Goal: Information Seeking & Learning: Learn about a topic

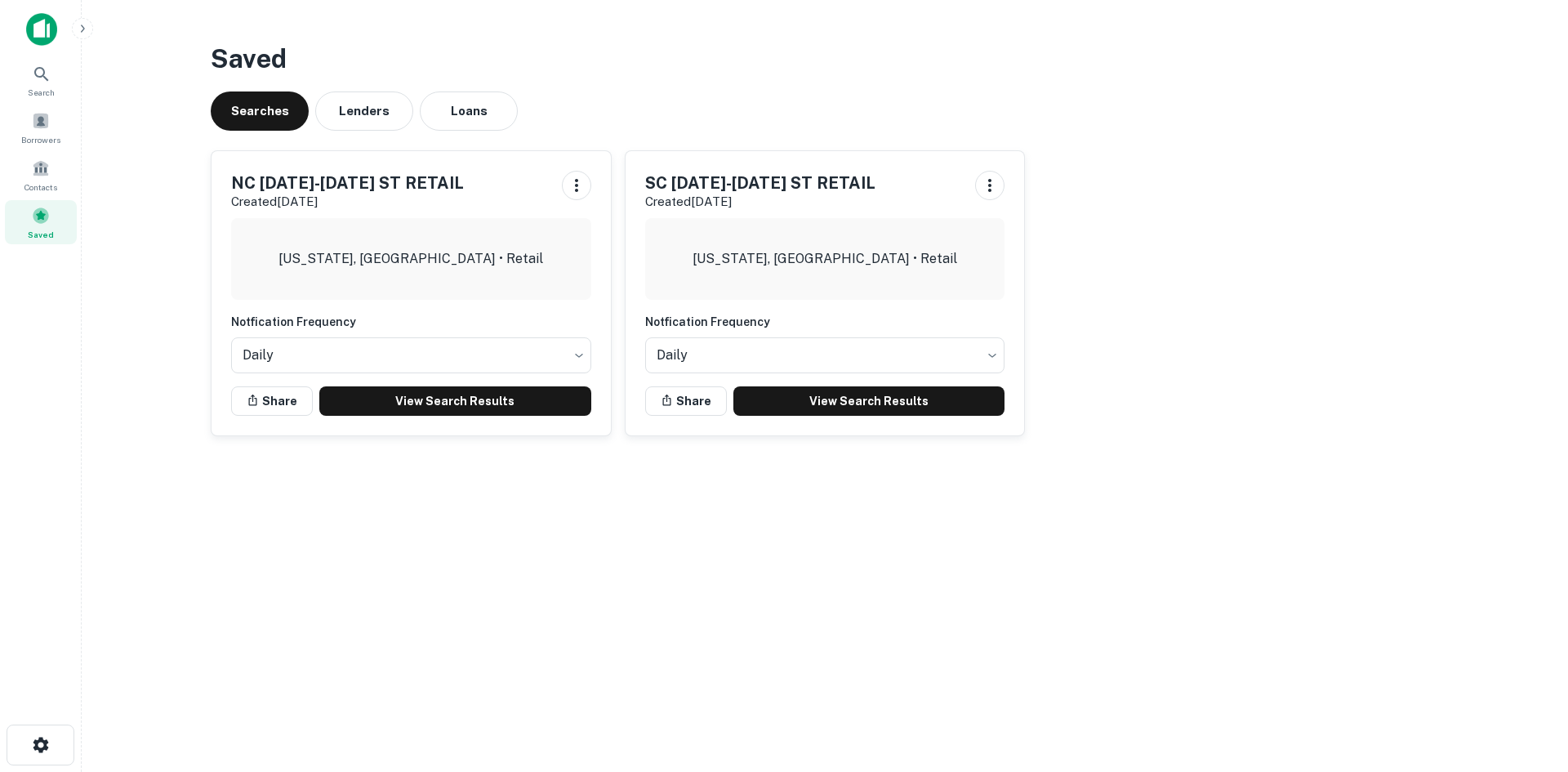
click at [11, 509] on div "Search Borrowers Contacts Saved" at bounding box center [40, 361] width 81 height 721
click at [513, 397] on link "View Search Results" at bounding box center [455, 401] width 272 height 30
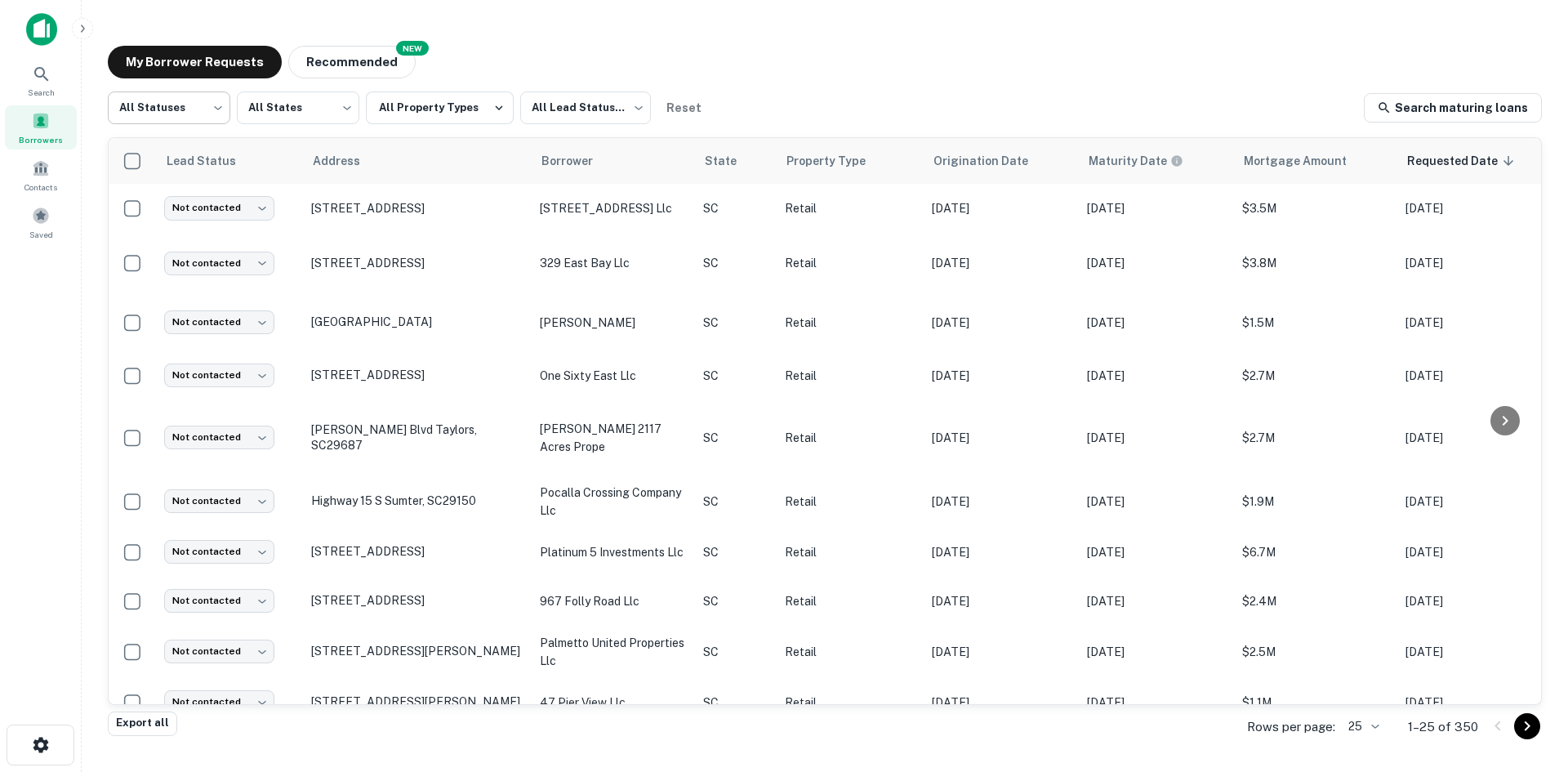
click at [179, 101] on body "Search Borrowers Contacts Saved My Borrower Requests NEW Recommended All Status…" at bounding box center [784, 386] width 1568 height 772
click at [608, 96] on div at bounding box center [784, 386] width 1568 height 772
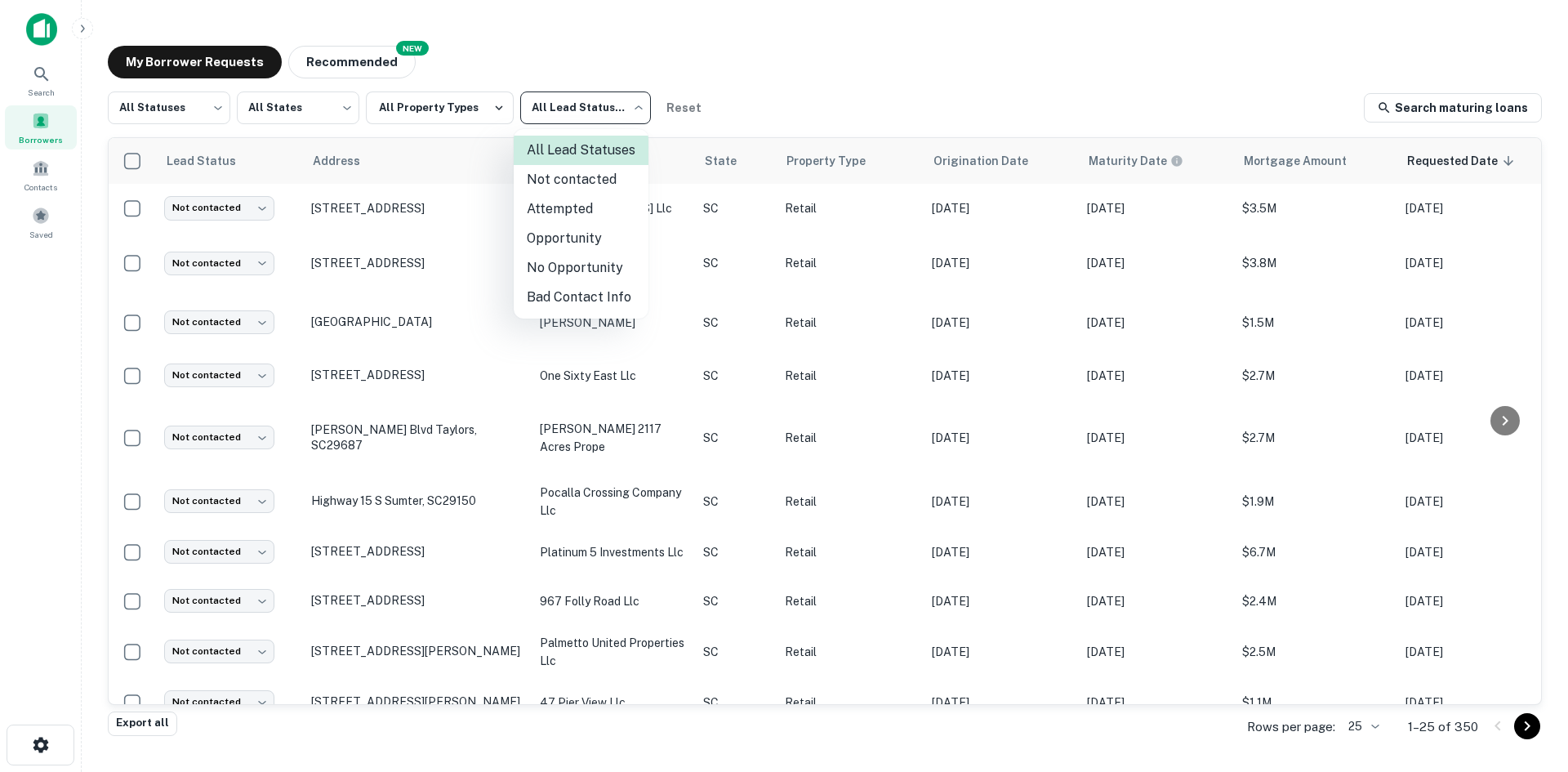
click at [587, 103] on body "Search Borrowers Contacts Saved My Borrower Requests NEW Recommended All Status…" at bounding box center [784, 386] width 1568 height 772
click at [562, 186] on li "Not contacted" at bounding box center [580, 180] width 134 height 30
type input "****"
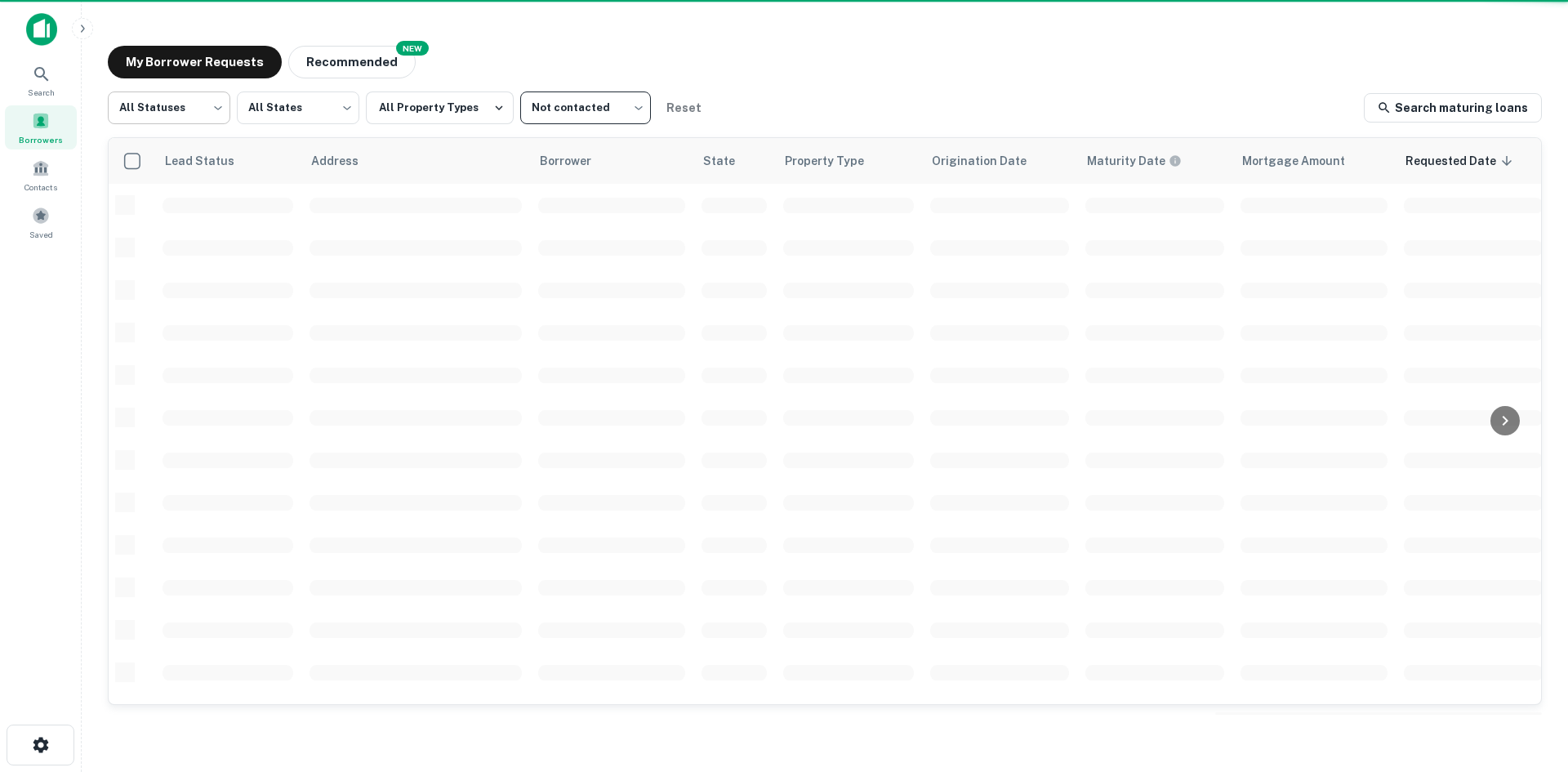
click at [184, 124] on body "Search Borrowers Contacts Saved My Borrower Requests NEW Recommended All Status…" at bounding box center [784, 386] width 1568 height 772
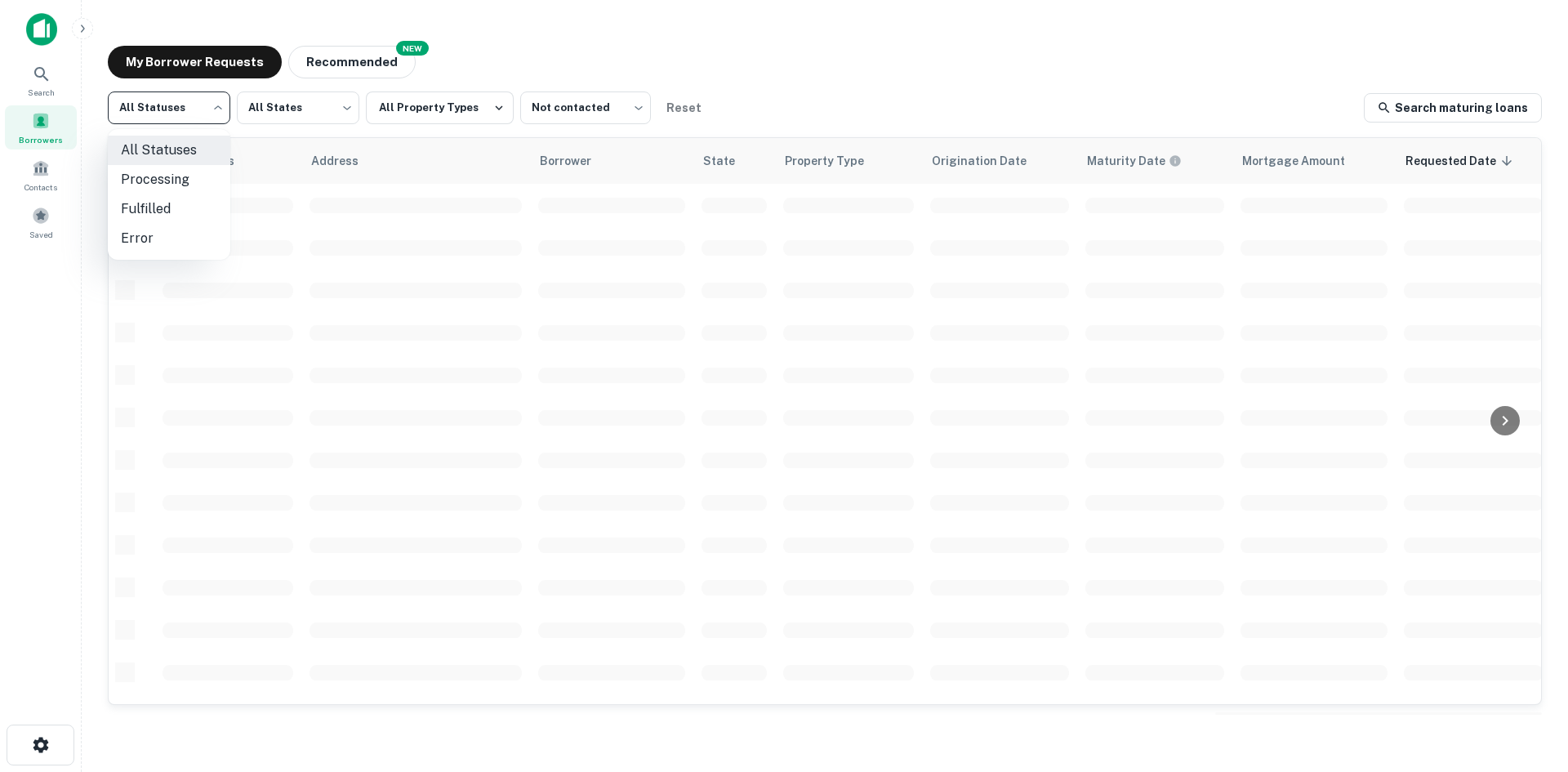
click at [191, 205] on li "Fulfilled" at bounding box center [168, 209] width 122 height 30
type input "*********"
drag, startPoint x: 193, startPoint y: 195, endPoint x: 734, endPoint y: 59, distance: 557.8
click at [734, 59] on div "My Borrower Requests NEW Recommended" at bounding box center [824, 62] width 1434 height 33
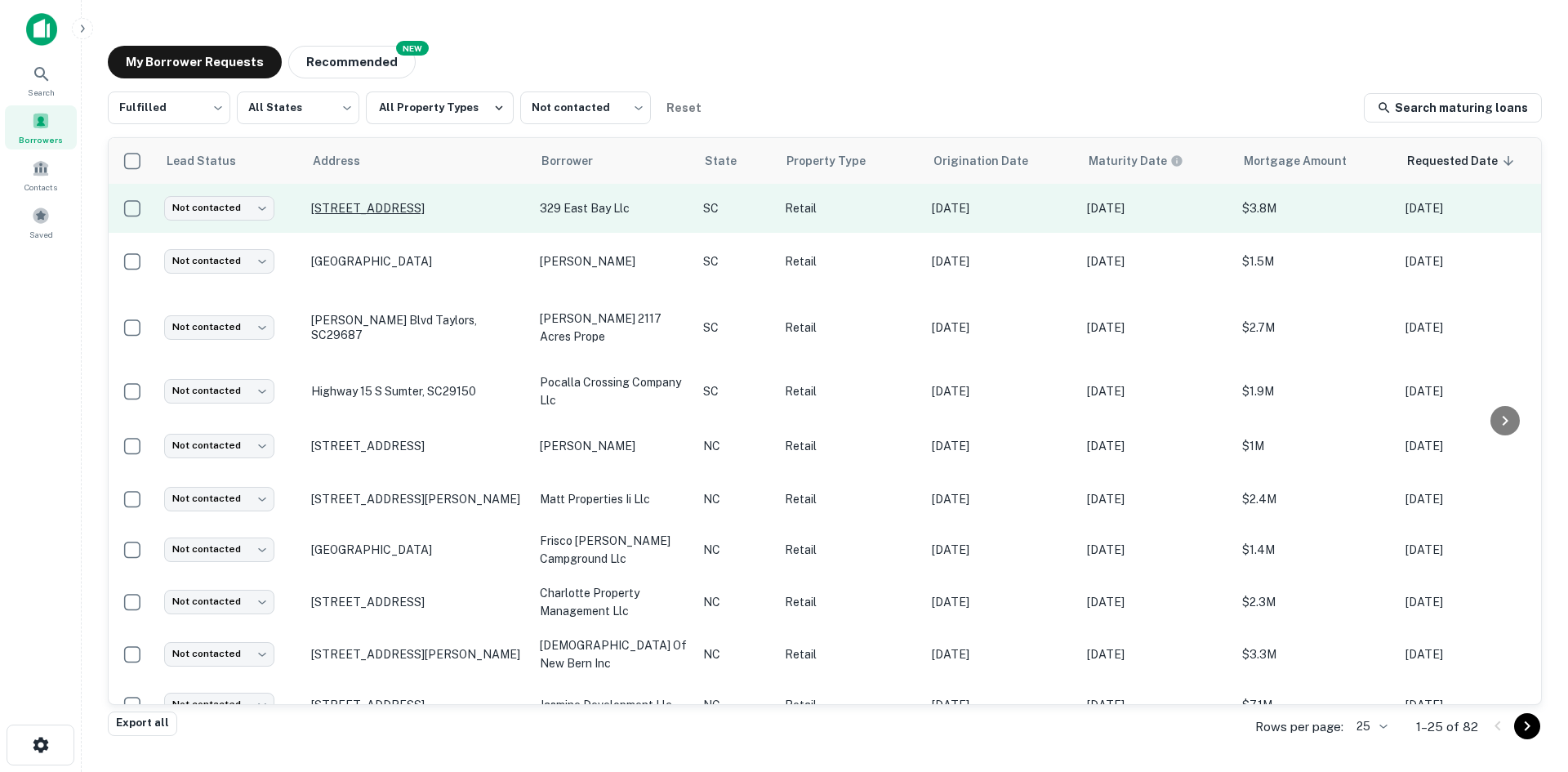
drag, startPoint x: 575, startPoint y: 184, endPoint x: 467, endPoint y: 219, distance: 113.5
click at [467, 216] on p "[STREET_ADDRESS]" at bounding box center [416, 208] width 212 height 15
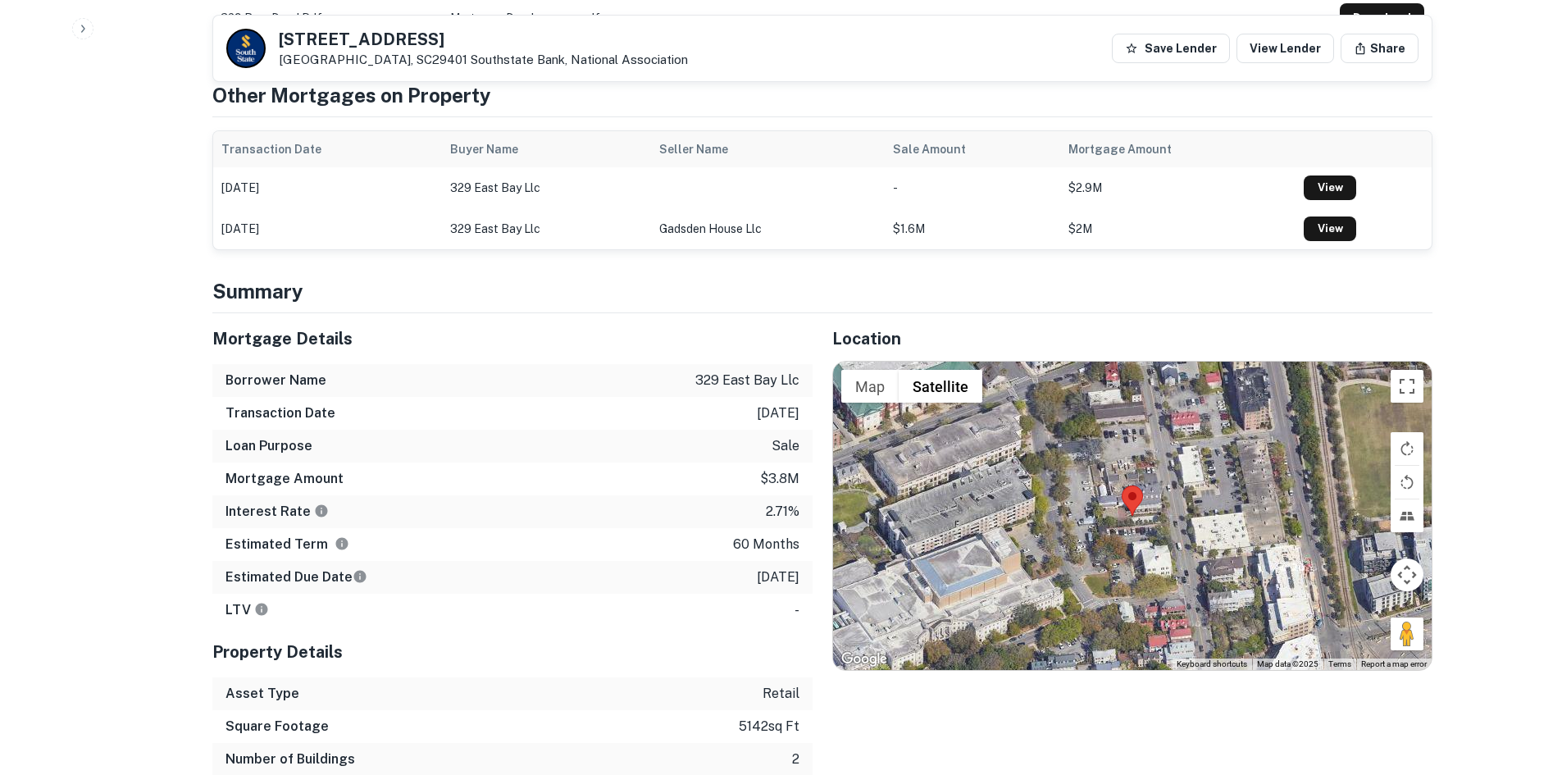
scroll to position [1066, 0]
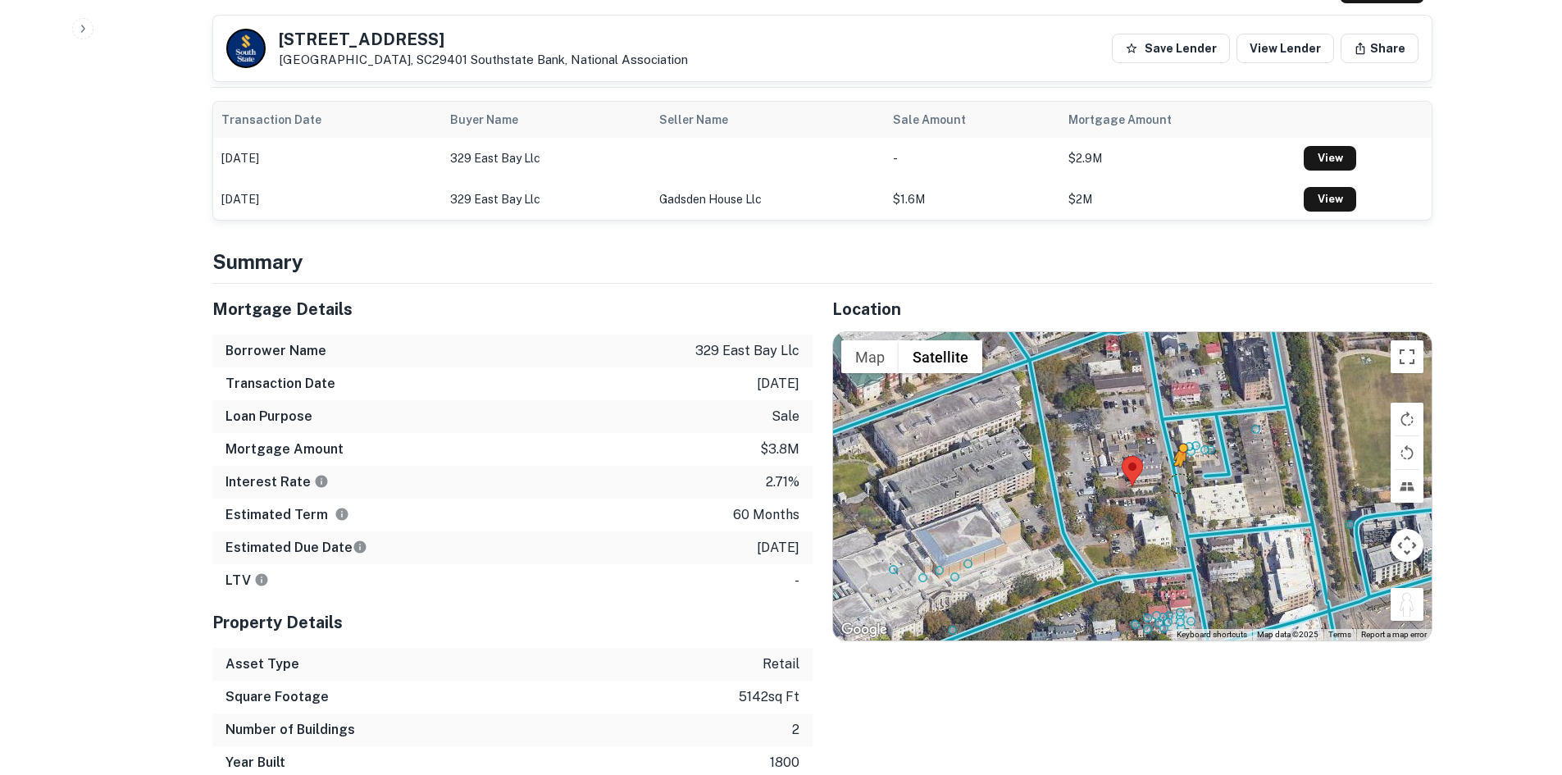
drag, startPoint x: 1395, startPoint y: 564, endPoint x: 1176, endPoint y: 449, distance: 247.3
click at [1176, 449] on div "To activate drag with keyboard, press Alt + Enter. Once in keyboard drag state,…" at bounding box center [1132, 486] width 599 height 308
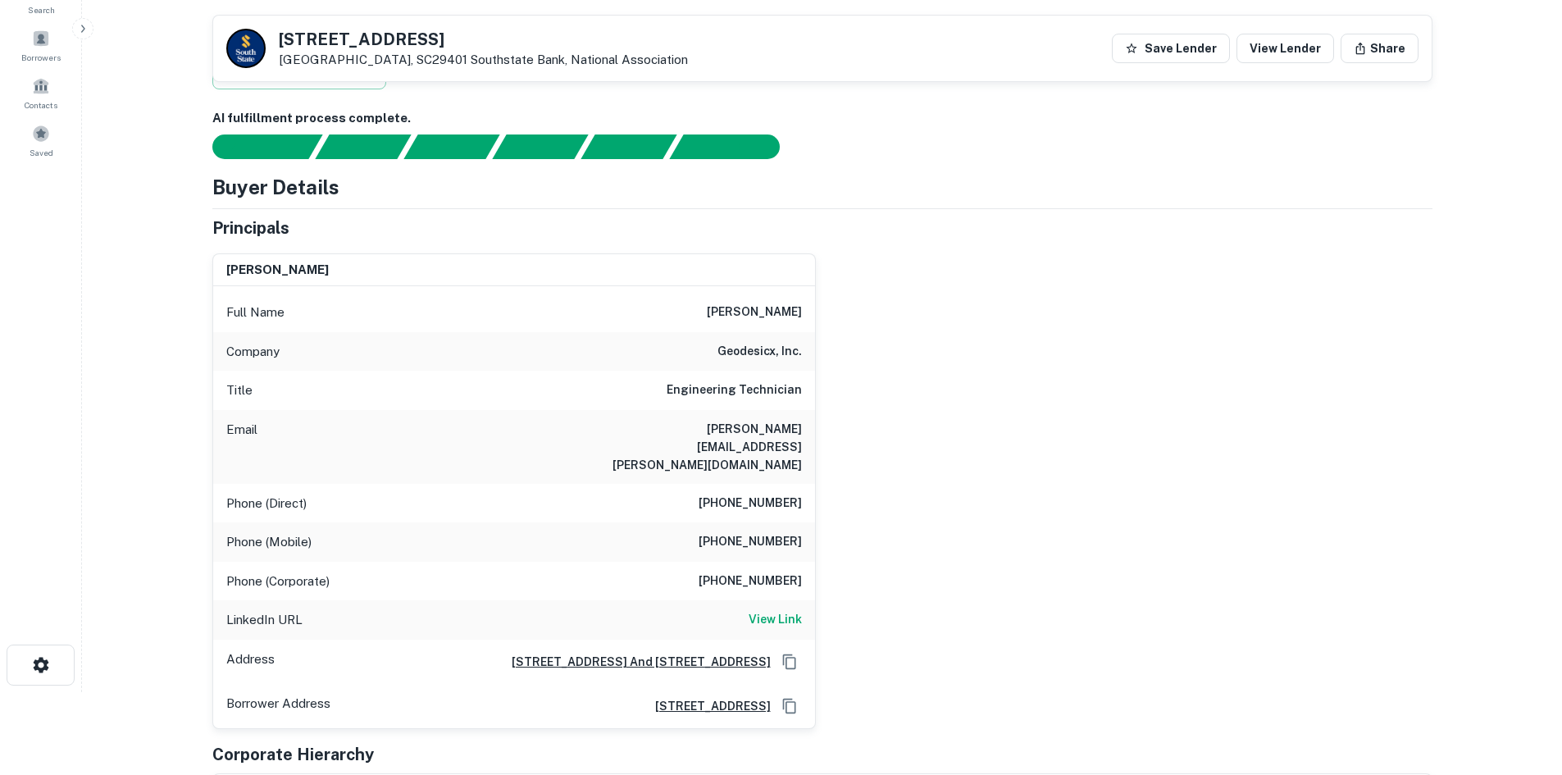
scroll to position [0, 0]
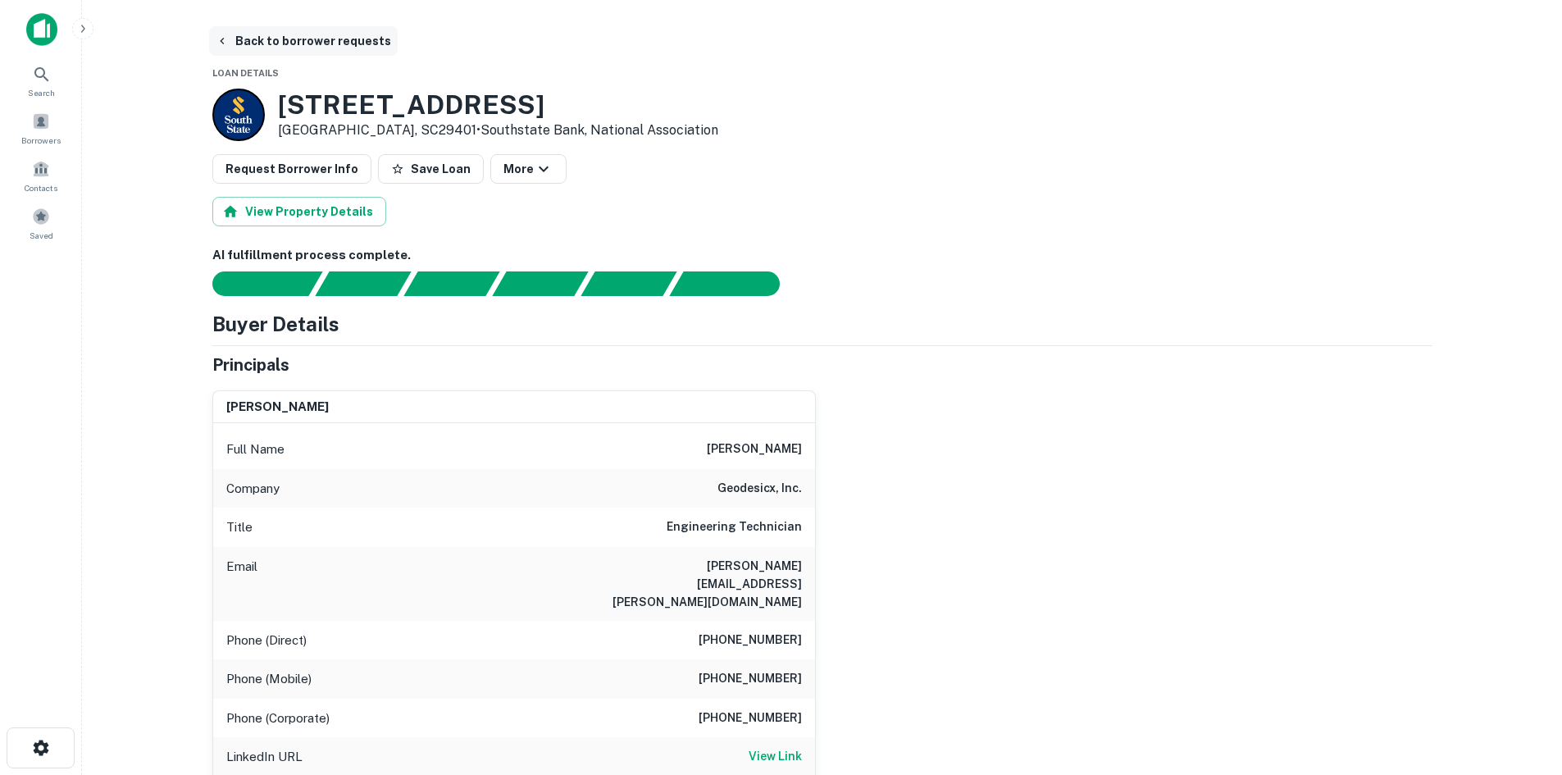
click at [372, 40] on button "Back to borrower requests" at bounding box center [303, 41] width 189 height 30
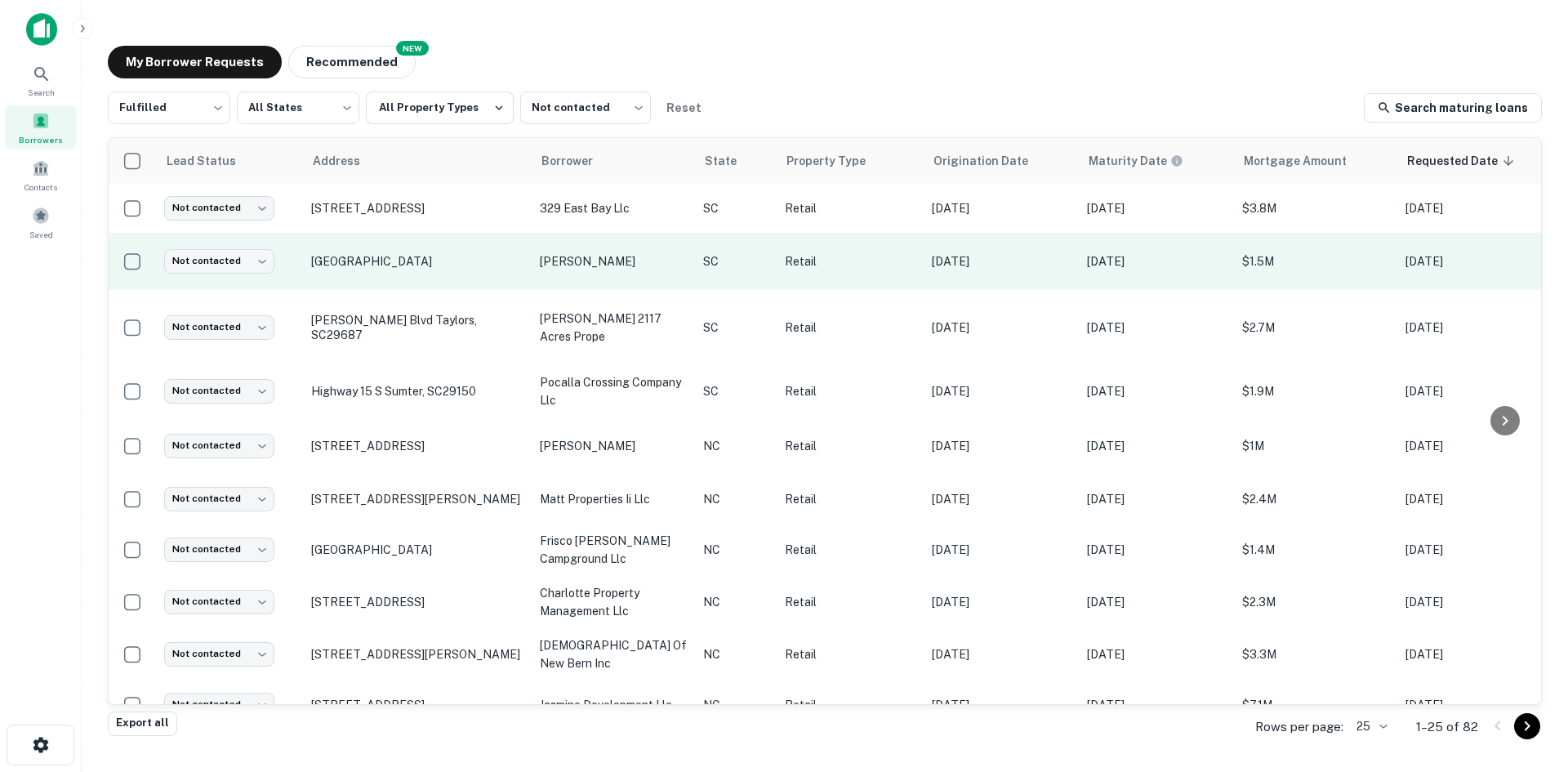
click at [401, 262] on td "May River Rd Bluffton, SC29910" at bounding box center [417, 261] width 229 height 57
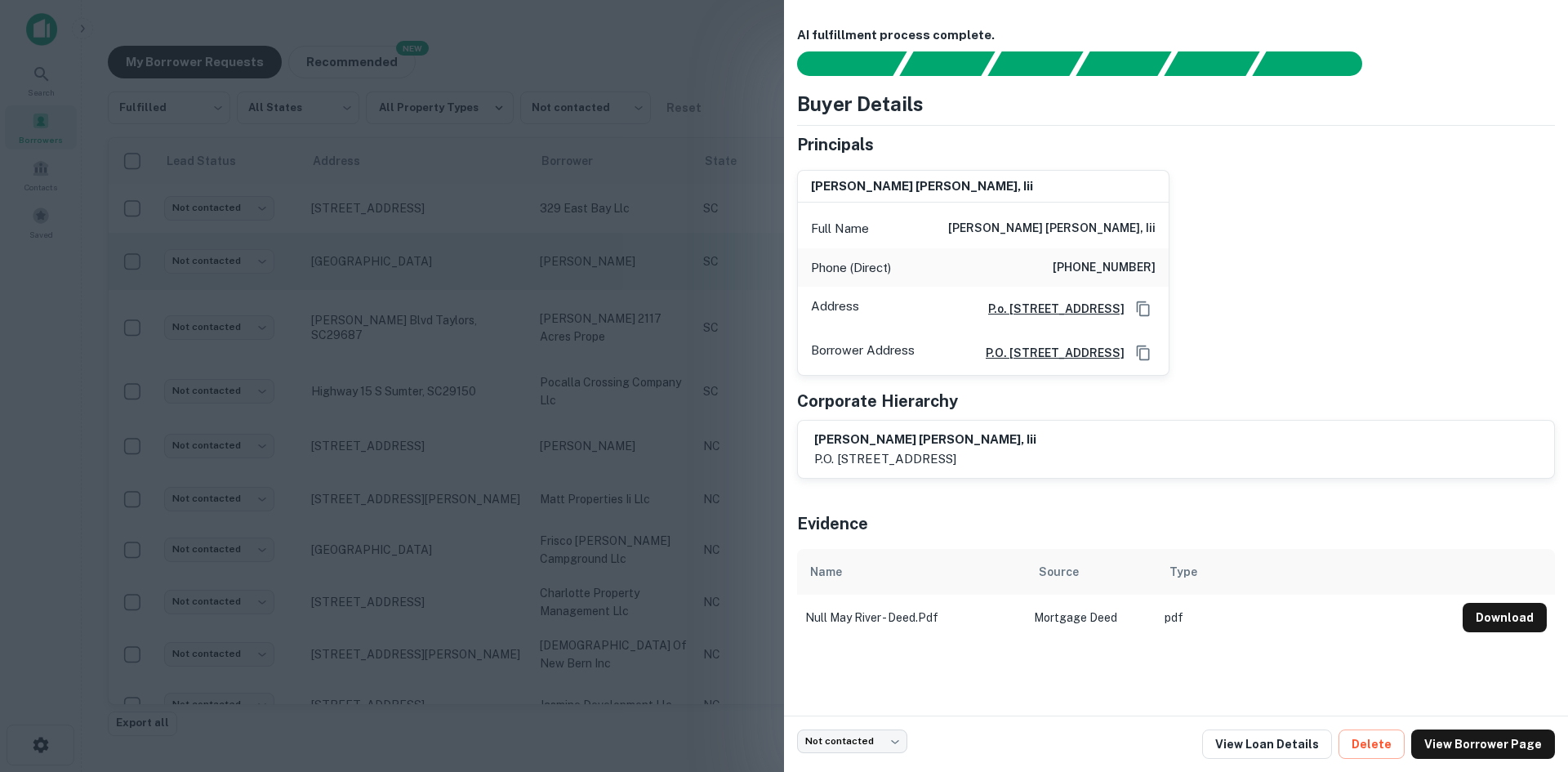
click at [392, 325] on div at bounding box center [784, 386] width 1568 height 772
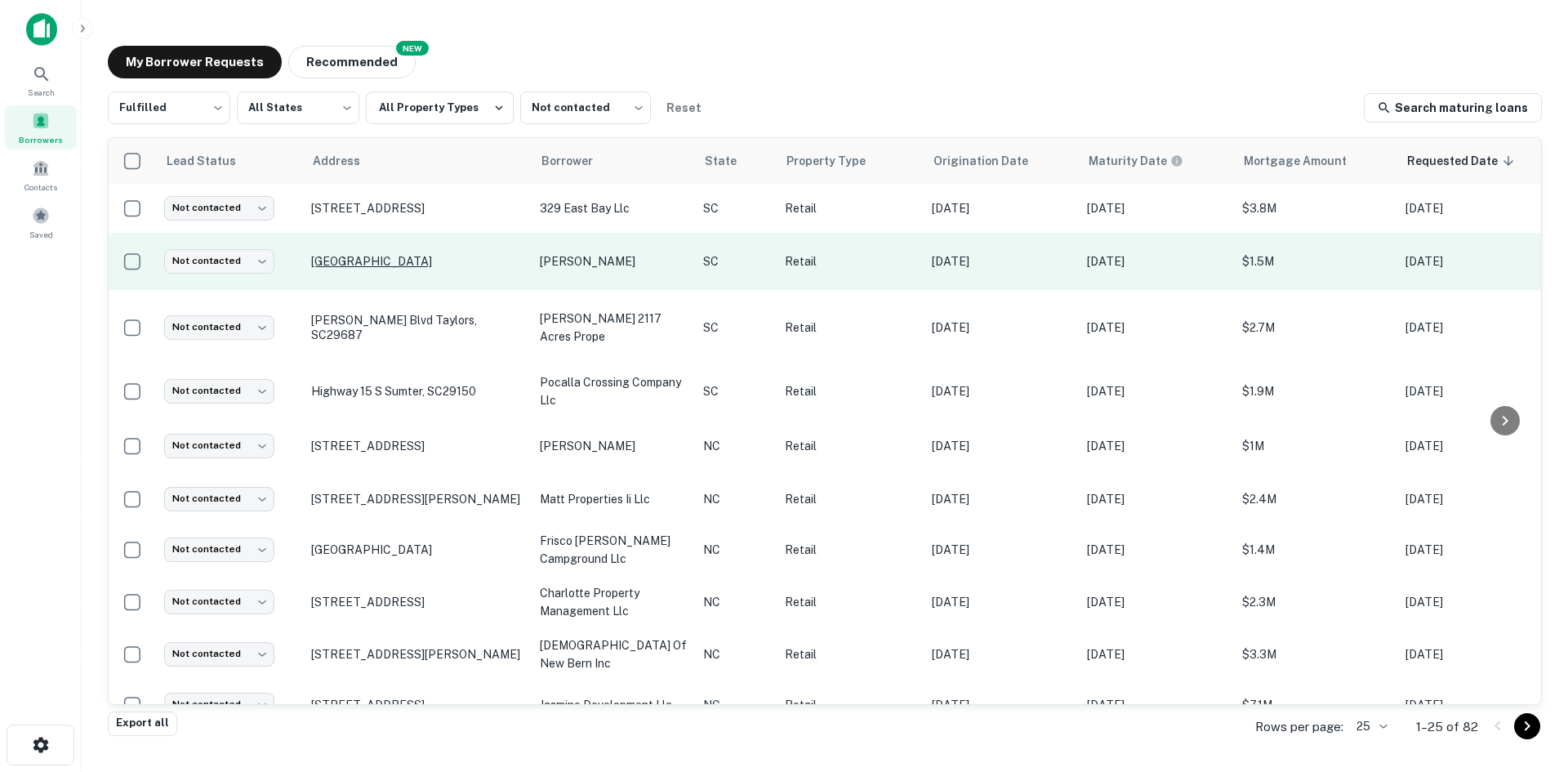
click at [385, 269] on p "May River Rd Bluffton, SC29910" at bounding box center [416, 261] width 212 height 15
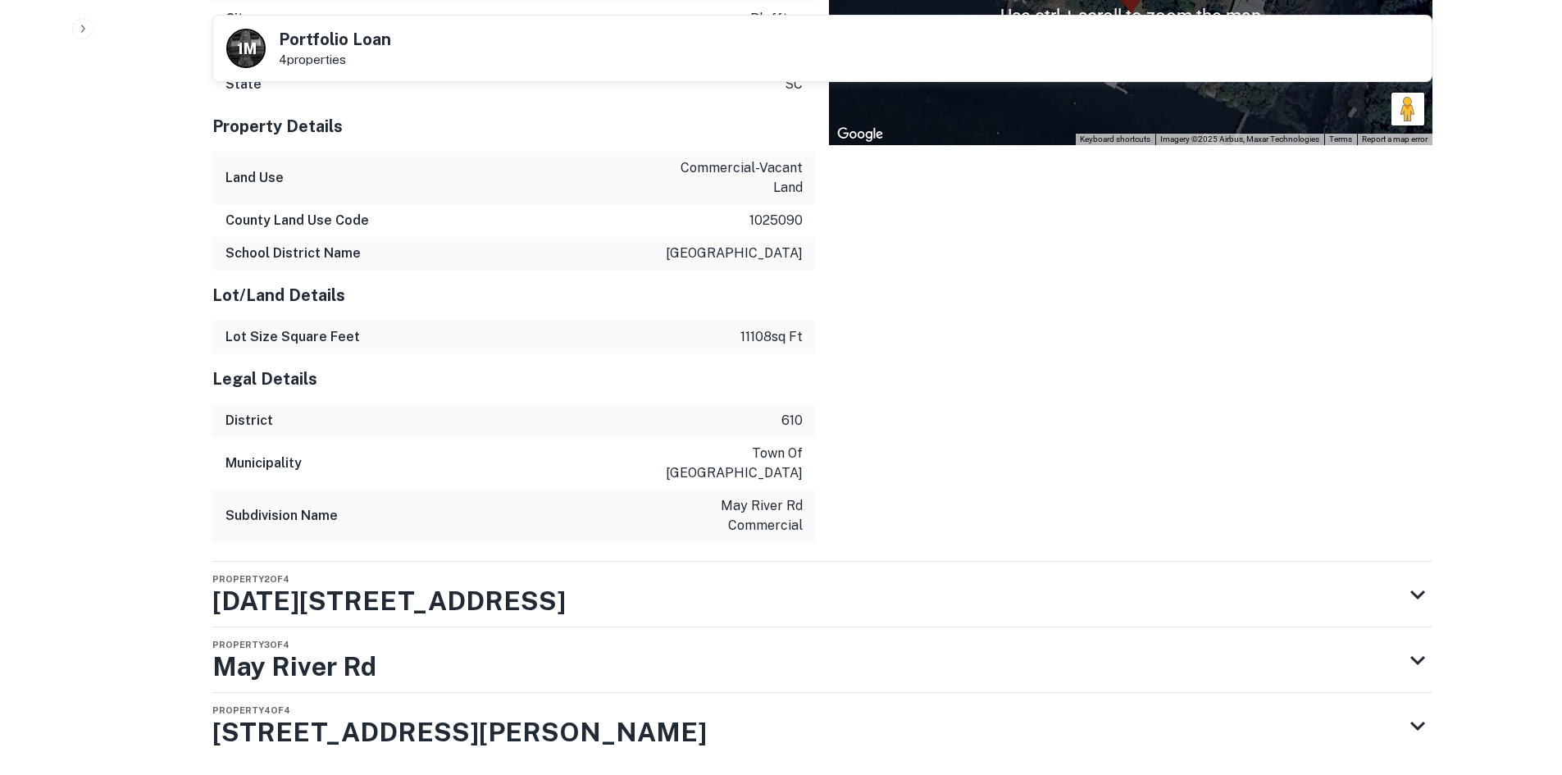
scroll to position [1615, 0]
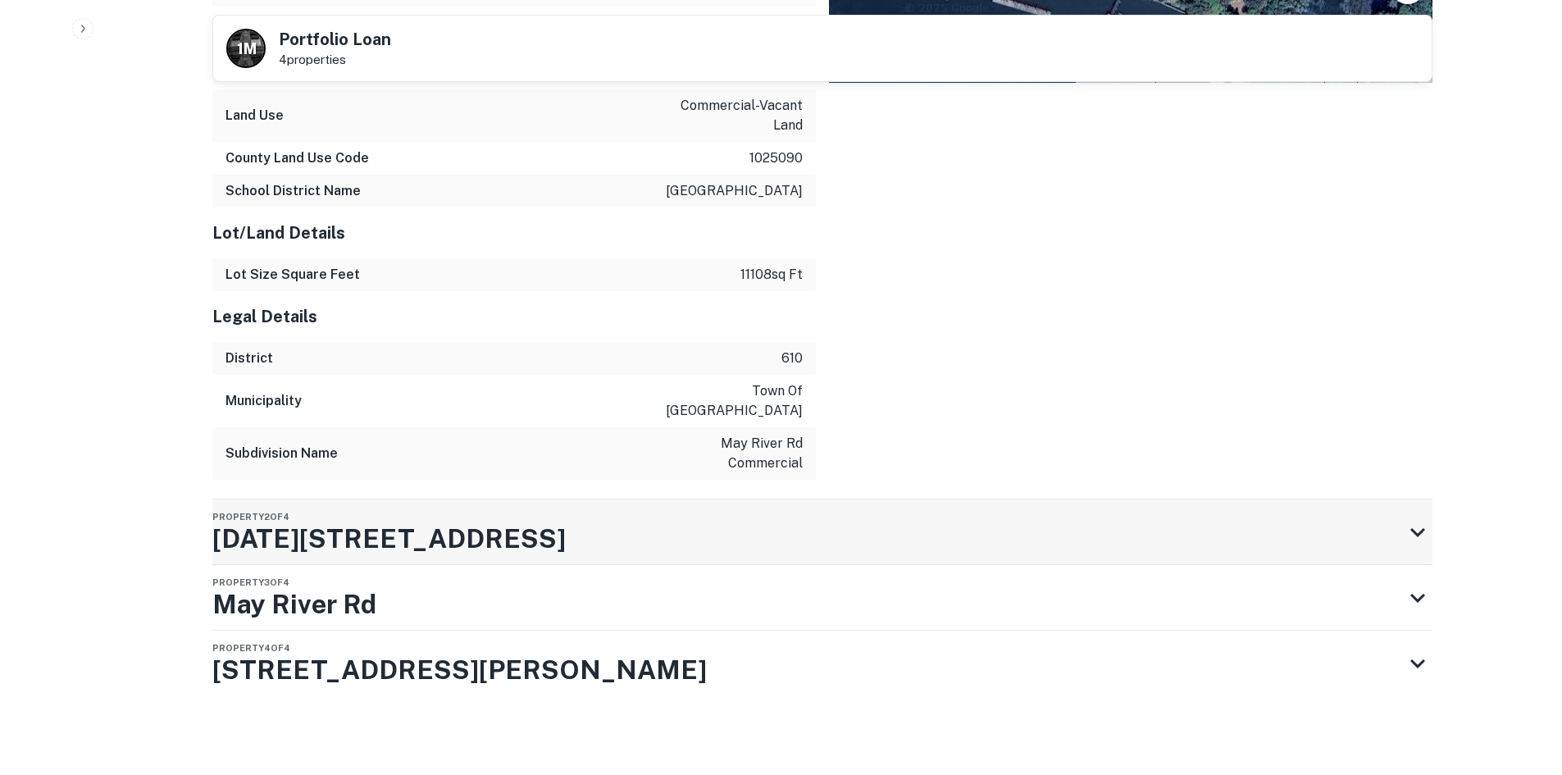
click at [759, 538] on div "Property 2 of 4 1282 May River Rd" at bounding box center [807, 532] width 1191 height 66
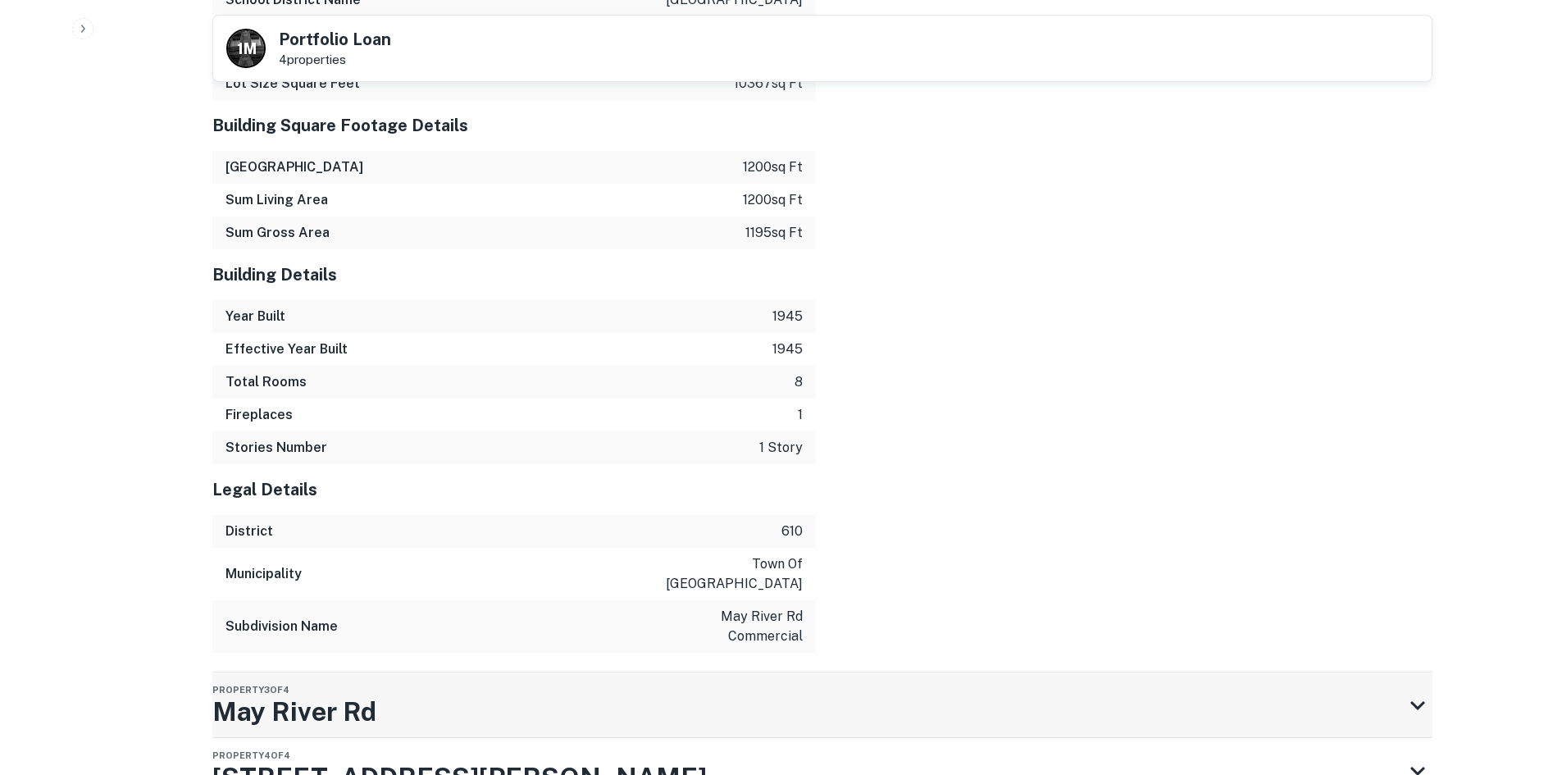
click at [632, 703] on div "Property 3 of 4 May River Rd" at bounding box center [807, 706] width 1191 height 66
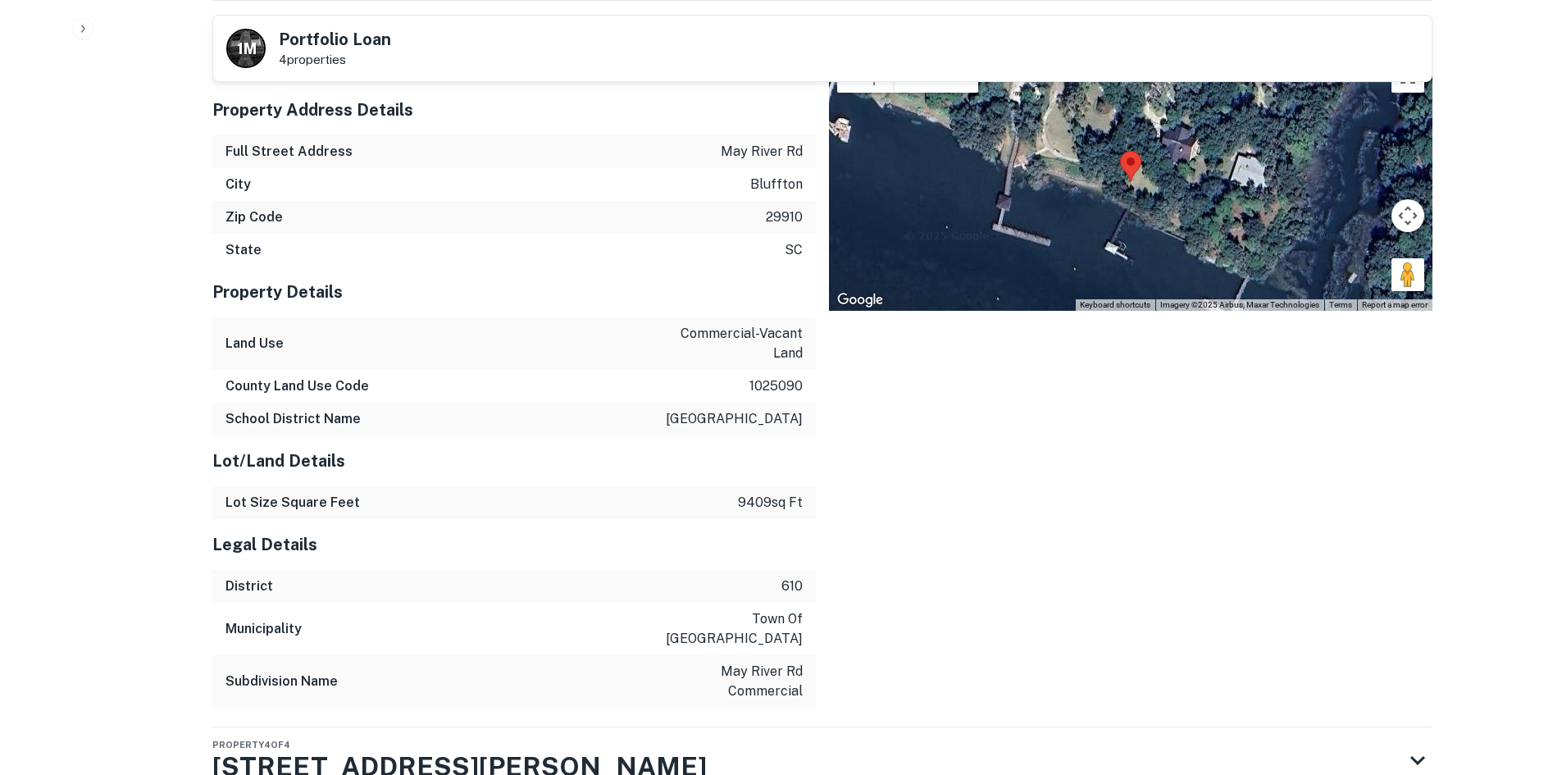
scroll to position [3414, 0]
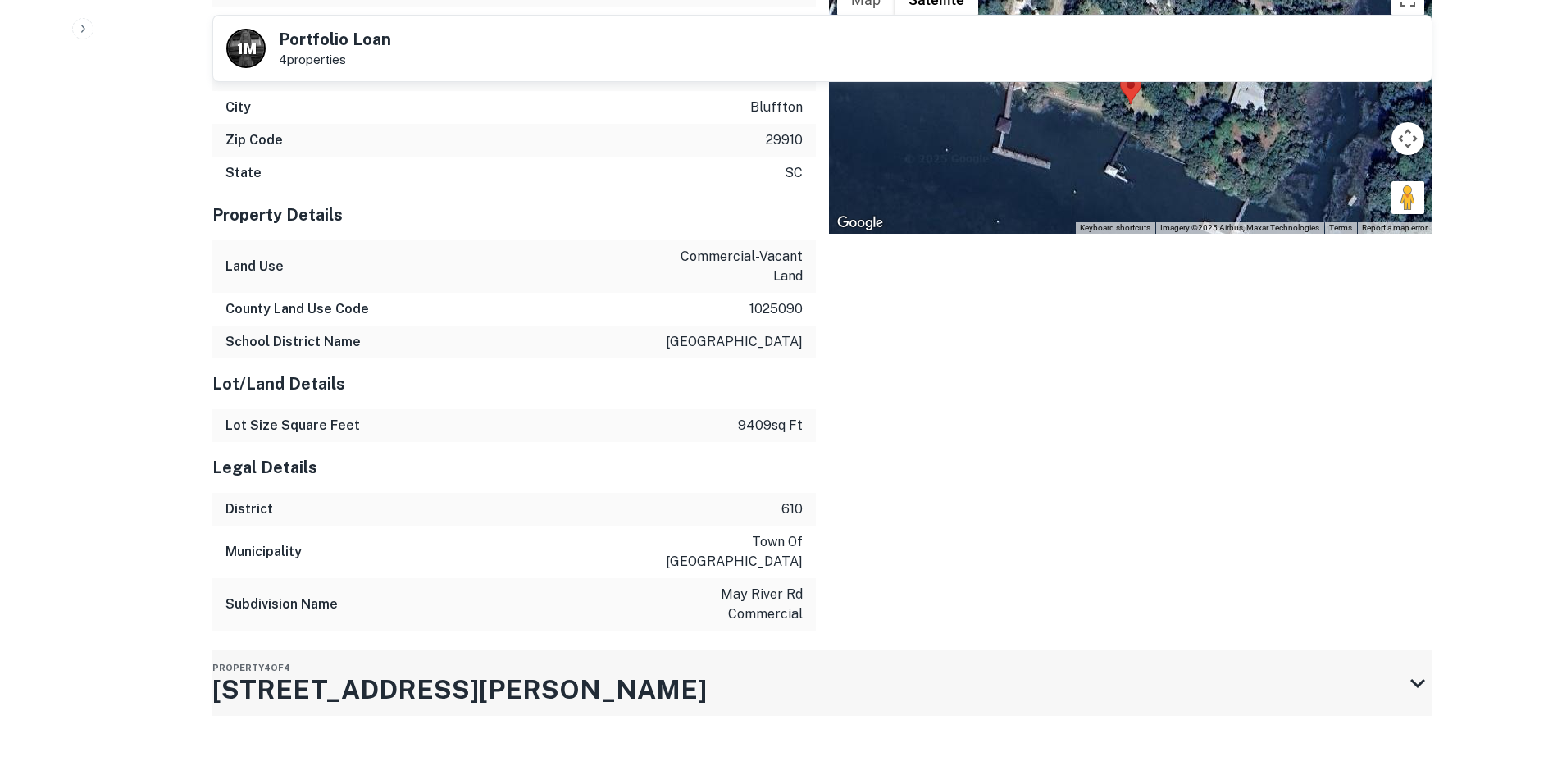
click at [586, 665] on div "Property 4 of 4 4 Calhoun St" at bounding box center [807, 683] width 1191 height 66
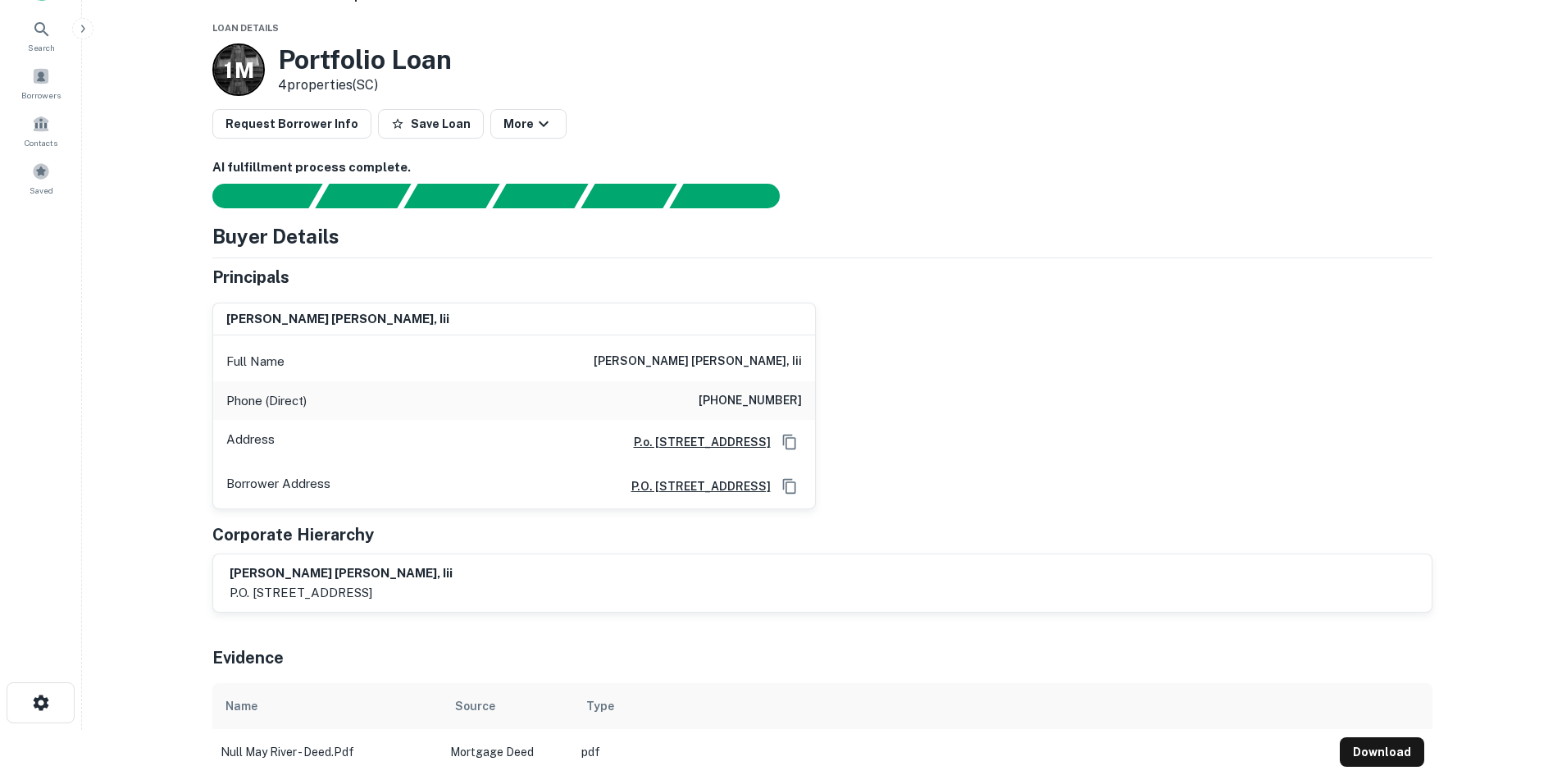
scroll to position [0, 0]
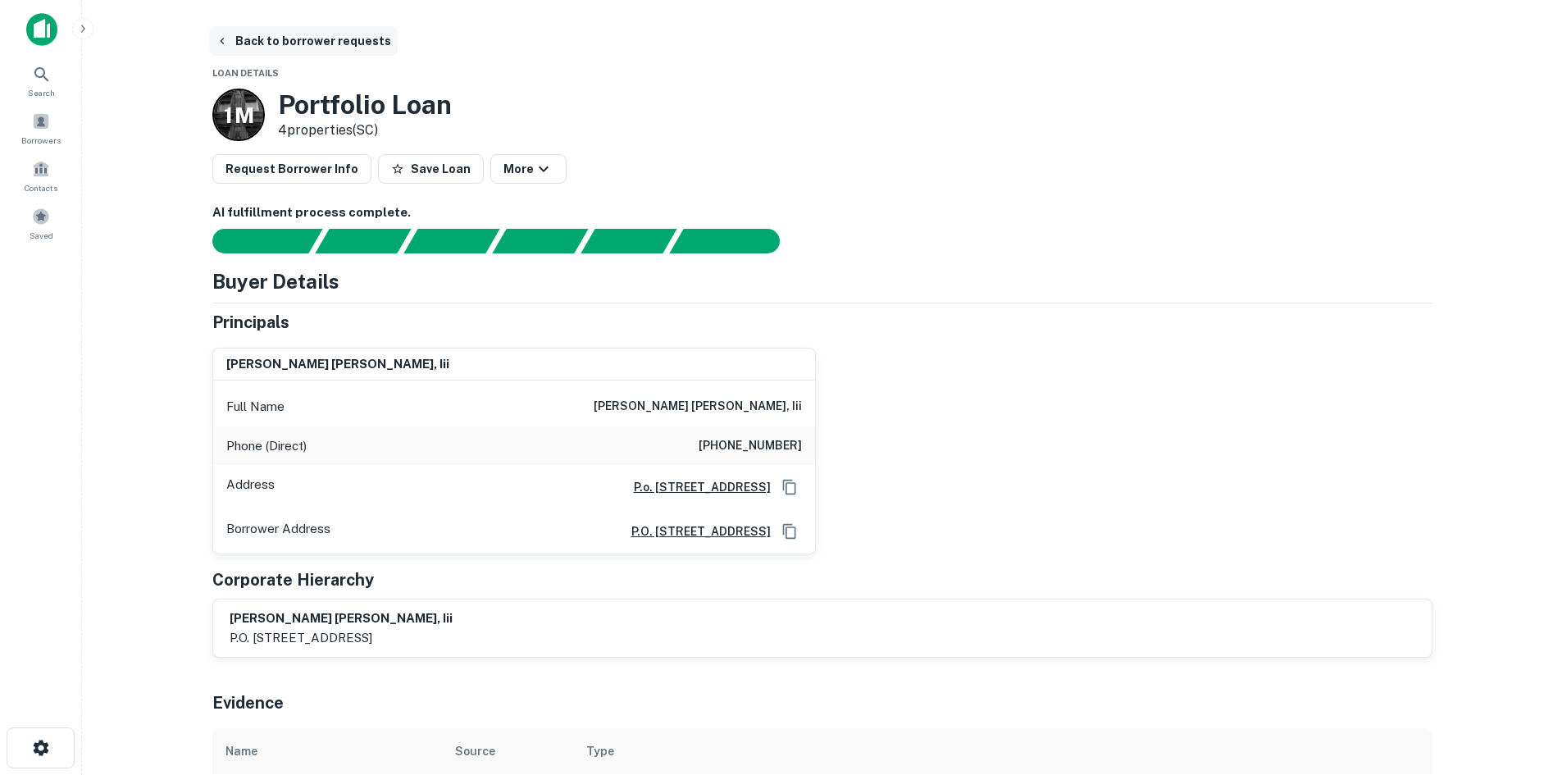
click at [307, 53] on button "Back to borrower requests" at bounding box center [303, 41] width 189 height 30
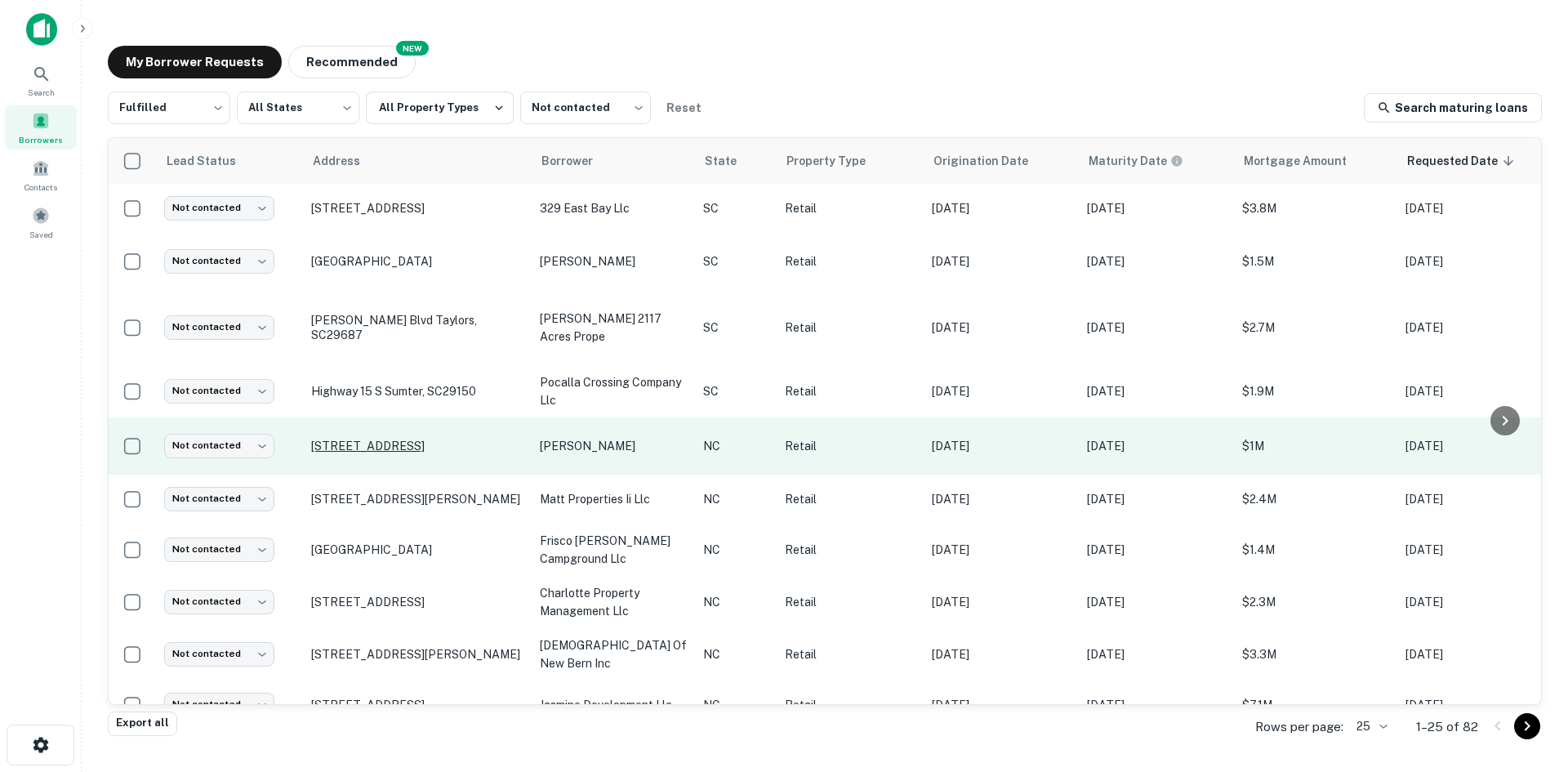
click at [393, 453] on p "1401 S Scales St Reidsville, NC27320" at bounding box center [416, 445] width 212 height 15
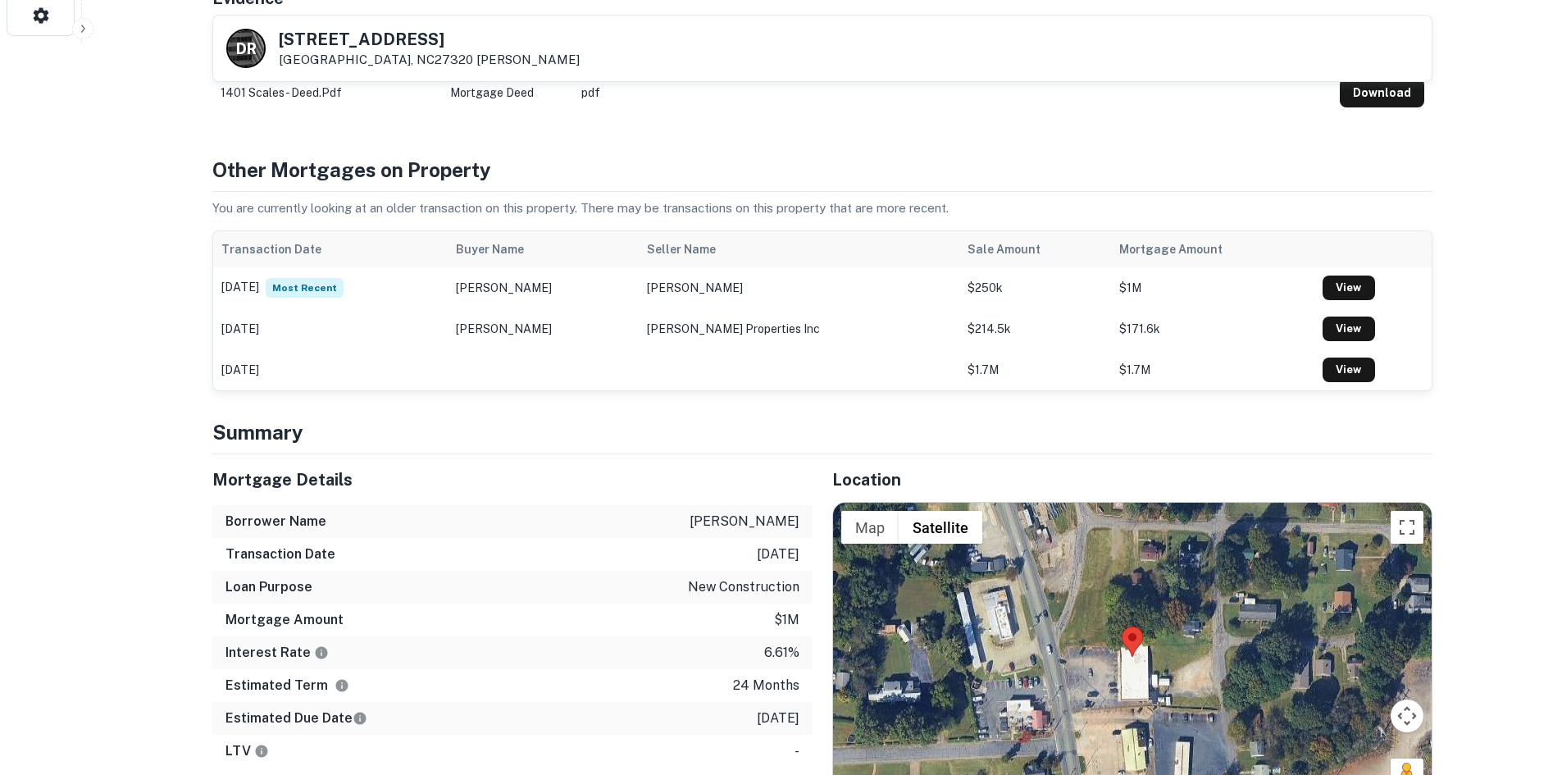
scroll to position [902, 0]
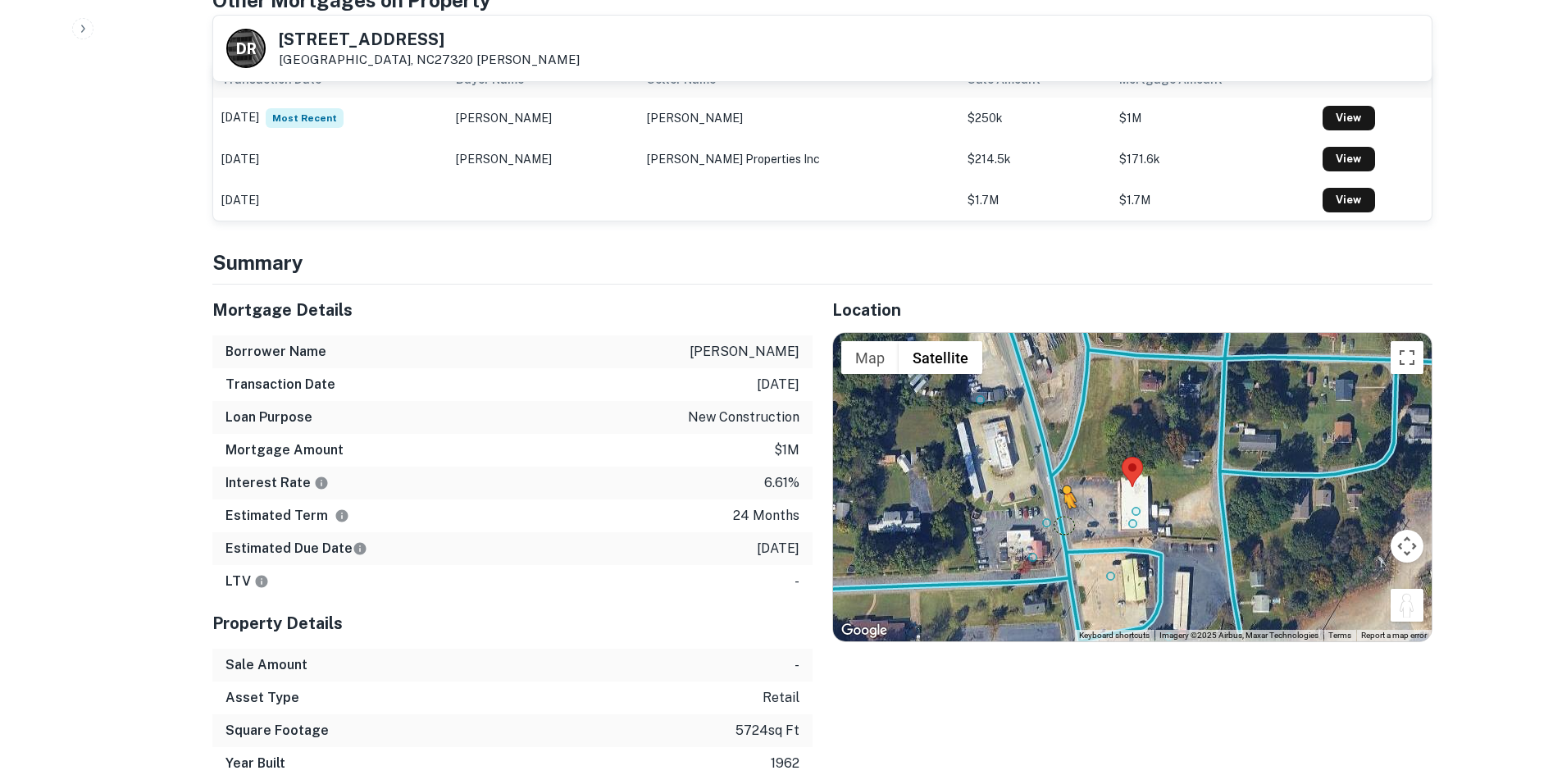
drag, startPoint x: 1397, startPoint y: 604, endPoint x: 1056, endPoint y: 517, distance: 351.3
click at [1056, 517] on div "To activate drag with keyboard, press Alt + Enter. Once in keyboard drag state,…" at bounding box center [1132, 487] width 599 height 308
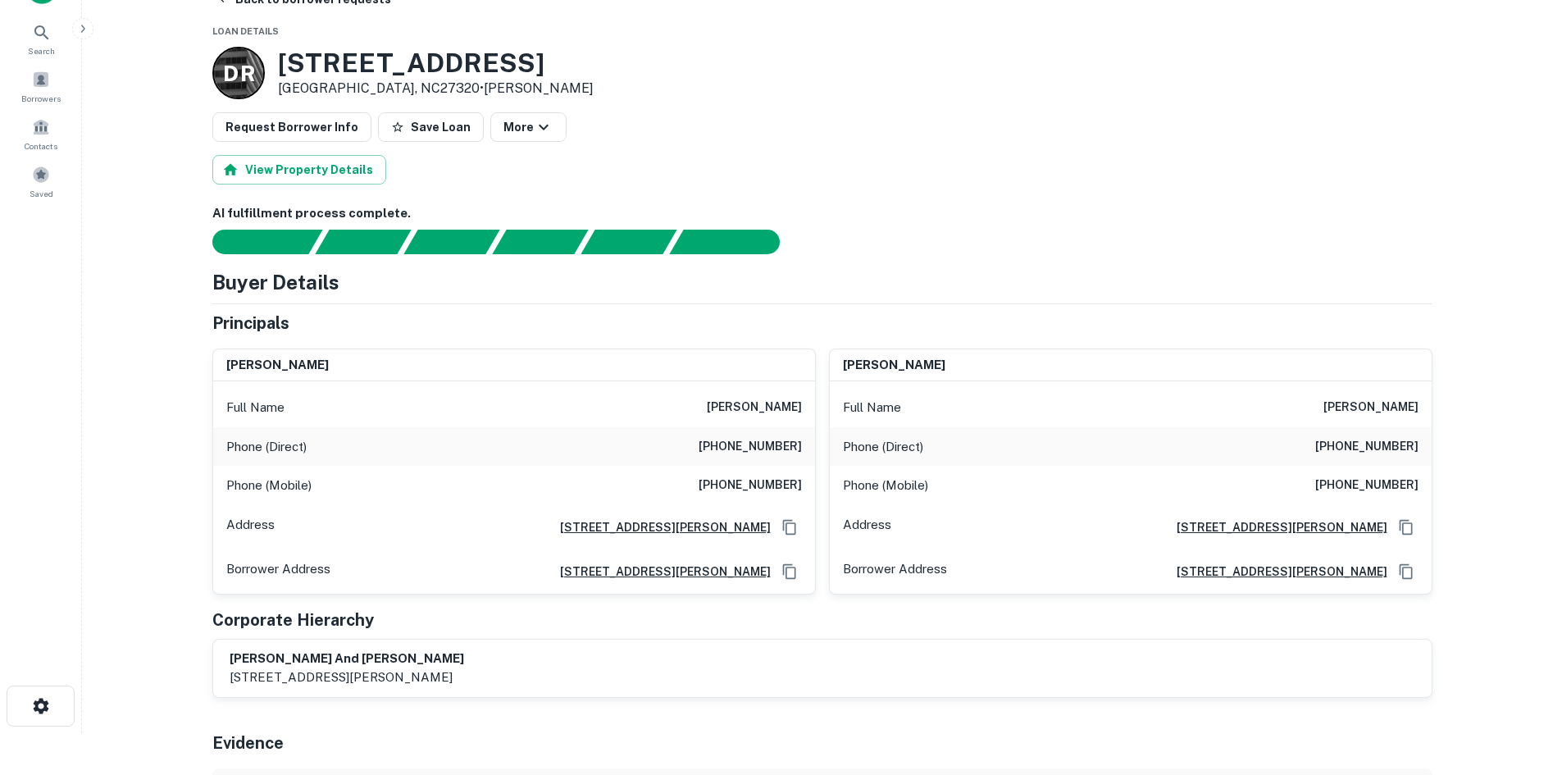
scroll to position [0, 0]
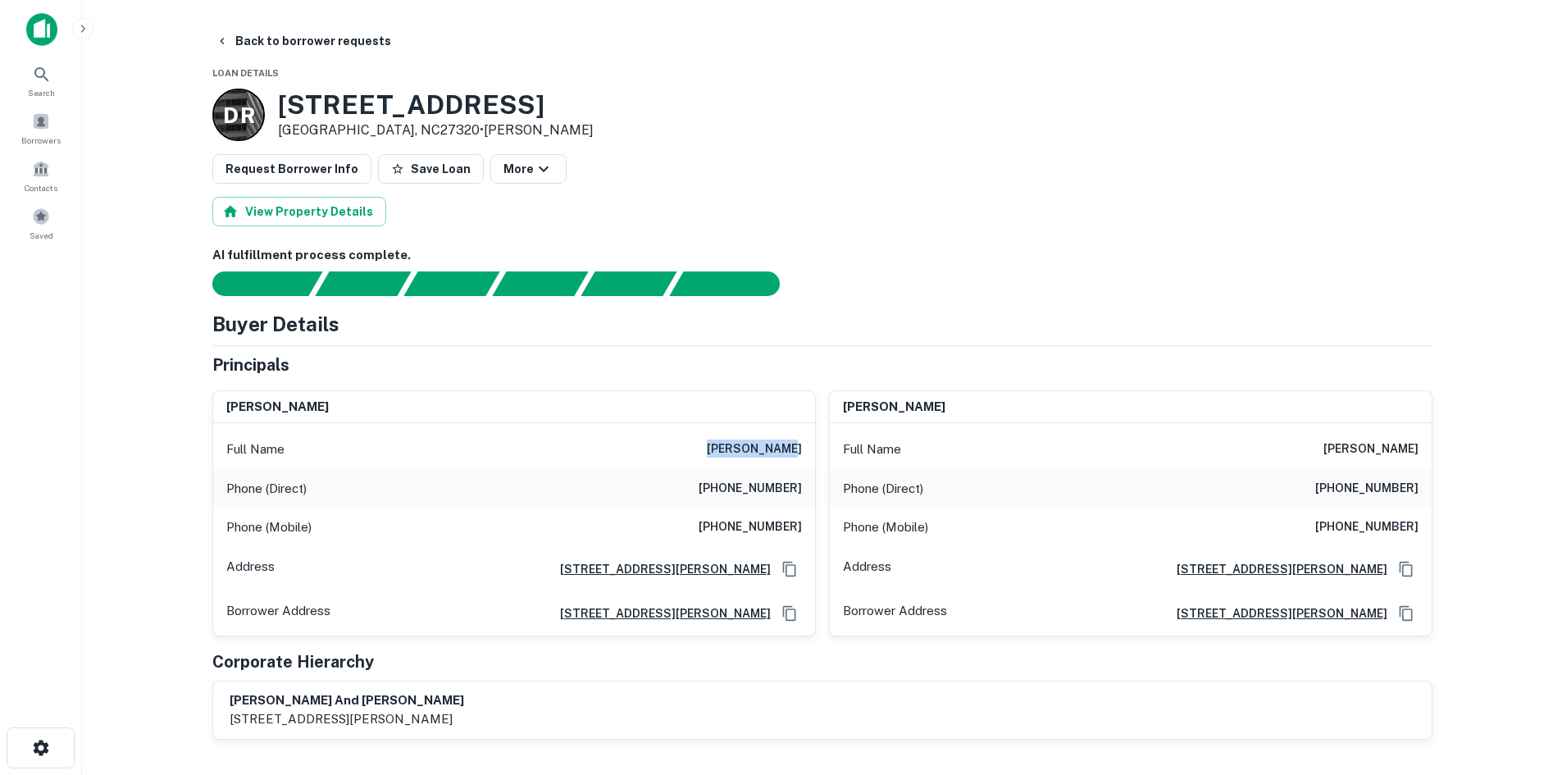
drag, startPoint x: 713, startPoint y: 451, endPoint x: 799, endPoint y: 450, distance: 86.1
click at [799, 450] on div "Full Name hannah daniel" at bounding box center [514, 449] width 602 height 39
click at [726, 472] on div "Phone (Direct) (304) 363-8945" at bounding box center [514, 488] width 602 height 39
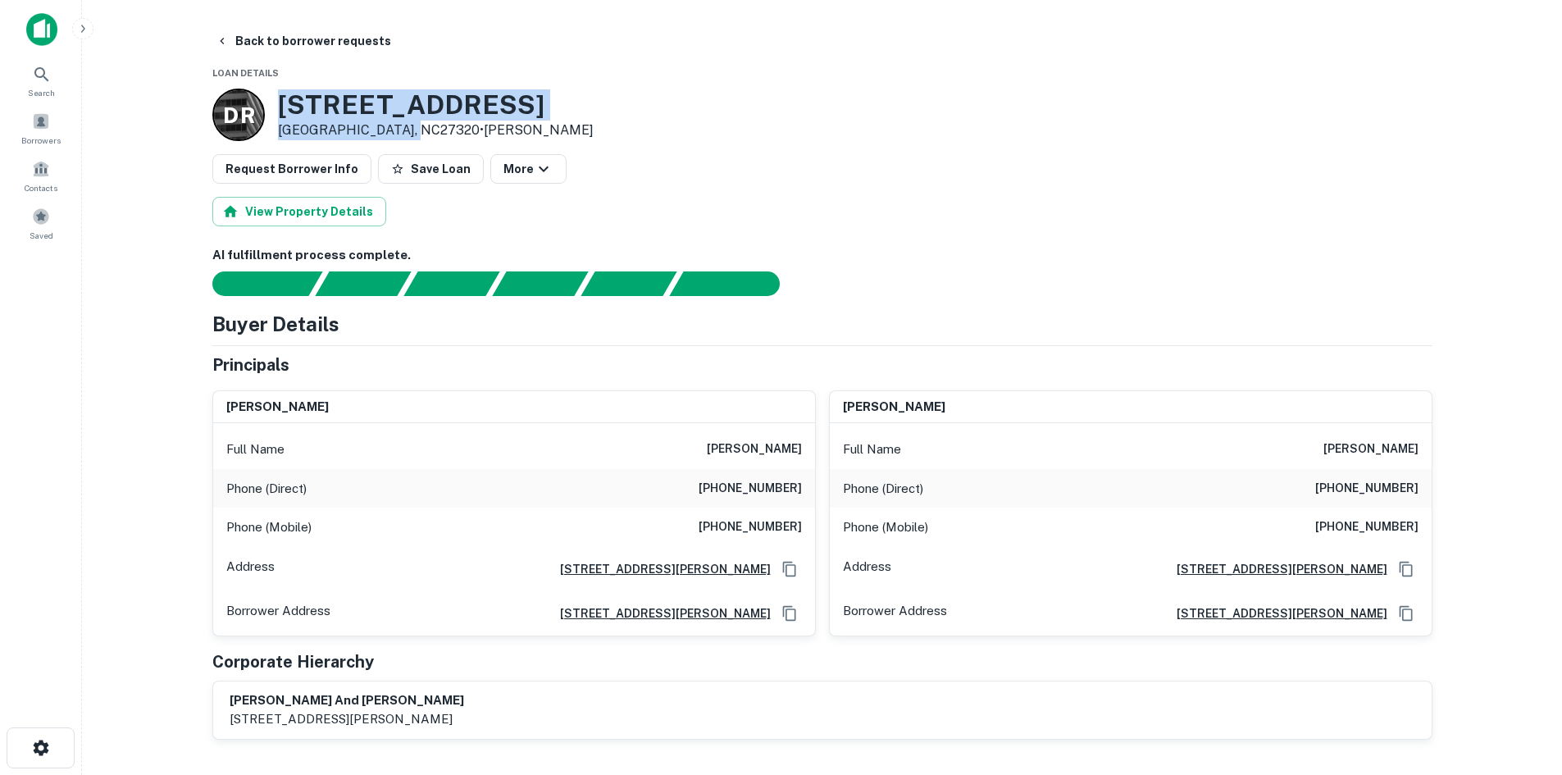
drag, startPoint x: 269, startPoint y: 98, endPoint x: 400, endPoint y: 125, distance: 133.8
click at [400, 125] on div "D R 1401 S SCALES ST Reidsville, NC27320 • Dabbs Richard" at bounding box center [402, 115] width 381 height 52
copy div "1401 S SCALES ST Reidsville, NC27320"
click at [295, 33] on button "Back to borrower requests" at bounding box center [303, 41] width 189 height 30
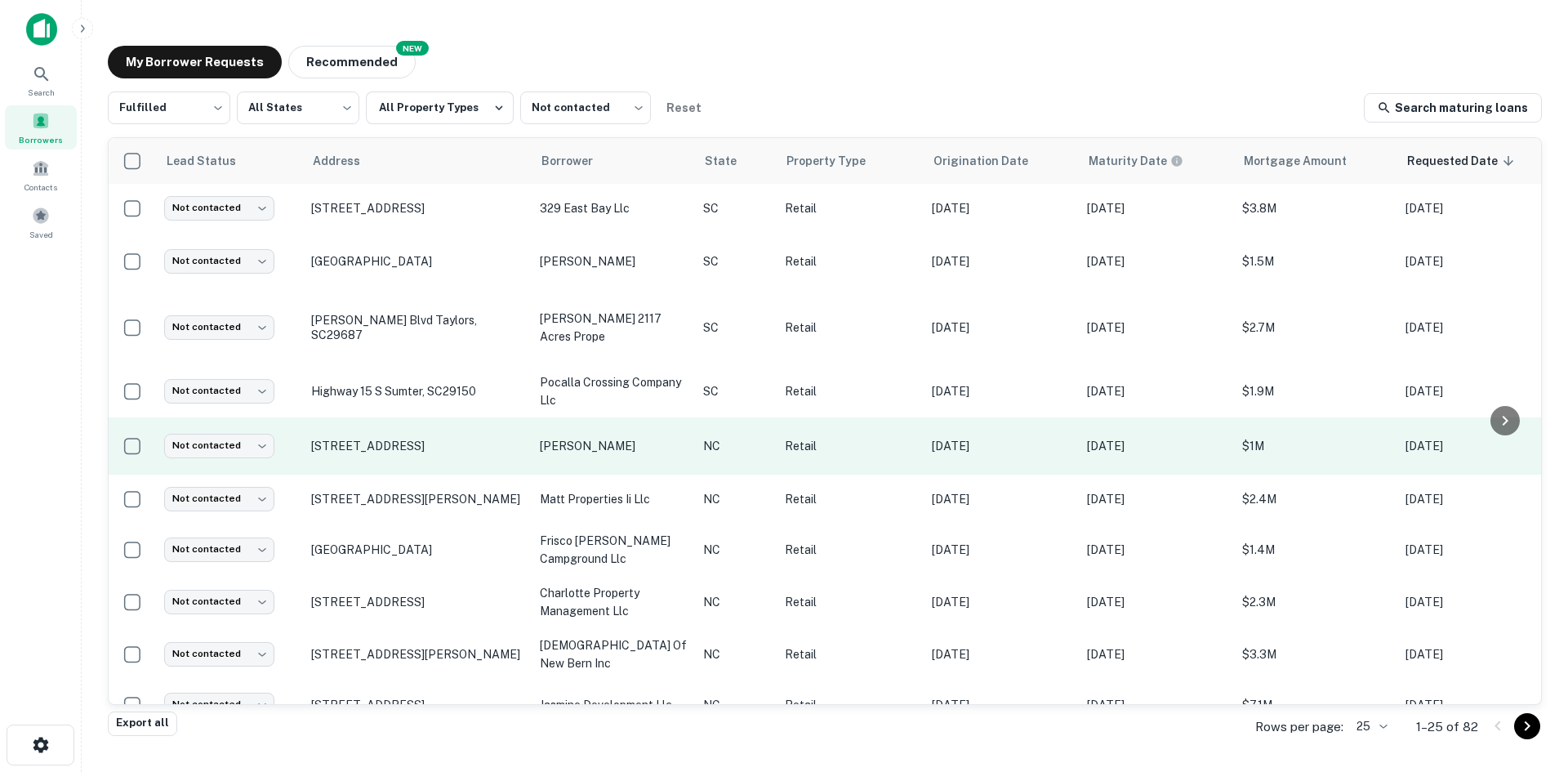
click at [247, 444] on td "Not contacted **** ​" at bounding box center [230, 445] width 147 height 57
click at [245, 452] on body "Search Borrowers Contacts Saved My Borrower Requests NEW Recommended Fulfilled …" at bounding box center [784, 386] width 1568 height 772
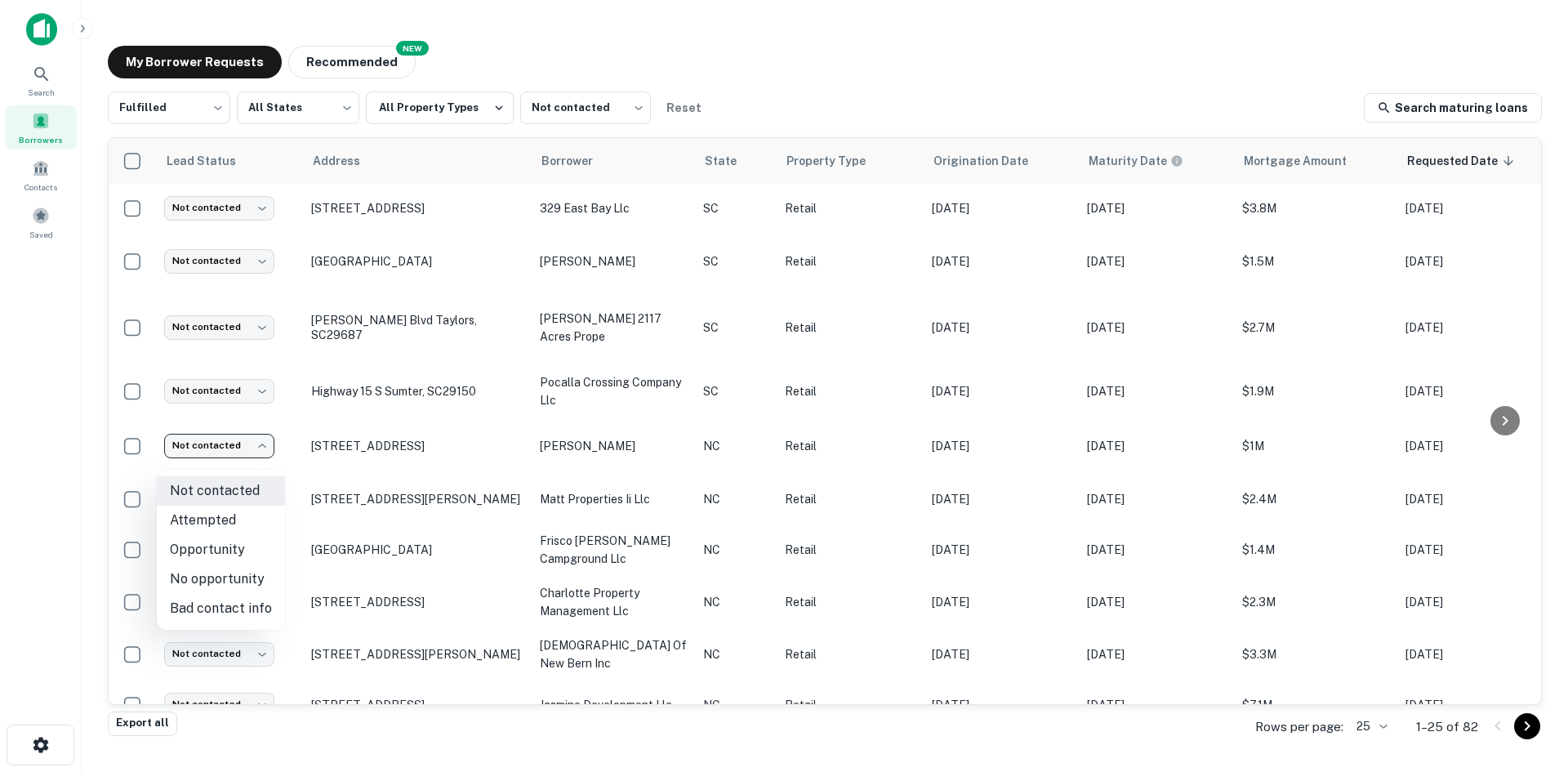
click at [246, 506] on li "Attempted" at bounding box center [220, 521] width 128 height 30
type input "*********"
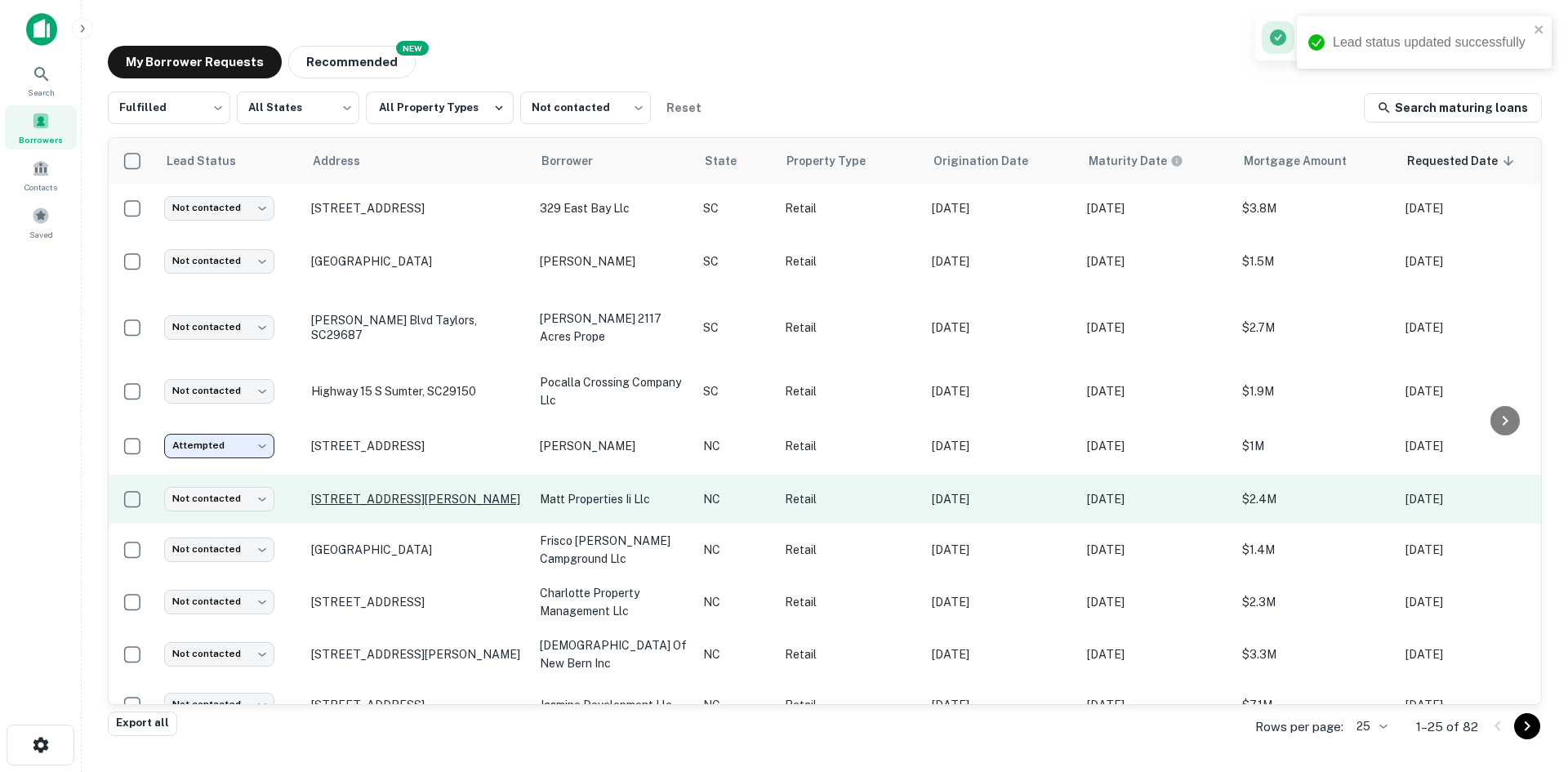
click at [378, 506] on p "[STREET_ADDRESS][PERSON_NAME]" at bounding box center [416, 499] width 212 height 15
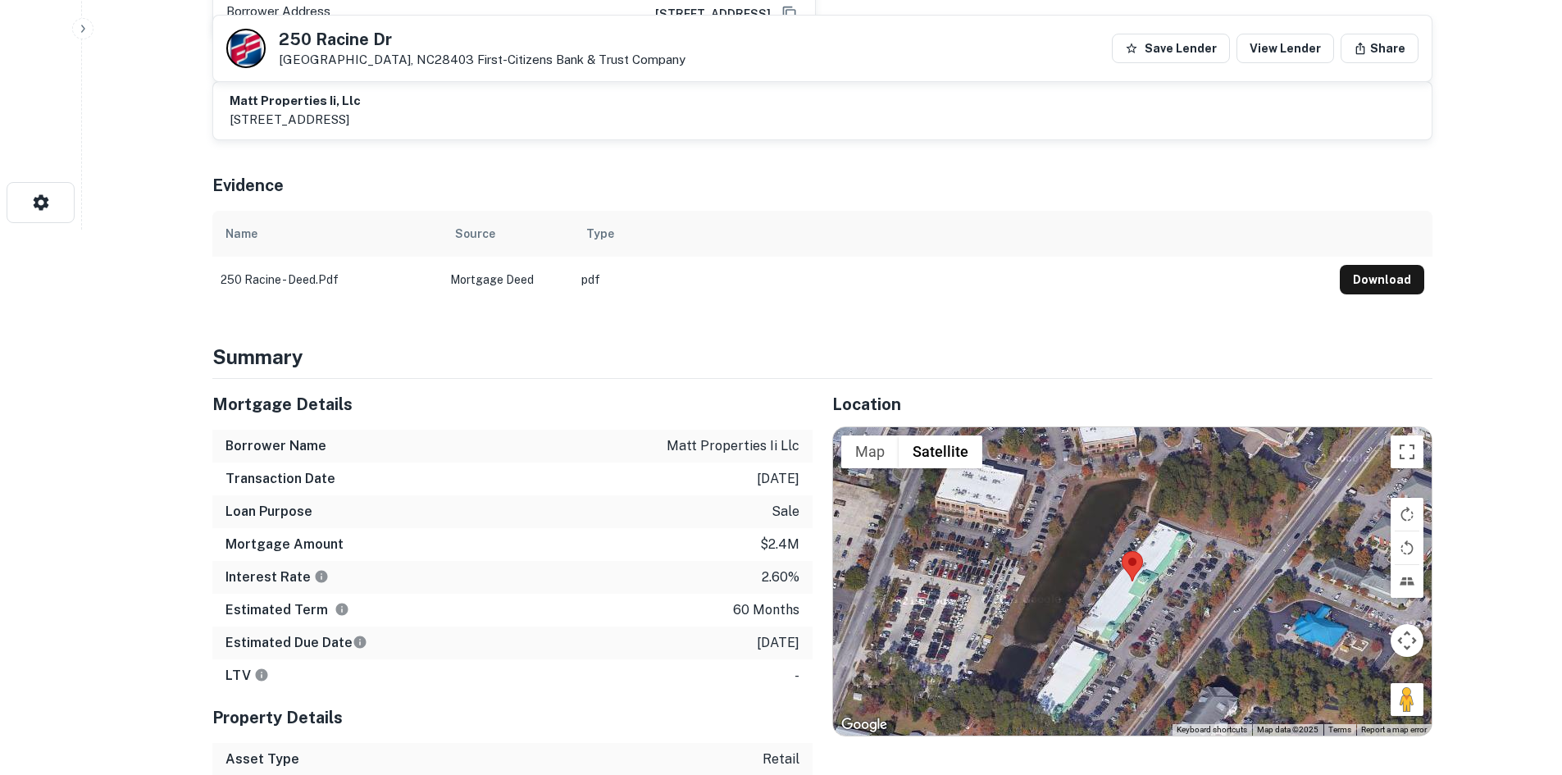
scroll to position [574, 0]
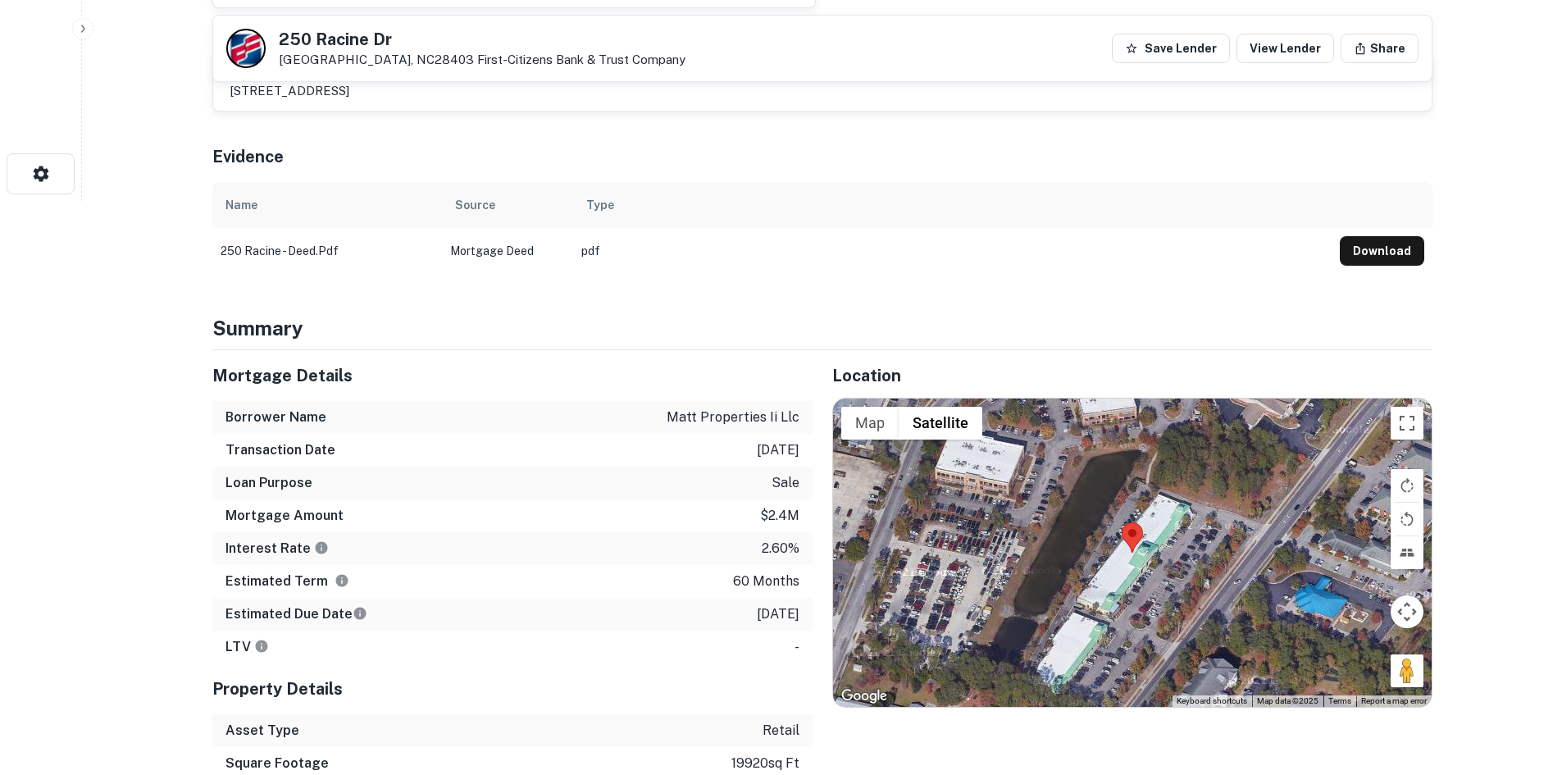
drag, startPoint x: 1402, startPoint y: 675, endPoint x: 1197, endPoint y: 584, distance: 223.6
click at [1197, 584] on div "Map Terrain Satellite Labels Keyboard shortcuts Map Data Map data ©2025 Map dat…" at bounding box center [1132, 553] width 599 height 308
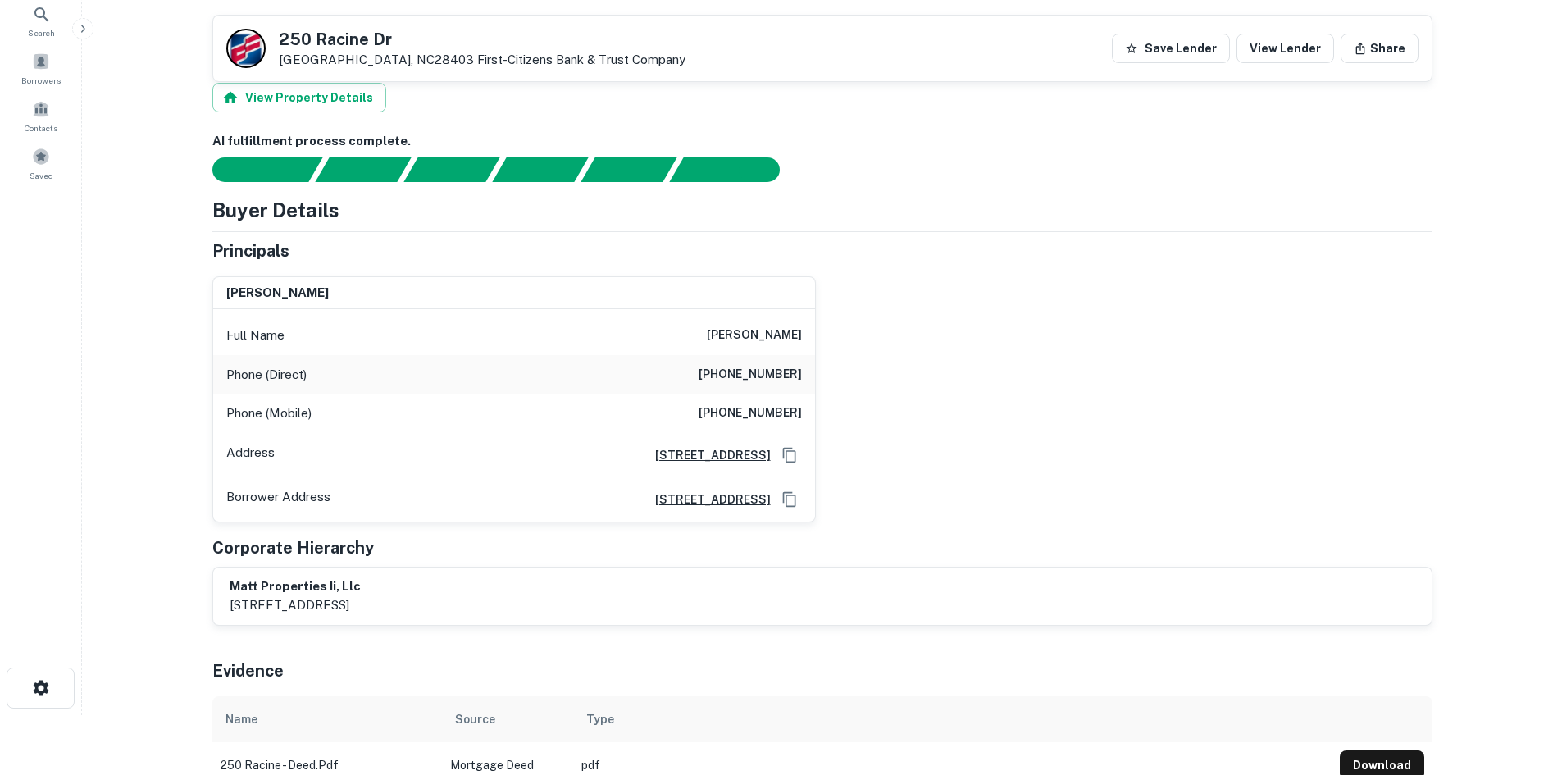
scroll to position [0, 0]
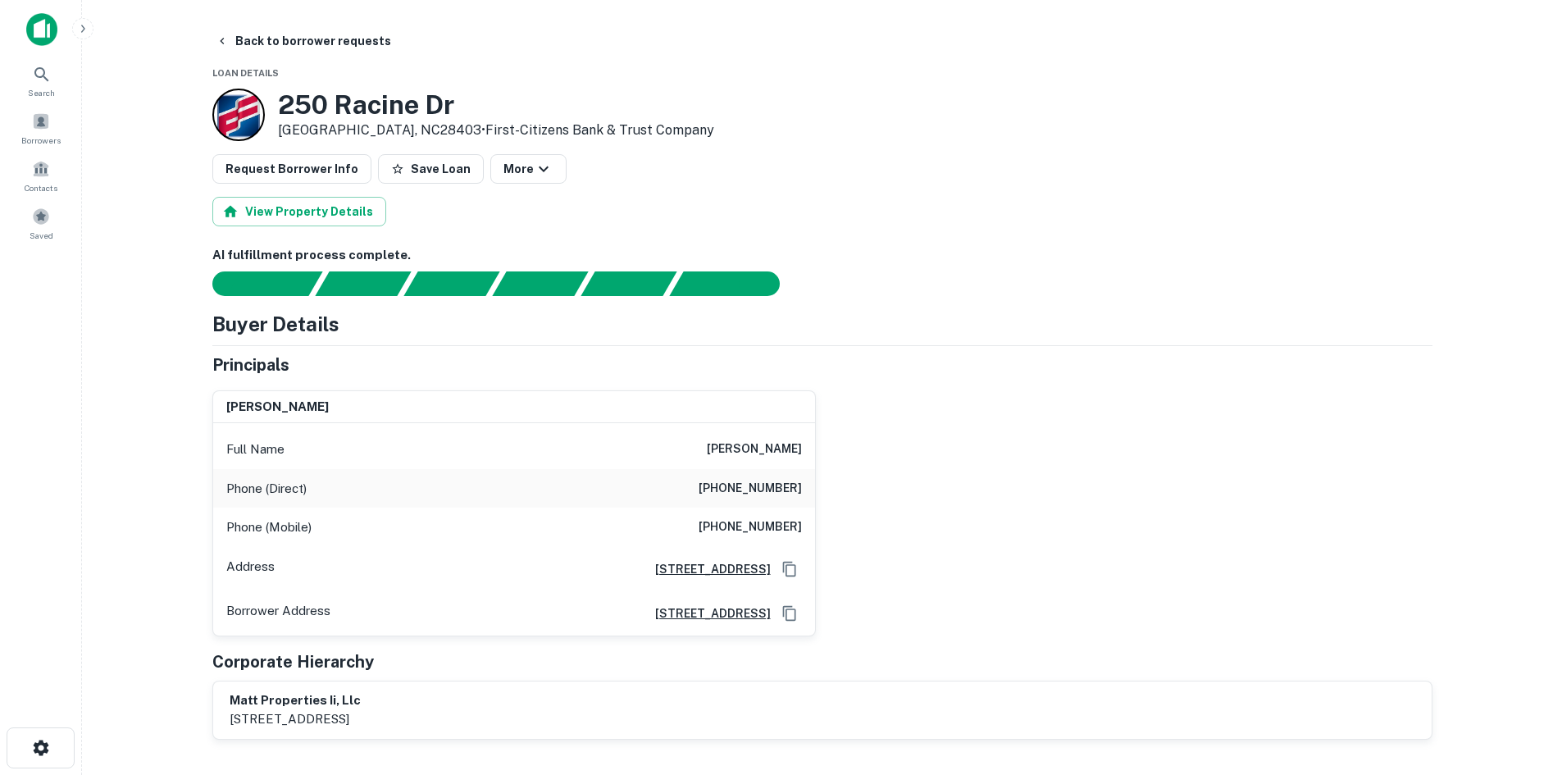
click at [258, 21] on main "Back to borrower requests Loan Details 250 Racine Dr Wilmington, NC28403 • Firs…" at bounding box center [822, 387] width 1480 height 775
click at [257, 38] on button "Back to borrower requests" at bounding box center [303, 41] width 189 height 30
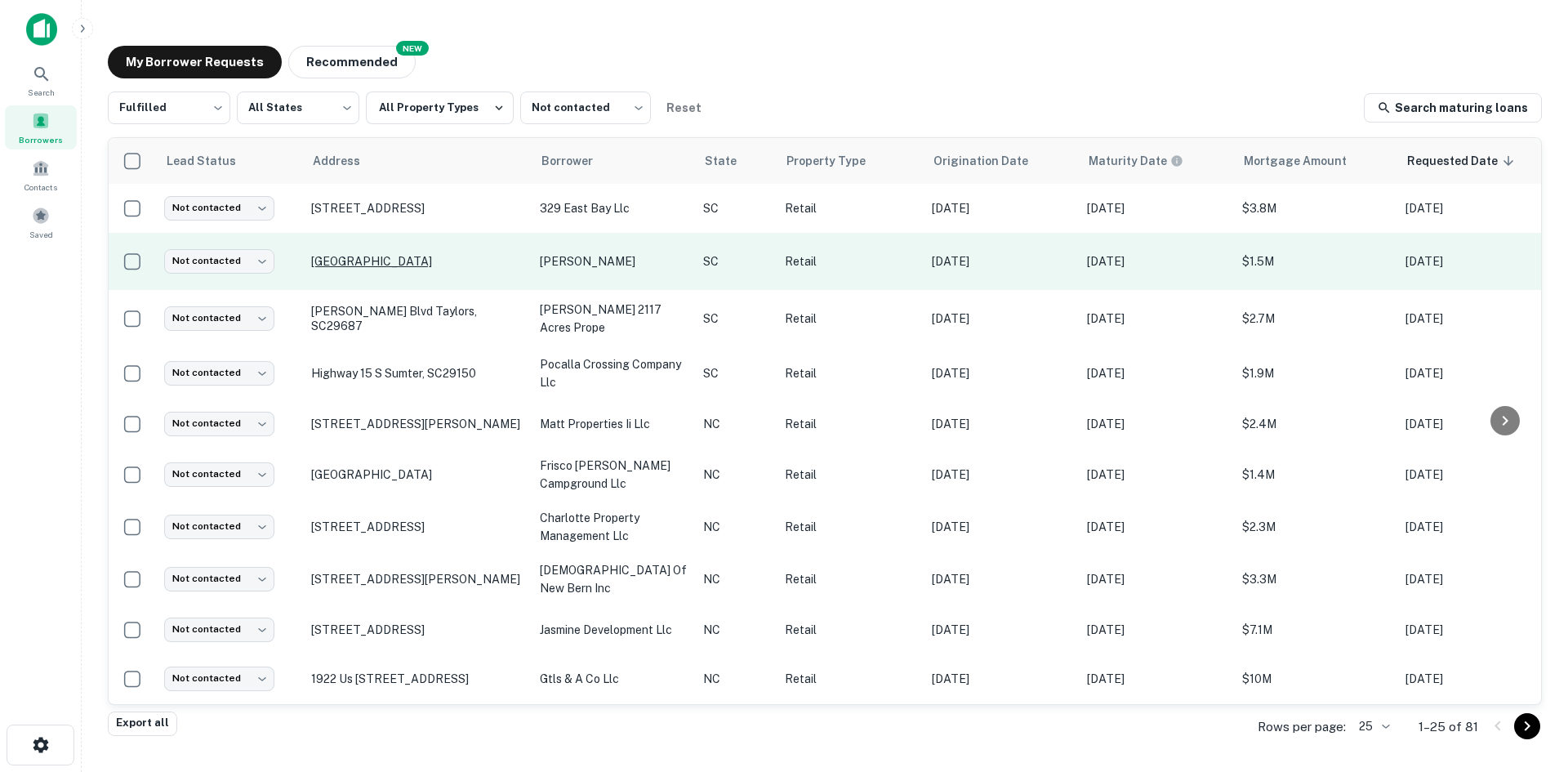
click at [374, 269] on p "May River Rd Bluffton, SC29910" at bounding box center [416, 261] width 212 height 15
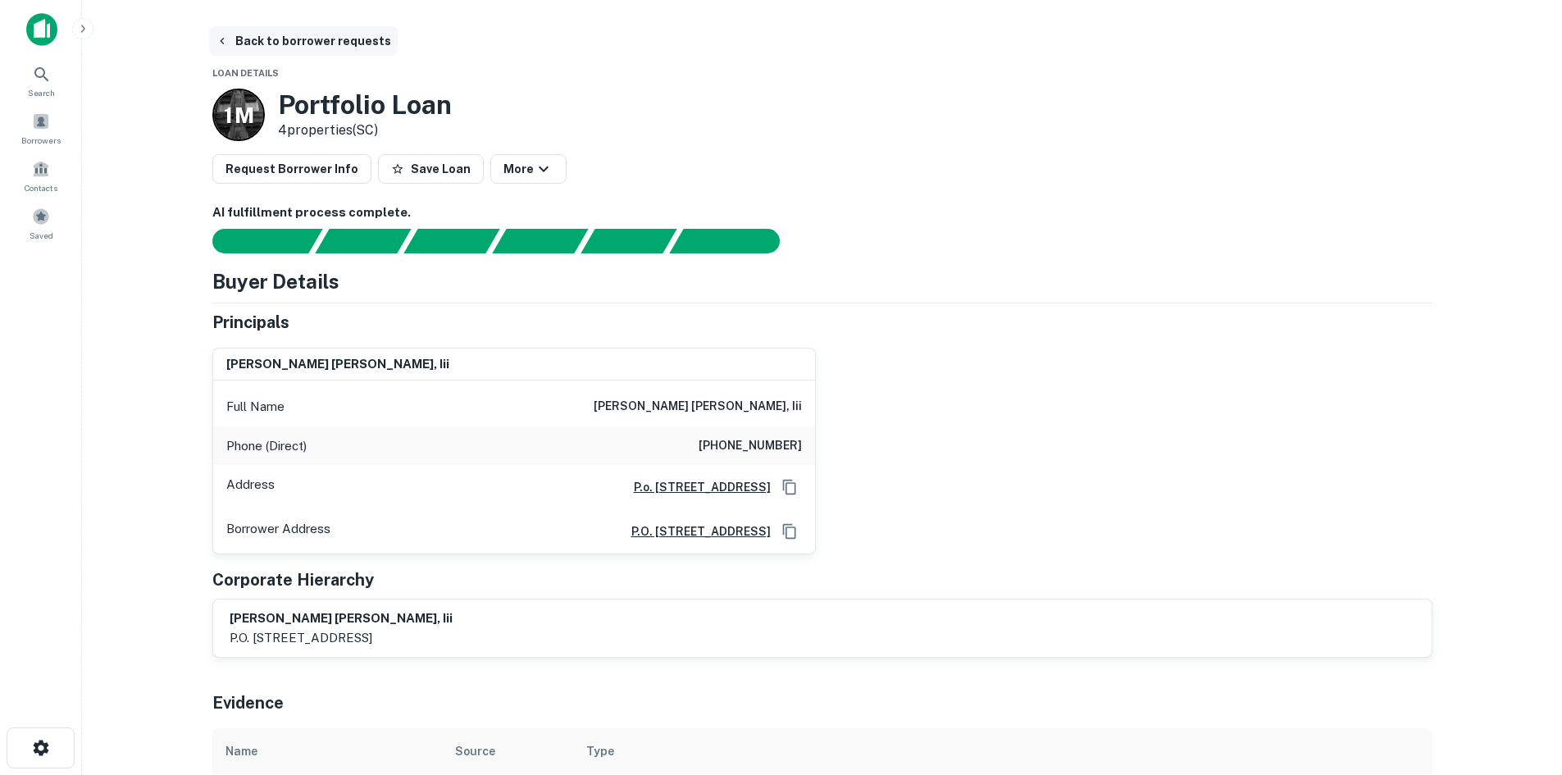
click at [300, 35] on button "Back to borrower requests" at bounding box center [303, 41] width 189 height 30
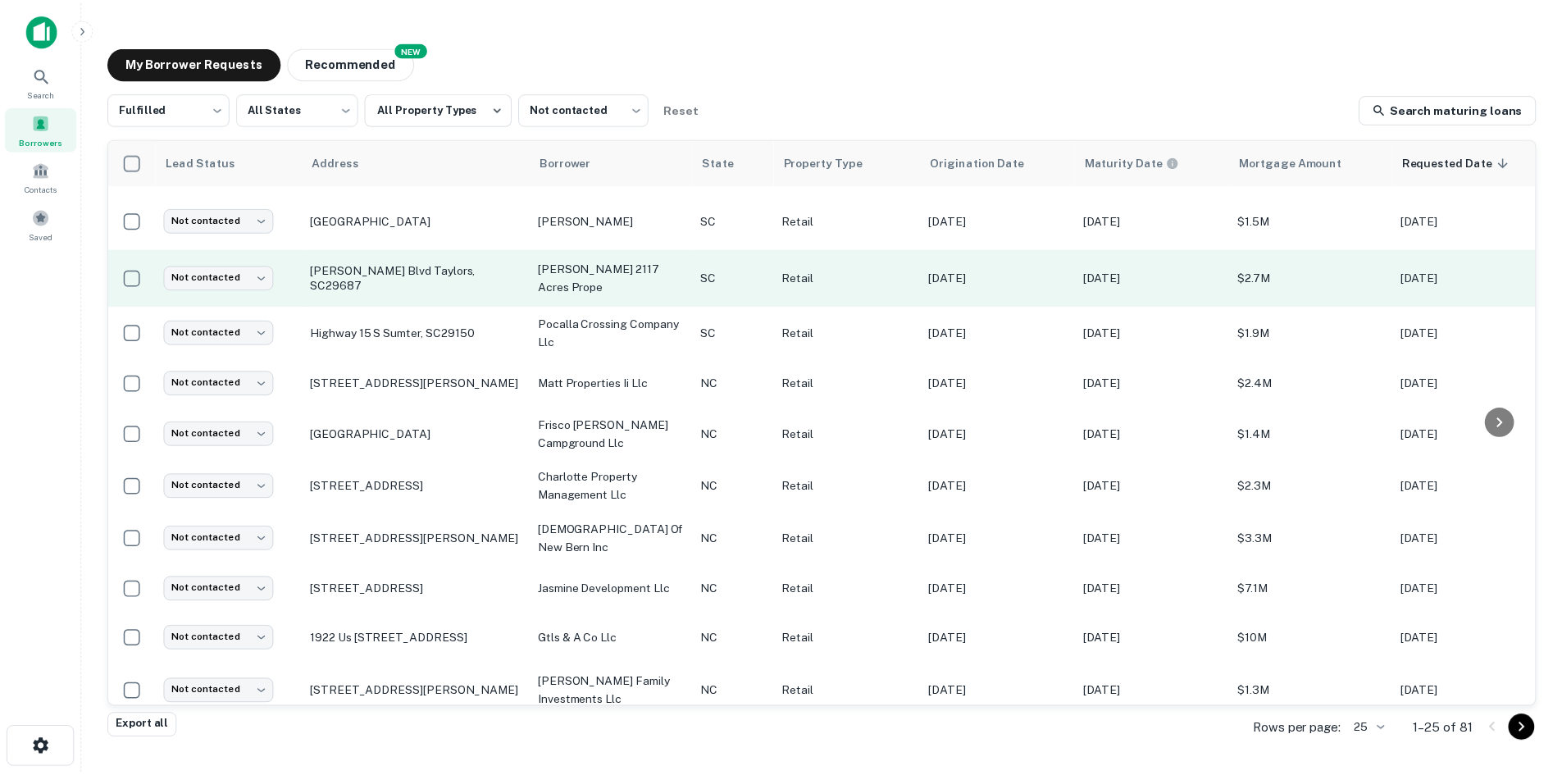
scroll to position [82, 0]
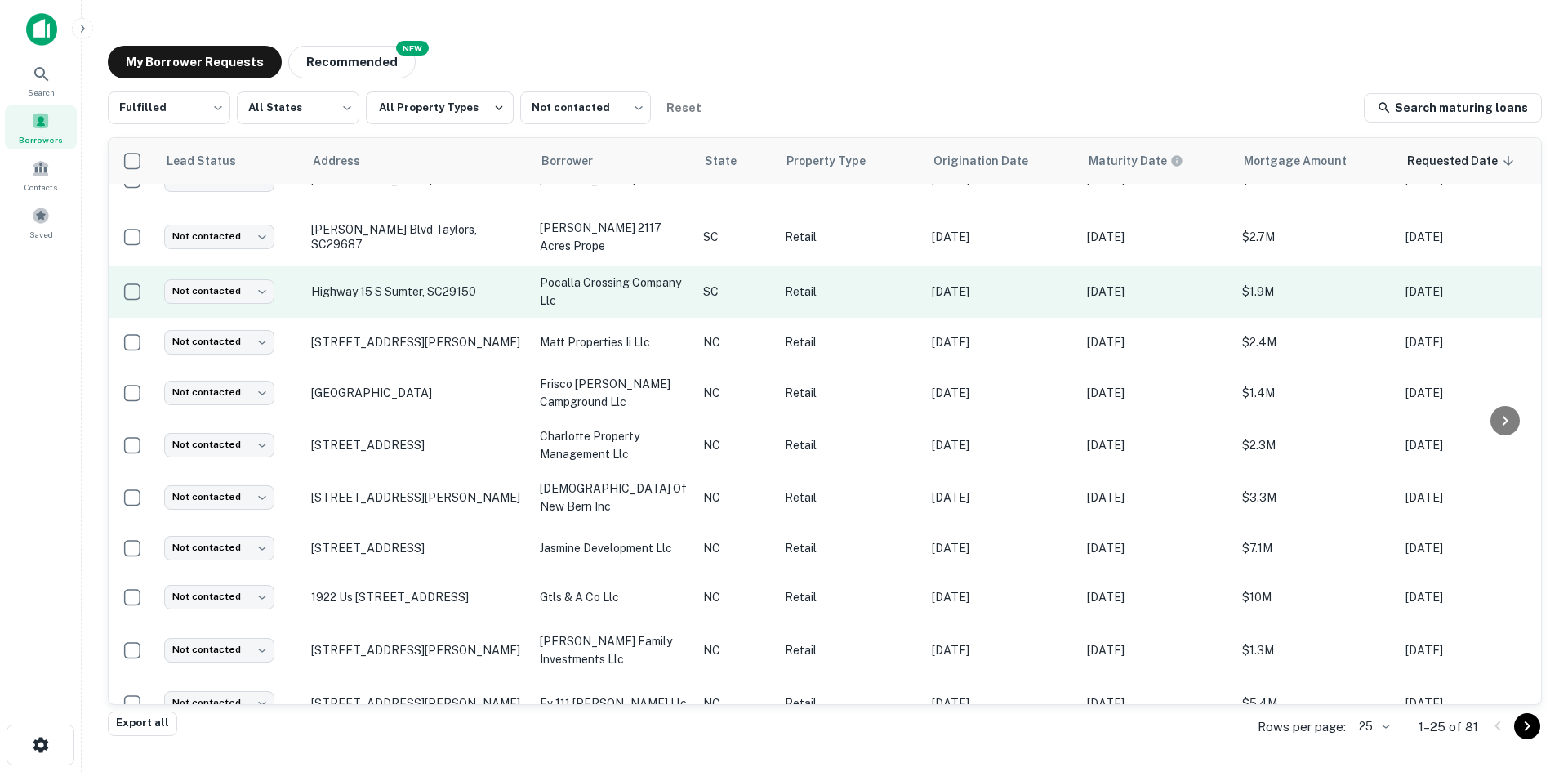
click at [392, 299] on p "Highway 15 S Sumter, SC29150" at bounding box center [416, 291] width 212 height 15
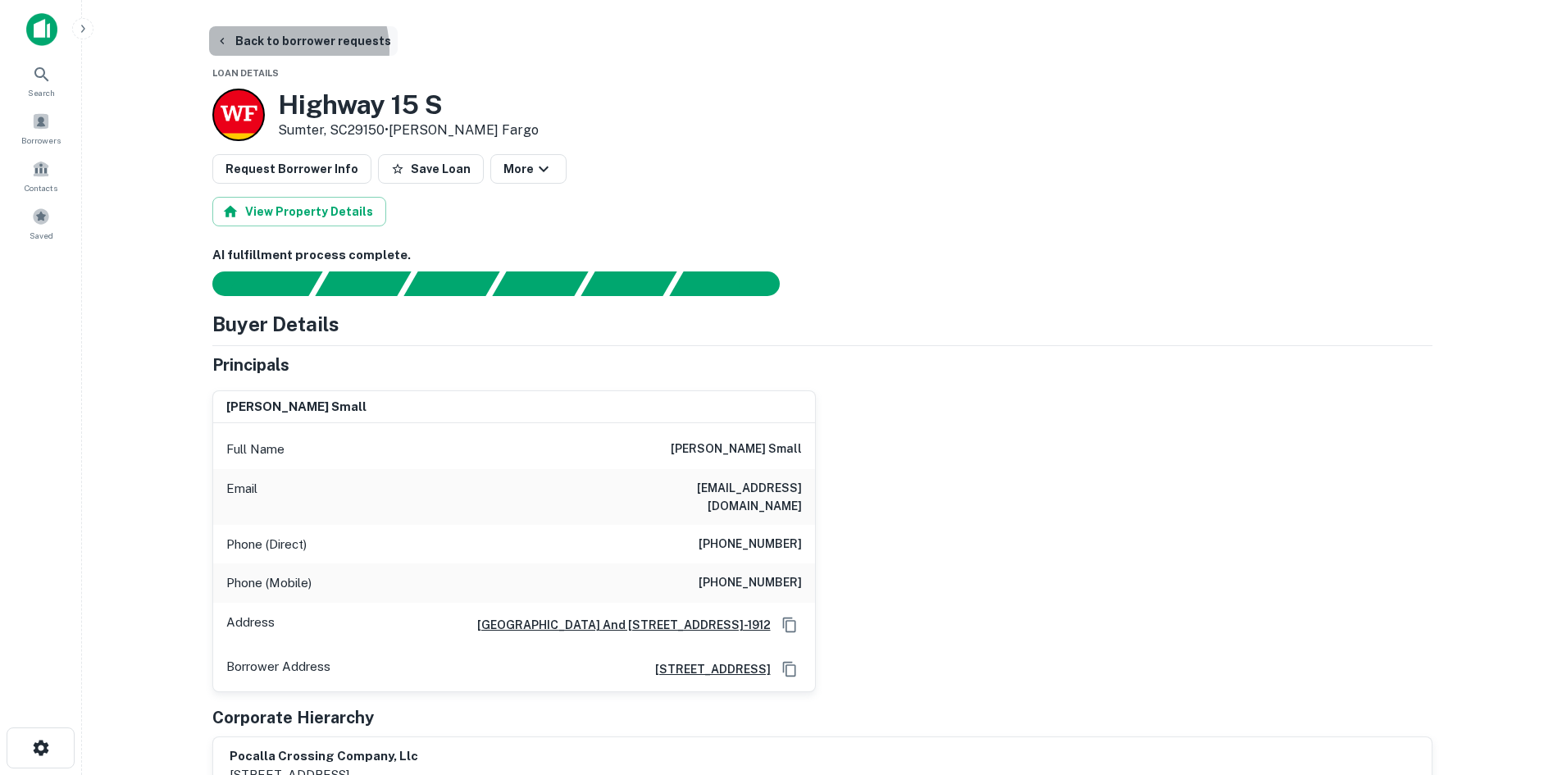
click at [290, 50] on button "Back to borrower requests" at bounding box center [303, 41] width 189 height 30
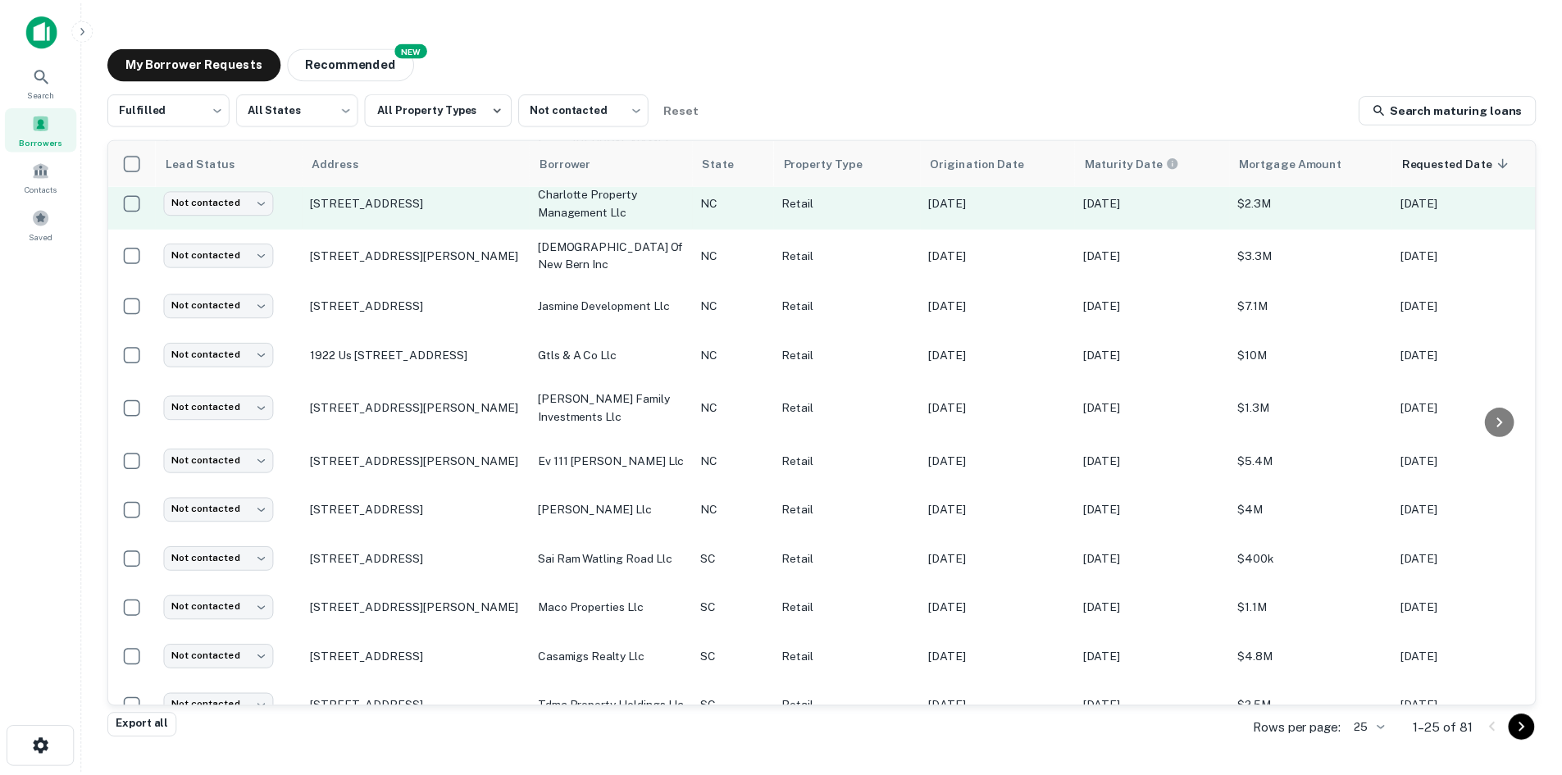
scroll to position [328, 0]
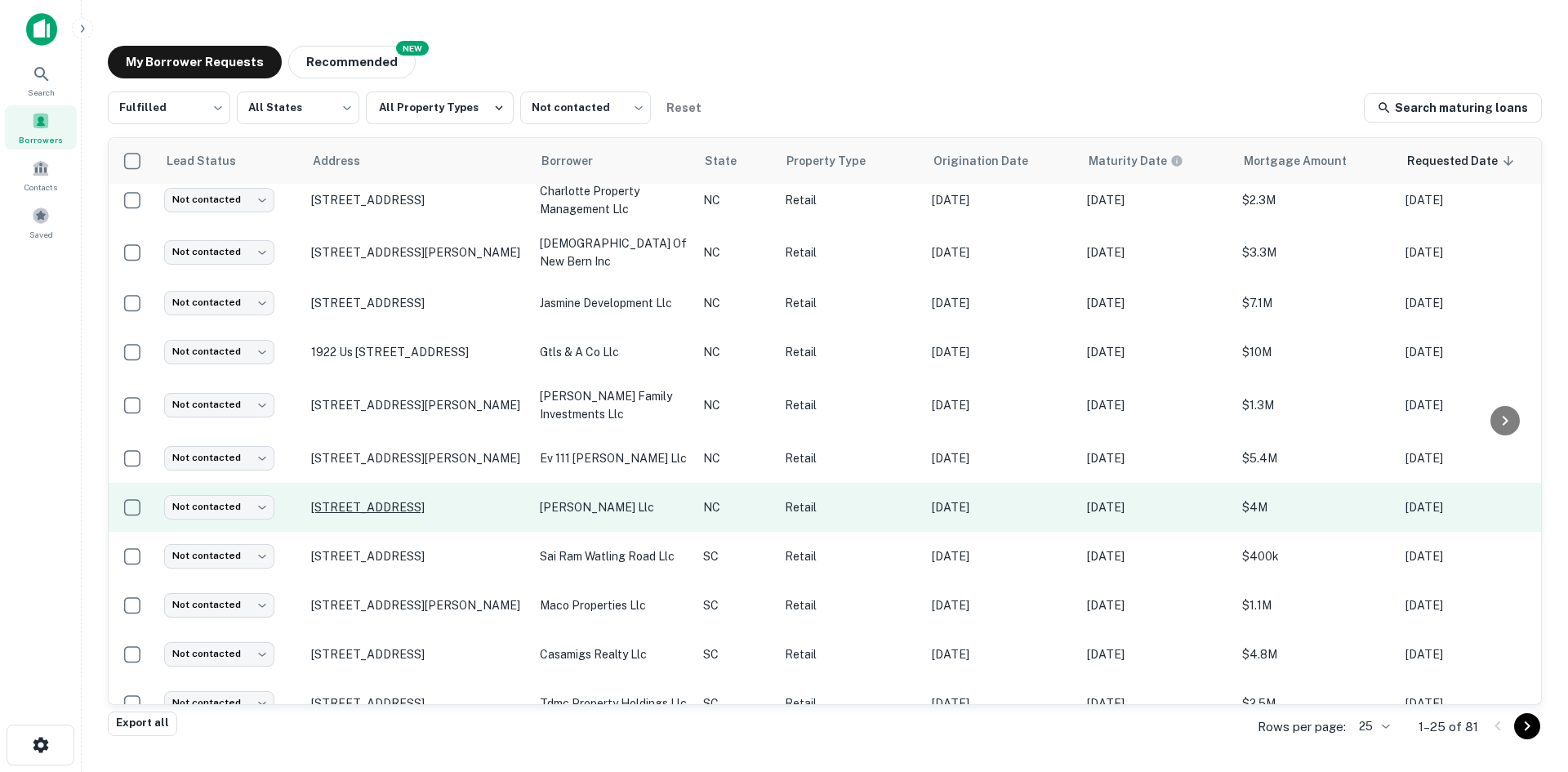
click at [356, 515] on p "929 Concord Pkwy S Concord, NC28027" at bounding box center [416, 507] width 212 height 15
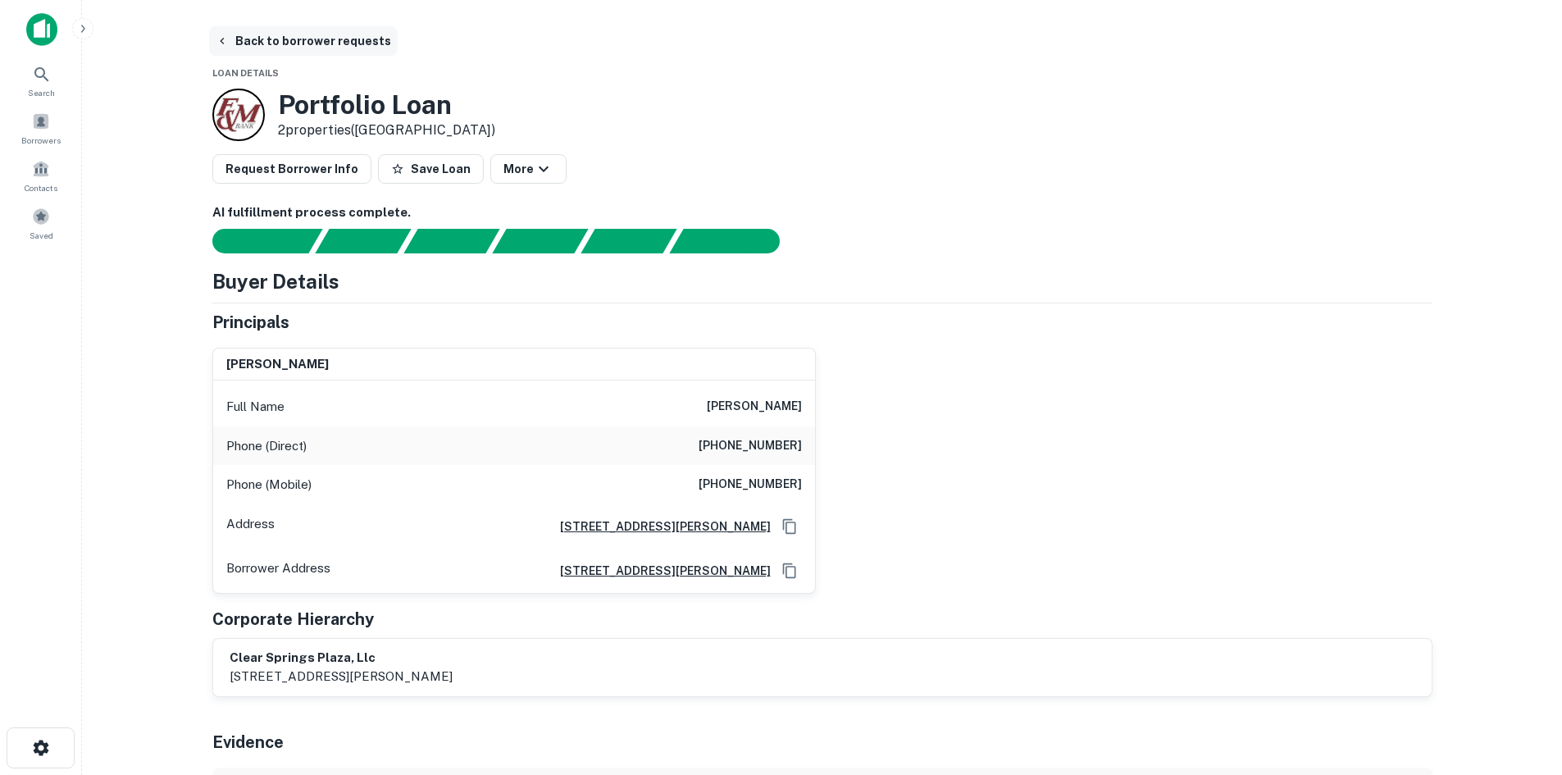
click at [273, 43] on button "Back to borrower requests" at bounding box center [303, 41] width 189 height 30
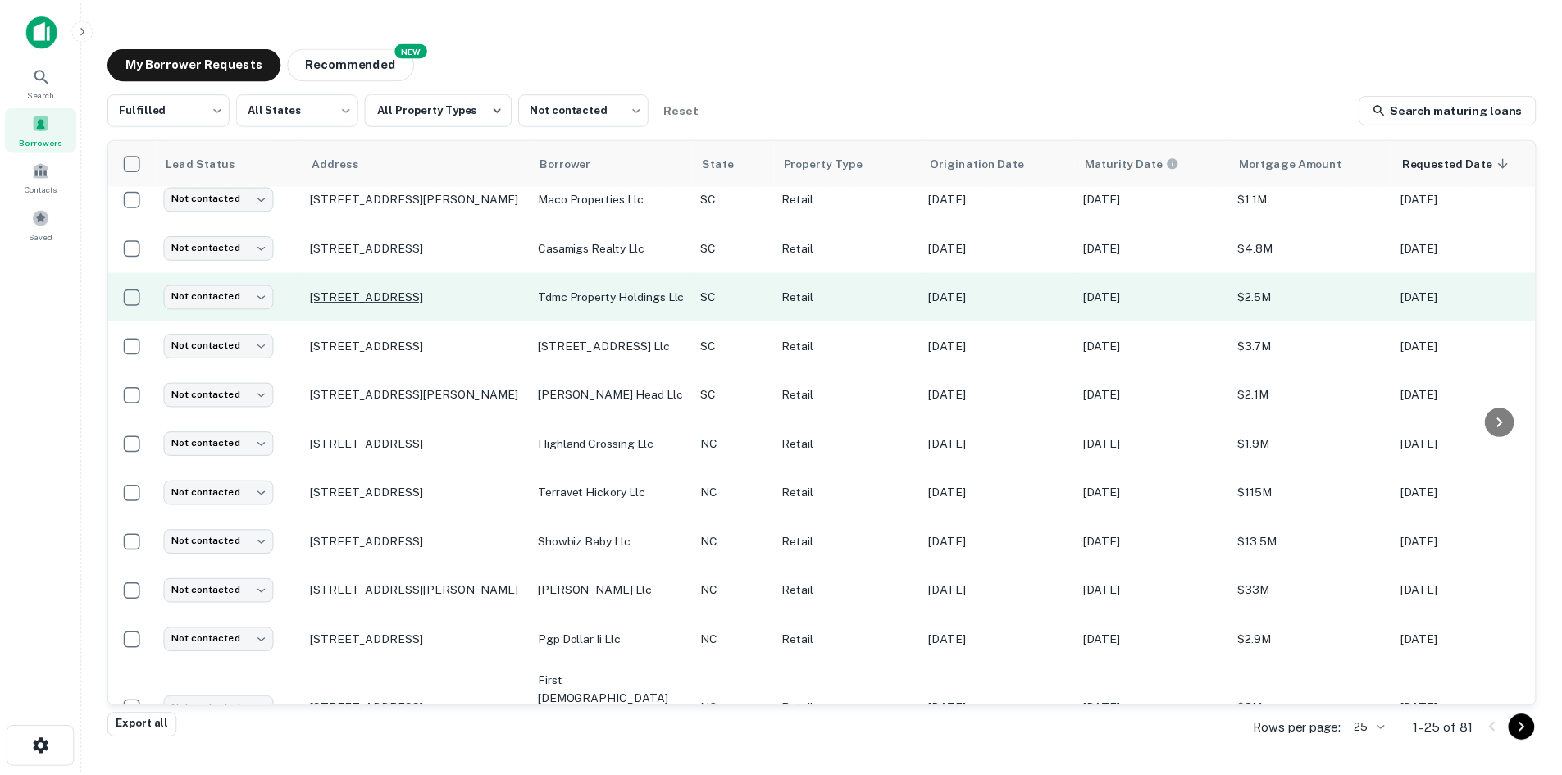
scroll to position [803, 0]
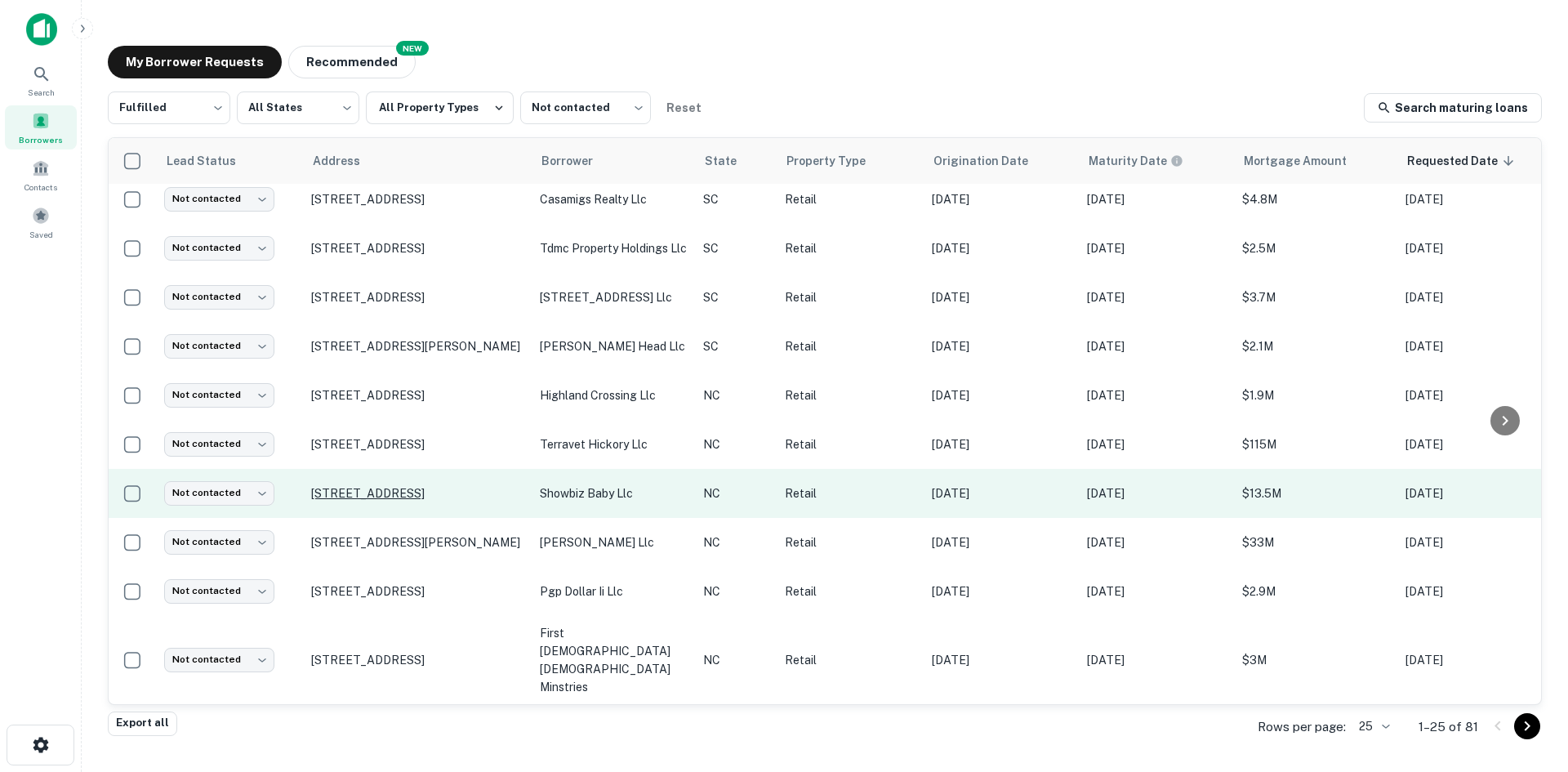
click at [434, 501] on p "[STREET_ADDRESS]" at bounding box center [416, 493] width 212 height 15
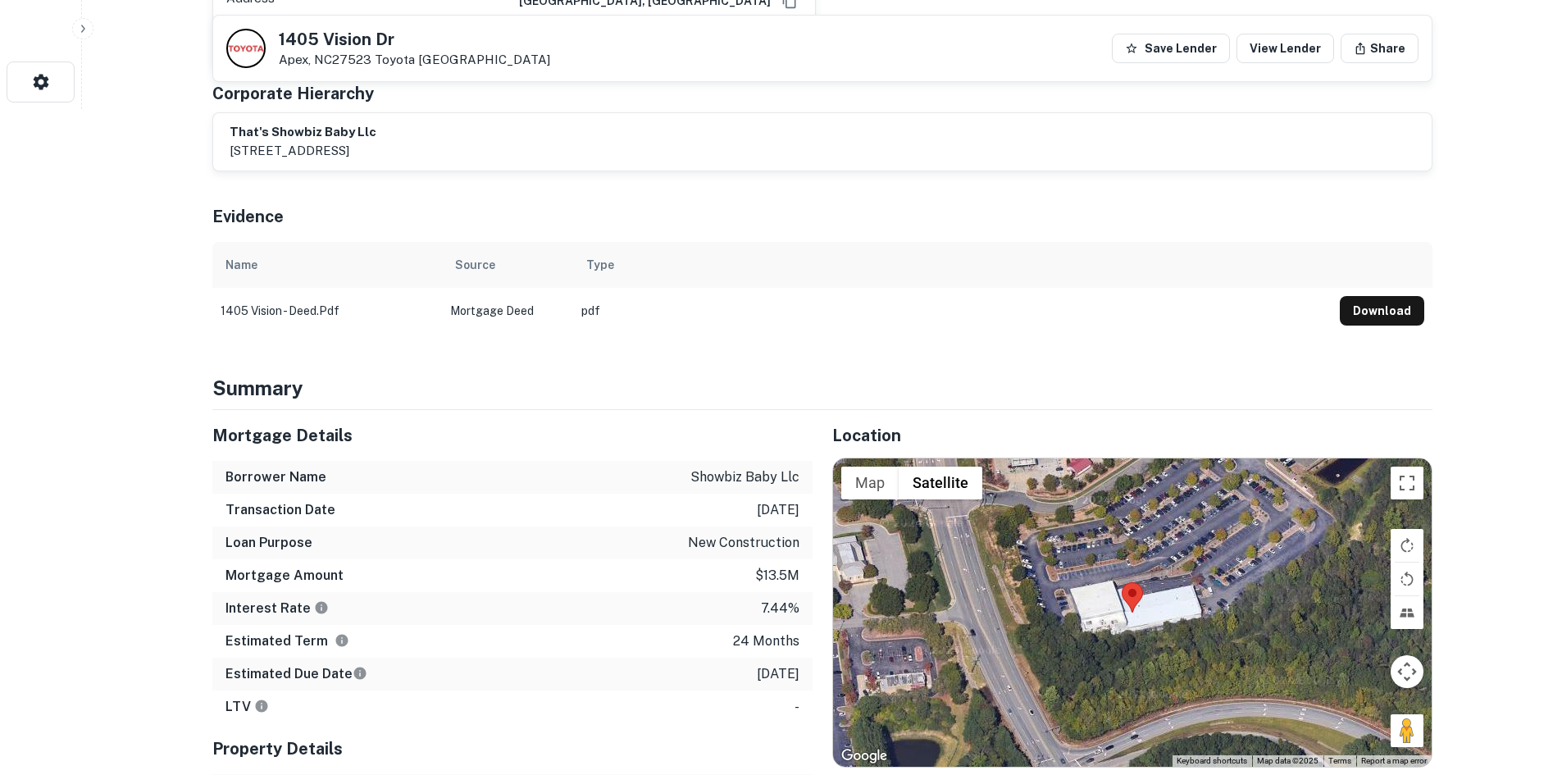
scroll to position [820, 0]
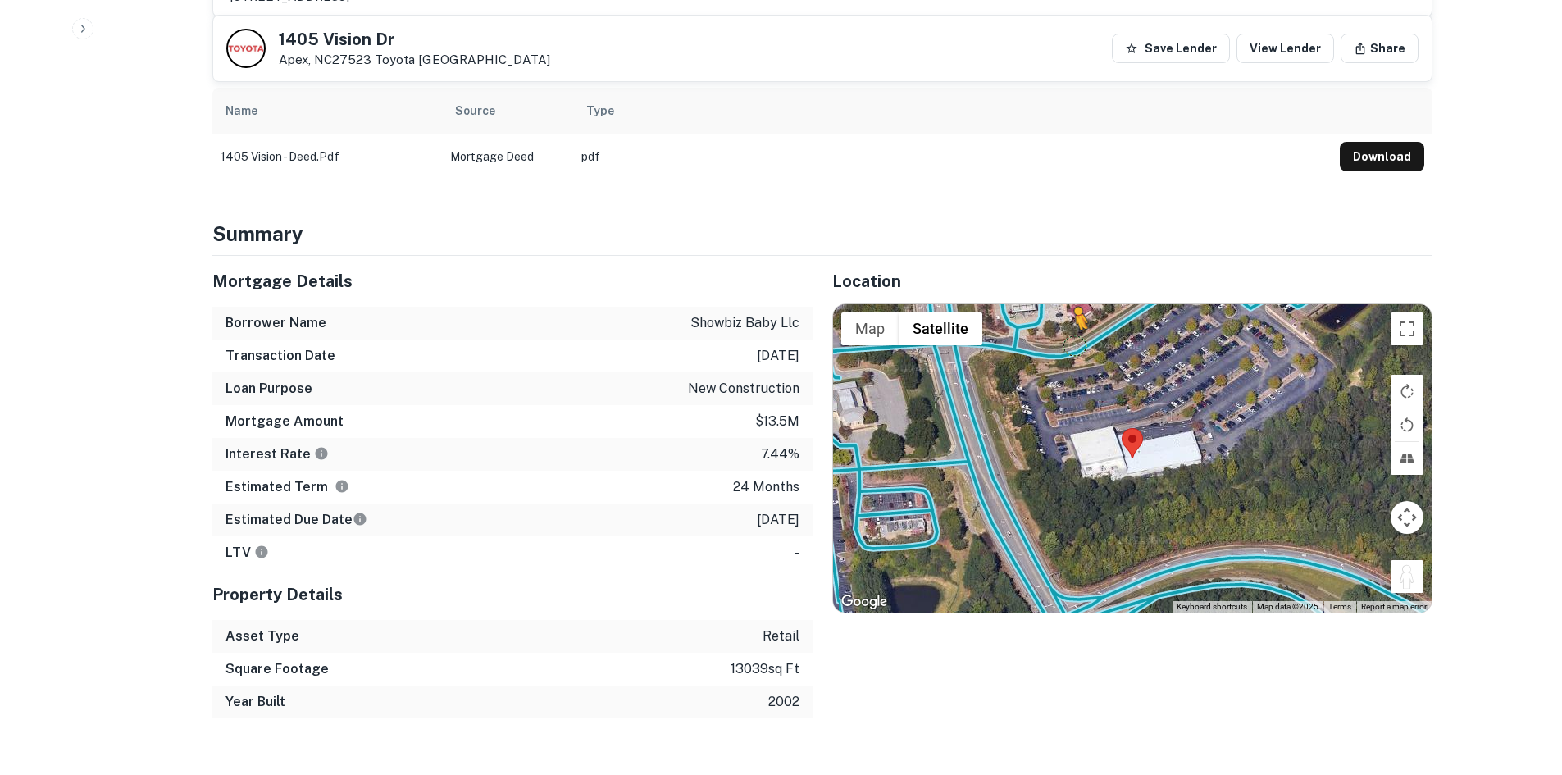
drag, startPoint x: 1396, startPoint y: 542, endPoint x: 1071, endPoint y: 306, distance: 401.6
click at [1071, 306] on div "To activate drag with keyboard, press Alt + Enter. Once in keyboard drag state,…" at bounding box center [1132, 458] width 599 height 308
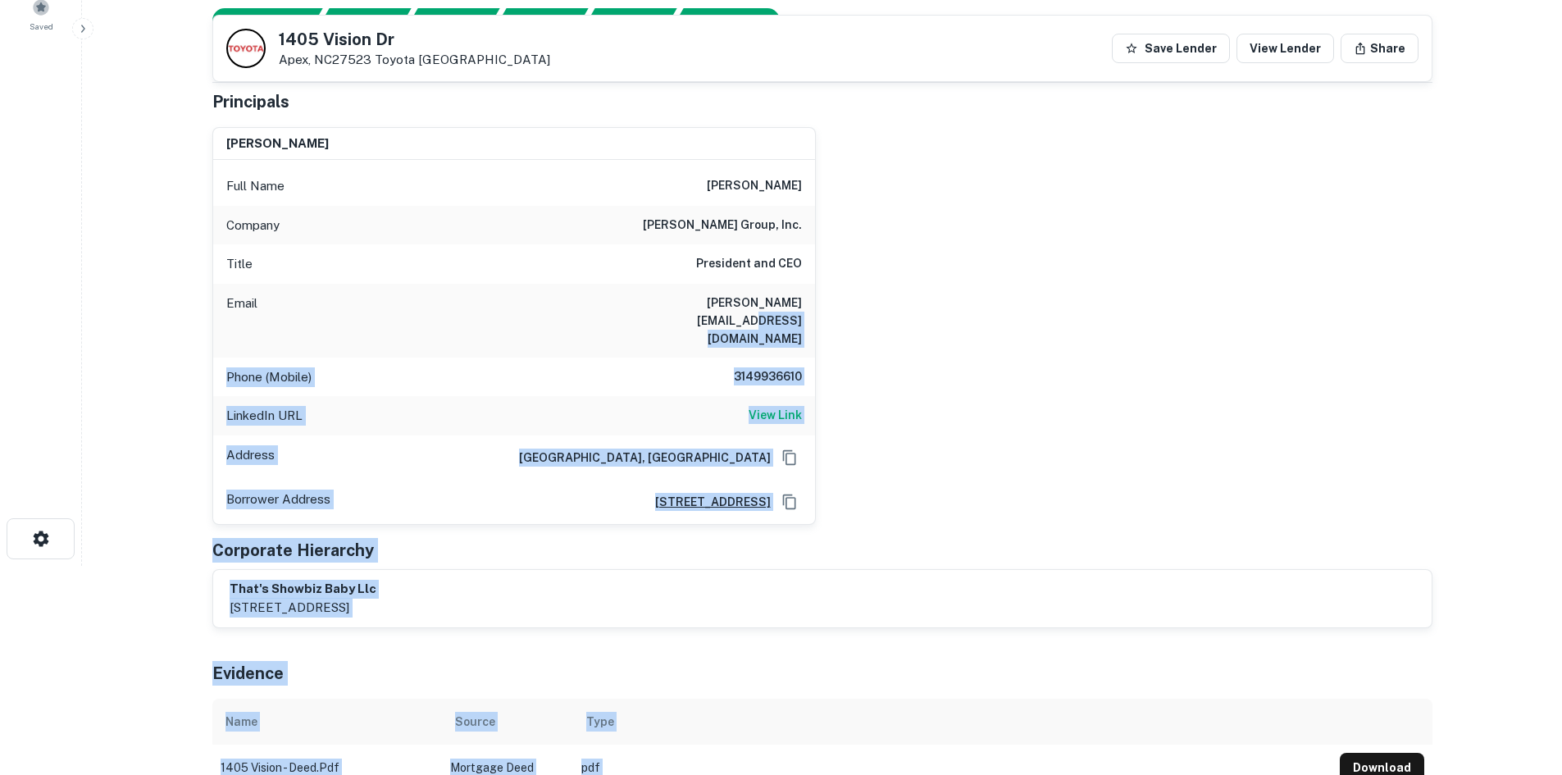
scroll to position [0, 0]
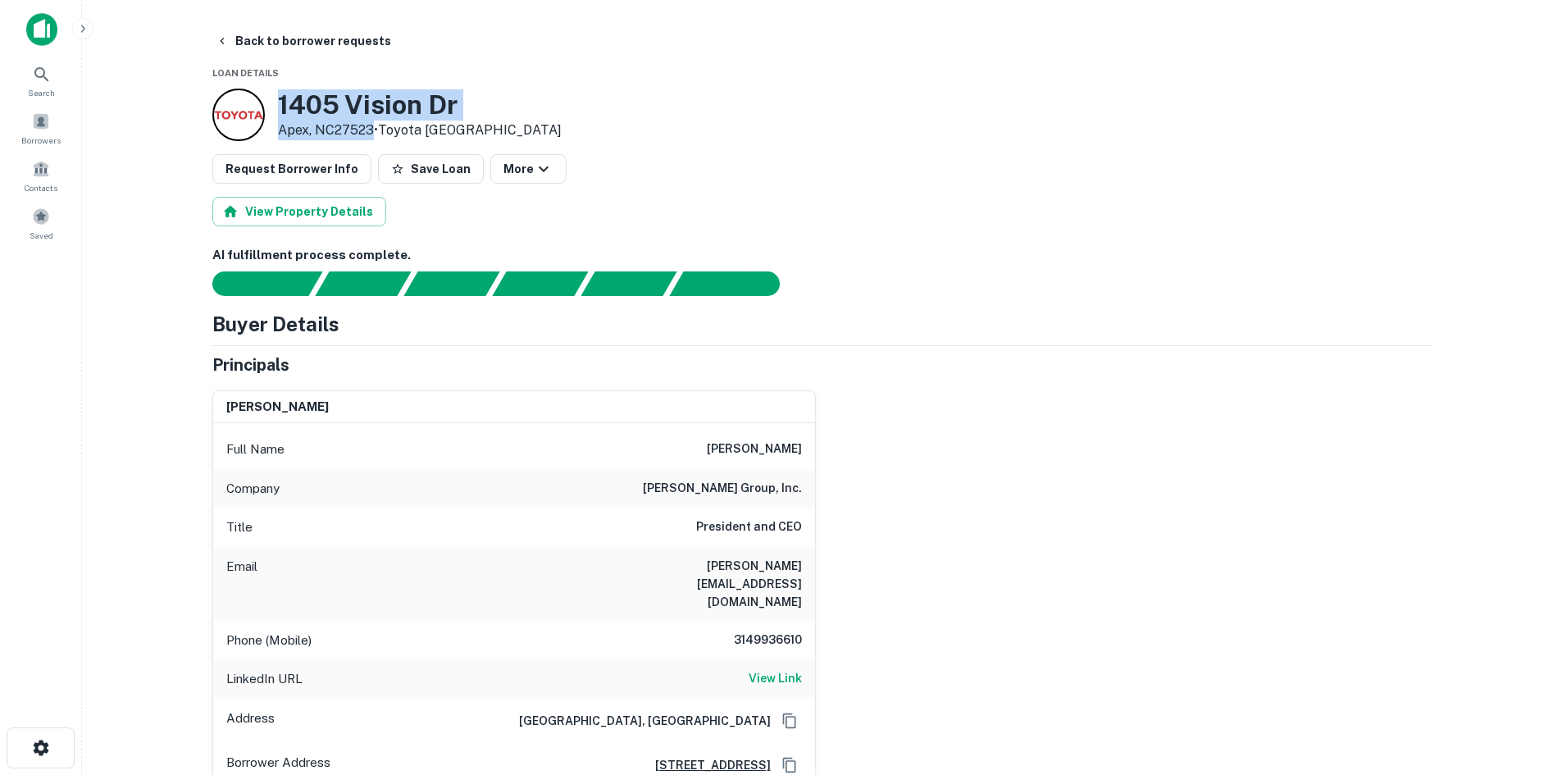
drag, startPoint x: 274, startPoint y: 98, endPoint x: 376, endPoint y: 129, distance: 106.4
click at [376, 129] on div "1405 Vision Dr Apex, NC27523 • Toyota North America" at bounding box center [386, 115] width 349 height 52
copy div "1405 Vision Dr Apex, NC27523"
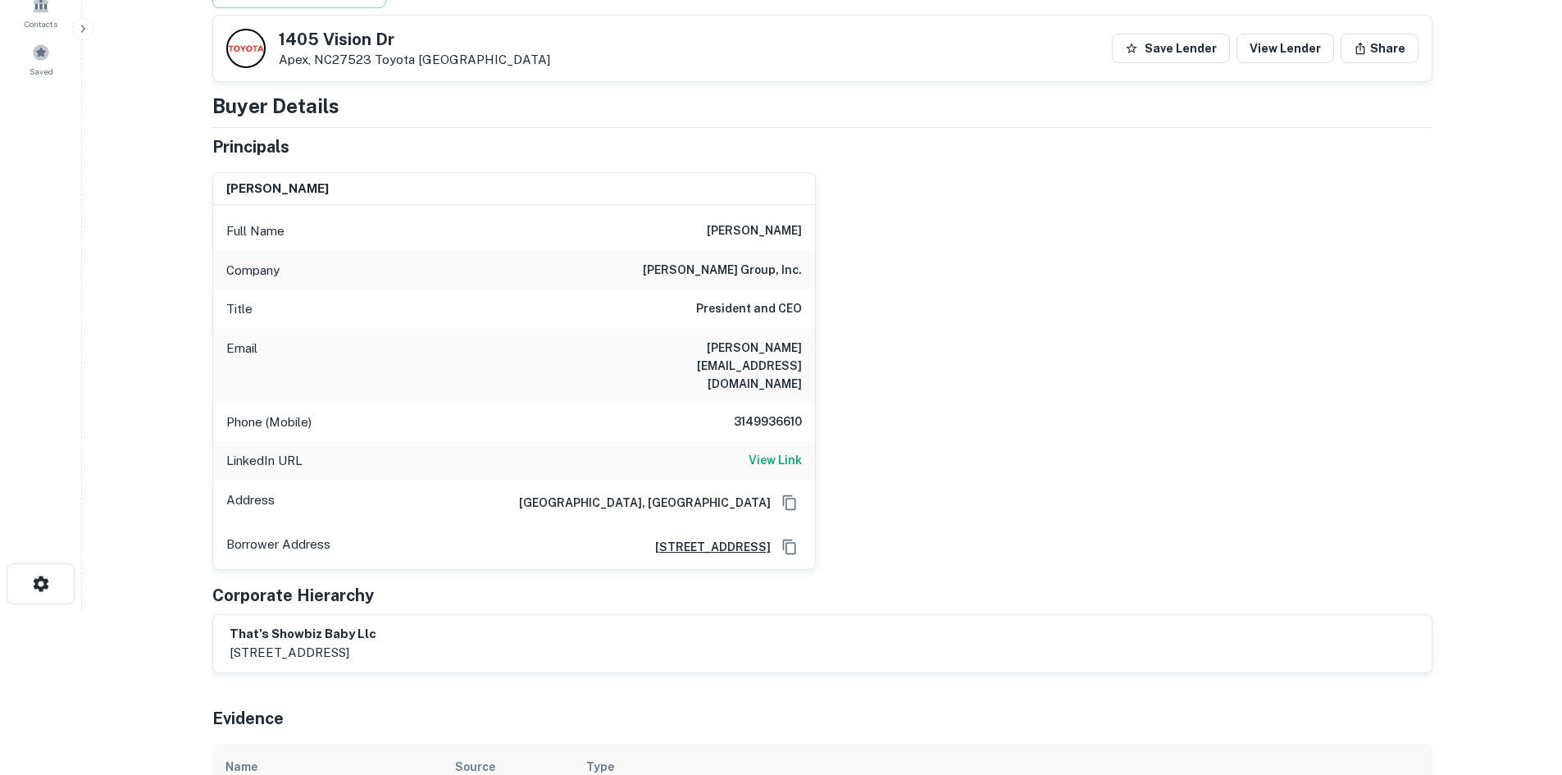
scroll to position [246, 0]
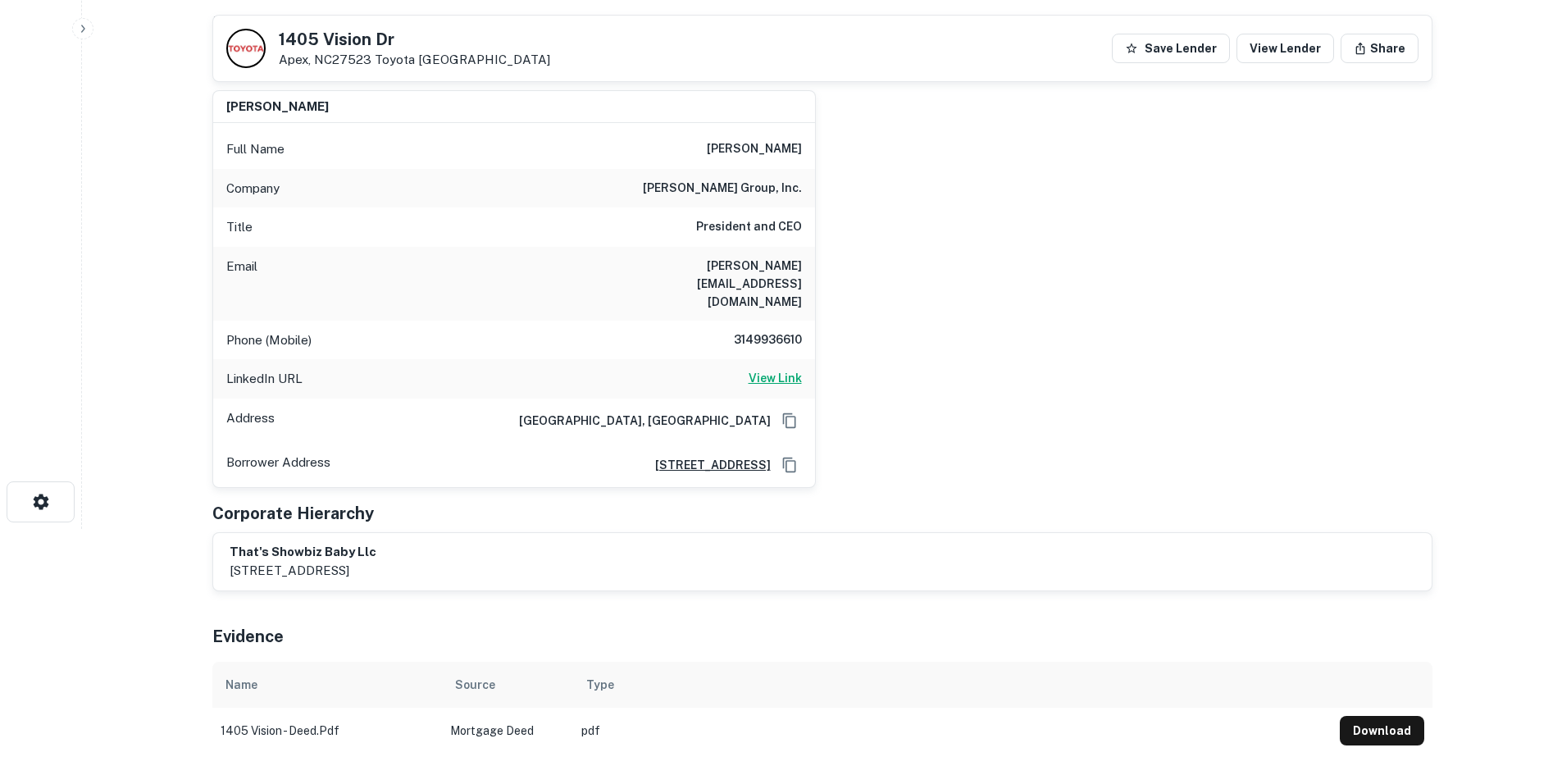
click at [773, 369] on h6 "View Link" at bounding box center [775, 378] width 53 height 18
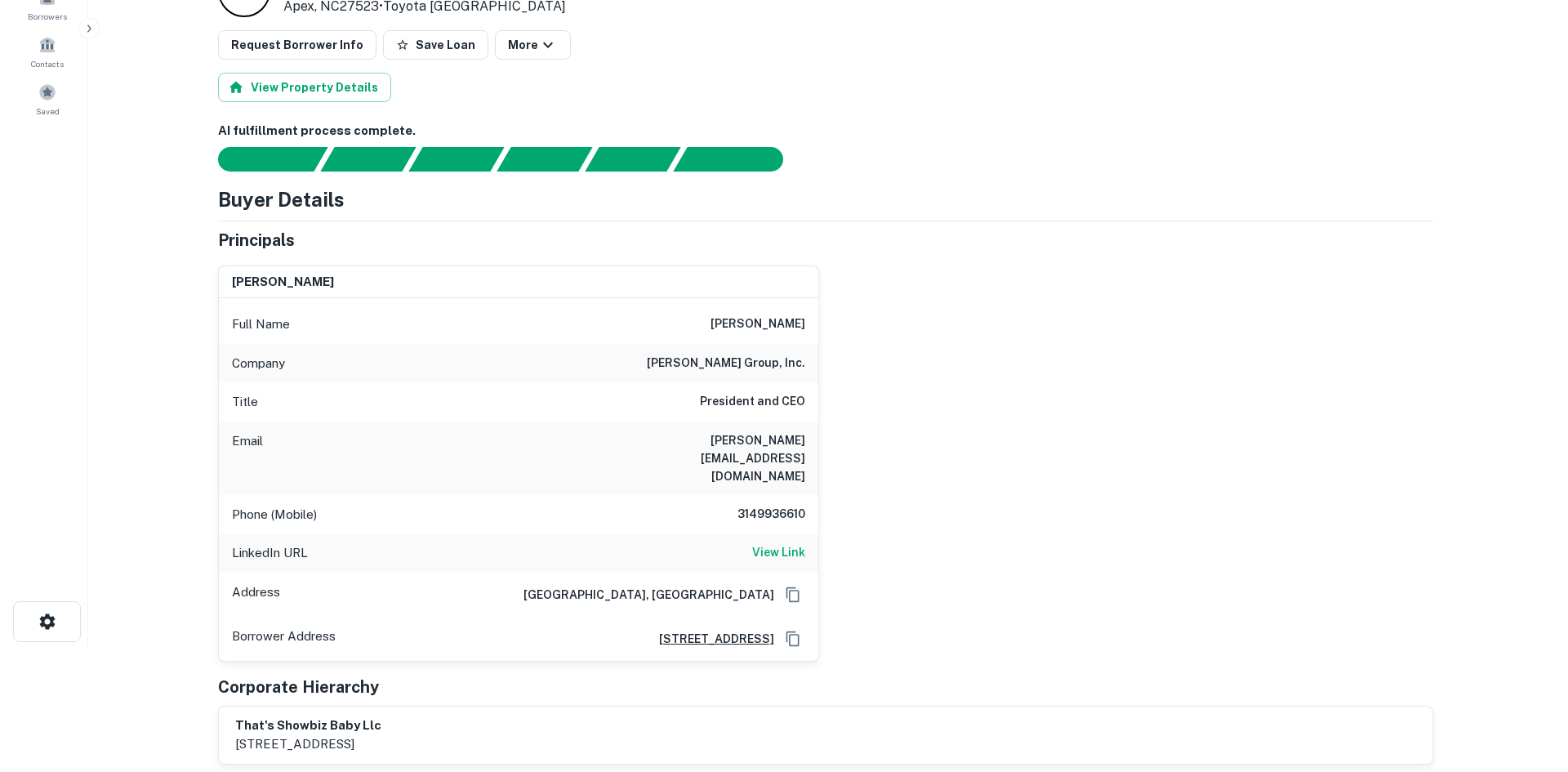
scroll to position [0, 0]
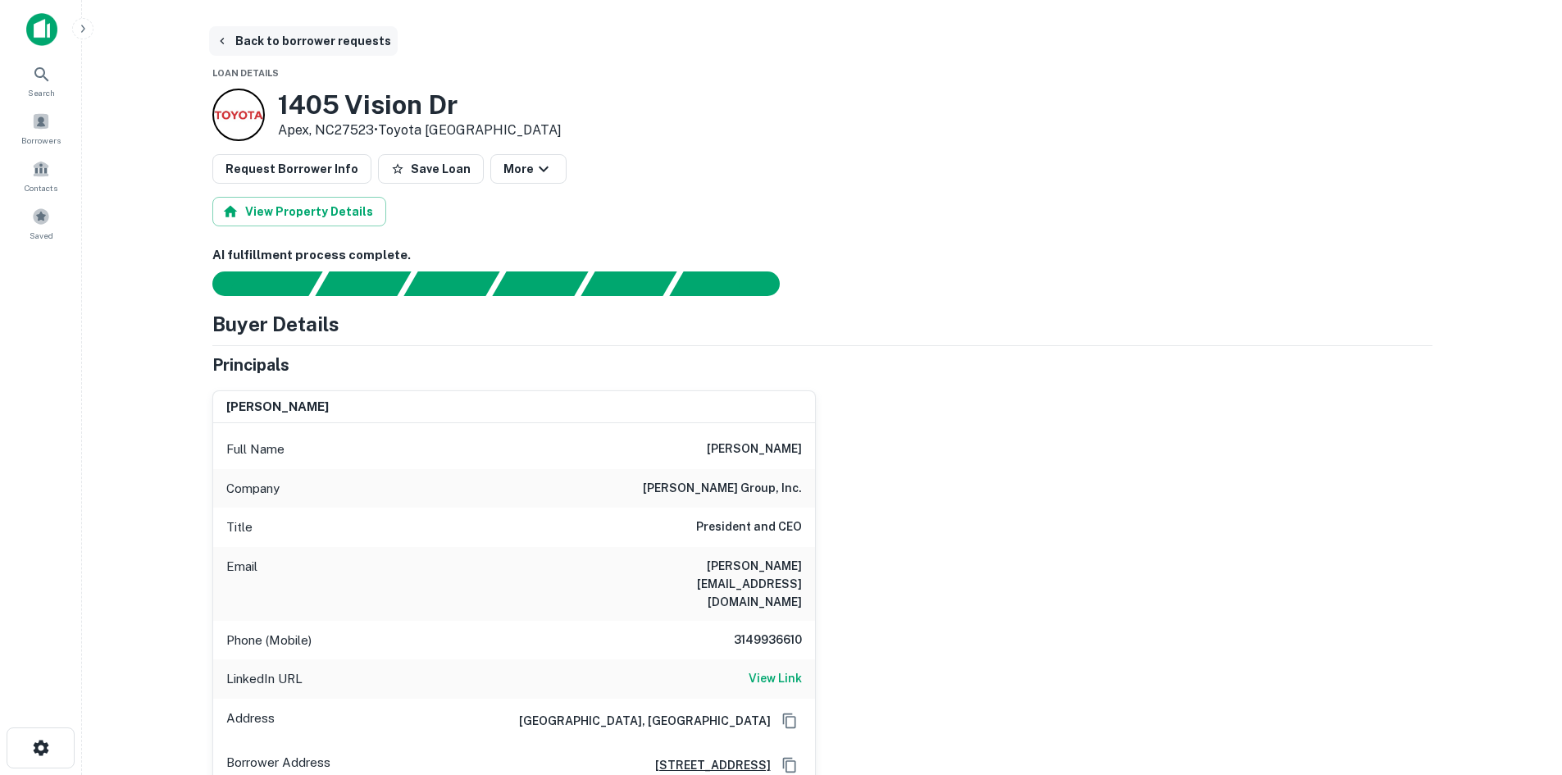
click at [303, 48] on button "Back to borrower requests" at bounding box center [303, 41] width 189 height 30
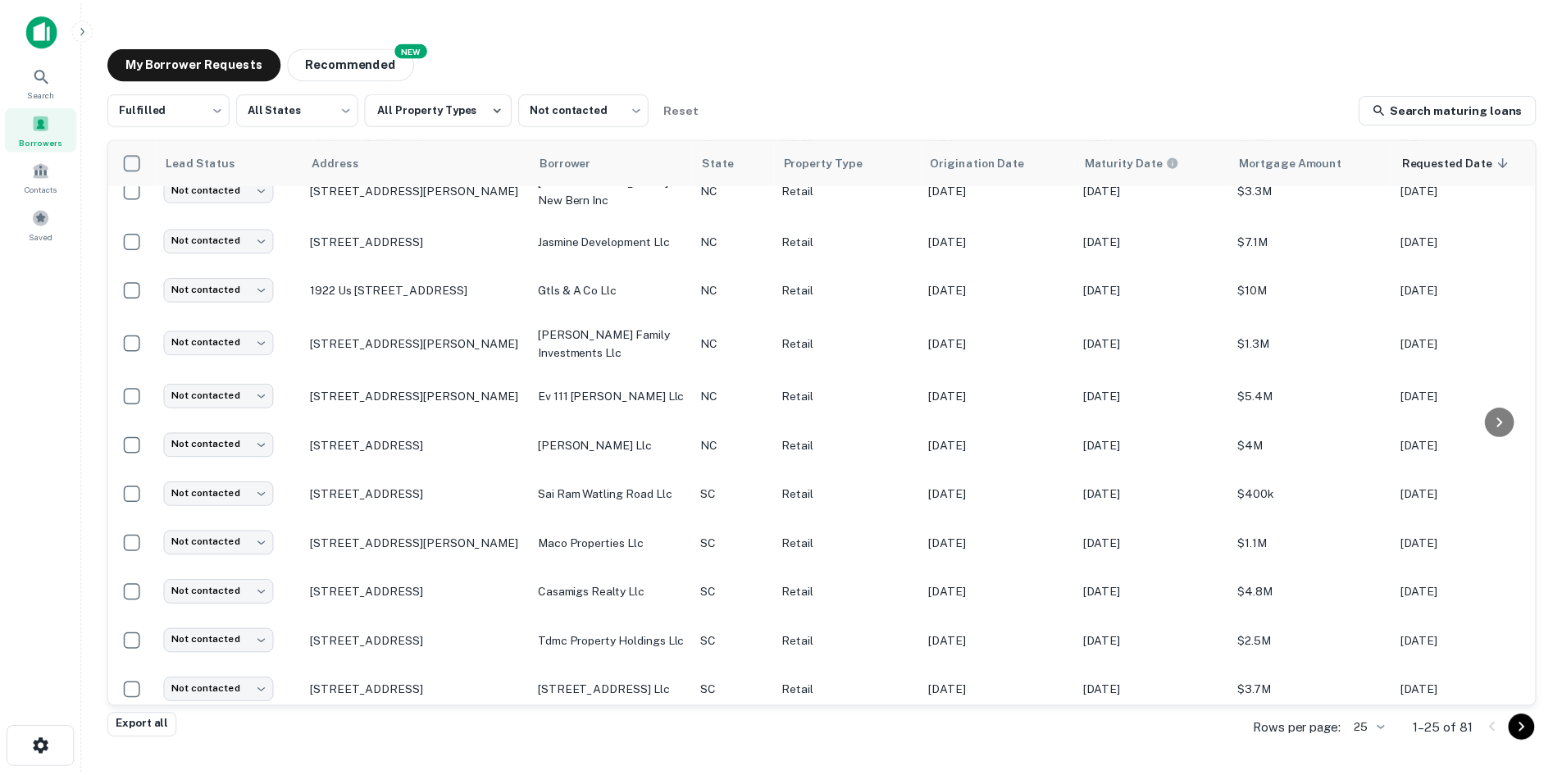
scroll to position [803, 0]
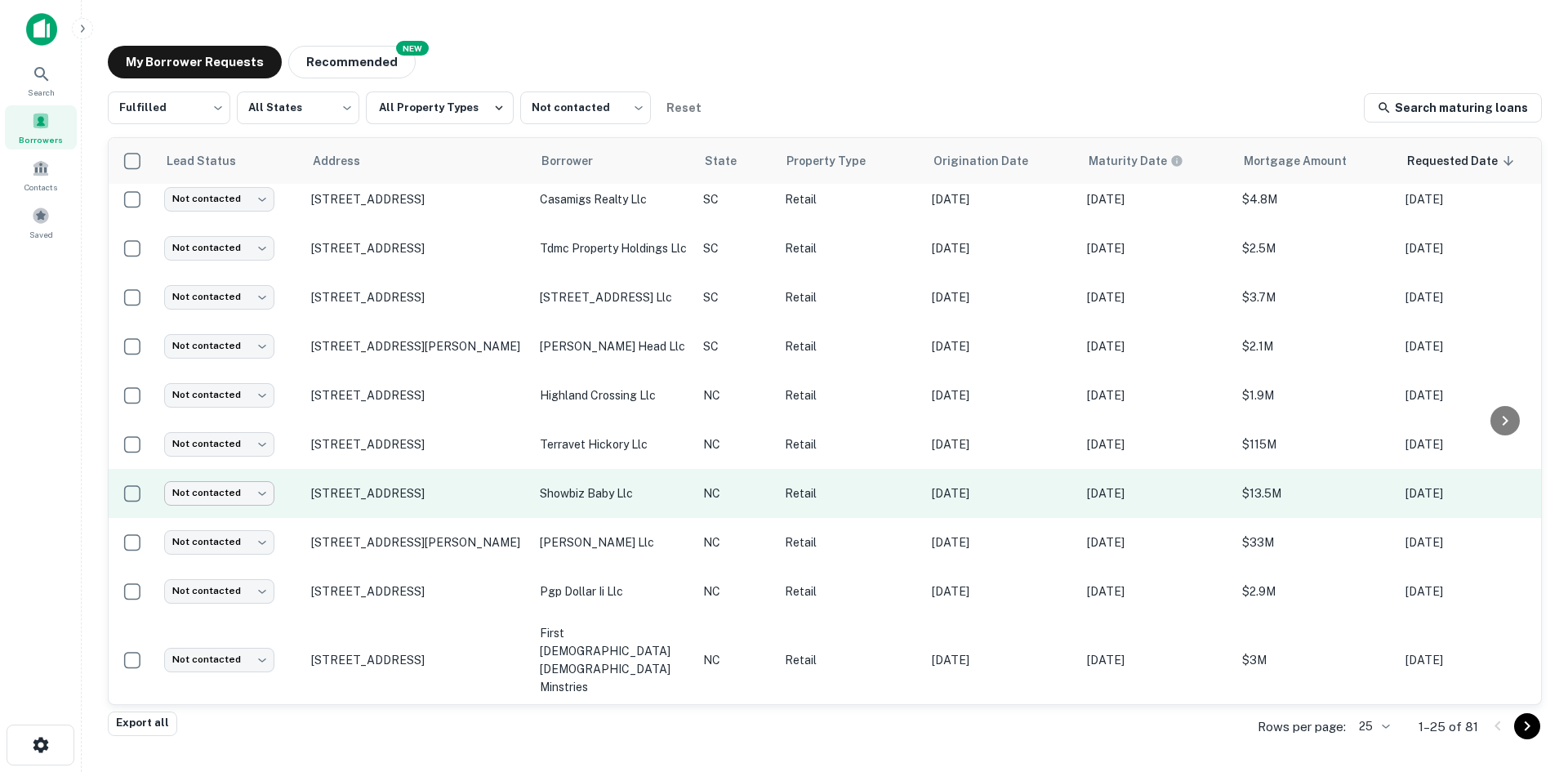
click at [256, 505] on td "Not contacted **** ​" at bounding box center [230, 493] width 147 height 49
click at [369, 518] on td "1405 Vision Dr Apex, NC27523" at bounding box center [417, 493] width 229 height 49
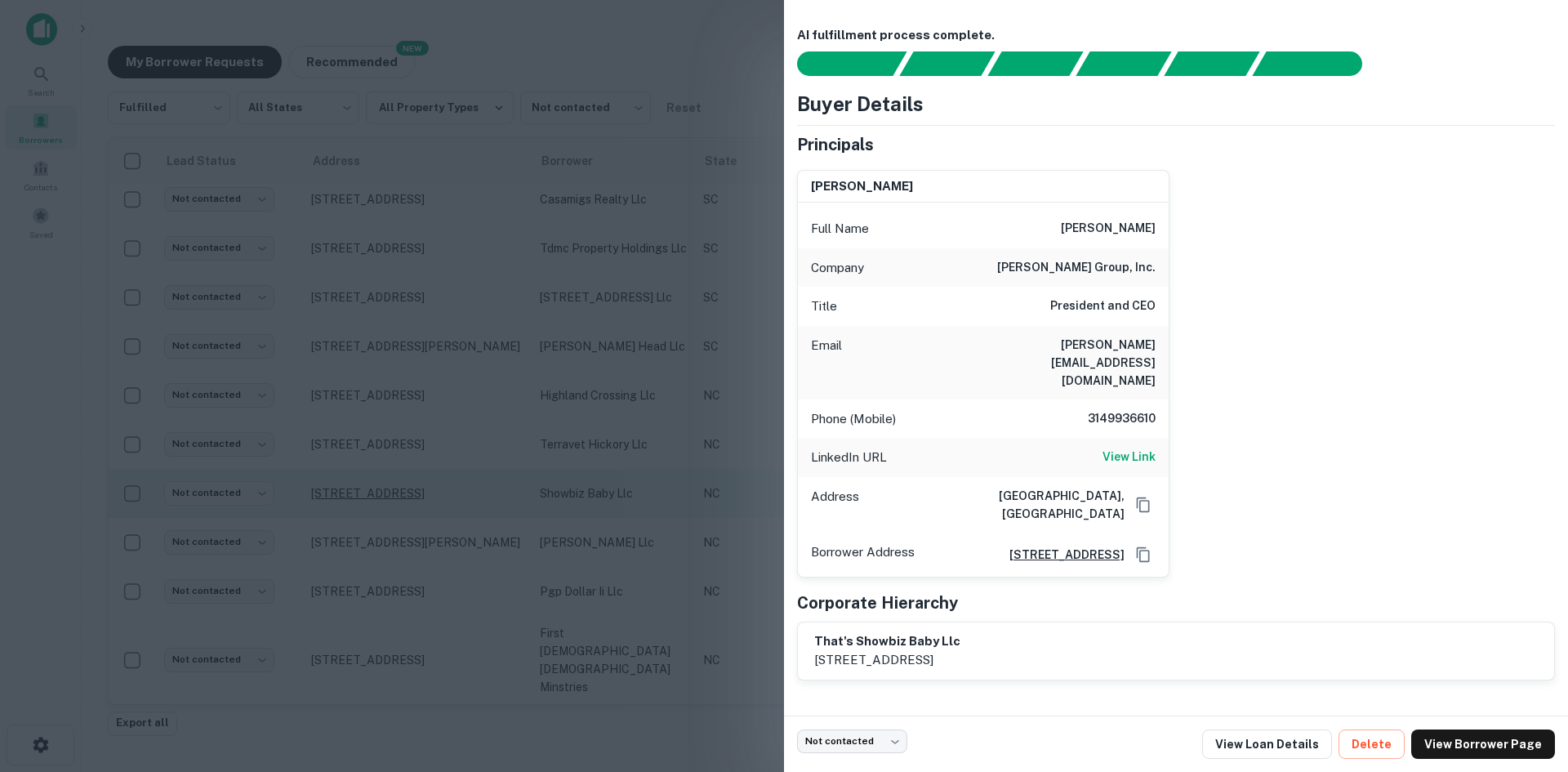
click at [371, 517] on div at bounding box center [784, 386] width 1568 height 772
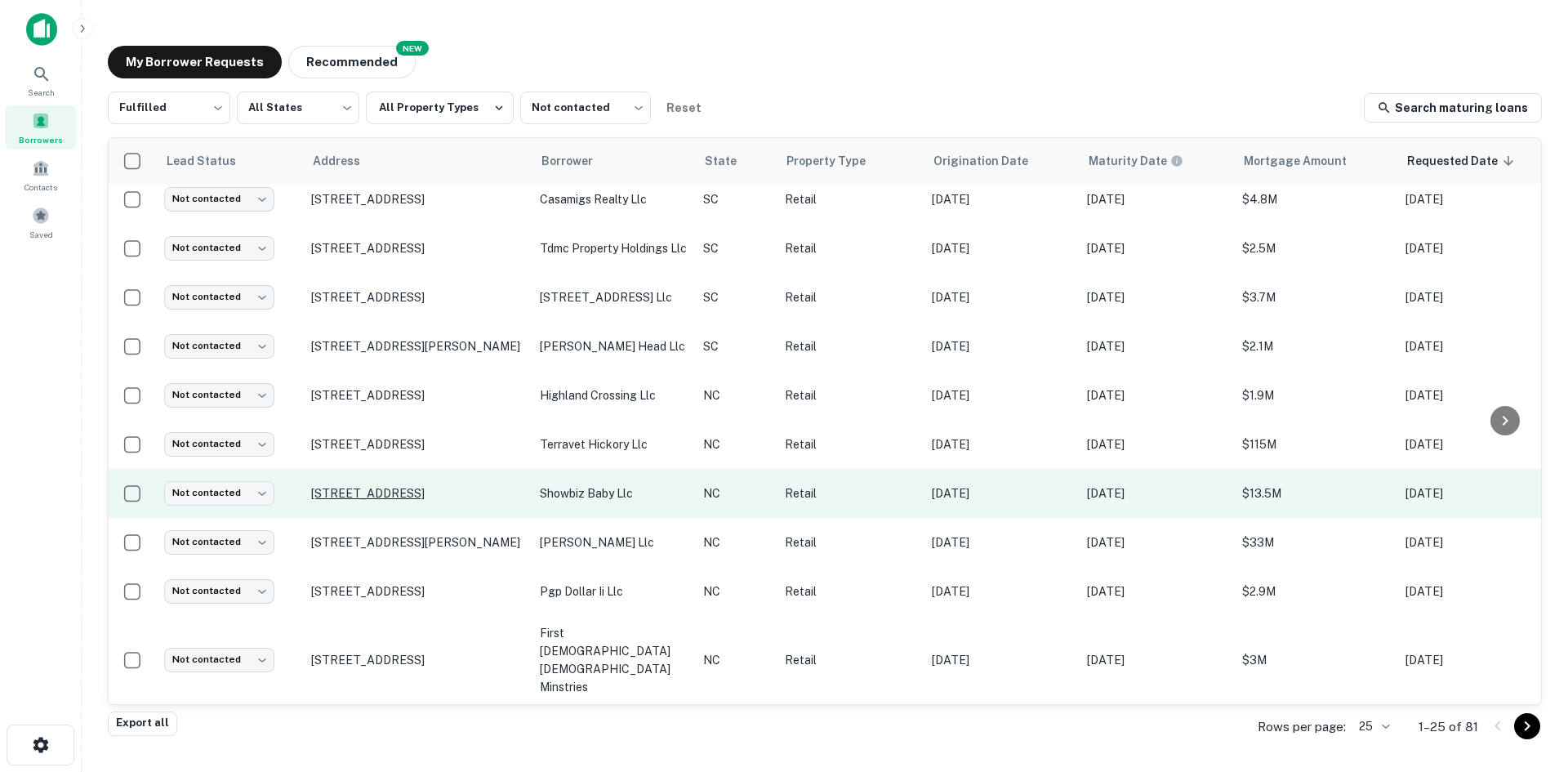
click at [370, 501] on p "1405 Vision Dr Apex, NC27523" at bounding box center [416, 493] width 212 height 15
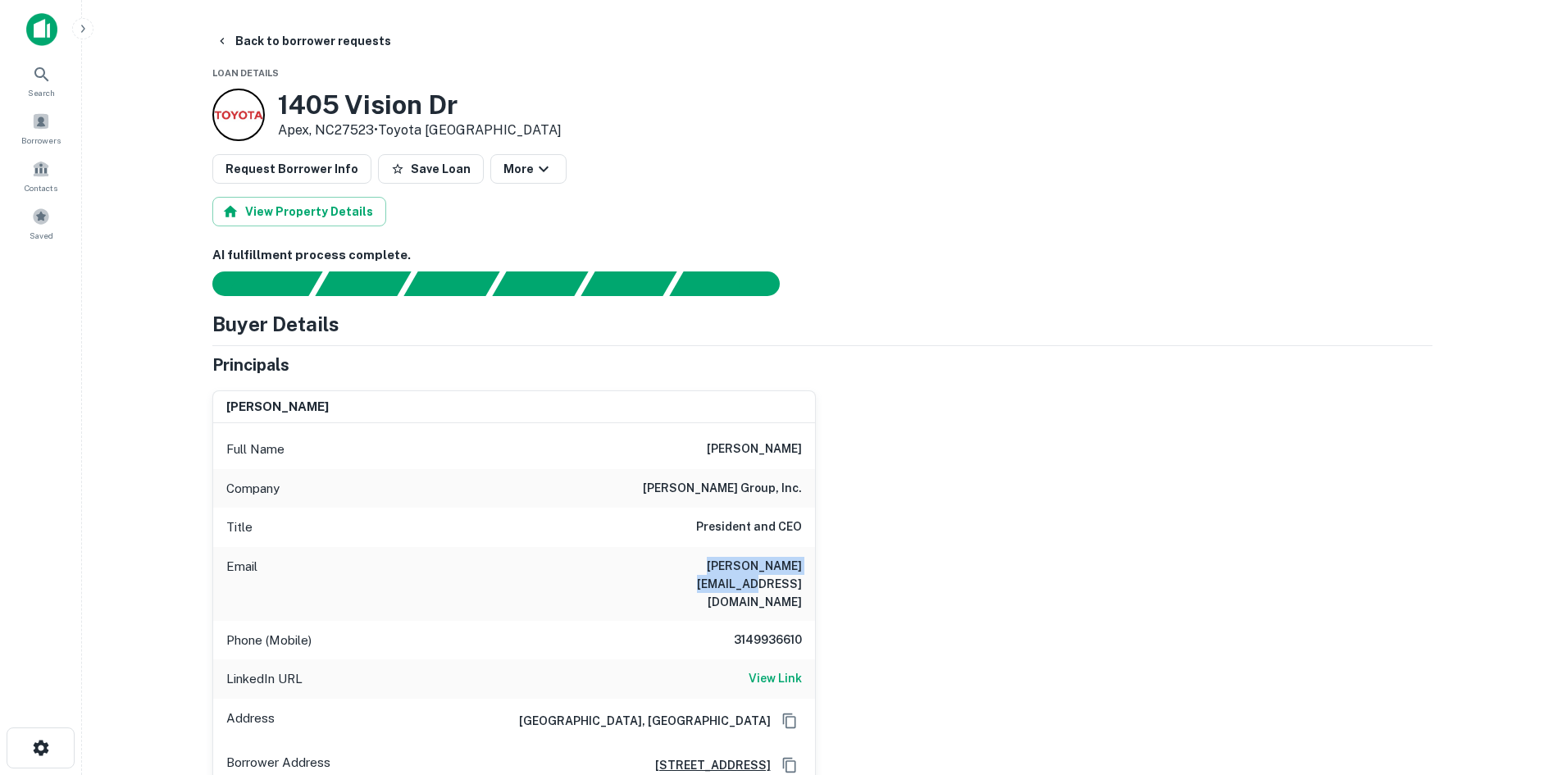
drag, startPoint x: 707, startPoint y: 581, endPoint x: 802, endPoint y: 564, distance: 96.5
click at [802, 564] on div "Email djohnson@johngroup.com" at bounding box center [514, 584] width 602 height 74
copy h6 "djohnson@johngroup.com"
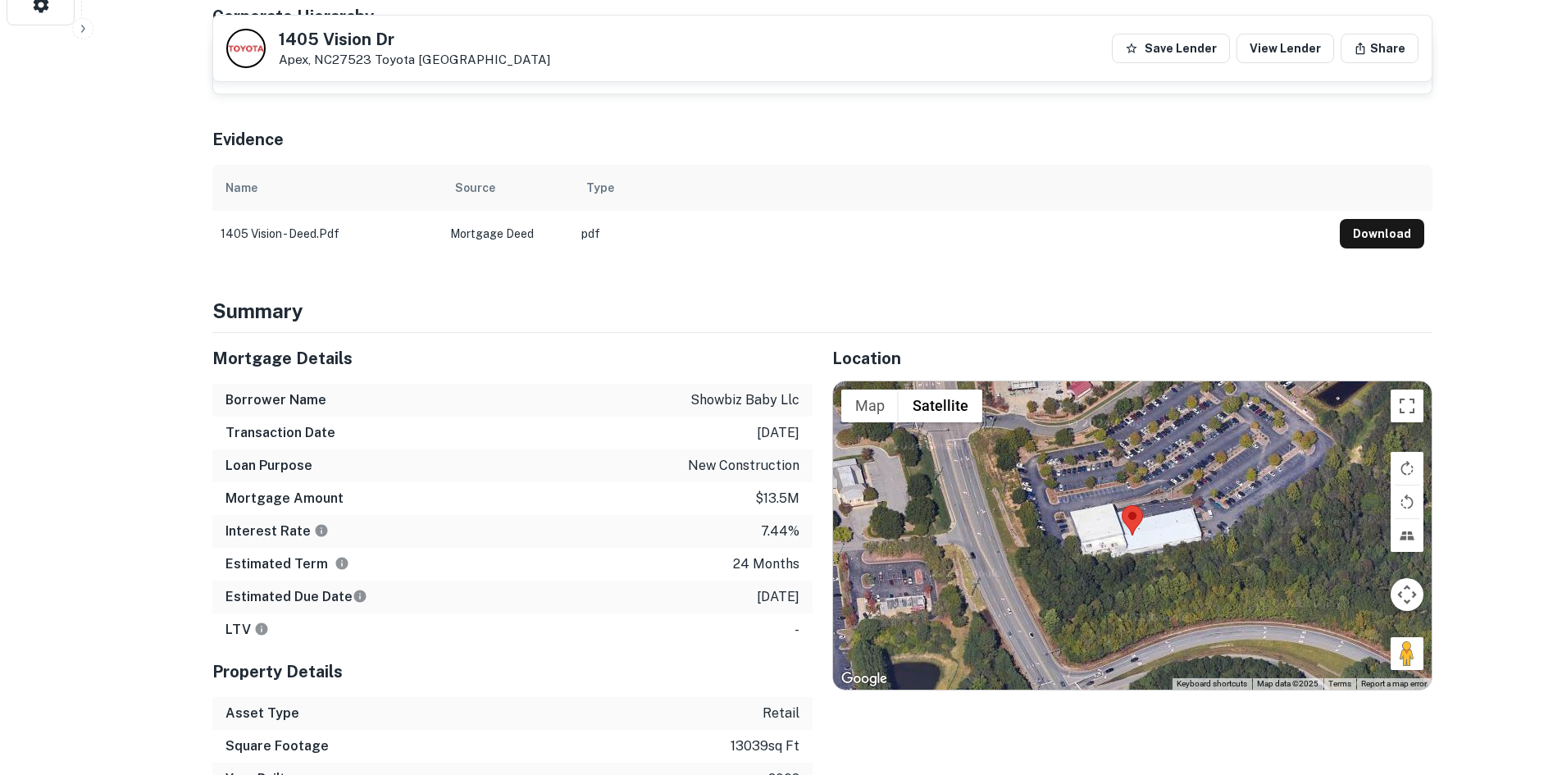
scroll to position [902, 0]
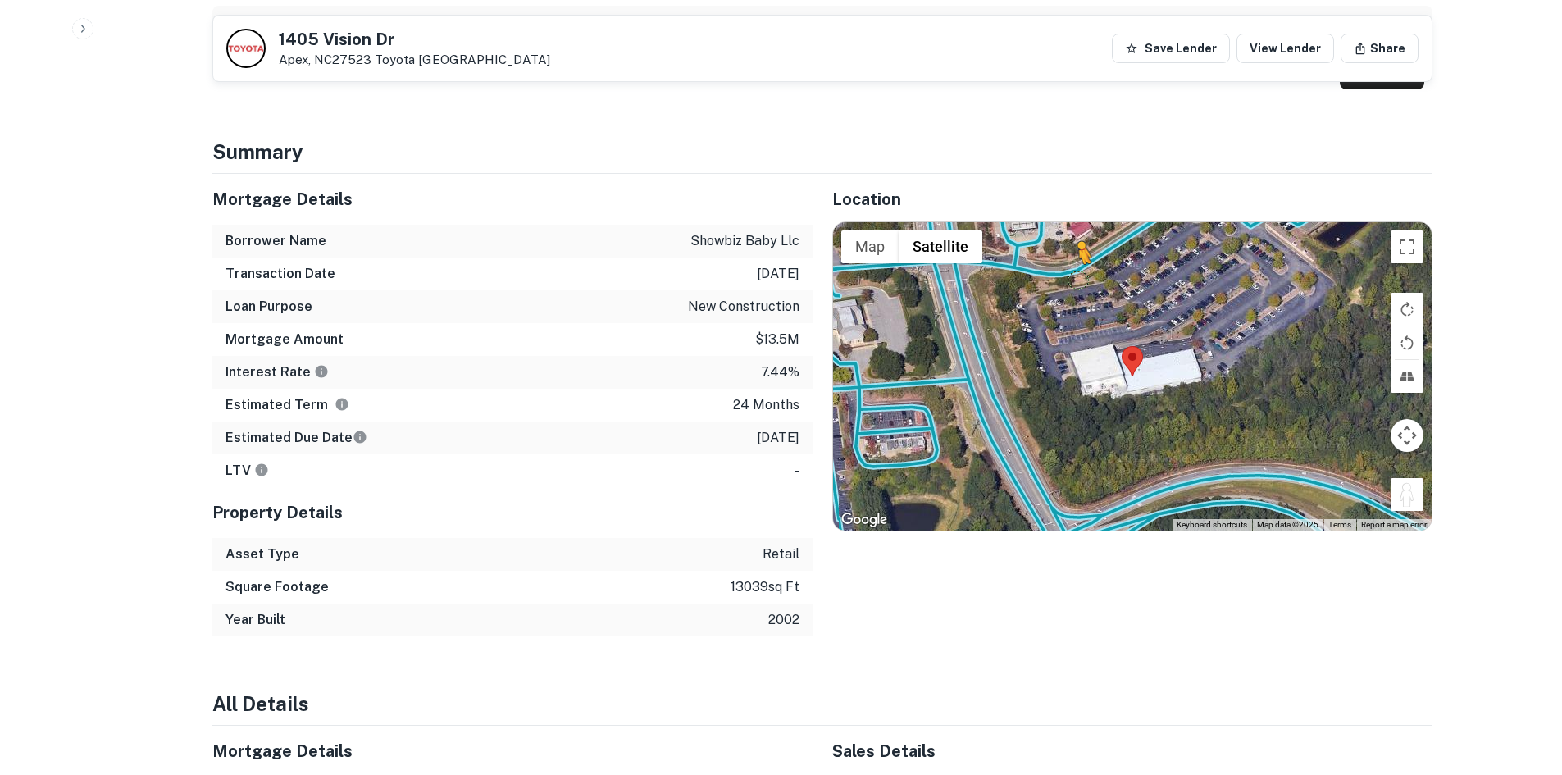
drag, startPoint x: 1397, startPoint y: 464, endPoint x: 1076, endPoint y: 237, distance: 393.0
click at [1076, 237] on div "To activate drag with keyboard, press Alt + Enter. Once in keyboard drag state,…" at bounding box center [1132, 376] width 599 height 308
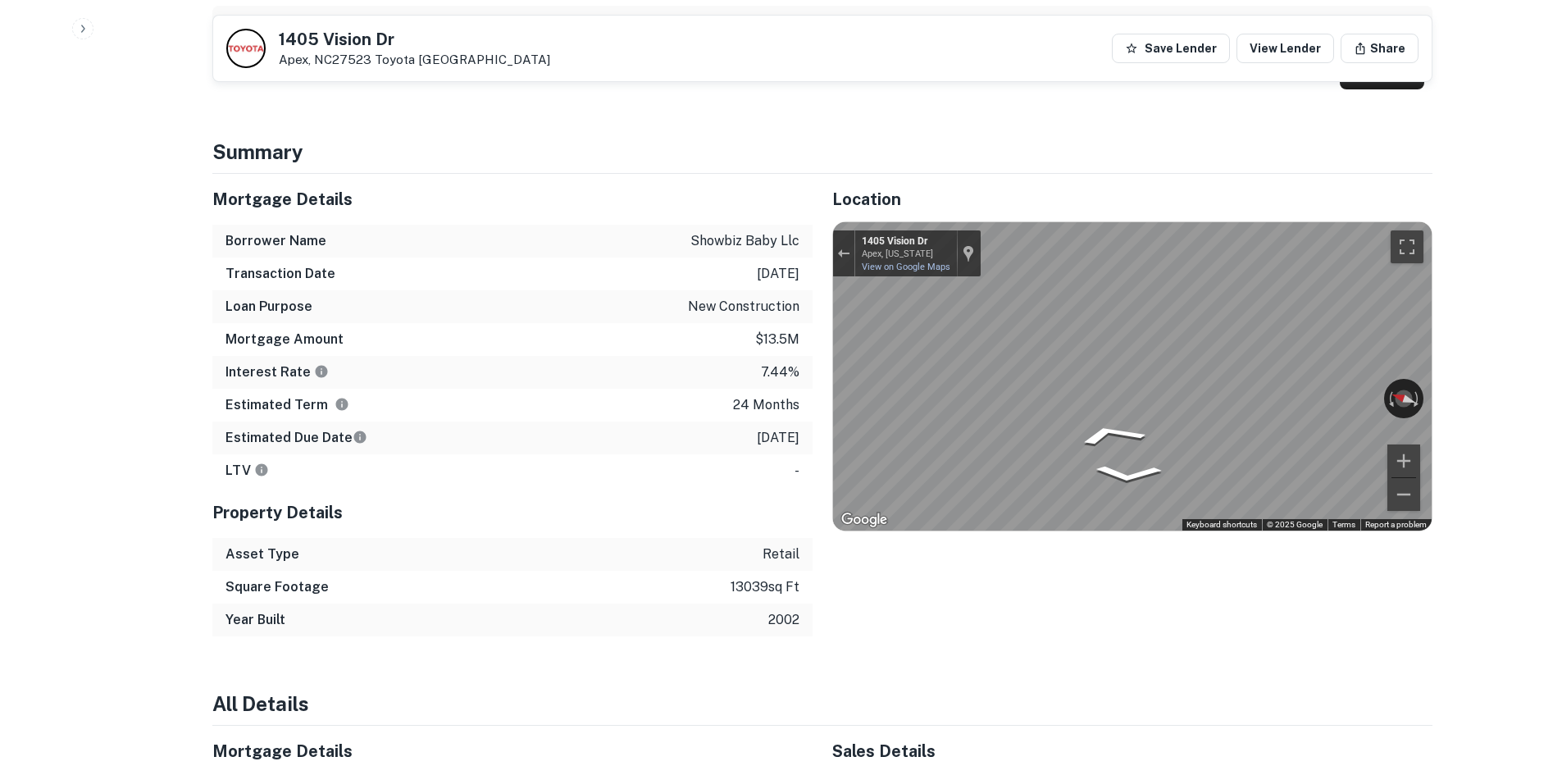
click at [668, 282] on div "Mortgage Details Borrower Name showbiz baby llc Transaction Date 12/20/2023 Loa…" at bounding box center [813, 405] width 1240 height 463
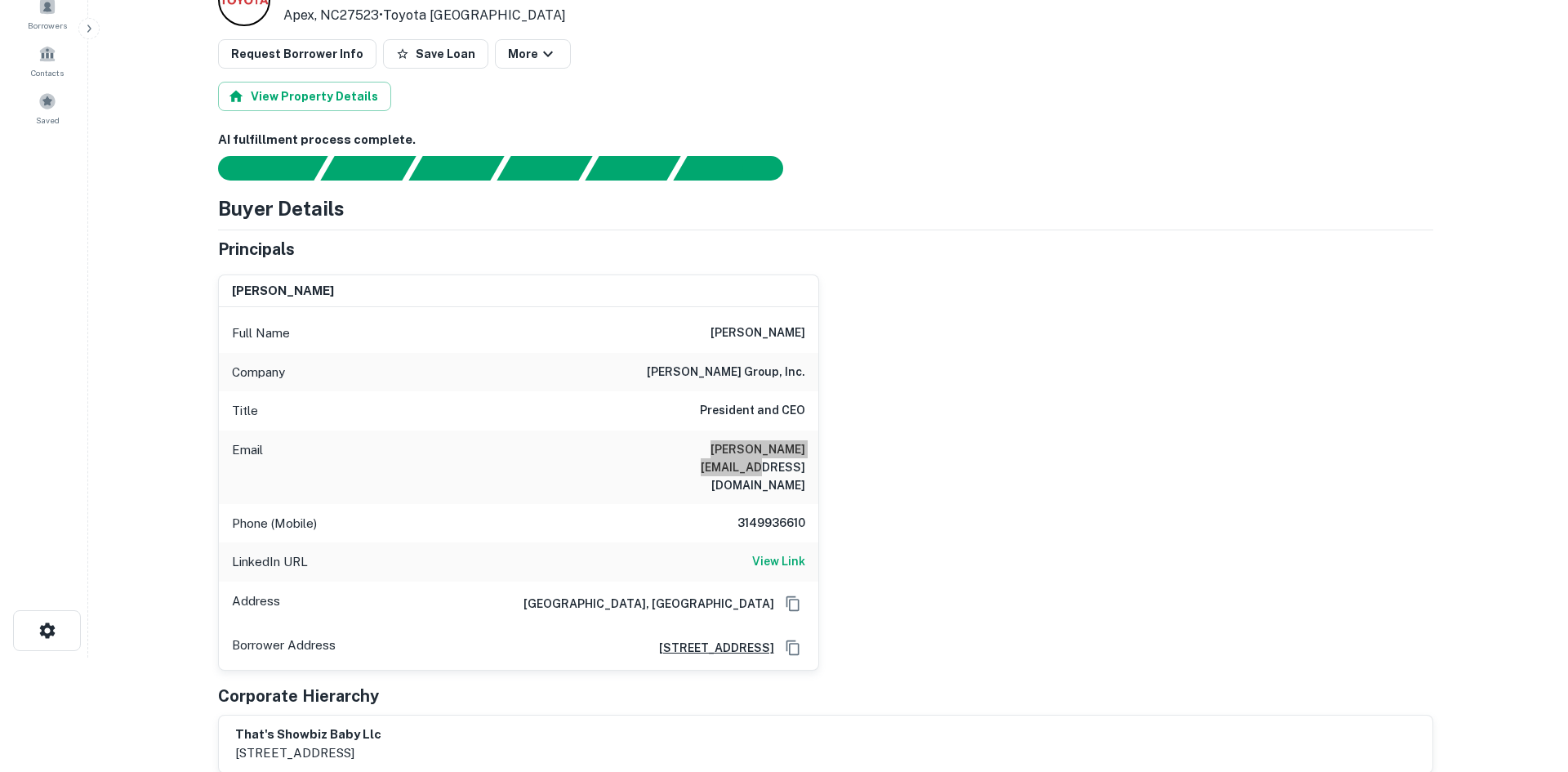
scroll to position [0, 0]
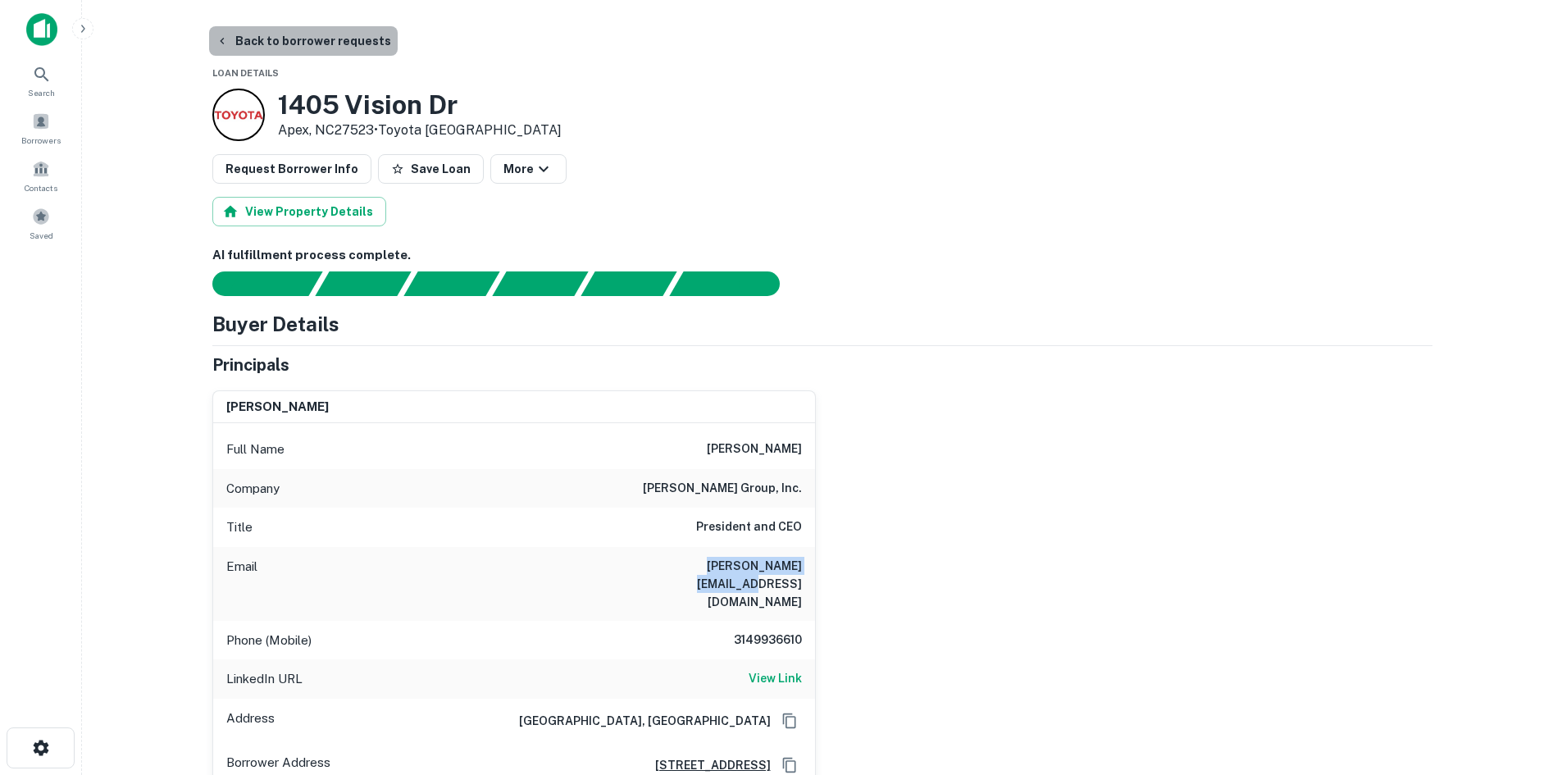
click at [314, 41] on button "Back to borrower requests" at bounding box center [303, 41] width 189 height 30
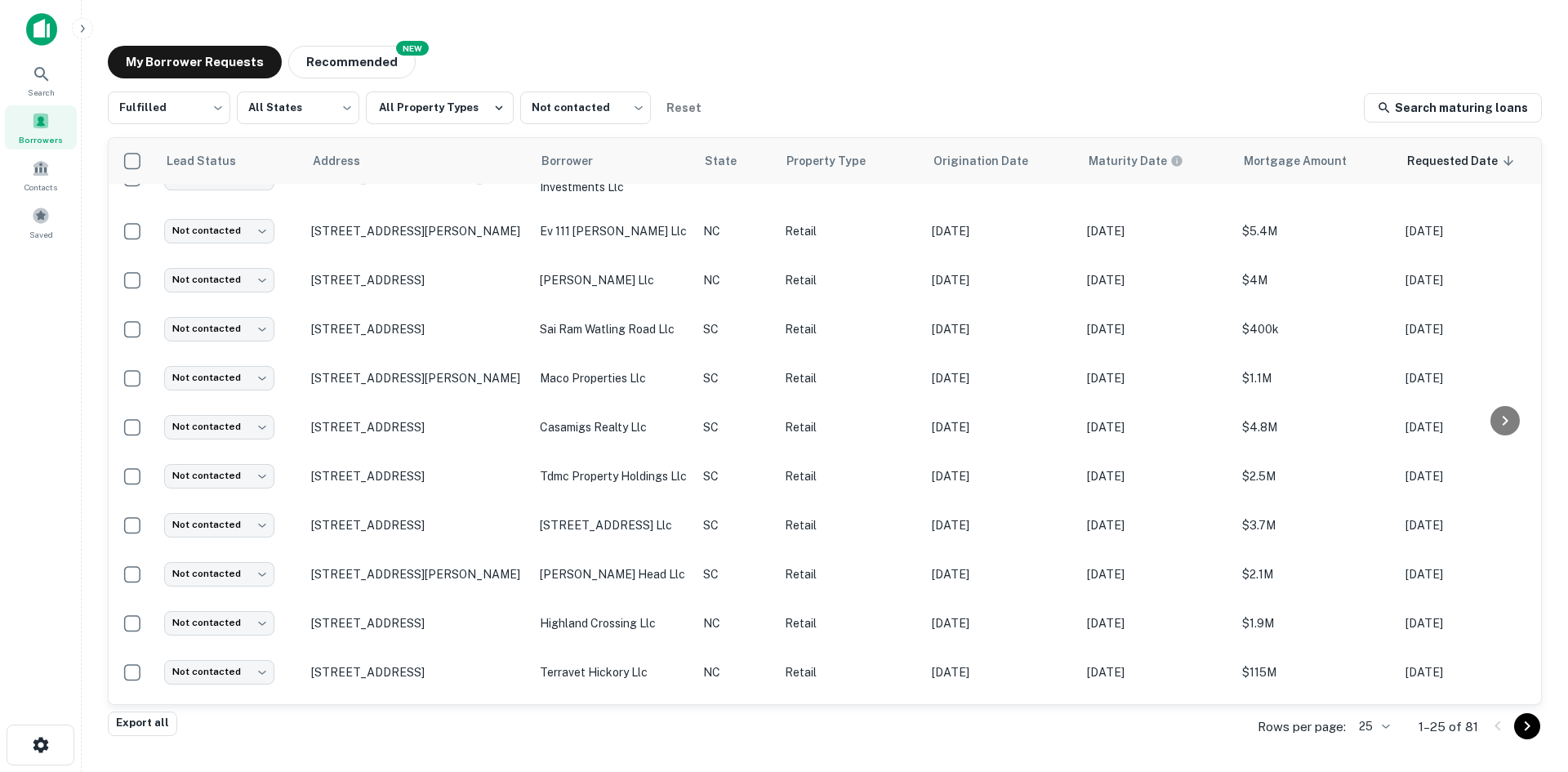
scroll to position [800, 0]
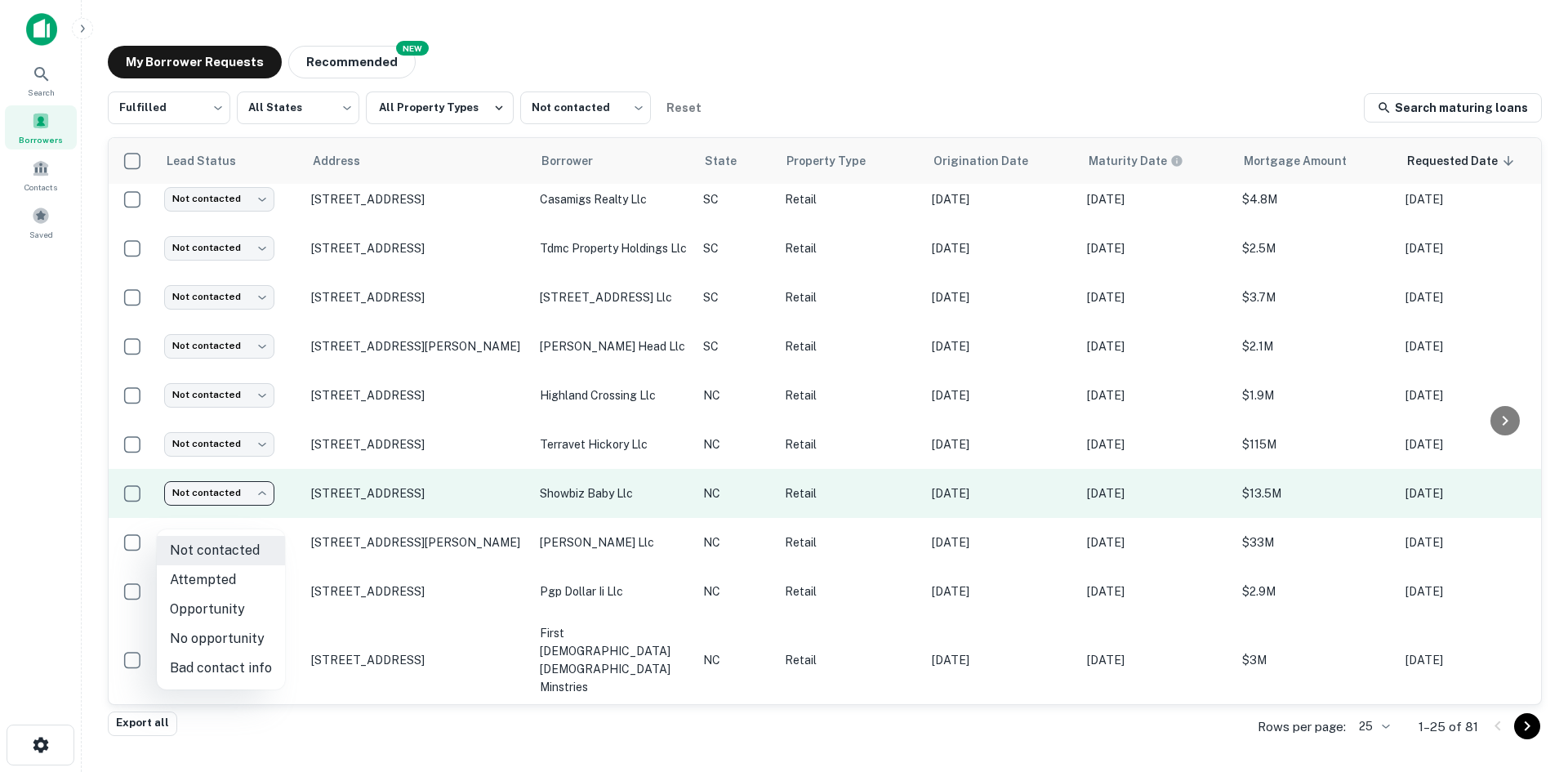
click at [203, 520] on body "Search Borrowers Contacts Saved My Borrower Requests NEW Recommended Fulfilled …" at bounding box center [784, 386] width 1568 height 772
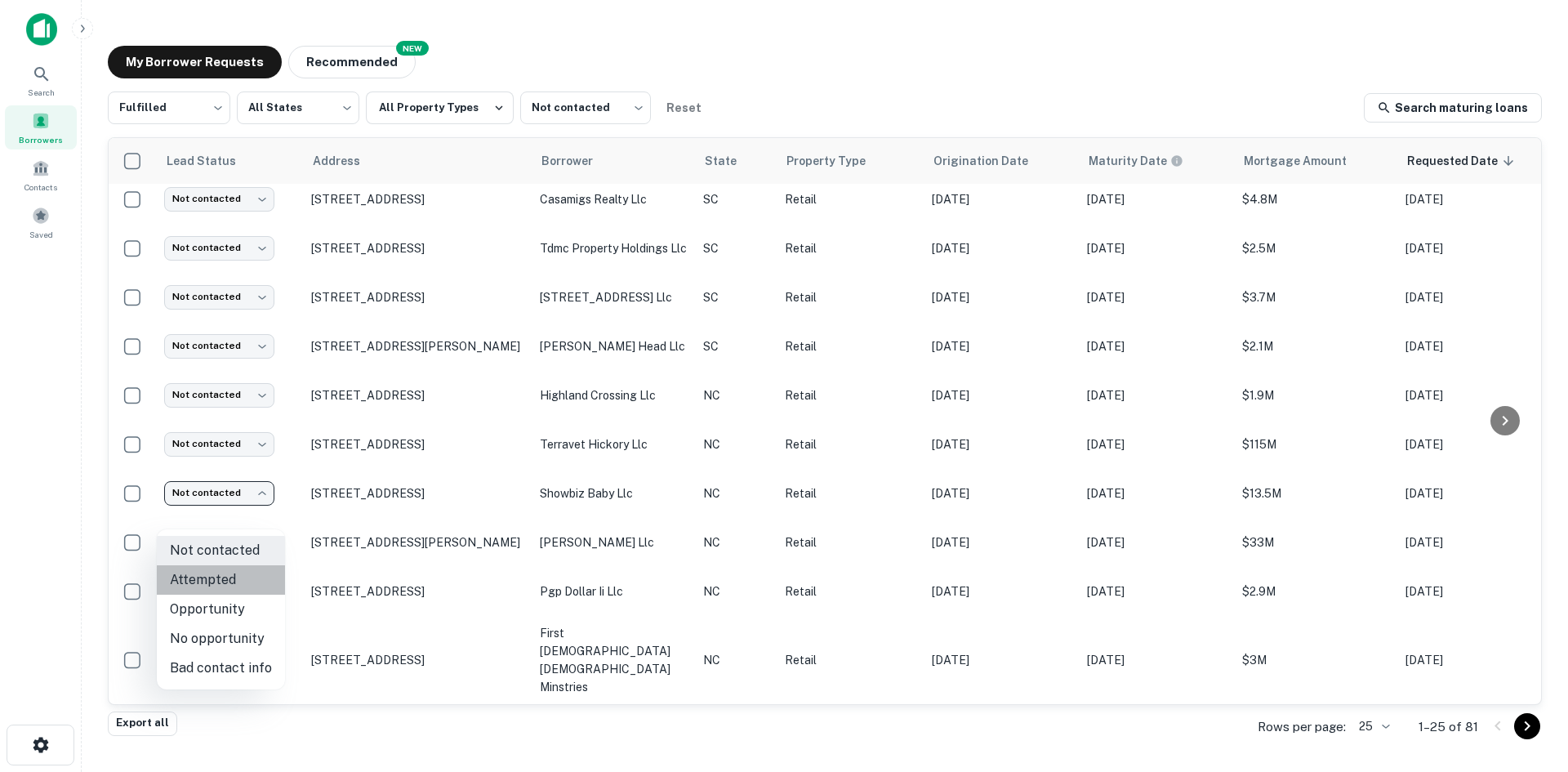
click at [220, 571] on li "Attempted" at bounding box center [220, 581] width 128 height 30
type input "*********"
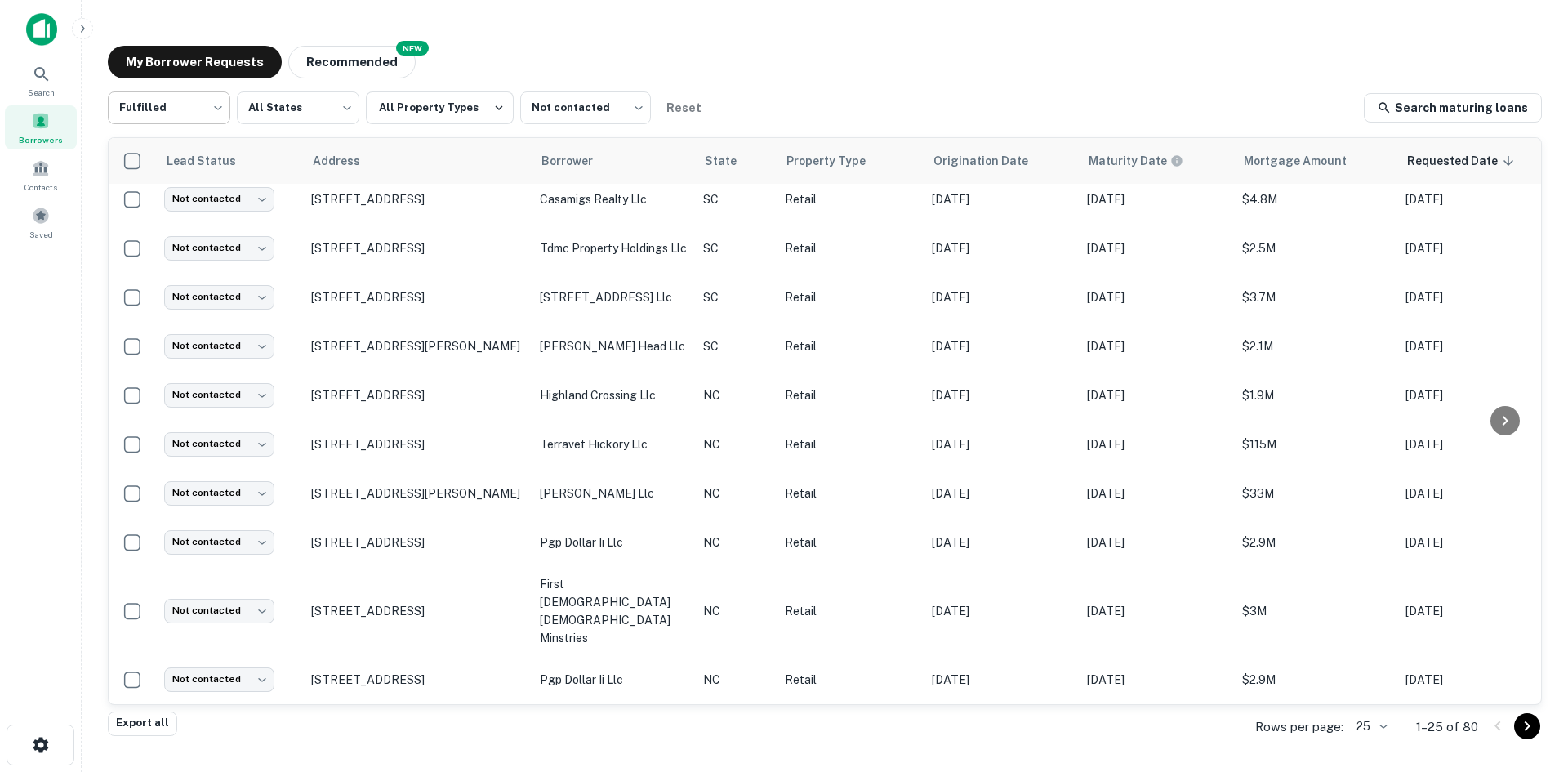
click at [205, 112] on body "Search Borrowers Contacts Saved My Borrower Requests NEW Recommended Fulfilled …" at bounding box center [784, 386] width 1568 height 772
click at [584, 105] on div at bounding box center [784, 386] width 1568 height 772
click at [583, 105] on body "Search Borrowers Contacts Saved My Borrower Requests NEW Recommended Fulfilled …" at bounding box center [784, 386] width 1568 height 772
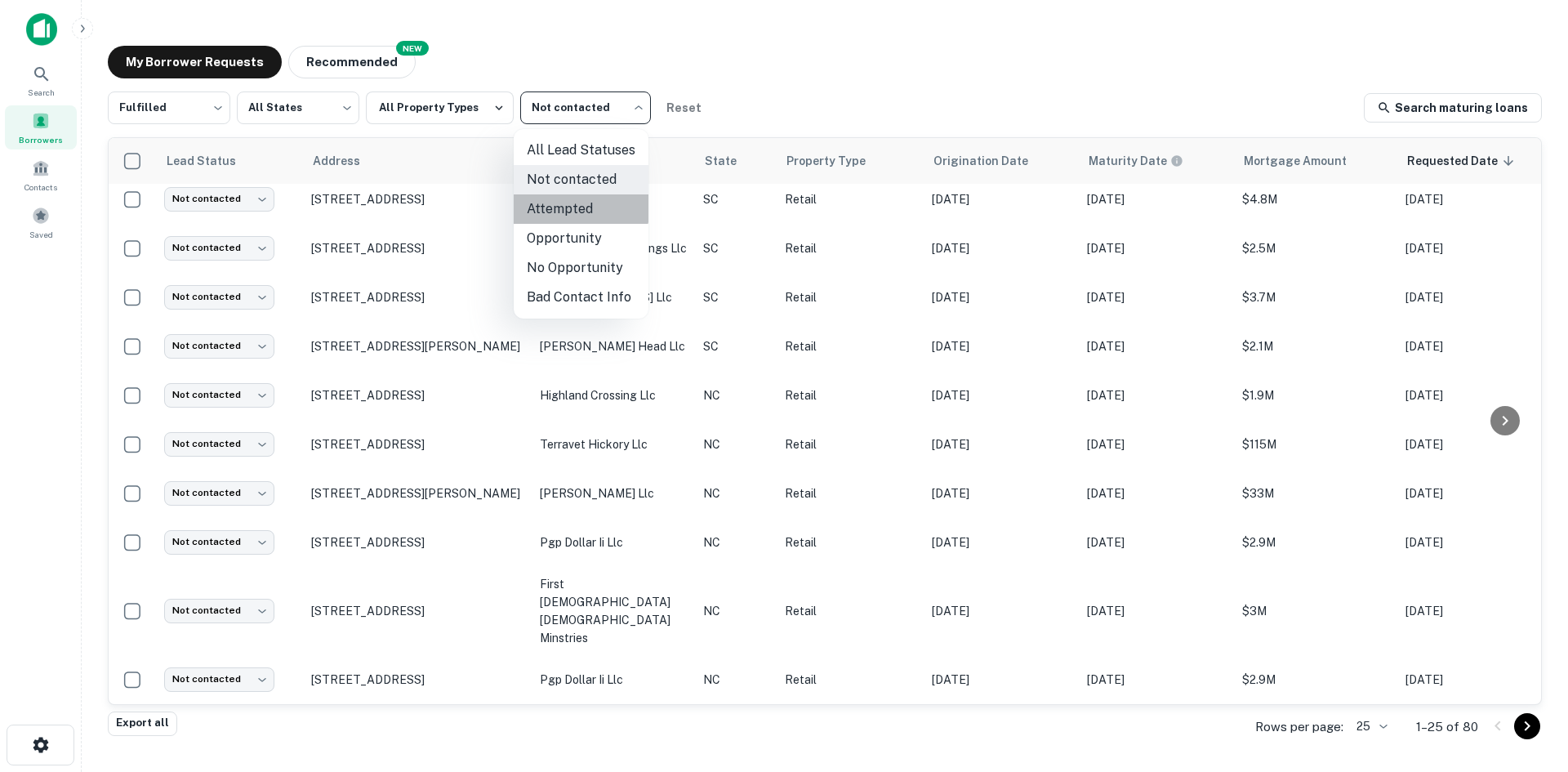
click at [565, 202] on li "Attempted" at bounding box center [580, 209] width 134 height 30
type input "*********"
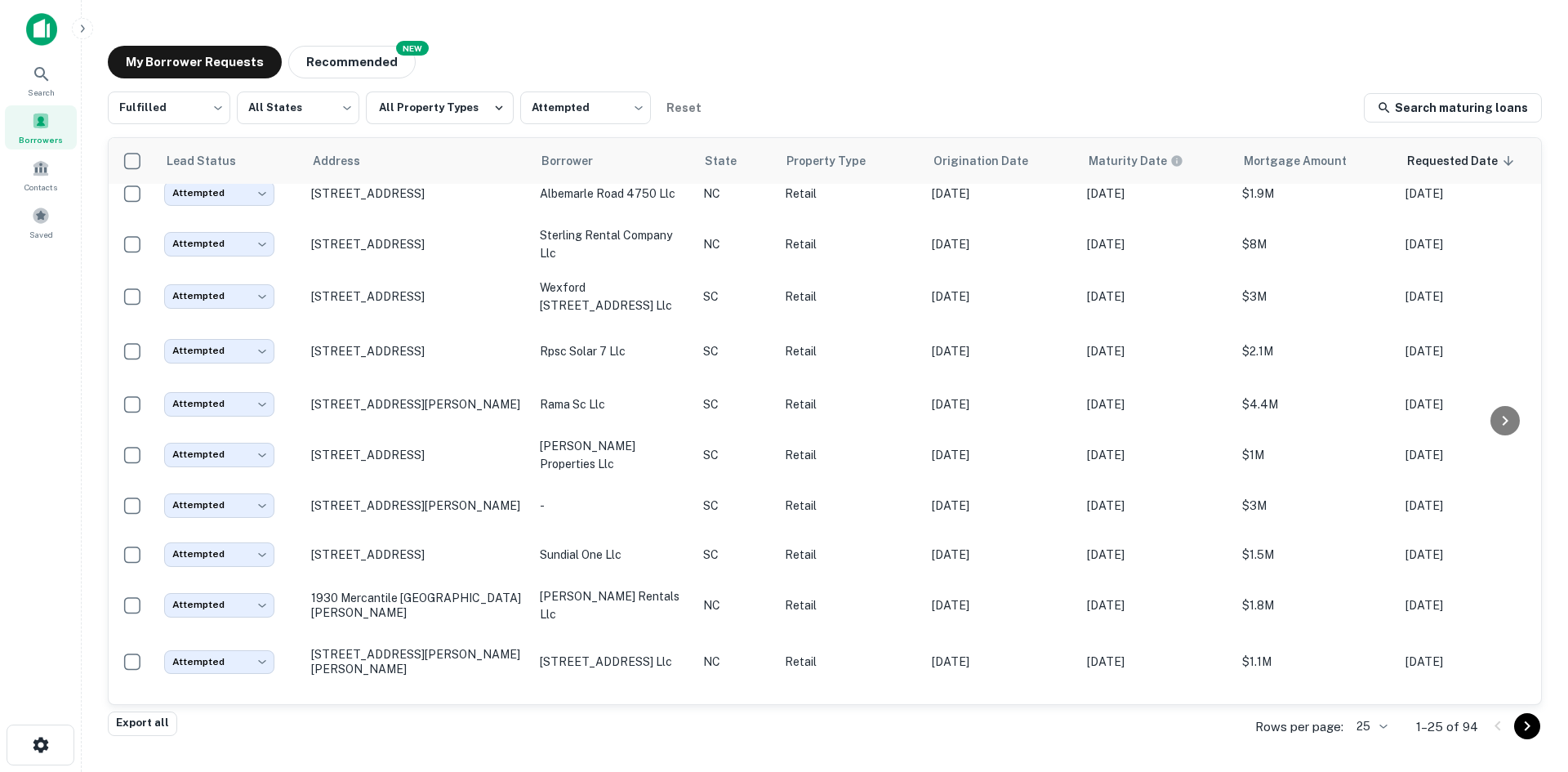
scroll to position [797, 0]
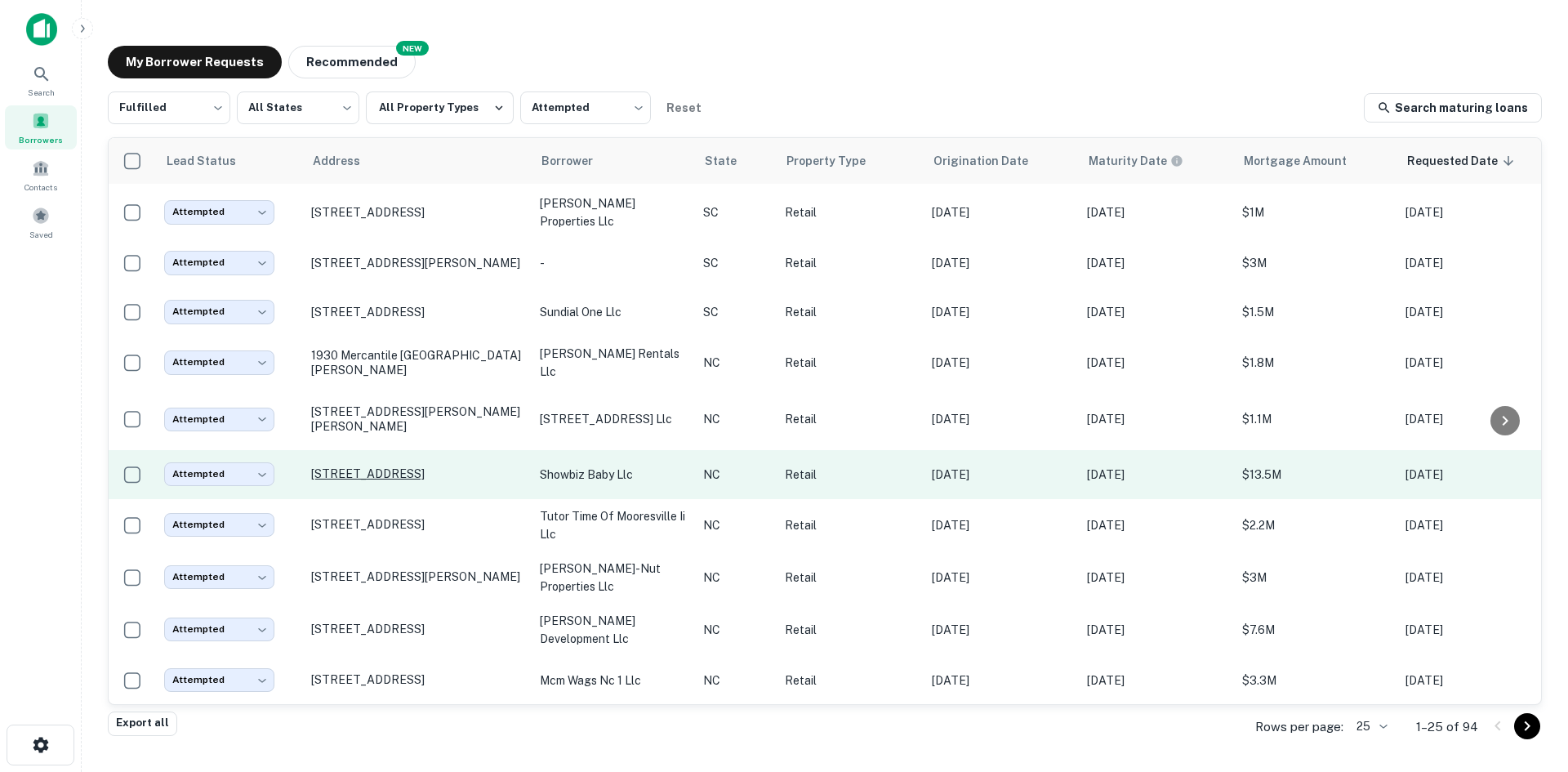
click at [348, 466] on p "1405 Vision Dr Apex, NC27523" at bounding box center [416, 473] width 212 height 15
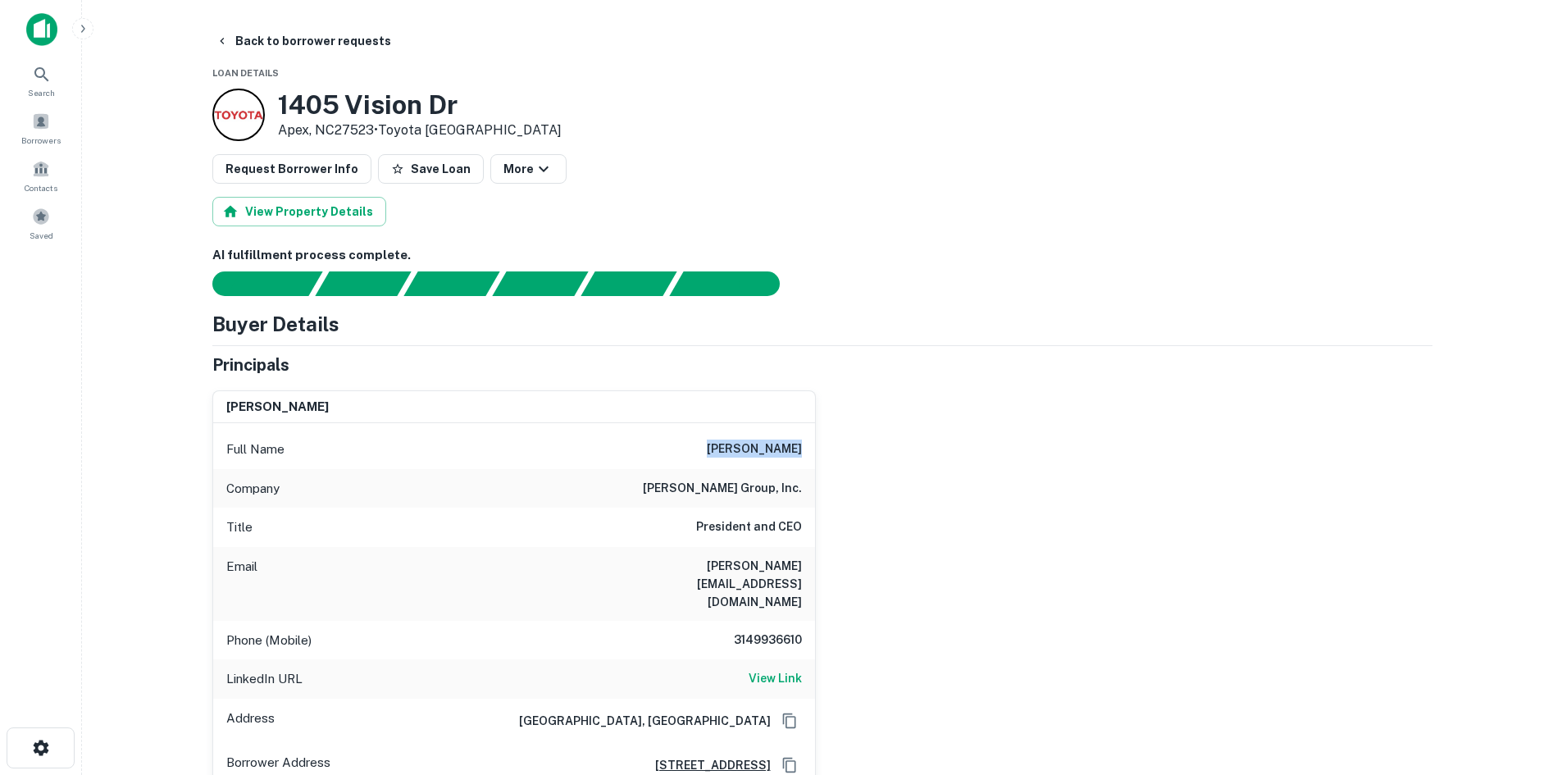
drag, startPoint x: 714, startPoint y: 450, endPoint x: 811, endPoint y: 450, distance: 96.8
click at [811, 450] on div "Full Name david johnson" at bounding box center [514, 449] width 602 height 39
copy h6 "david johnson"
drag, startPoint x: 715, startPoint y: 607, endPoint x: 841, endPoint y: 602, distance: 126.4
click at [841, 602] on div "david johnson Full Name david johnson Company johnson group, inc. Title Preside…" at bounding box center [816, 582] width 1234 height 411
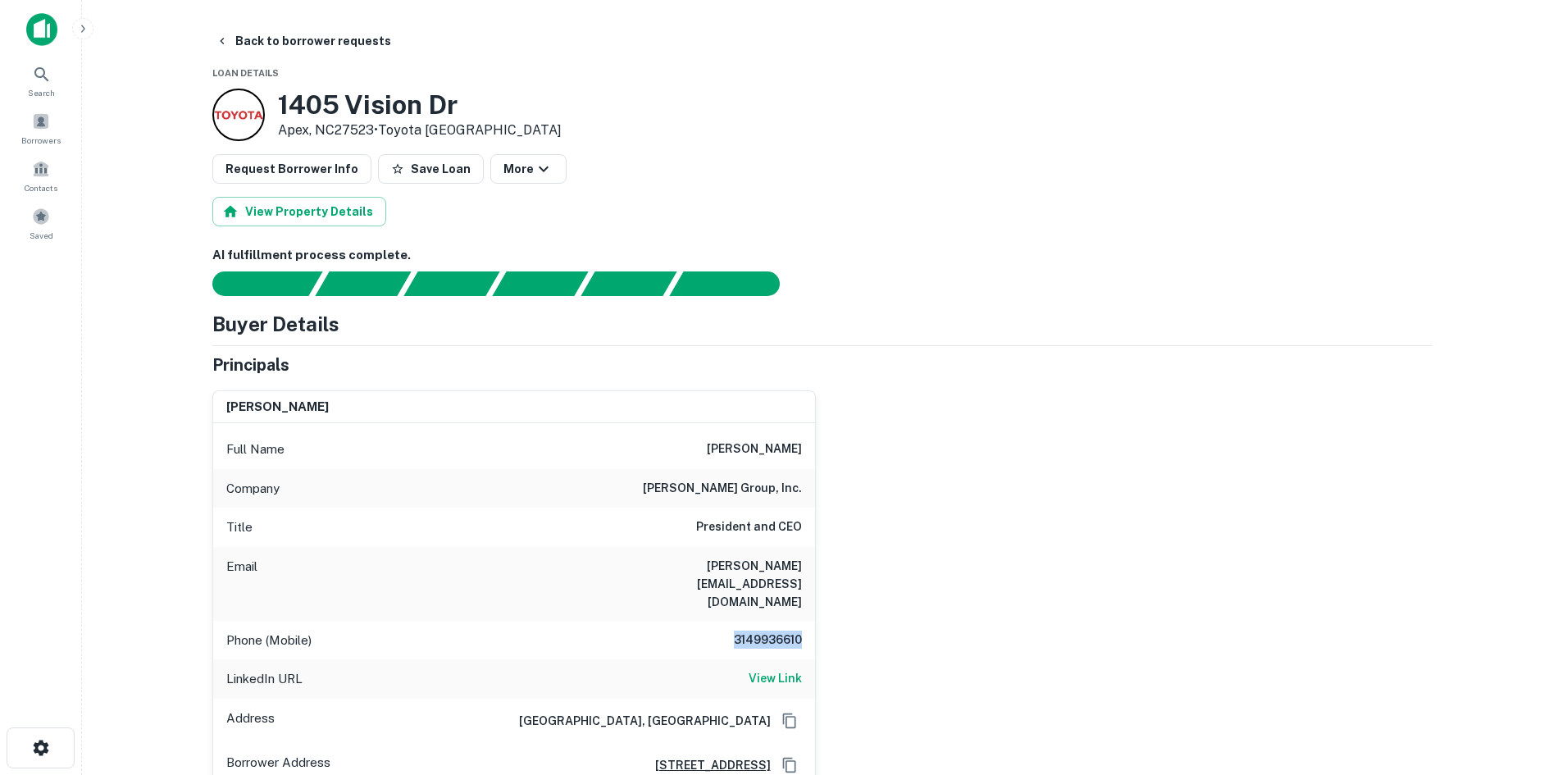
copy h6 "3149936610"
drag, startPoint x: 477, startPoint y: 199, endPoint x: 734, endPoint y: 129, distance: 266.2
click at [816, 123] on div "1405 Vision Dr Apex, NC27523 • Toyota North America" at bounding box center [822, 115] width 1220 height 52
click at [260, 48] on button "Back to borrower requests" at bounding box center [303, 41] width 189 height 30
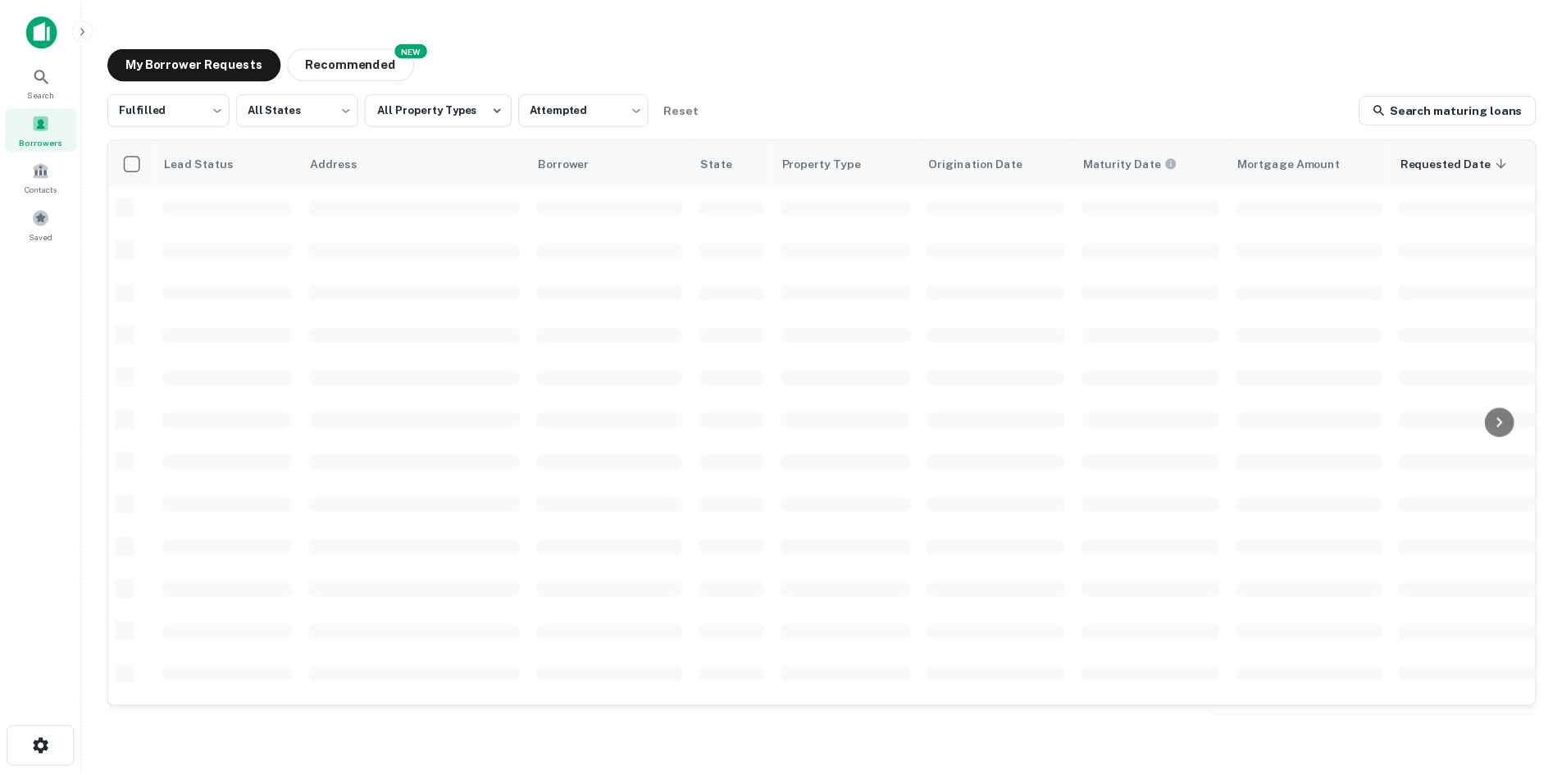
scroll to position [556, 0]
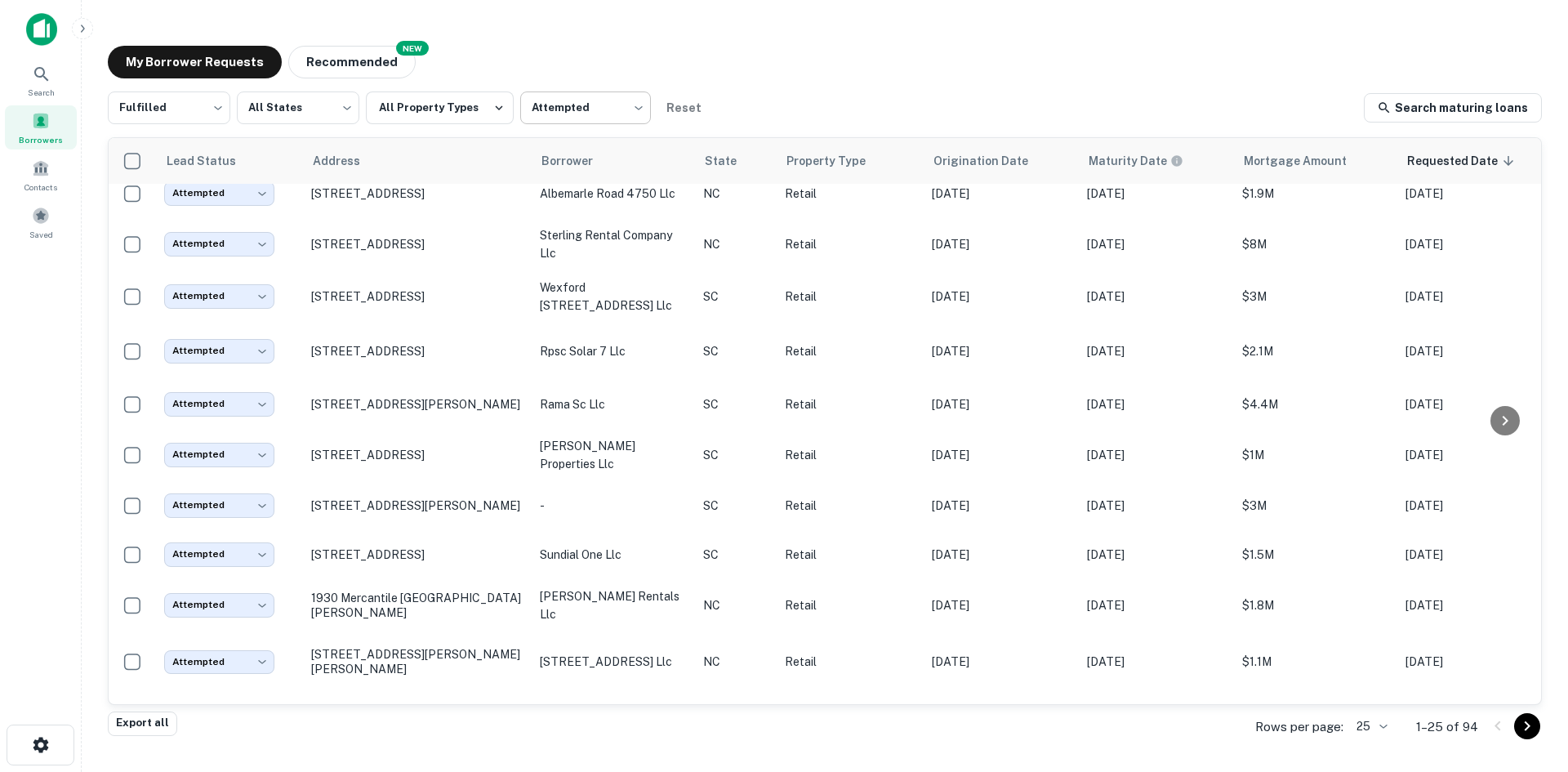
click at [548, 94] on body "Search Borrowers Contacts Saved My Borrower Requests NEW Recommended Fulfilled …" at bounding box center [784, 386] width 1568 height 772
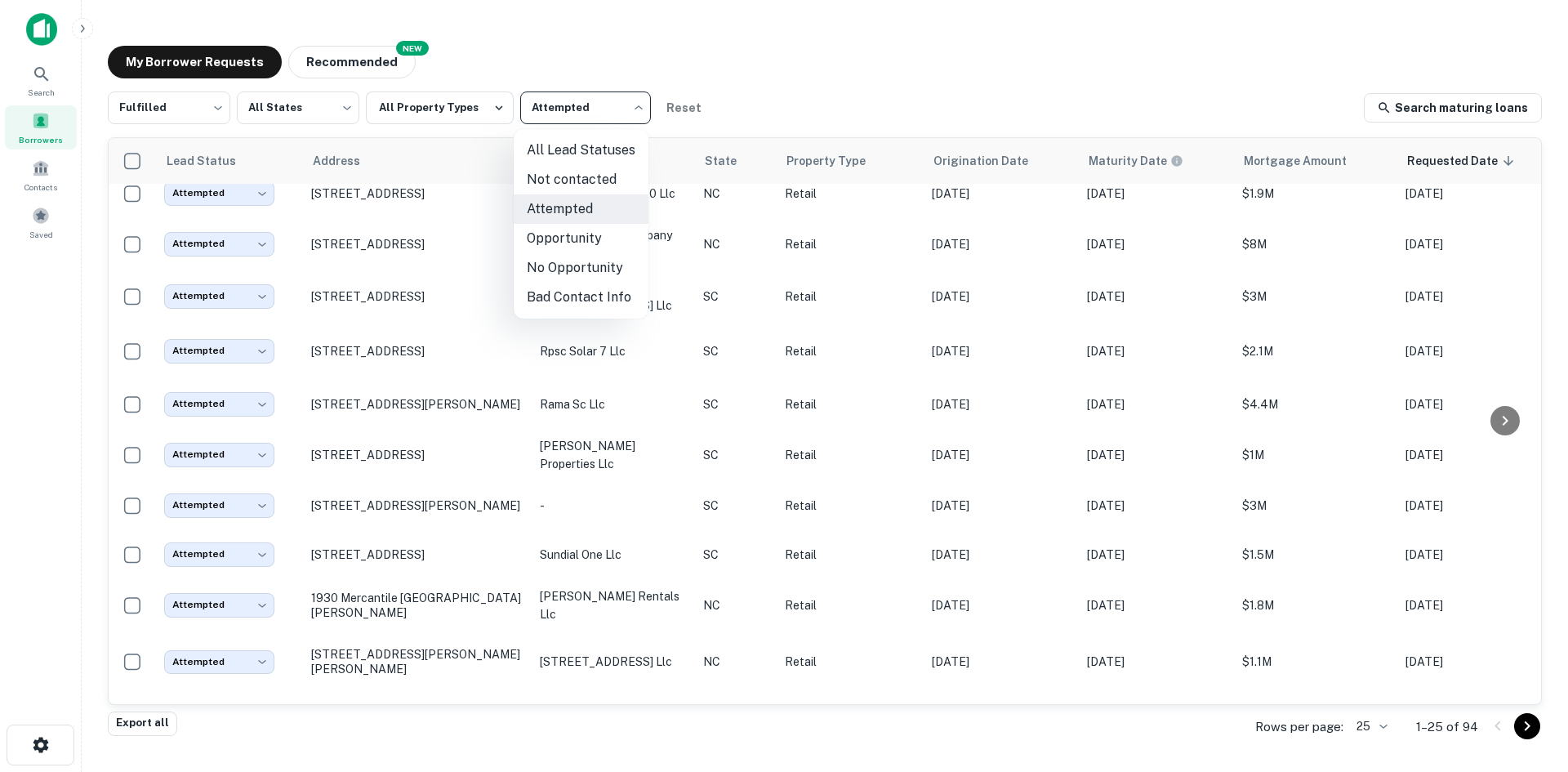
drag, startPoint x: 589, startPoint y: 186, endPoint x: 574, endPoint y: 191, distance: 15.8
click at [586, 187] on li "Not contacted" at bounding box center [580, 180] width 134 height 30
type input "****"
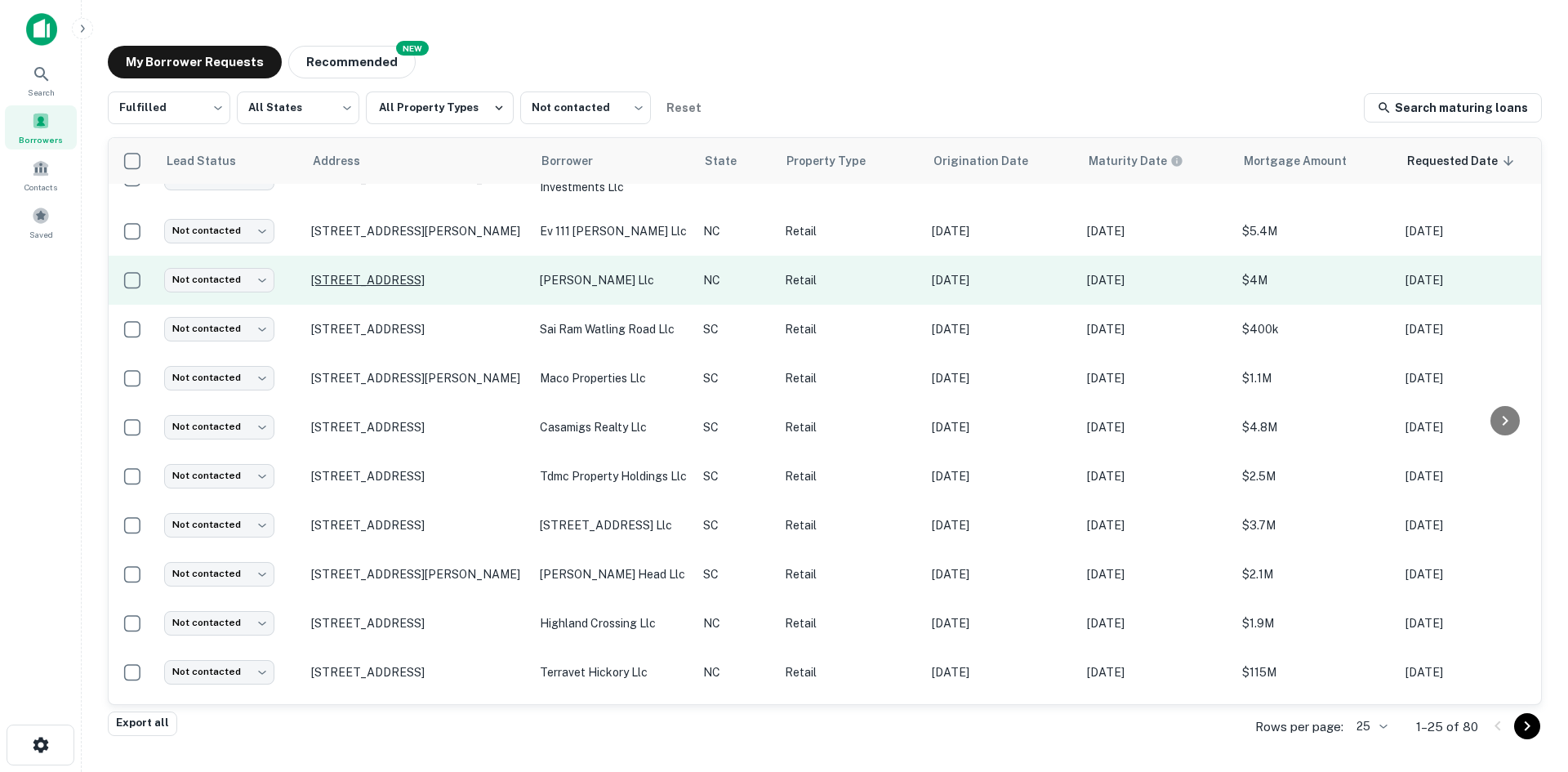
click at [334, 288] on p "929 Concord Pkwy S Concord, NC28027" at bounding box center [416, 280] width 212 height 15
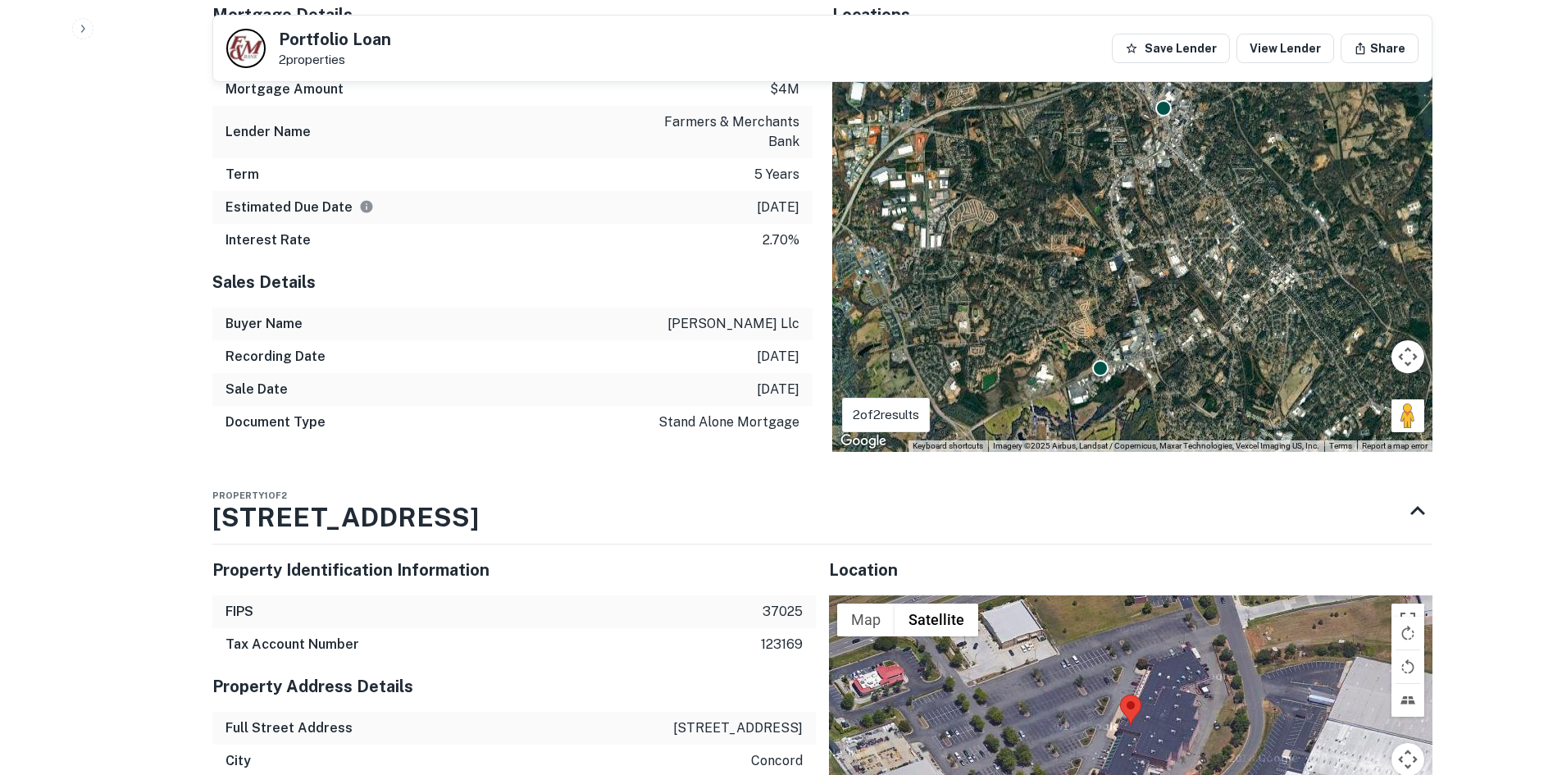
scroll to position [1230, 0]
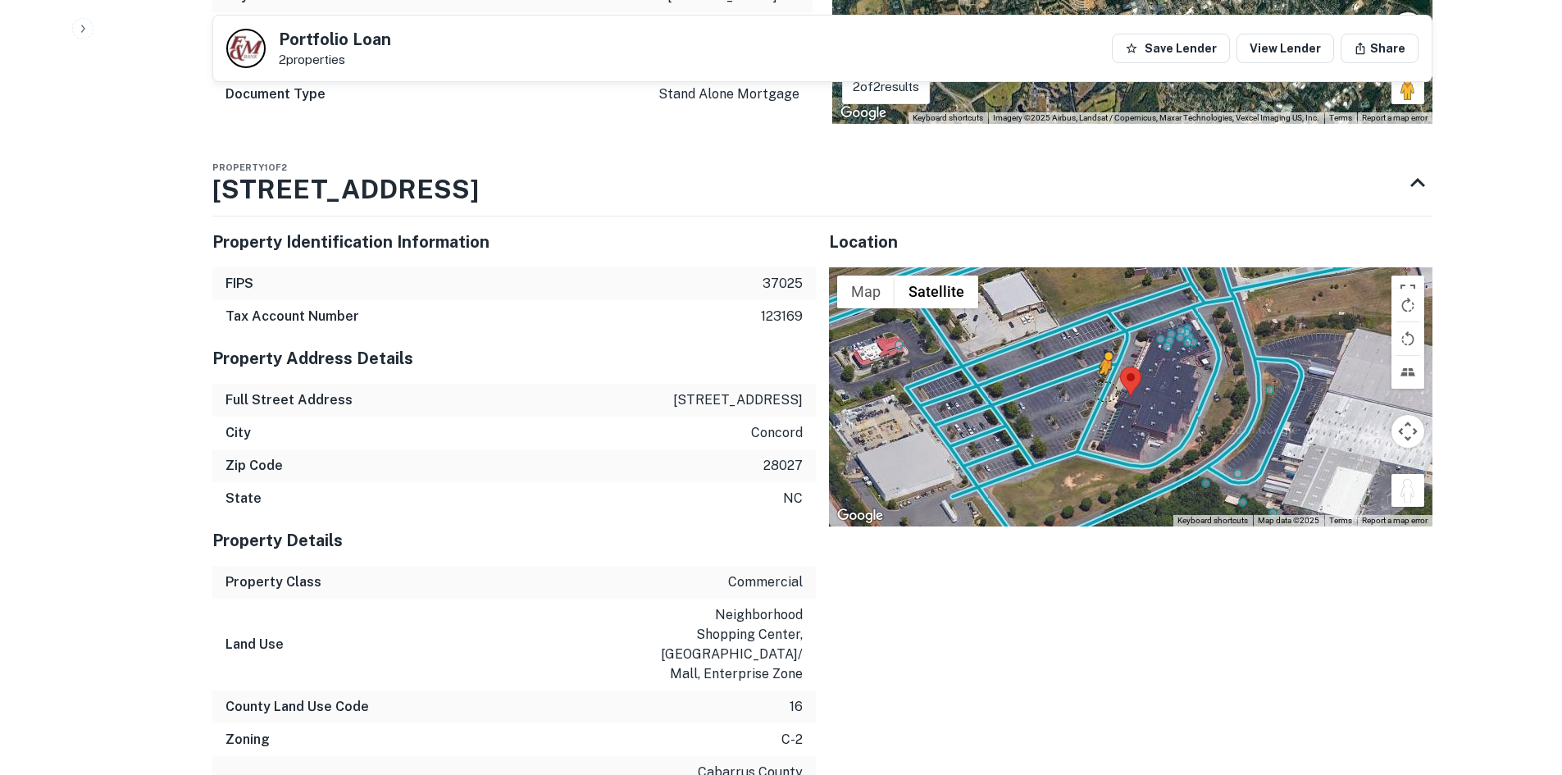
drag, startPoint x: 1420, startPoint y: 490, endPoint x: 1101, endPoint y: 390, distance: 334.4
click at [1101, 390] on div "To activate drag with keyboard, press Alt + Enter. Once in keyboard drag state,…" at bounding box center [1131, 396] width 604 height 259
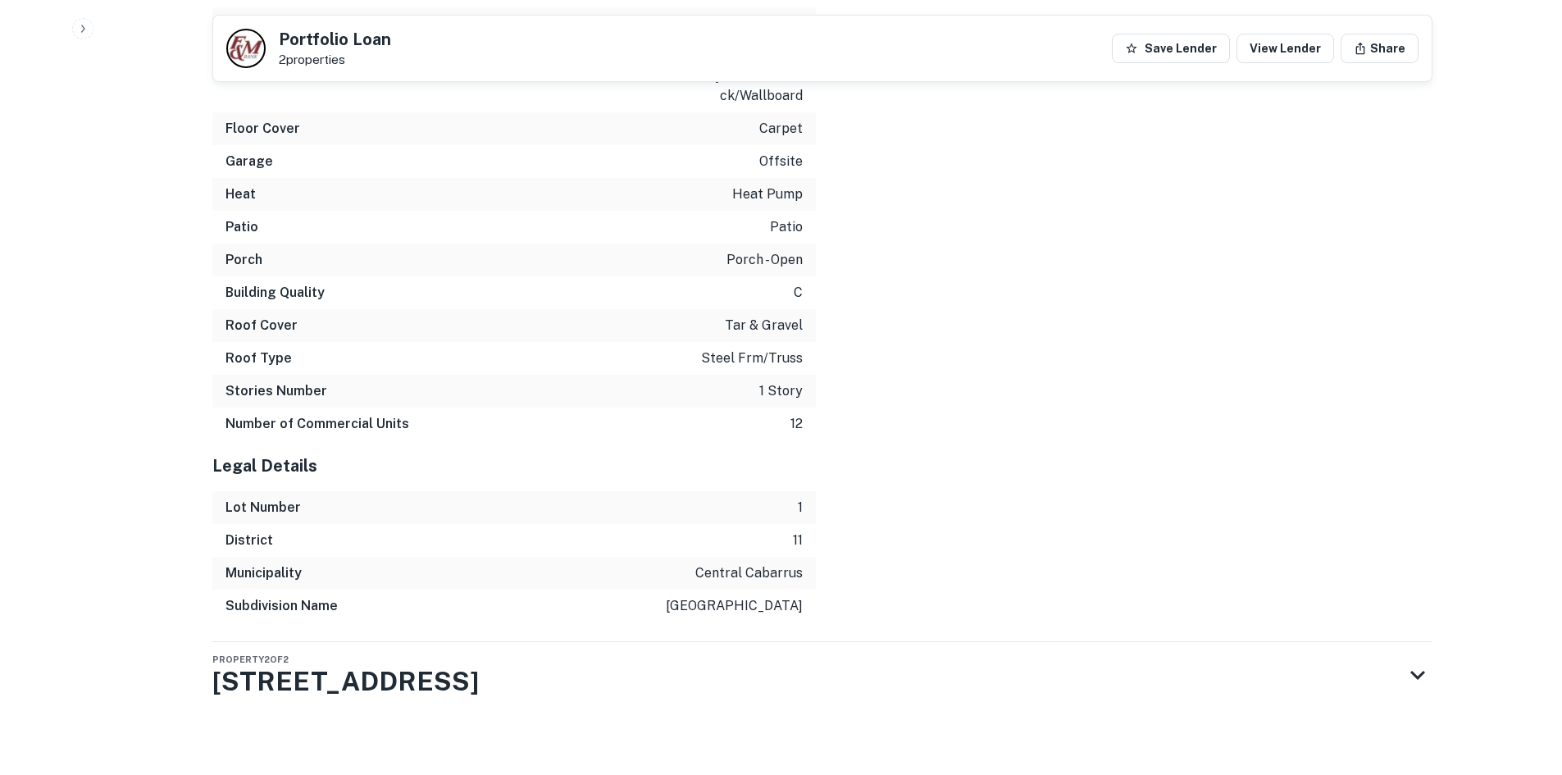
scroll to position [2740, 0]
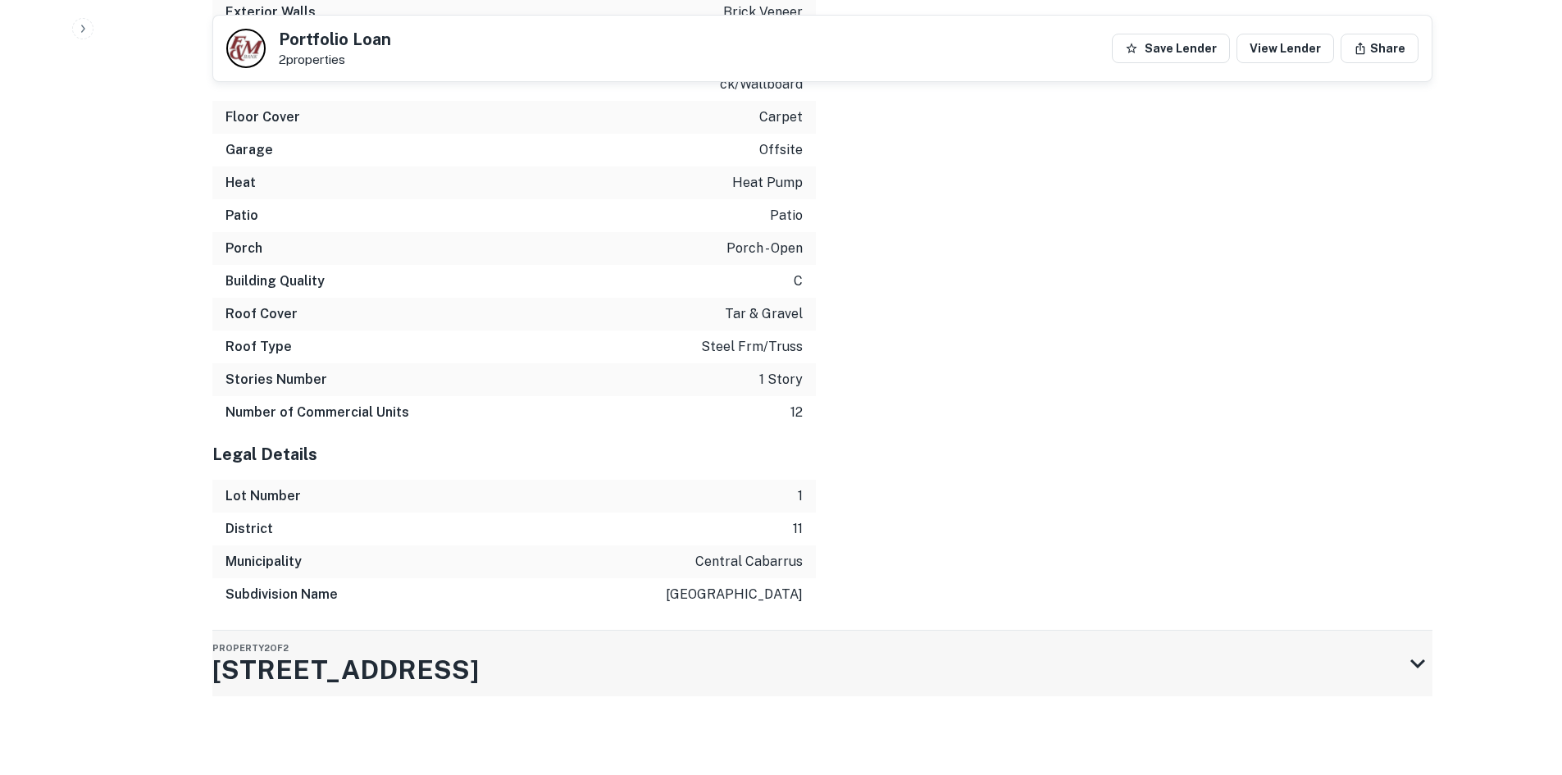
click at [469, 677] on h3 "1421 Concord Pkwy N" at bounding box center [345, 669] width 267 height 39
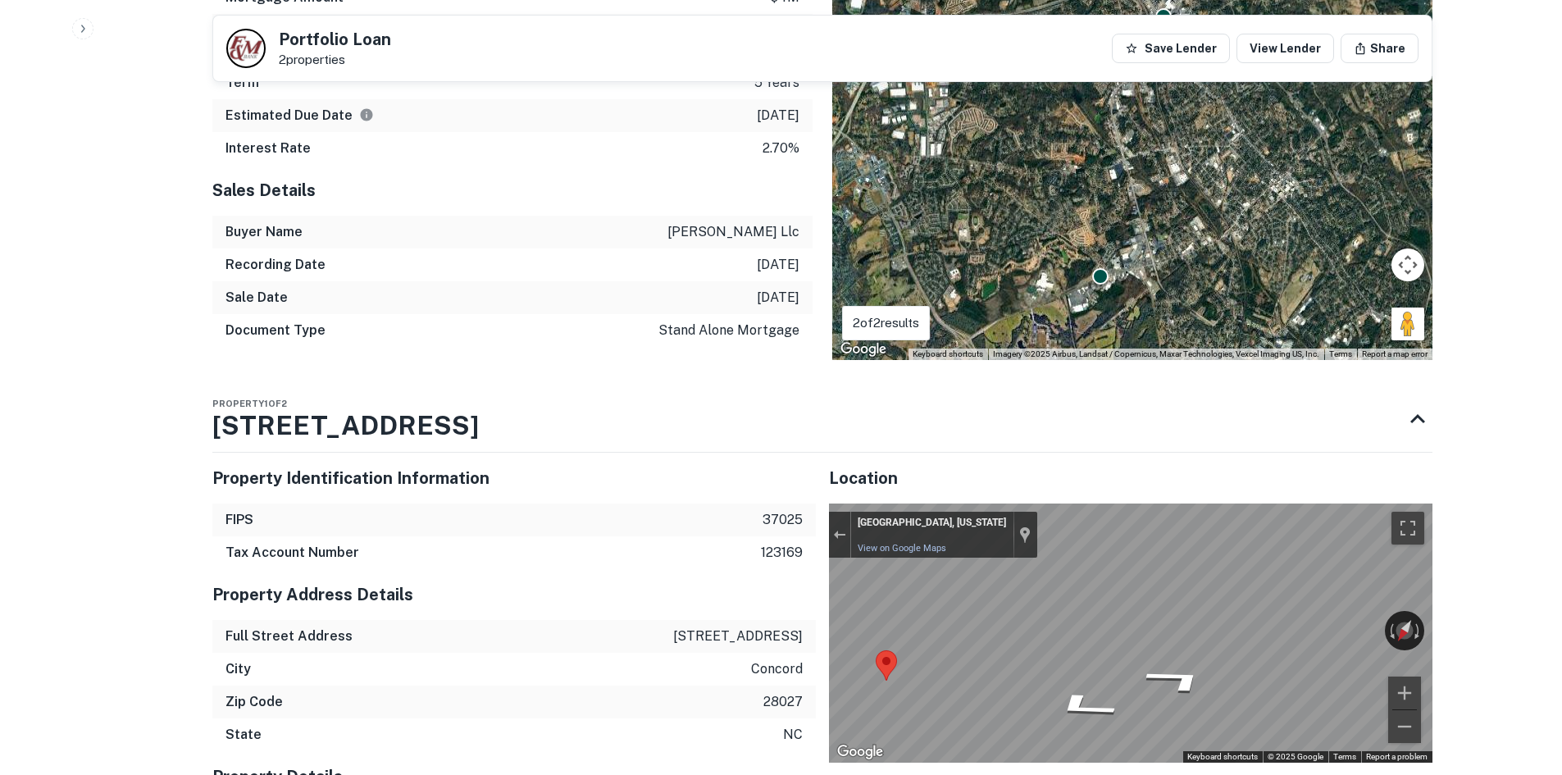
scroll to position [1264, 0]
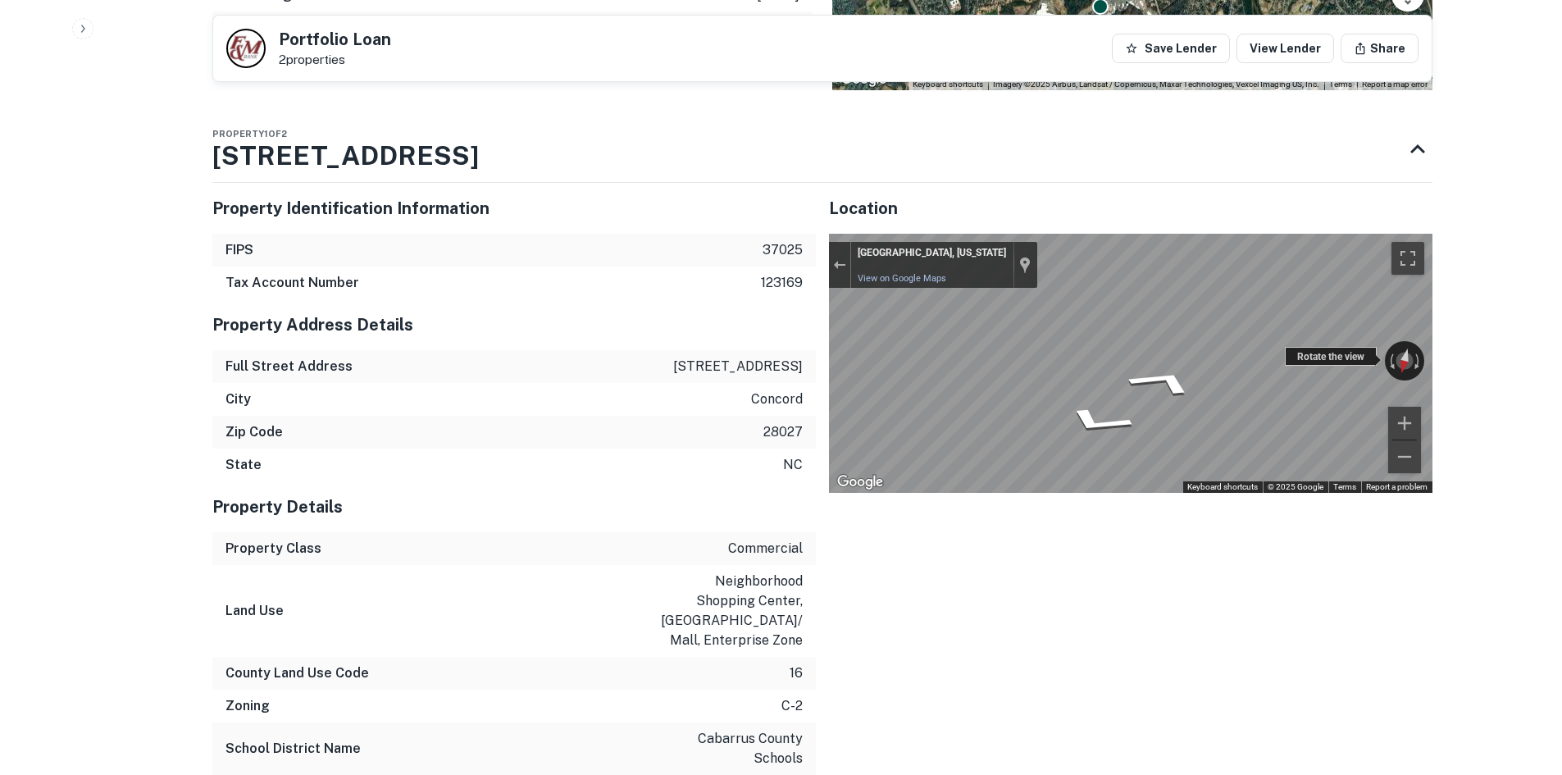
click at [1291, 359] on div "Rotate the view" at bounding box center [1331, 356] width 92 height 19
drag, startPoint x: 1074, startPoint y: 363, endPoint x: 1177, endPoint y: 519, distance: 186.5
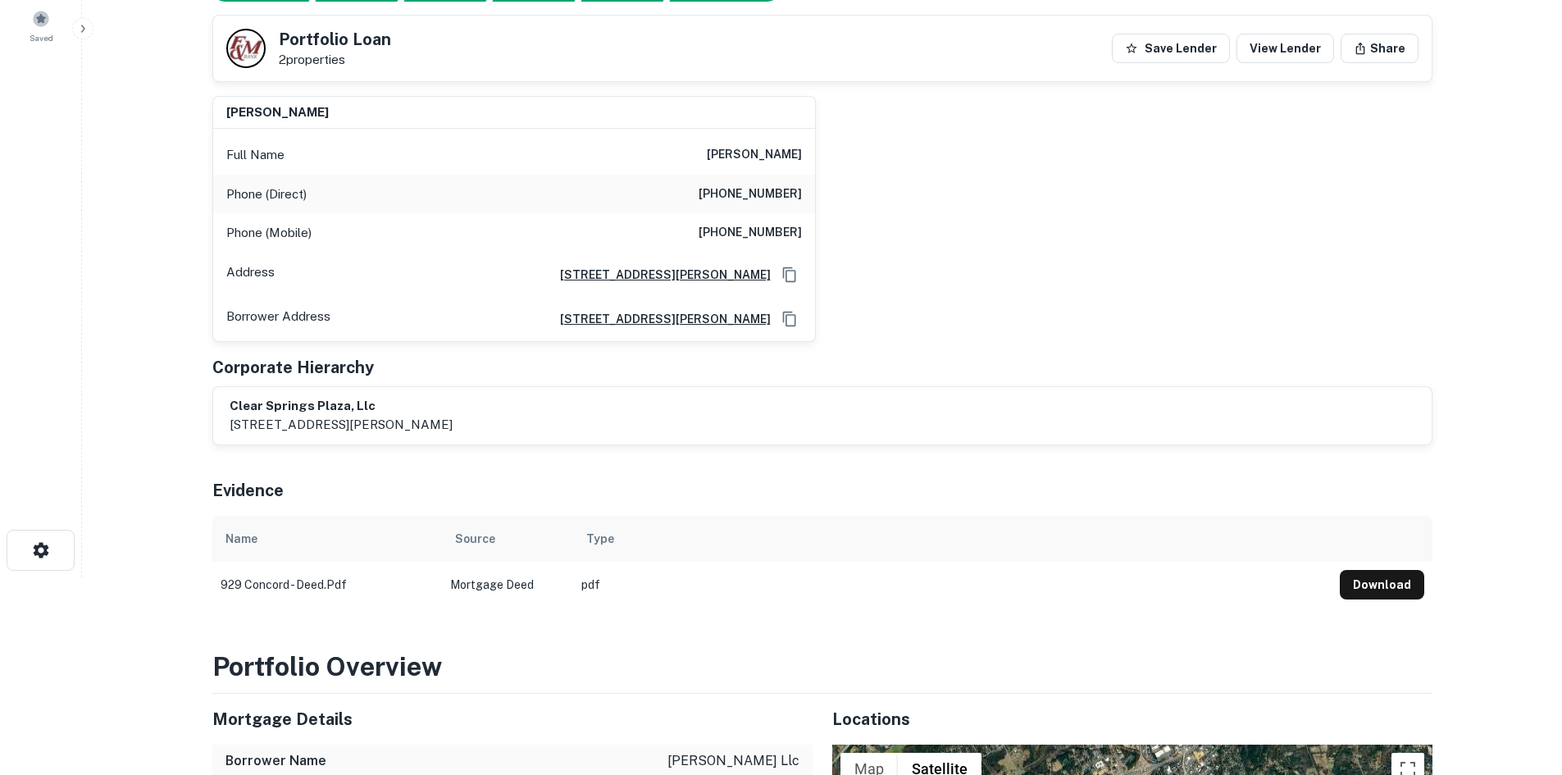
scroll to position [116, 0]
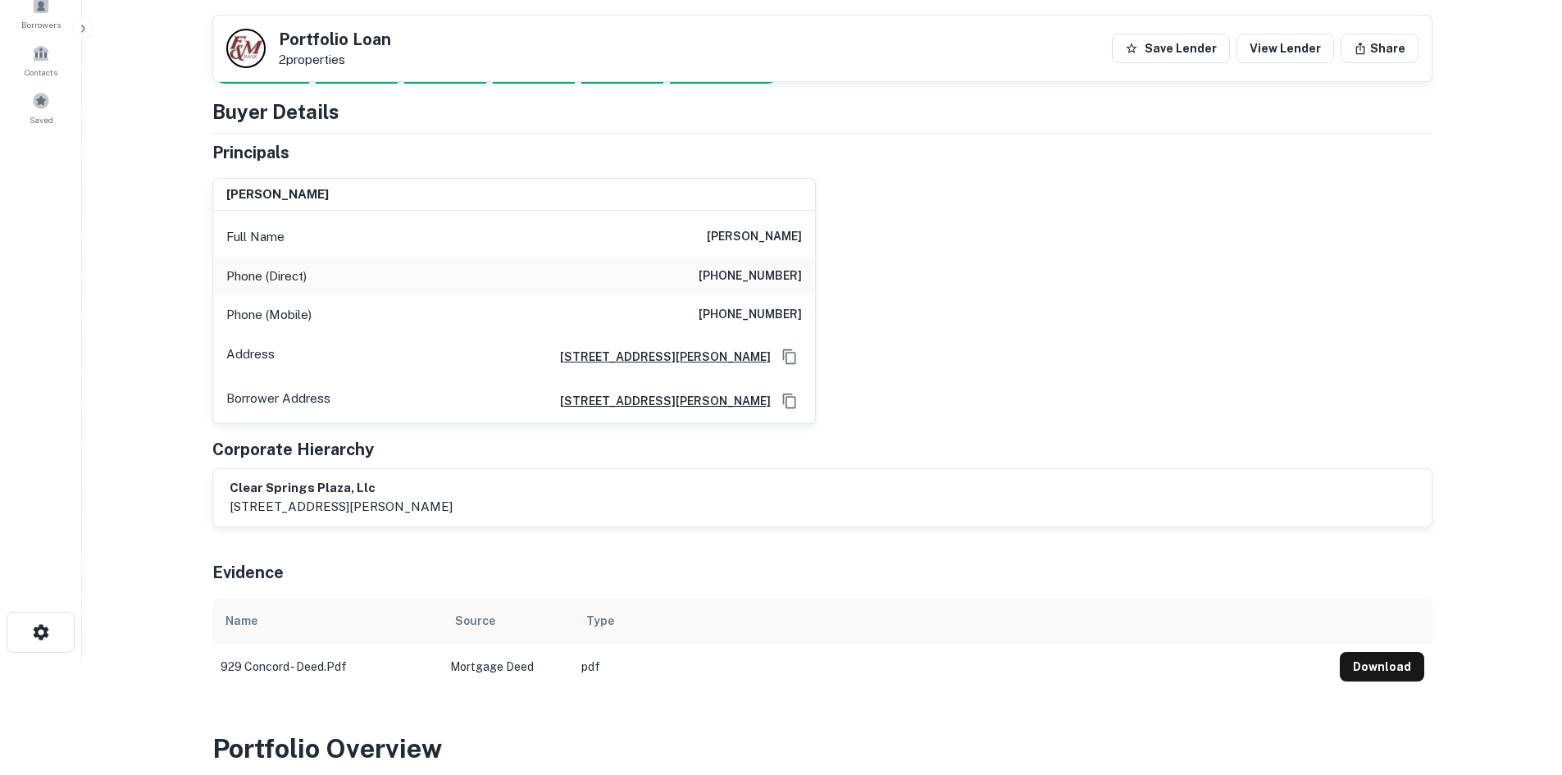
drag, startPoint x: 680, startPoint y: 227, endPoint x: 873, endPoint y: 251, distance: 194.2
click at [882, 249] on div "gordon m. allebach Full Name gordon m. allebach Phone (Direct) (704) 837-0202 P…" at bounding box center [816, 294] width 1234 height 259
copy h6 "gordon m. allebach"
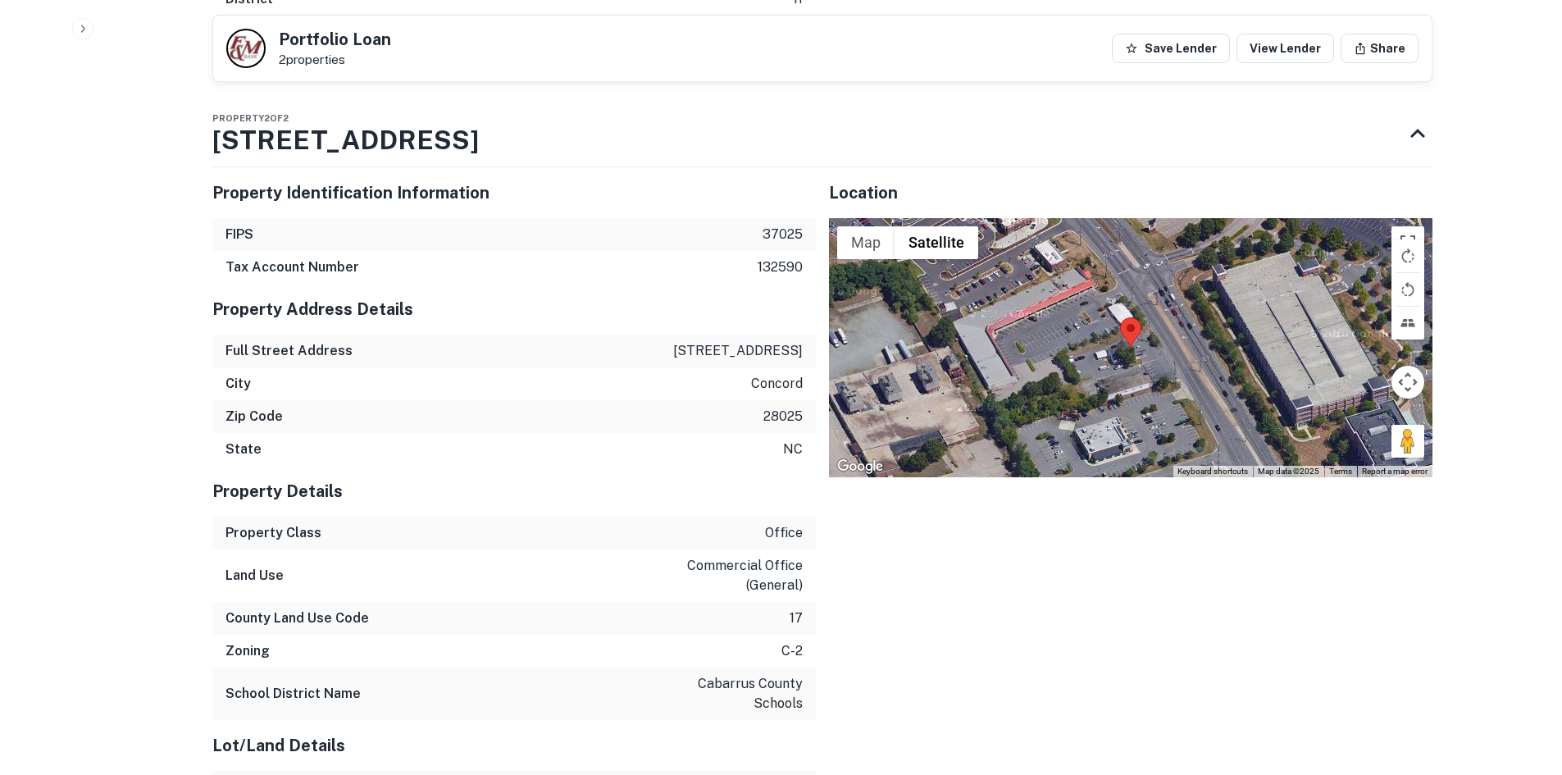
scroll to position [3113, 0]
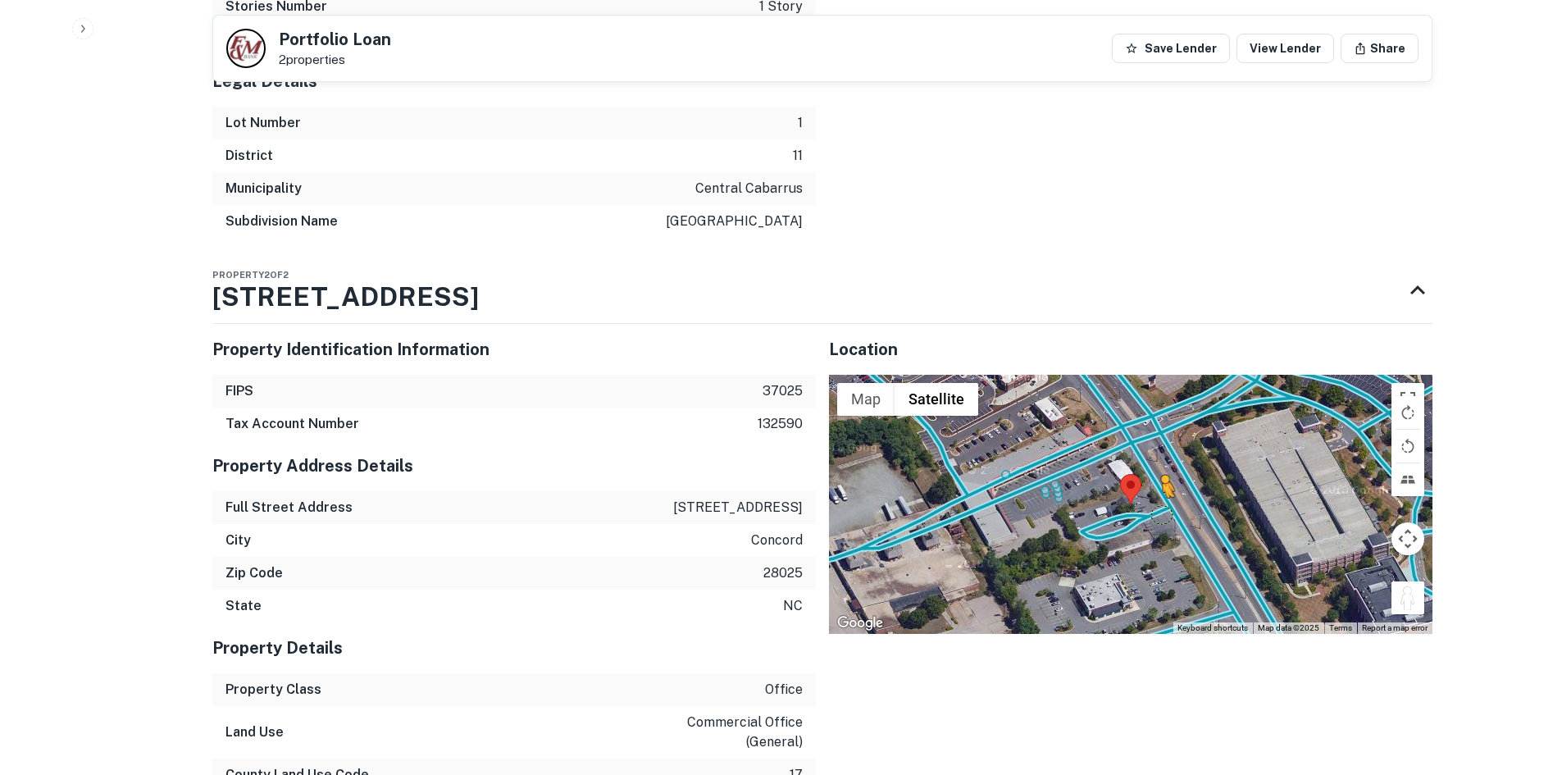
drag, startPoint x: 1416, startPoint y: 607, endPoint x: 1152, endPoint y: 506, distance: 281.9
click at [1155, 508] on div "To activate drag with keyboard, press Alt + Enter. Once in keyboard drag state,…" at bounding box center [1131, 504] width 604 height 259
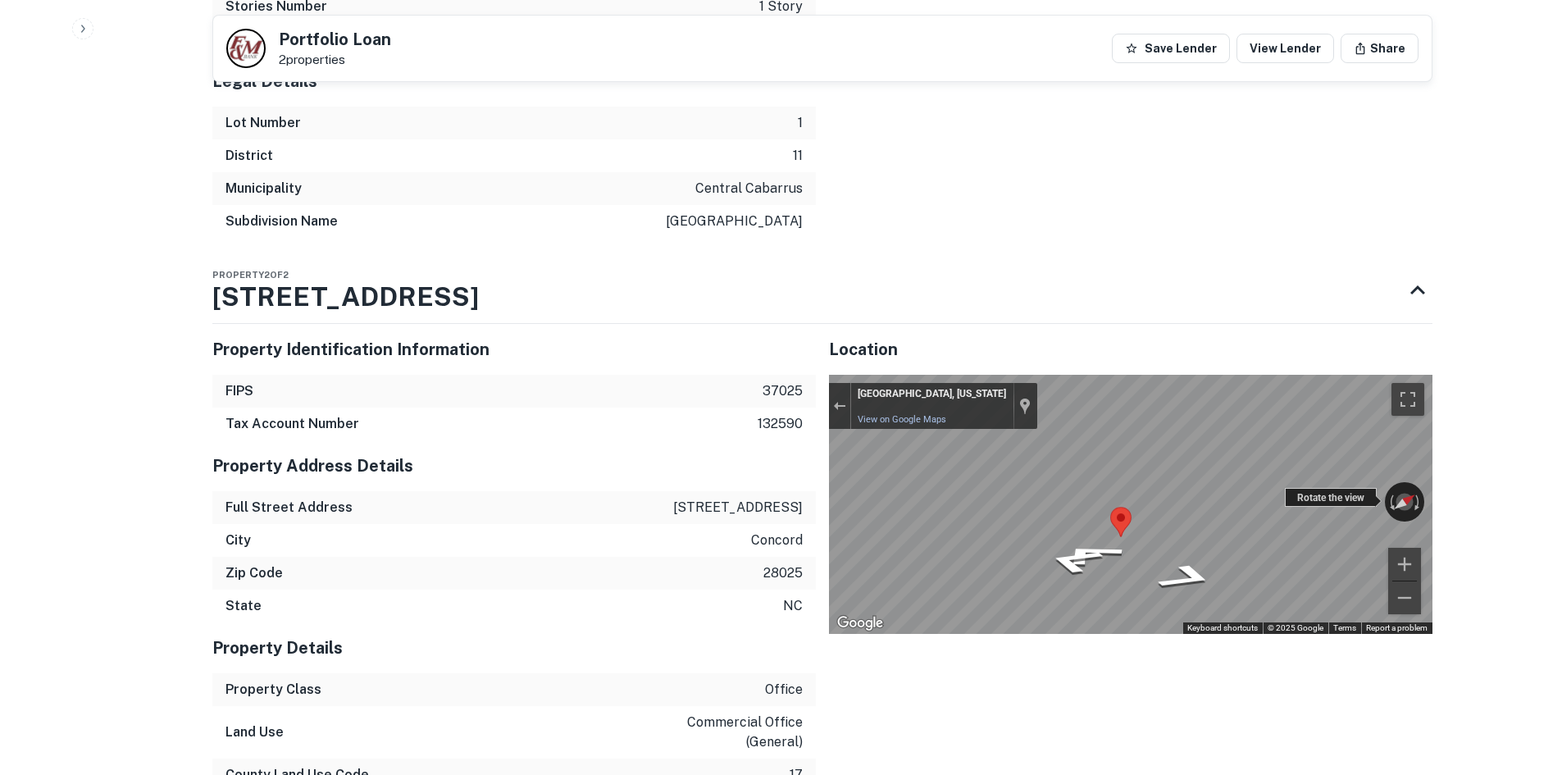
click at [1404, 486] on div "← Move left → Move right ↑ Move up ↓ Move down + Zoom in - Zoom out Concord, No…" at bounding box center [1131, 504] width 604 height 259
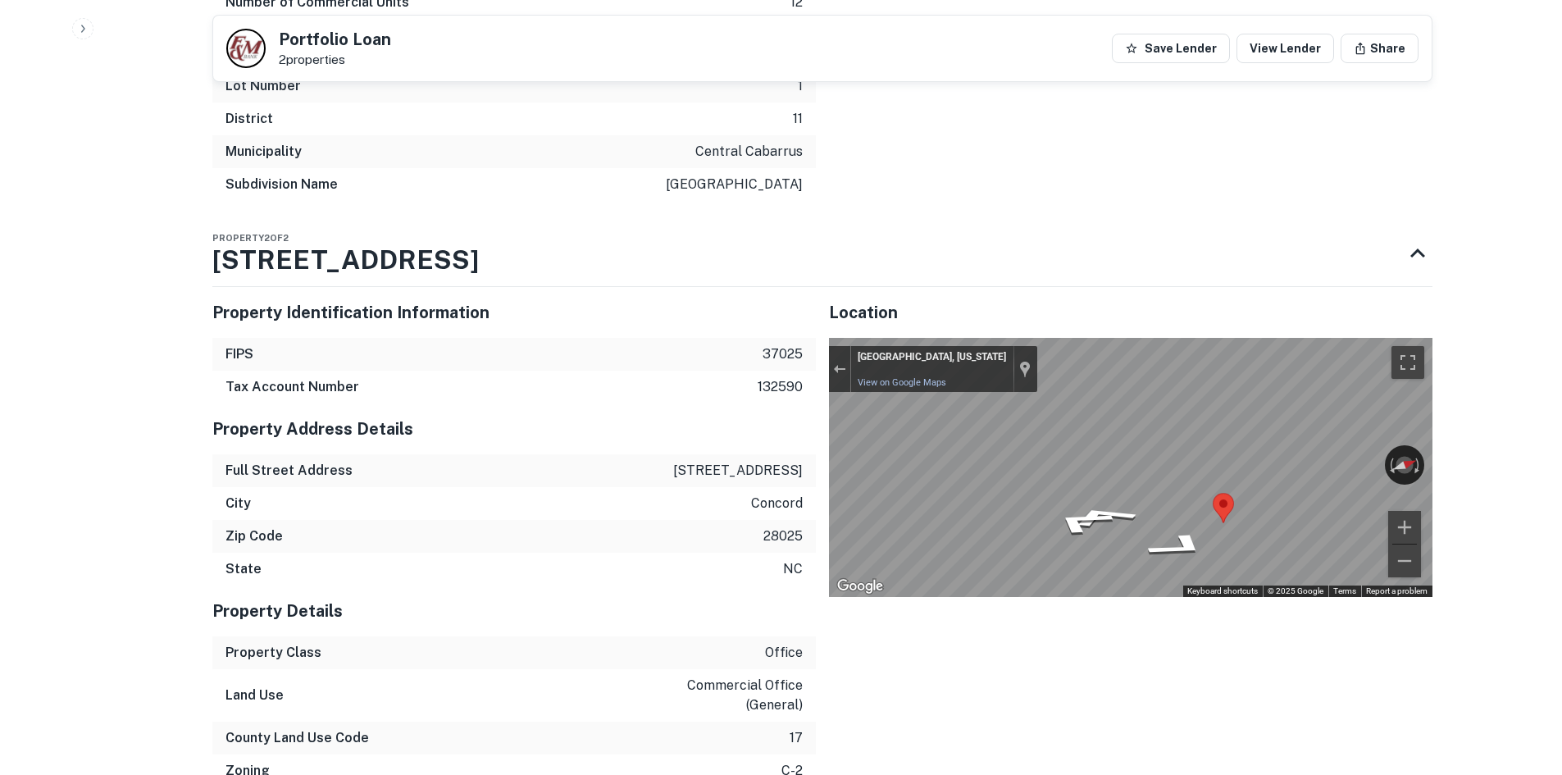
scroll to position [3277, 0]
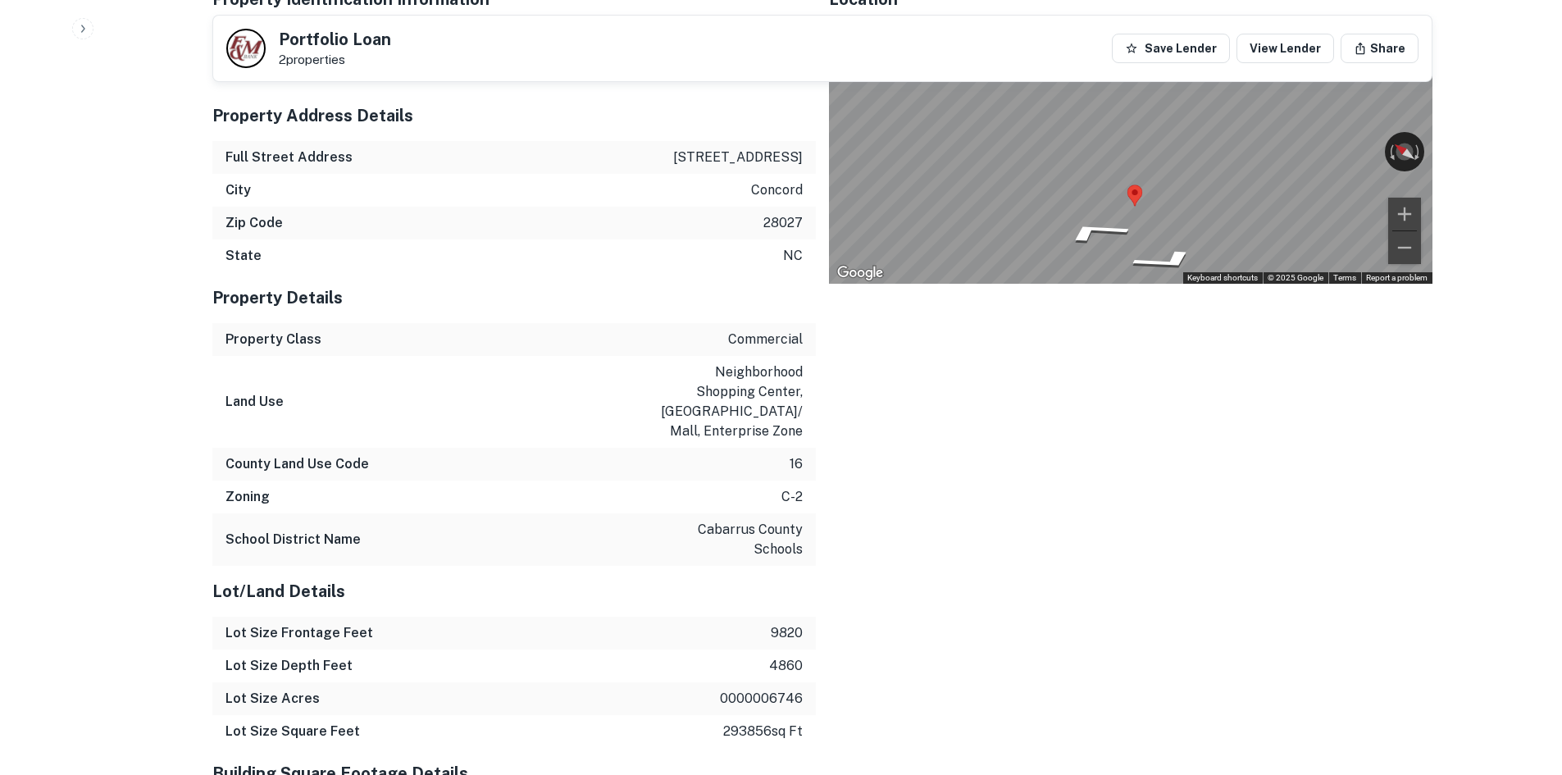
scroll to position [1883, 0]
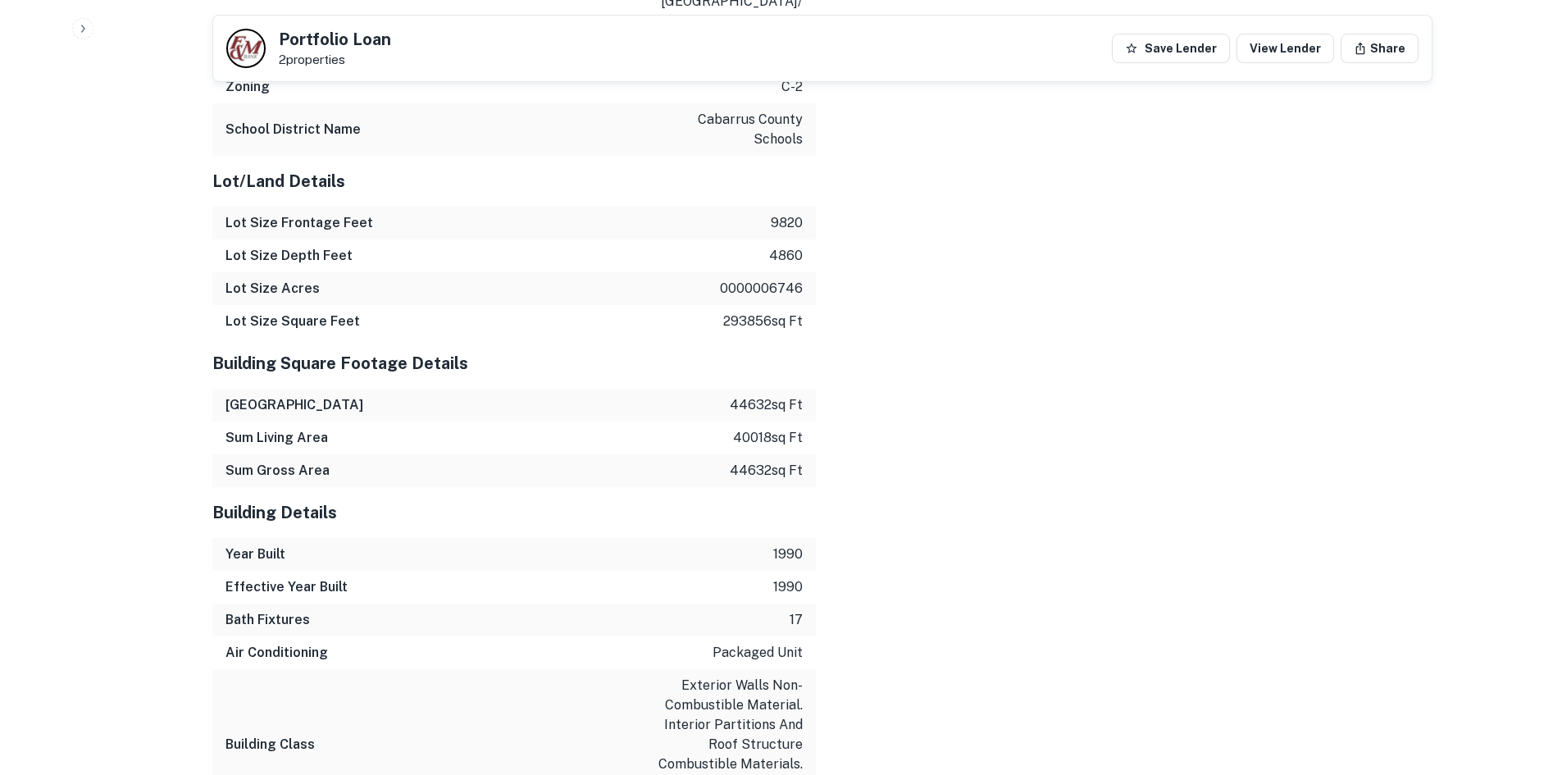
click at [883, 338] on div "Location ← Move left → Move right ↑ Move up ↓ Move down + Zoom in - Zoom out Ho…" at bounding box center [1124, 510] width 617 height 1918
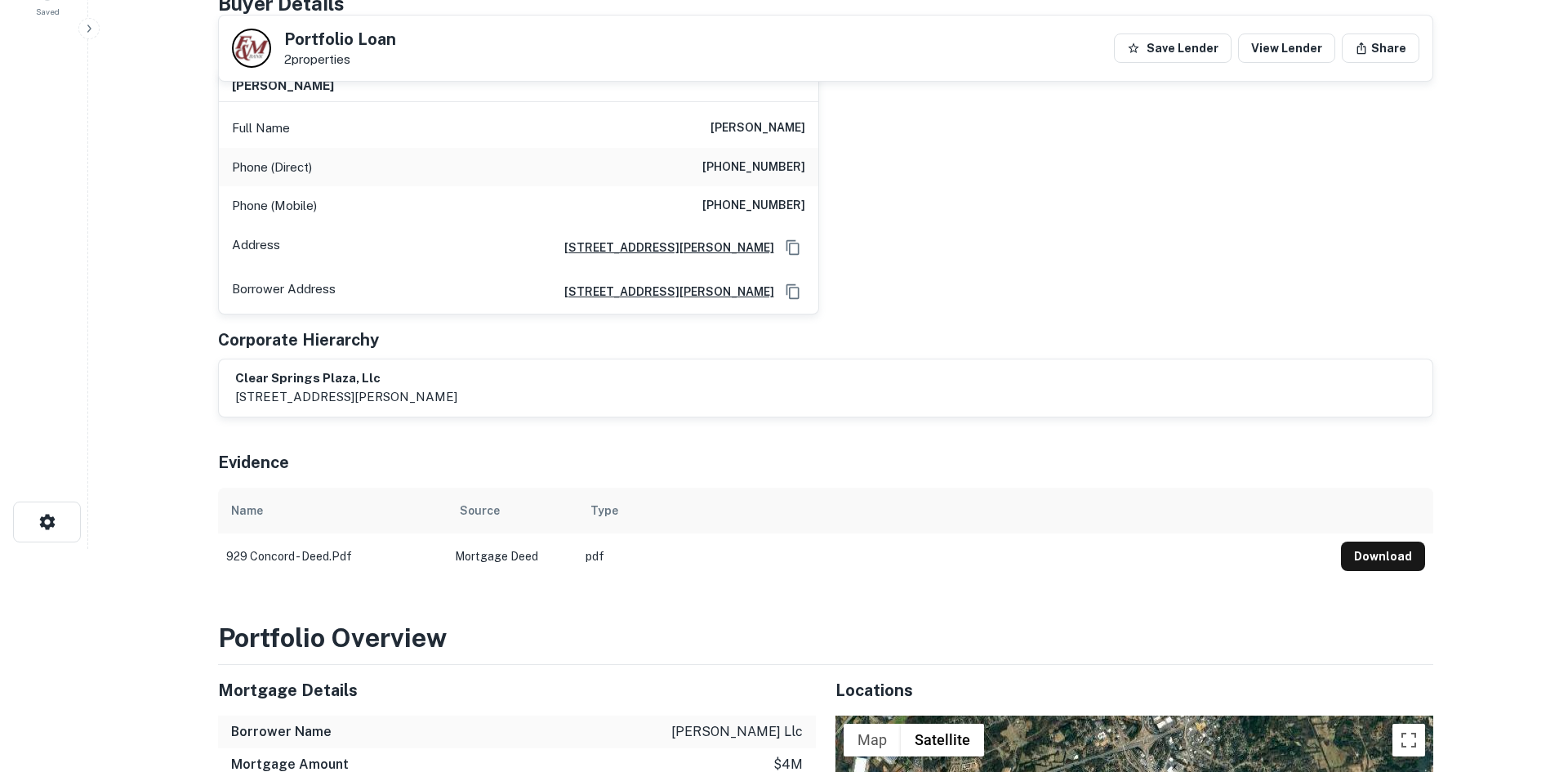
scroll to position [0, 0]
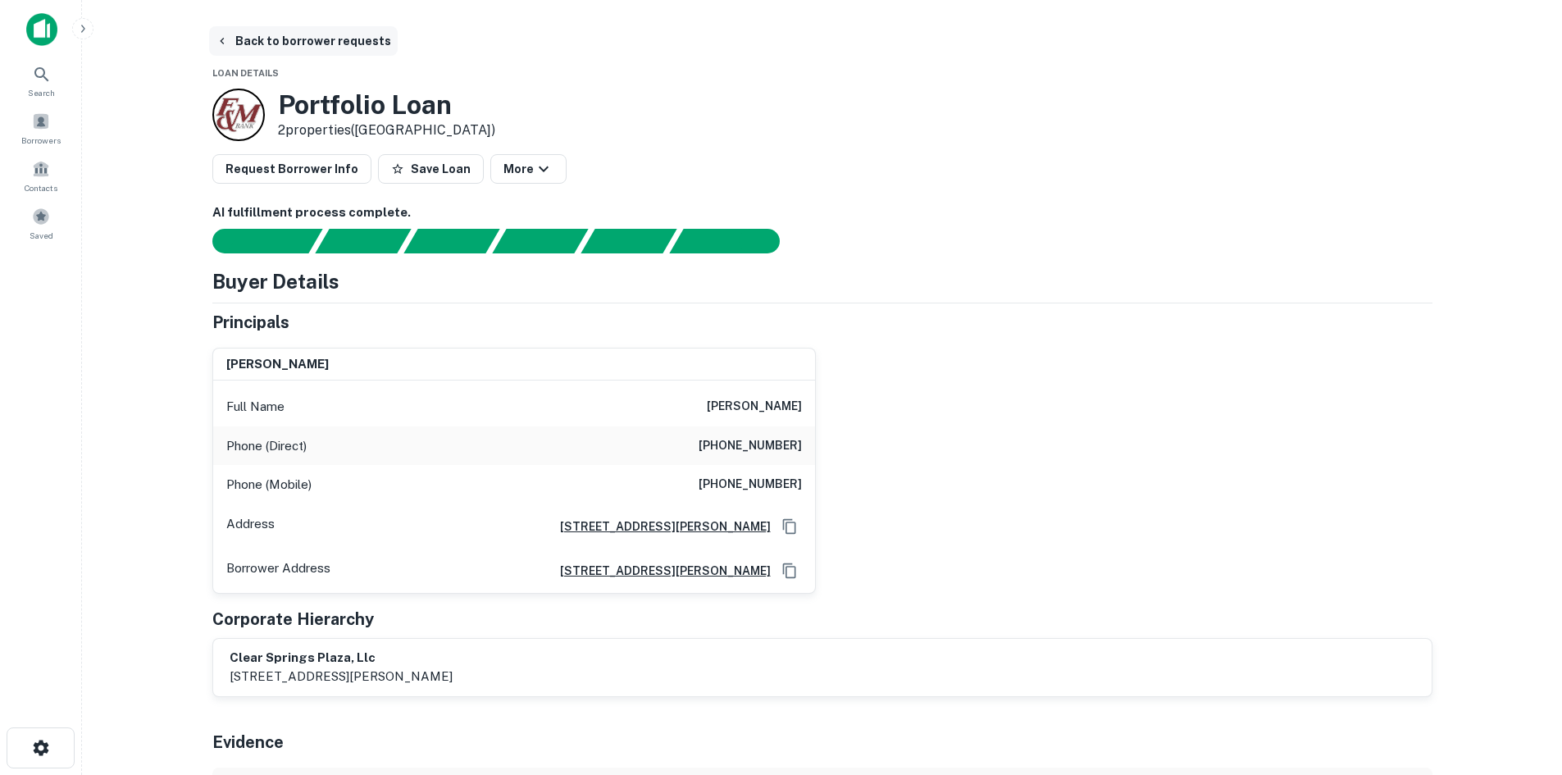
click at [303, 43] on button "Back to borrower requests" at bounding box center [303, 41] width 189 height 30
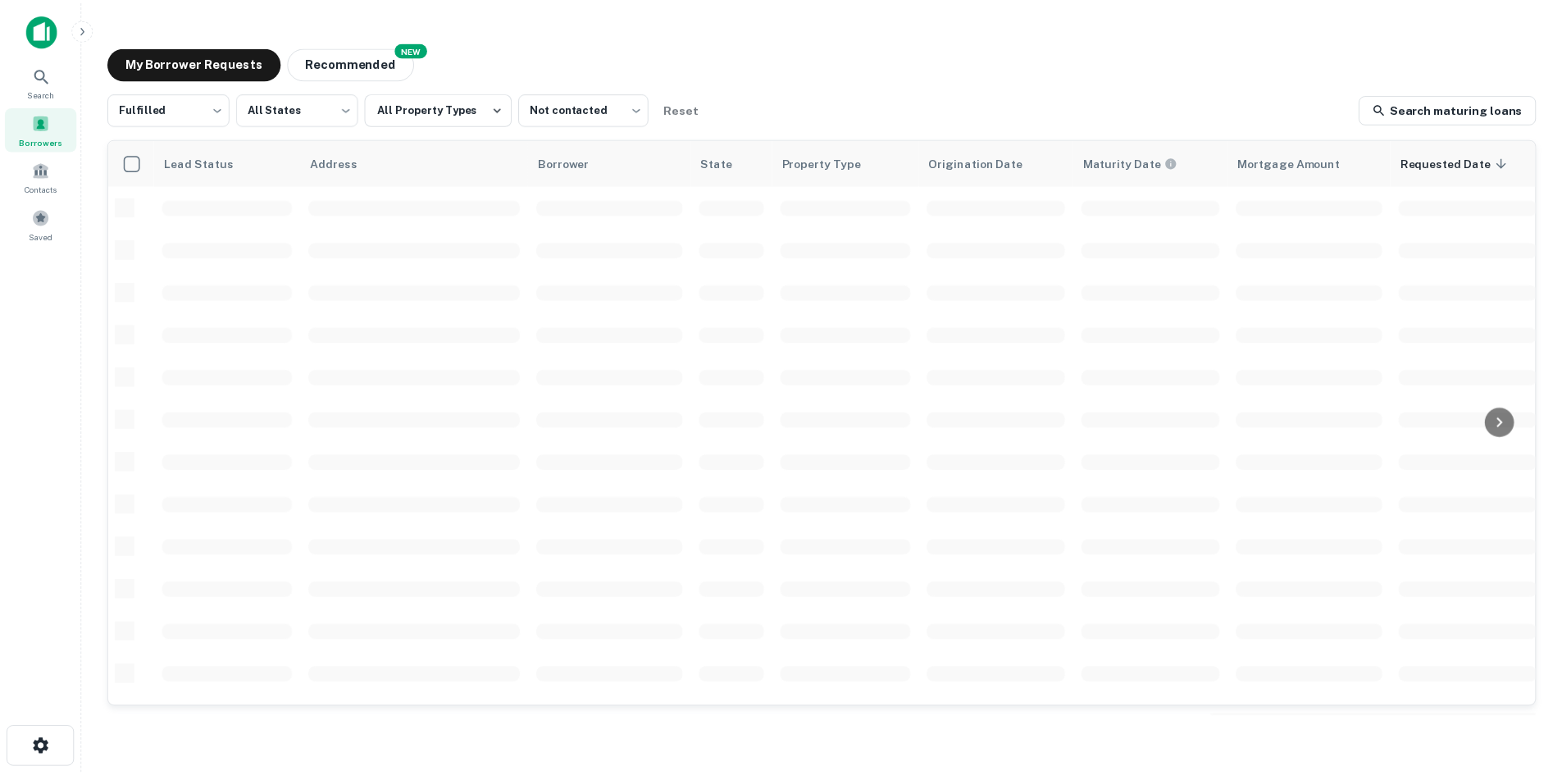
scroll to position [556, 0]
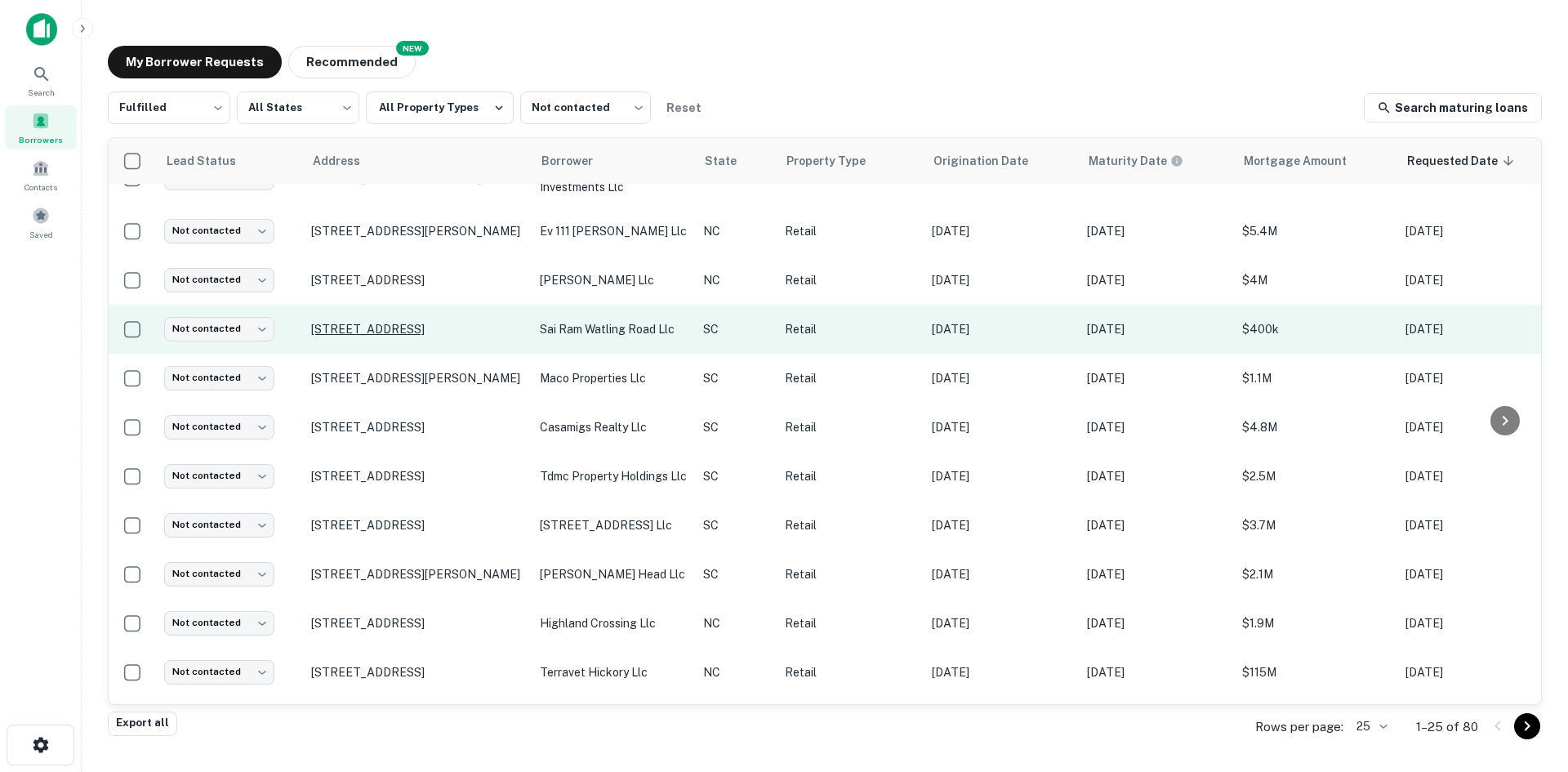
click at [335, 337] on p "209 Wattling Rd West Columbia, SC29170" at bounding box center [416, 329] width 212 height 15
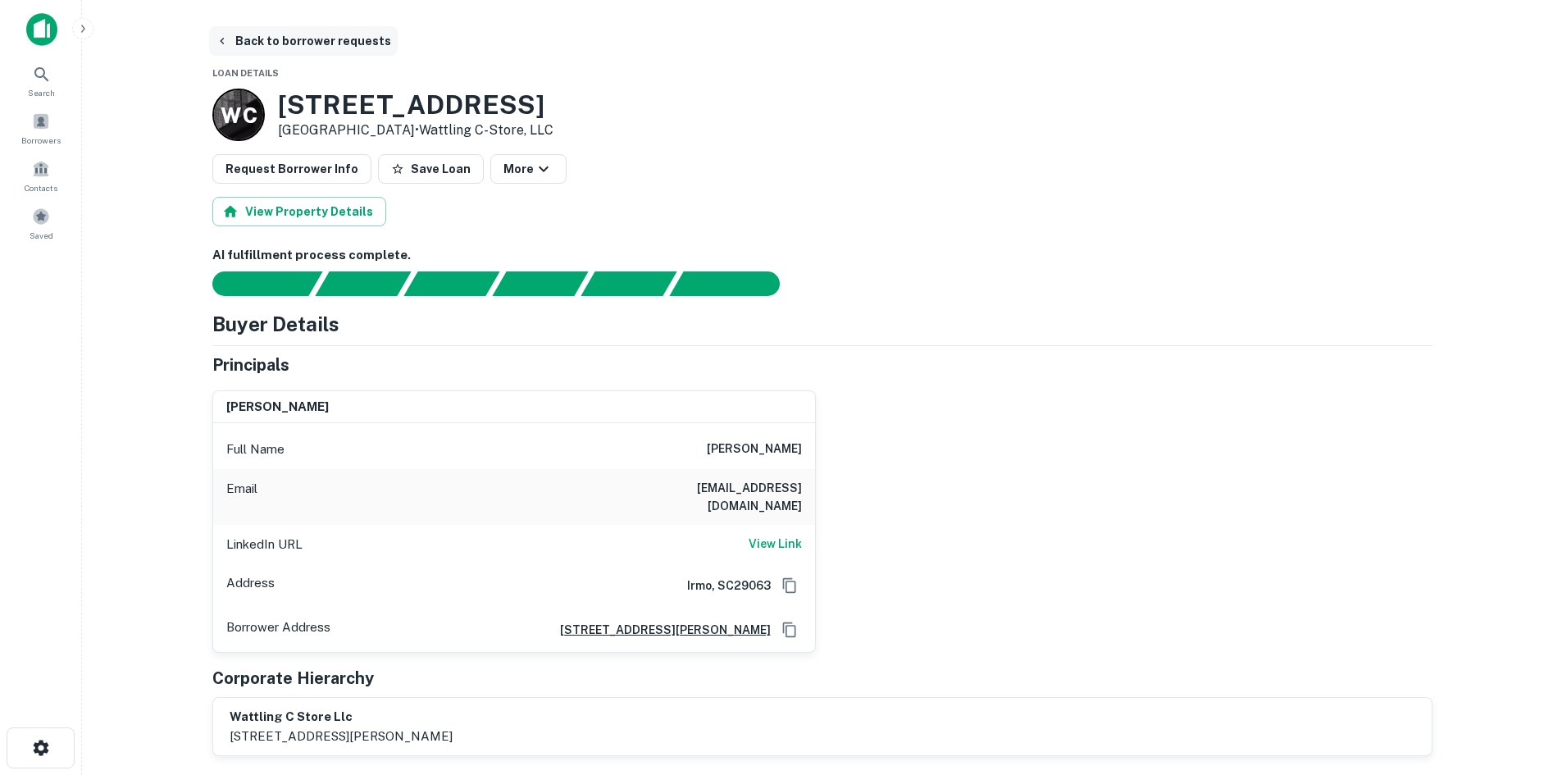
click at [275, 51] on button "Back to borrower requests" at bounding box center [303, 41] width 189 height 30
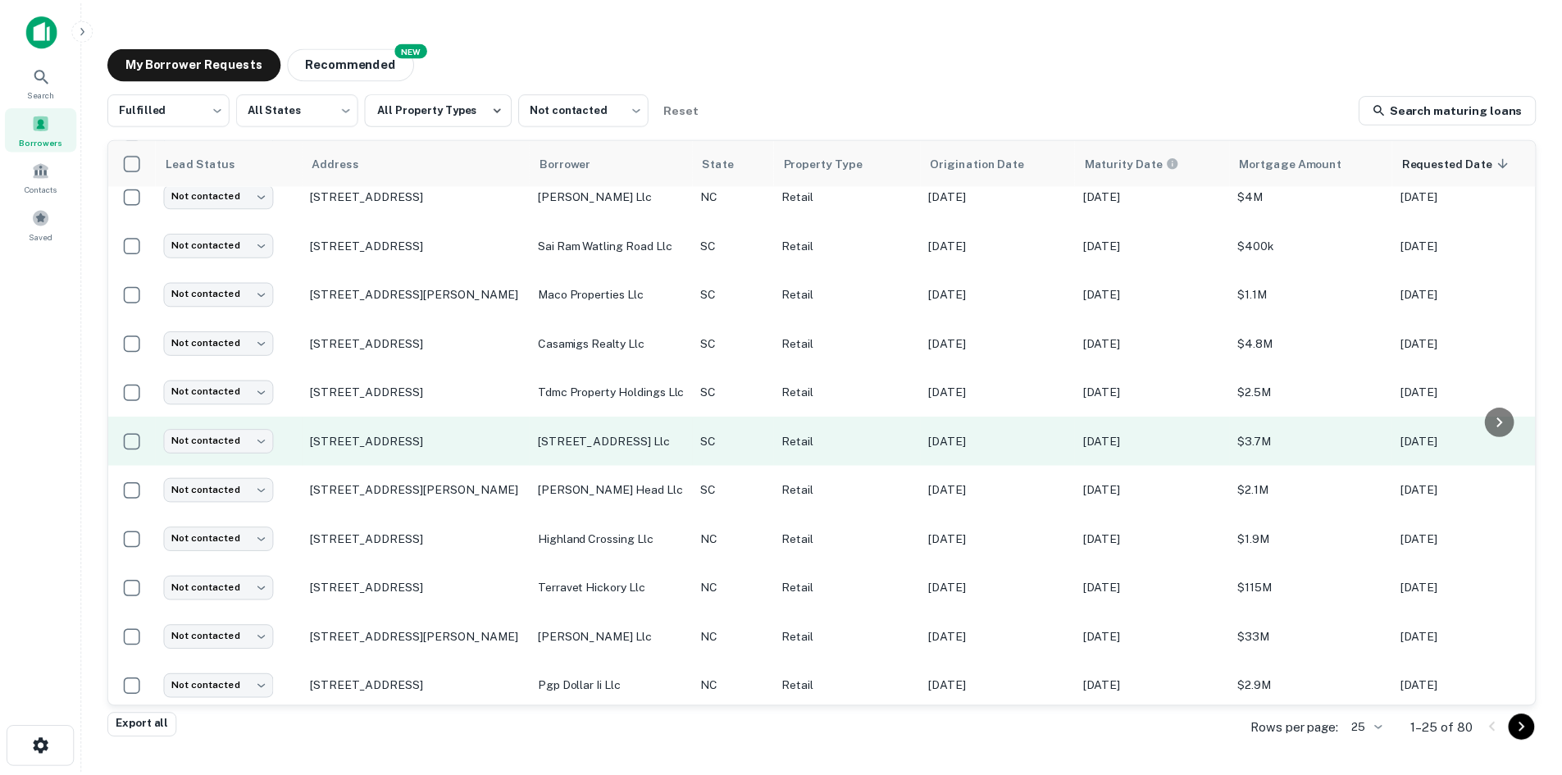
scroll to position [803, 0]
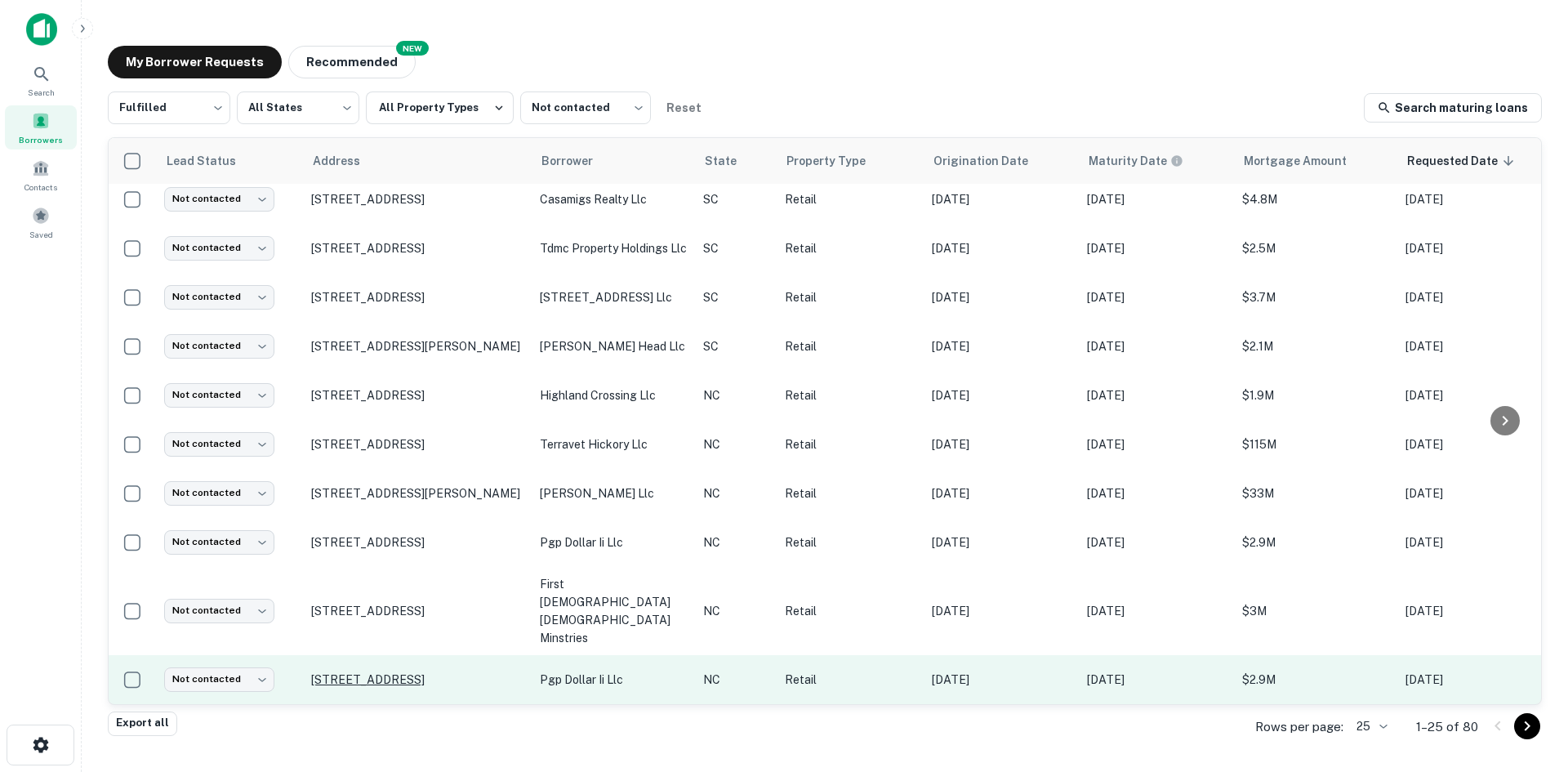
click at [379, 672] on p "685 S Wesleyan Blvd Rocky Mount, NC27803" at bounding box center [416, 679] width 212 height 15
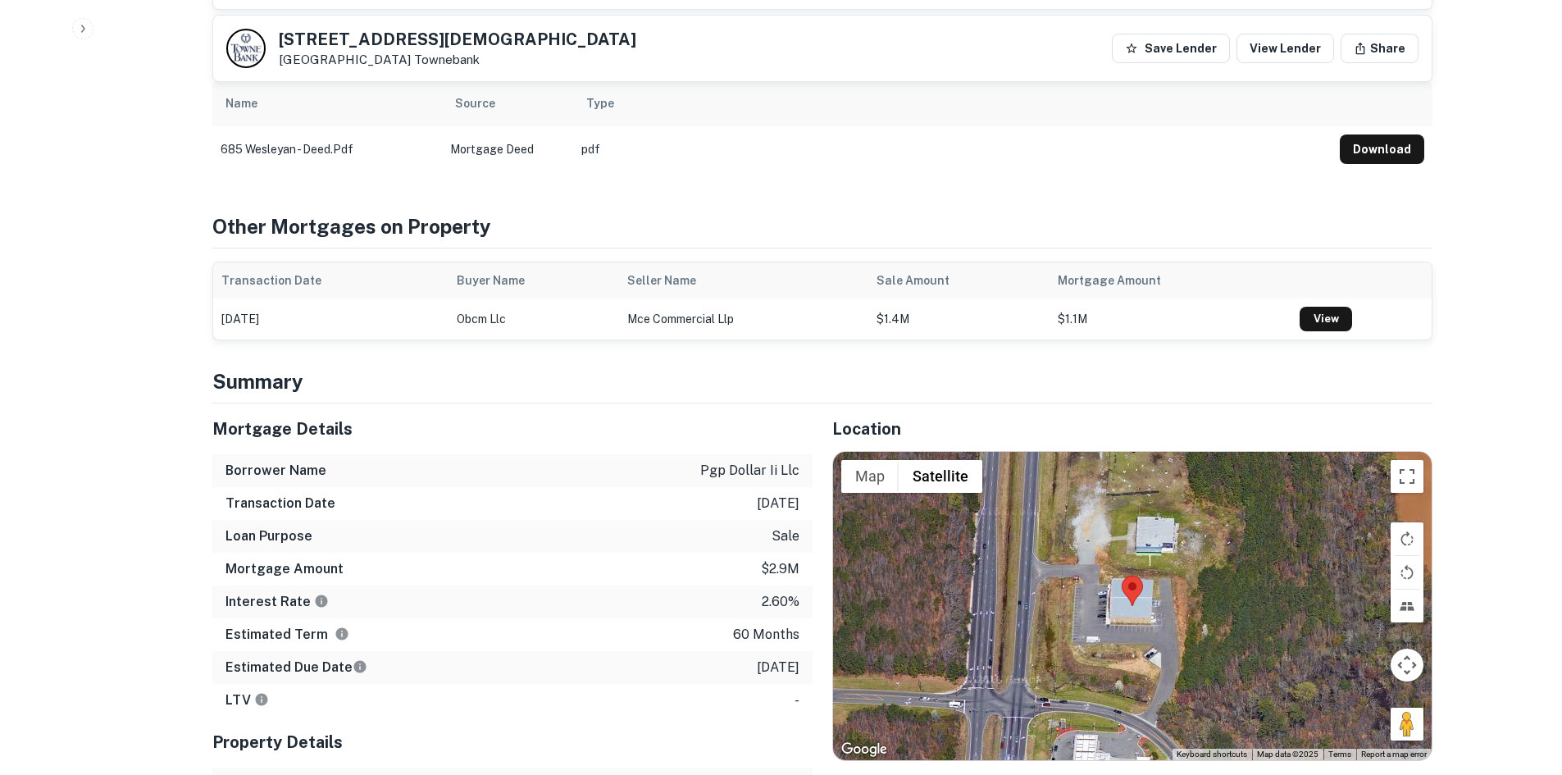
scroll to position [820, 0]
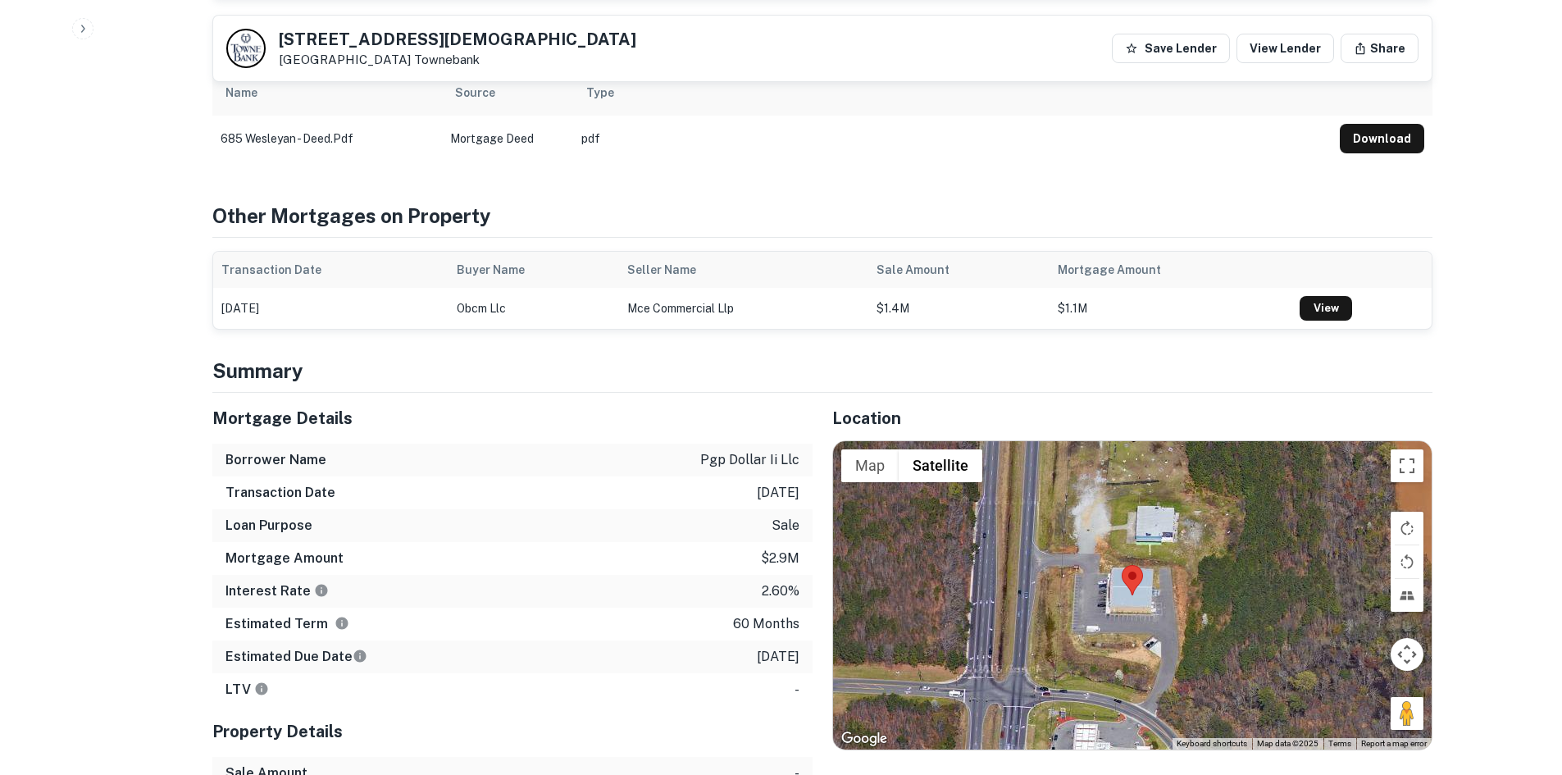
drag, startPoint x: 1399, startPoint y: 694, endPoint x: 1220, endPoint y: 636, distance: 188.6
click at [1220, 636] on div "Map Terrain Satellite Labels Keyboard shortcuts Map Data Map data ©2025 Map dat…" at bounding box center [1132, 595] width 599 height 308
drag, startPoint x: 1400, startPoint y: 691, endPoint x: 1060, endPoint y: 571, distance: 360.3
click at [1047, 571] on div "Map Terrain Satellite Labels Keyboard shortcuts Map Data Map data ©2025 Map dat…" at bounding box center [1132, 595] width 599 height 308
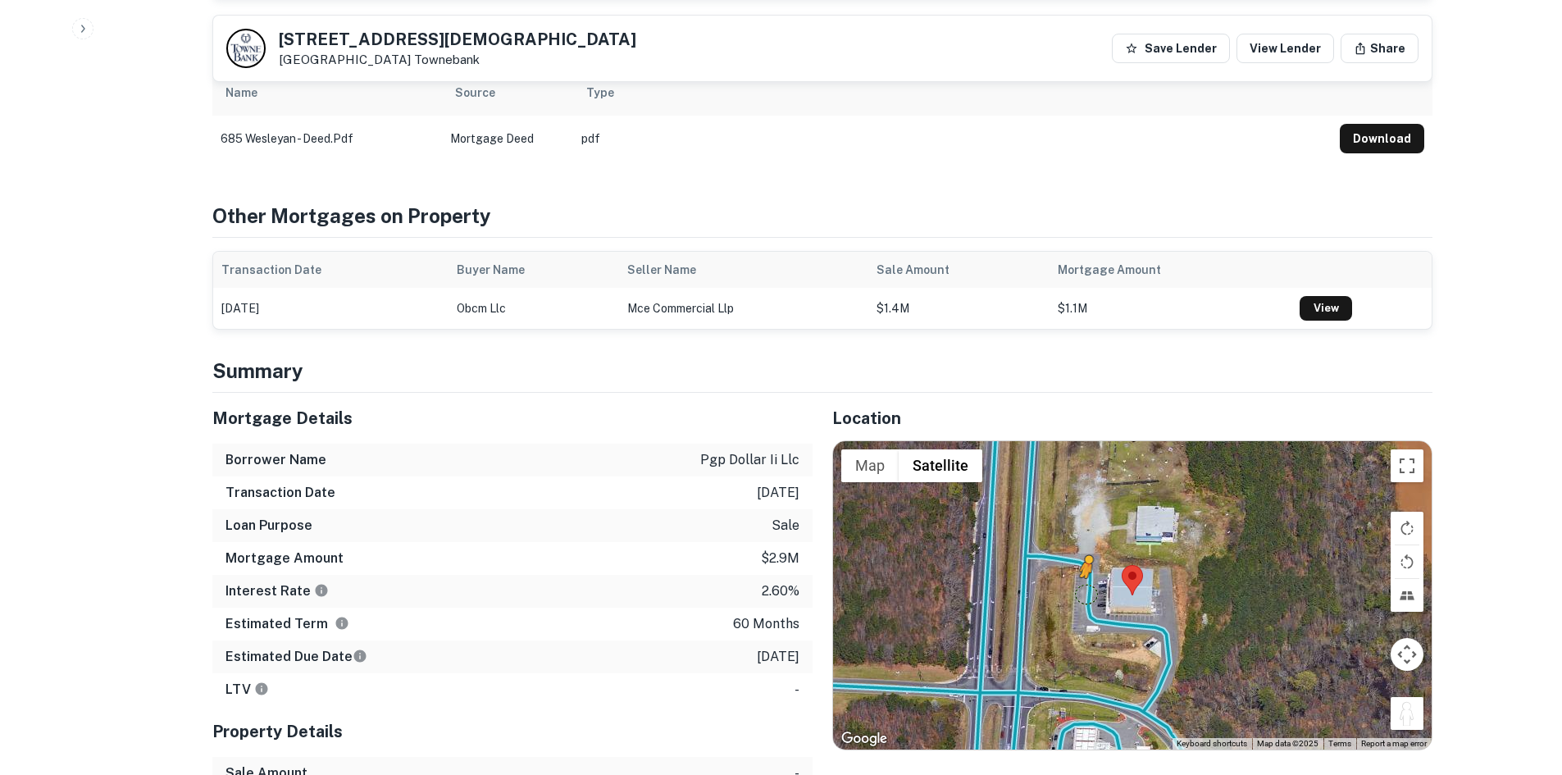
drag, startPoint x: 1411, startPoint y: 695, endPoint x: 1081, endPoint y: 576, distance: 351.5
click at [1081, 576] on div "To activate drag with keyboard, press Alt + Enter. Once in keyboard drag state,…" at bounding box center [1132, 595] width 599 height 308
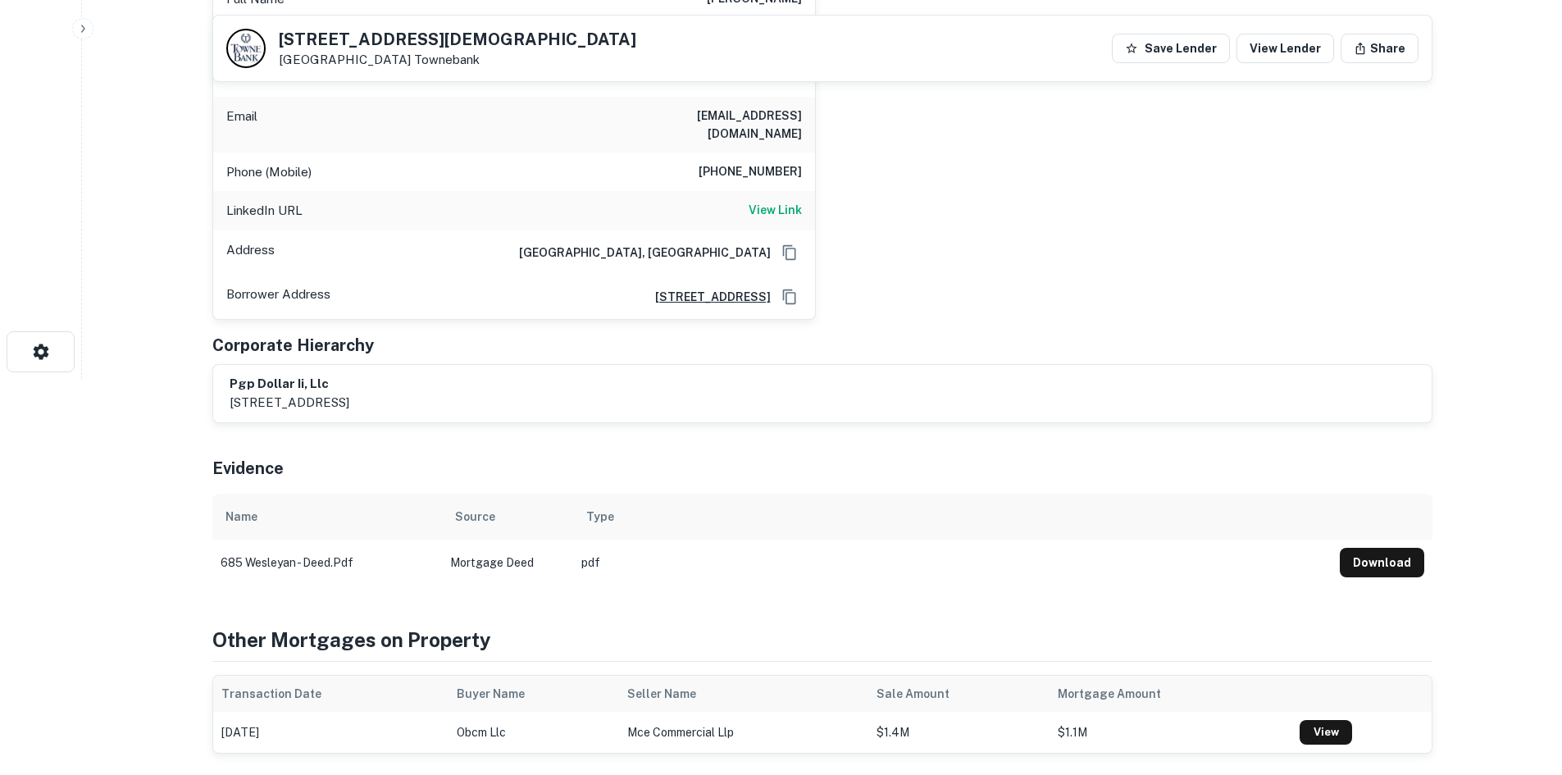
scroll to position [164, 0]
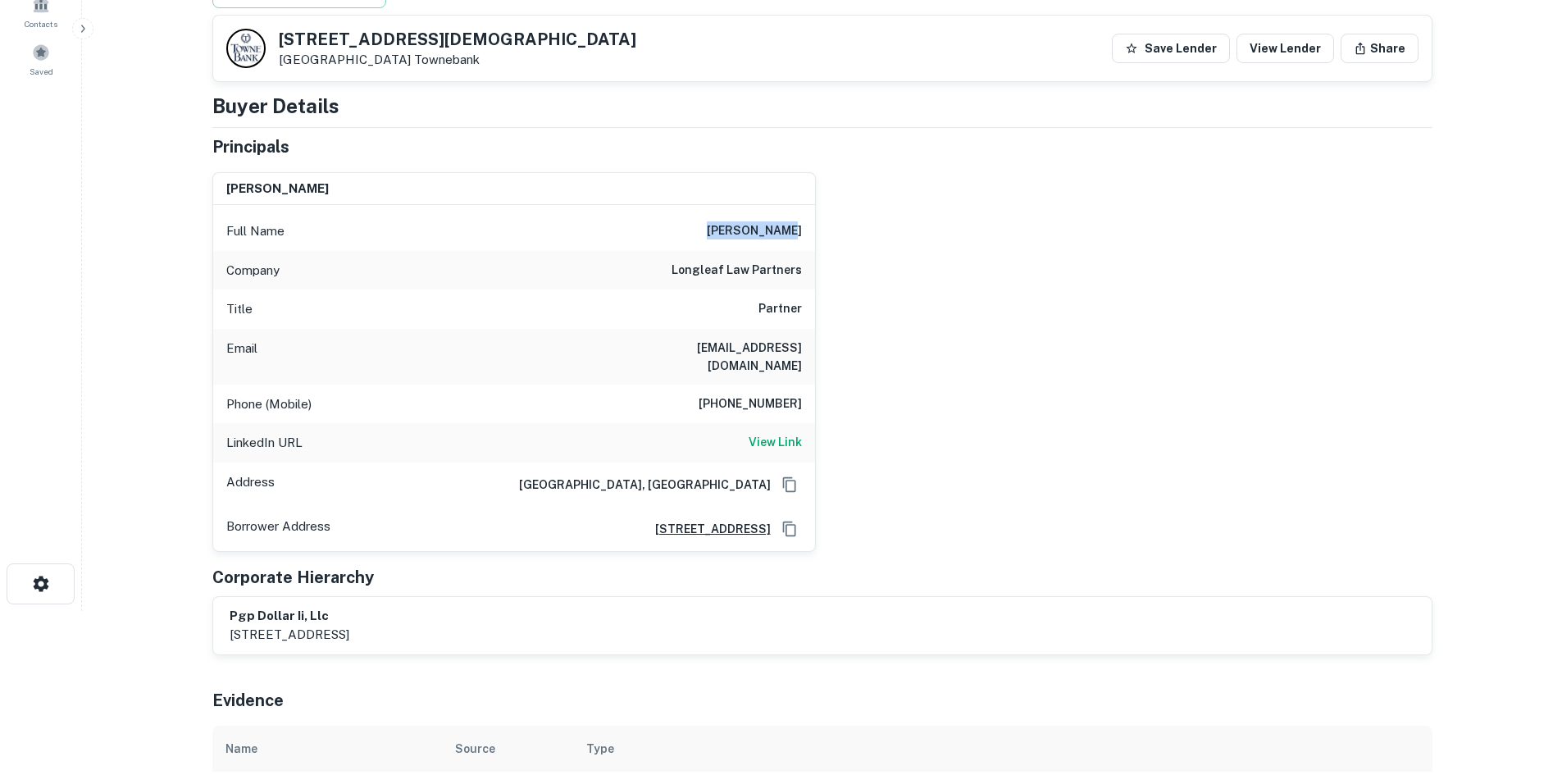
drag, startPoint x: 724, startPoint y: 234, endPoint x: 812, endPoint y: 225, distance: 88.2
click at [812, 225] on div "Full Name david miller" at bounding box center [514, 231] width 602 height 39
copy h6 "david miller"
drag, startPoint x: 670, startPoint y: 267, endPoint x: 826, endPoint y: 262, distance: 155.9
click at [826, 262] on div "david miller Full Name david miller Company longleaf law partners Title Partner…" at bounding box center [816, 355] width 1234 height 393
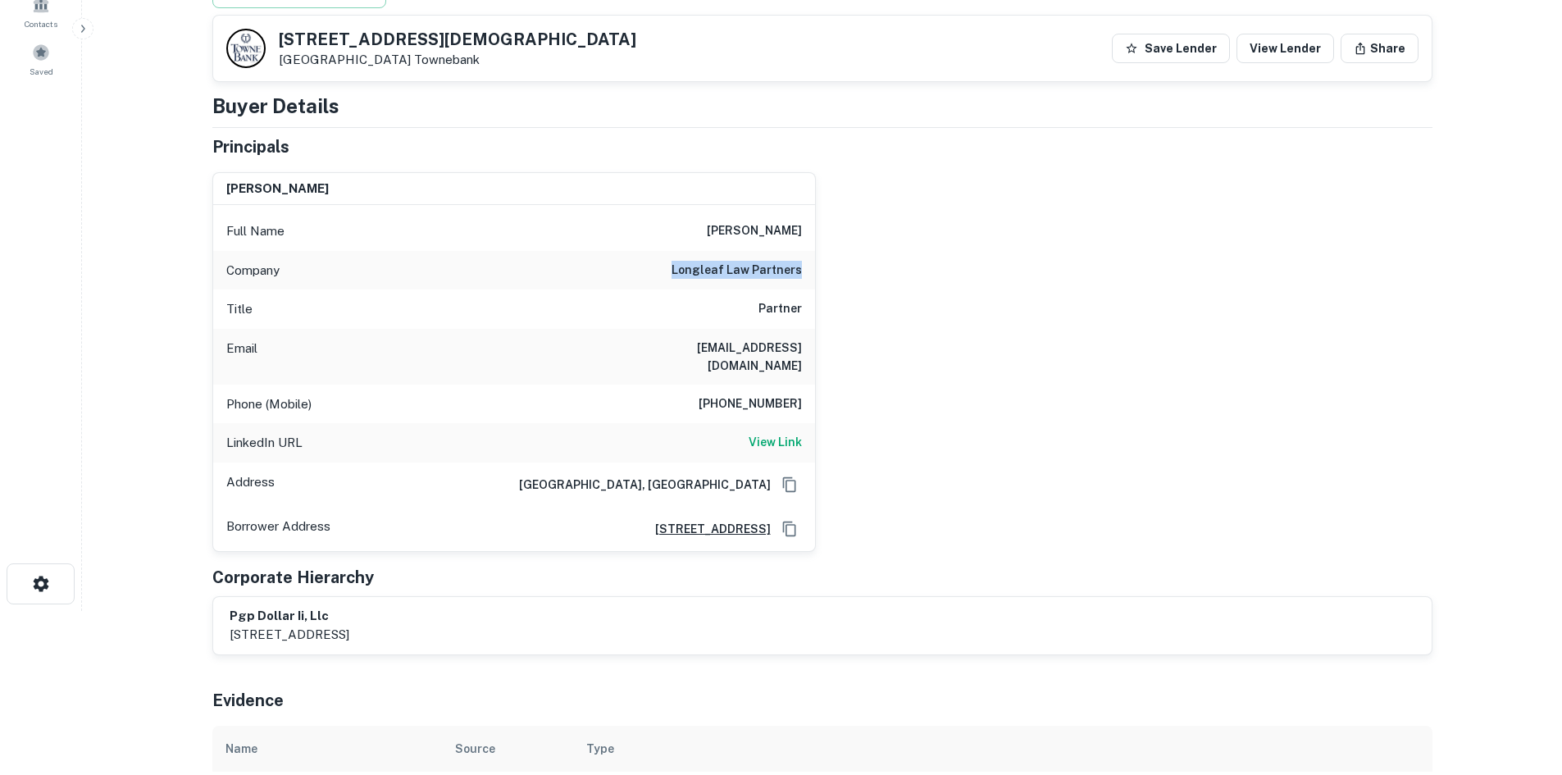
copy h6 "longleaf law partners"
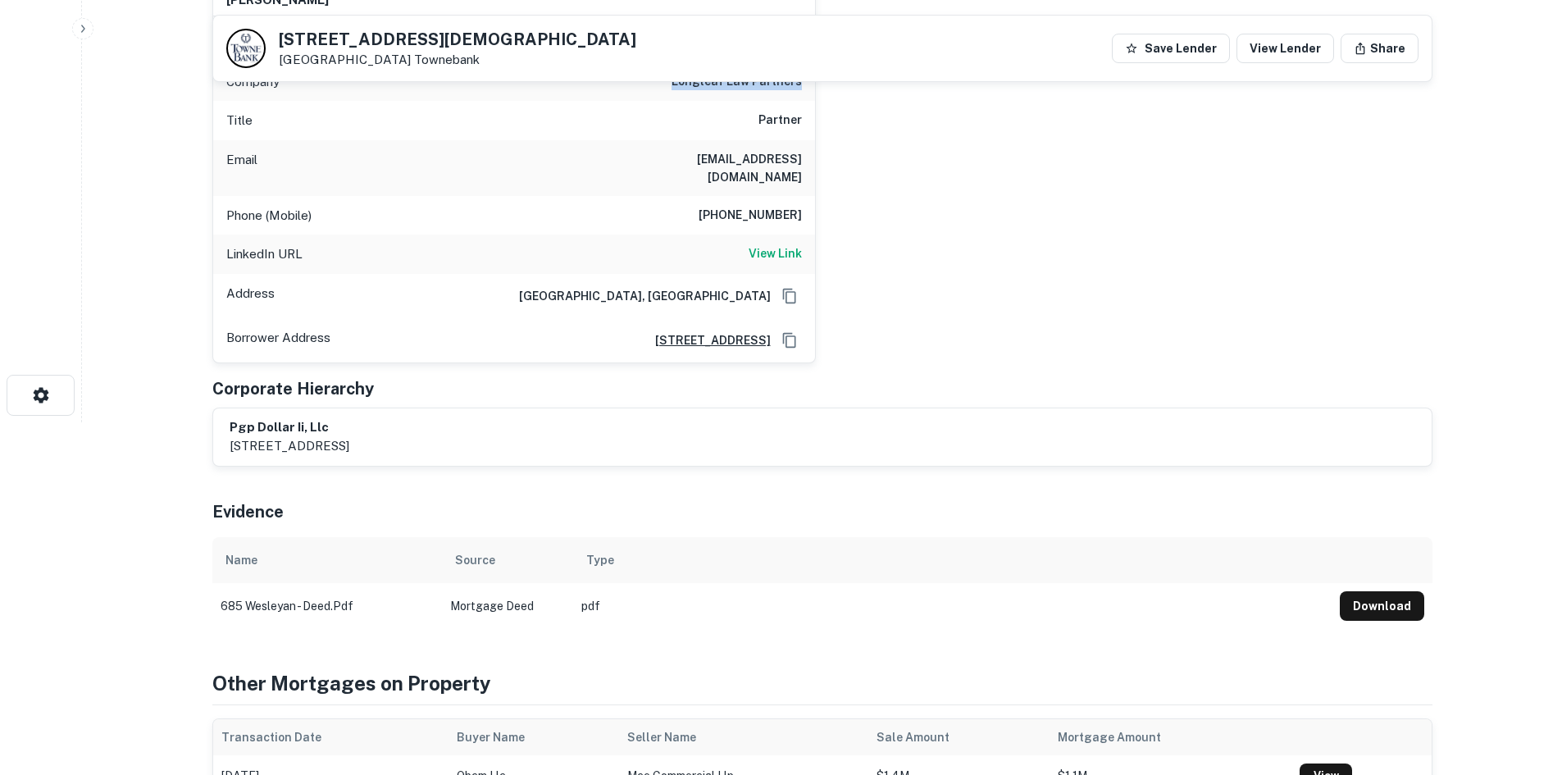
scroll to position [328, 0]
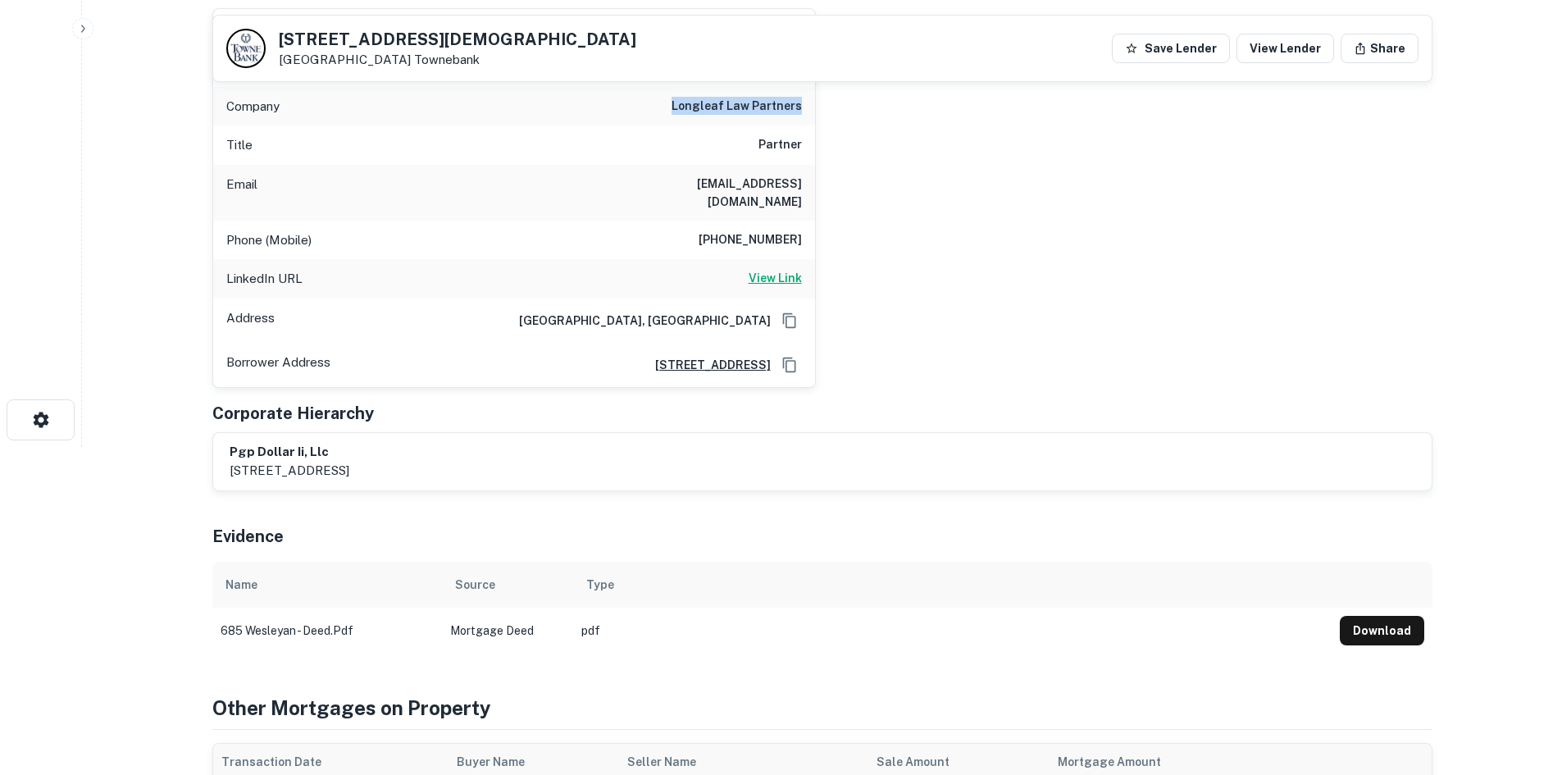
click at [778, 269] on h6 "View Link" at bounding box center [775, 278] width 53 height 18
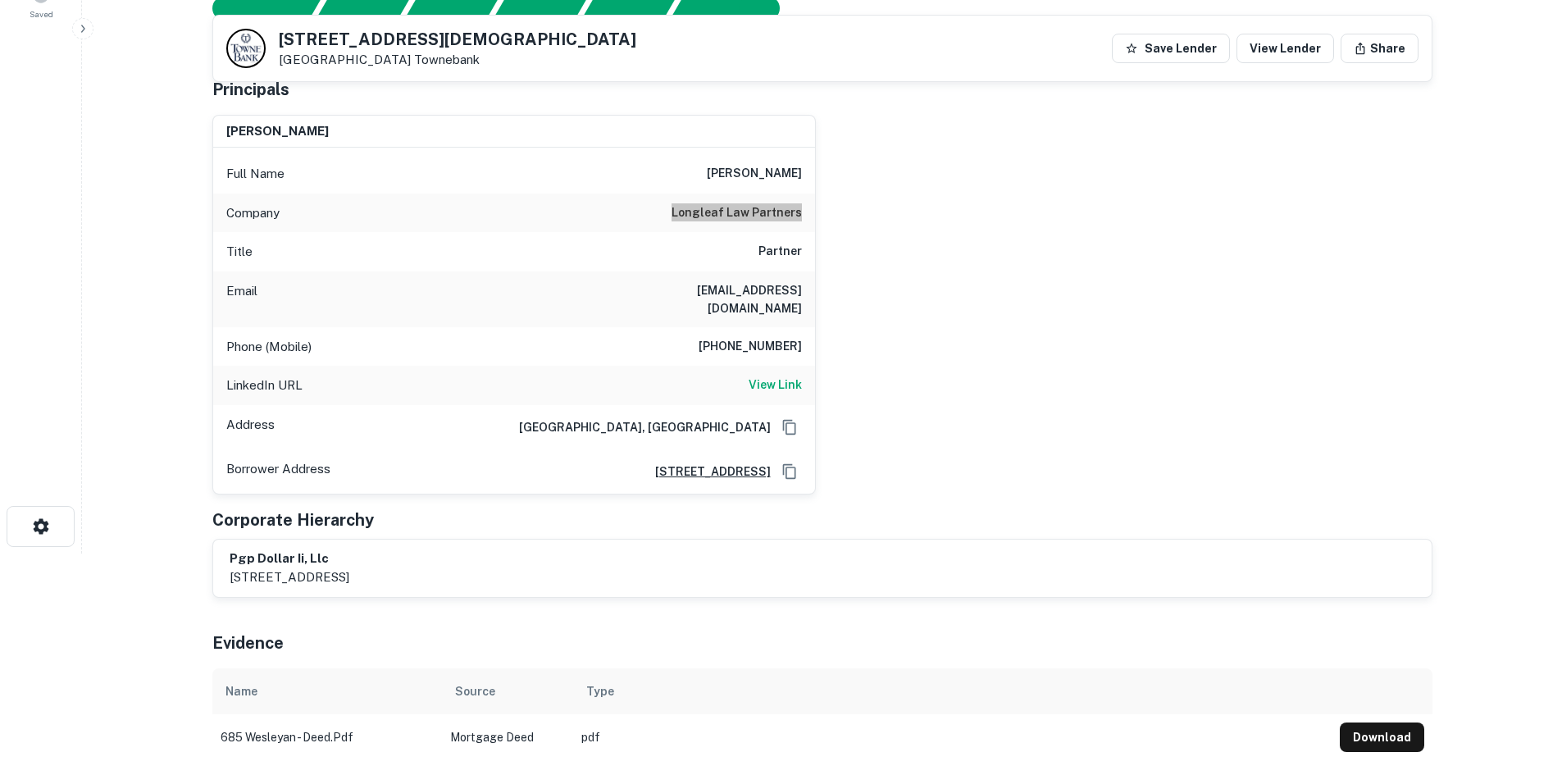
scroll to position [82, 0]
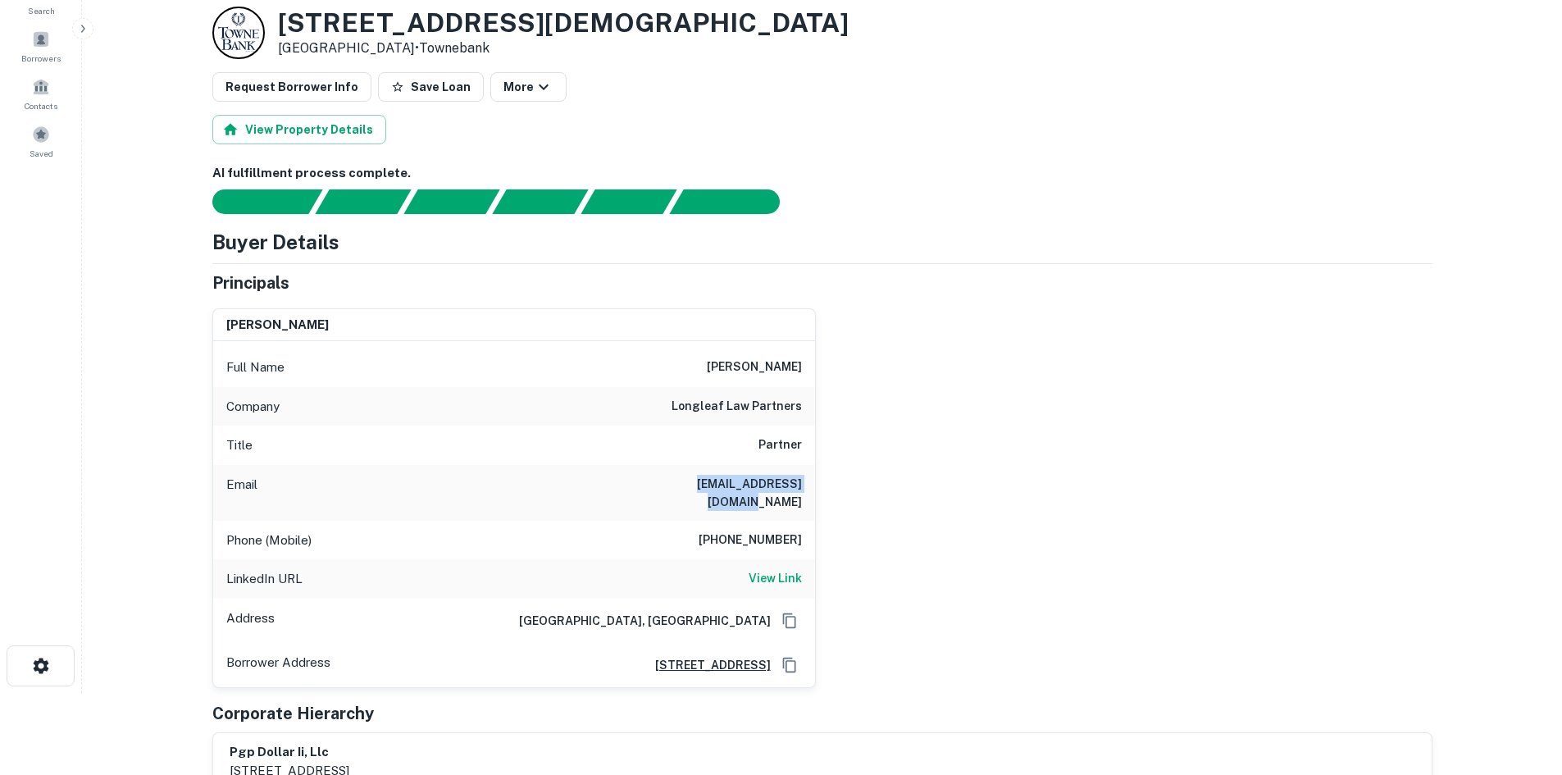
drag, startPoint x: 663, startPoint y: 482, endPoint x: 819, endPoint y: 478, distance: 155.9
click at [819, 478] on div "david miller Full Name david miller Company longleaf law partners Title Partner…" at bounding box center [816, 491] width 1234 height 393
copy h6 "dmiller@longleaflp.com"
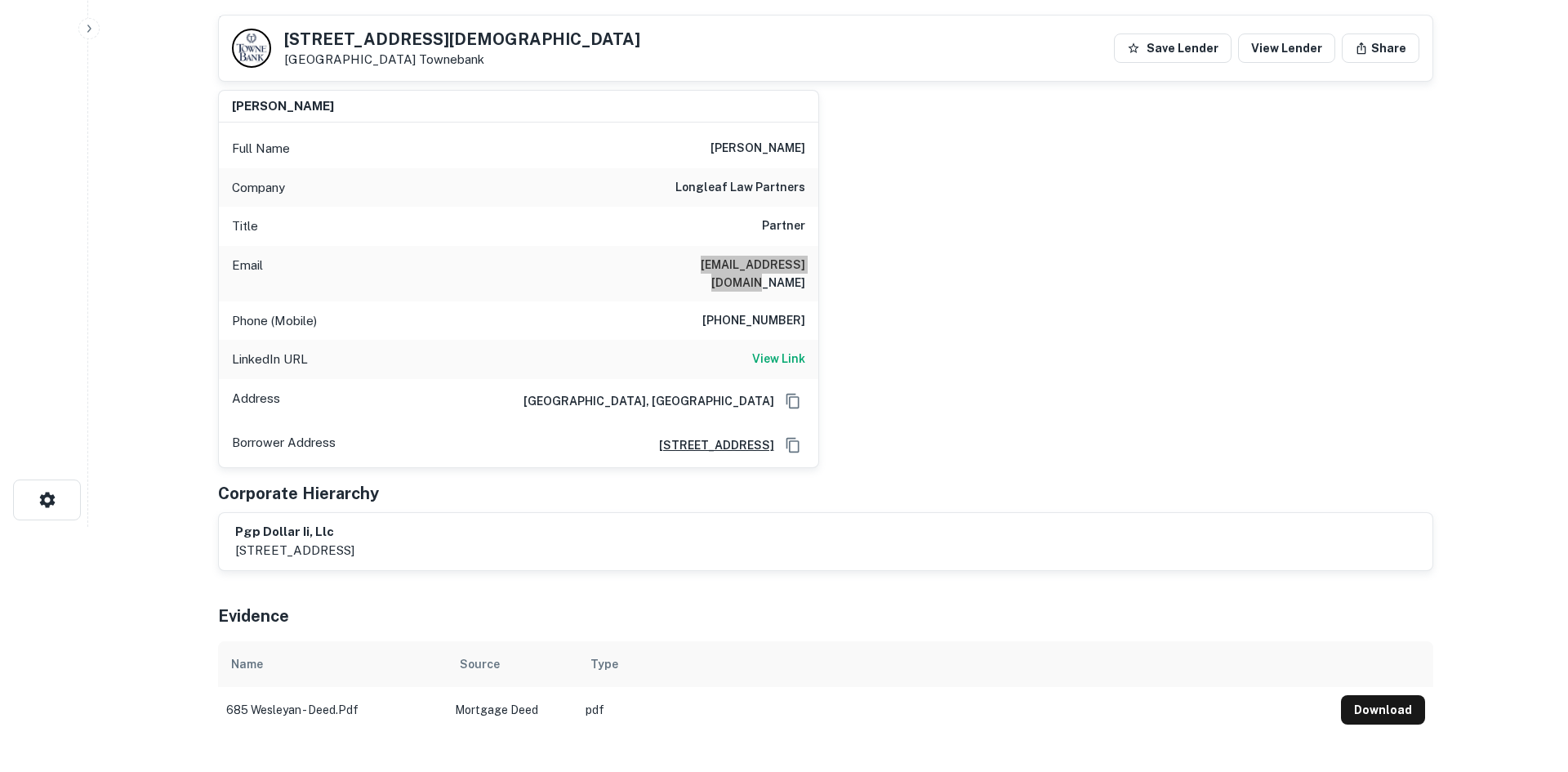
scroll to position [0, 0]
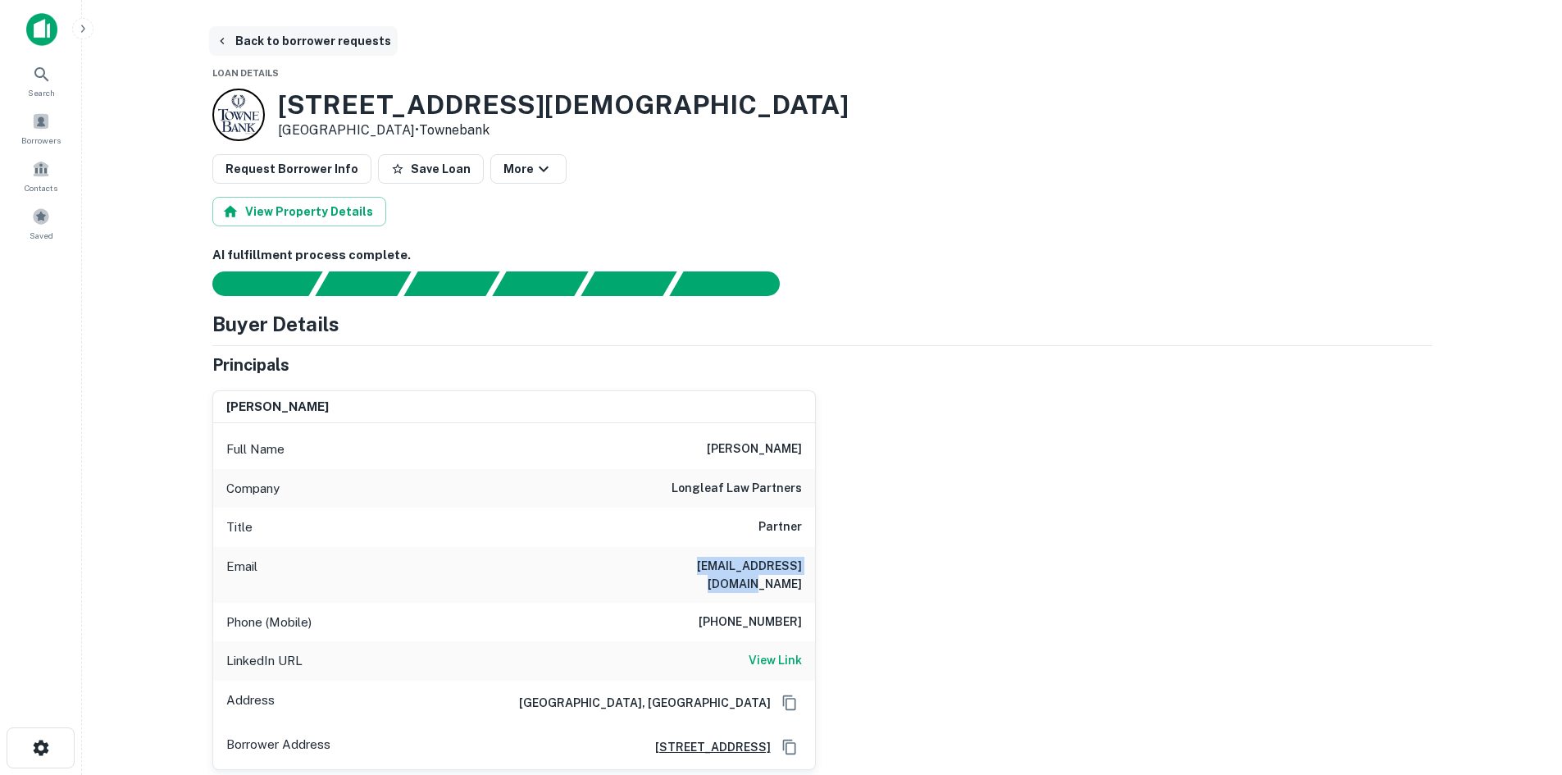
click at [263, 39] on button "Back to borrower requests" at bounding box center [303, 41] width 189 height 30
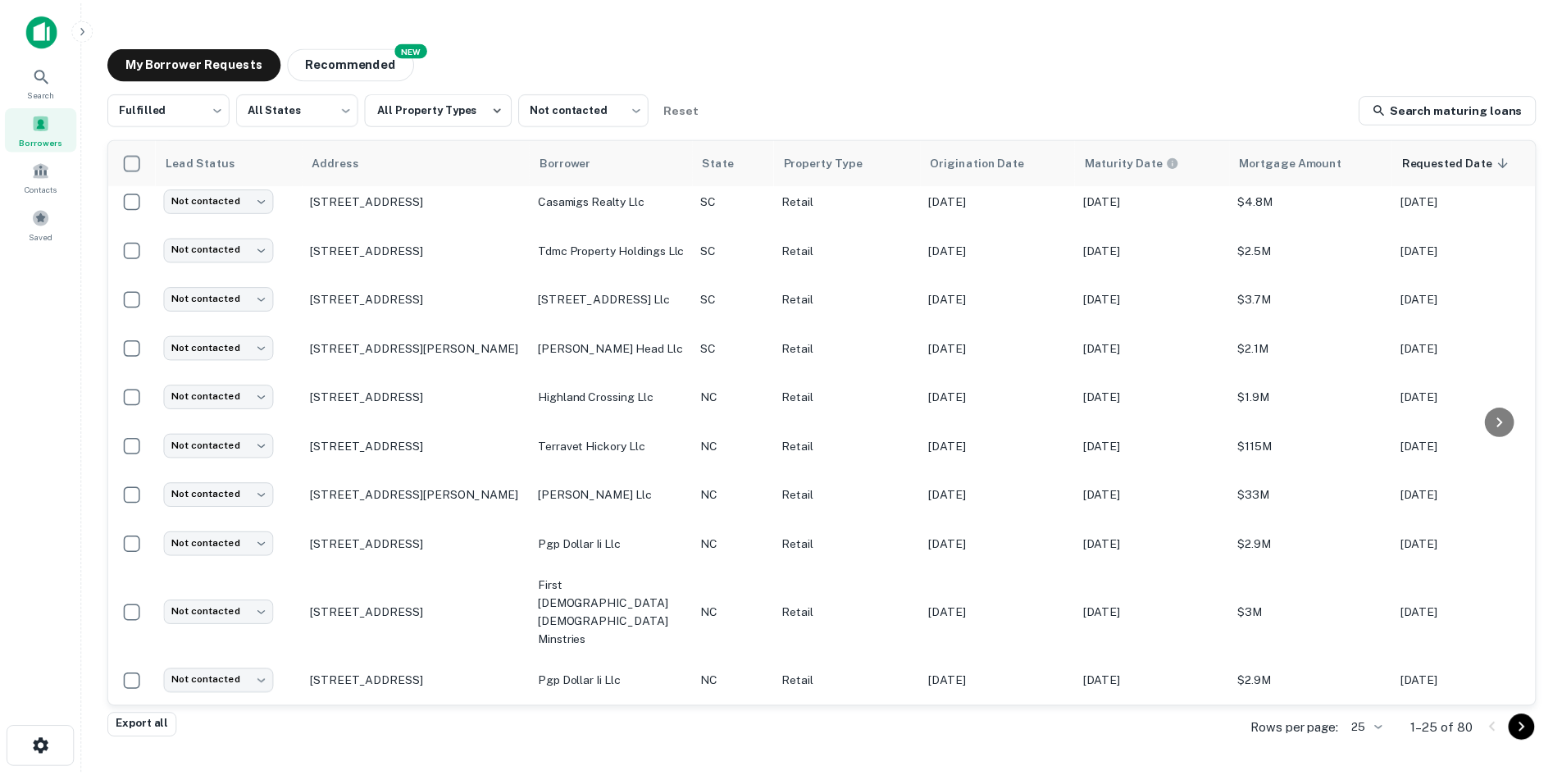
scroll to position [803, 0]
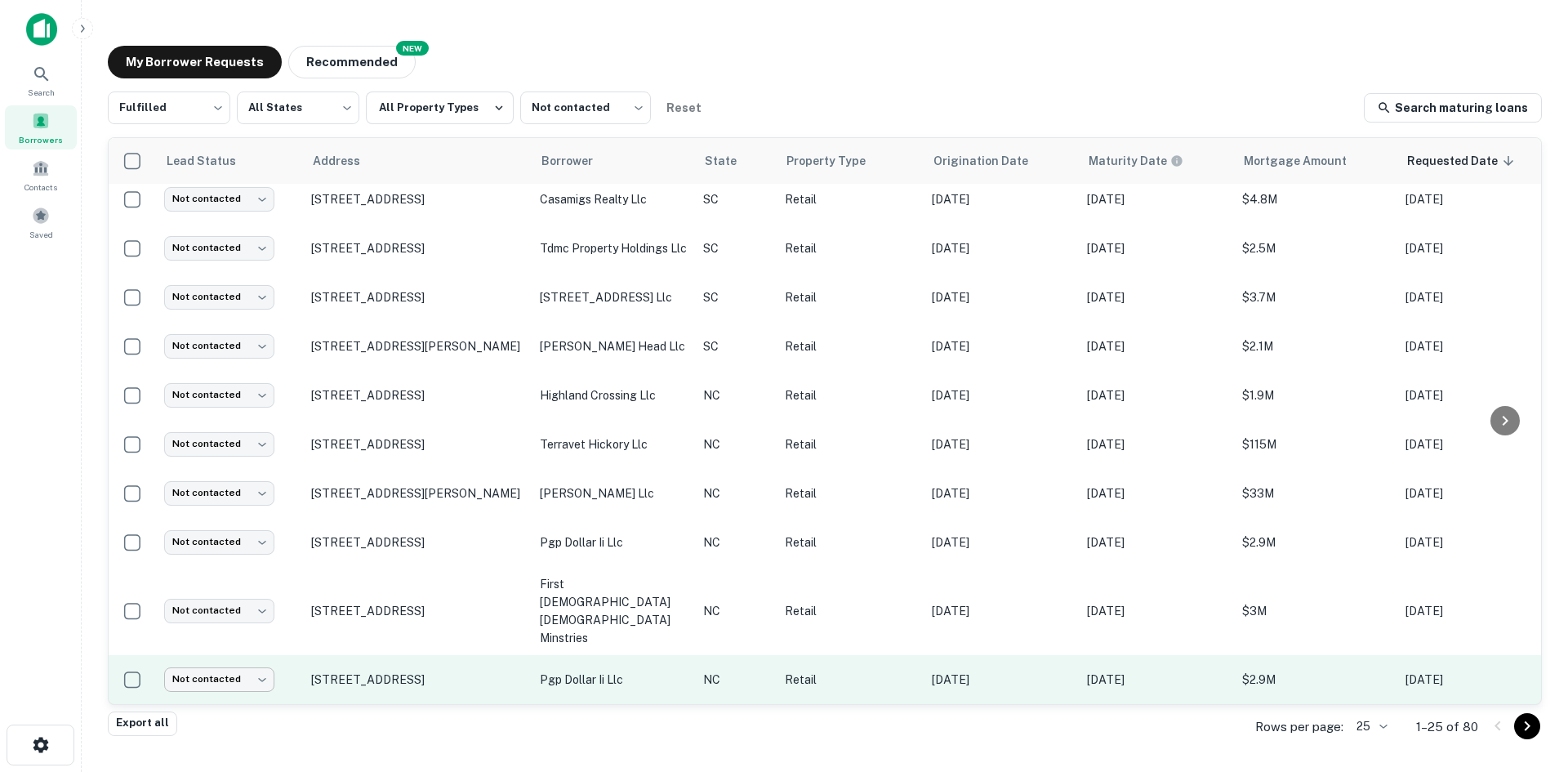
click at [243, 673] on body "Search Borrowers Contacts Saved My Borrower Requests NEW Recommended Fulfilled …" at bounding box center [784, 386] width 1568 height 772
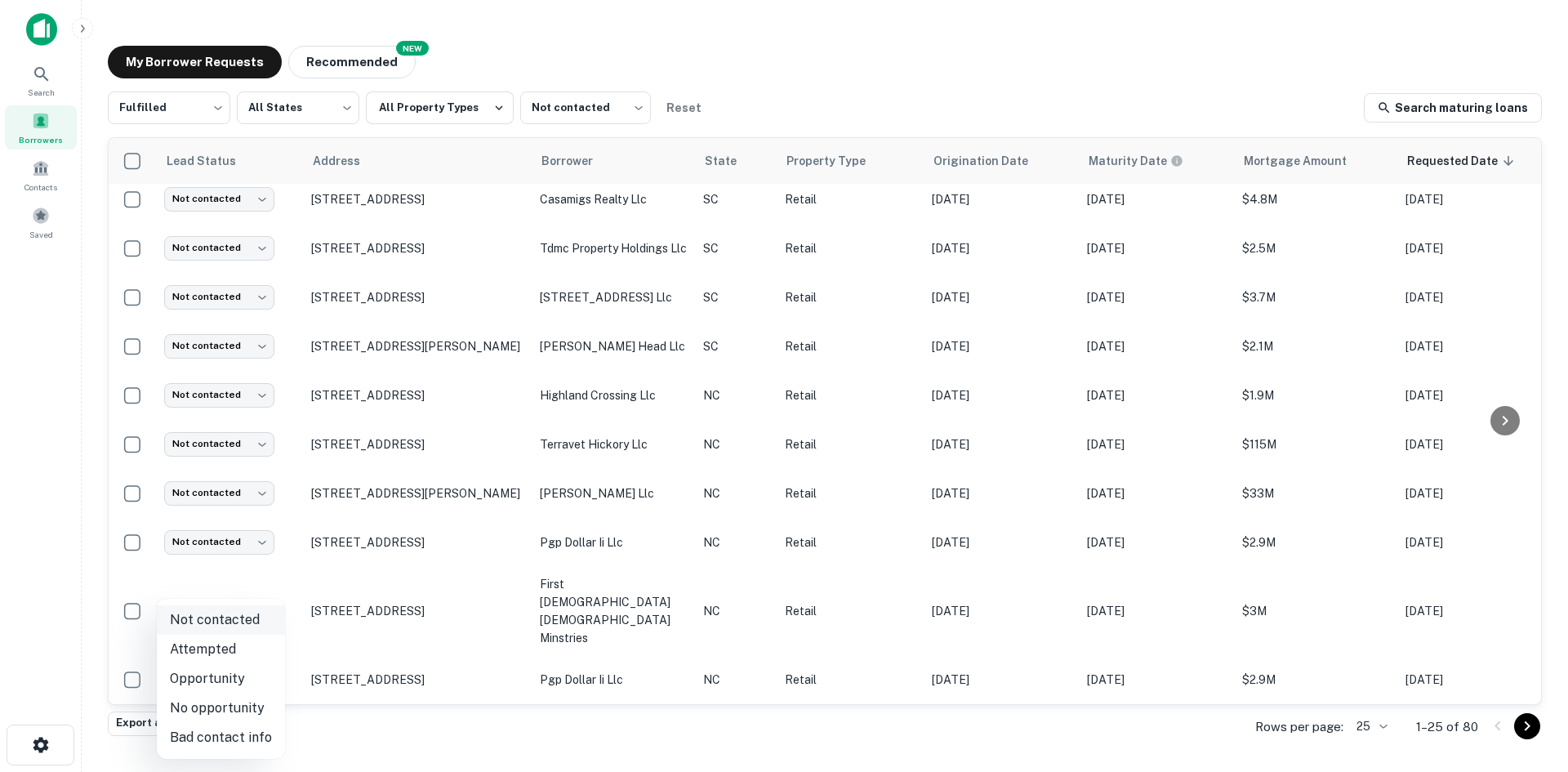
click at [238, 631] on li "Not contacted" at bounding box center [220, 621] width 128 height 30
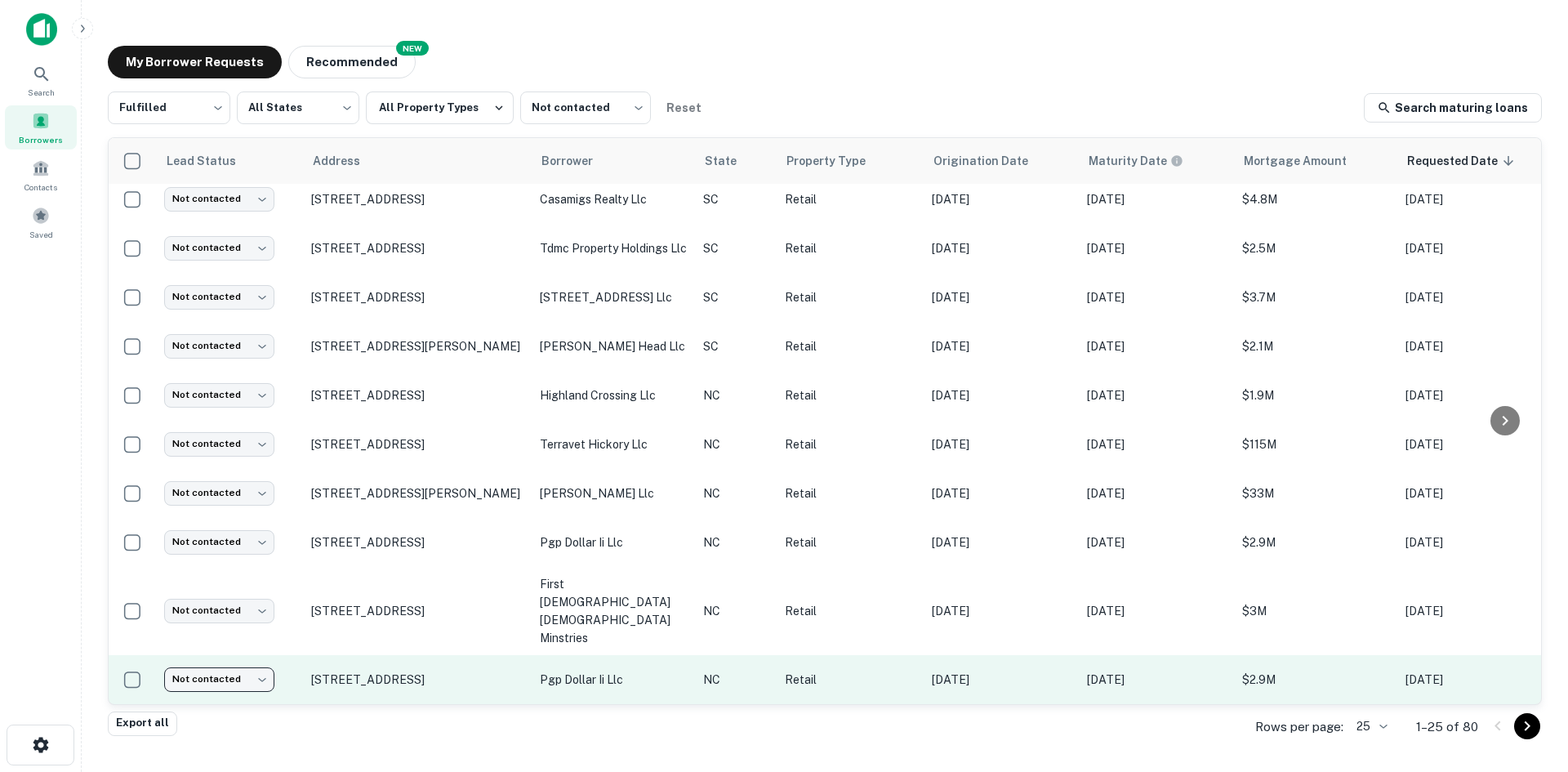
click at [241, 659] on body "Search Borrowers Contacts Saved My Borrower Requests NEW Recommended Fulfilled …" at bounding box center [784, 386] width 1568 height 772
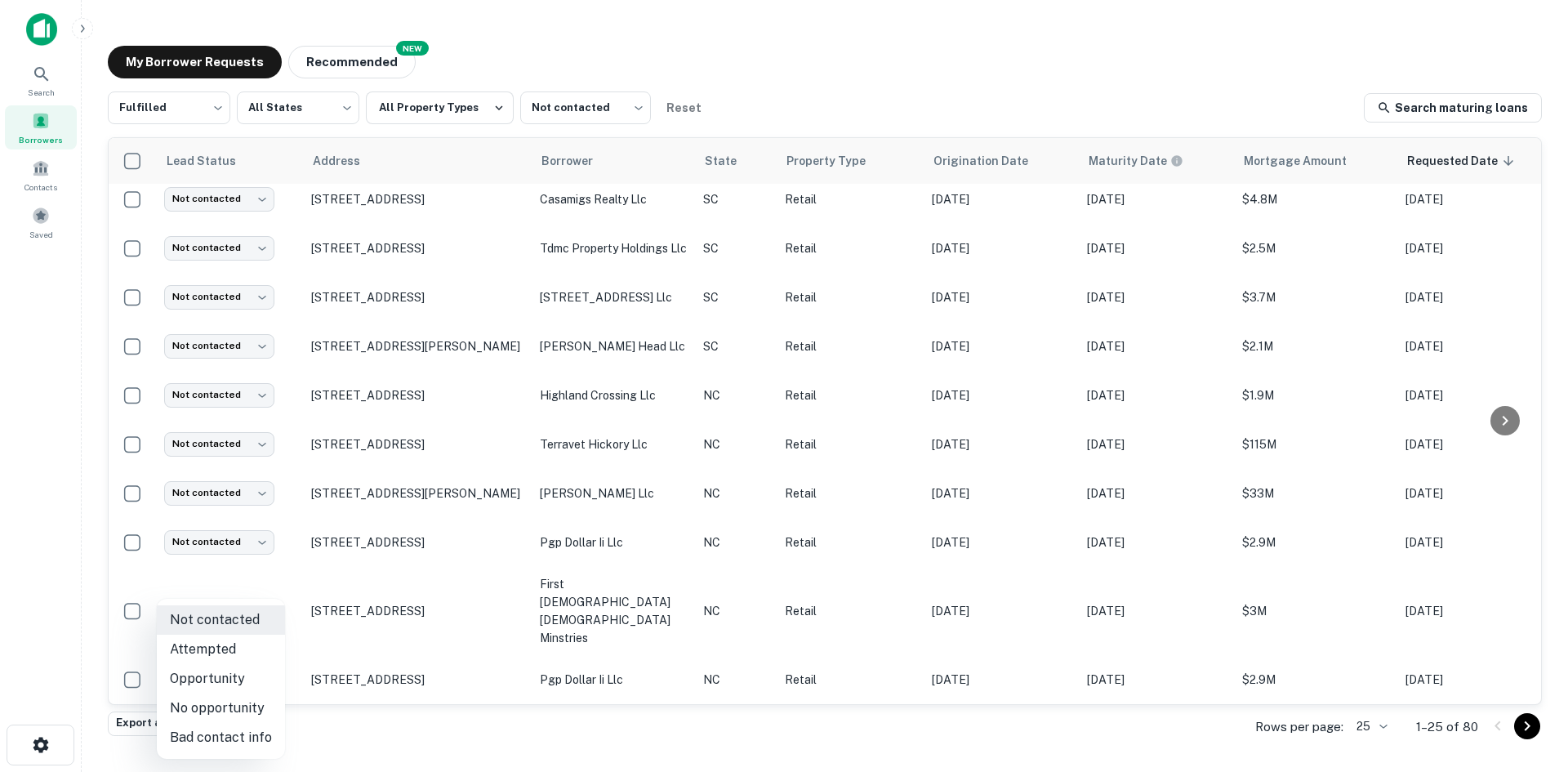
click at [239, 651] on li "Attempted" at bounding box center [220, 649] width 128 height 30
type input "*********"
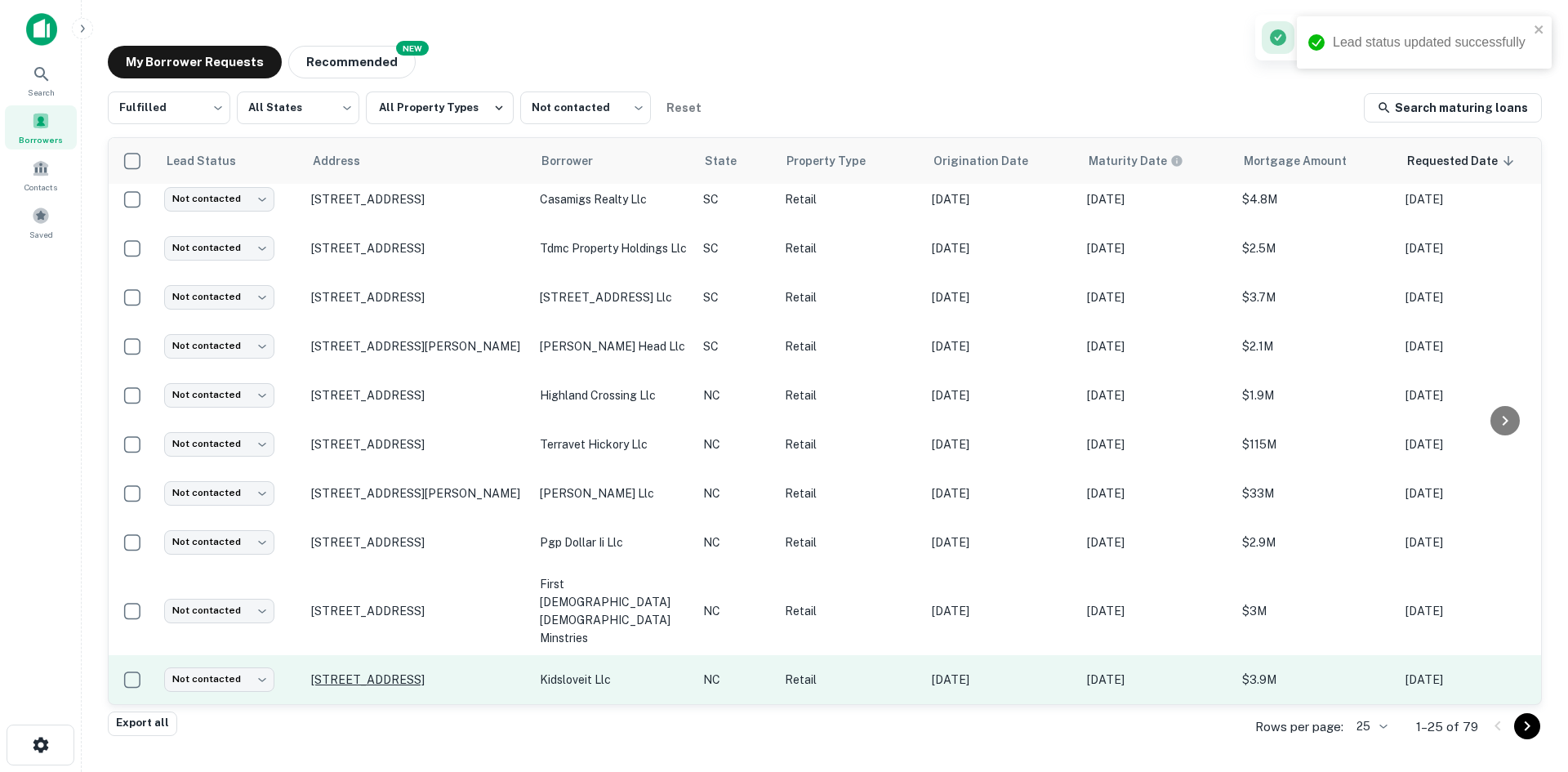
click at [365, 672] on p "[STREET_ADDRESS]" at bounding box center [416, 679] width 212 height 15
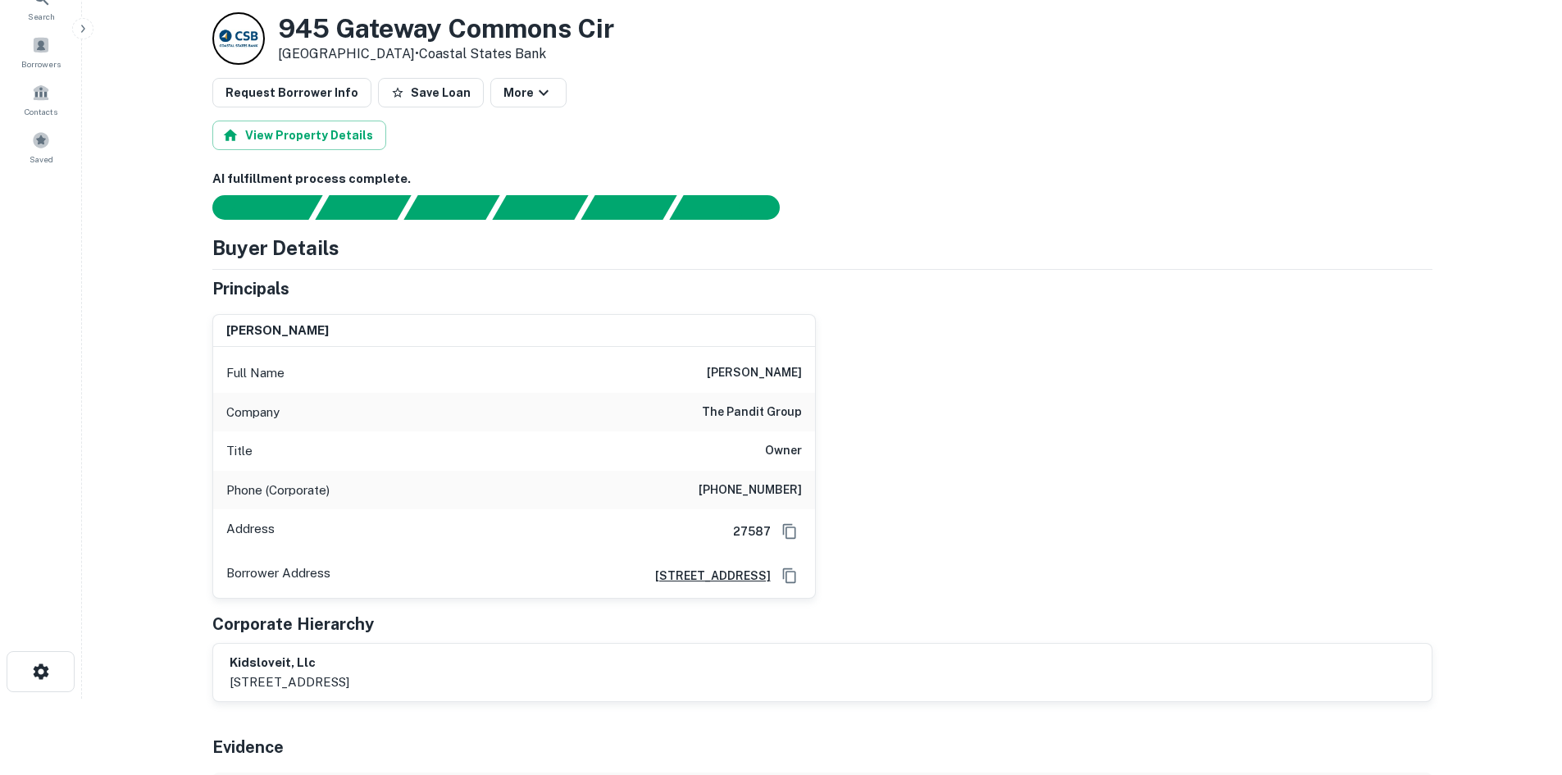
scroll to position [164, 0]
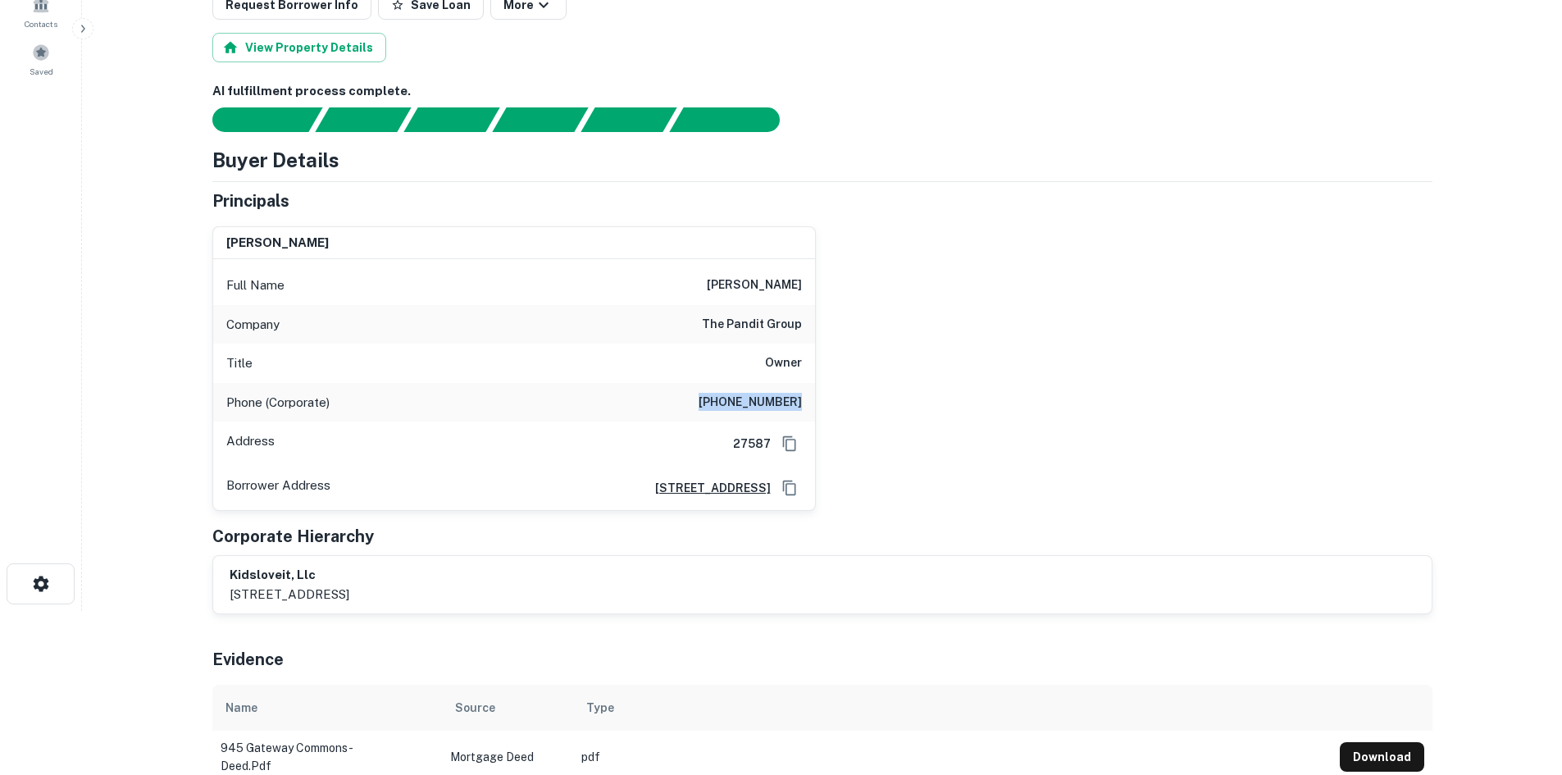
drag, startPoint x: 713, startPoint y: 399, endPoint x: 808, endPoint y: 404, distance: 95.3
click at [808, 404] on div "Phone (Corporate) (443) 990-1372" at bounding box center [514, 402] width 602 height 39
copy h6 "(443) 990-1372"
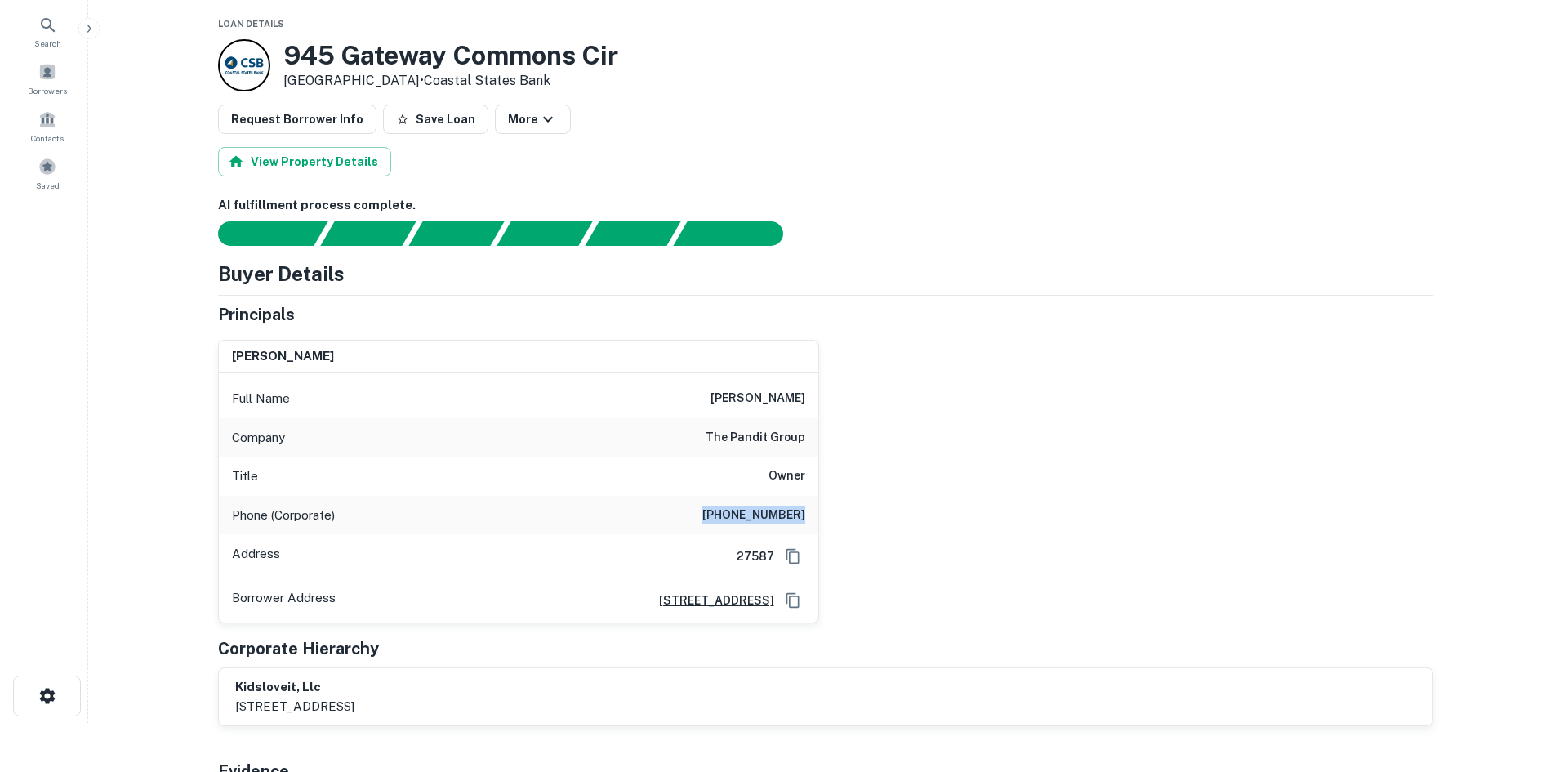
scroll to position [0, 0]
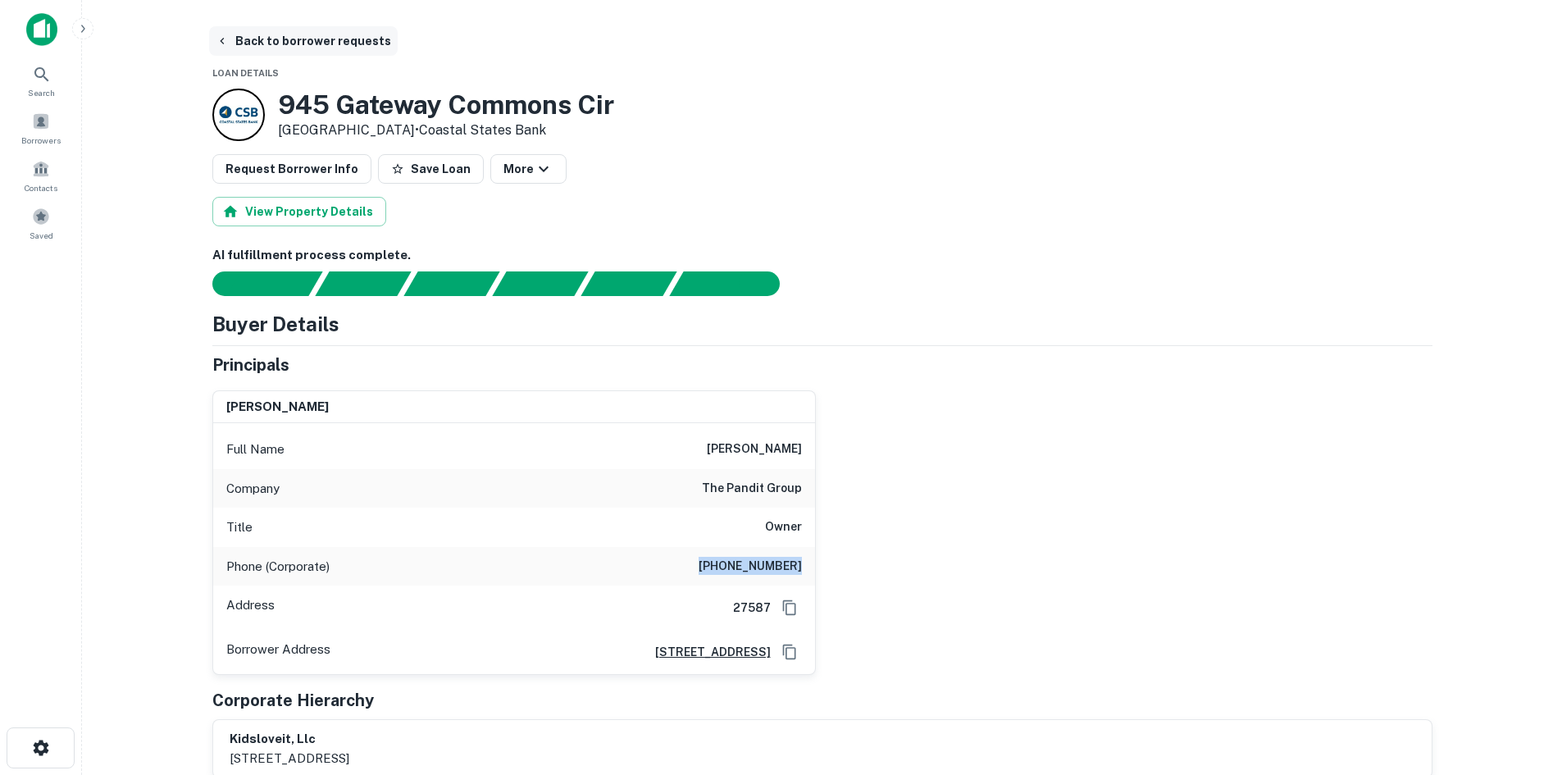
click at [265, 39] on button "Back to borrower requests" at bounding box center [303, 41] width 189 height 30
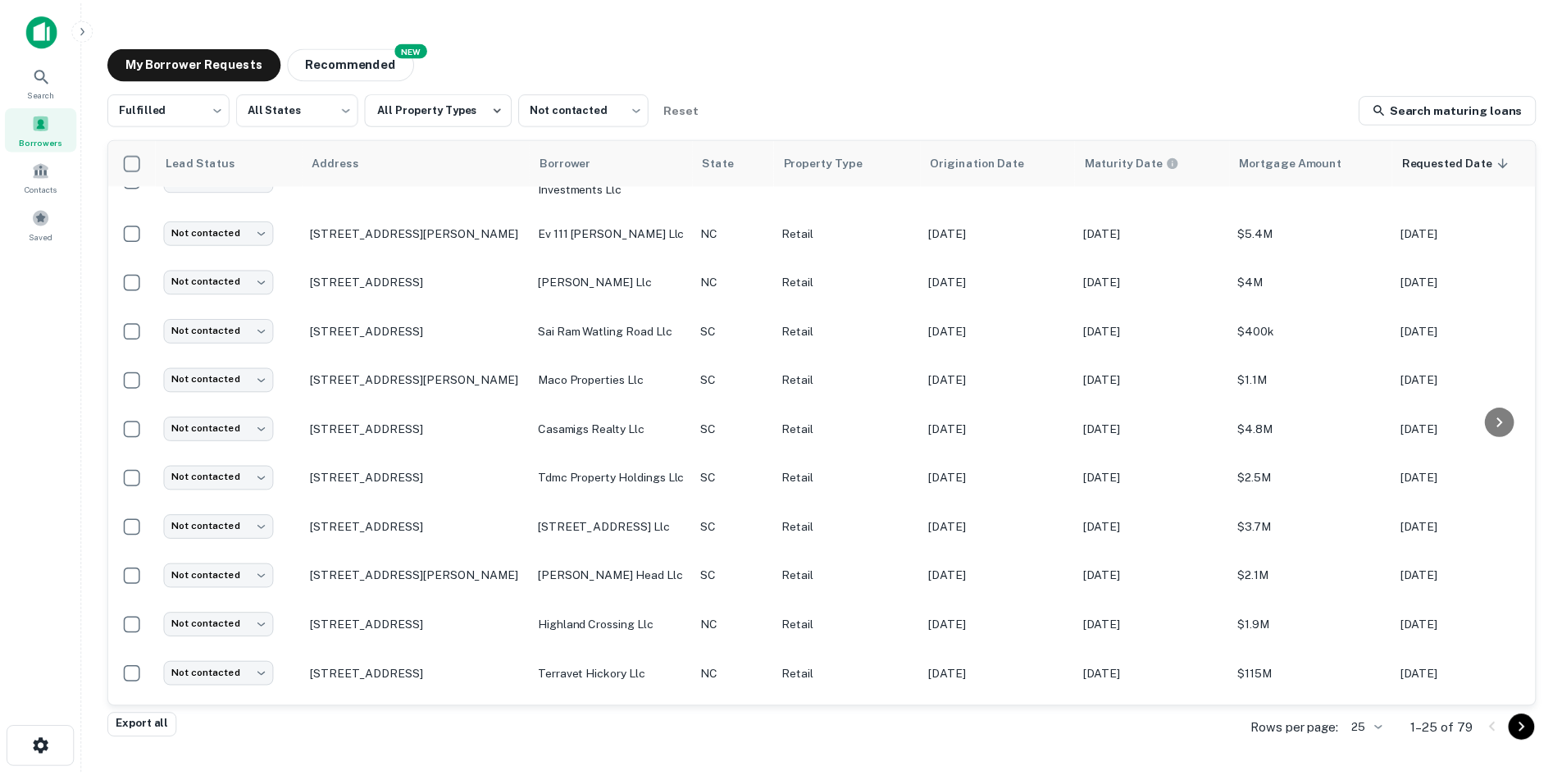
scroll to position [803, 0]
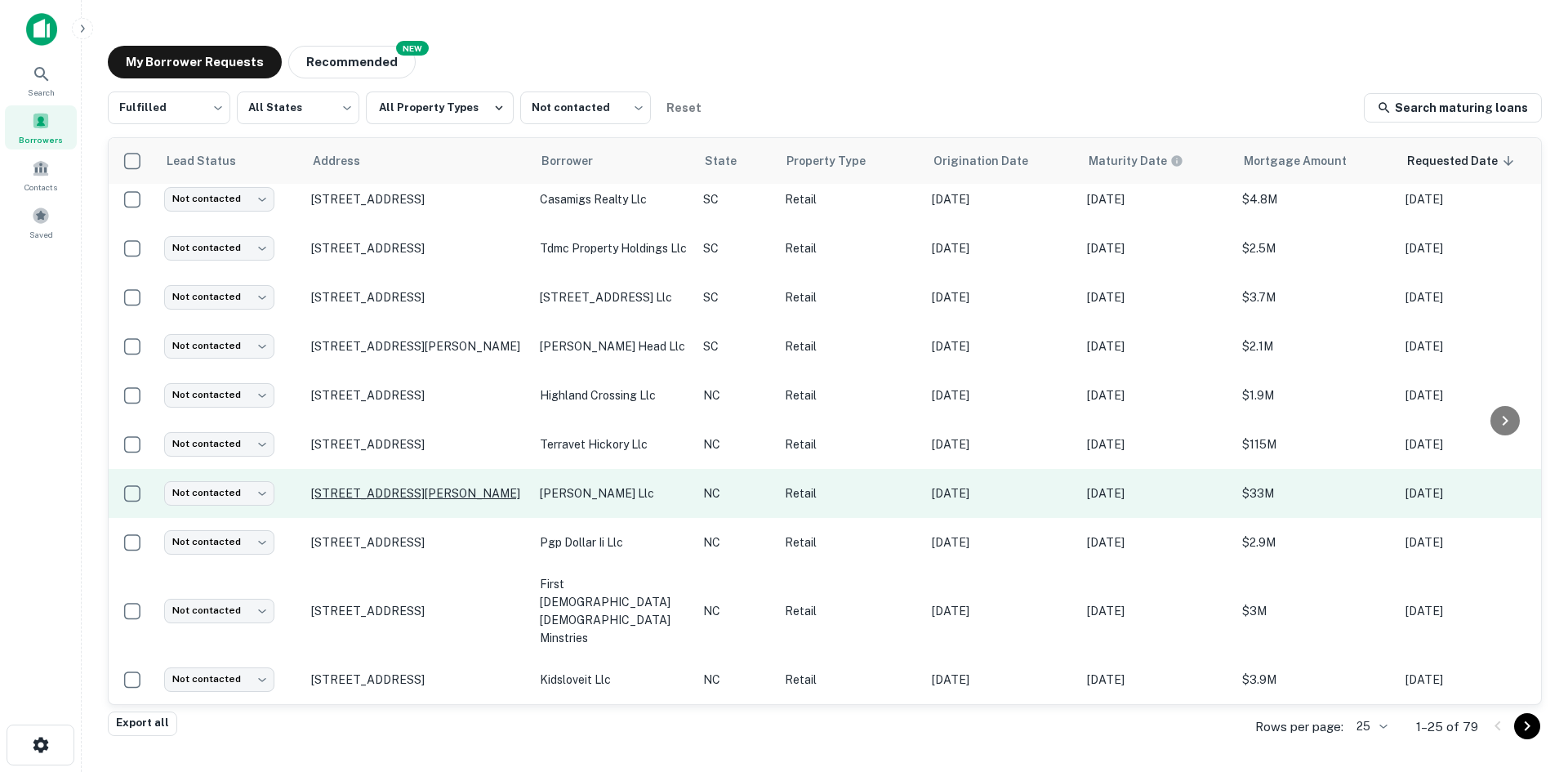
click at [430, 501] on p "[STREET_ADDRESS][PERSON_NAME]" at bounding box center [416, 493] width 212 height 15
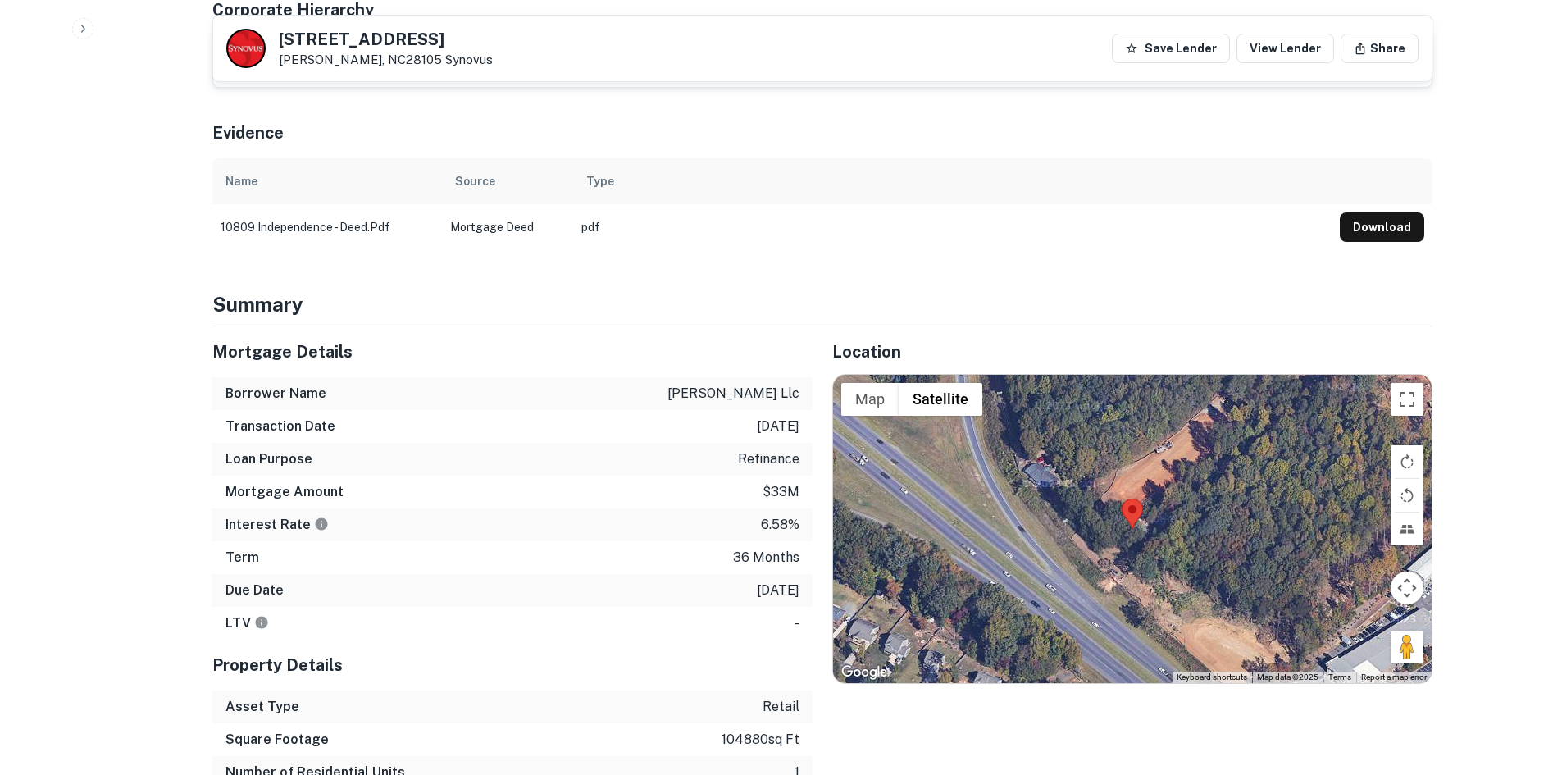
scroll to position [820, 0]
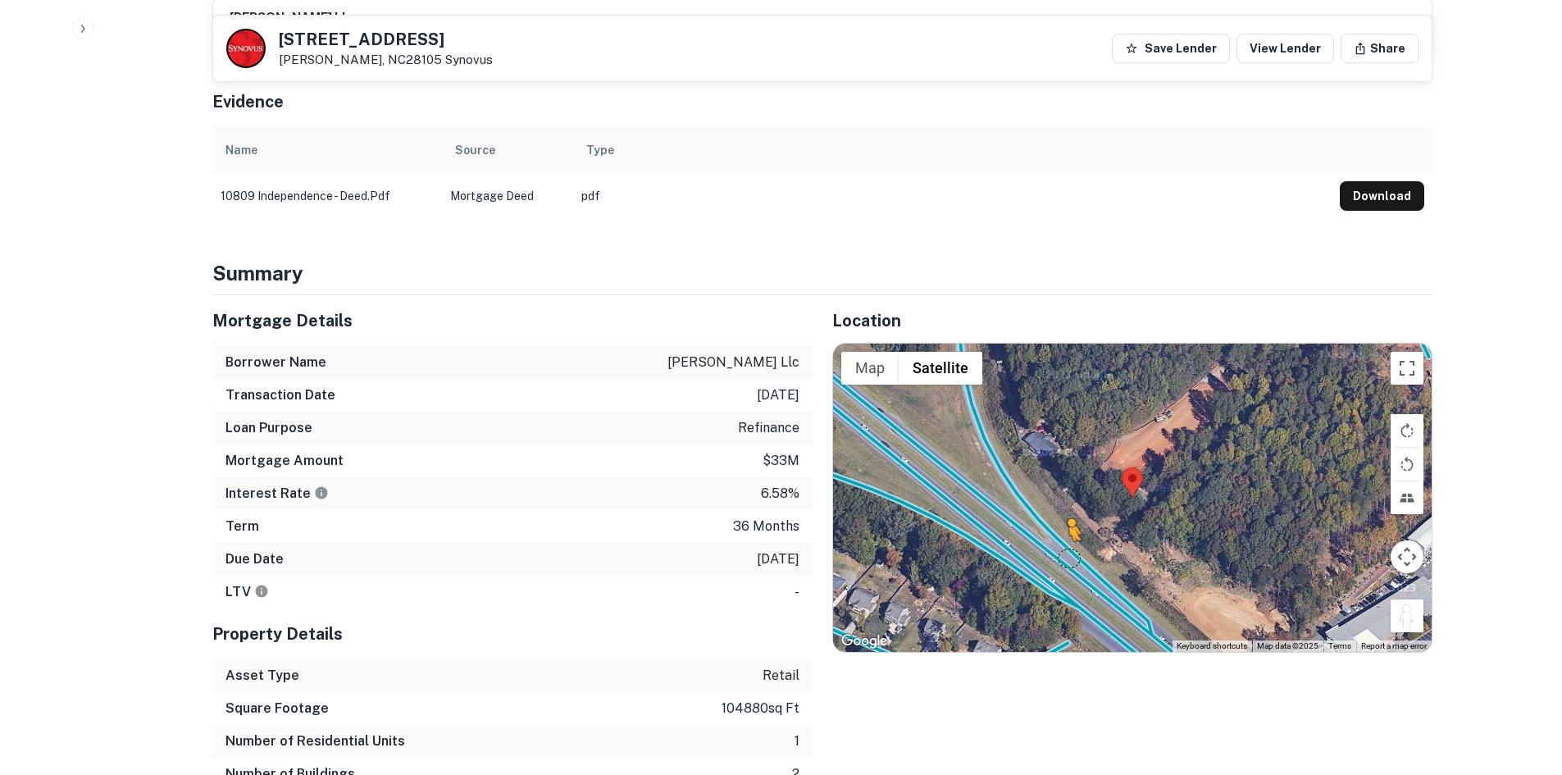
drag, startPoint x: 1400, startPoint y: 585, endPoint x: 1069, endPoint y: 524, distance: 336.1
click at [1069, 524] on div "To activate drag with keyboard, press Alt + Enter. Once in keyboard drag state,…" at bounding box center [1132, 498] width 599 height 308
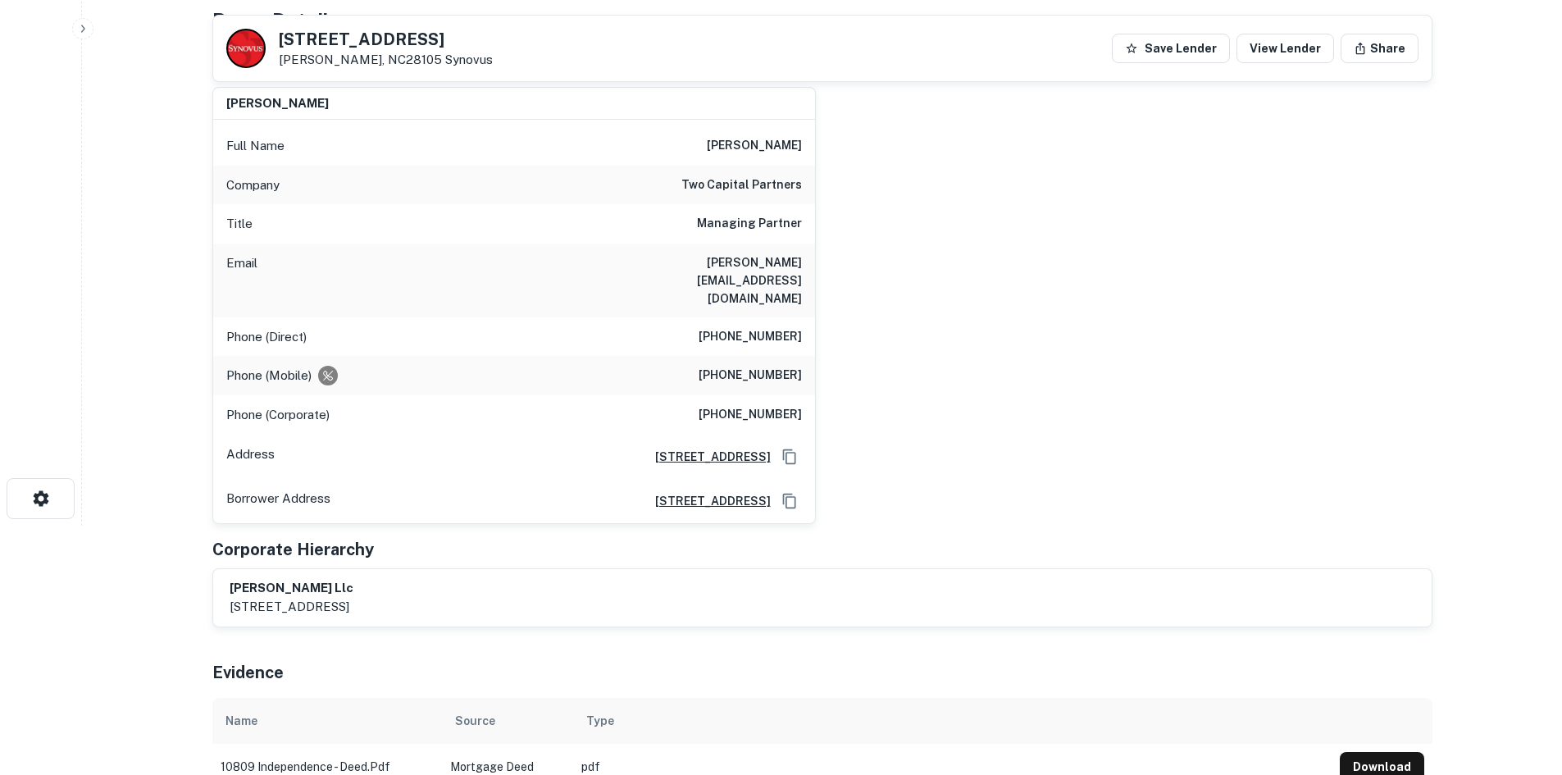
scroll to position [164, 0]
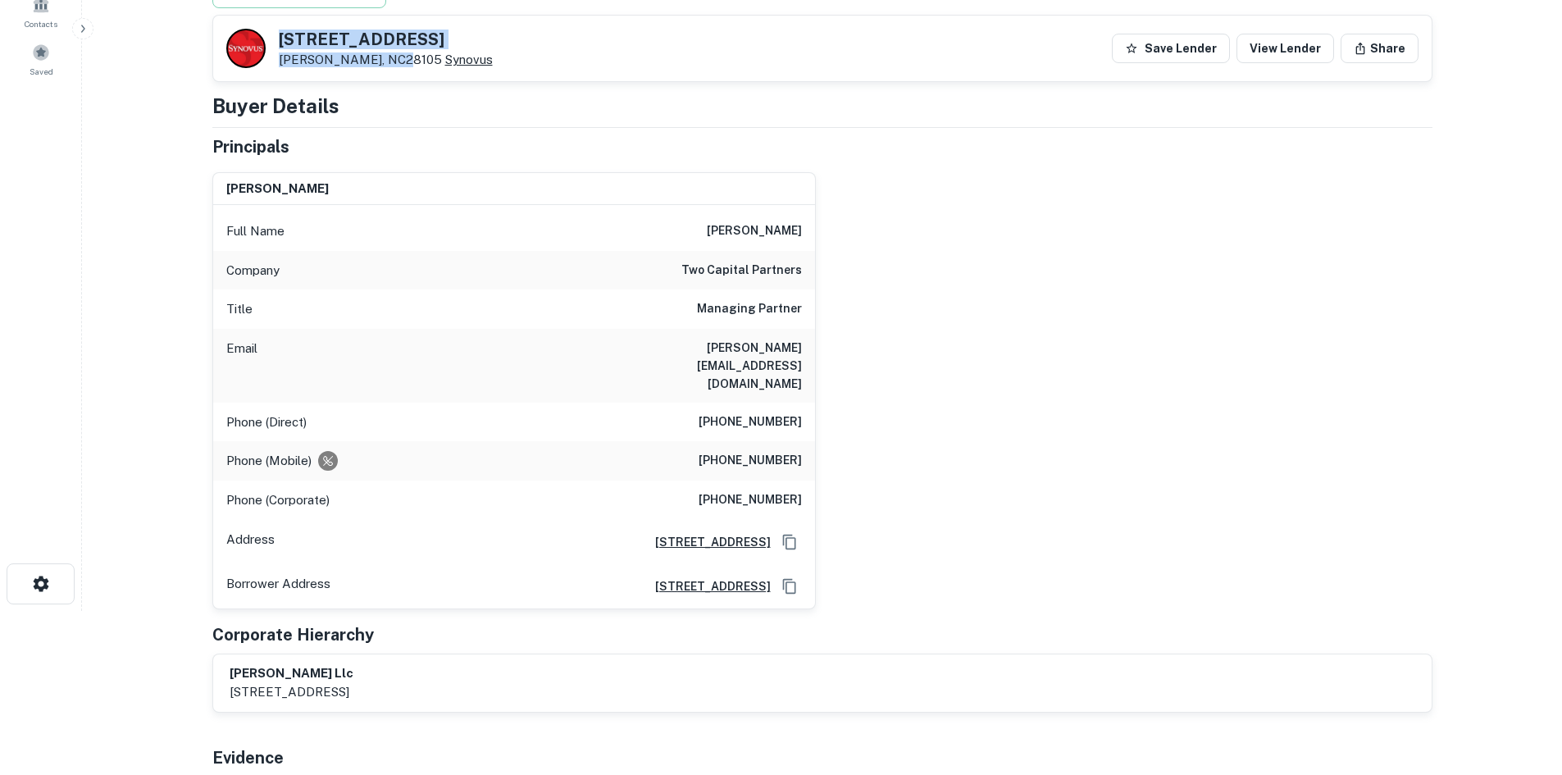
drag, startPoint x: 291, startPoint y: 35, endPoint x: 397, endPoint y: 58, distance: 108.3
click at [397, 58] on div "10809 E INDEPENDENCE BLVD Matthews, NC28105 Synovus" at bounding box center [359, 48] width 267 height 39
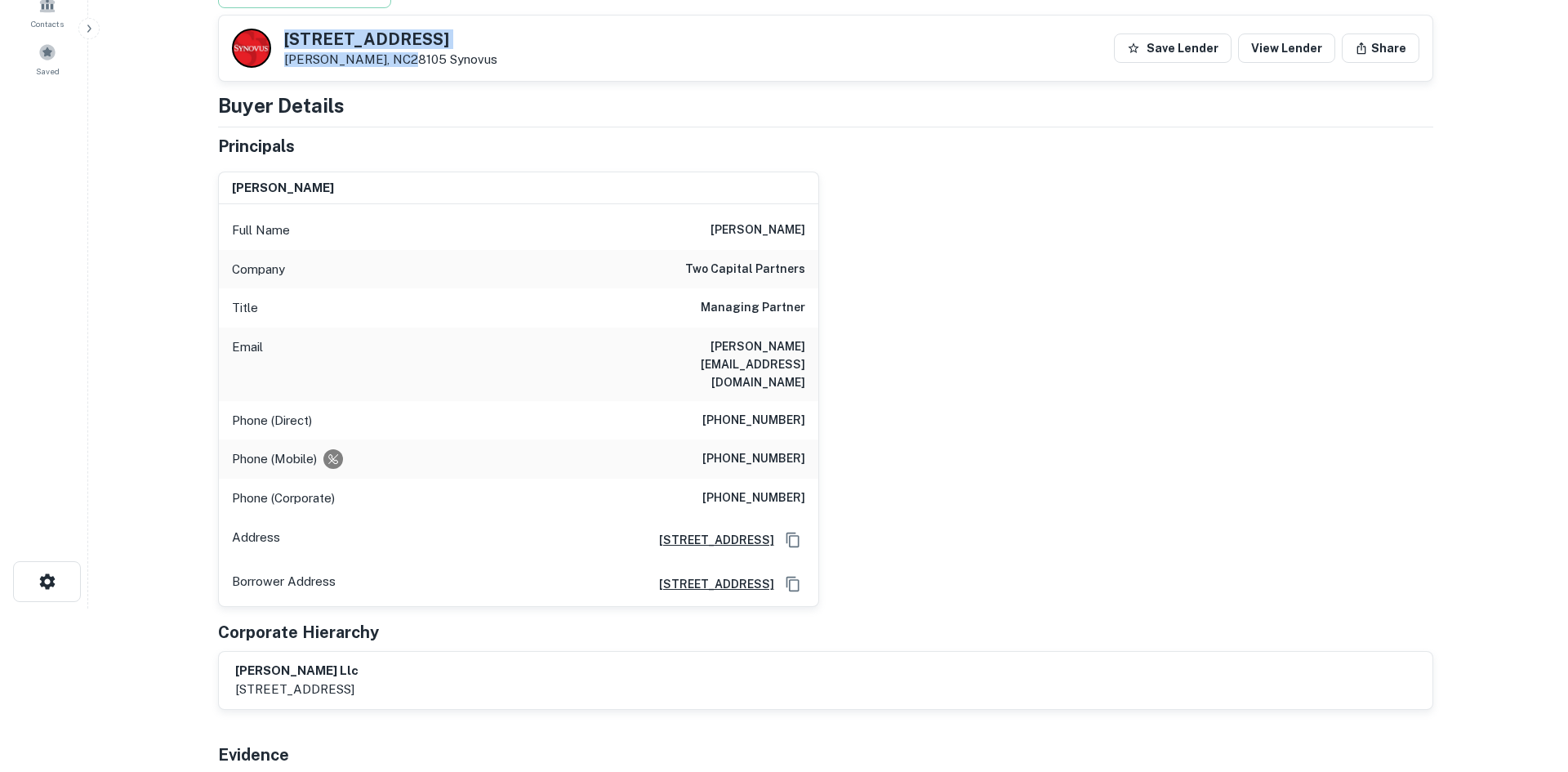
scroll to position [0, 0]
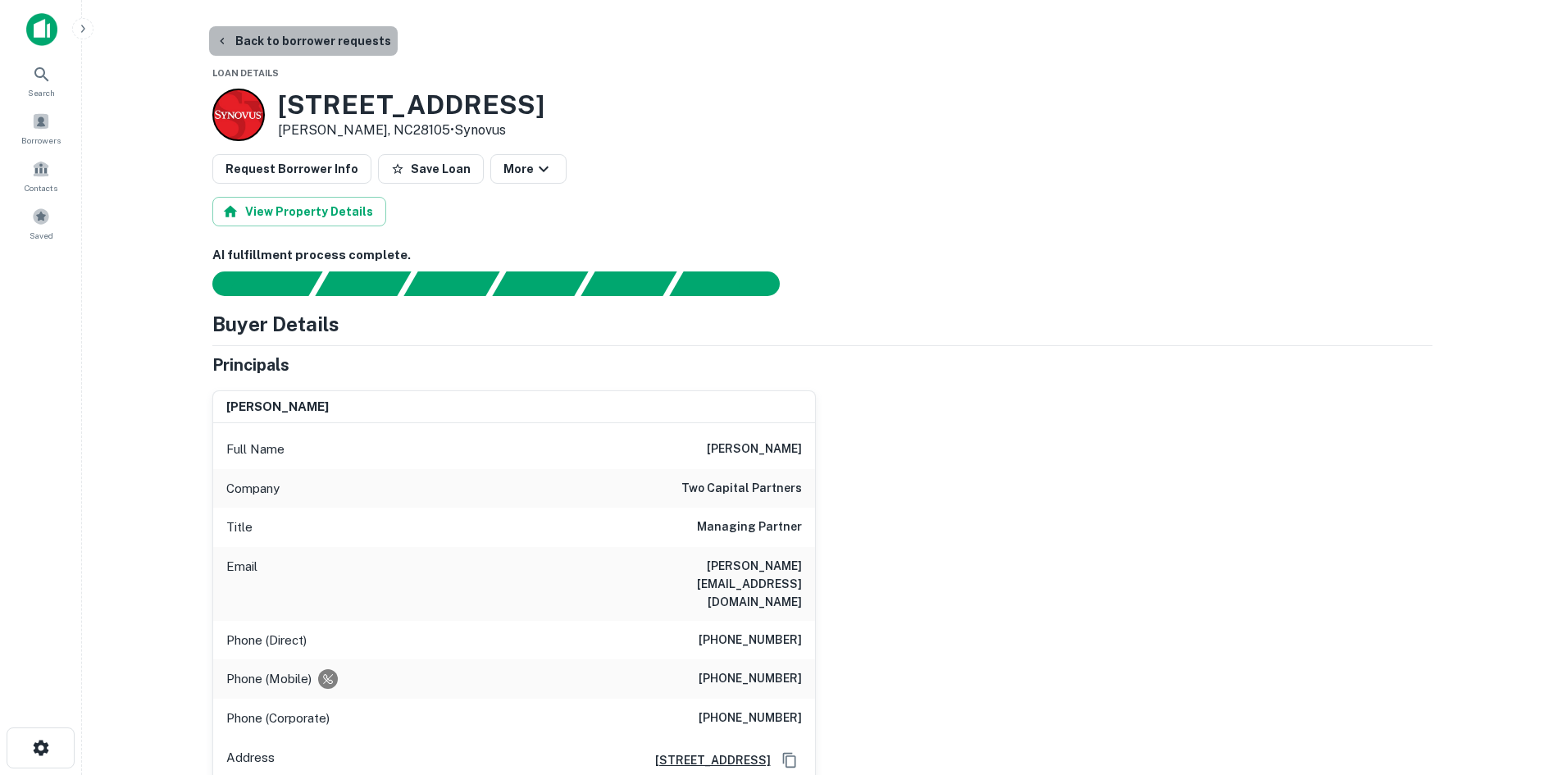
click at [304, 34] on button "Back to borrower requests" at bounding box center [303, 41] width 189 height 30
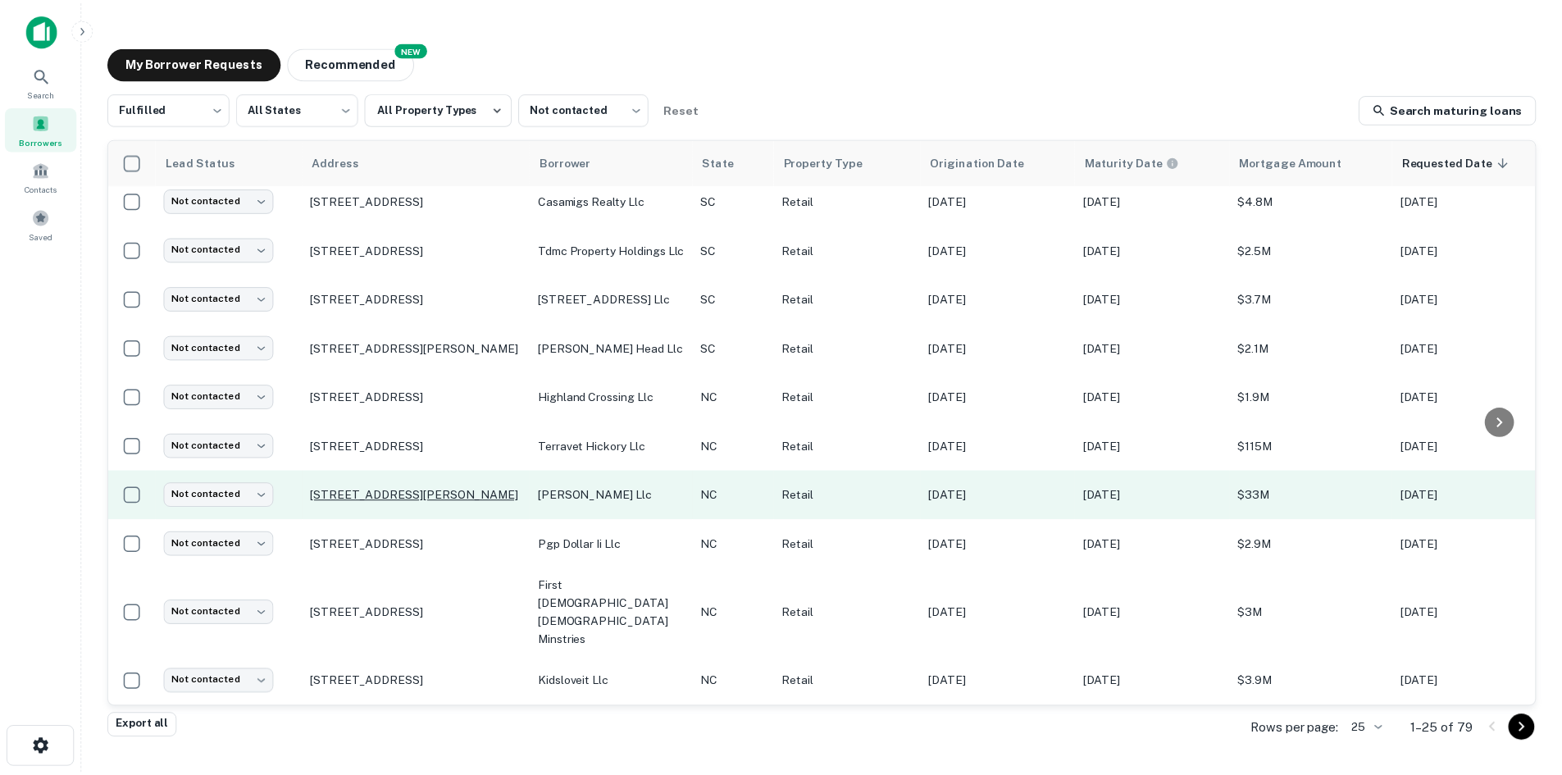
scroll to position [639, 0]
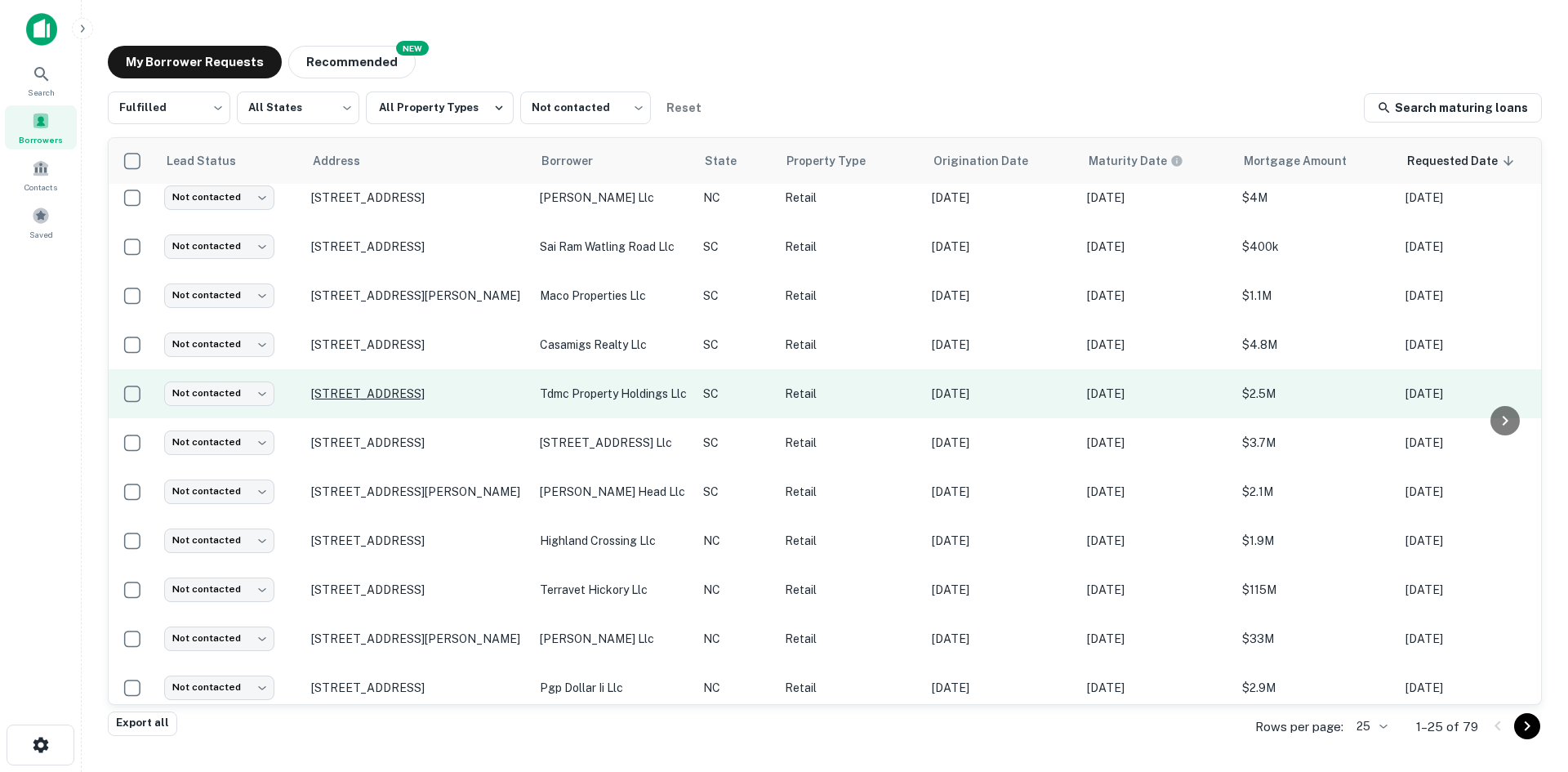
click at [358, 401] on p "[STREET_ADDRESS]" at bounding box center [416, 393] width 212 height 15
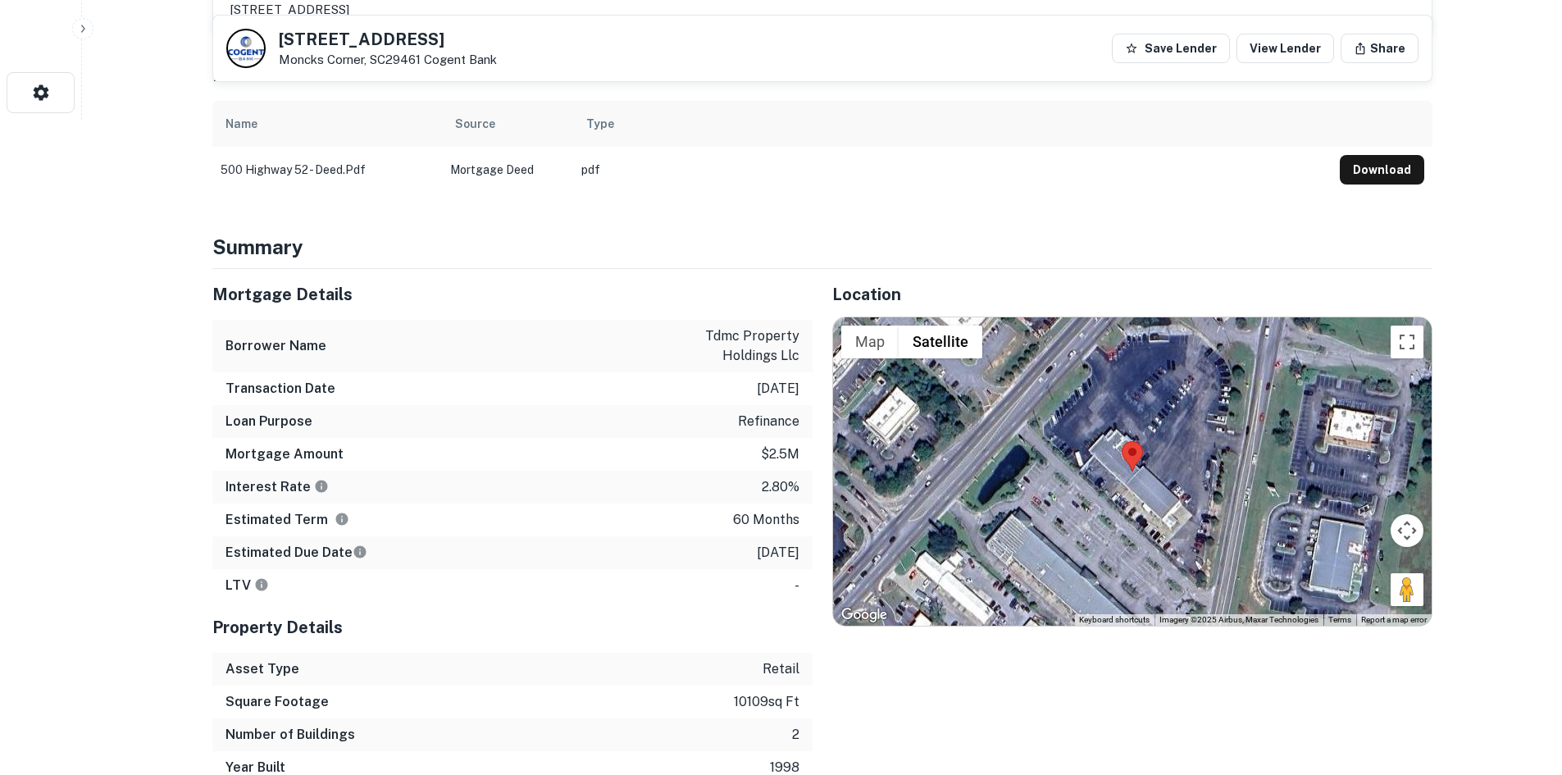
scroll to position [656, 0]
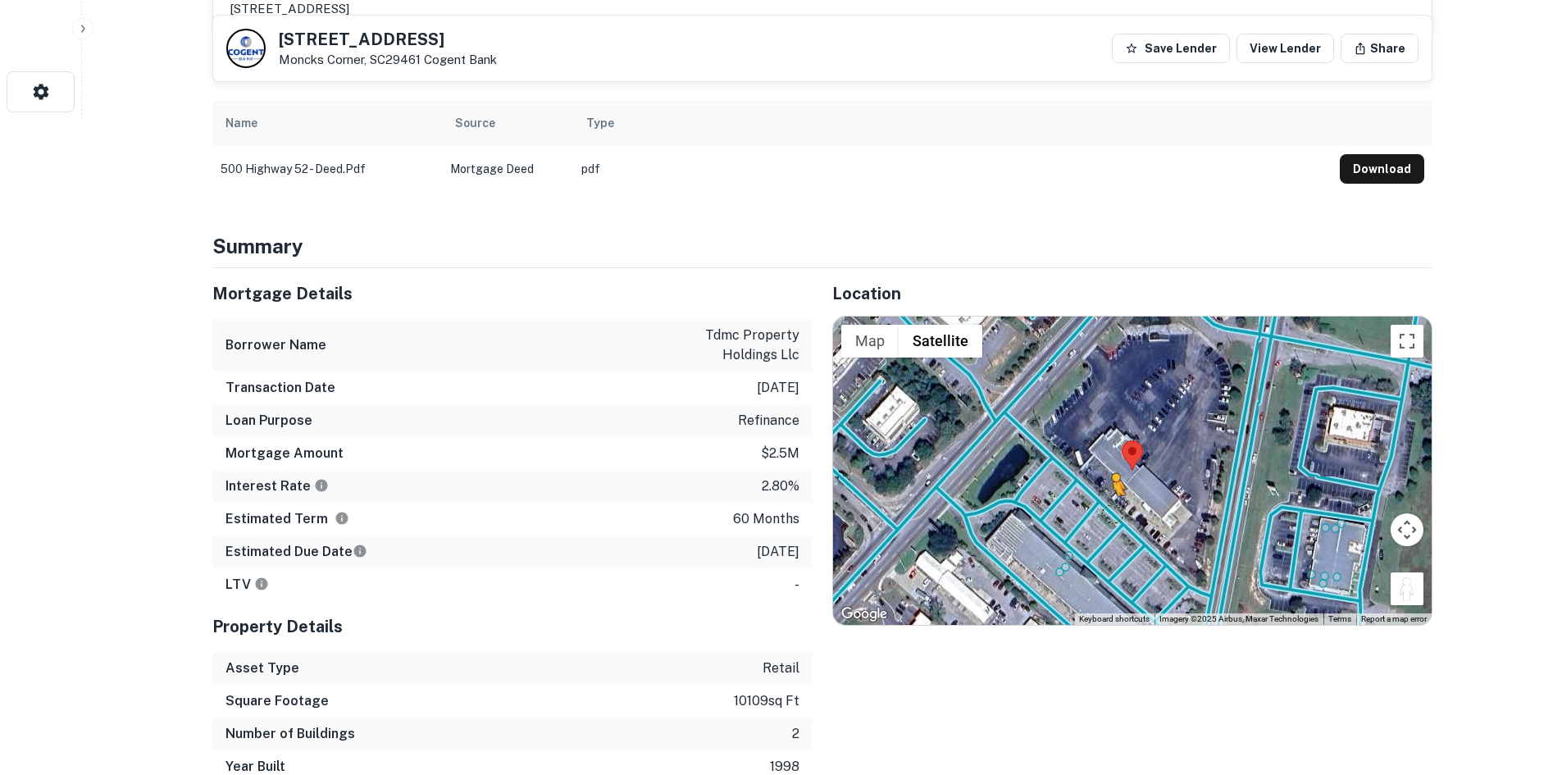
drag, startPoint x: 1416, startPoint y: 582, endPoint x: 1090, endPoint y: 508, distance: 334.7
click at [1092, 511] on div "To activate drag with keyboard, press Alt + Enter. Once in keyboard drag state,…" at bounding box center [1132, 471] width 599 height 308
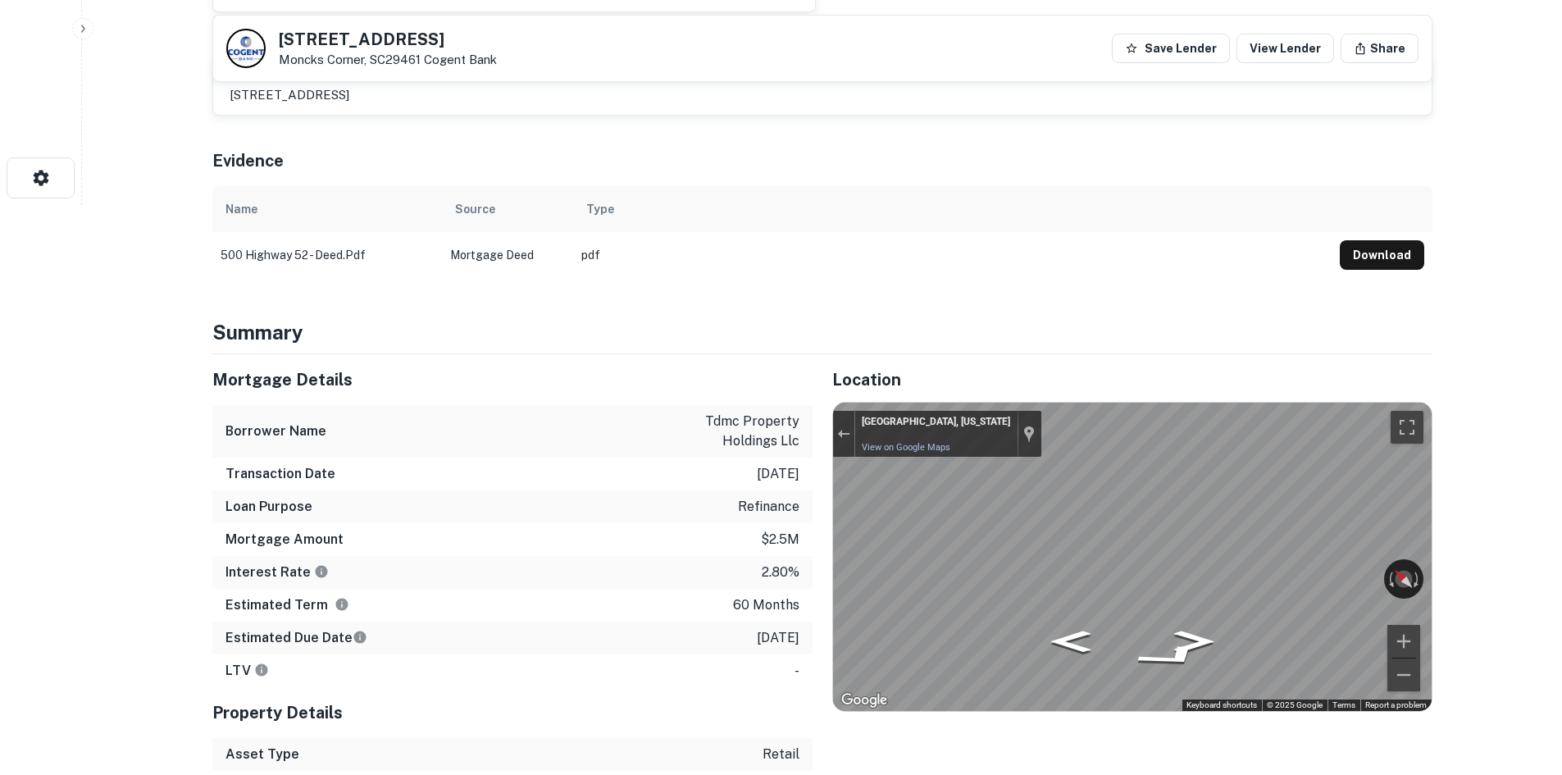
scroll to position [492, 0]
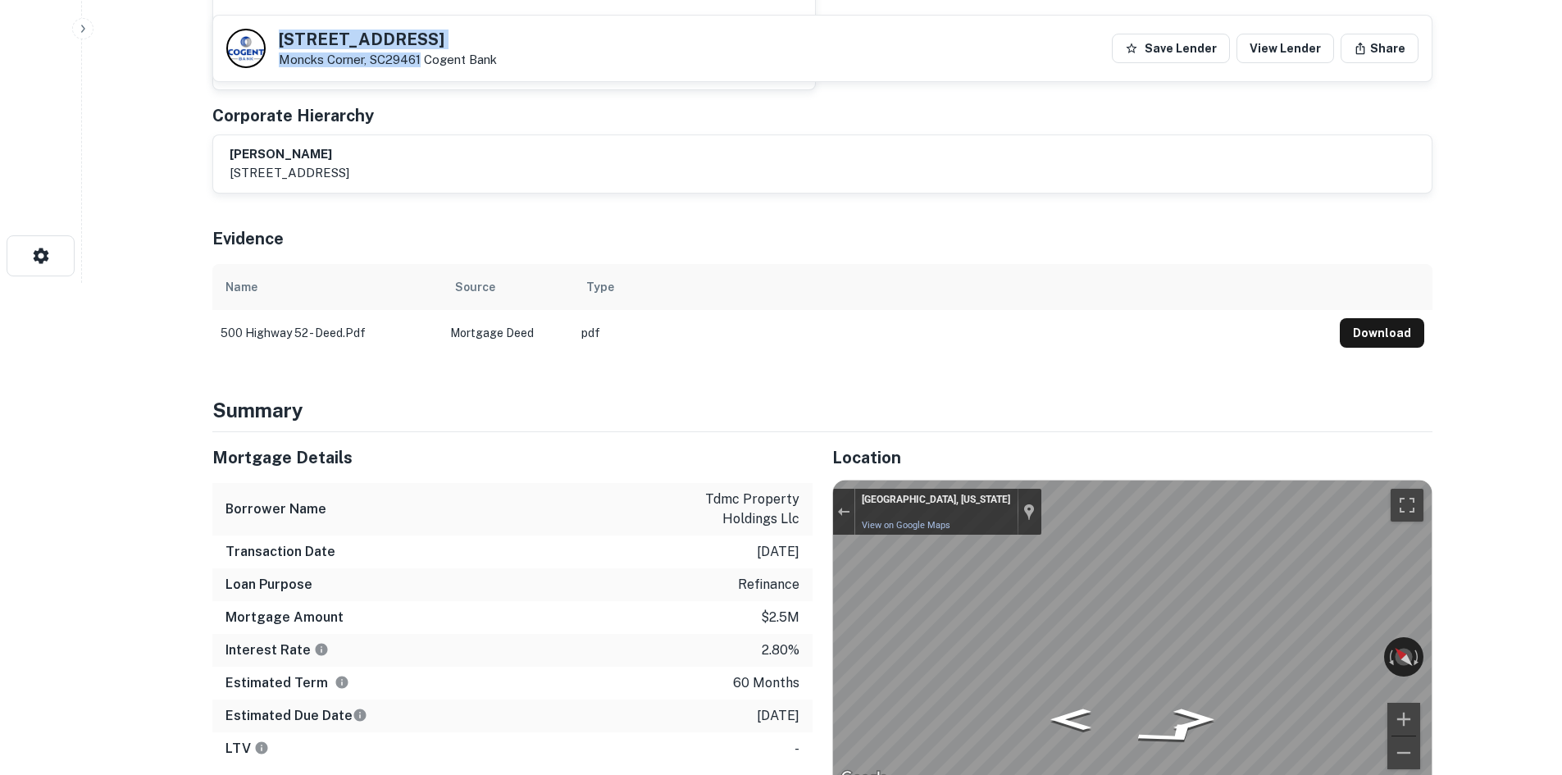
drag, startPoint x: 280, startPoint y: 39, endPoint x: 423, endPoint y: 58, distance: 144.1
click at [423, 58] on div "500 N Highway 52 Moncks Corner, SC29461 Cogent Bank" at bounding box center [388, 49] width 218 height 36
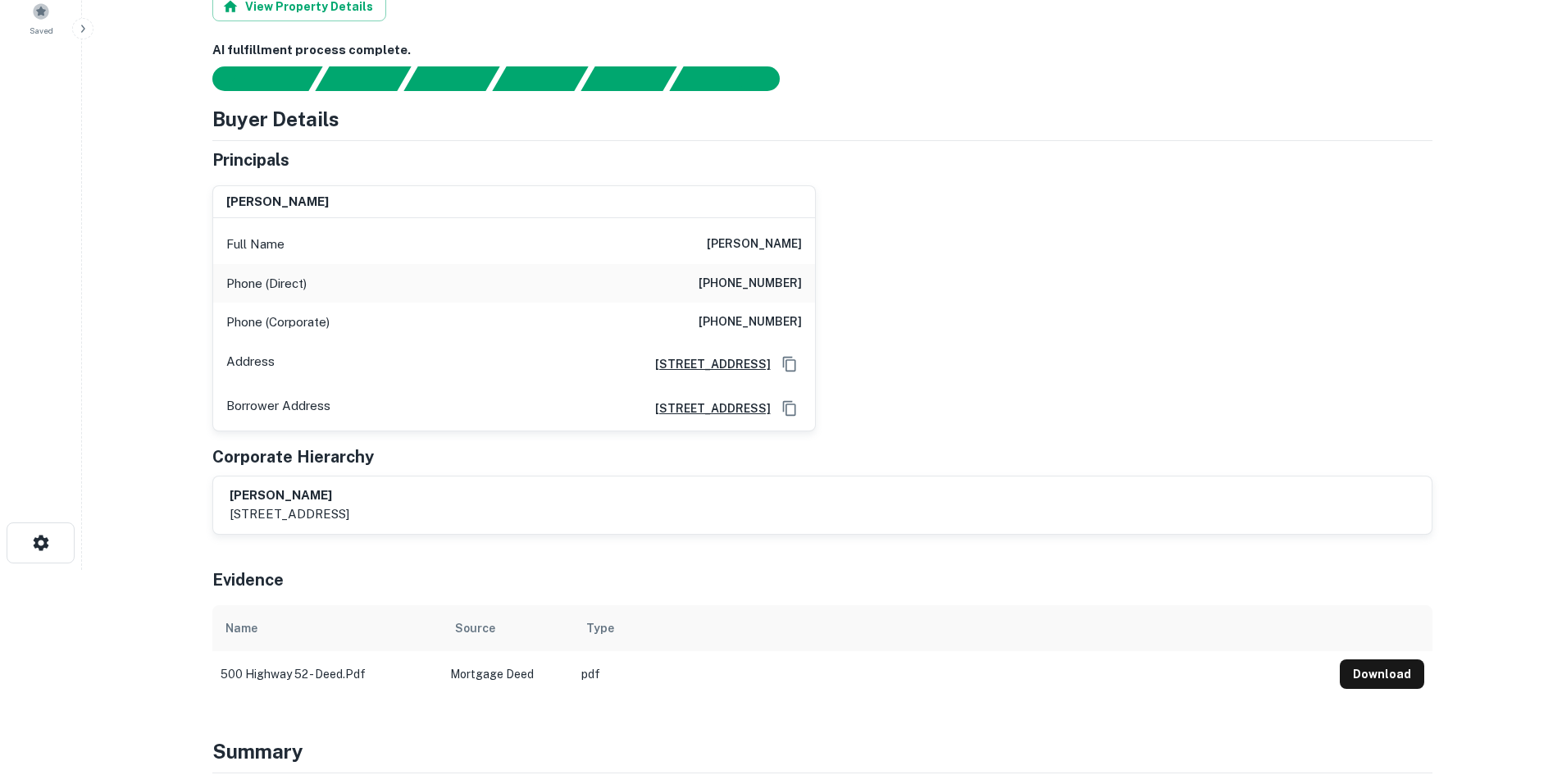
scroll to position [0, 0]
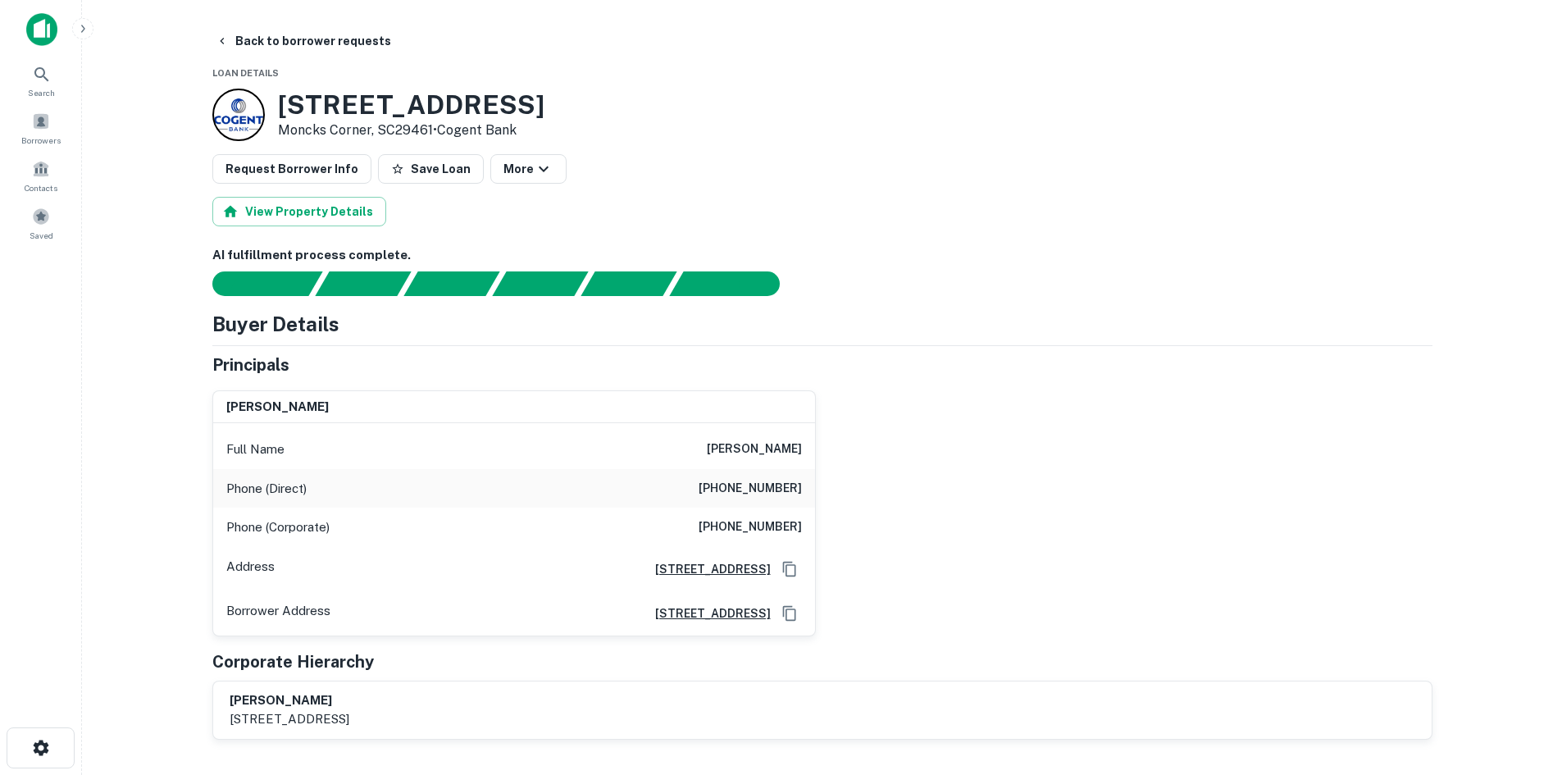
drag, startPoint x: 704, startPoint y: 448, endPoint x: 854, endPoint y: 461, distance: 150.7
click at [854, 461] on div "cohen gaskins jr Full Name cohen gaskins jr Phone (Direct) (843) 567-6924 Phone…" at bounding box center [816, 506] width 1234 height 259
click at [220, 38] on icon "button" at bounding box center [222, 40] width 13 height 13
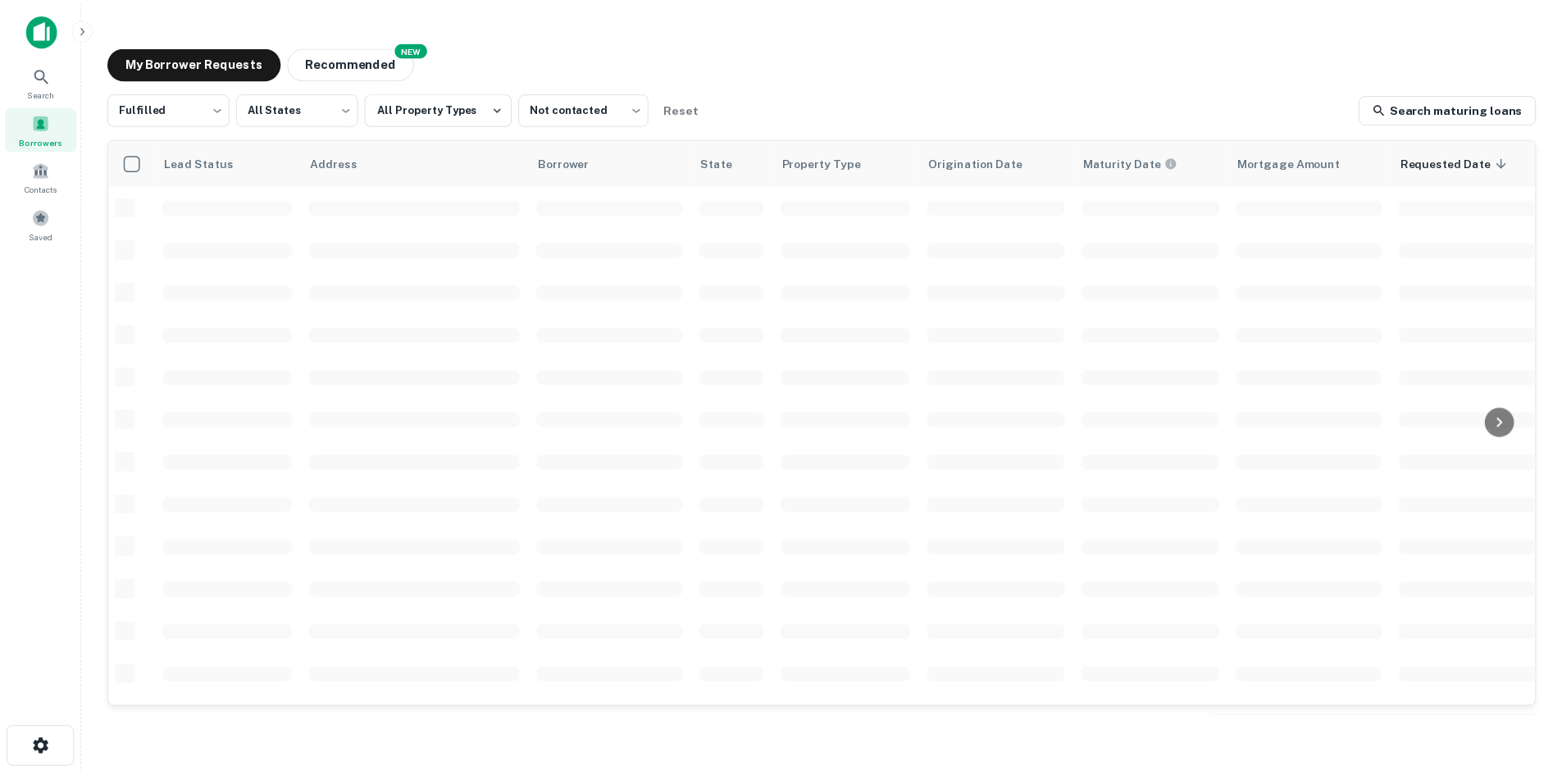
scroll to position [556, 0]
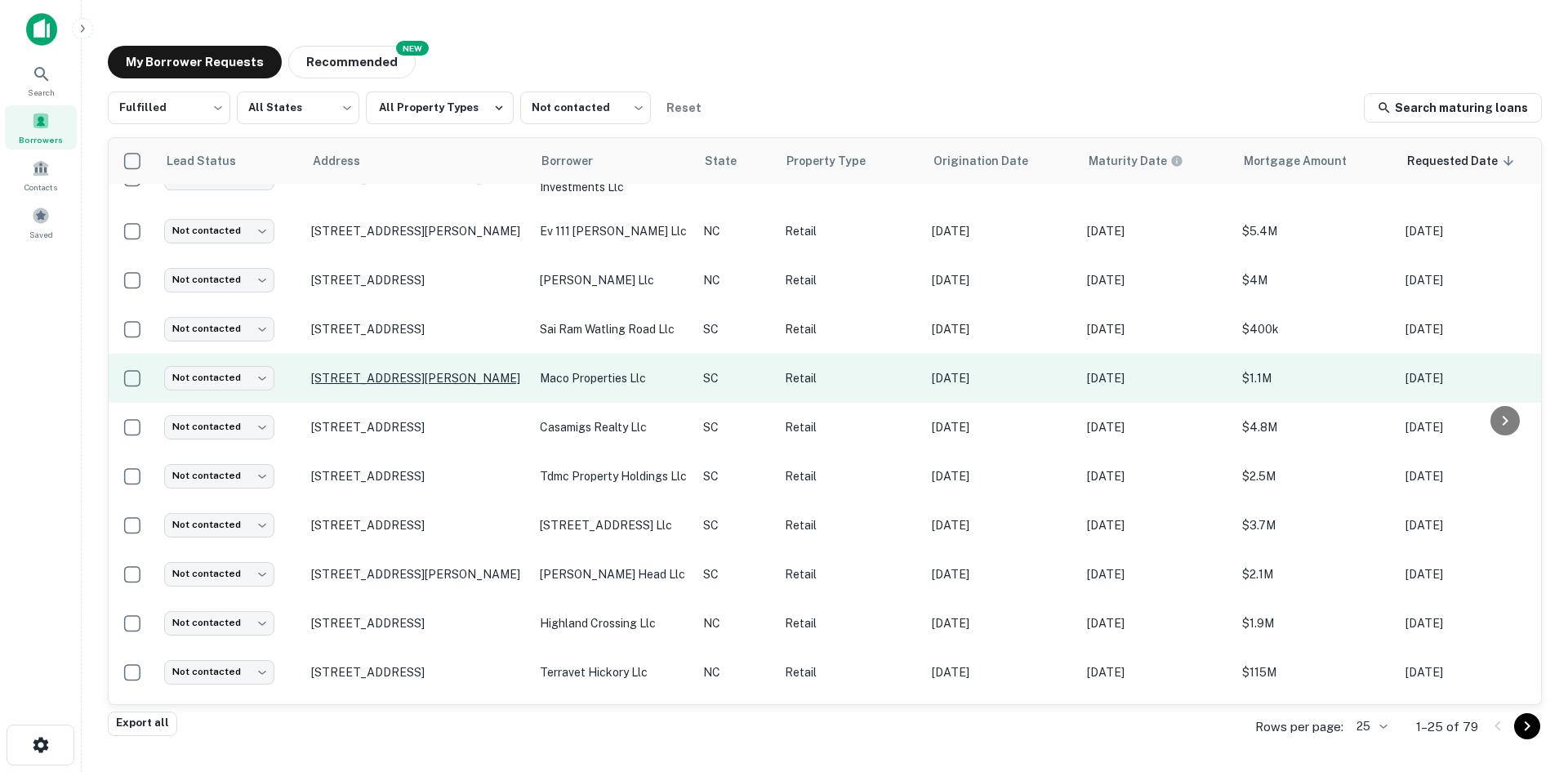
click at [351, 386] on p "[STREET_ADDRESS][PERSON_NAME]" at bounding box center [416, 378] width 212 height 15
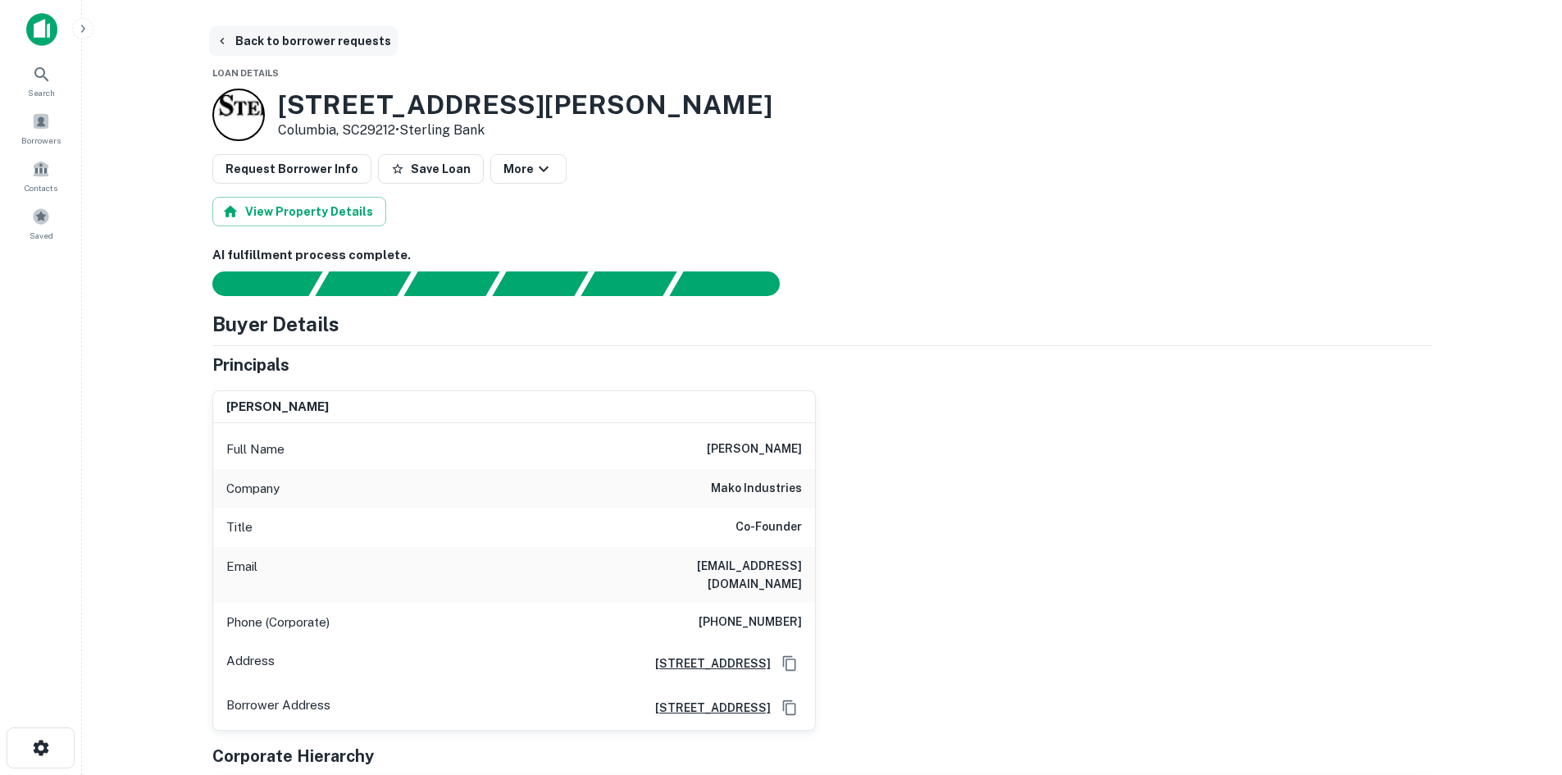
click at [312, 39] on button "Back to borrower requests" at bounding box center [303, 41] width 189 height 30
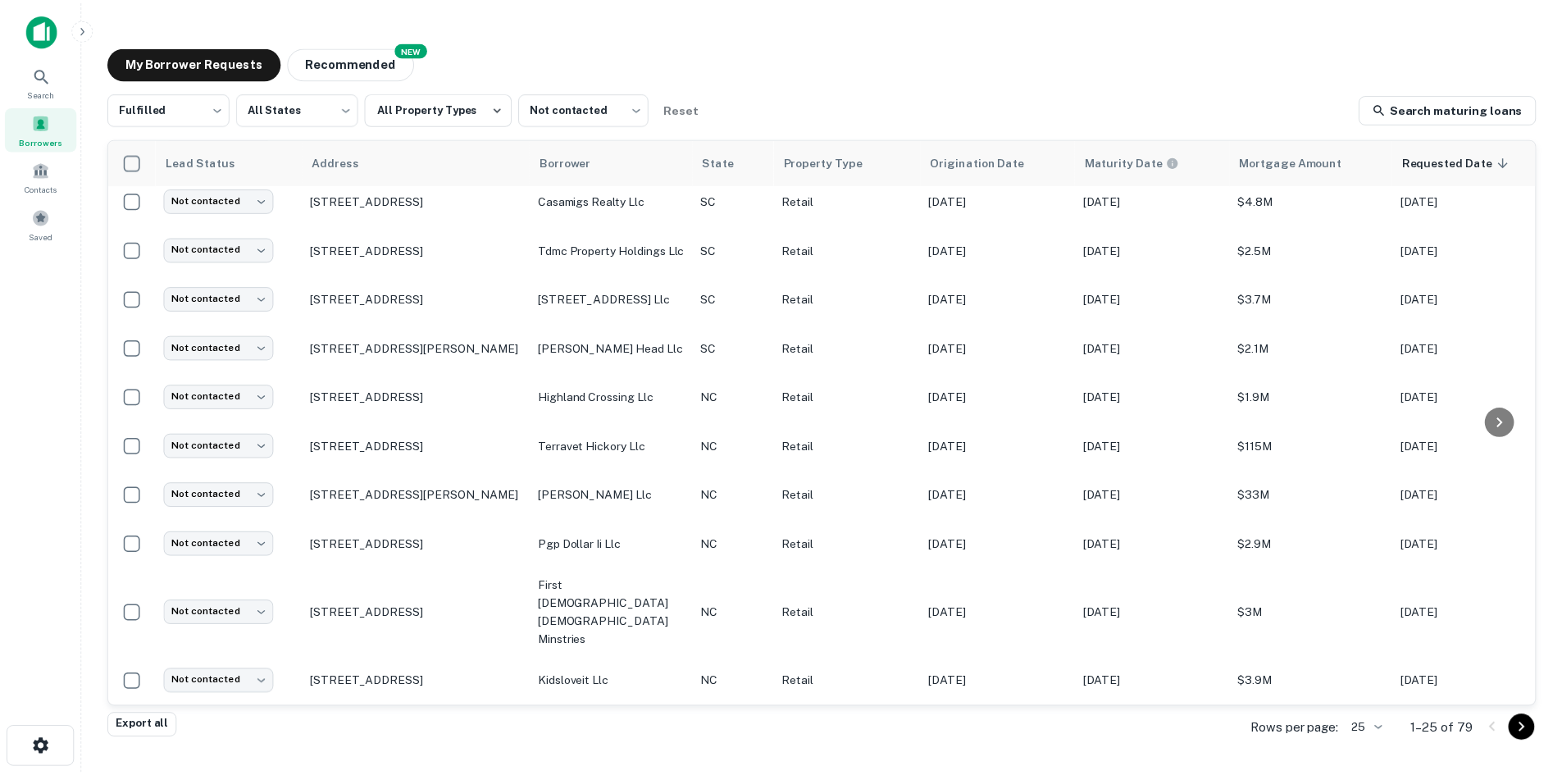
scroll to position [803, 0]
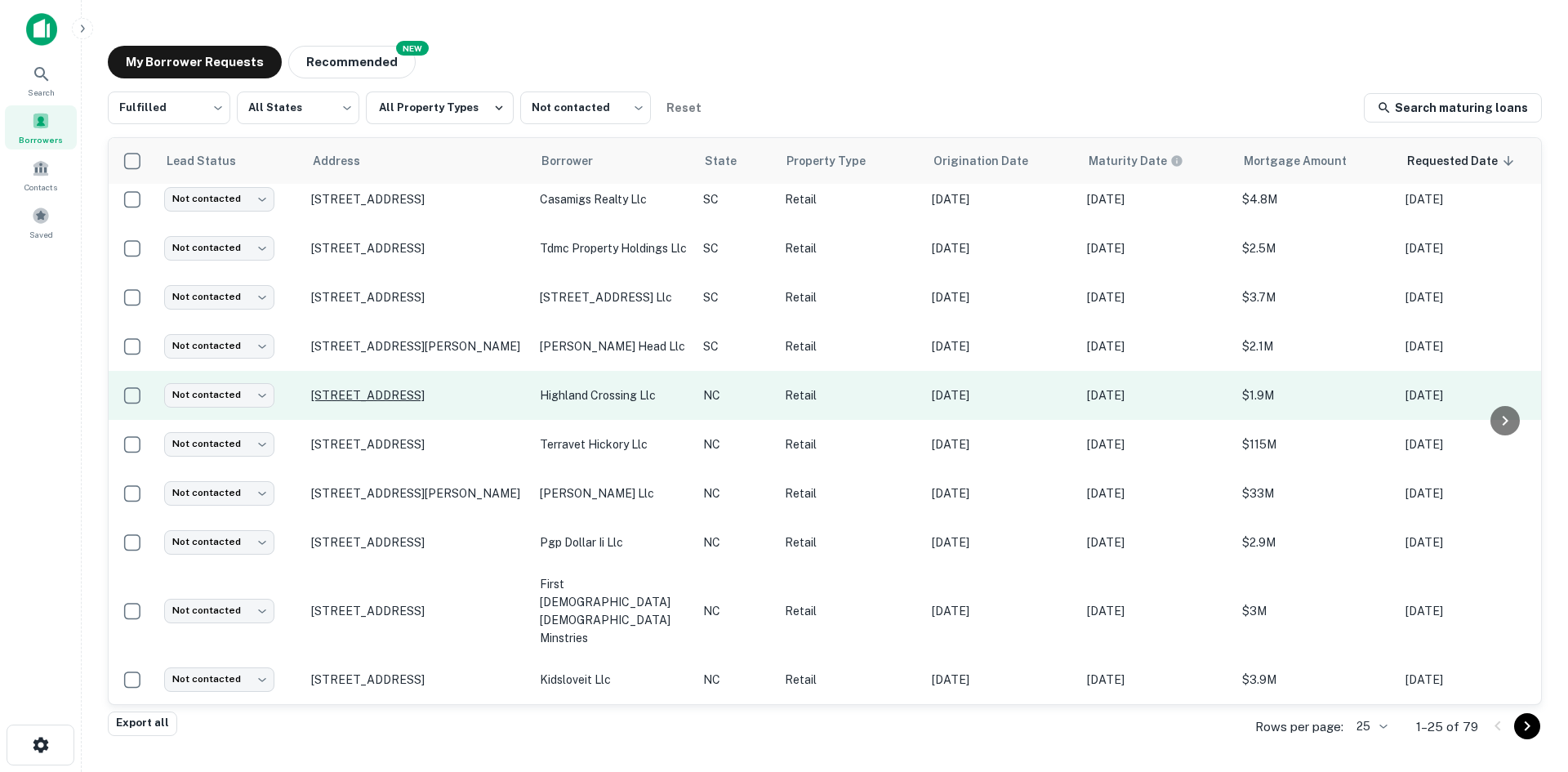
click at [383, 402] on p "[STREET_ADDRESS]" at bounding box center [416, 395] width 212 height 15
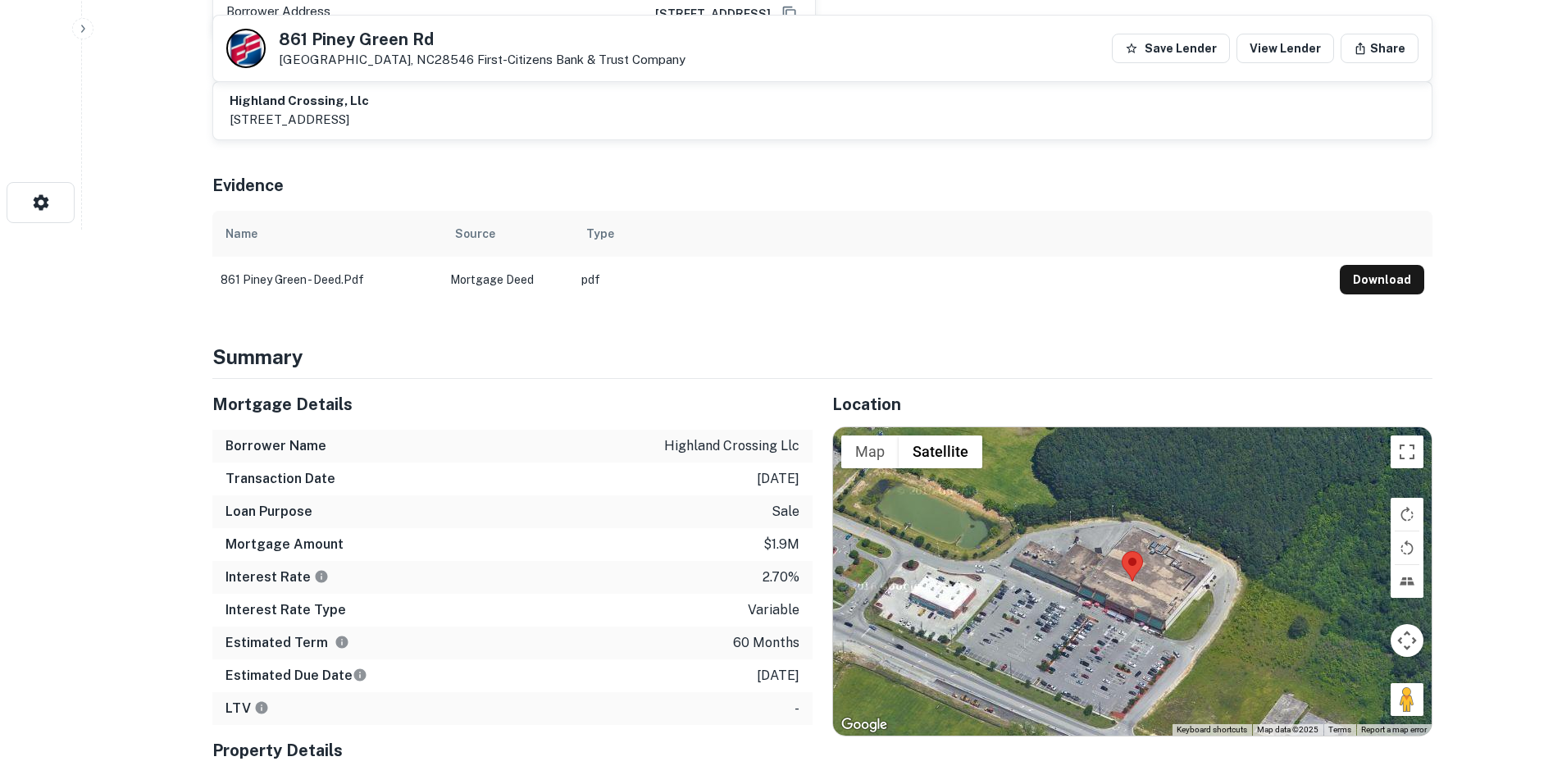
scroll to position [574, 0]
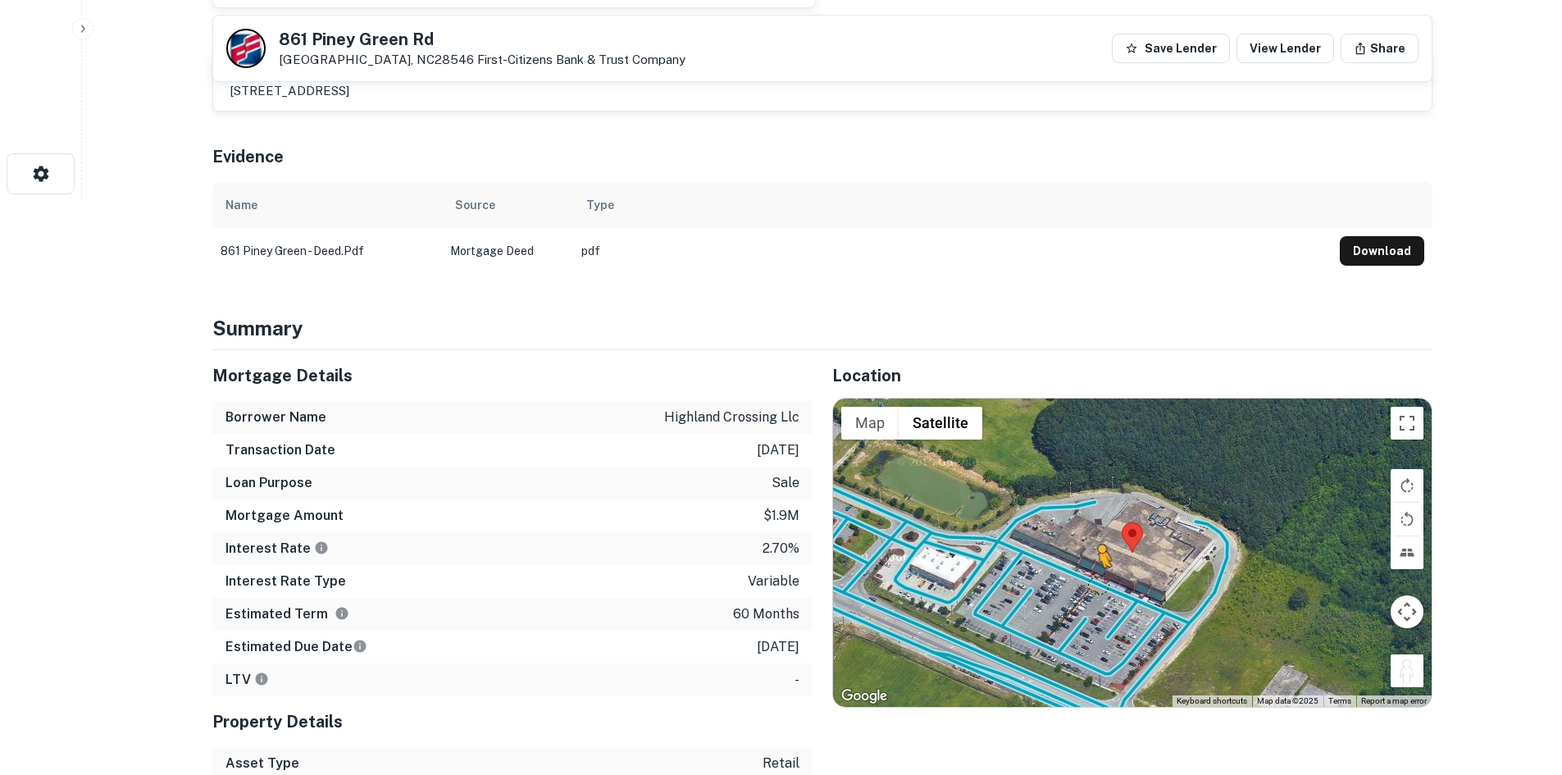
drag, startPoint x: 1397, startPoint y: 674, endPoint x: 1096, endPoint y: 579, distance: 315.7
click at [1096, 579] on div "To activate drag with keyboard, press Alt + Enter. Once in keyboard drag state,…" at bounding box center [1132, 553] width 599 height 308
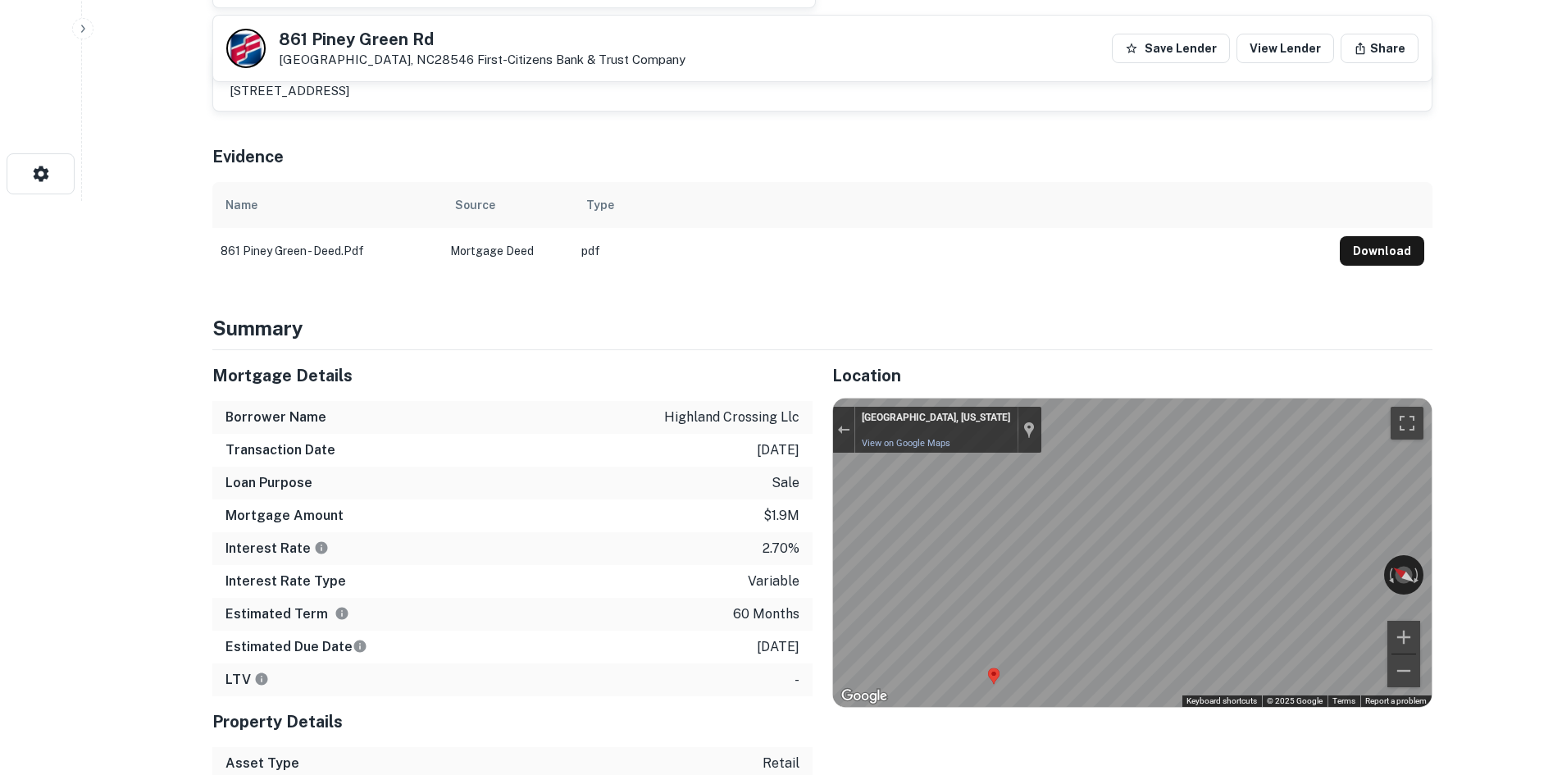
click at [799, 636] on div "Mortgage Details Borrower Name highland crossing llc Transaction Date 2/28/2021…" at bounding box center [813, 630] width 1240 height 561
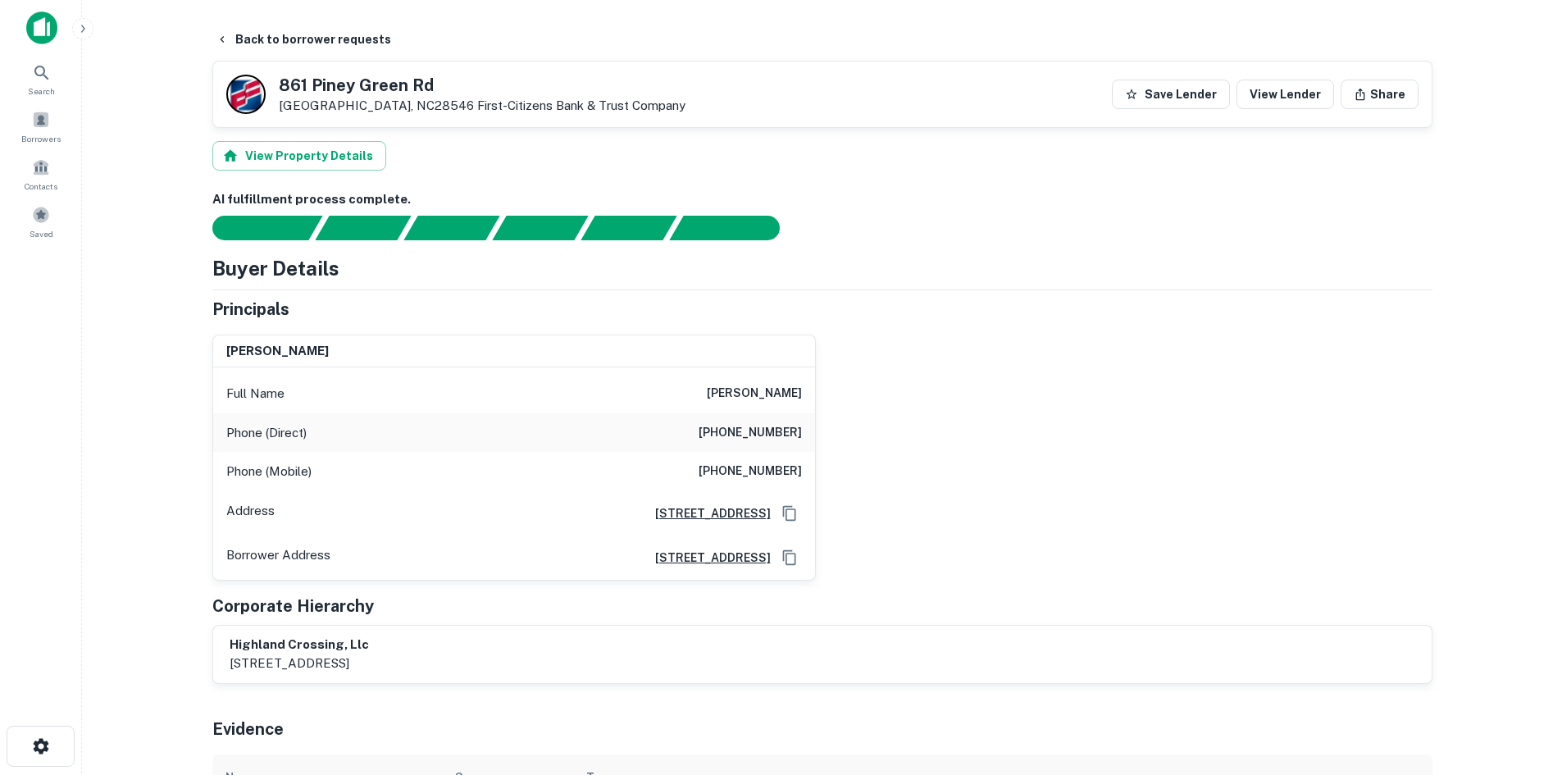
scroll to position [0, 0]
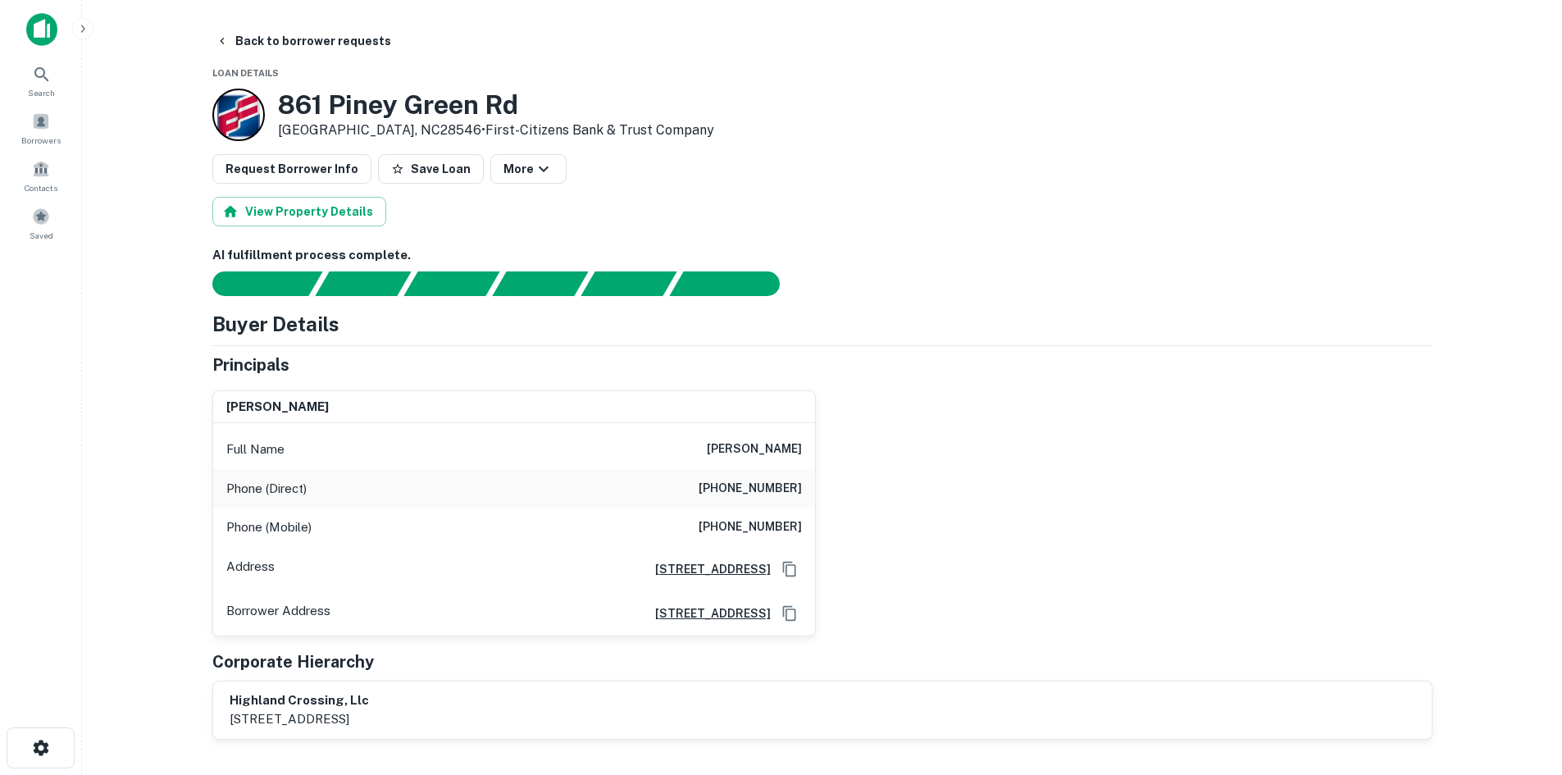
drag, startPoint x: 701, startPoint y: 453, endPoint x: 801, endPoint y: 450, distance: 100.1
click at [801, 450] on div "Full Name warren g bailey" at bounding box center [514, 449] width 602 height 39
click at [316, 43] on button "Back to borrower requests" at bounding box center [303, 41] width 189 height 30
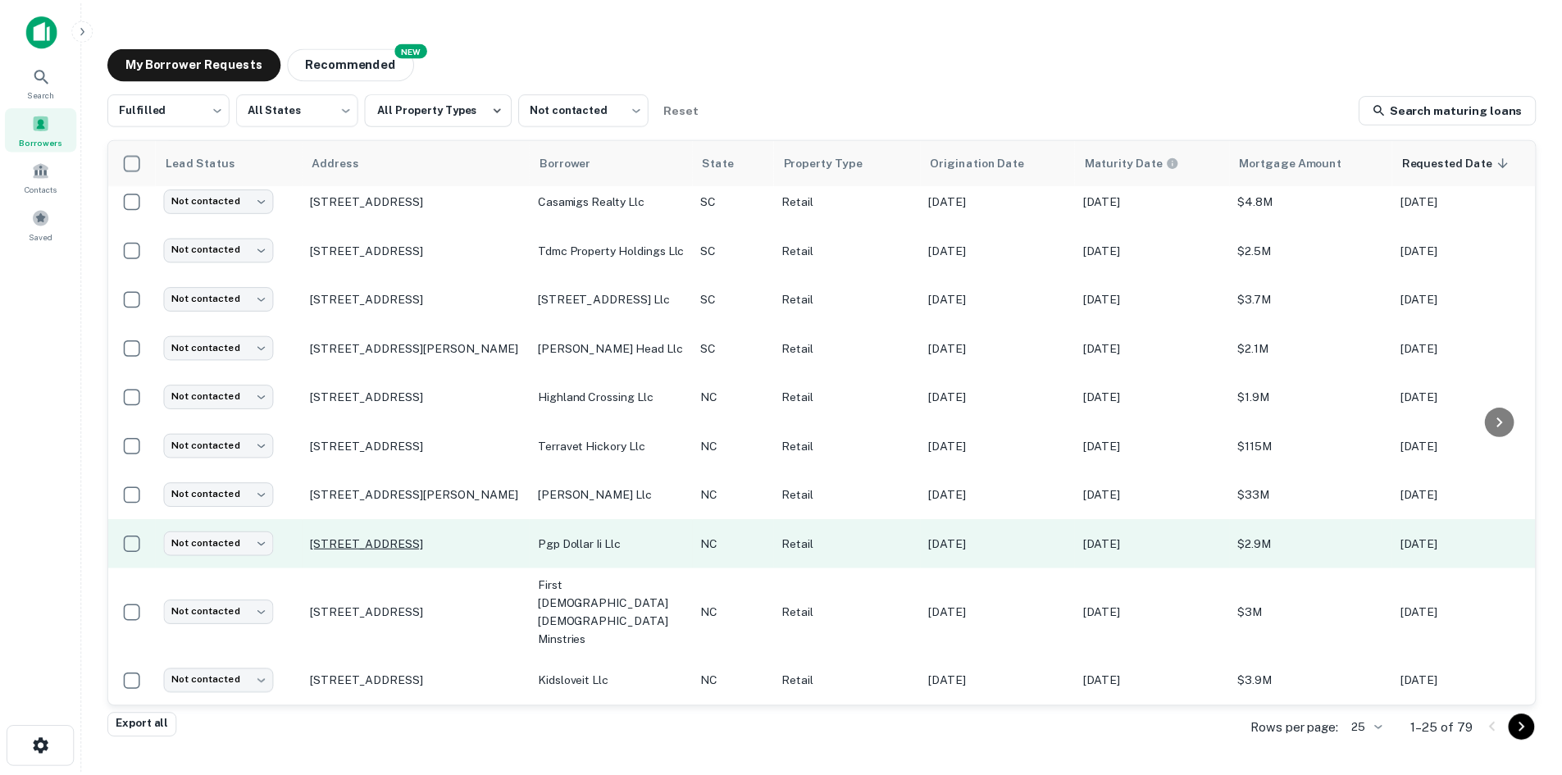
scroll to position [803, 0]
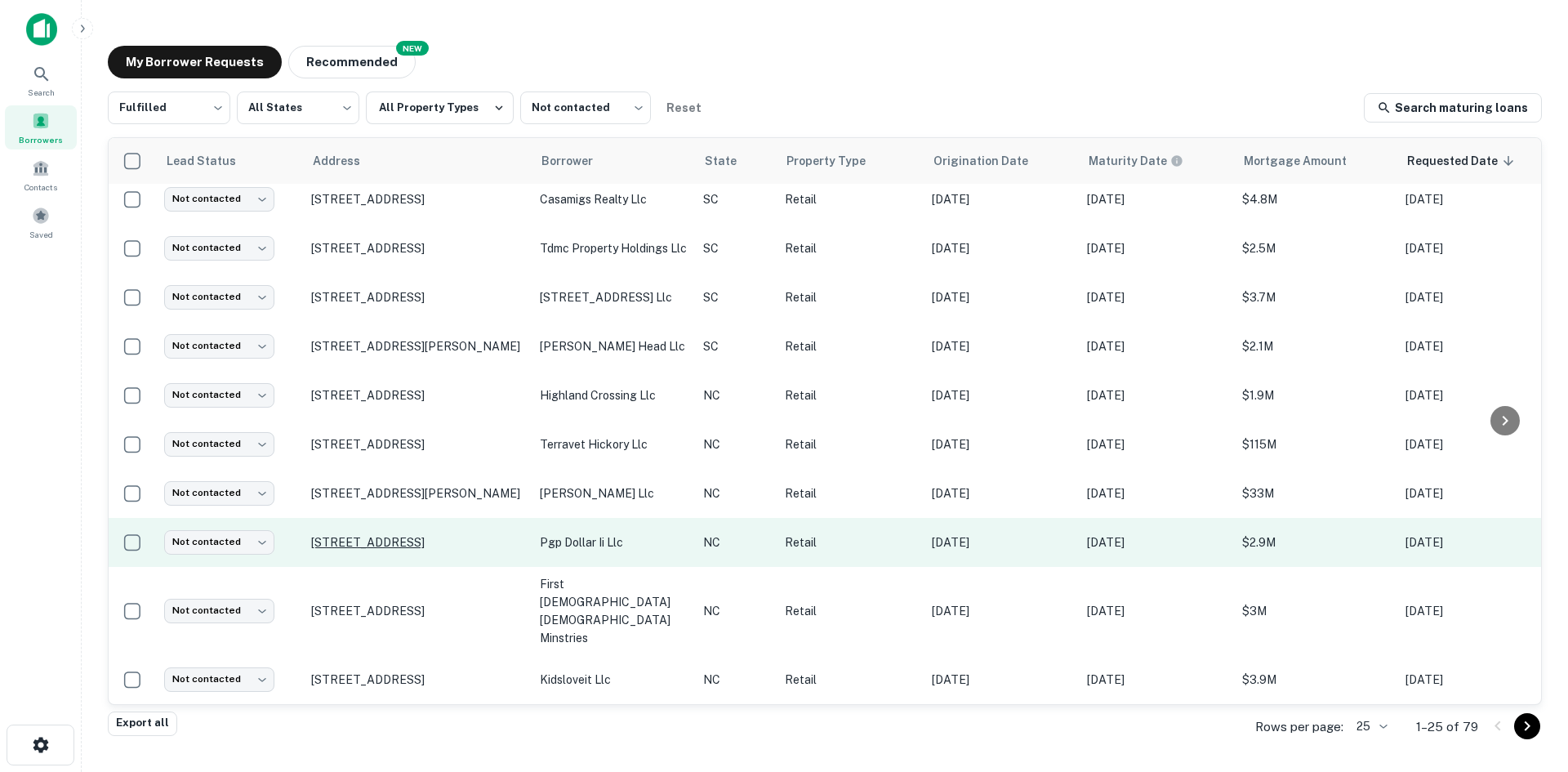
click at [348, 550] on p "[STREET_ADDRESS]" at bounding box center [416, 542] width 212 height 15
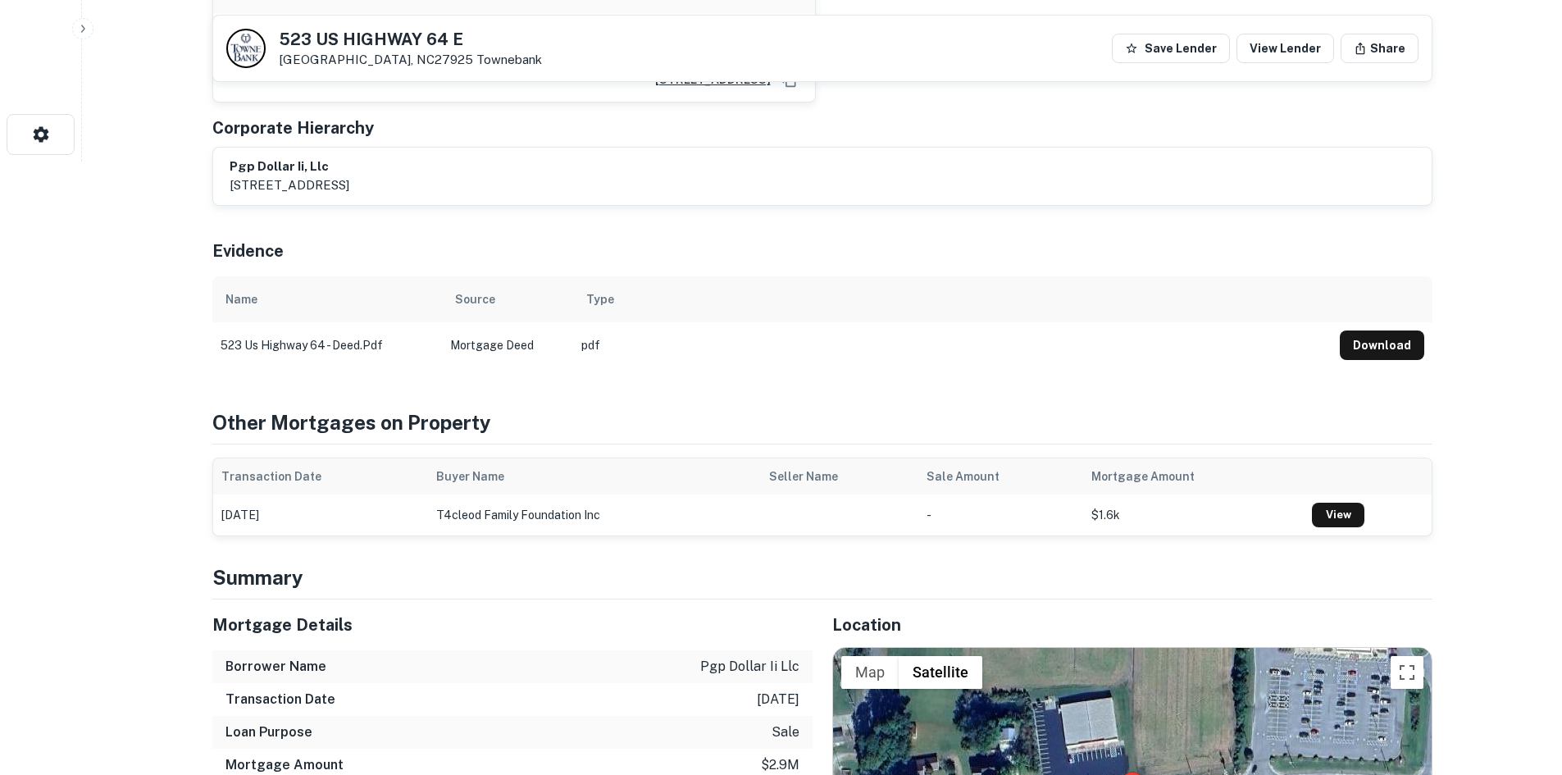
scroll to position [820, 0]
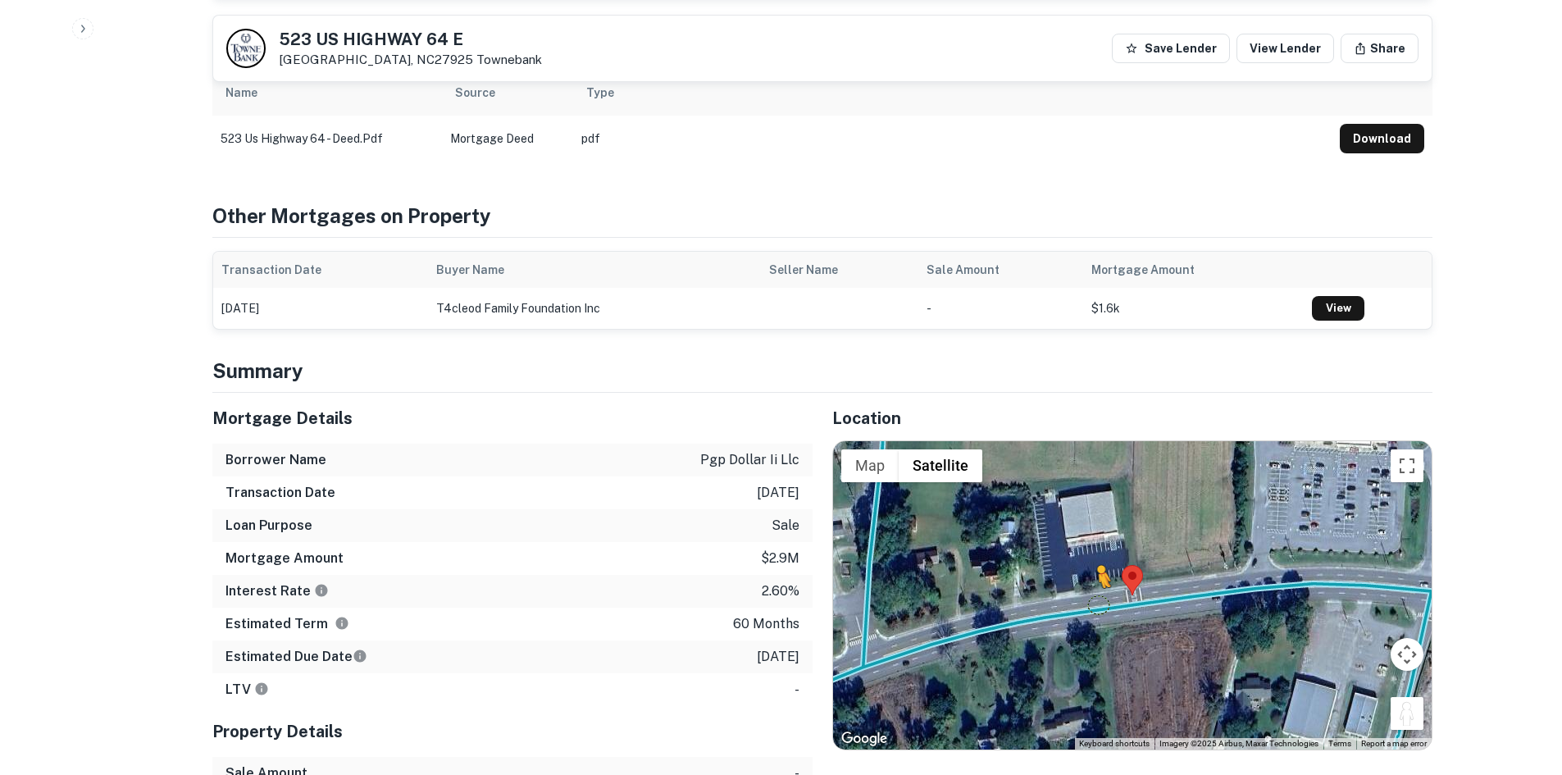
drag, startPoint x: 1398, startPoint y: 700, endPoint x: 1098, endPoint y: 581, distance: 322.9
click at [1098, 581] on div "To activate drag with keyboard, press Alt + Enter. Once in keyboard drag state,…" at bounding box center [1132, 595] width 599 height 308
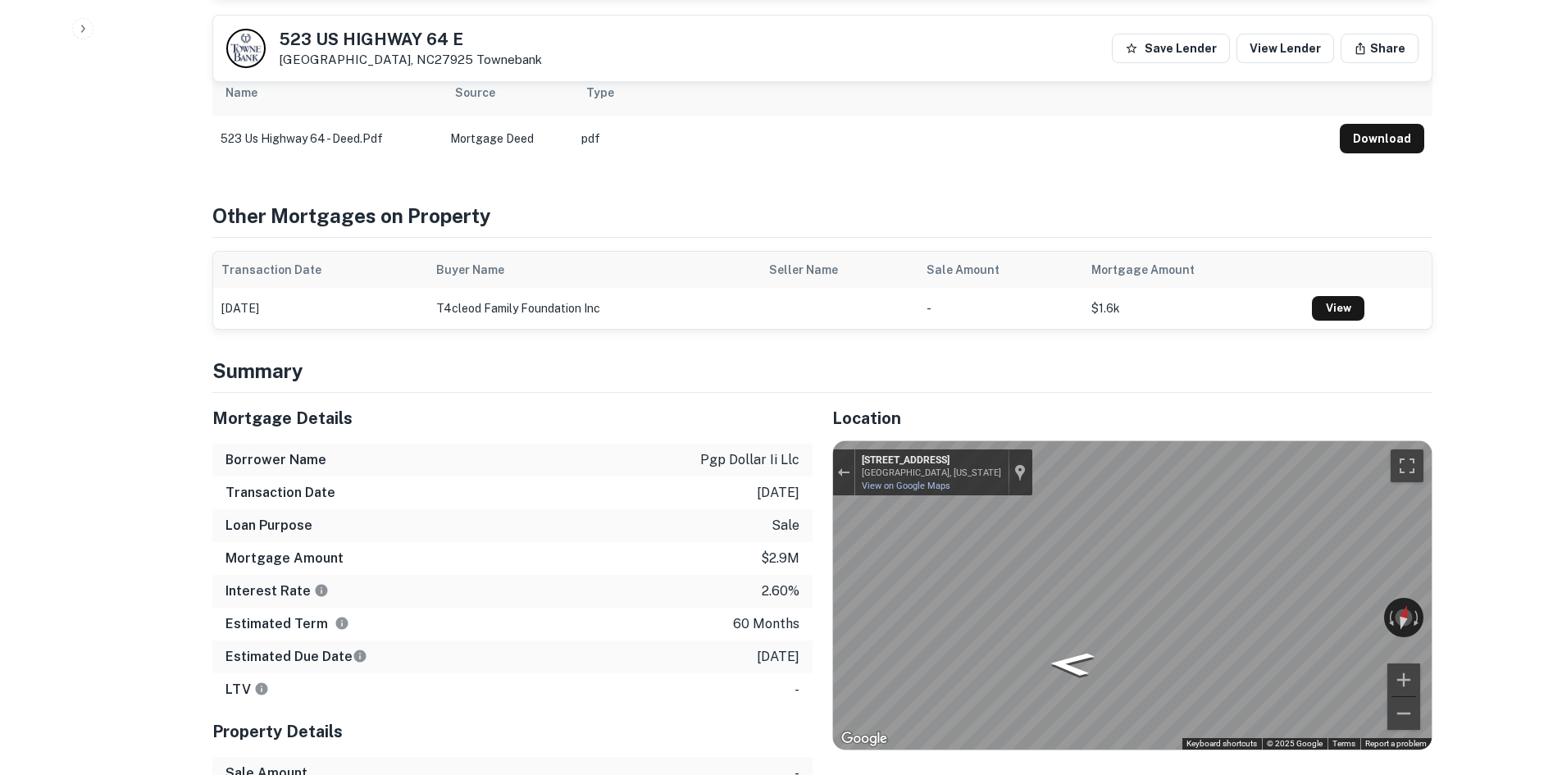
click at [653, 531] on div "Mortgage Details Borrower Name pgp dollar ii llc Transaction Date 2/9/2021 Loan…" at bounding box center [813, 640] width 1240 height 495
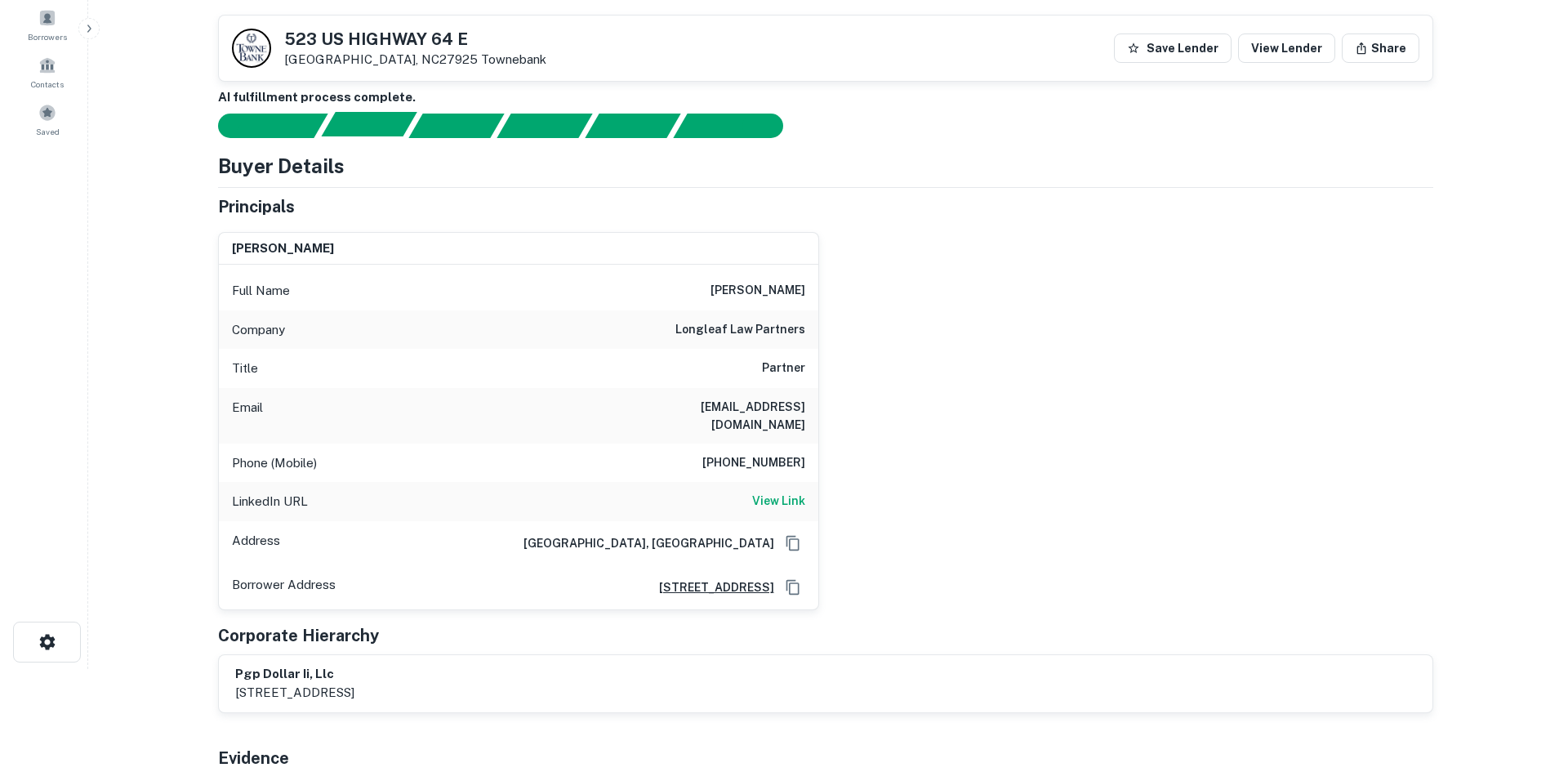
scroll to position [0, 0]
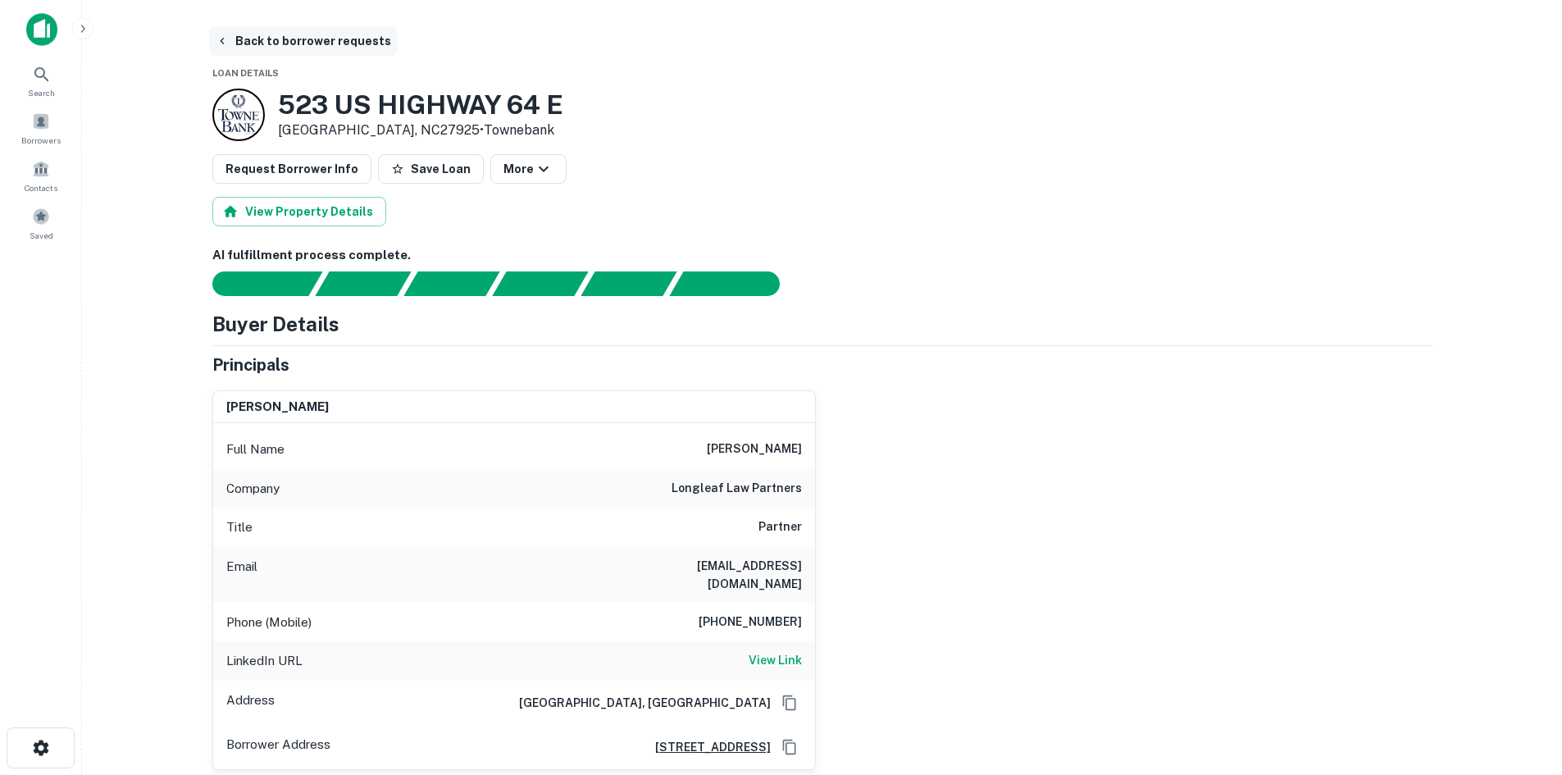
click at [287, 39] on button "Back to borrower requests" at bounding box center [303, 41] width 189 height 30
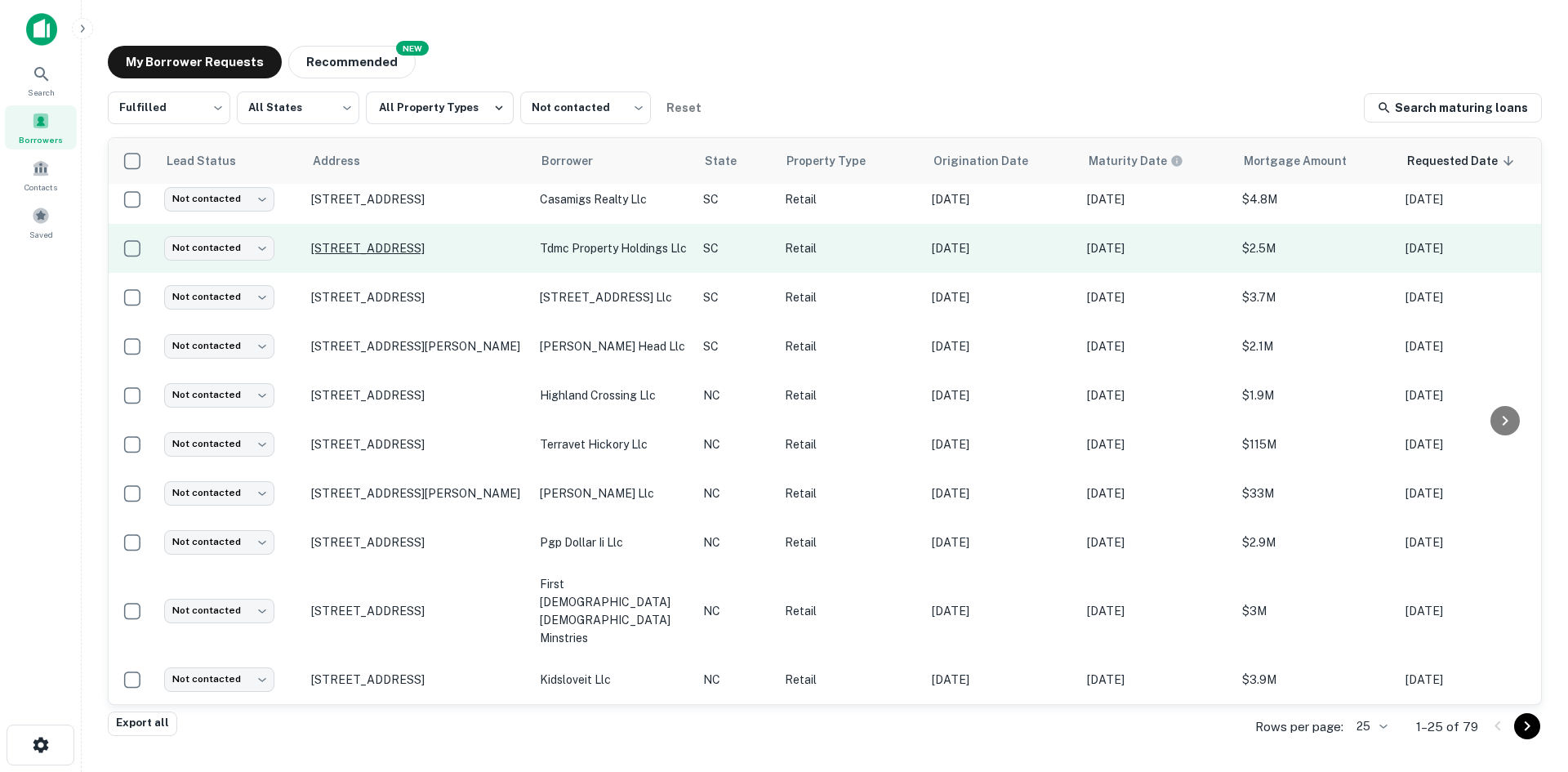
scroll to position [800, 0]
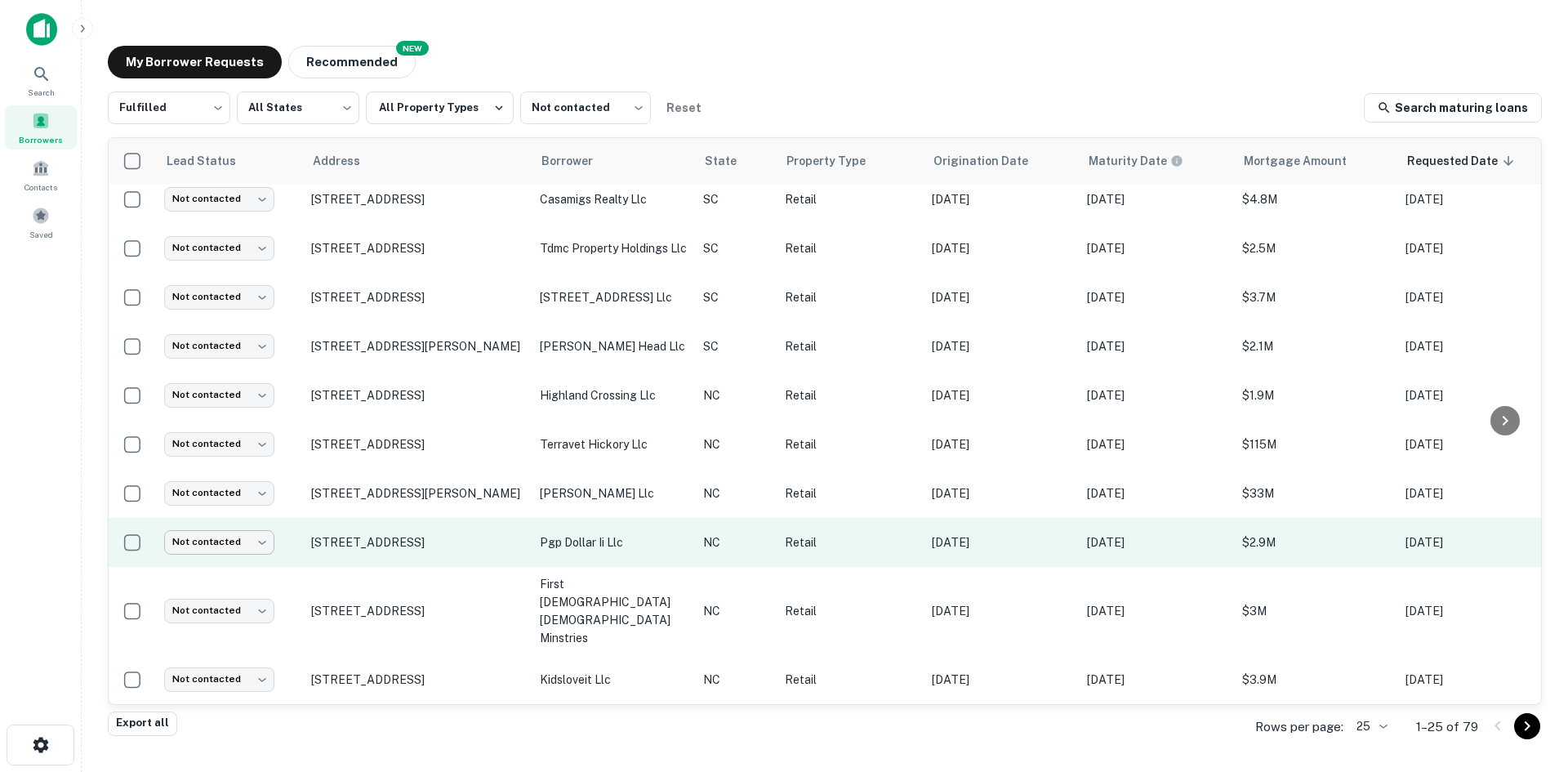
click at [254, 568] on body "Search Borrowers Contacts Saved My Borrower Requests NEW Recommended Fulfilled …" at bounding box center [784, 386] width 1568 height 772
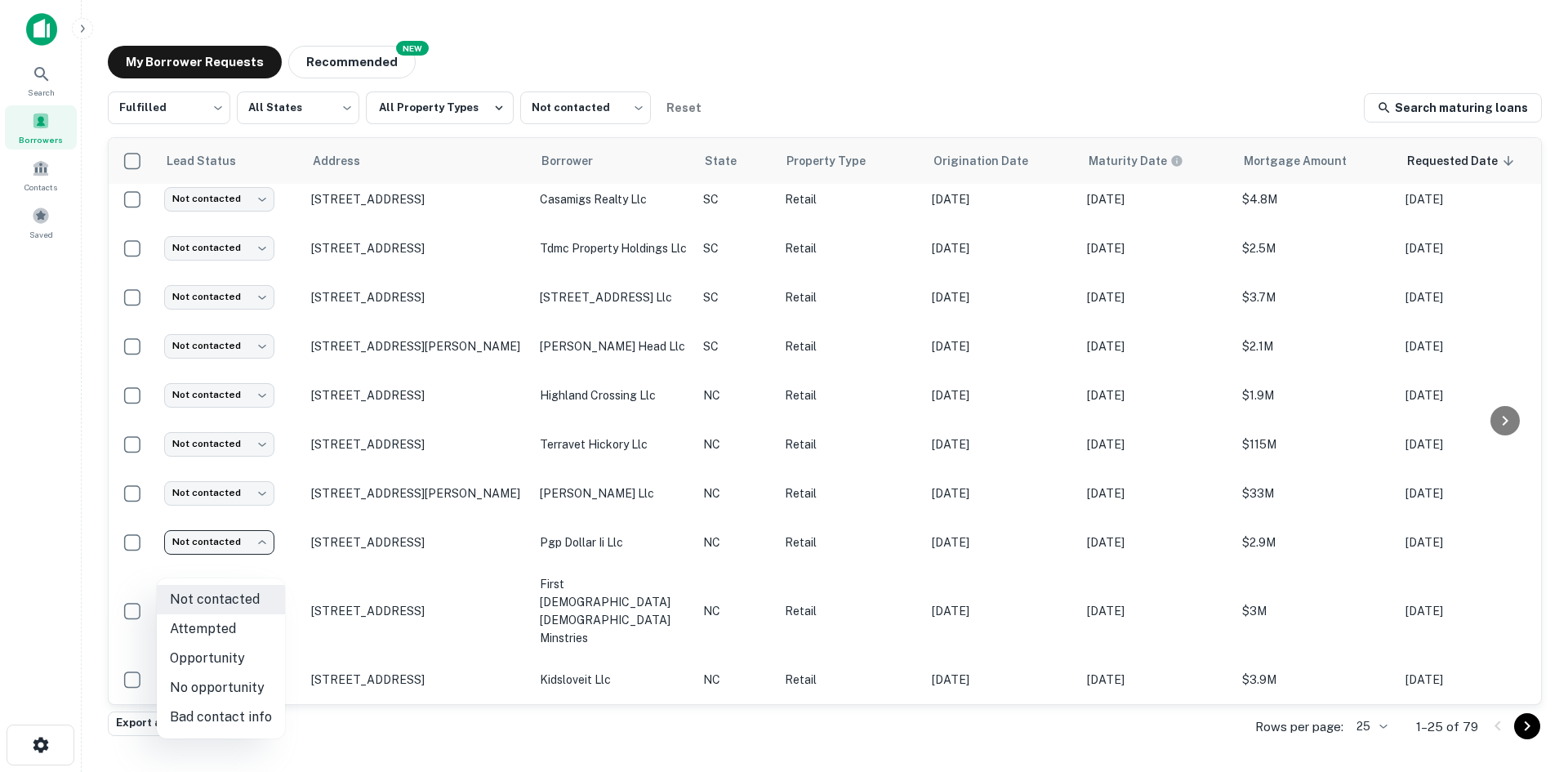
click at [404, 556] on div at bounding box center [784, 386] width 1568 height 772
click at [404, 550] on p "[STREET_ADDRESS]" at bounding box center [416, 542] width 212 height 15
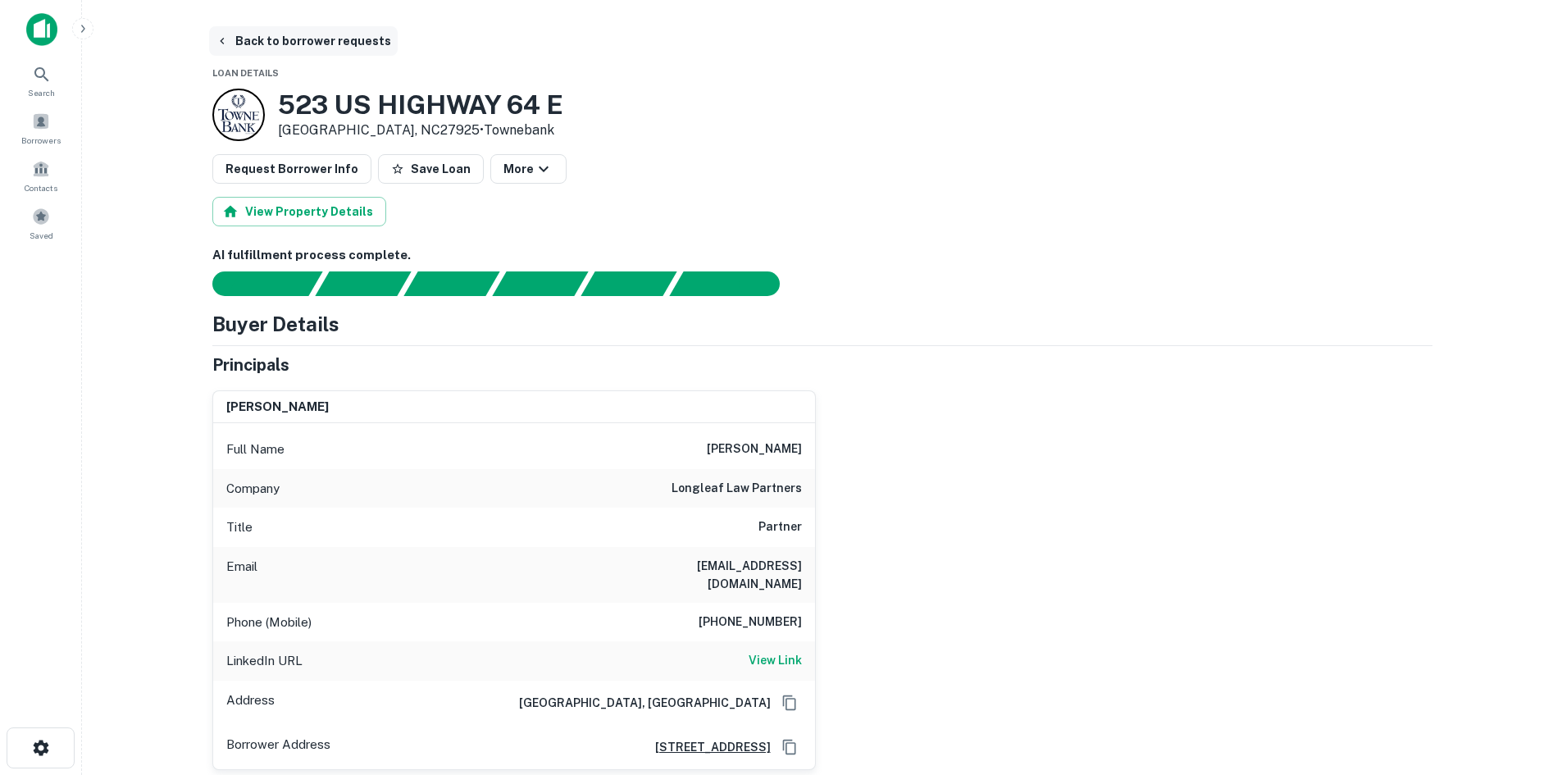
click at [343, 51] on button "Back to borrower requests" at bounding box center [303, 41] width 189 height 30
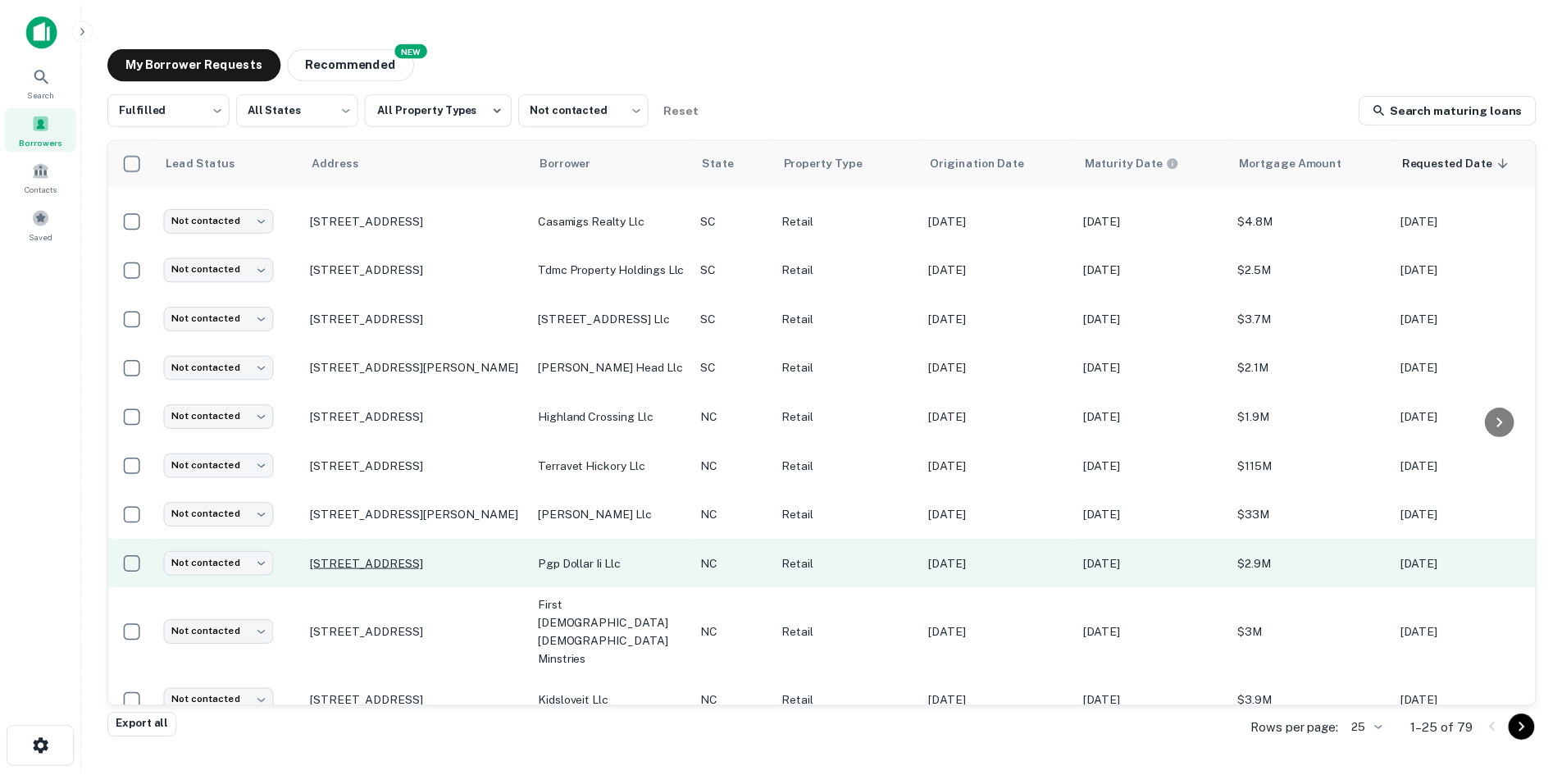
scroll to position [803, 0]
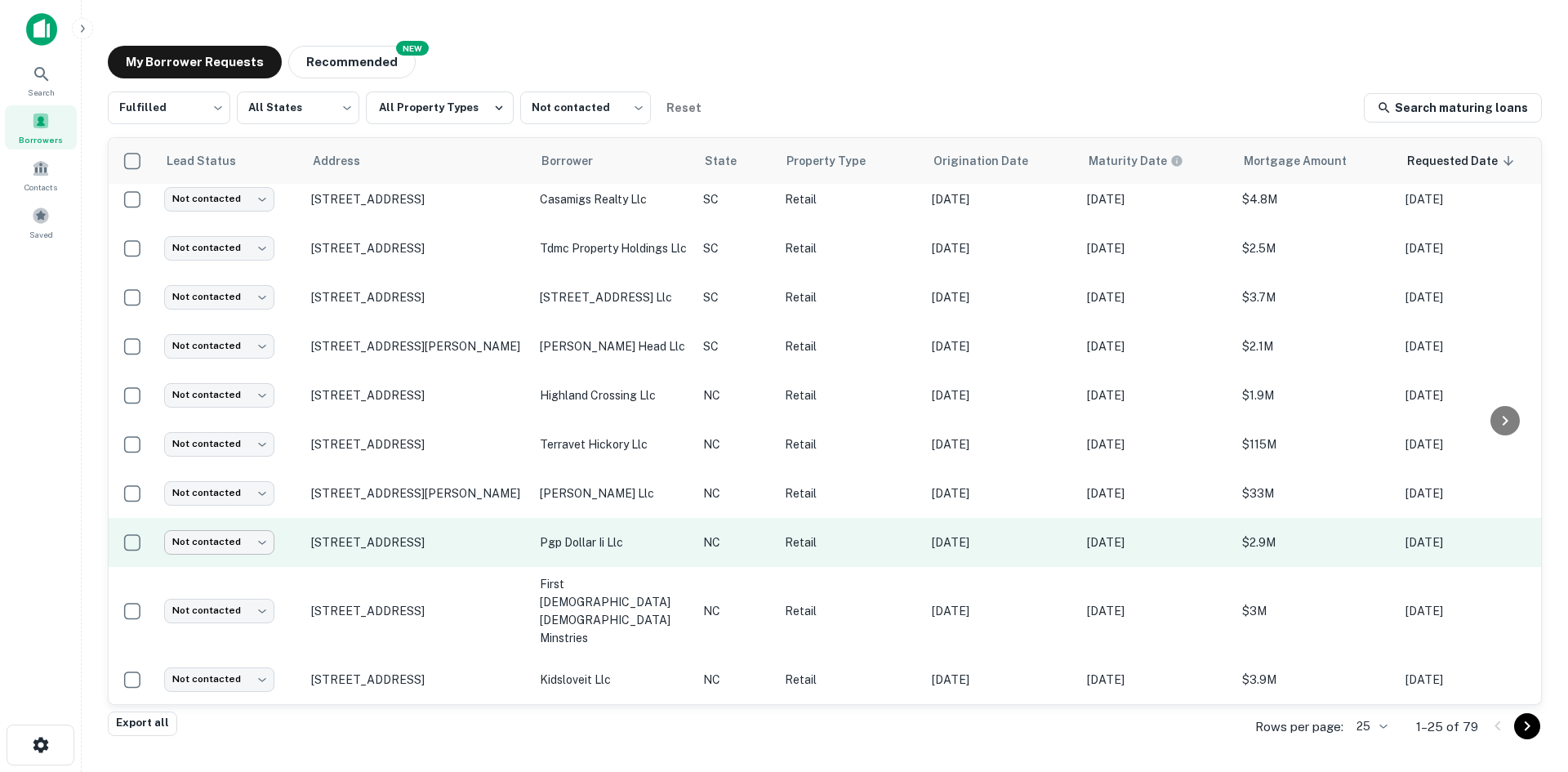
click at [252, 571] on body "Search Borrowers Contacts Saved My Borrower Requests NEW Recommended Fulfilled …" at bounding box center [784, 386] width 1568 height 772
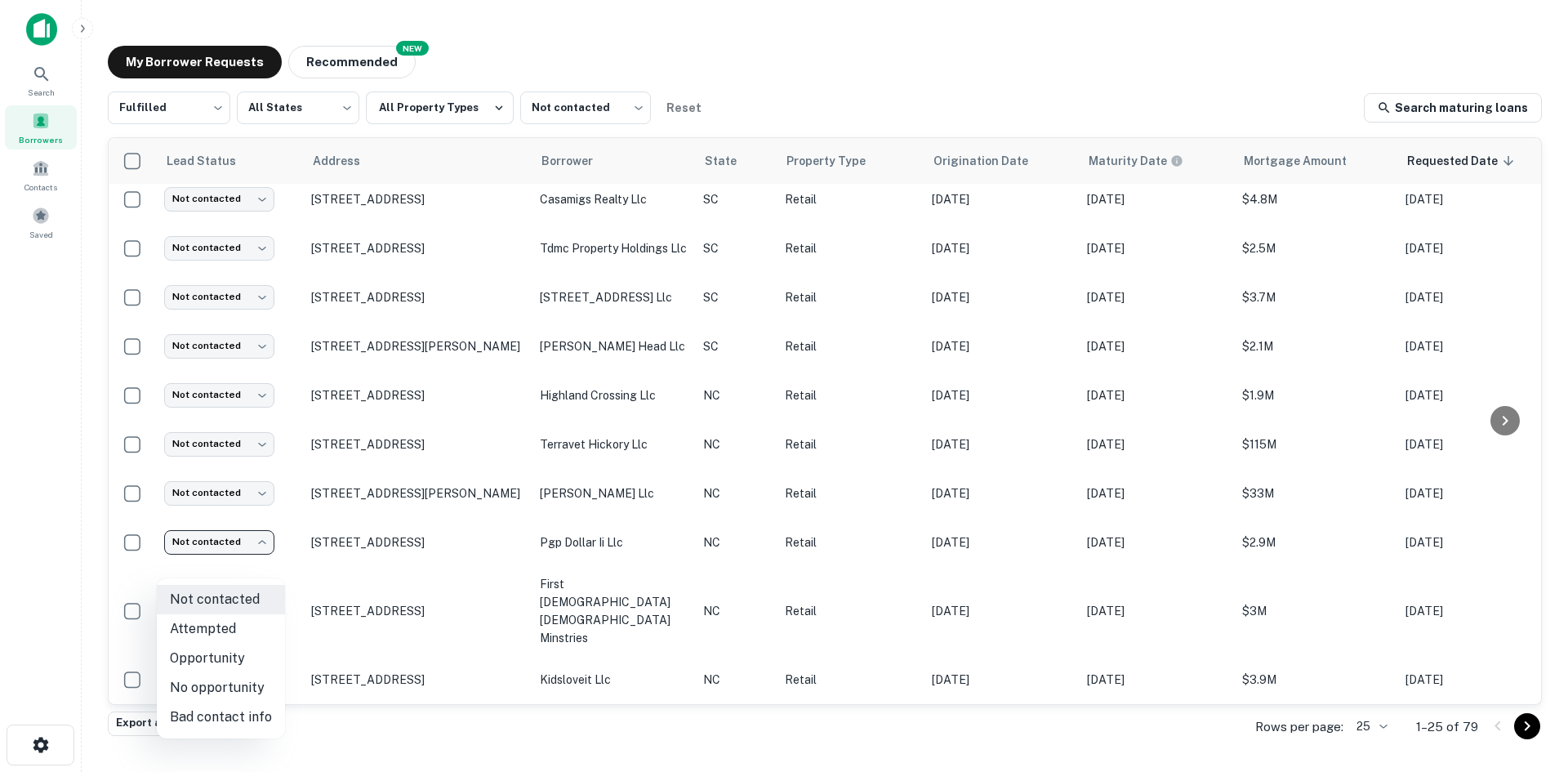
click at [252, 623] on li "Attempted" at bounding box center [220, 630] width 128 height 30
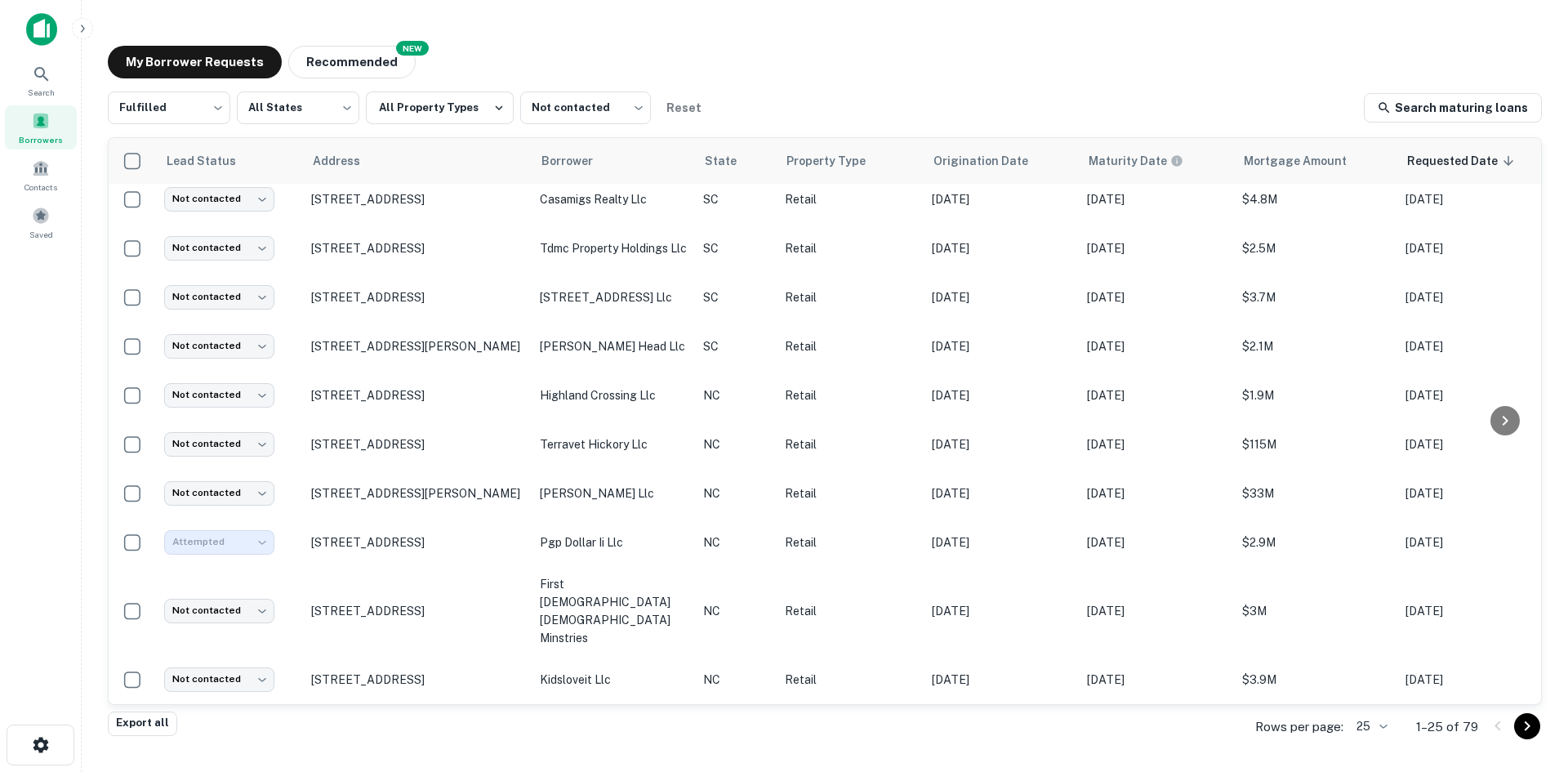
type input "*********"
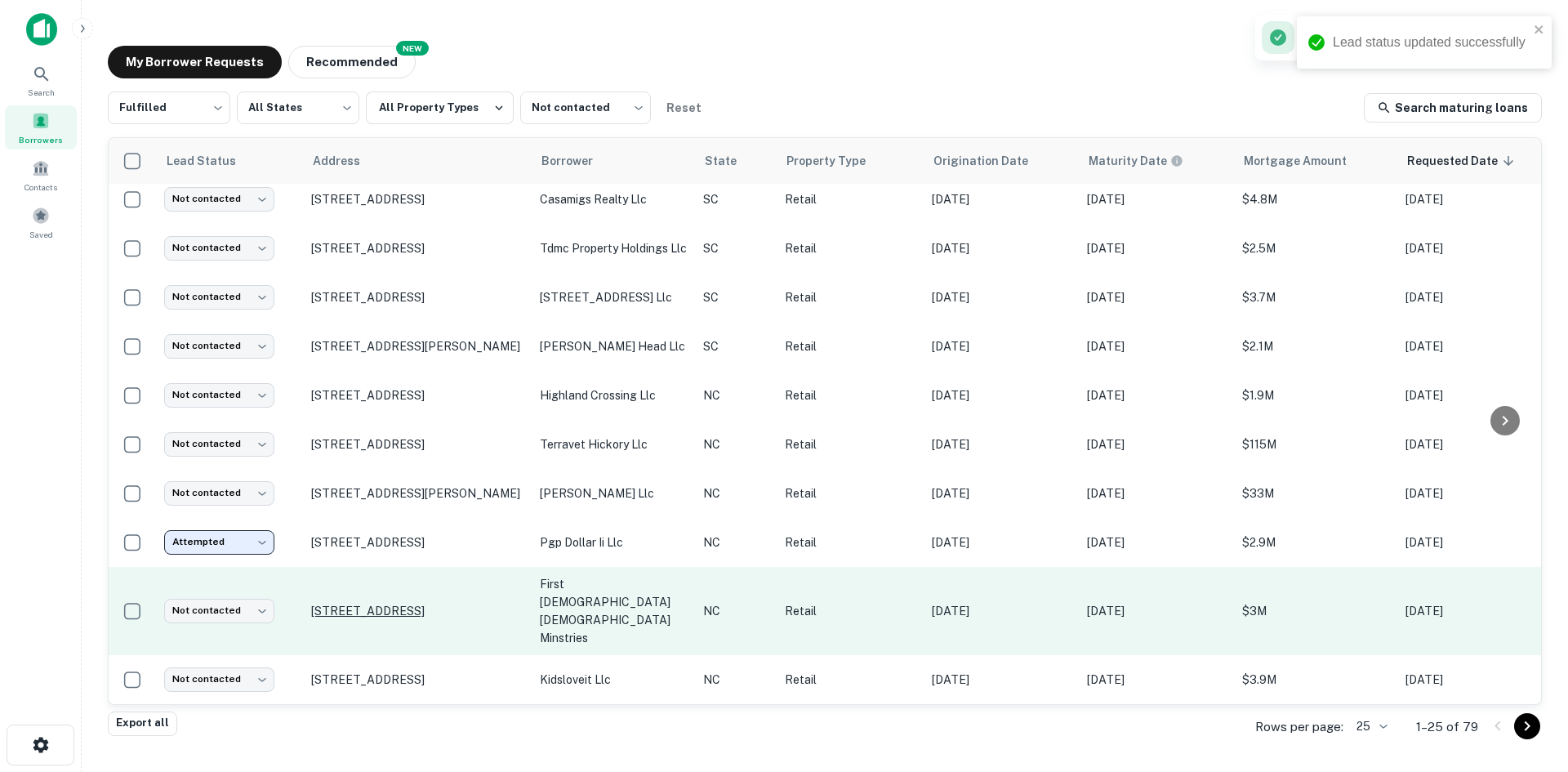
click at [368, 611] on p "[STREET_ADDRESS]" at bounding box center [416, 611] width 212 height 15
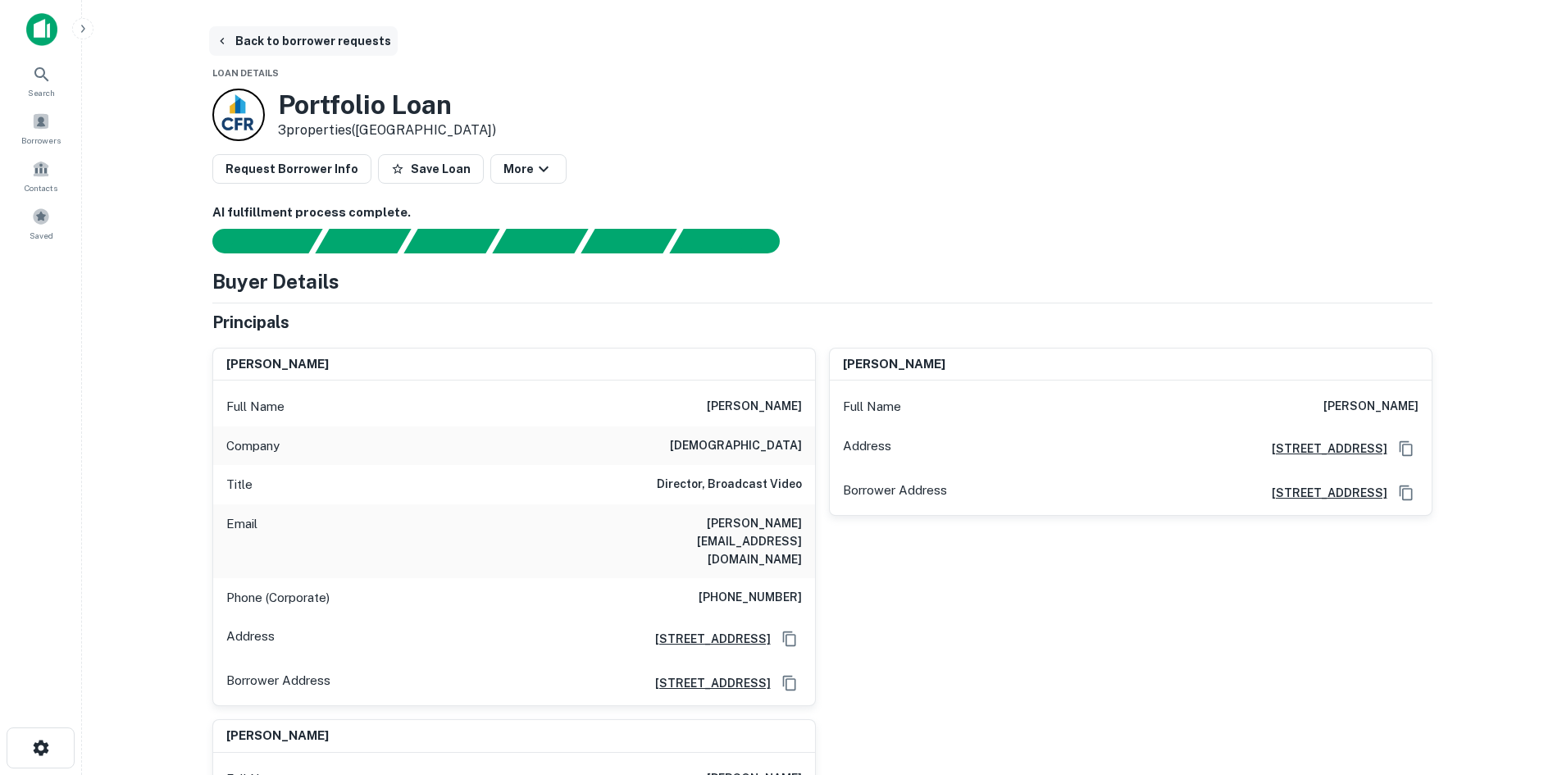
click at [276, 46] on button "Back to borrower requests" at bounding box center [303, 41] width 189 height 30
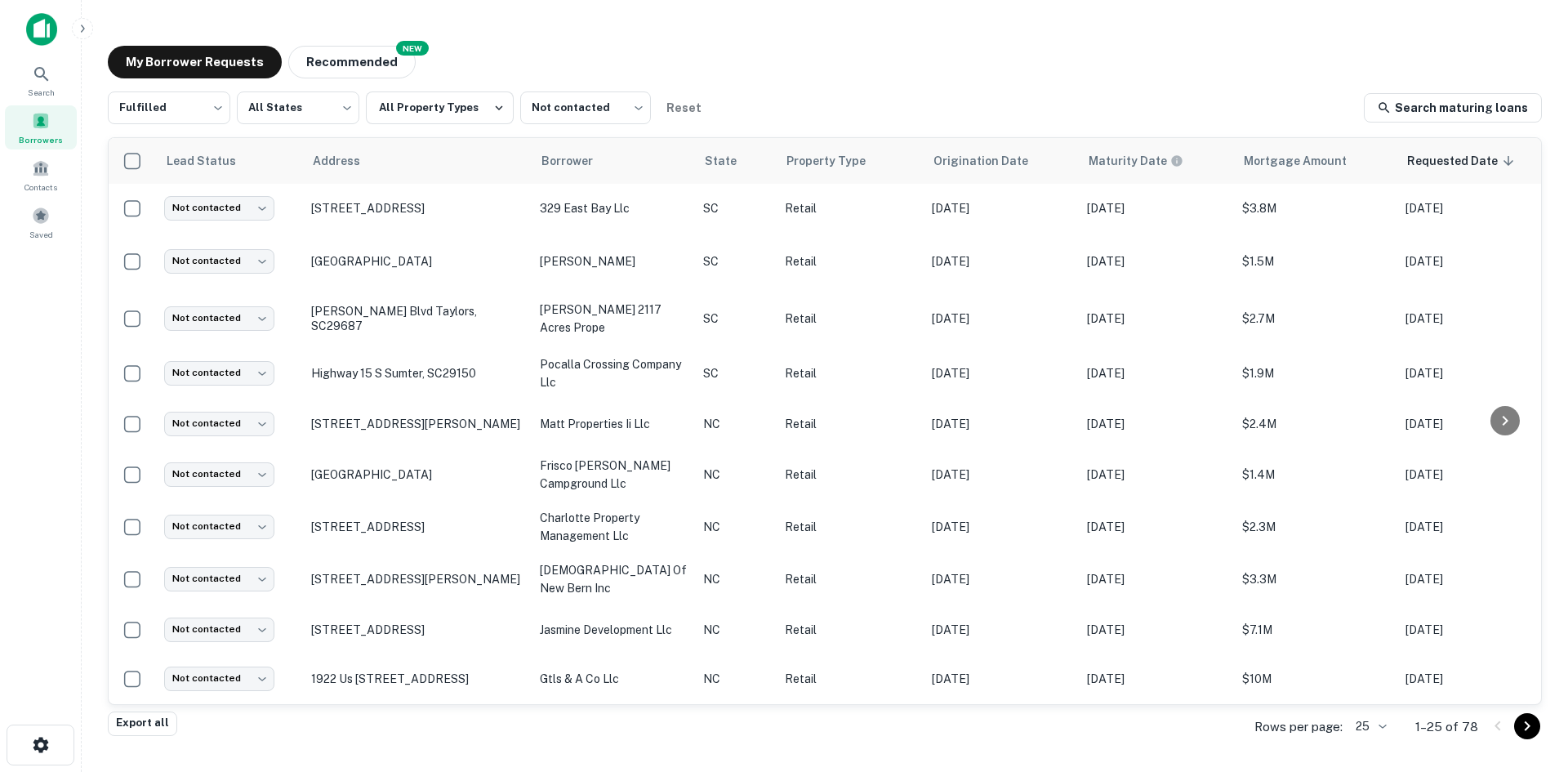
click at [1365, 724] on body "Search Borrowers Contacts Saved My Borrower Requests NEW Recommended Fulfilled …" at bounding box center [784, 386] width 1568 height 772
click at [1366, 730] on li "1000" at bounding box center [1373, 738] width 56 height 30
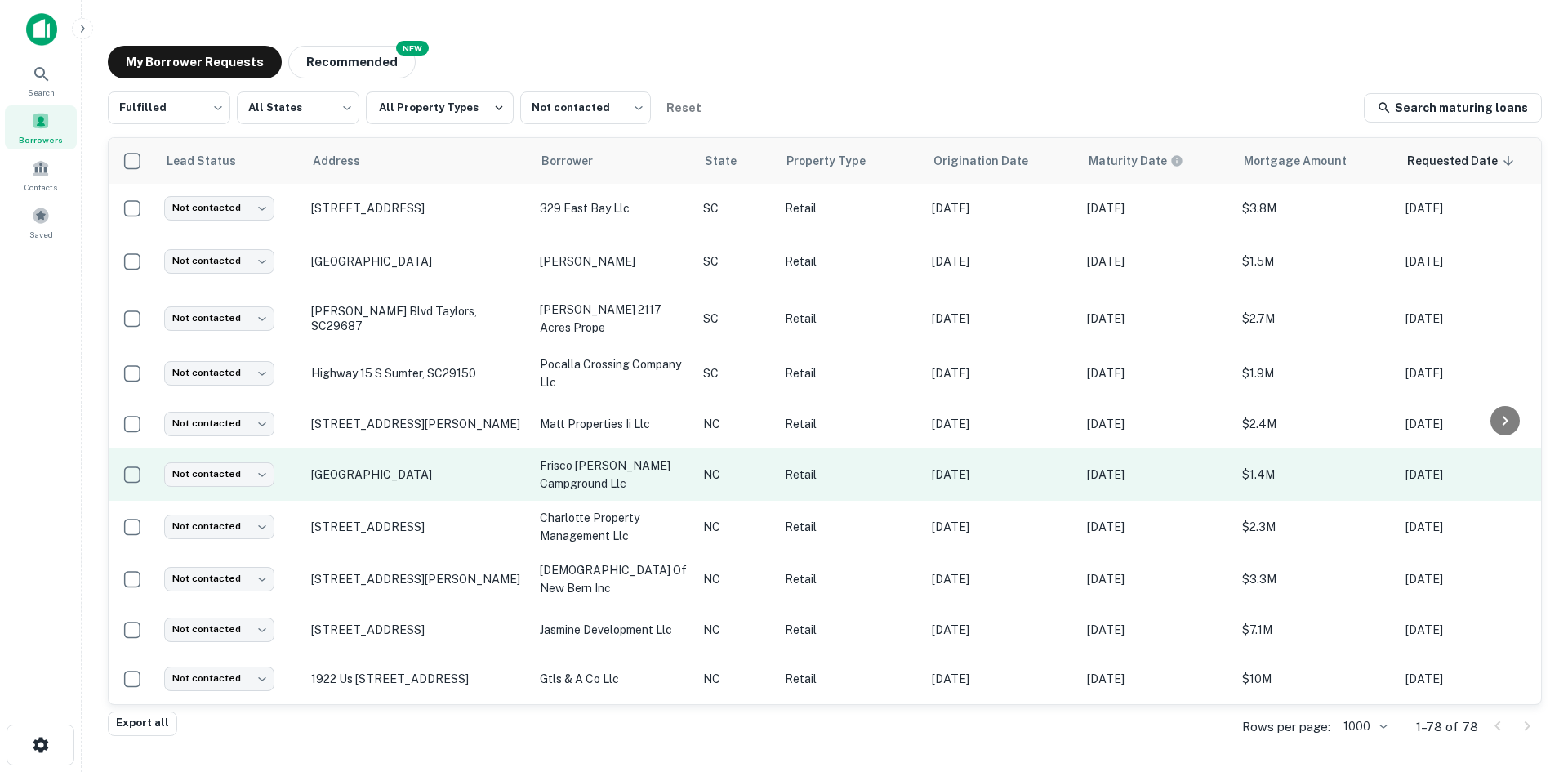
click at [402, 482] on p "[GEOGRAPHIC_DATA]" at bounding box center [416, 474] width 212 height 15
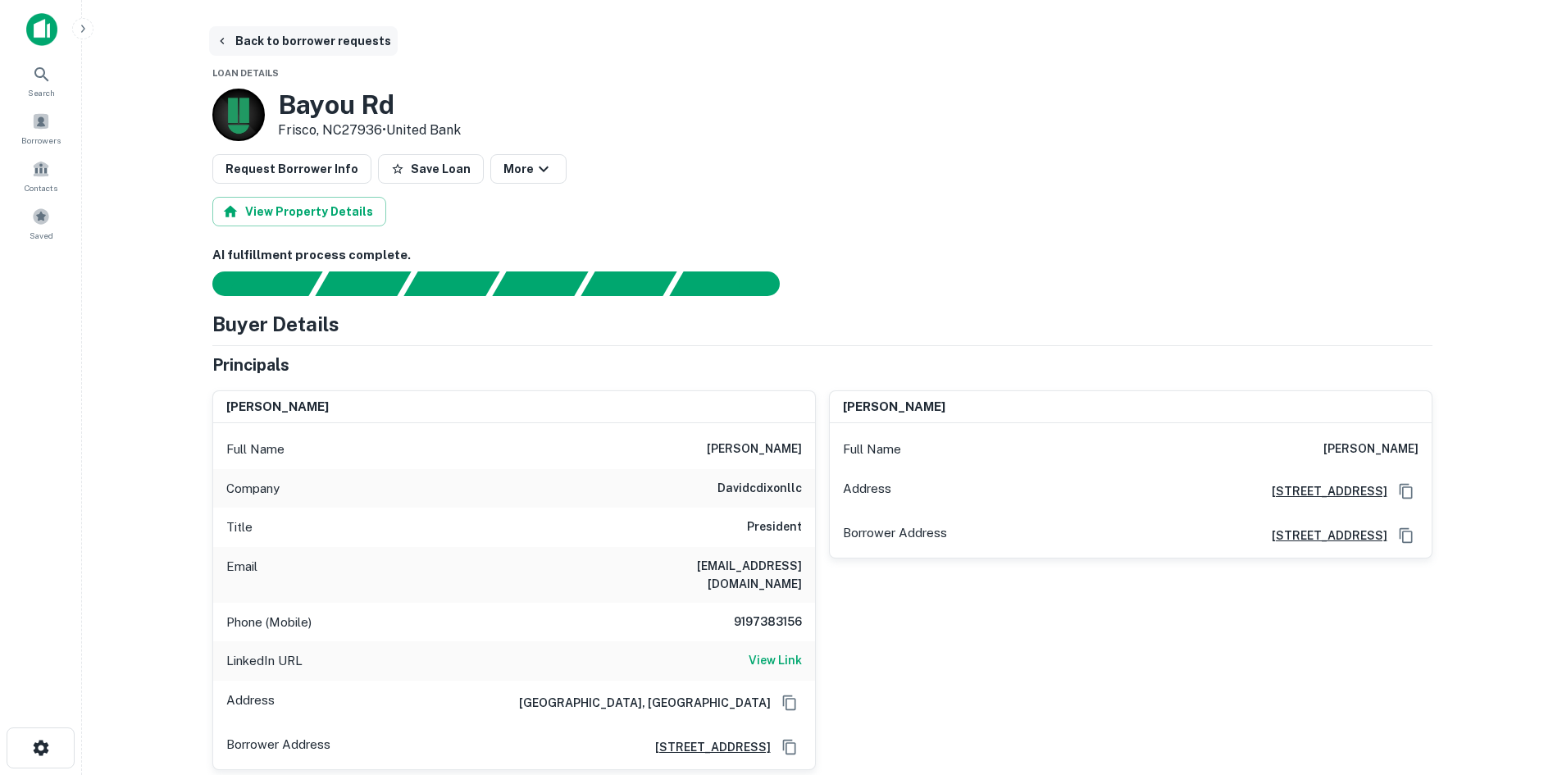
click at [262, 48] on button "Back to borrower requests" at bounding box center [303, 41] width 189 height 30
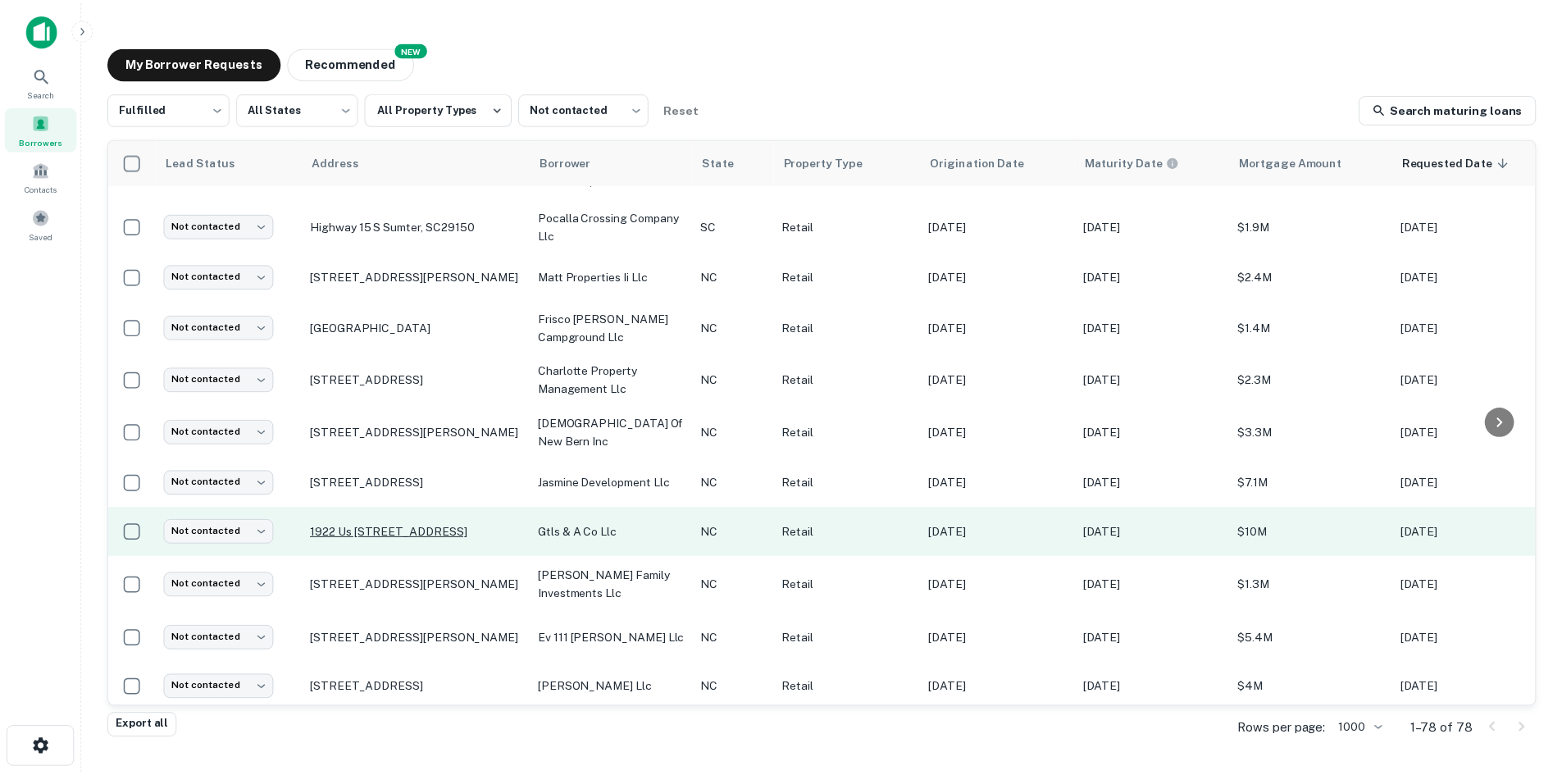
scroll to position [164, 0]
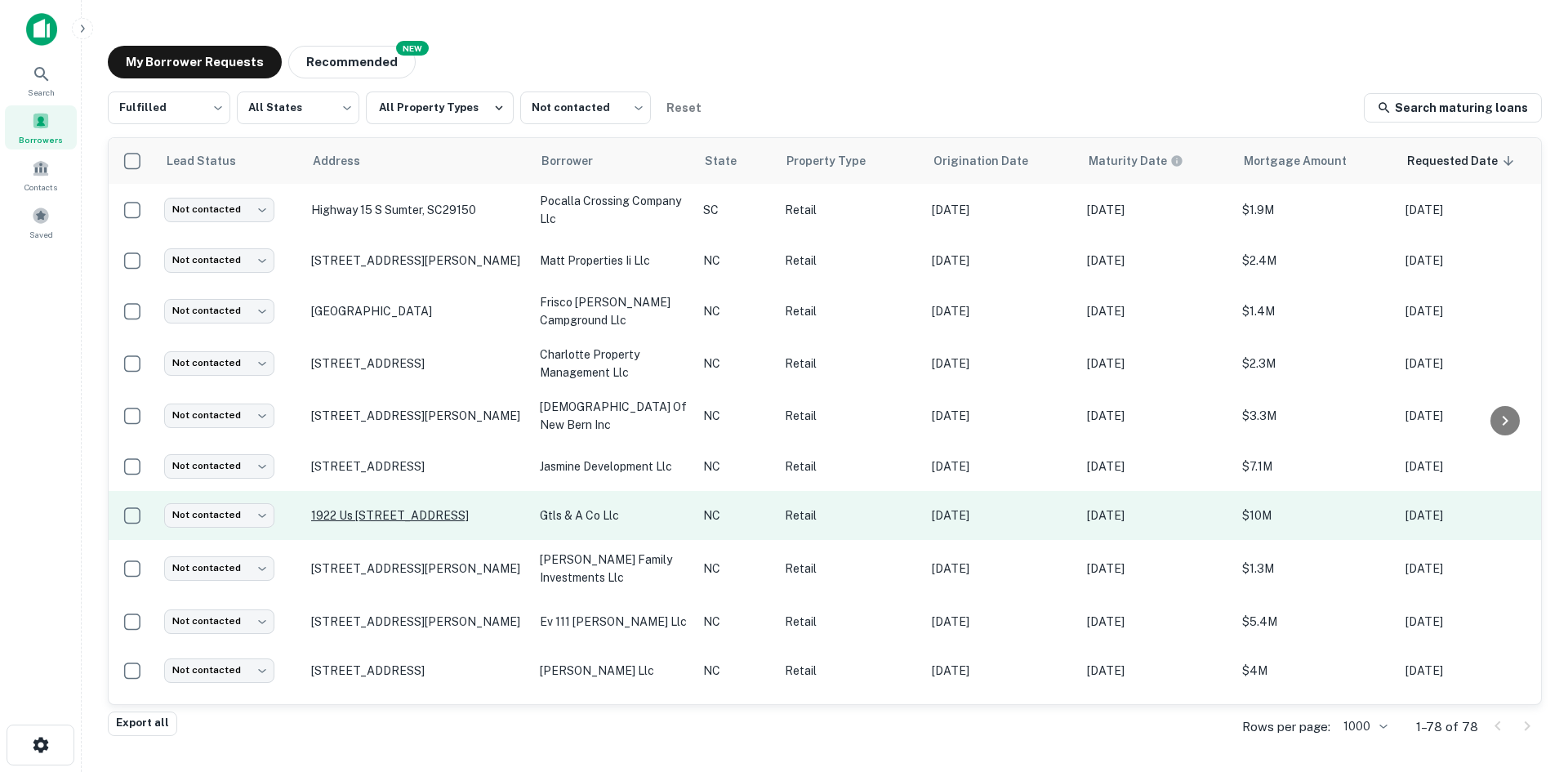
click at [402, 523] on p "1922 Us [STREET_ADDRESS]" at bounding box center [416, 515] width 212 height 15
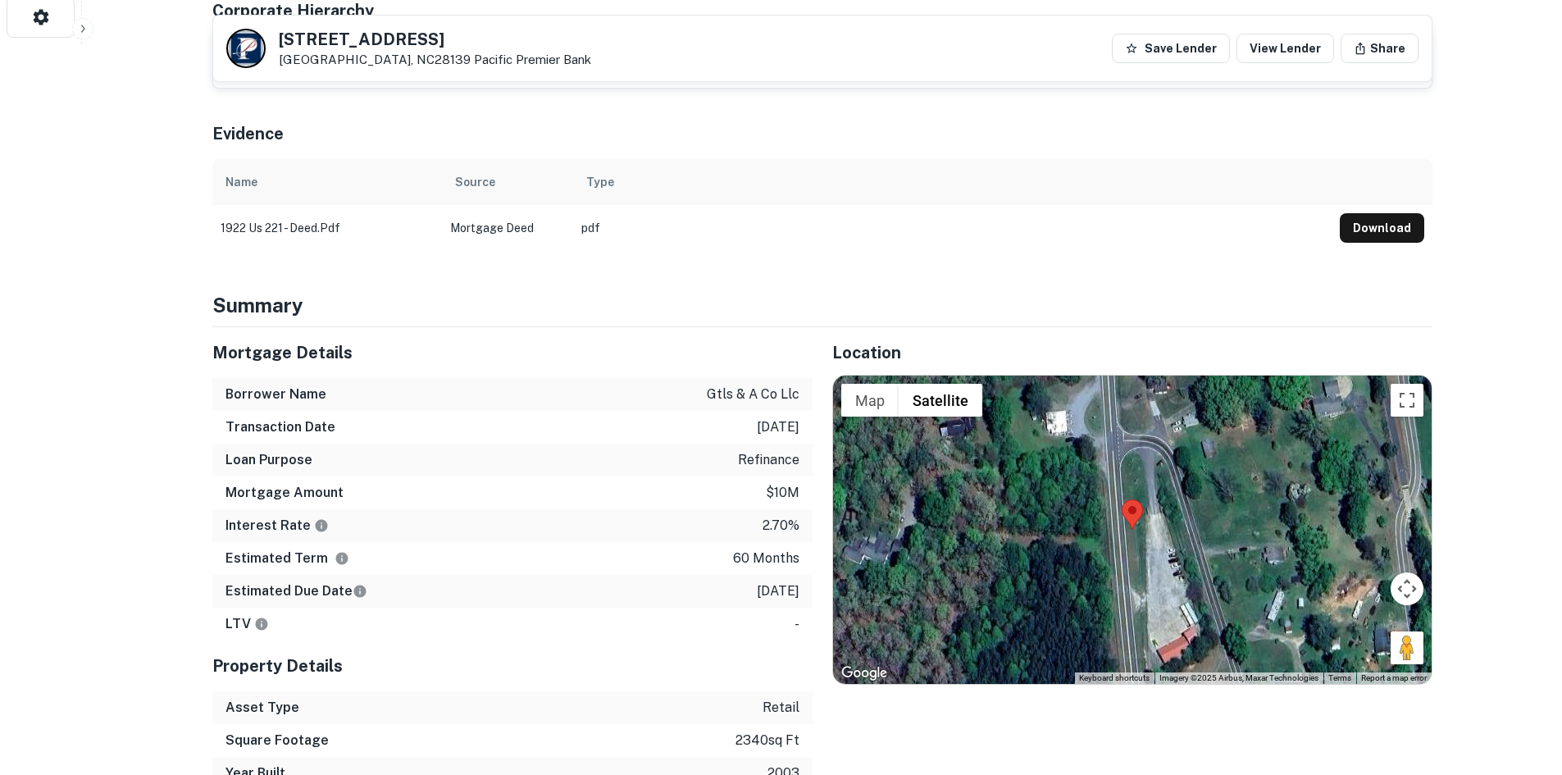
scroll to position [738, 0]
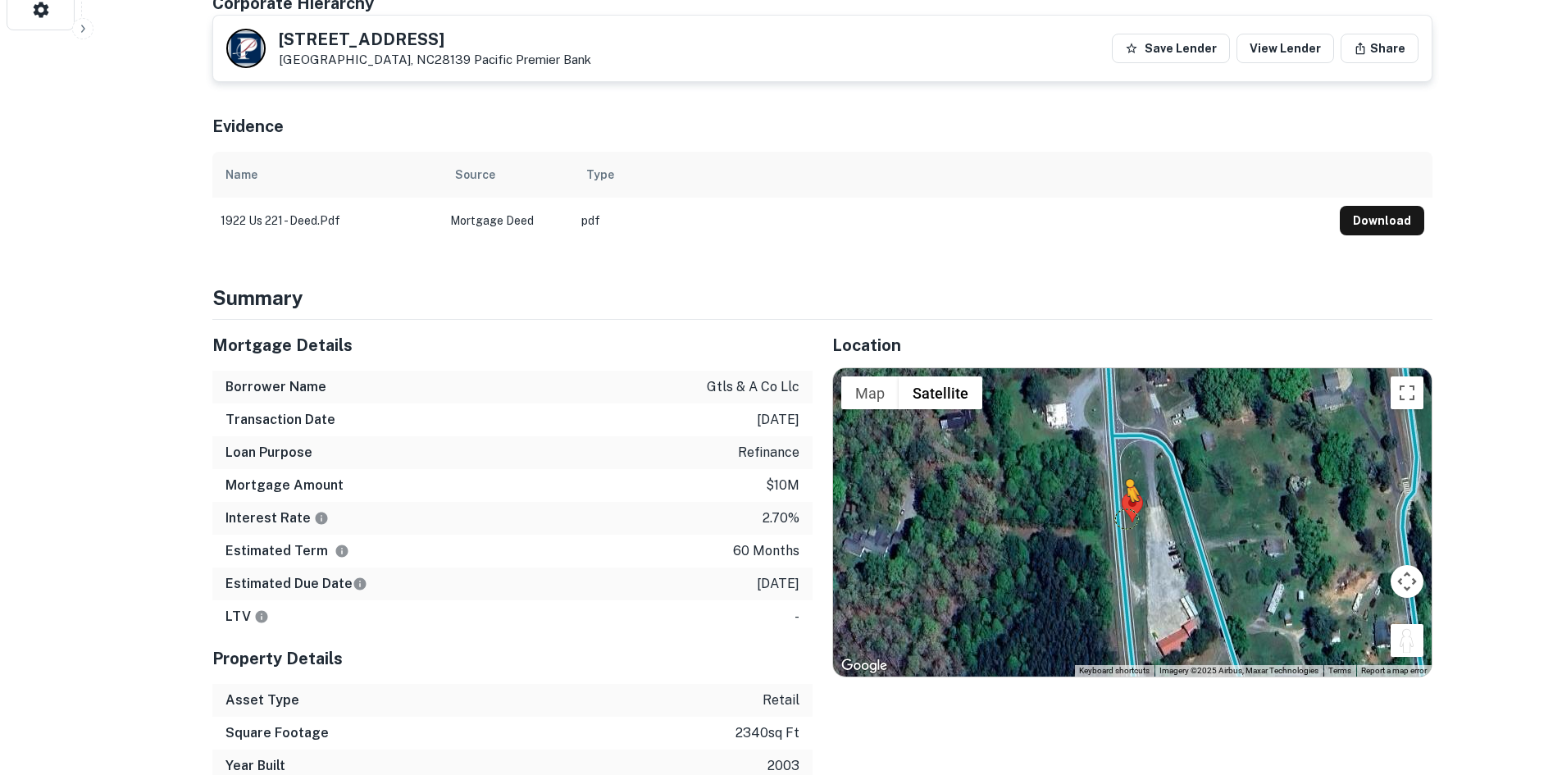
drag, startPoint x: 1407, startPoint y: 633, endPoint x: 1124, endPoint y: 517, distance: 306.0
click at [1124, 517] on div "To activate drag with keyboard, press Alt + Enter. Once in keyboard drag state,…" at bounding box center [1132, 522] width 599 height 308
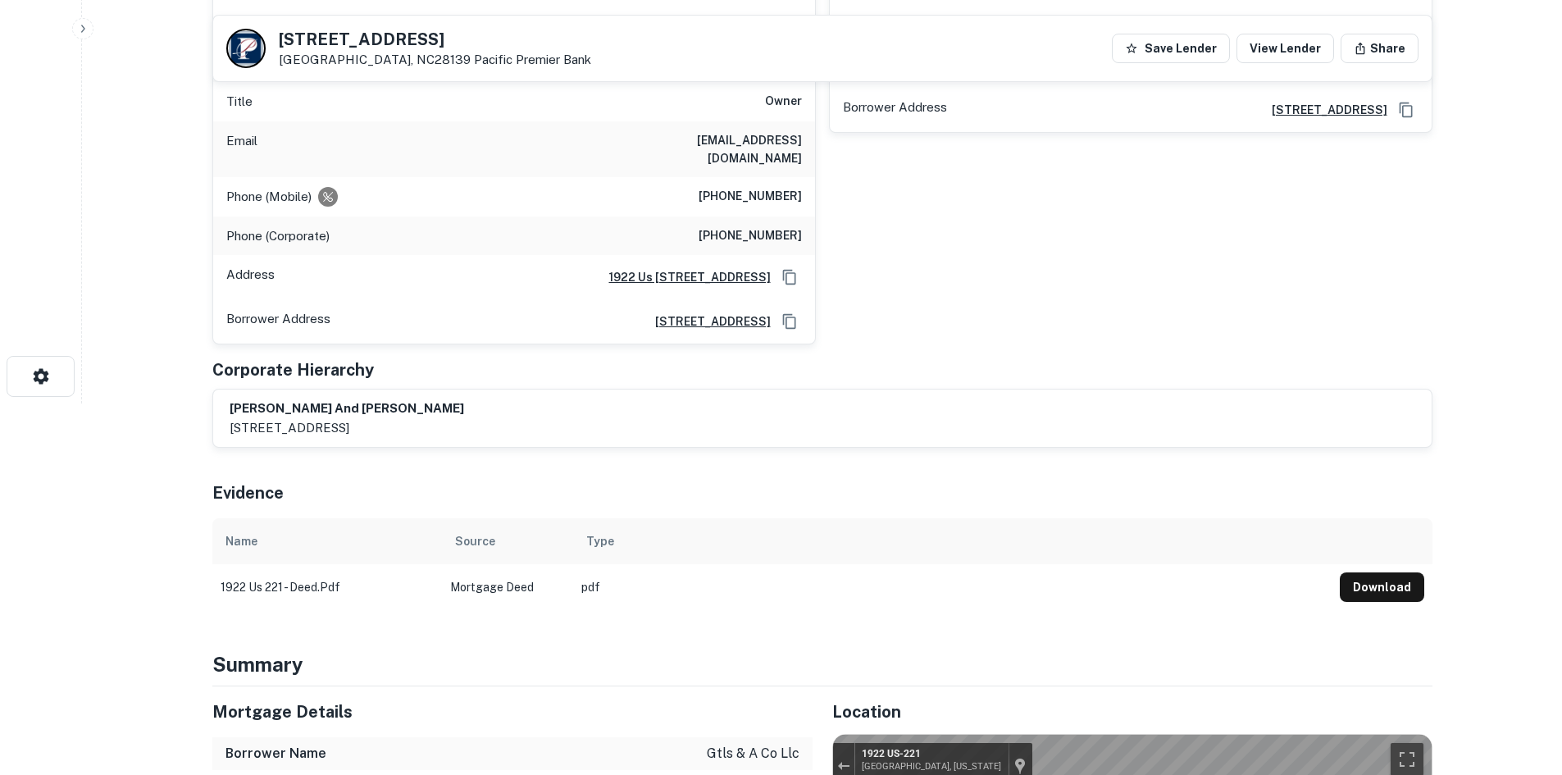
scroll to position [246, 0]
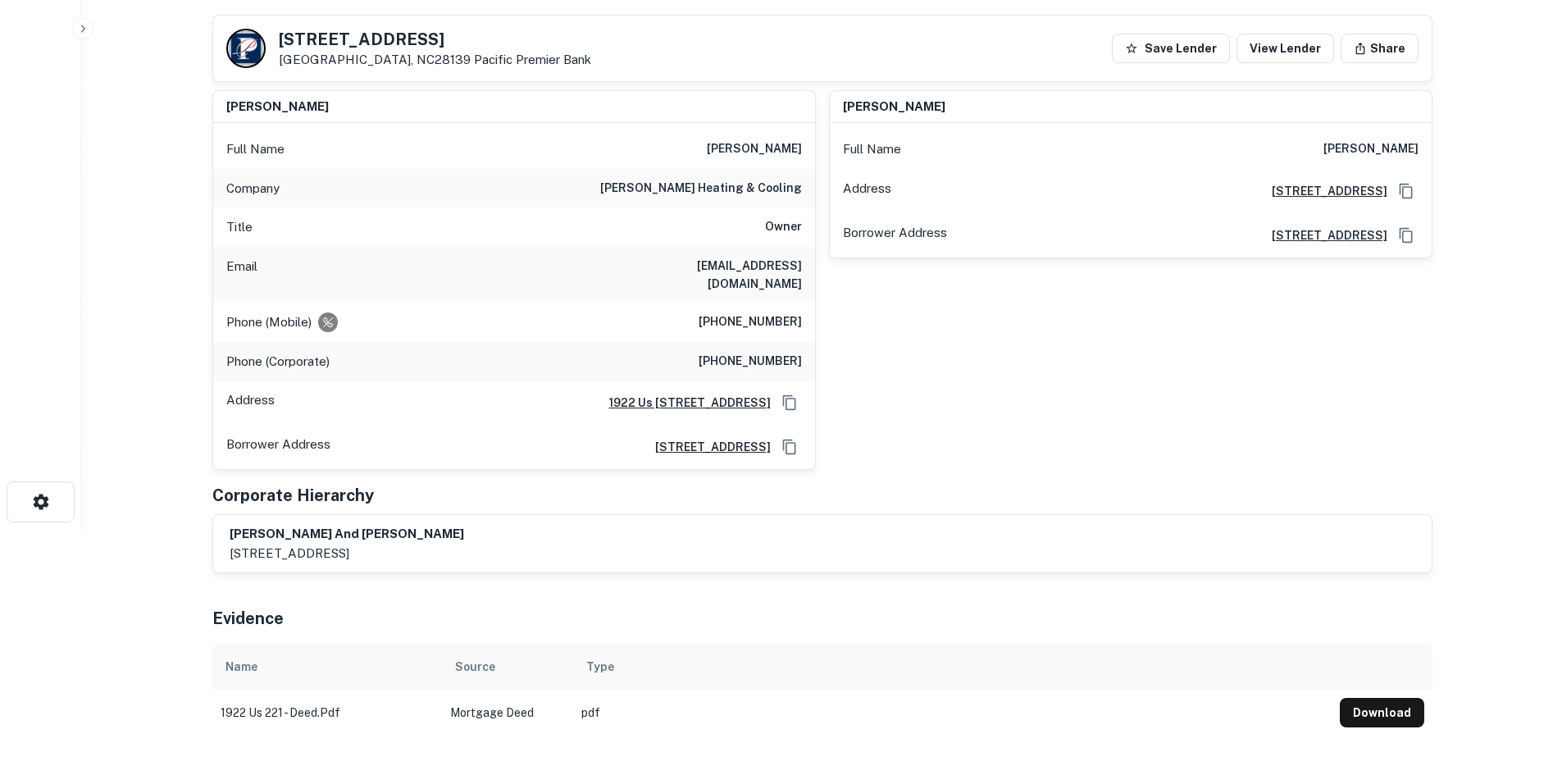
drag, startPoint x: 444, startPoint y: 35, endPoint x: 288, endPoint y: 43, distance: 156.0
click at [288, 43] on h5 "1922 US 221 HWY N" at bounding box center [435, 39] width 312 height 16
drag, startPoint x: 269, startPoint y: 34, endPoint x: 416, endPoint y: 69, distance: 151.0
click at [416, 69] on div "1922 US 221 HWY N Rutherfordton, NC28139 Pacific Premier Bank Save Lender View …" at bounding box center [822, 49] width 1219 height 66
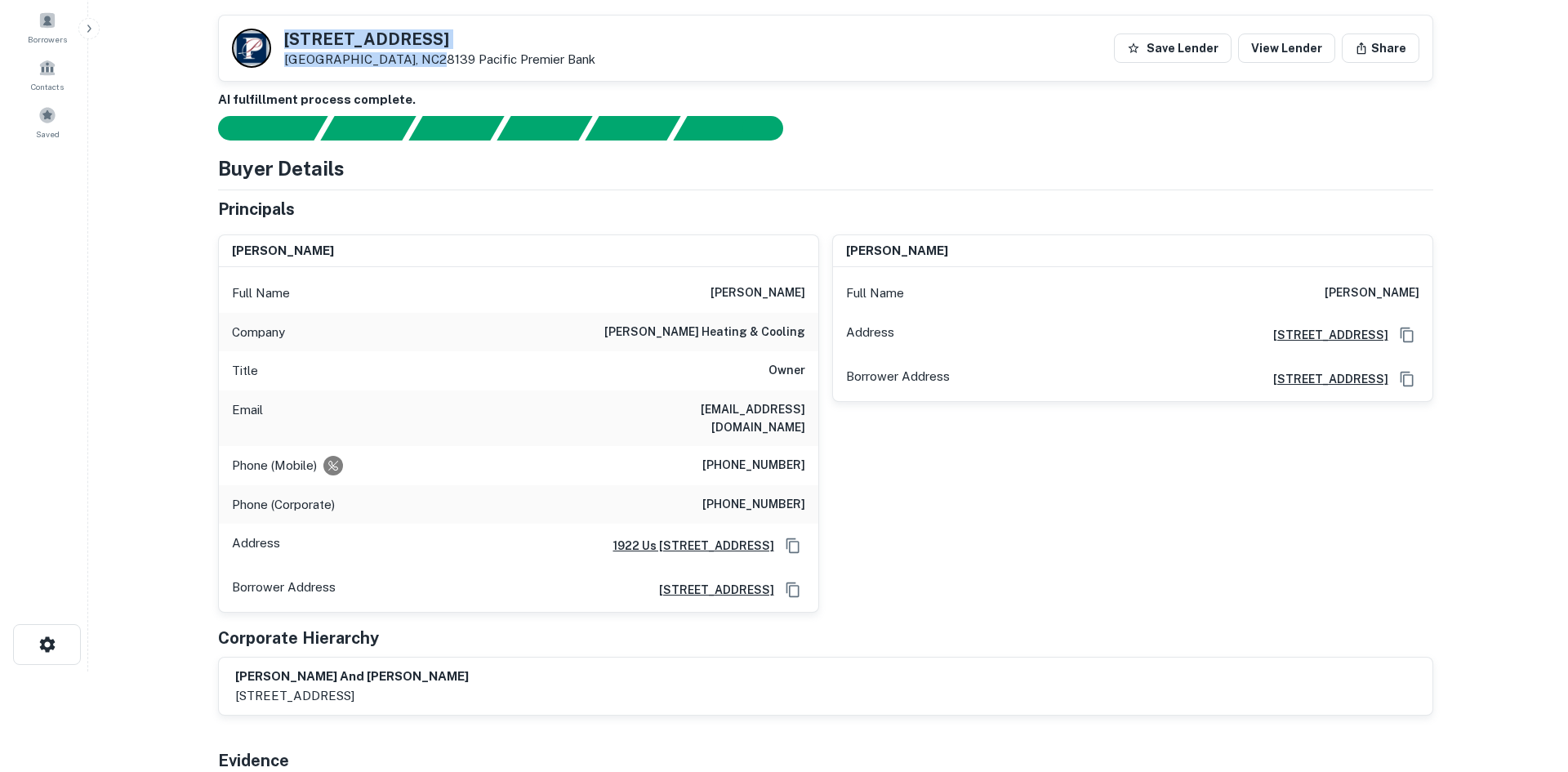
scroll to position [0, 0]
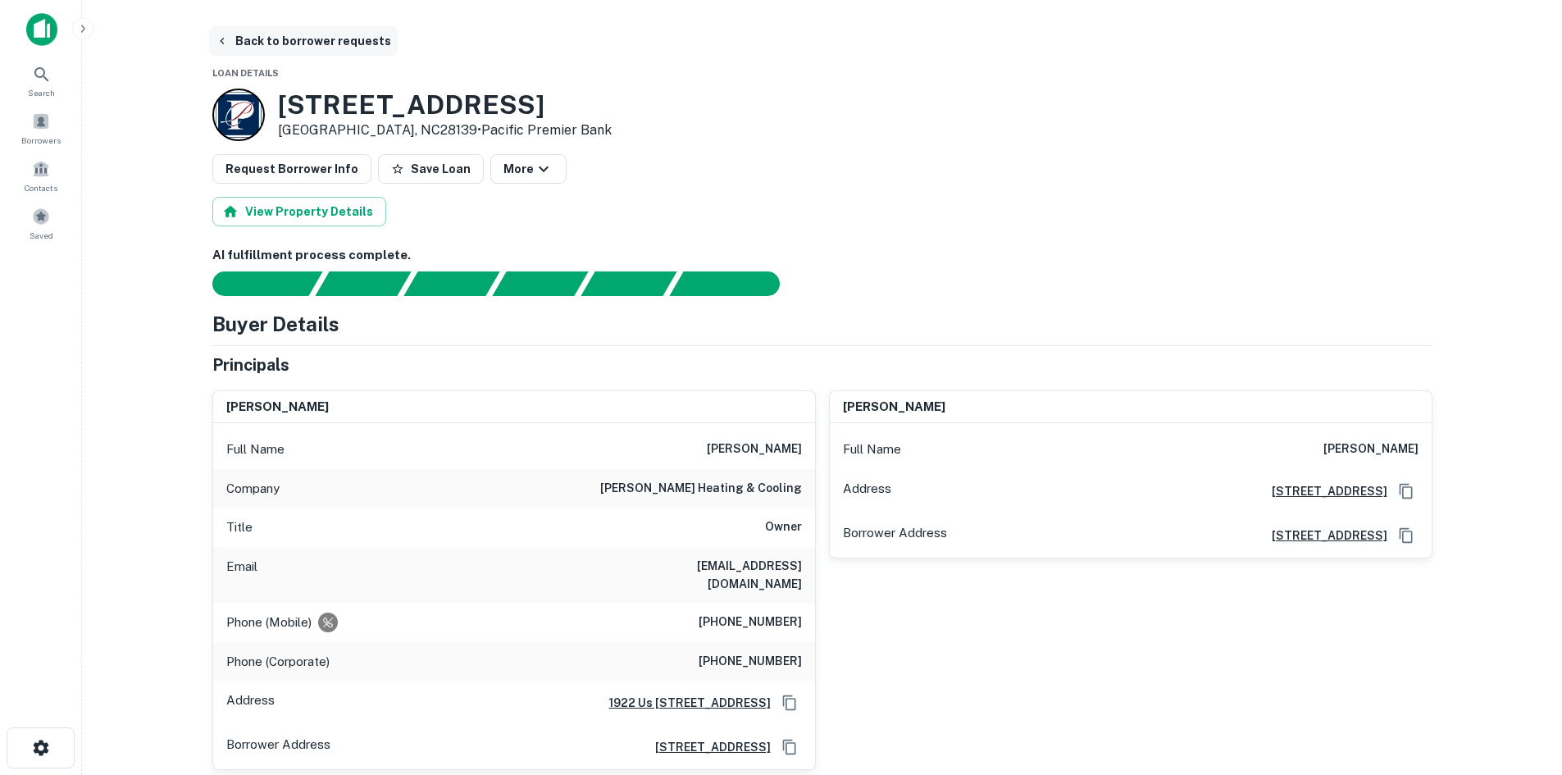
click at [294, 48] on button "Back to borrower requests" at bounding box center [303, 41] width 189 height 30
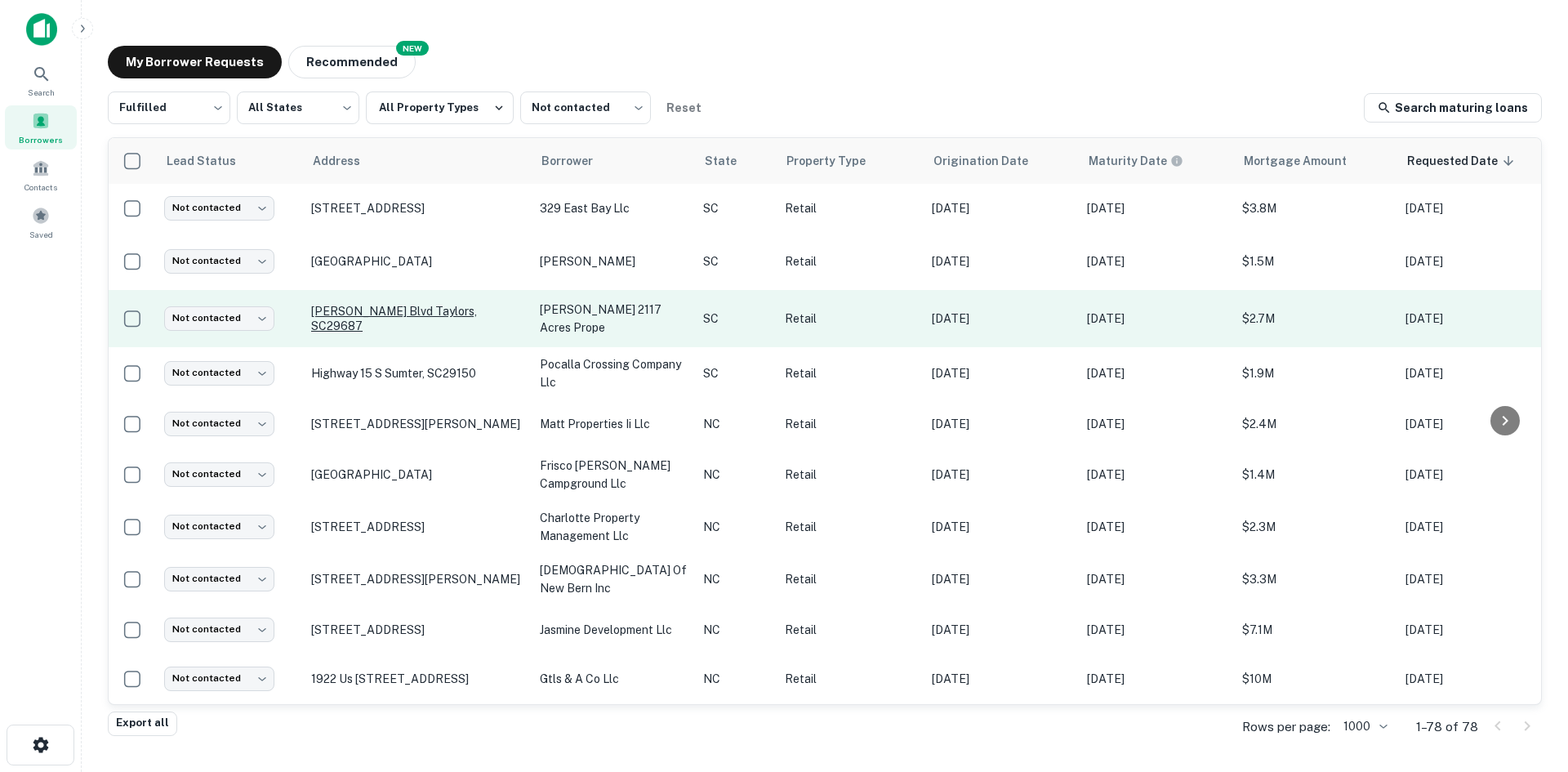
click at [334, 334] on p "[PERSON_NAME] Blvd Taylors, SC29687" at bounding box center [416, 319] width 212 height 30
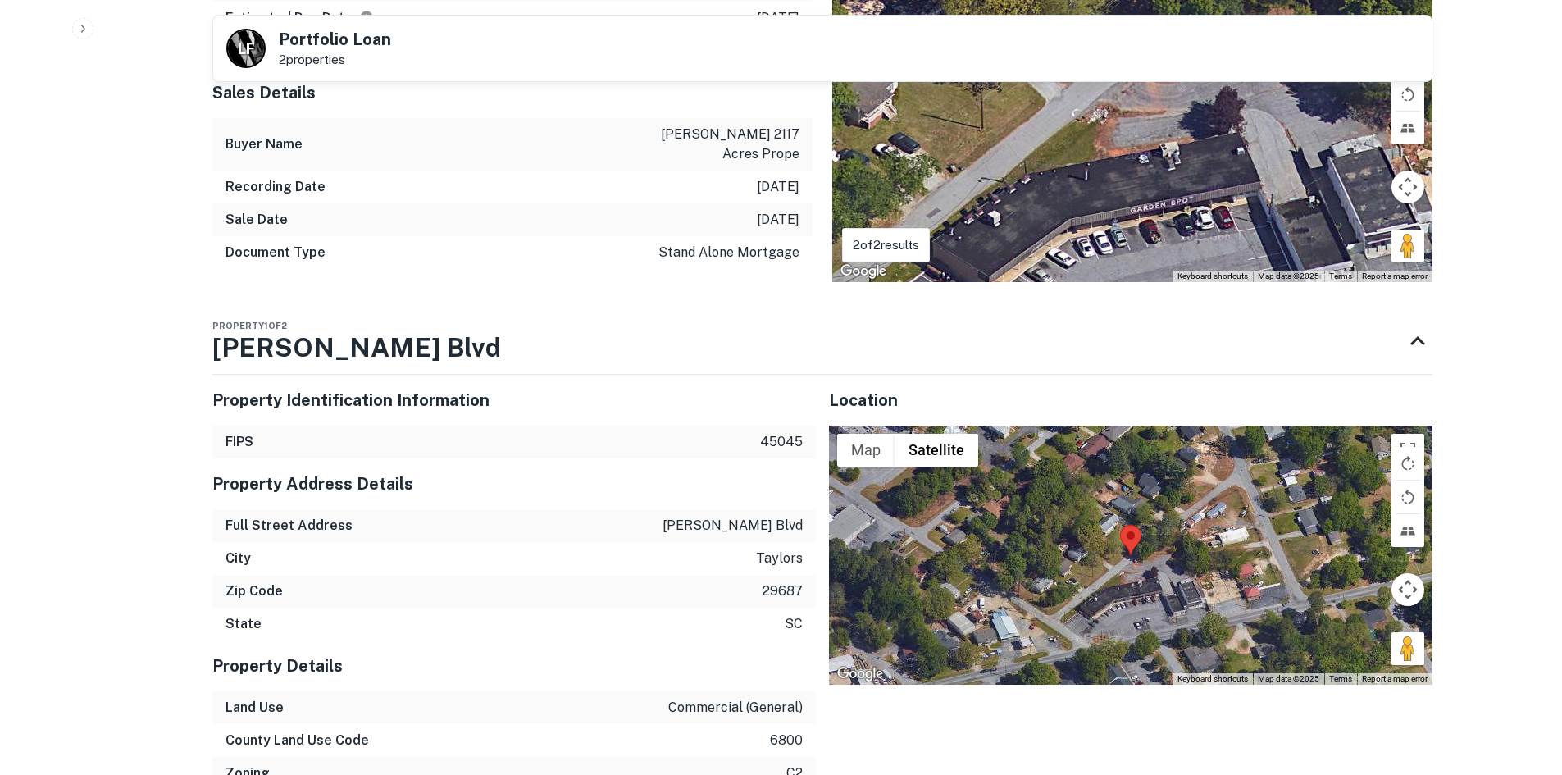
scroll to position [1394, 0]
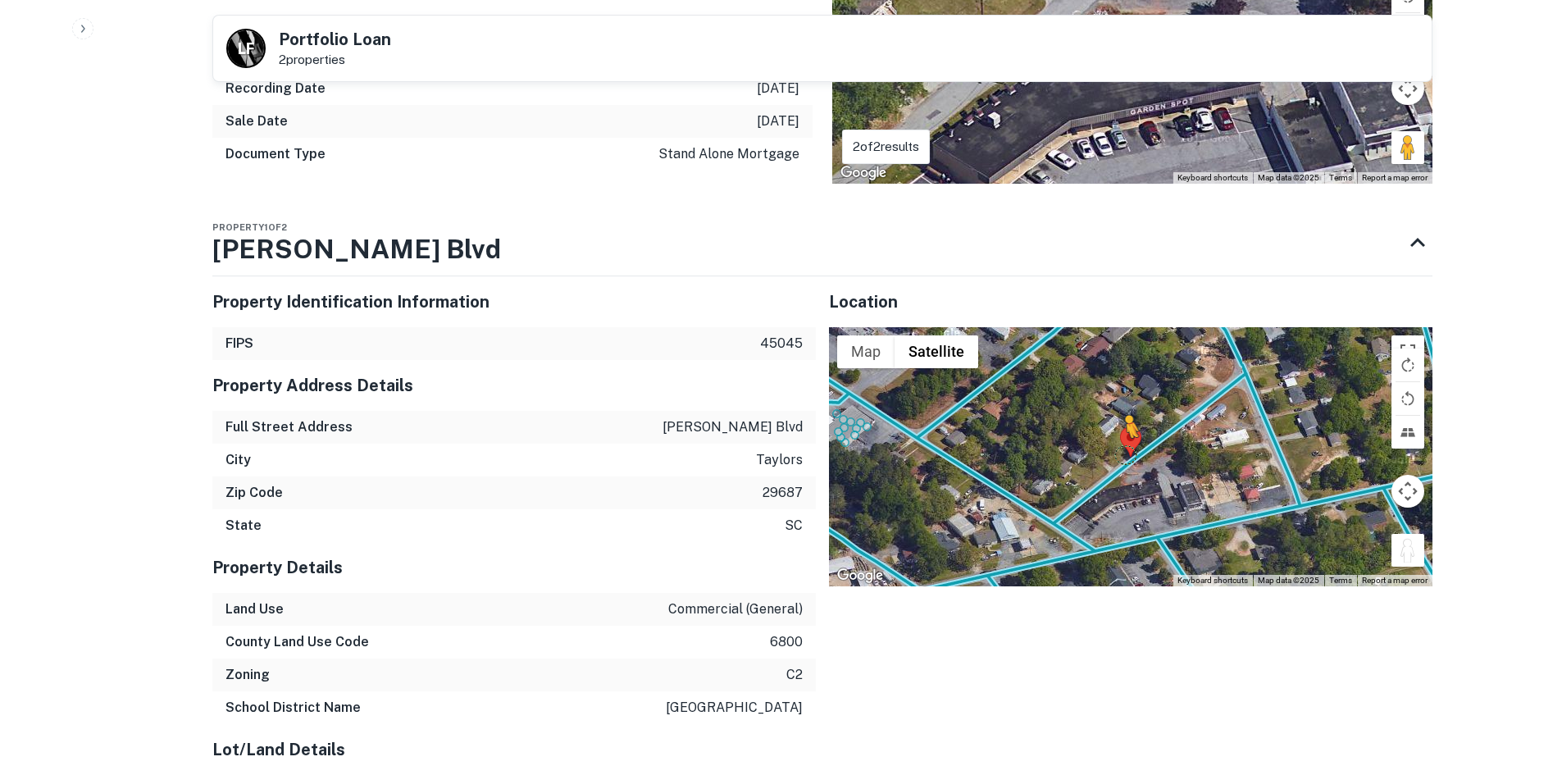
drag, startPoint x: 1406, startPoint y: 549, endPoint x: 1127, endPoint y: 454, distance: 294.4
click at [1127, 454] on div "To activate drag with keyboard, press Alt + Enter. Once in keyboard drag state,…" at bounding box center [1131, 456] width 604 height 259
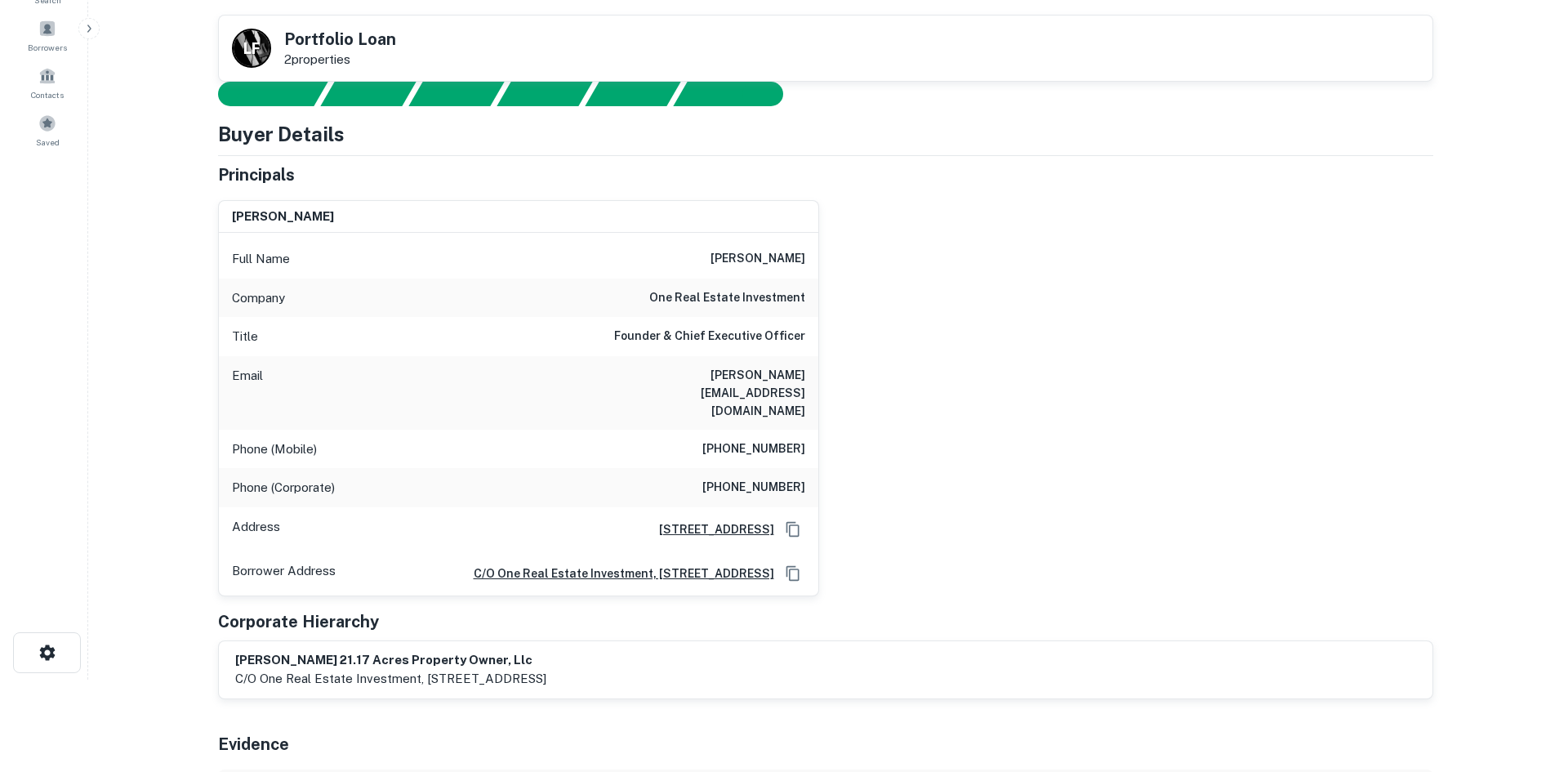
scroll to position [0, 0]
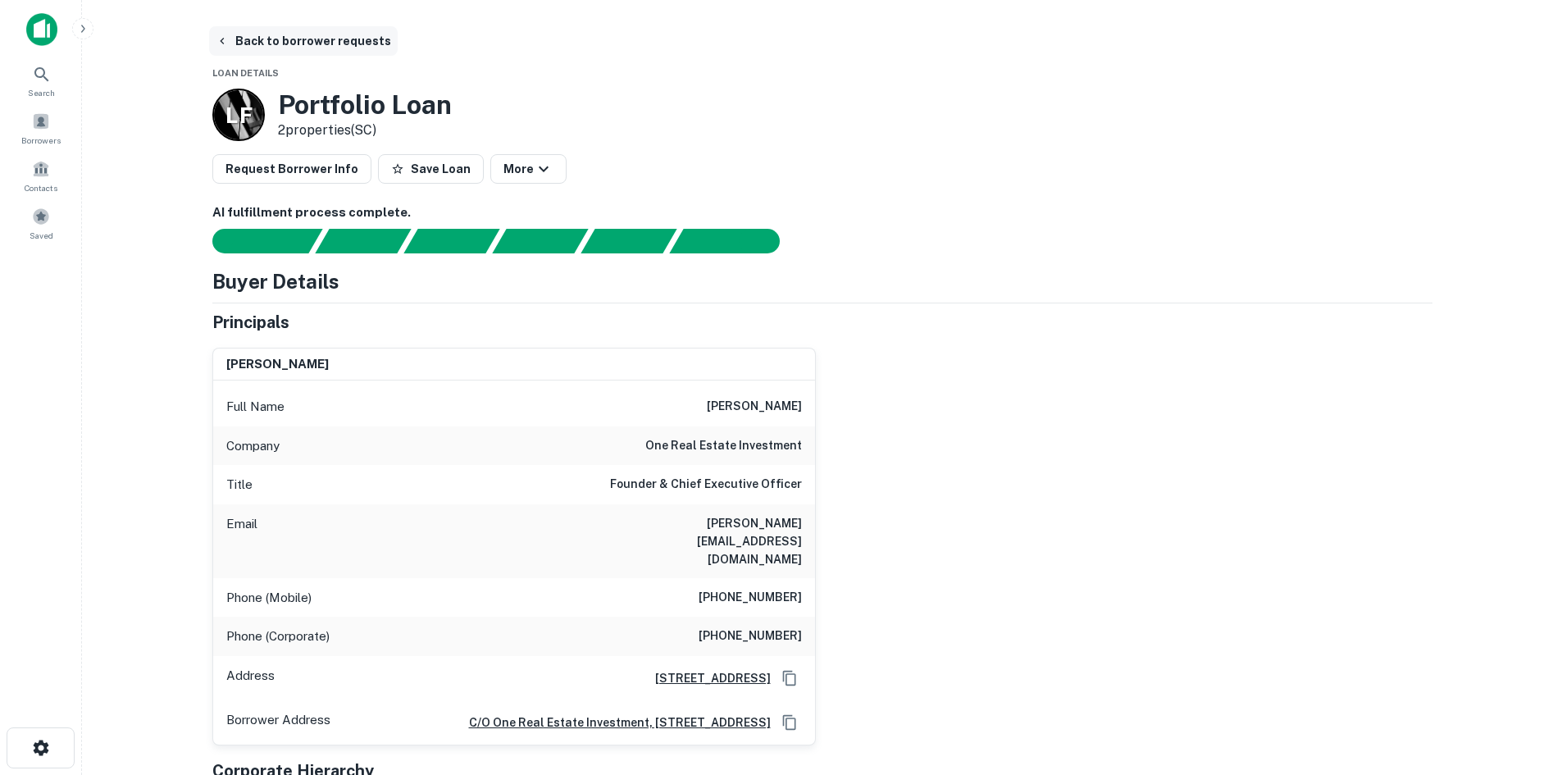
click at [276, 42] on button "Back to borrower requests" at bounding box center [303, 41] width 189 height 30
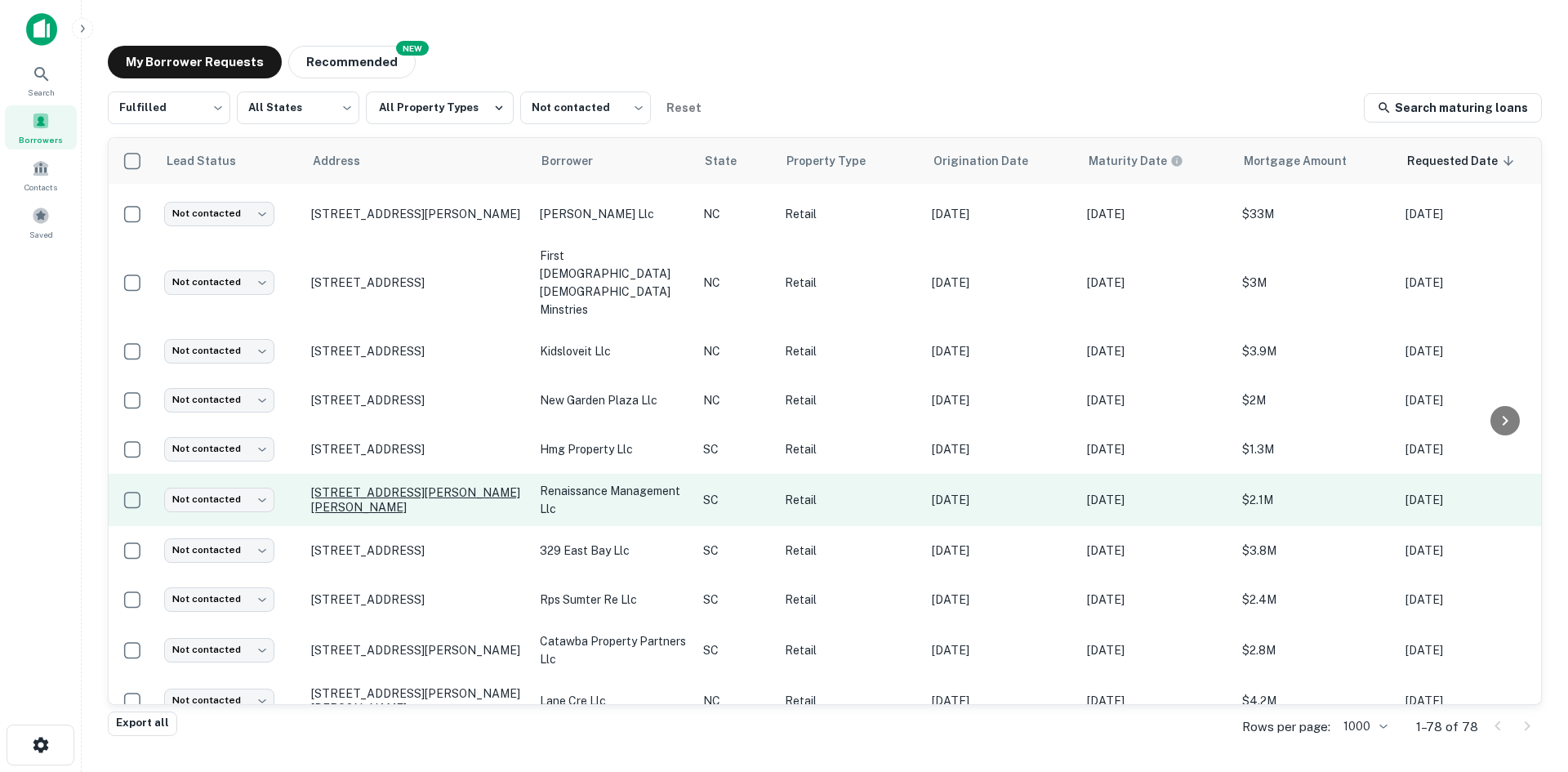
scroll to position [1062, 0]
click at [399, 514] on p "[STREET_ADDRESS][PERSON_NAME][PERSON_NAME]" at bounding box center [416, 499] width 212 height 30
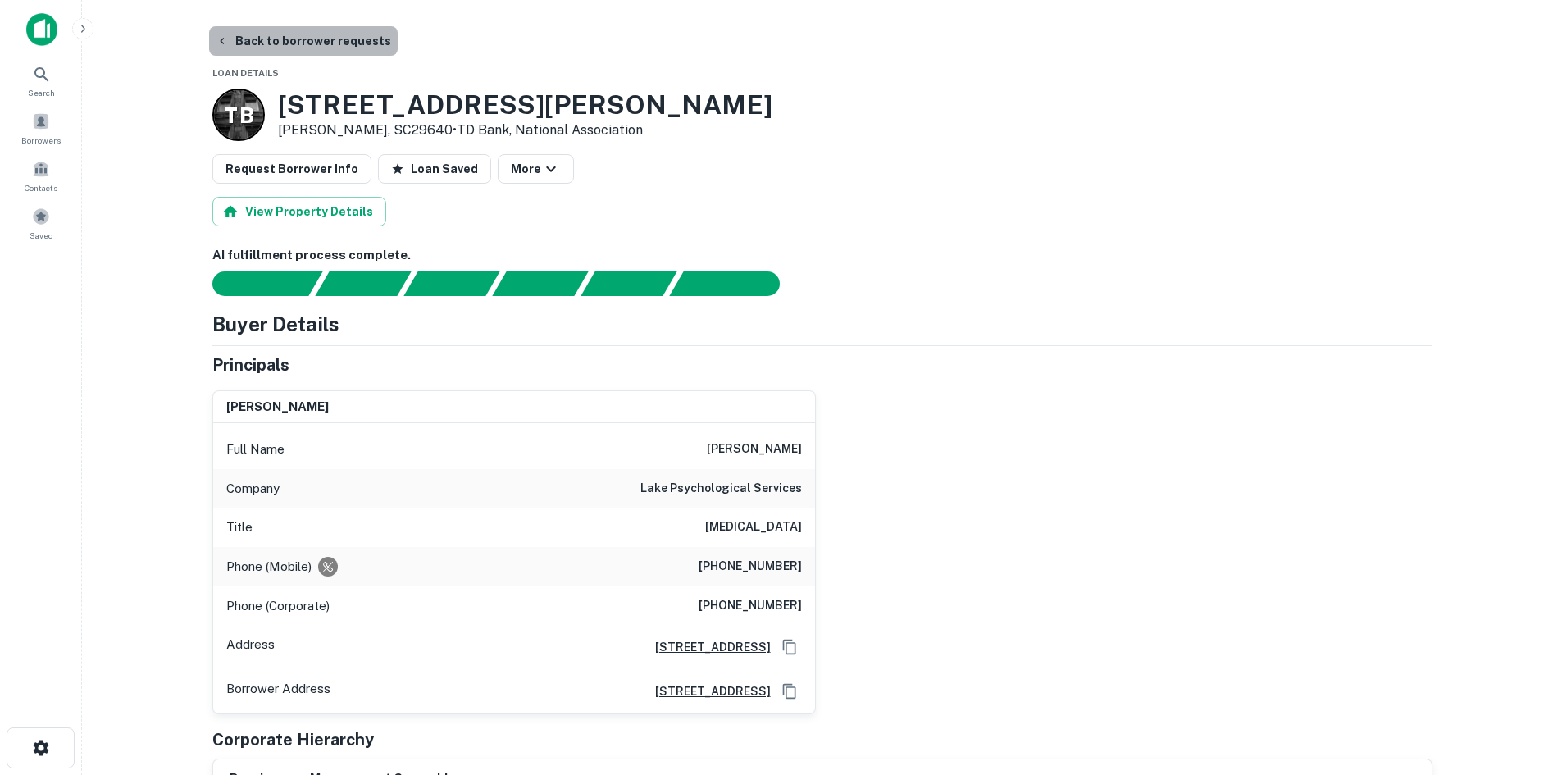
click at [301, 34] on button "Back to borrower requests" at bounding box center [303, 41] width 189 height 30
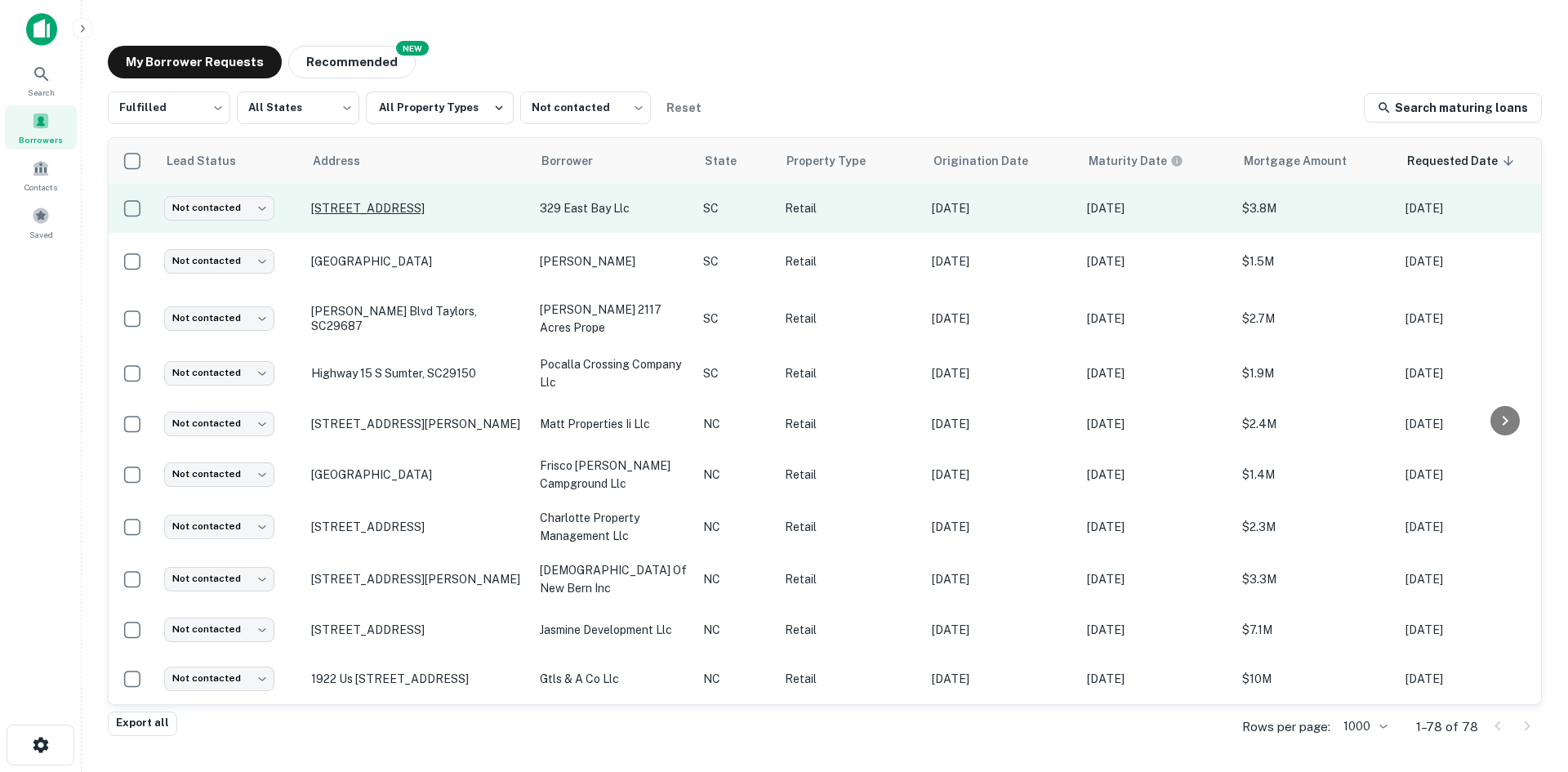
click at [393, 211] on p "[STREET_ADDRESS]" at bounding box center [416, 208] width 212 height 15
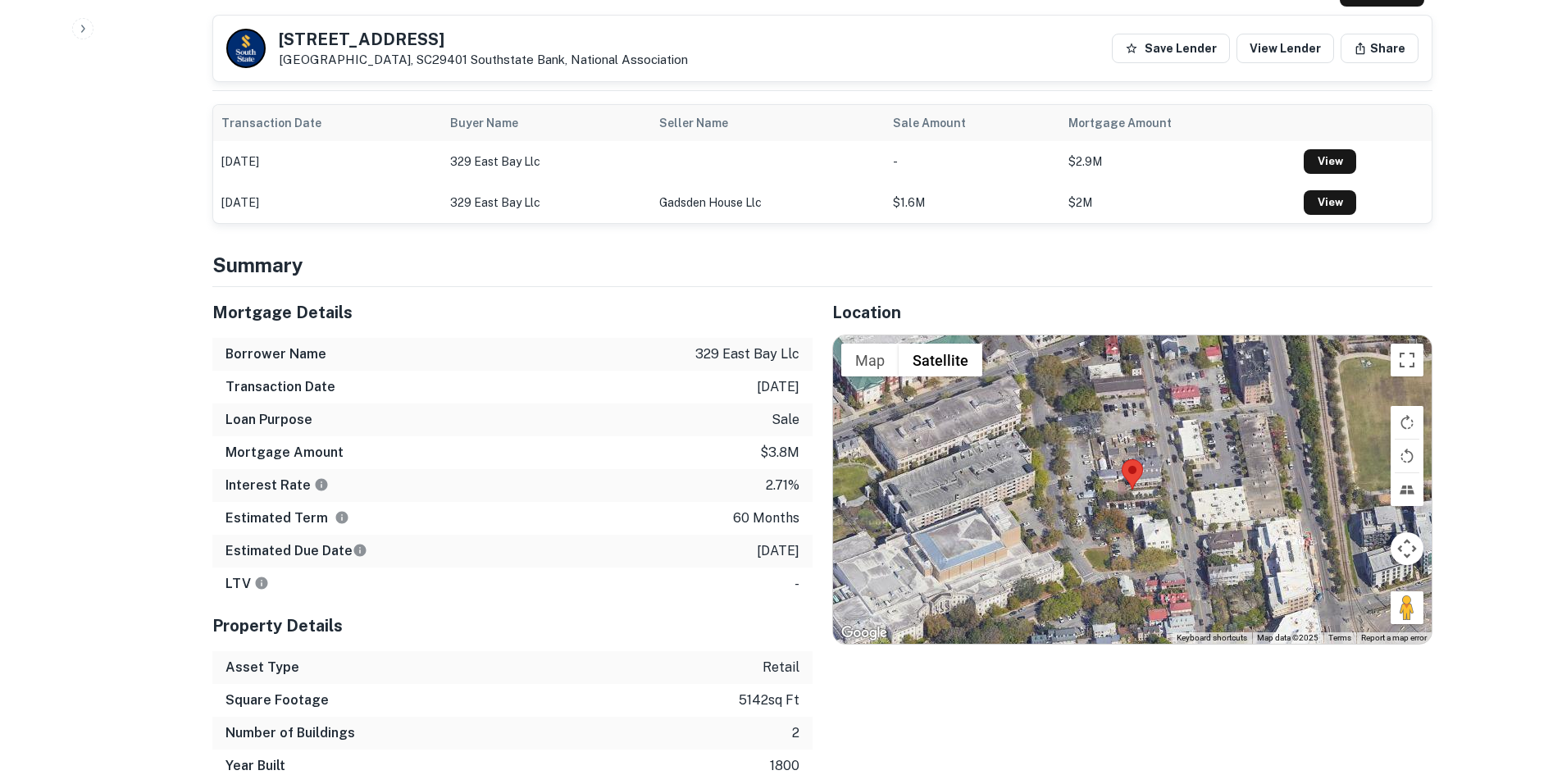
scroll to position [1066, 0]
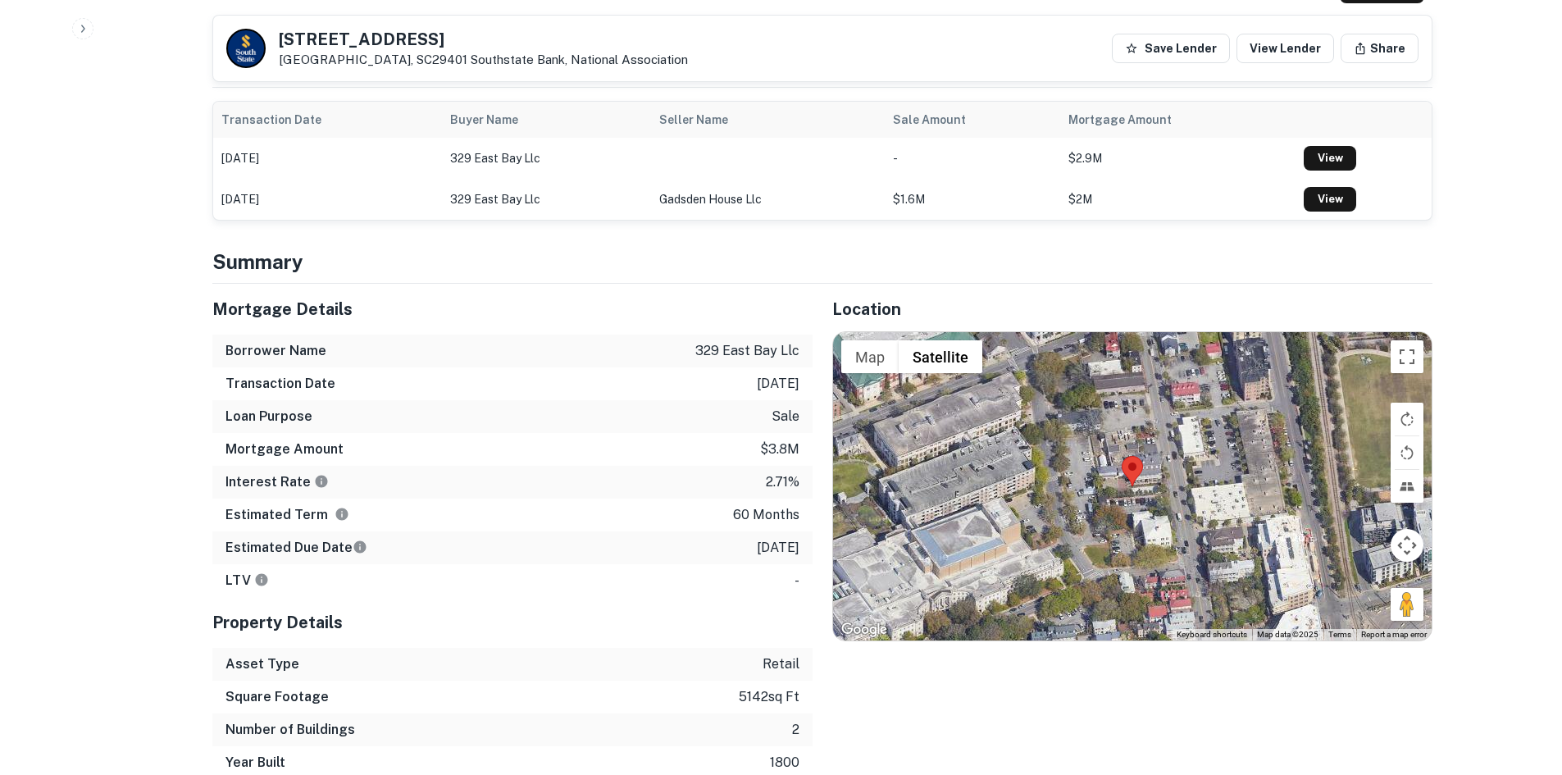
drag, startPoint x: 1248, startPoint y: 488, endPoint x: 1288, endPoint y: 515, distance: 48.5
click at [1235, 479] on div "Map Terrain Satellite Labels Keyboard shortcuts Map Data Map data ©2025 Map dat…" at bounding box center [1132, 486] width 599 height 308
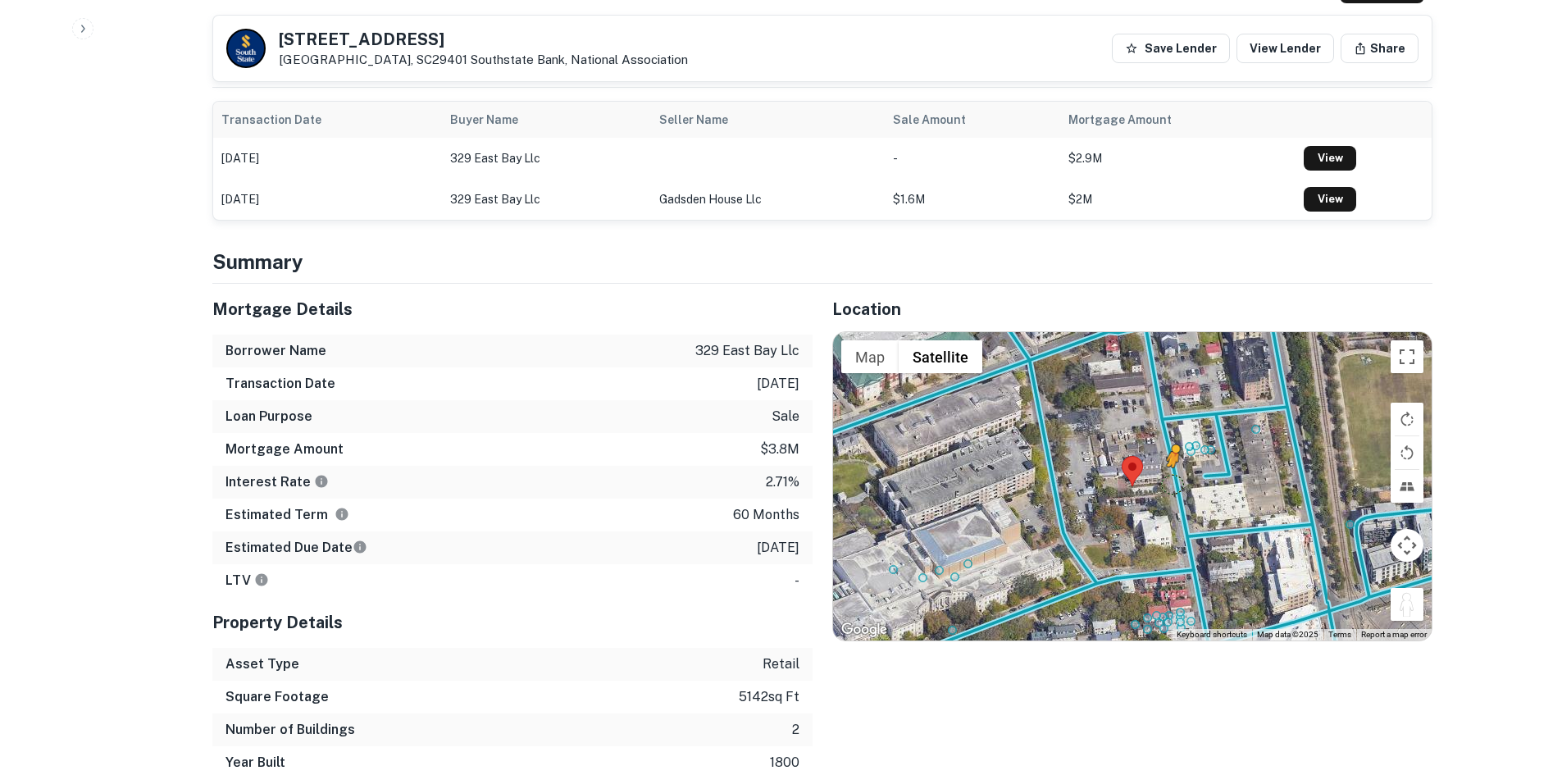
drag, startPoint x: 1392, startPoint y: 568, endPoint x: 1174, endPoint y: 449, distance: 248.1
click at [1174, 449] on div "To activate drag with keyboard, press Alt + Enter. Once in keyboard drag state,…" at bounding box center [1132, 486] width 599 height 308
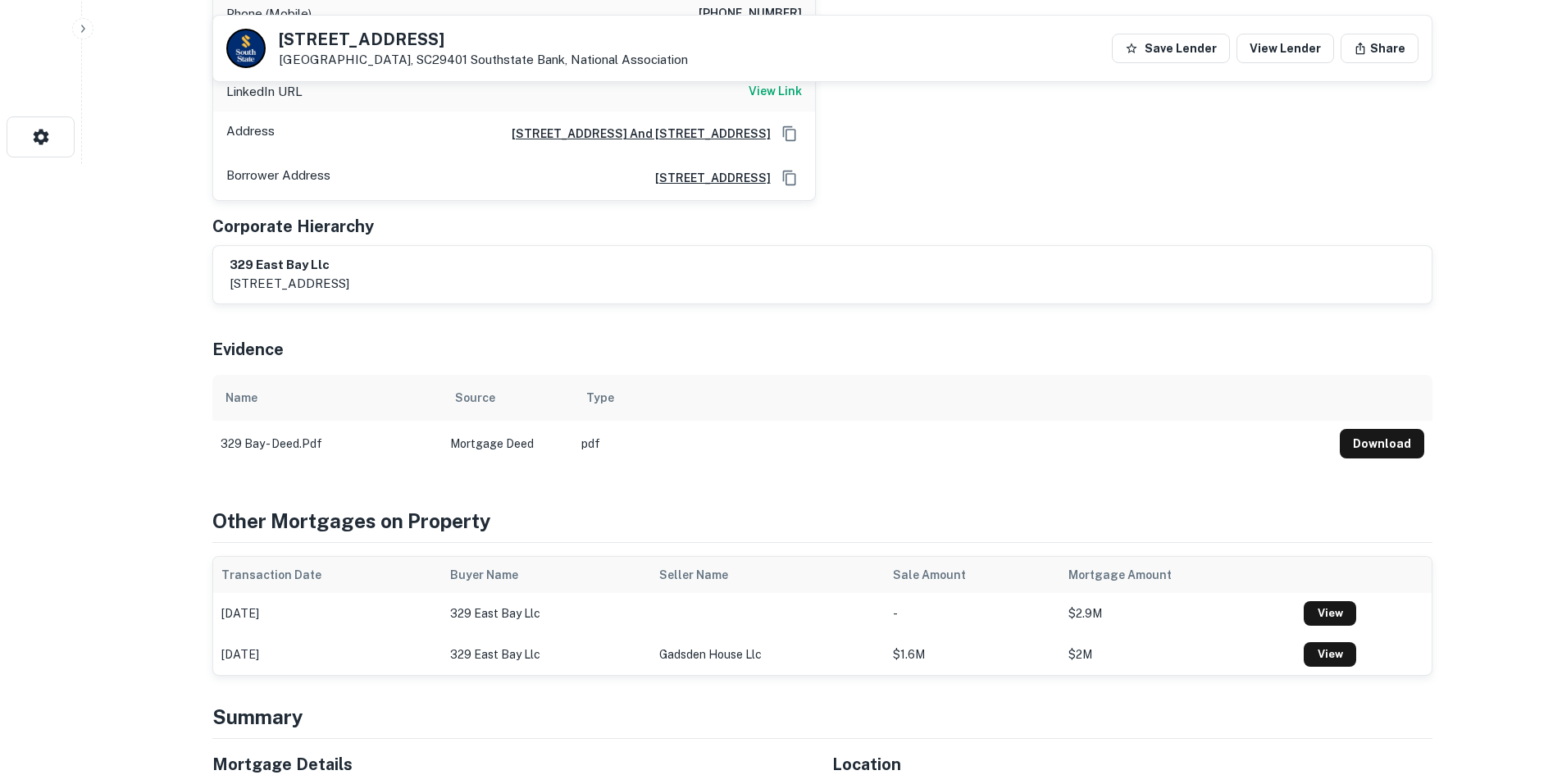
scroll to position [492, 0]
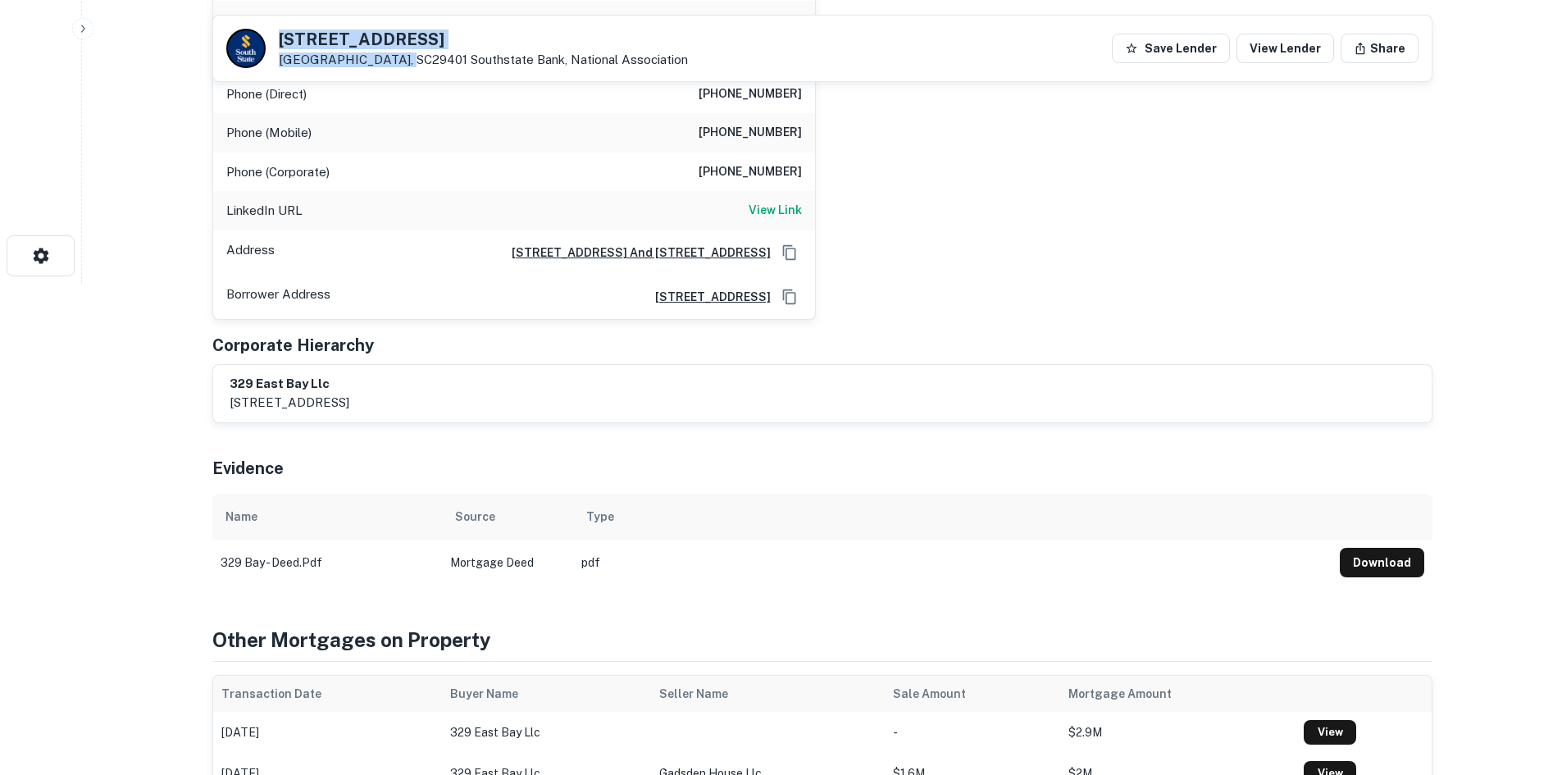
drag, startPoint x: 267, startPoint y: 36, endPoint x: 399, endPoint y: 63, distance: 135.6
click at [399, 63] on div "329 E Bay St Charleston, SC29401 Southstate Bank, National Association" at bounding box center [457, 48] width 462 height 39
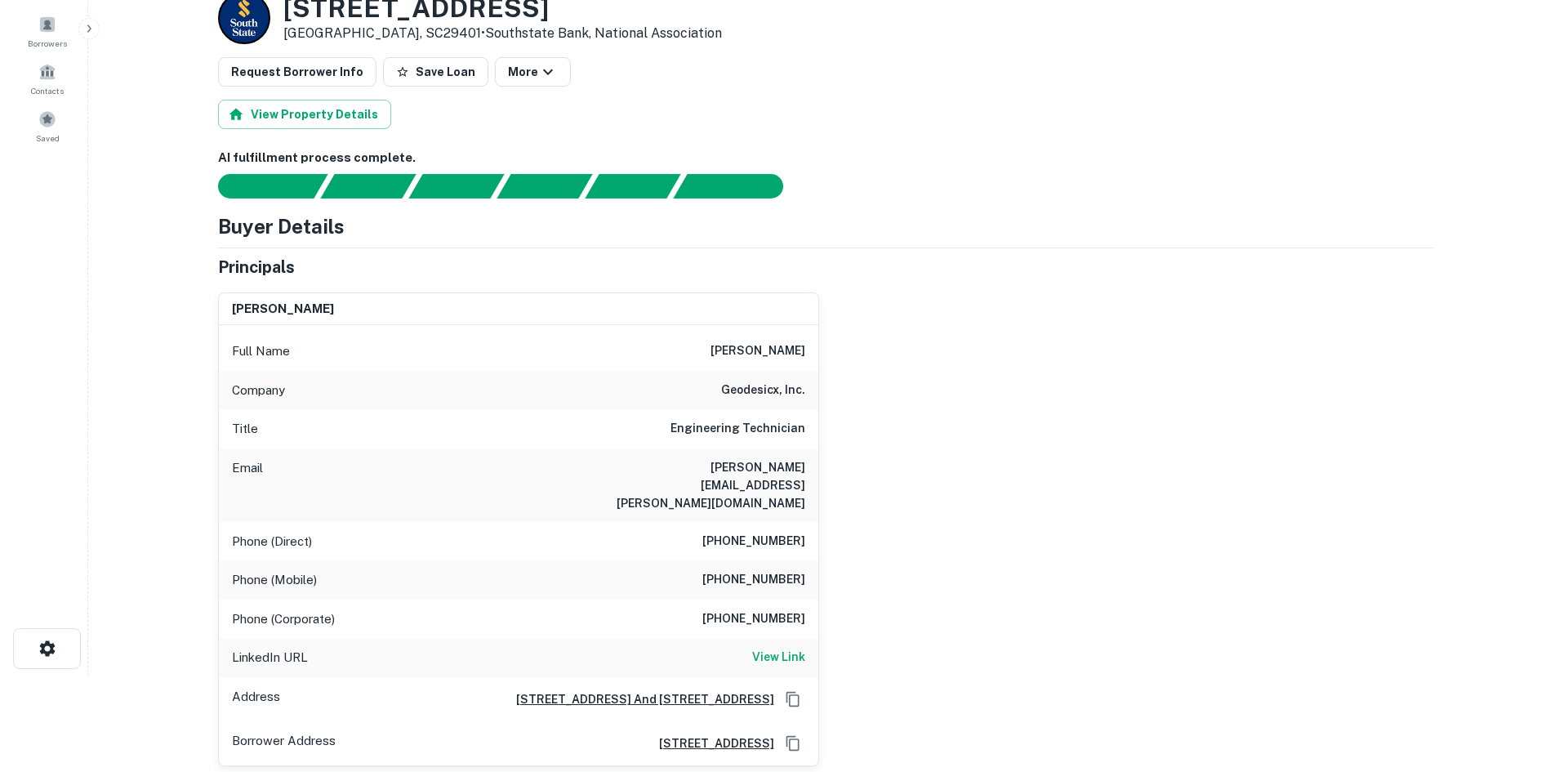
scroll to position [0, 0]
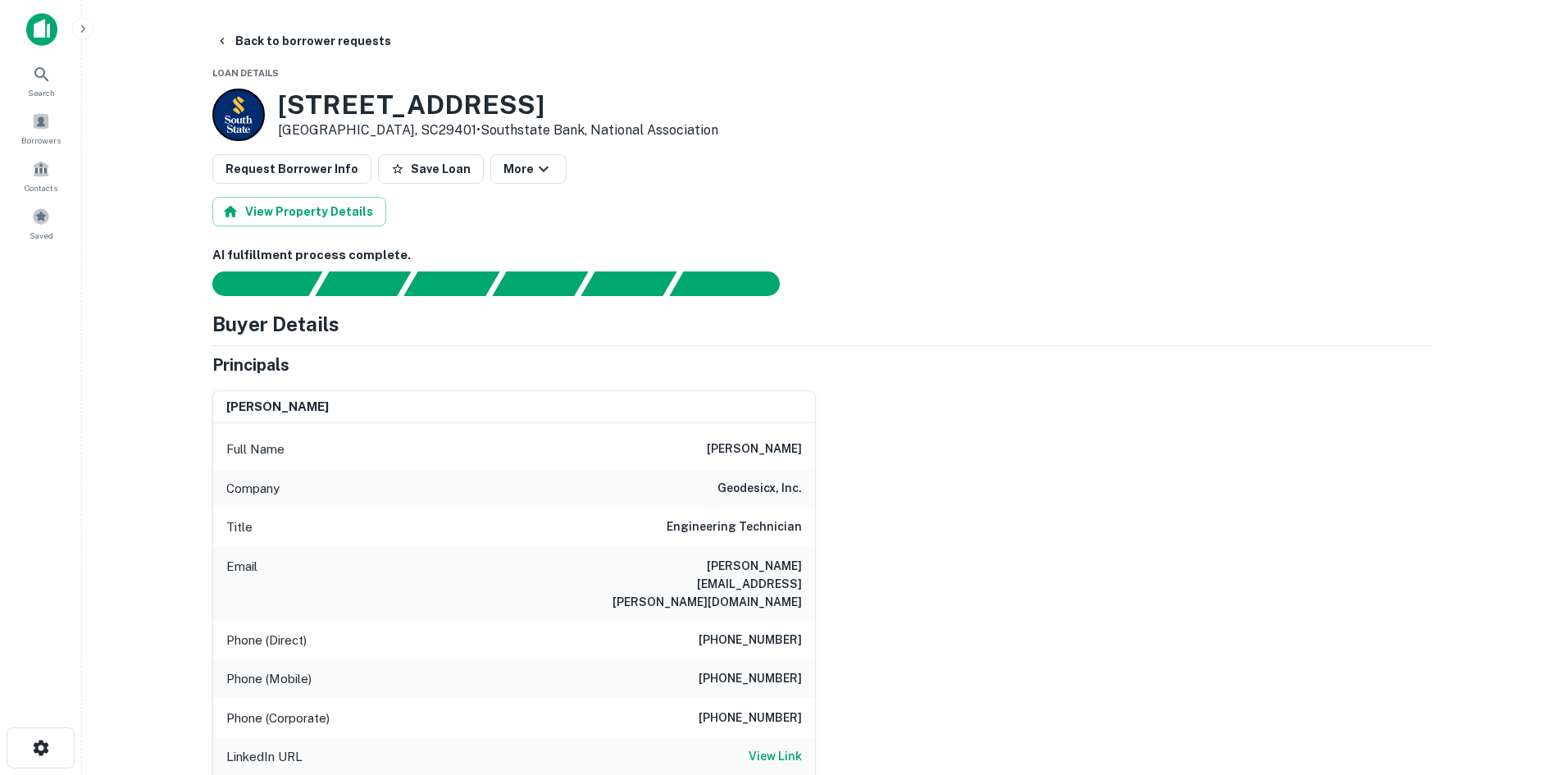
click at [316, 24] on main "Back to borrower requests Loan Details 329 E Bay St Charleston, SC29401 • South…" at bounding box center [822, 387] width 1480 height 775
click at [312, 28] on button "Back to borrower requests" at bounding box center [303, 41] width 189 height 30
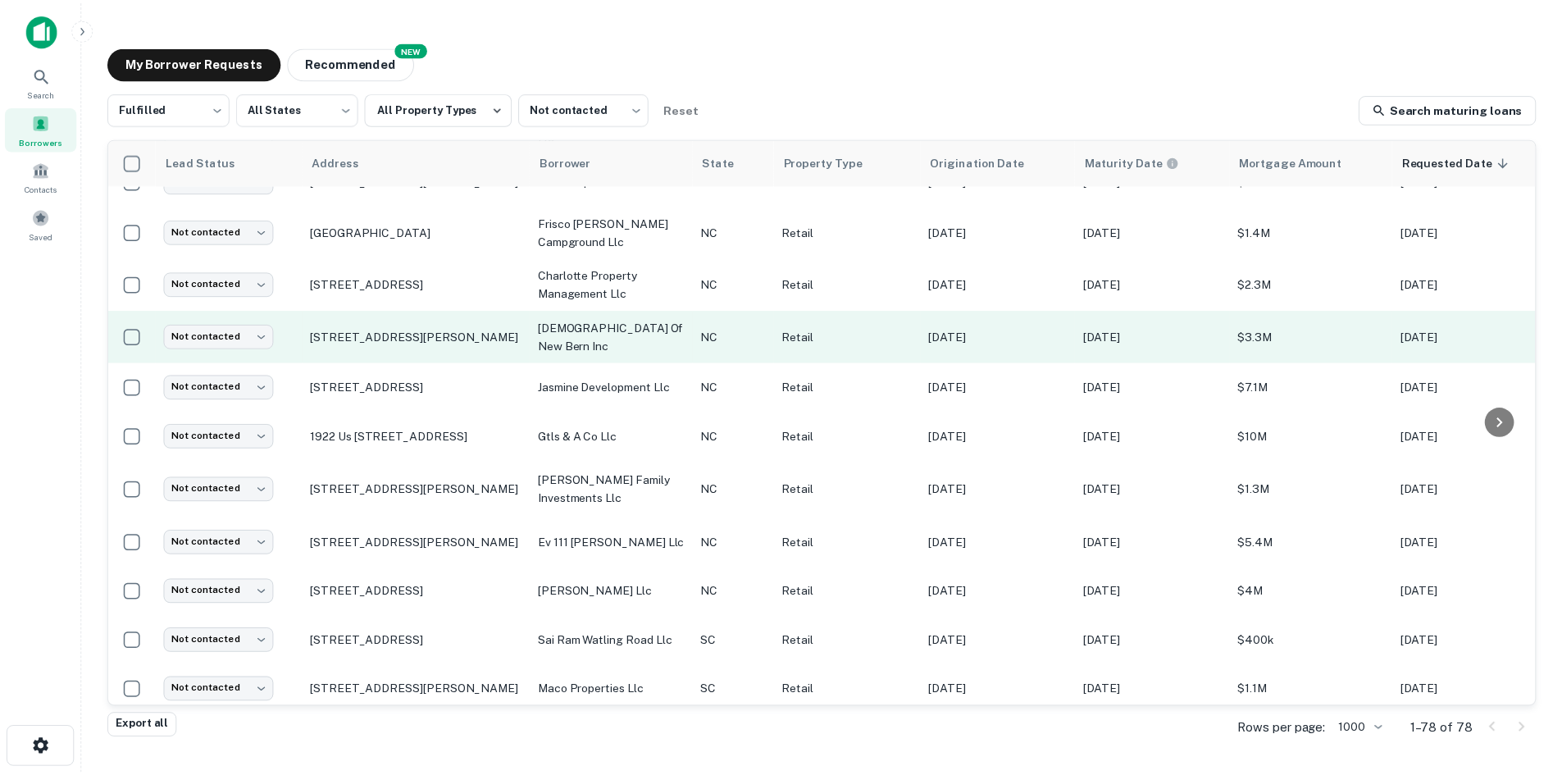
scroll to position [246, 0]
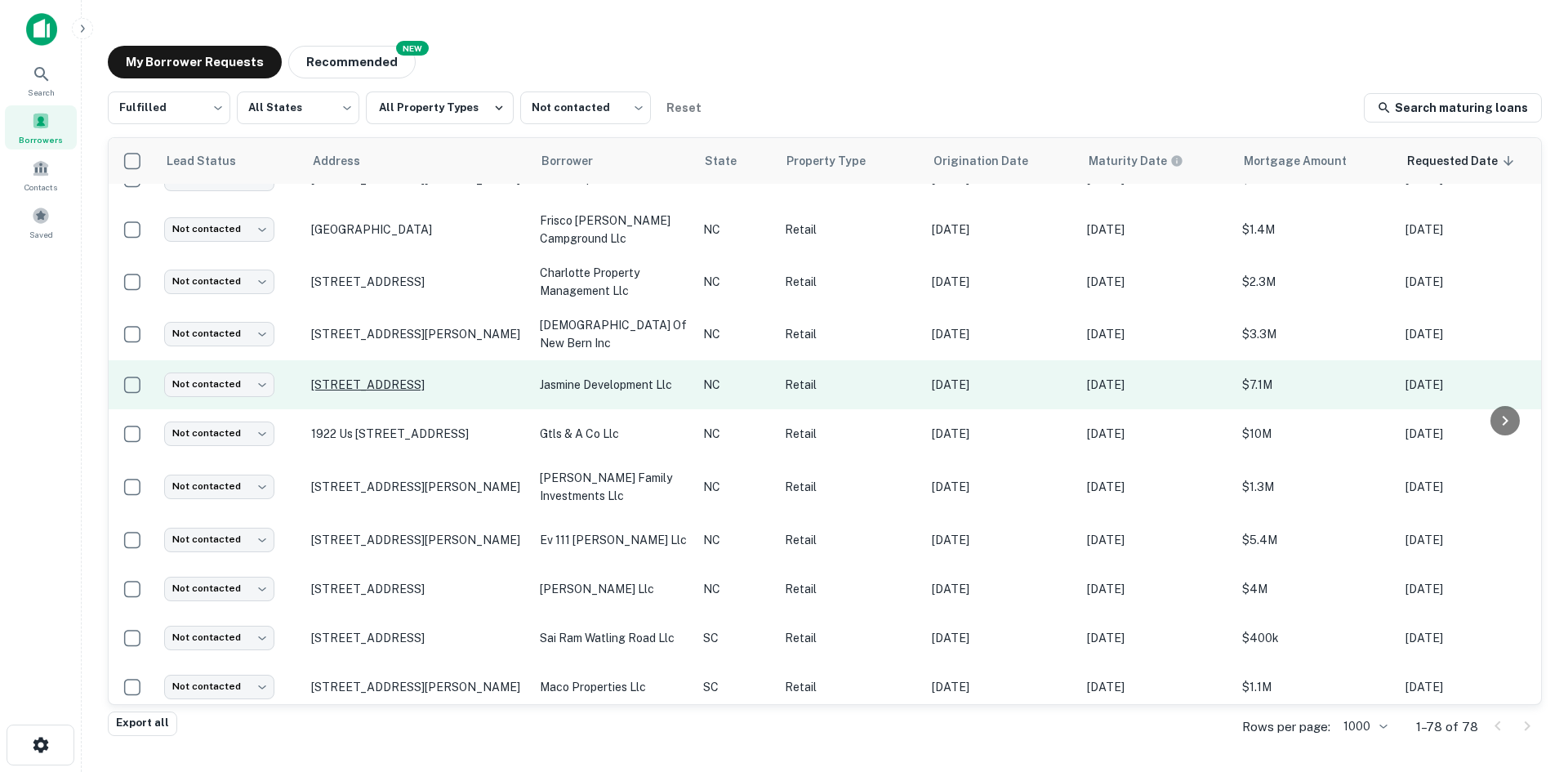
click at [447, 392] on p "178 Merrimon Ave Asheville, NC28801" at bounding box center [416, 385] width 212 height 15
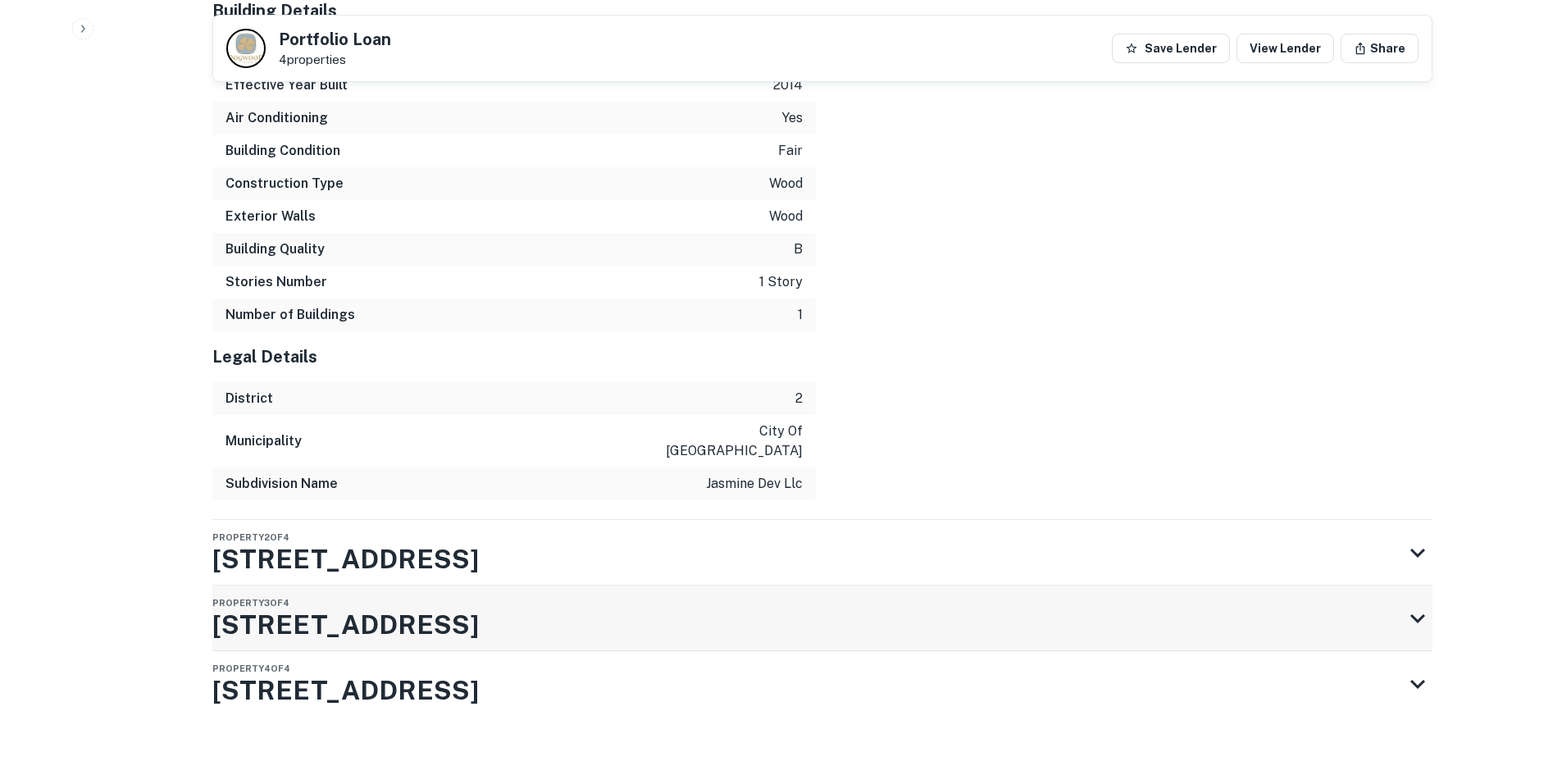
scroll to position [2215, 0]
click at [953, 585] on div "Property 3 of 4 170 Merrimon Ave" at bounding box center [807, 618] width 1191 height 66
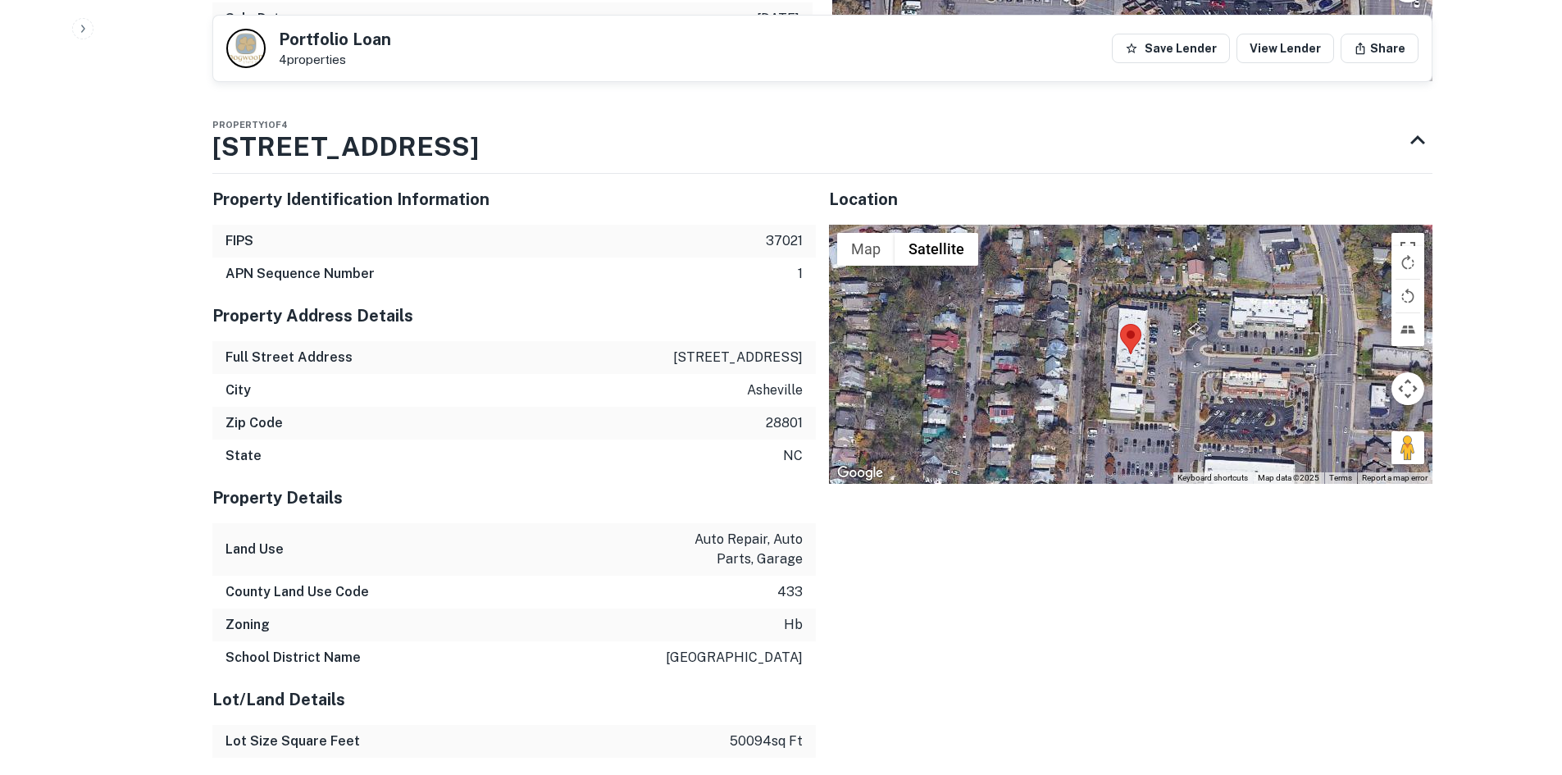
scroll to position [1149, 0]
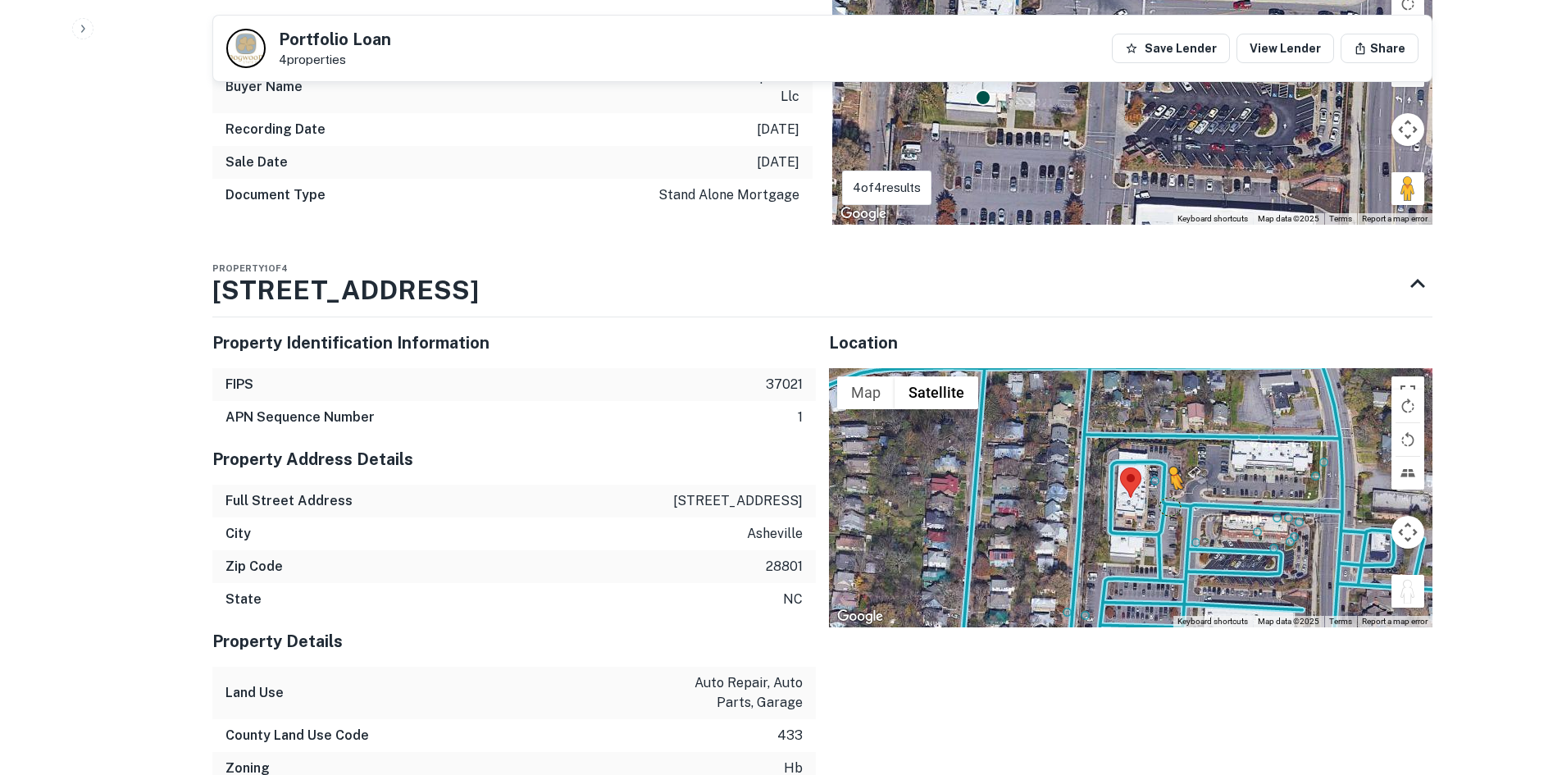
drag, startPoint x: 1406, startPoint y: 586, endPoint x: 1167, endPoint y: 505, distance: 252.1
click at [1167, 505] on div "To activate drag with keyboard, press Alt + Enter. Once in keyboard drag state,…" at bounding box center [1131, 497] width 604 height 259
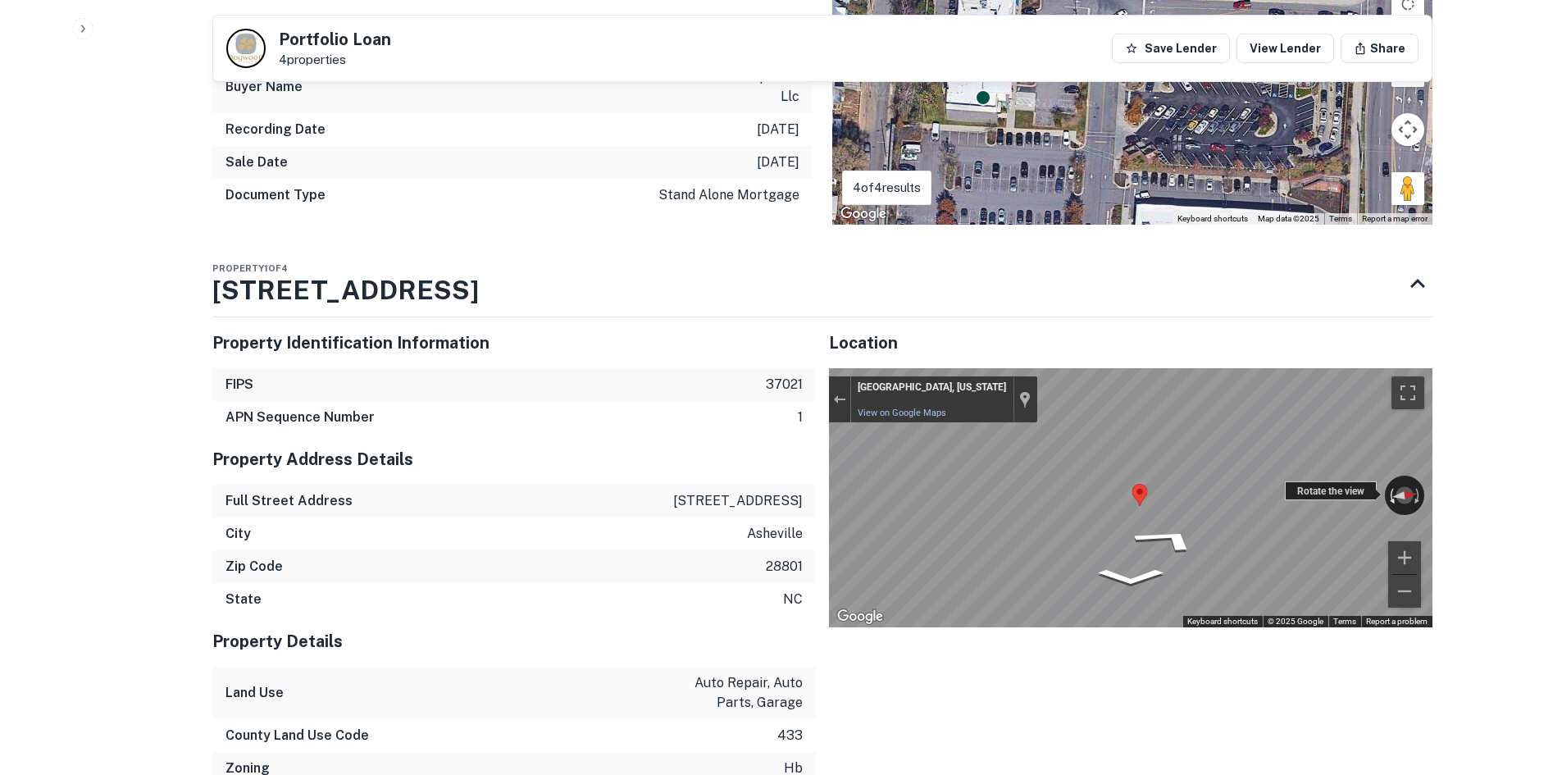
click at [1387, 496] on div "← Move left → Move right ↑ Move up ↓ Move down + Zoom in - Zoom out Asheville, …" at bounding box center [1131, 497] width 604 height 259
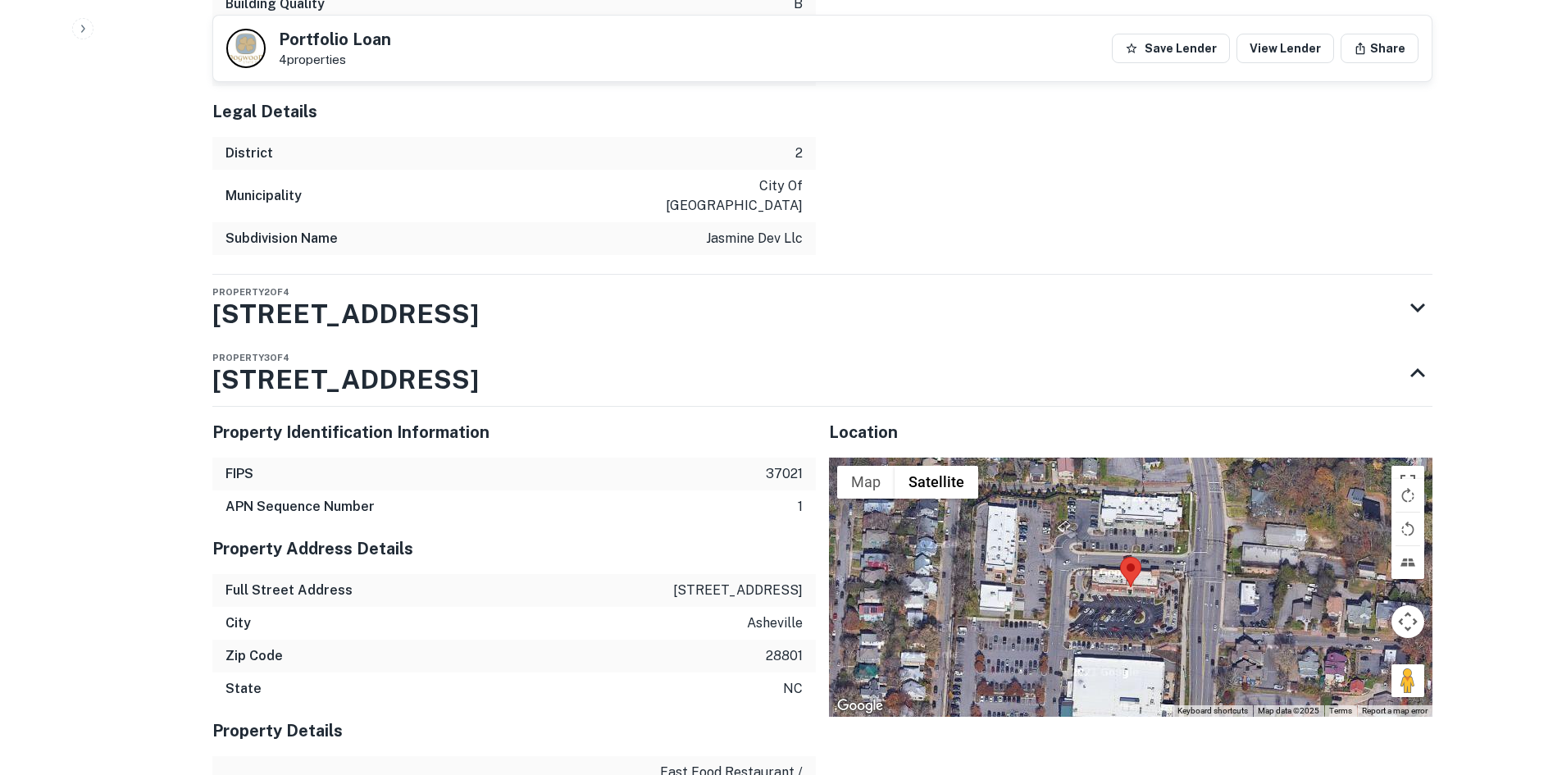
scroll to position [2543, 0]
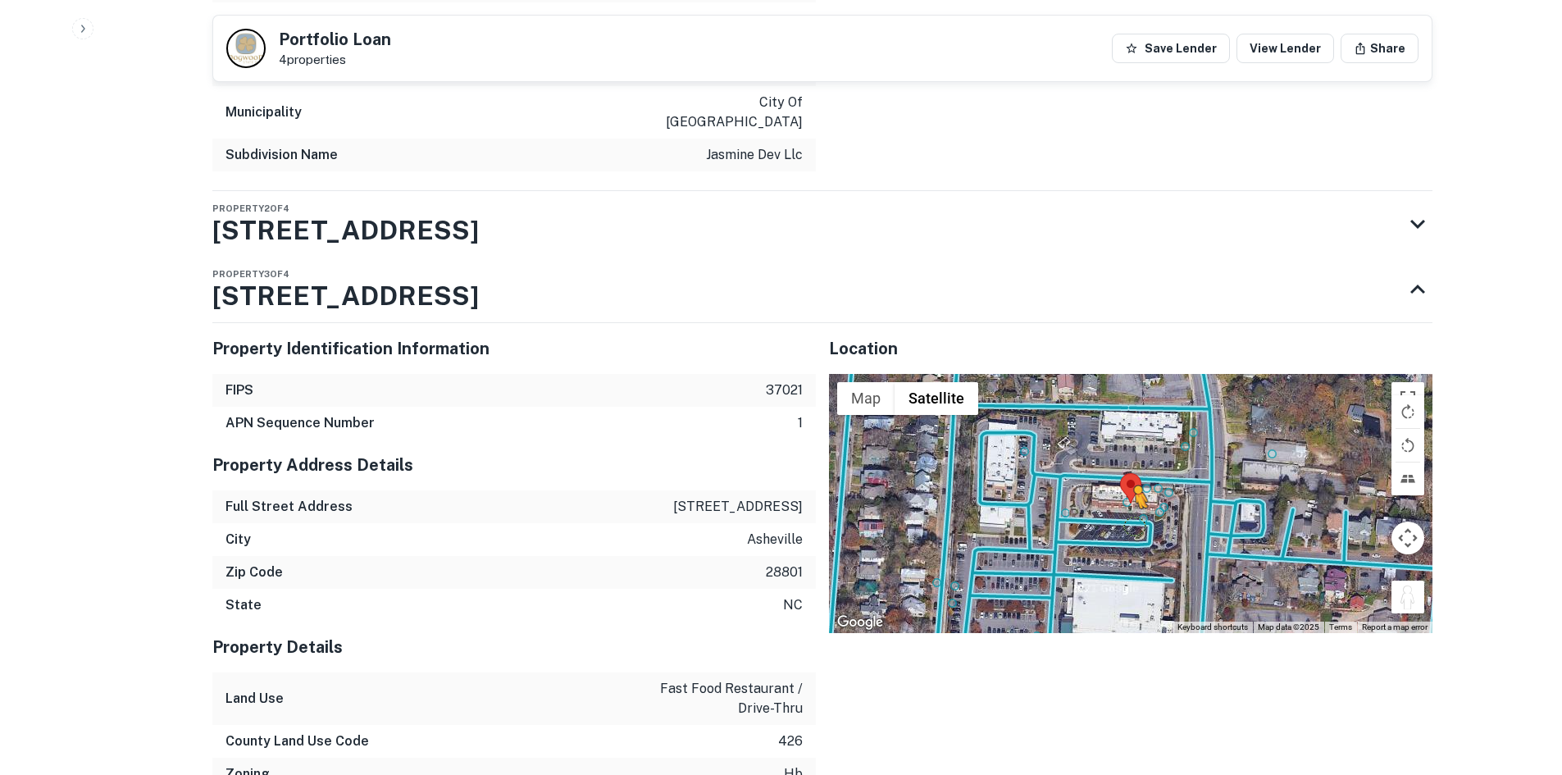
drag, startPoint x: 1414, startPoint y: 572, endPoint x: 1123, endPoint y: 504, distance: 299.0
click at [1123, 504] on div "To activate drag with keyboard, press Alt + Enter. Once in keyboard drag state,…" at bounding box center [1131, 503] width 604 height 259
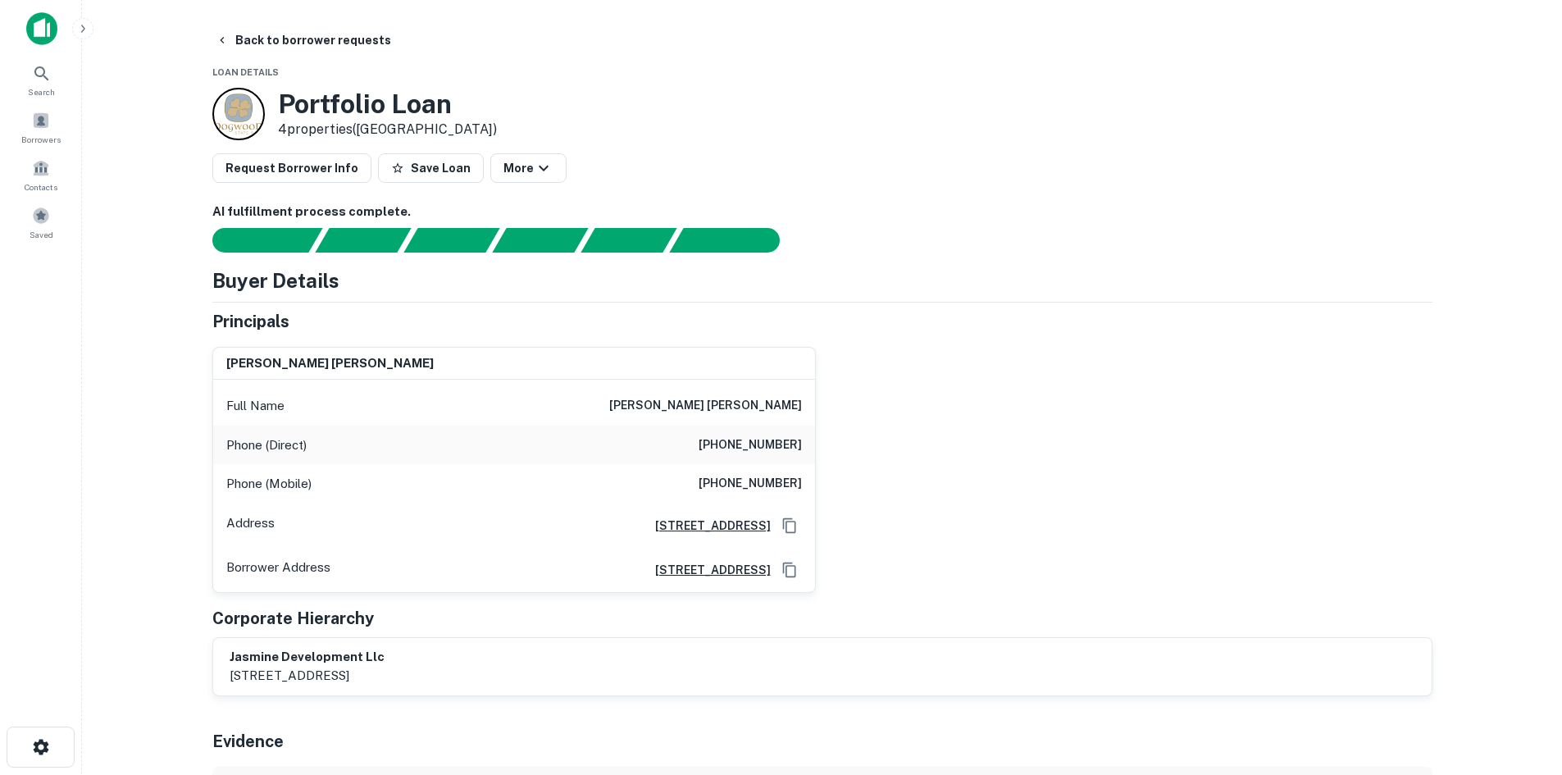
scroll to position [0, 0]
drag, startPoint x: 700, startPoint y: 402, endPoint x: 813, endPoint y: 402, distance: 112.4
click at [813, 402] on div "Full Name f. foster shriner" at bounding box center [514, 406] width 602 height 39
copy h6 "f. foster shriner"
click at [310, 44] on button "Back to borrower requests" at bounding box center [303, 41] width 189 height 30
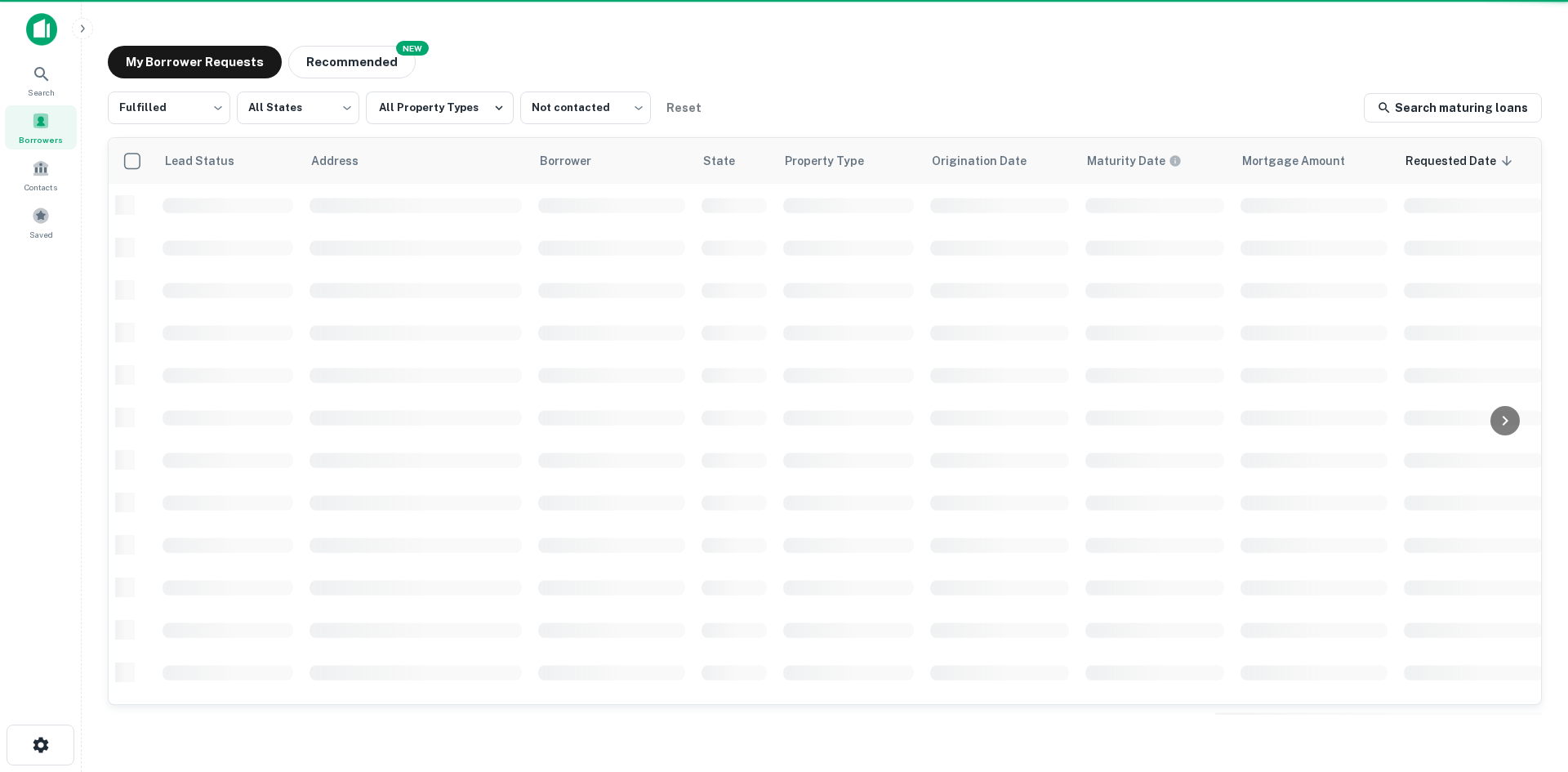
scroll to position [245, 0]
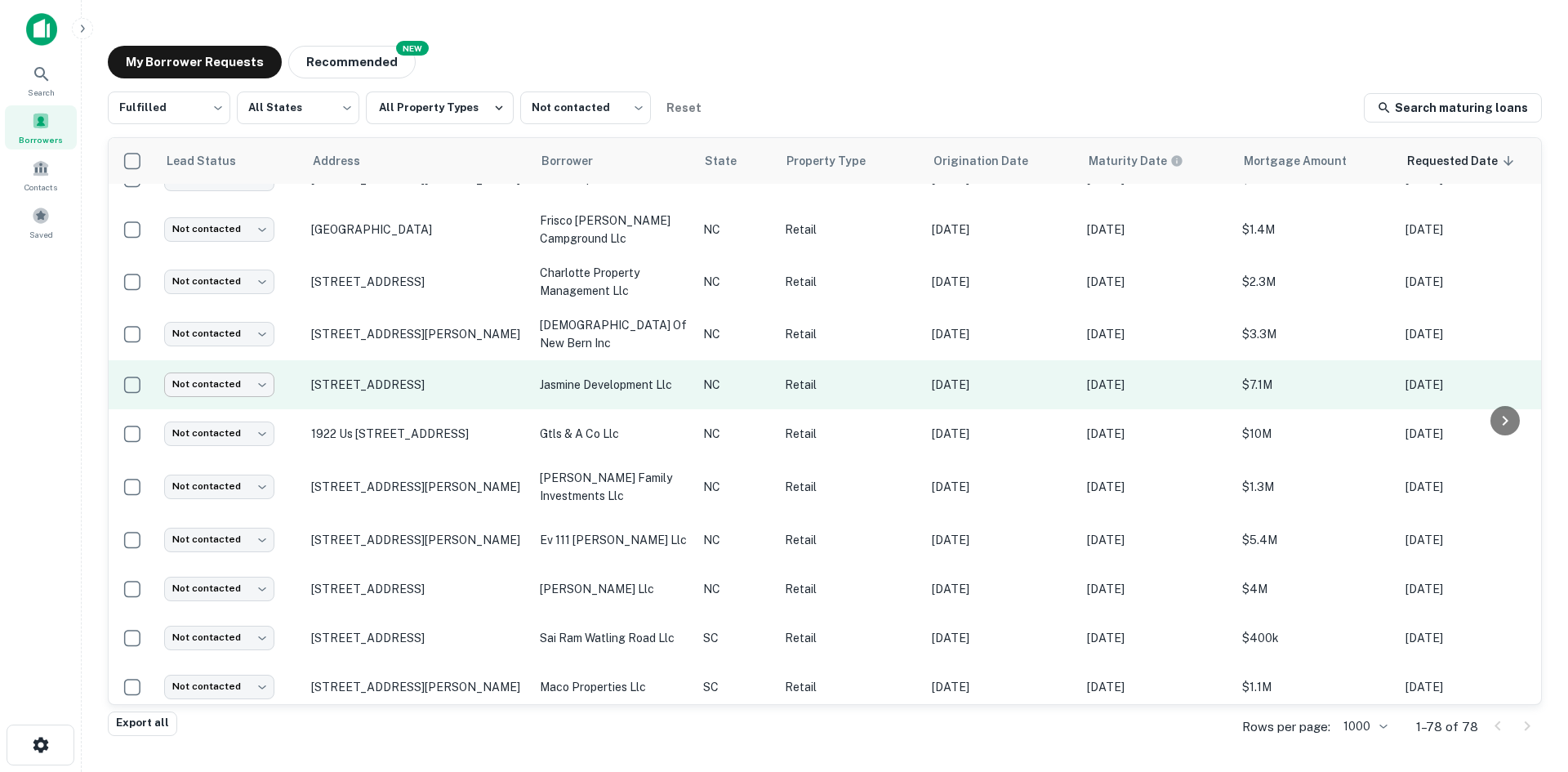
click at [226, 417] on body "Search Borrowers Contacts Saved My Borrower Requests NEW Recommended Fulfilled …" at bounding box center [784, 386] width 1568 height 772
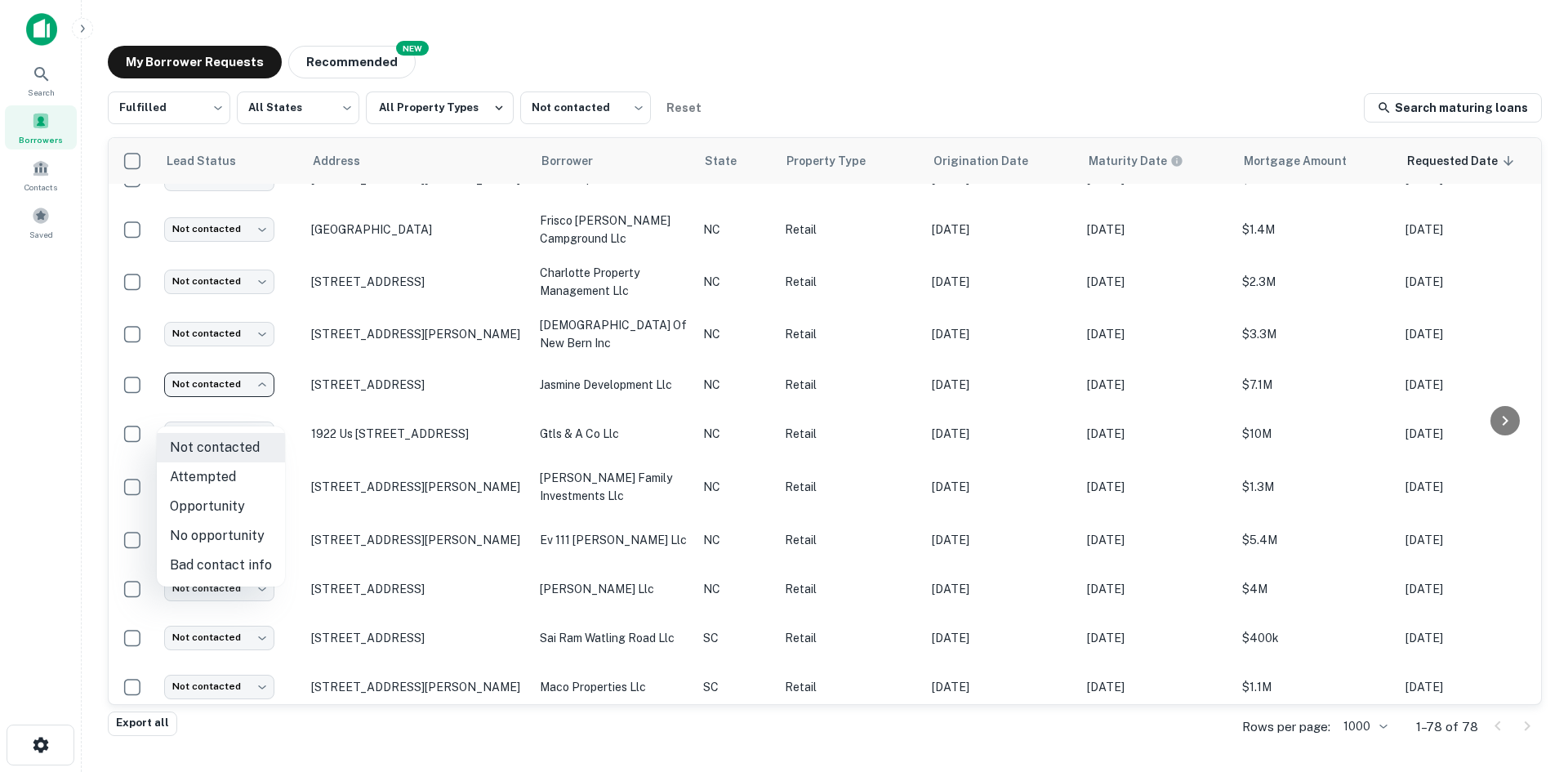
click at [243, 474] on li "Attempted" at bounding box center [220, 477] width 128 height 30
type input "*********"
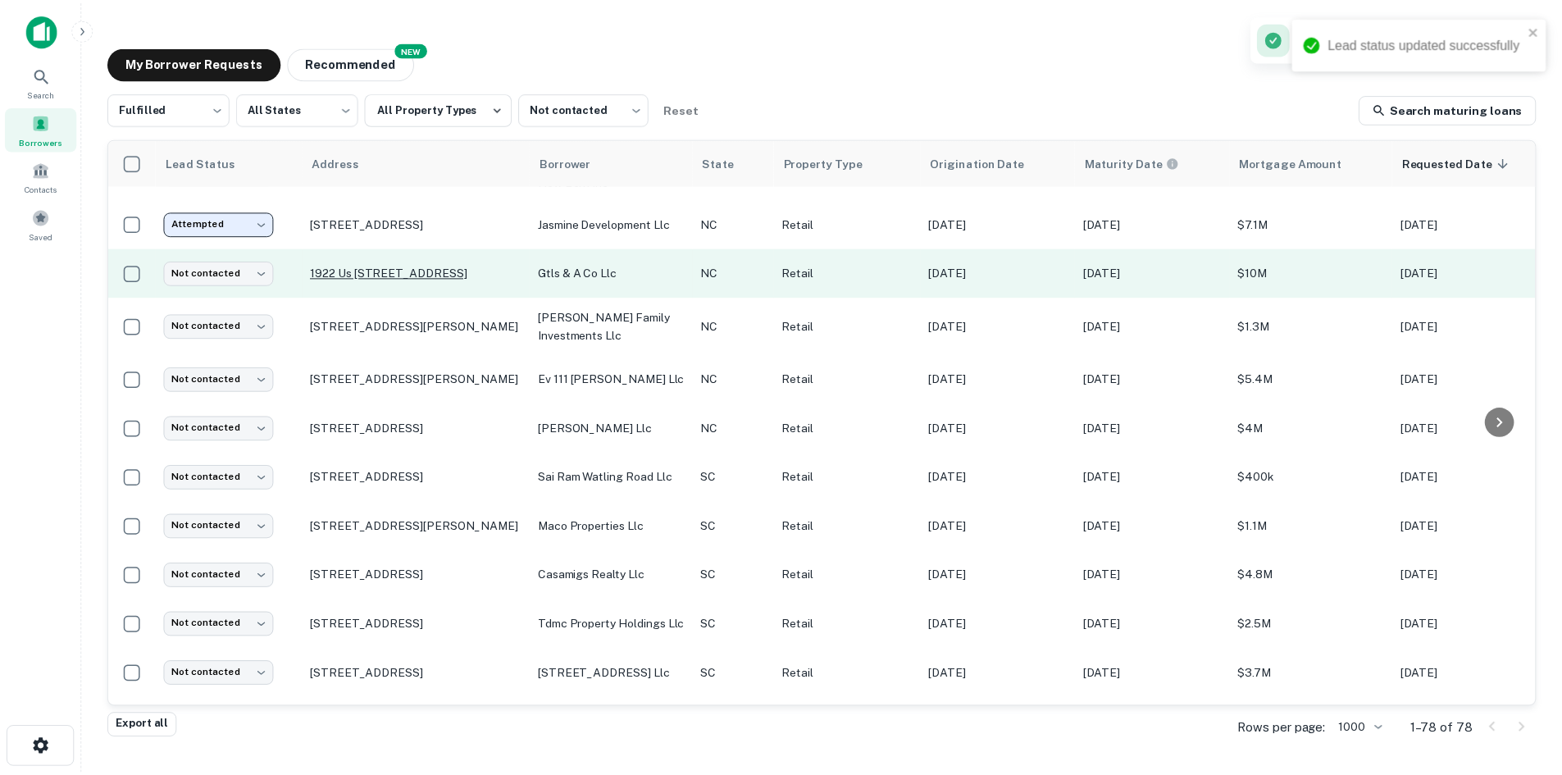
scroll to position [410, 0]
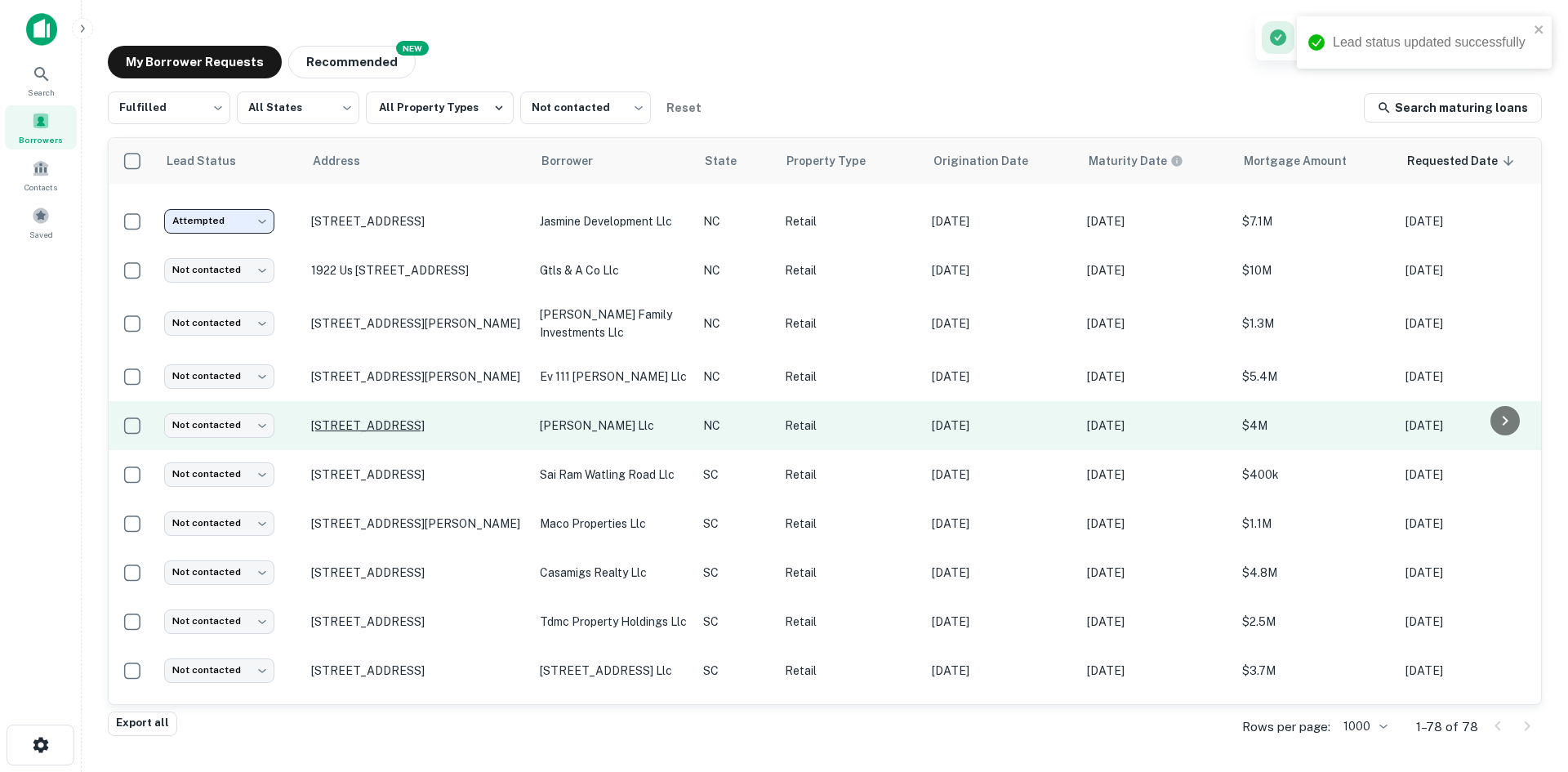
click at [383, 433] on p "929 Concord Pkwy S Concord, NC28027" at bounding box center [416, 425] width 212 height 15
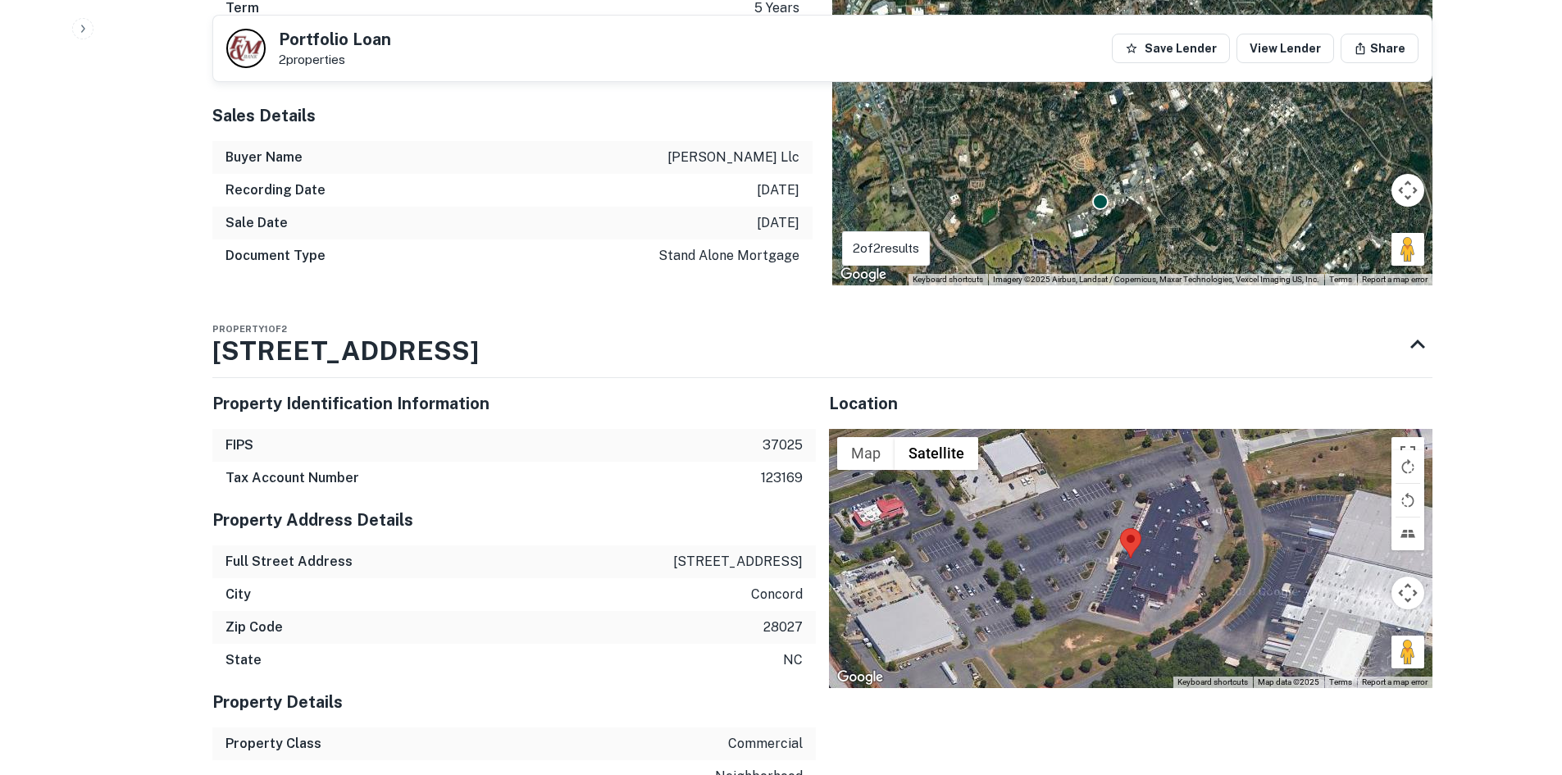
scroll to position [1148, 0]
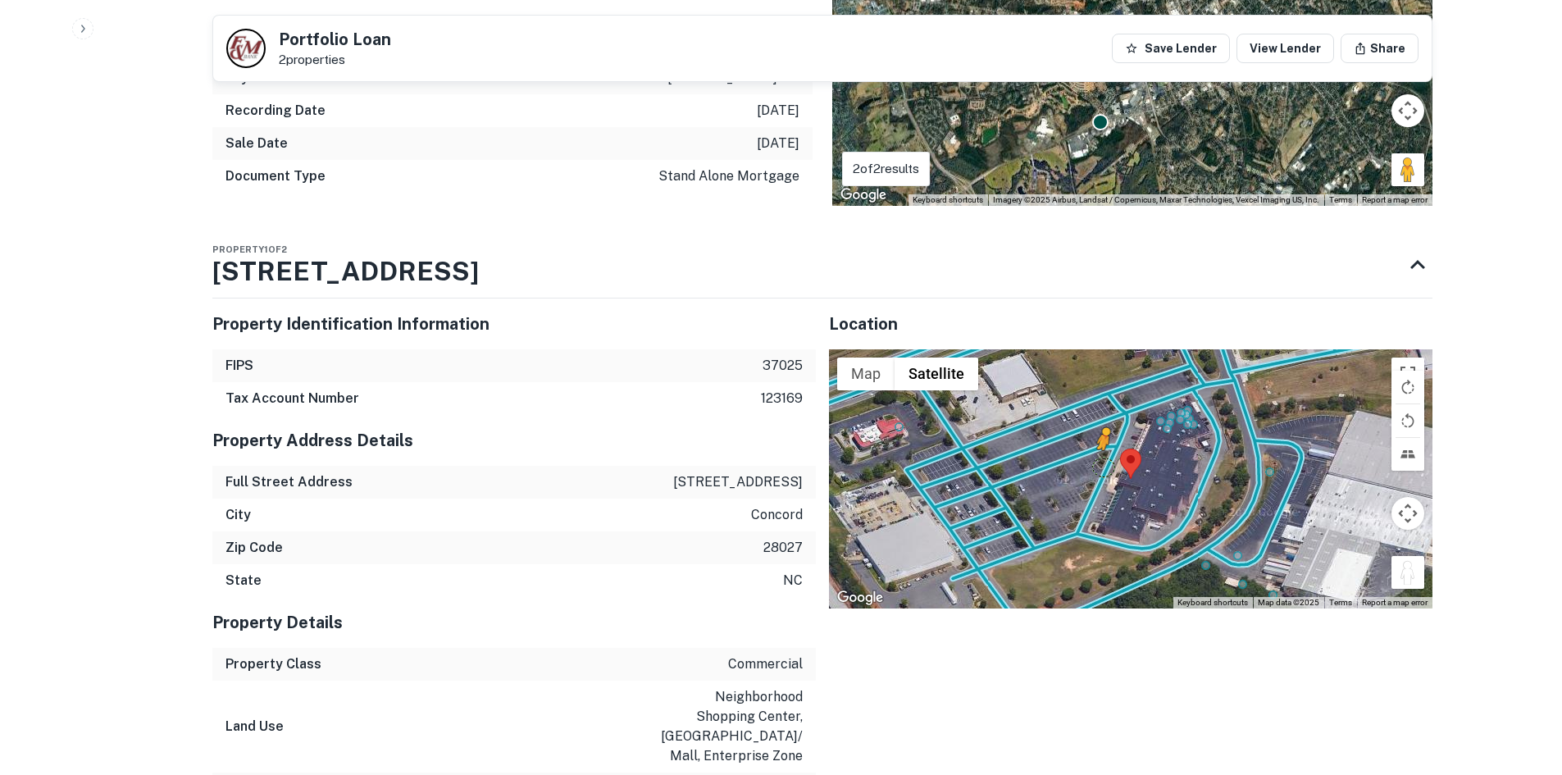
drag, startPoint x: 1415, startPoint y: 585, endPoint x: 1097, endPoint y: 462, distance: 341.2
click at [1097, 462] on div "To activate drag with keyboard, press Alt + Enter. Once in keyboard drag state,…" at bounding box center [1131, 478] width 604 height 259
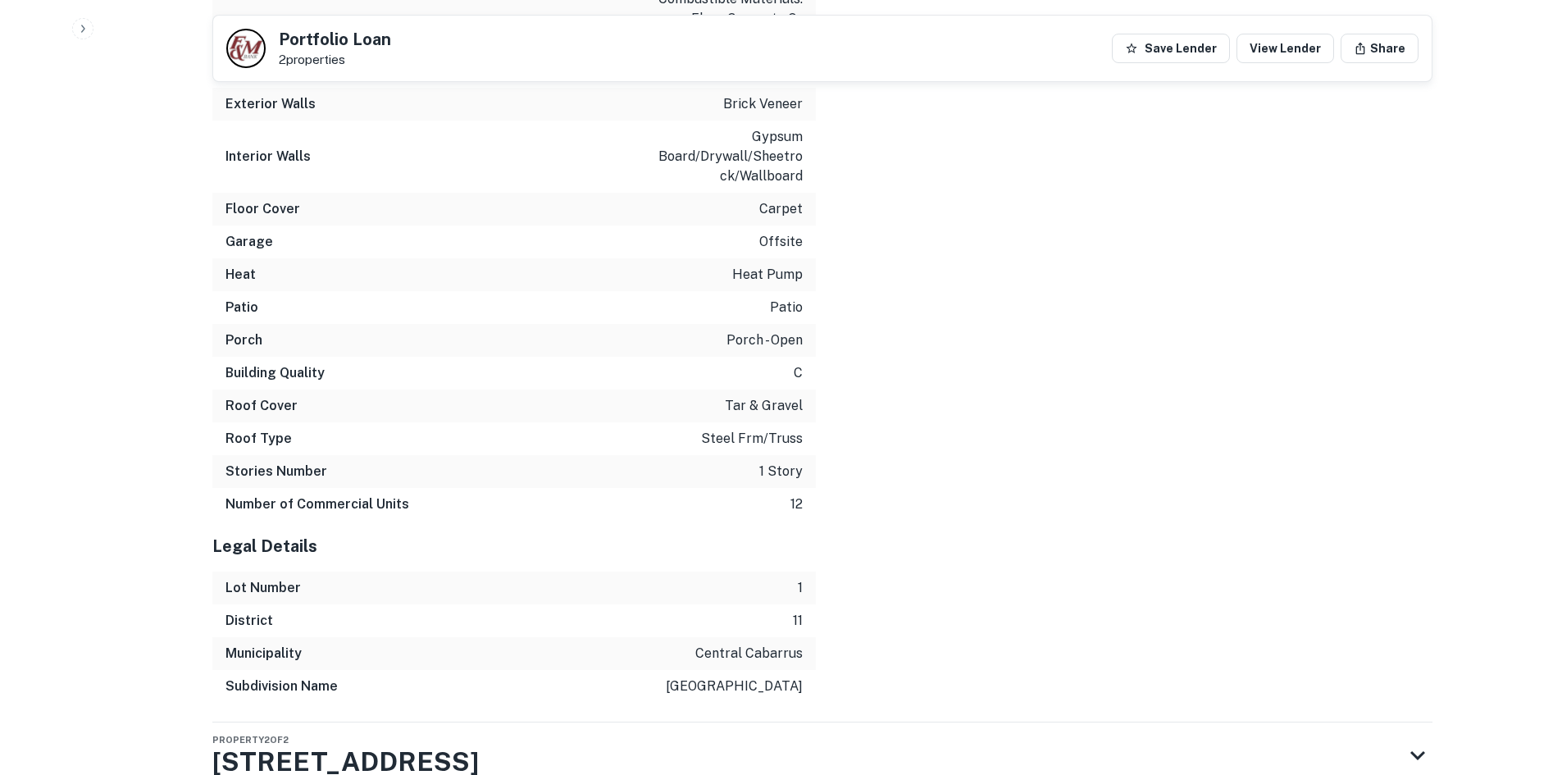
scroll to position [2740, 0]
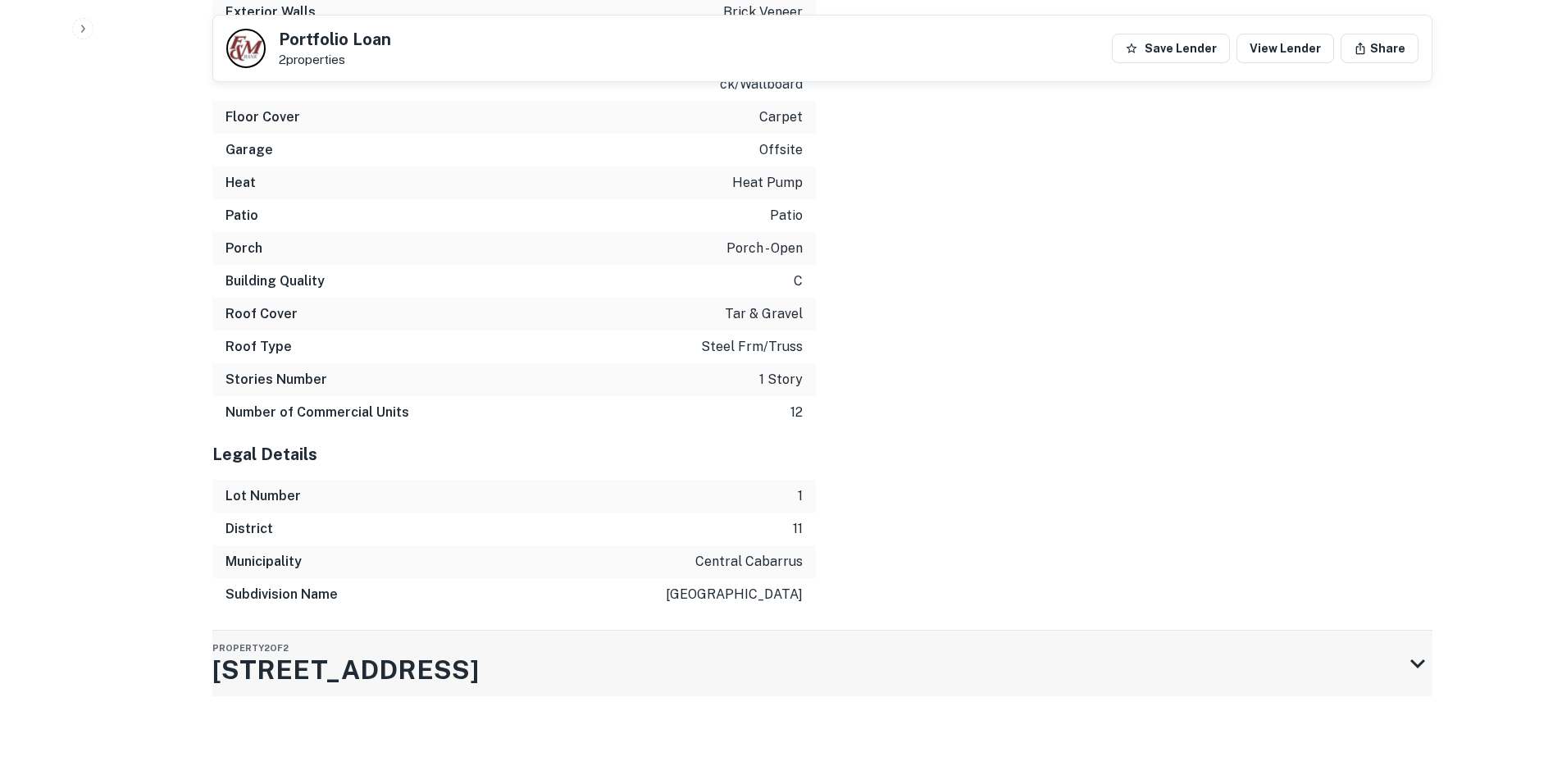
click at [586, 661] on div "Property 2 of 2 1421 Concord Pkwy N" at bounding box center [807, 664] width 1191 height 66
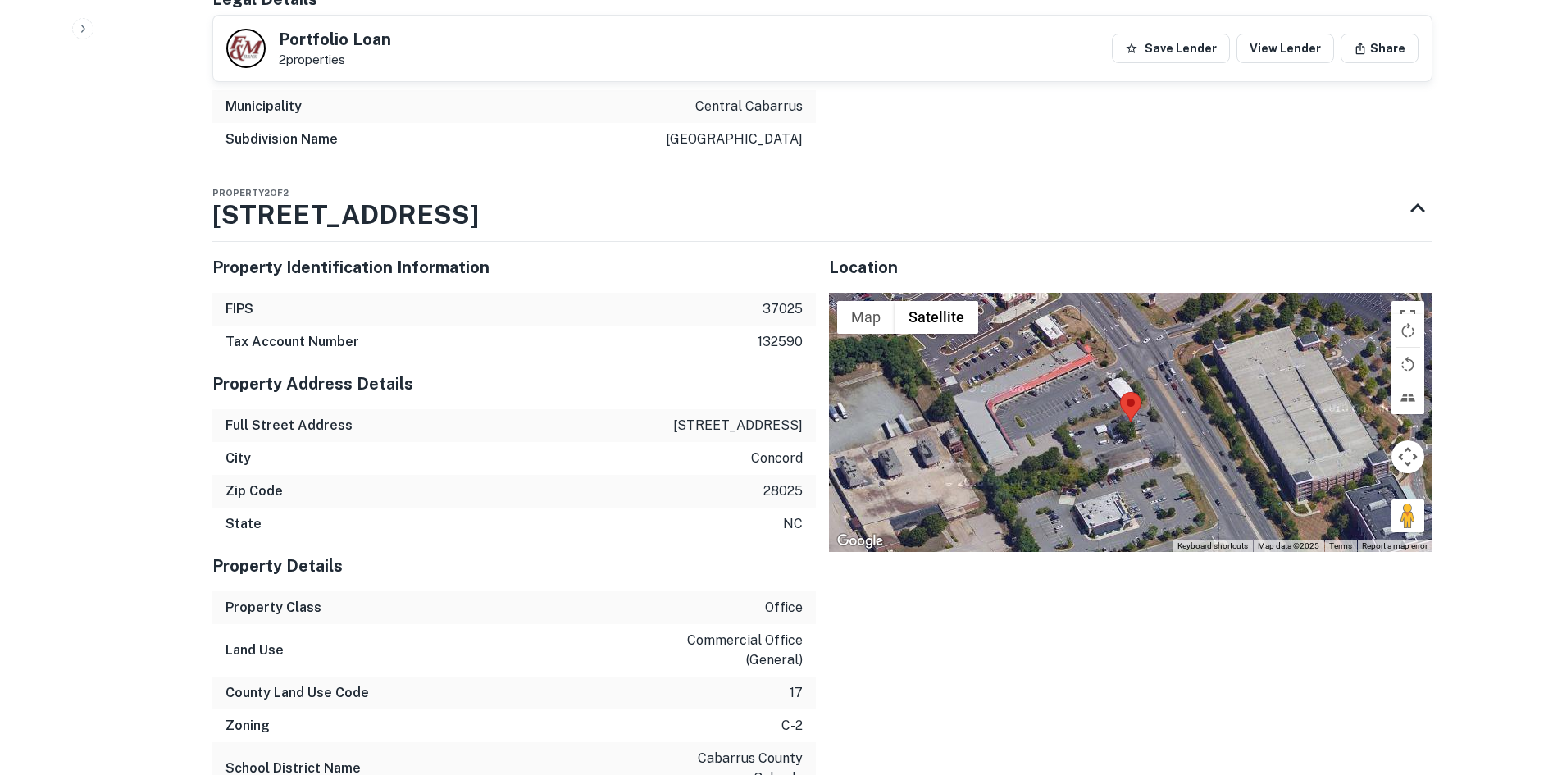
scroll to position [3197, 0]
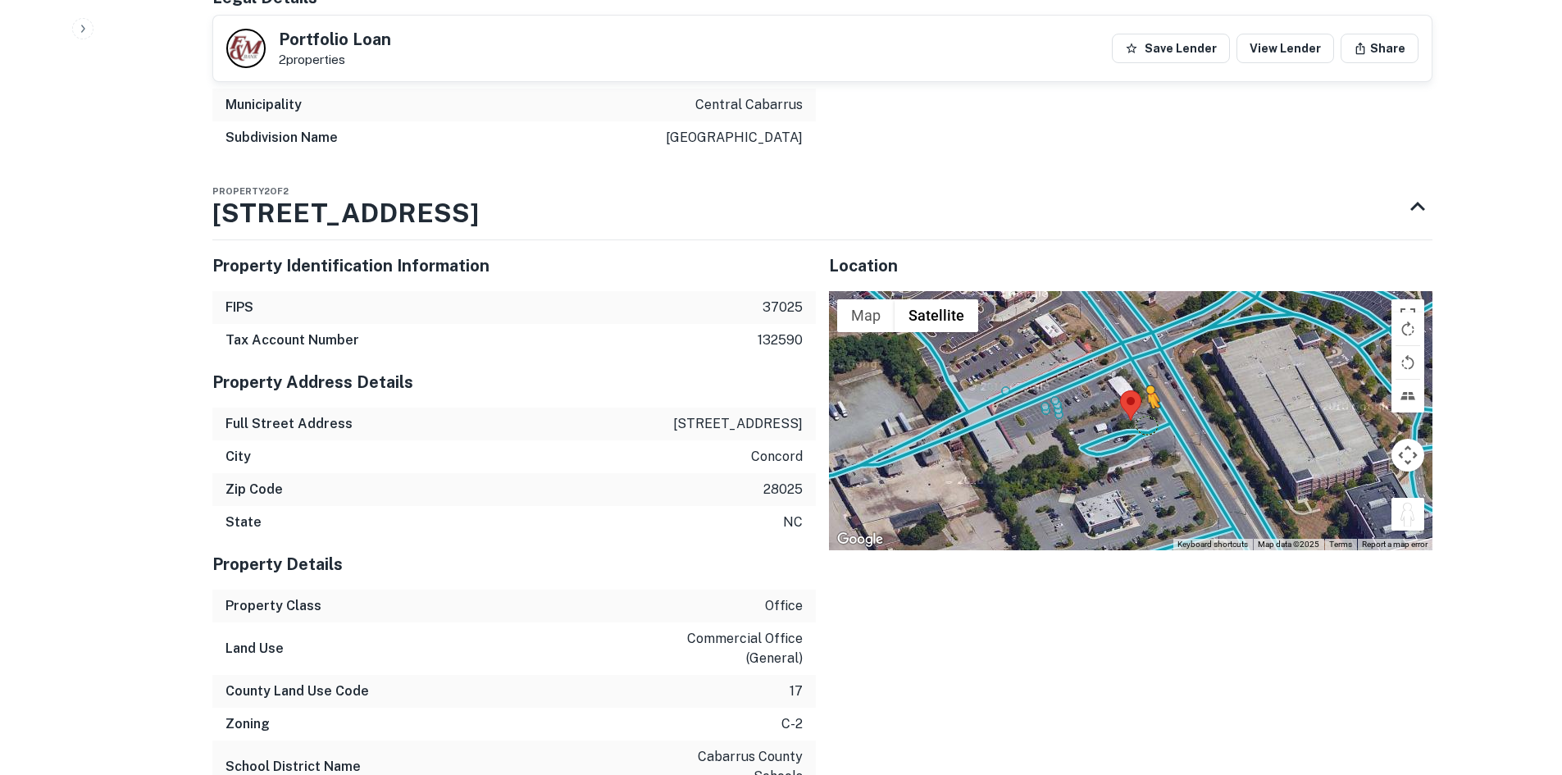
drag, startPoint x: 1398, startPoint y: 508, endPoint x: 1142, endPoint y: 423, distance: 269.0
click at [1142, 423] on div "To activate drag with keyboard, press Alt + Enter. Once in keyboard drag state,…" at bounding box center [1131, 420] width 604 height 259
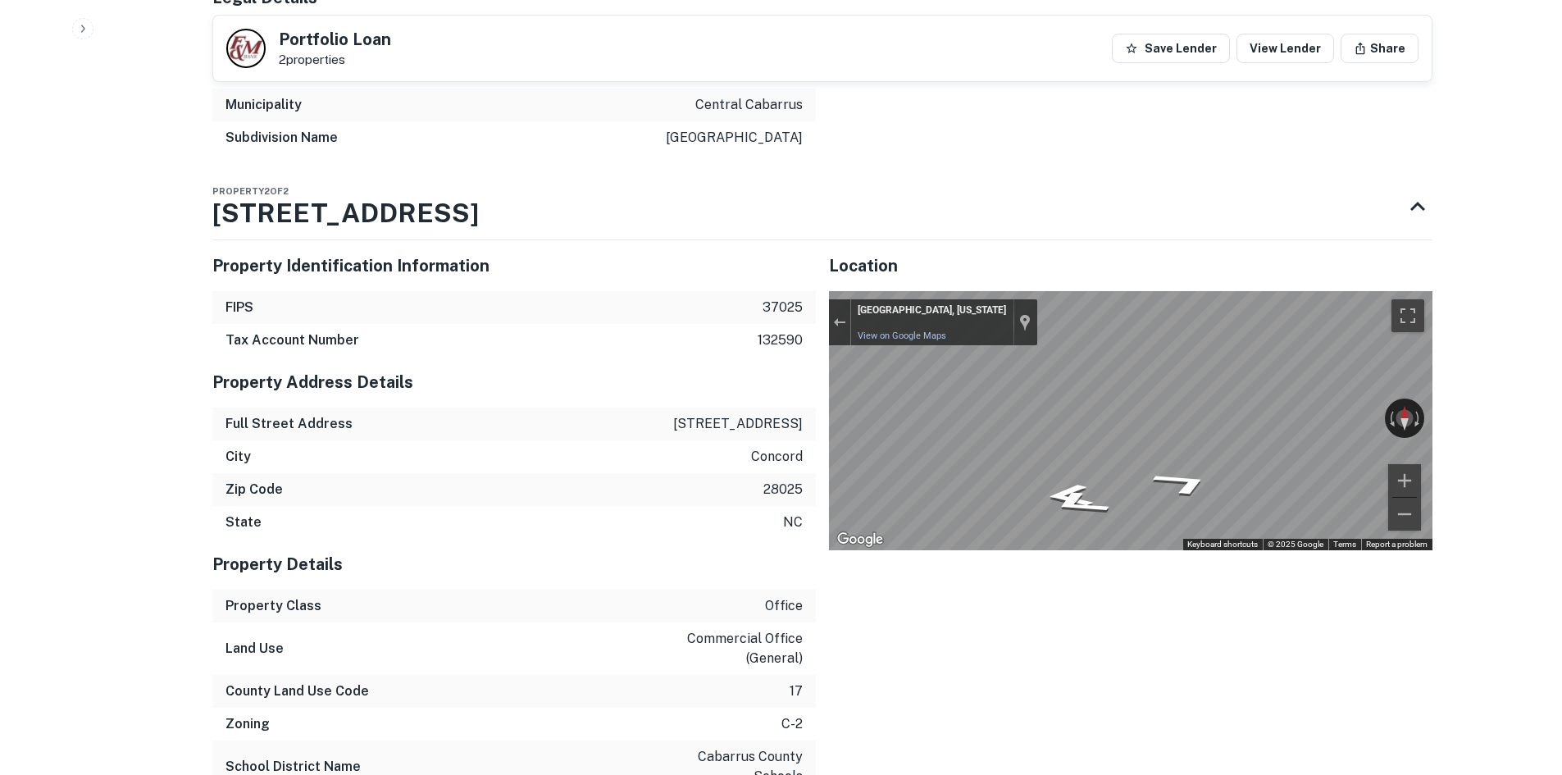
click at [1419, 411] on div "← Move left → Move right ↑ Move up ↓ Move down + Zoom in - Zoom out Concord, No…" at bounding box center [1131, 420] width 604 height 259
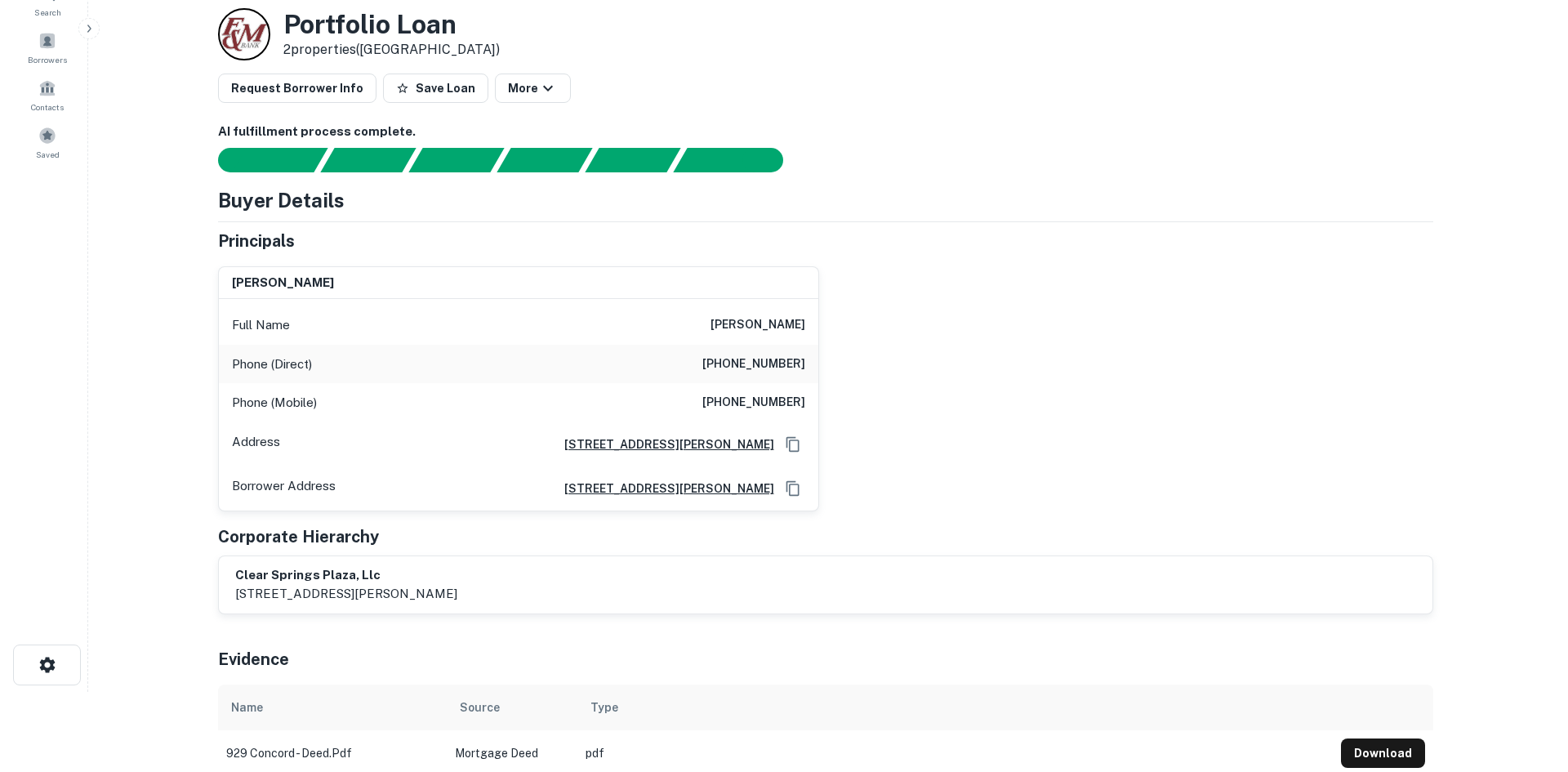
scroll to position [0, 0]
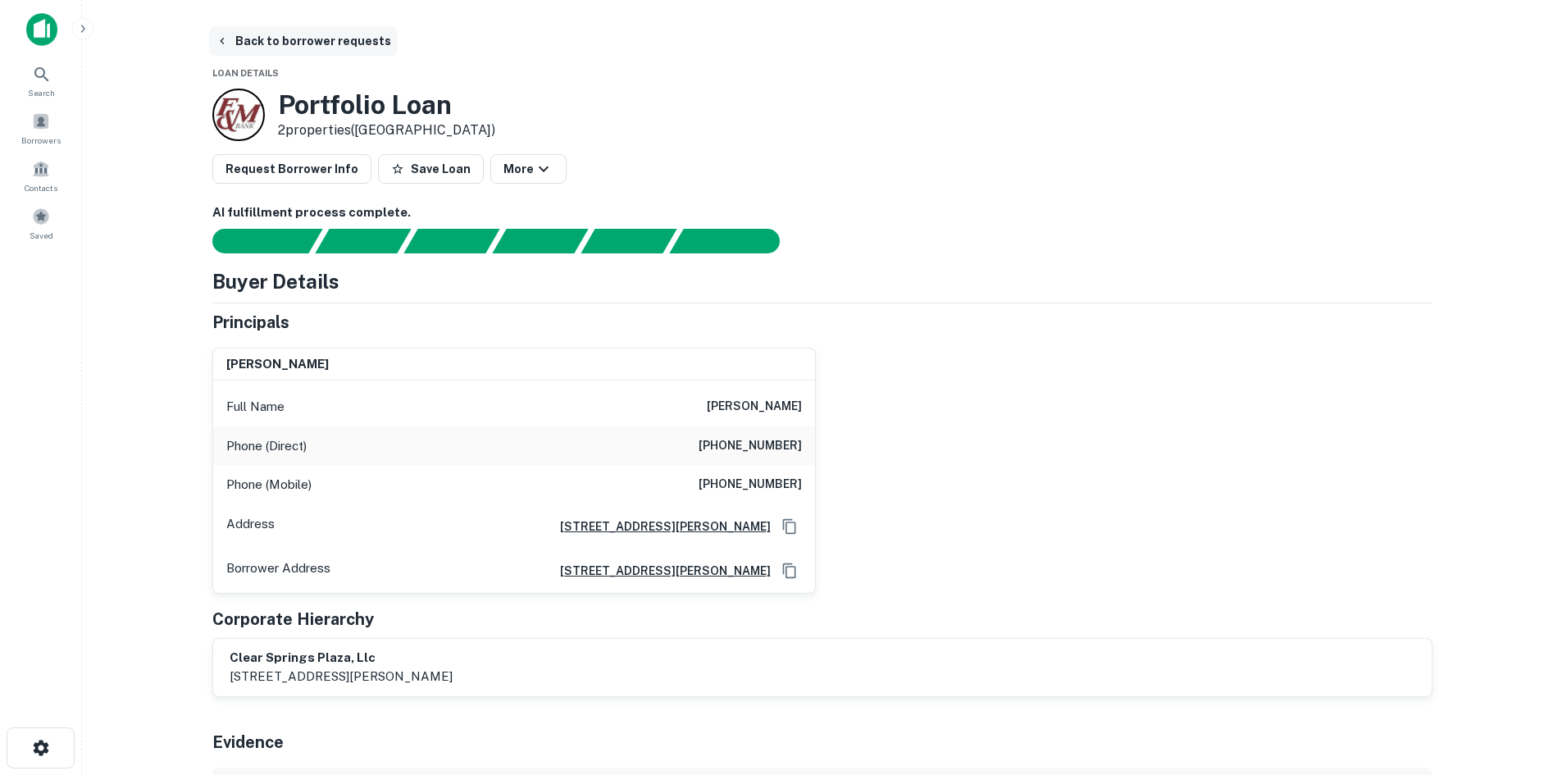
click at [276, 38] on button "Back to borrower requests" at bounding box center [303, 41] width 189 height 30
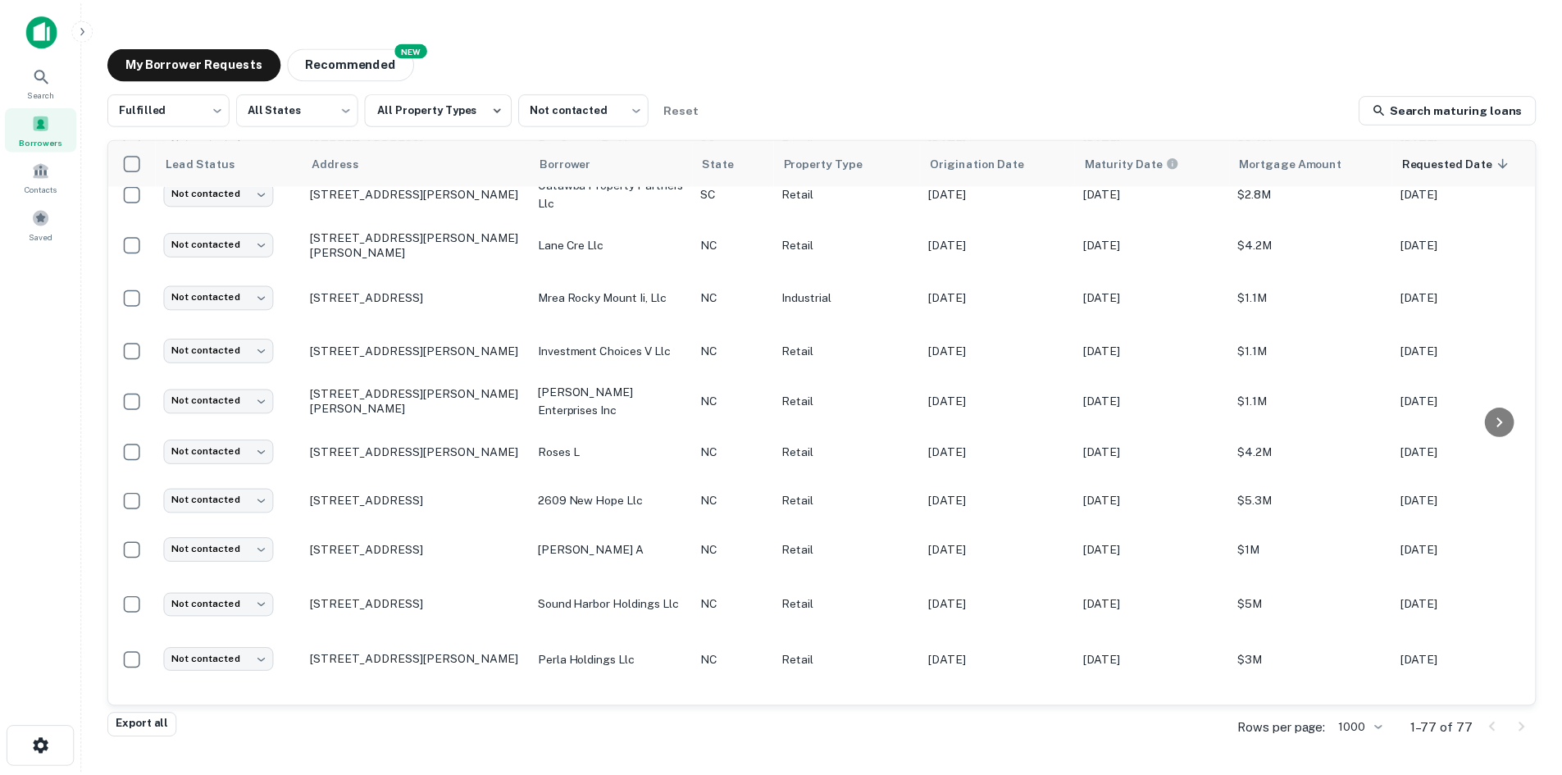
scroll to position [1722, 0]
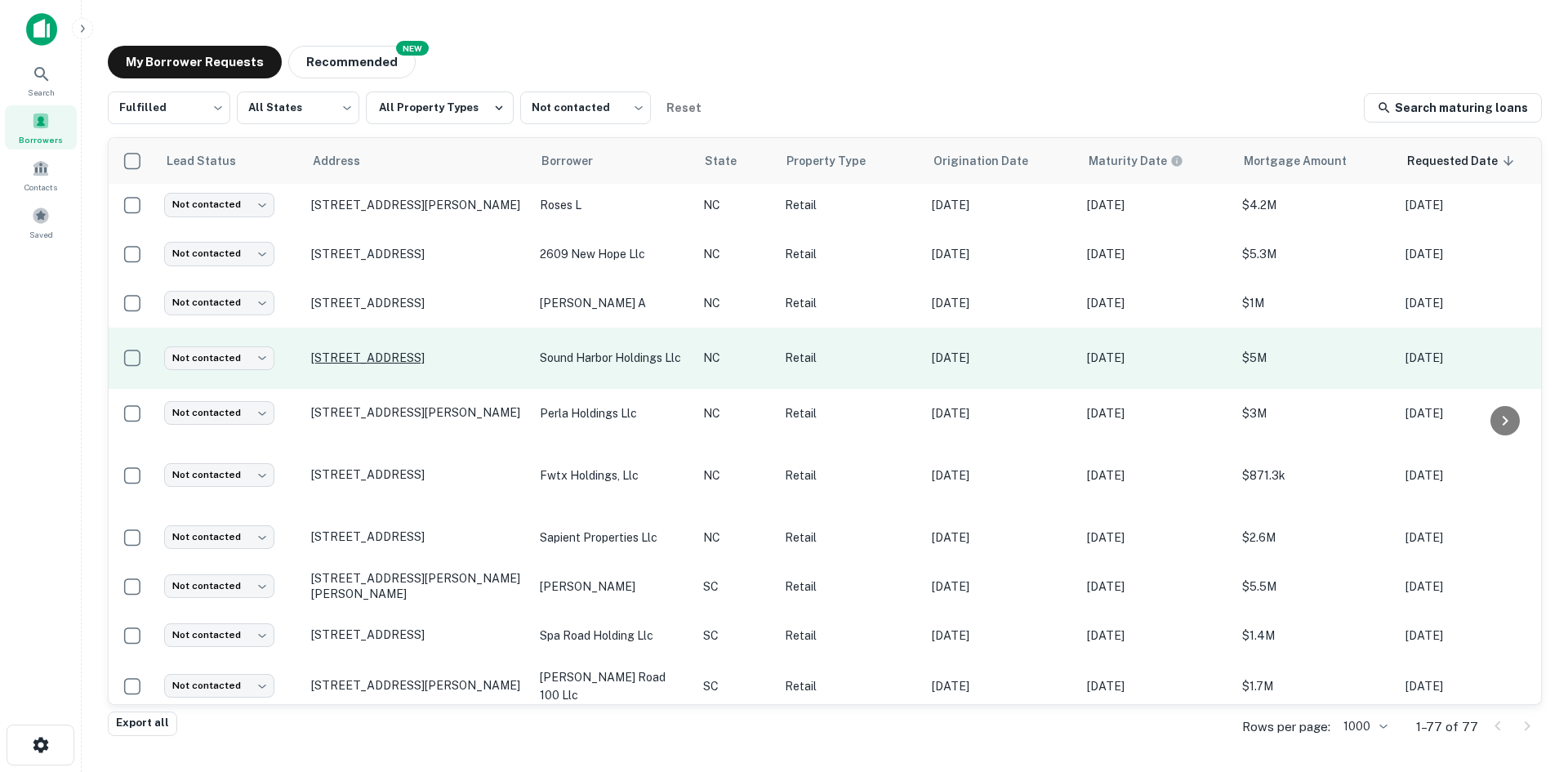
click at [402, 366] on p "[STREET_ADDRESS]" at bounding box center [416, 358] width 212 height 15
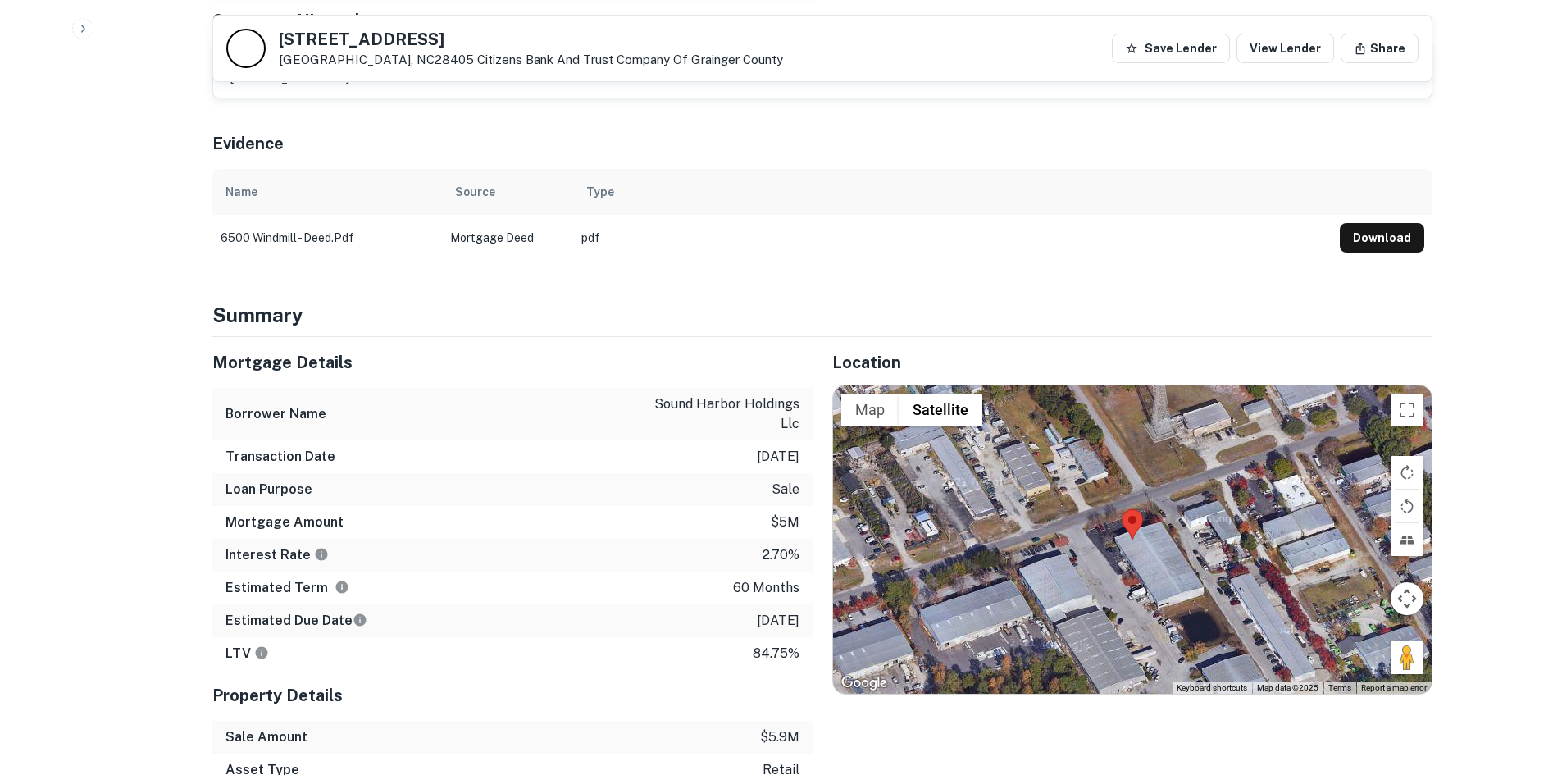
scroll to position [820, 0]
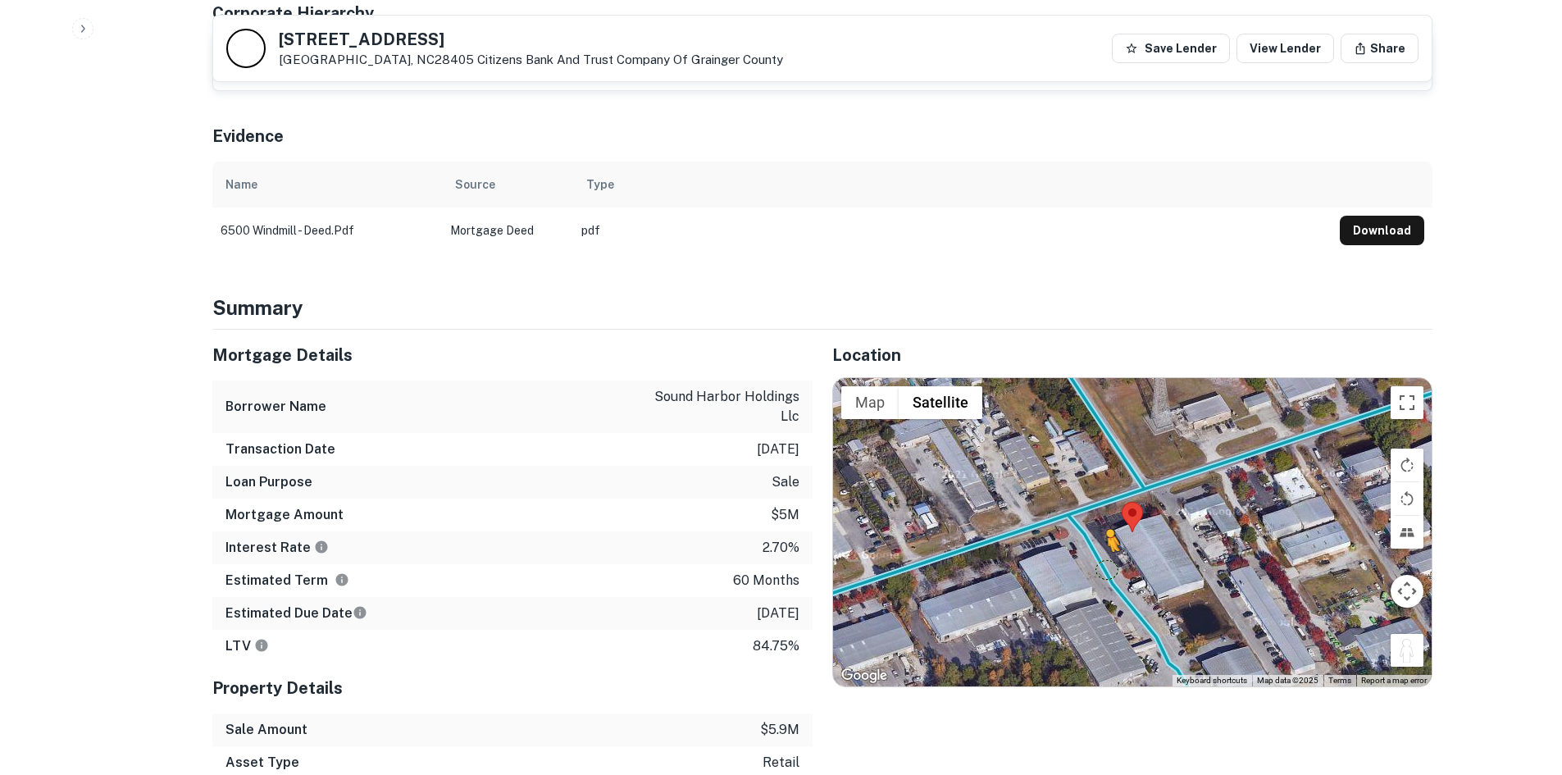
drag, startPoint x: 1397, startPoint y: 631, endPoint x: 1108, endPoint y: 550, distance: 299.7
click at [1108, 550] on div "To activate drag with keyboard, press Alt + Enter. Once in keyboard drag state,…" at bounding box center [1132, 532] width 599 height 308
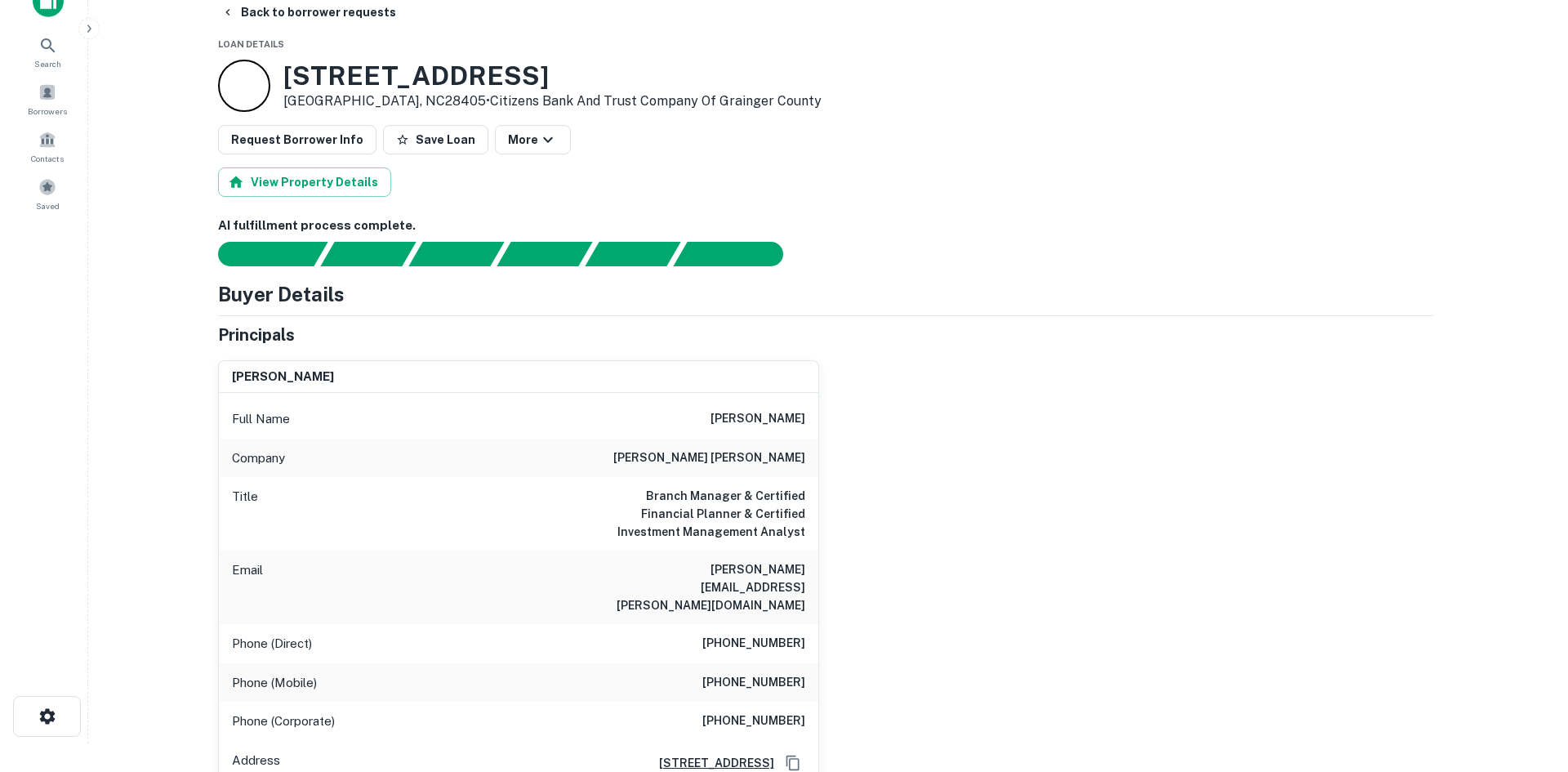
scroll to position [0, 0]
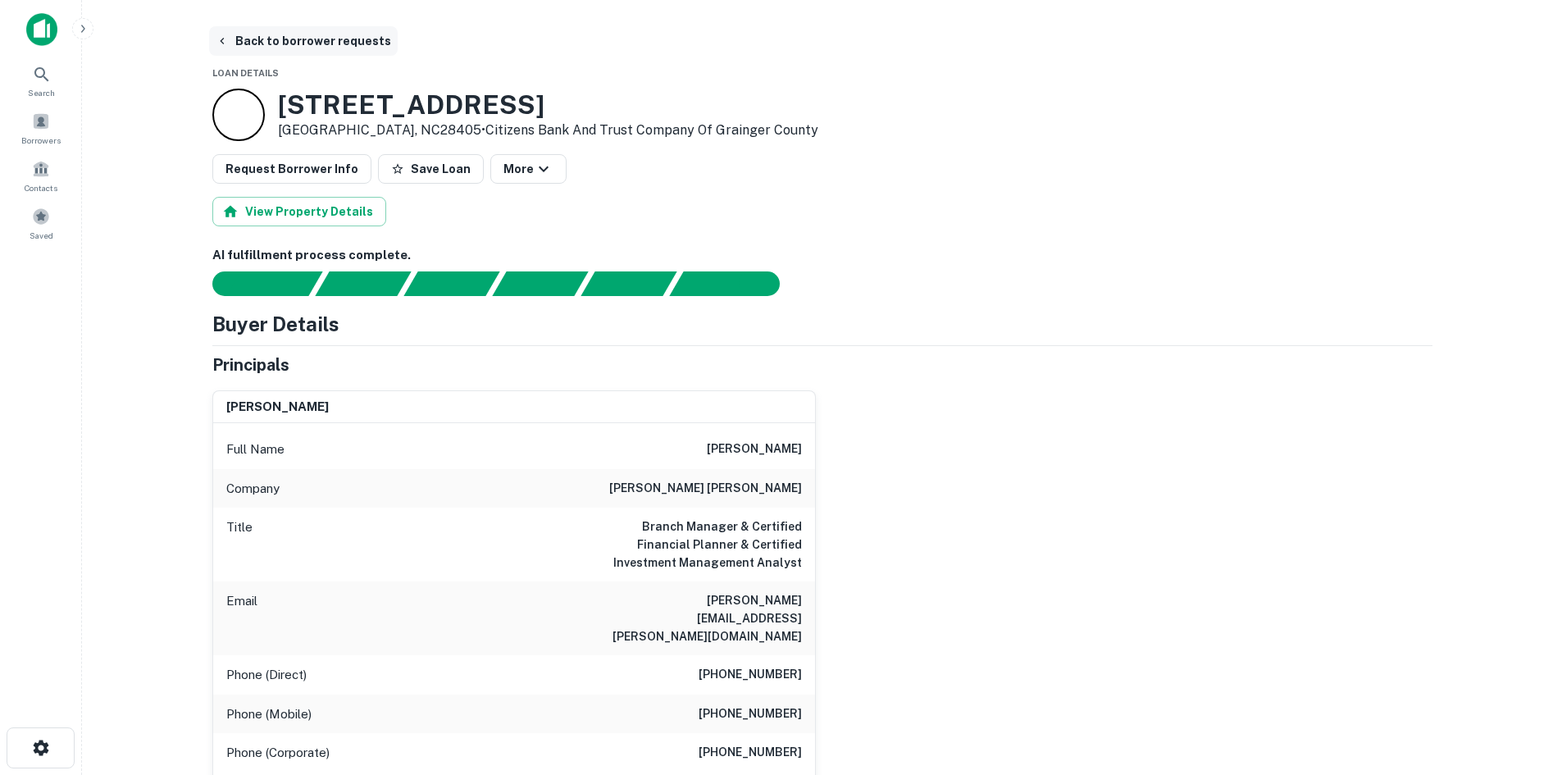
click at [281, 30] on button "Back to borrower requests" at bounding box center [303, 41] width 189 height 30
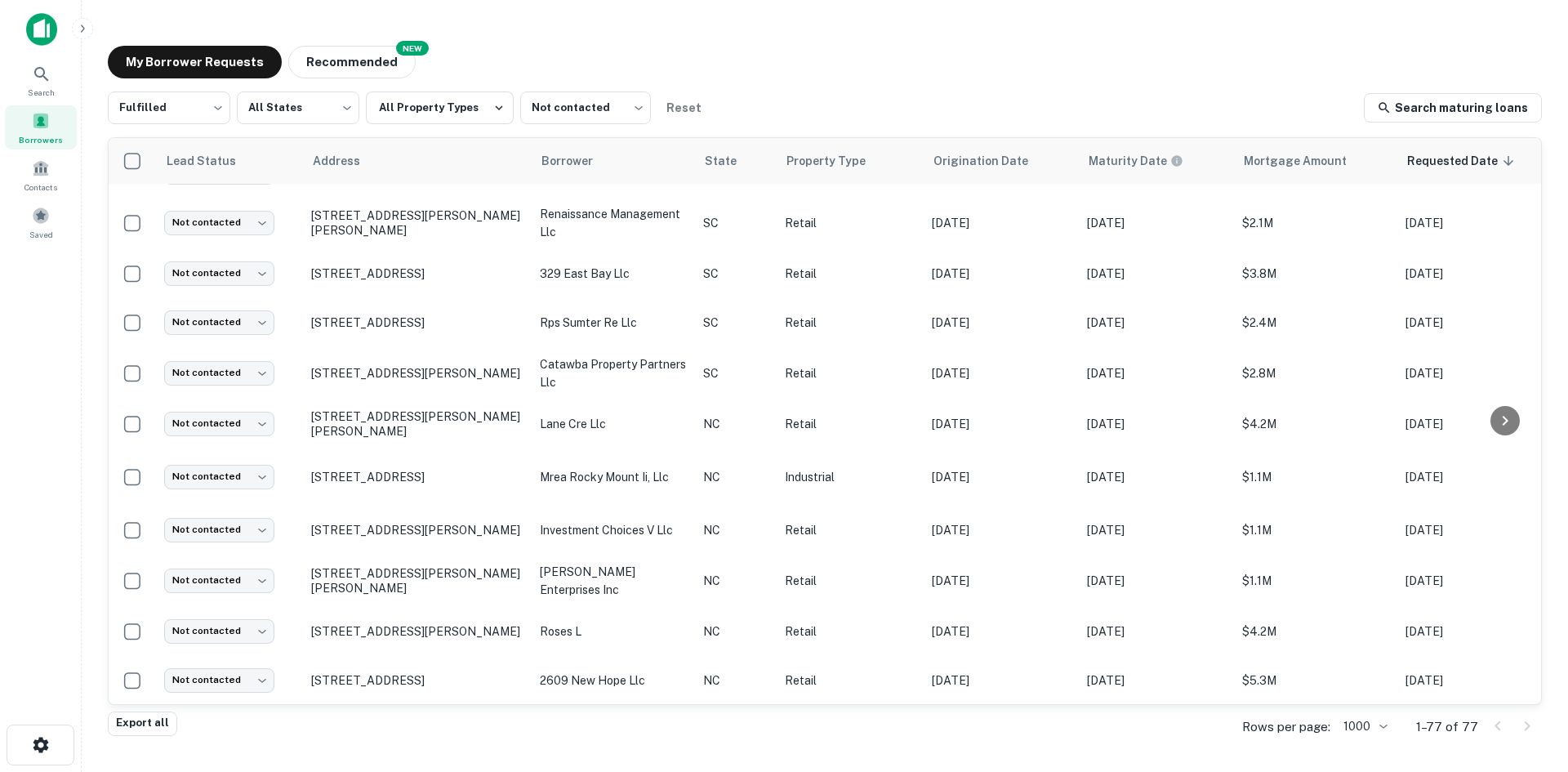
scroll to position [1689, 0]
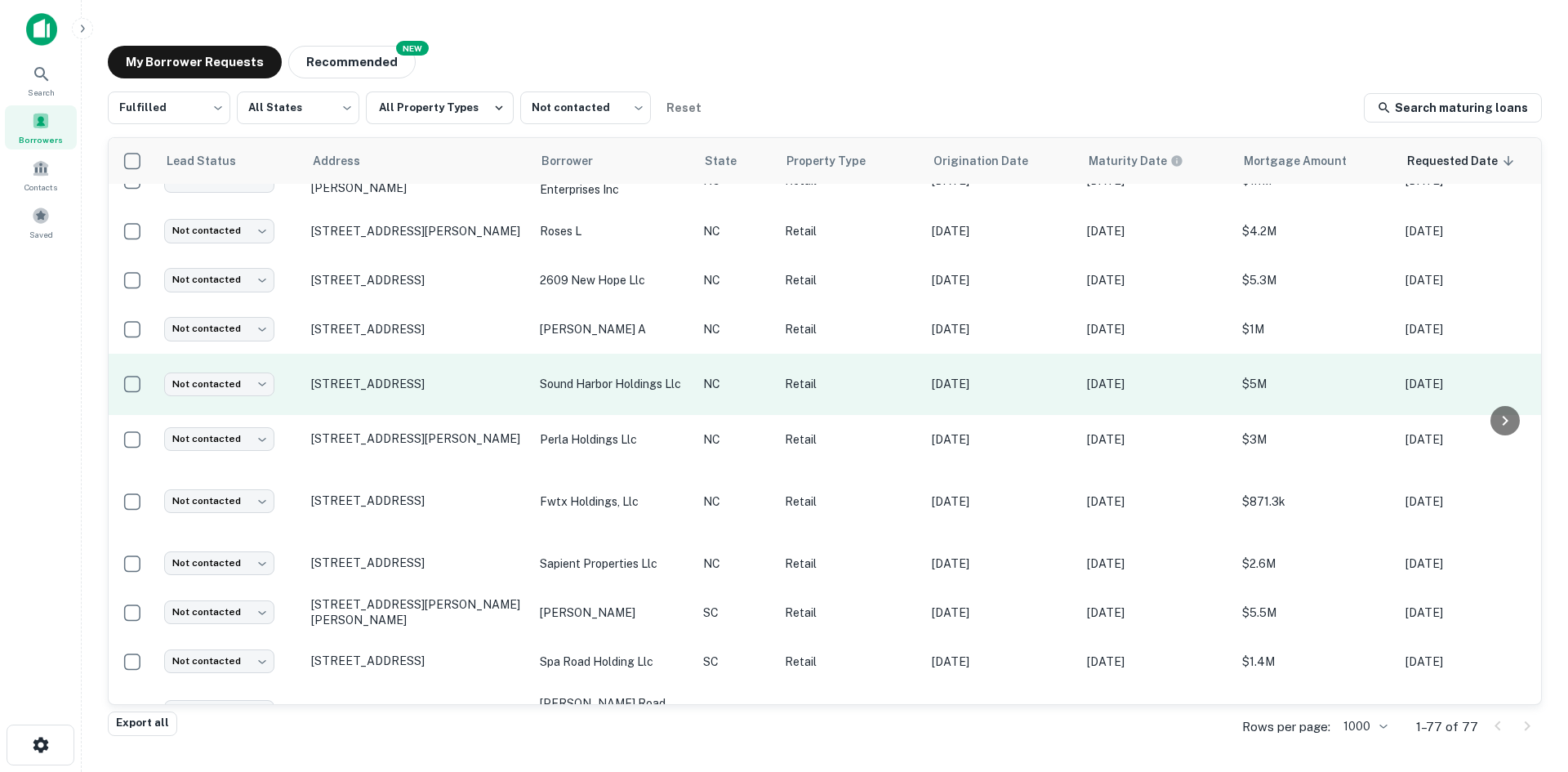
click at [204, 415] on td "Not contacted **** ​" at bounding box center [230, 385] width 147 height 62
click at [229, 424] on body "Search Borrowers Contacts Saved My Borrower Requests NEW Recommended Fulfilled …" at bounding box center [784, 386] width 1568 height 772
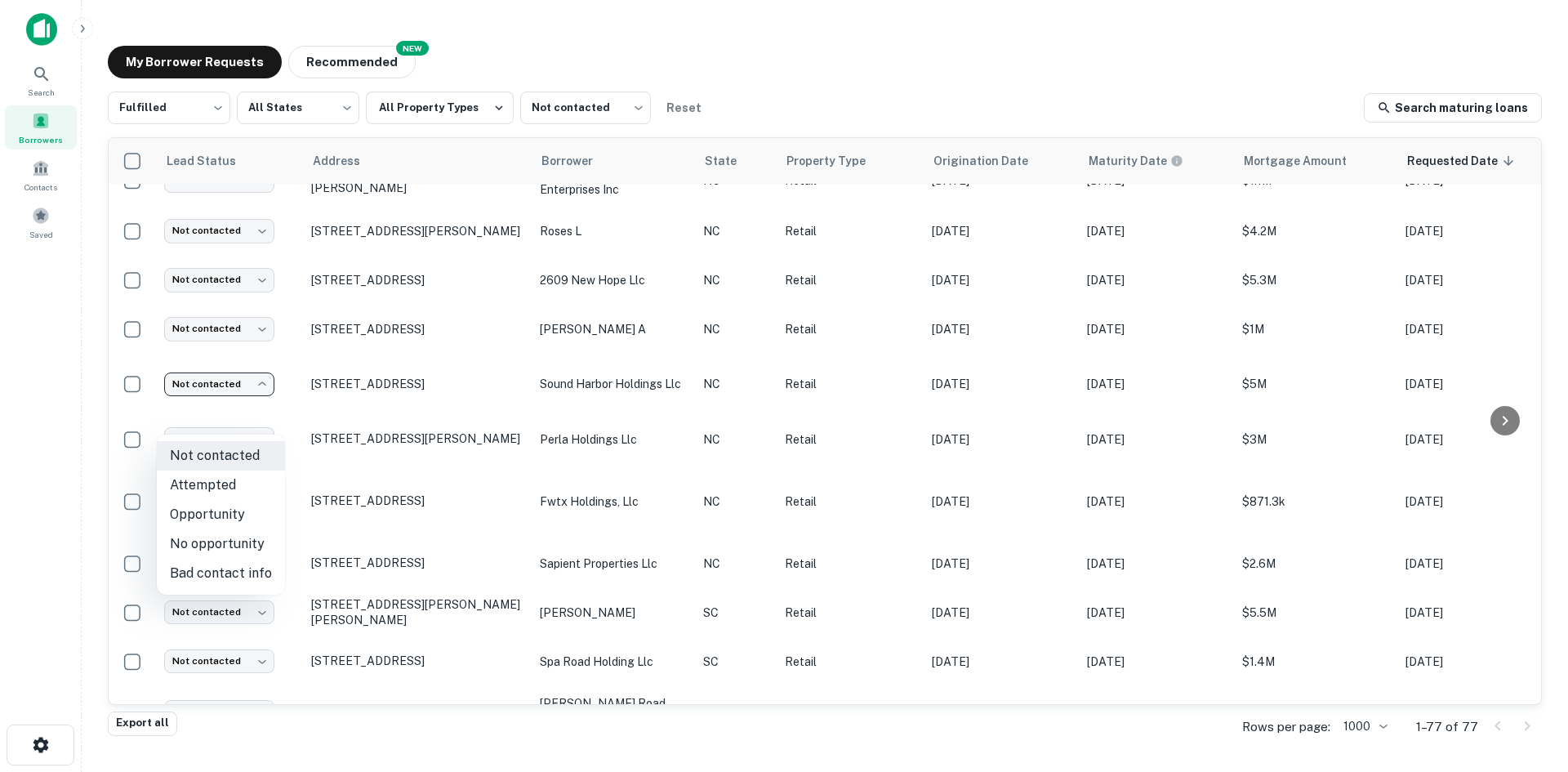
click at [252, 482] on li "Attempted" at bounding box center [220, 485] width 128 height 30
type input "*********"
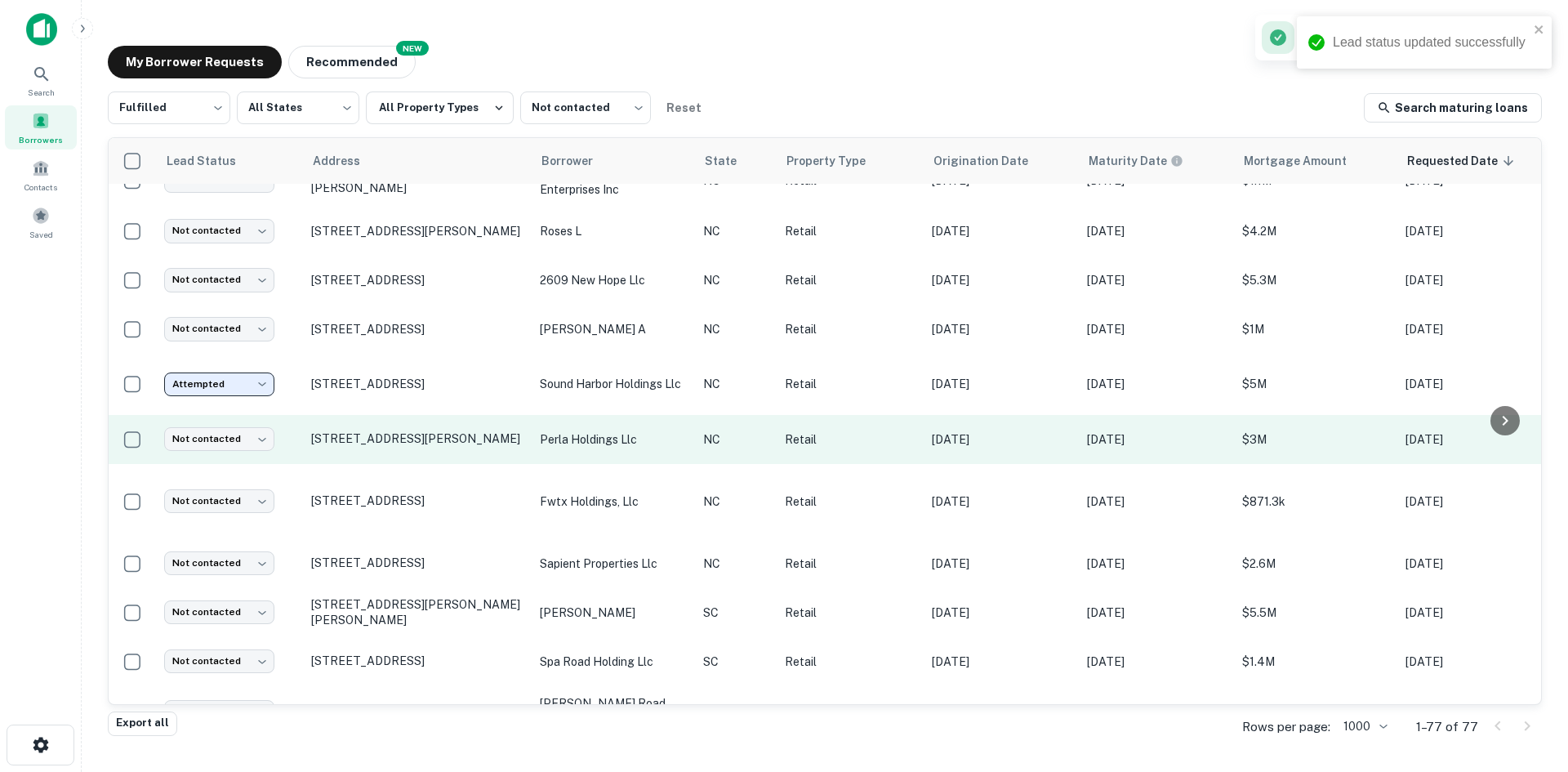
click at [361, 464] on td "[STREET_ADDRESS][PERSON_NAME]" at bounding box center [417, 439] width 229 height 49
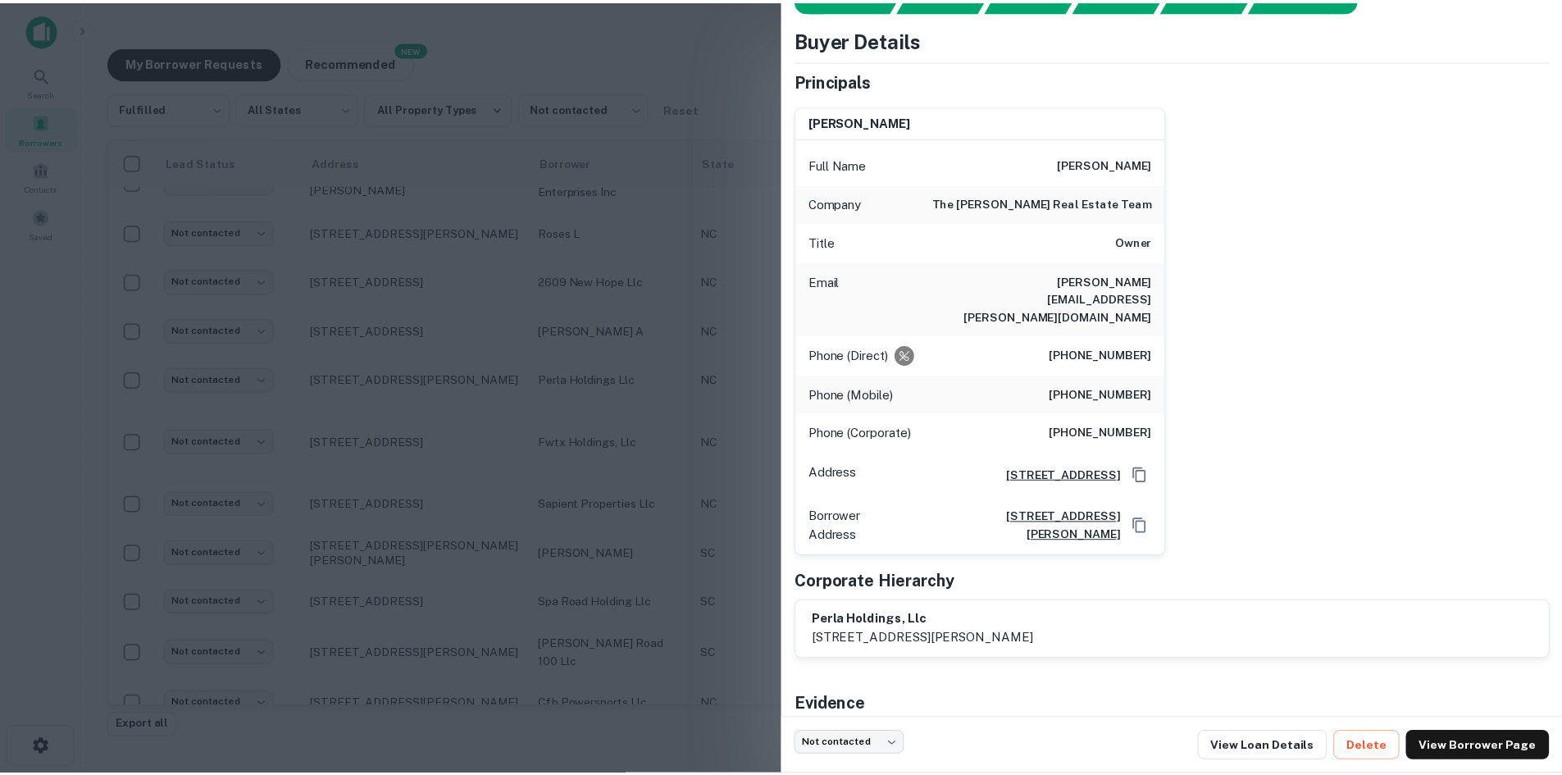
scroll to position [0, 0]
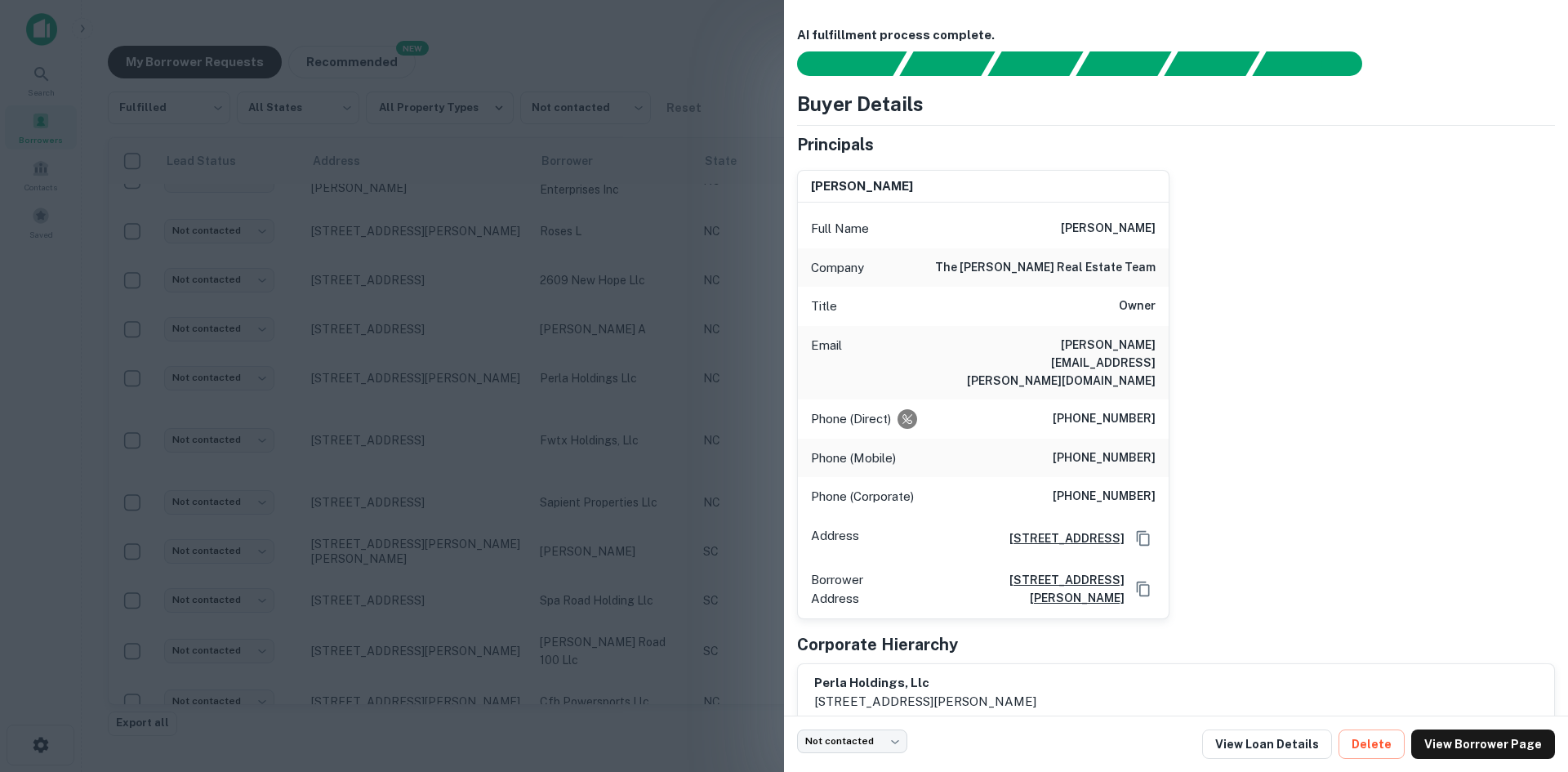
click at [434, 421] on div at bounding box center [784, 386] width 1568 height 772
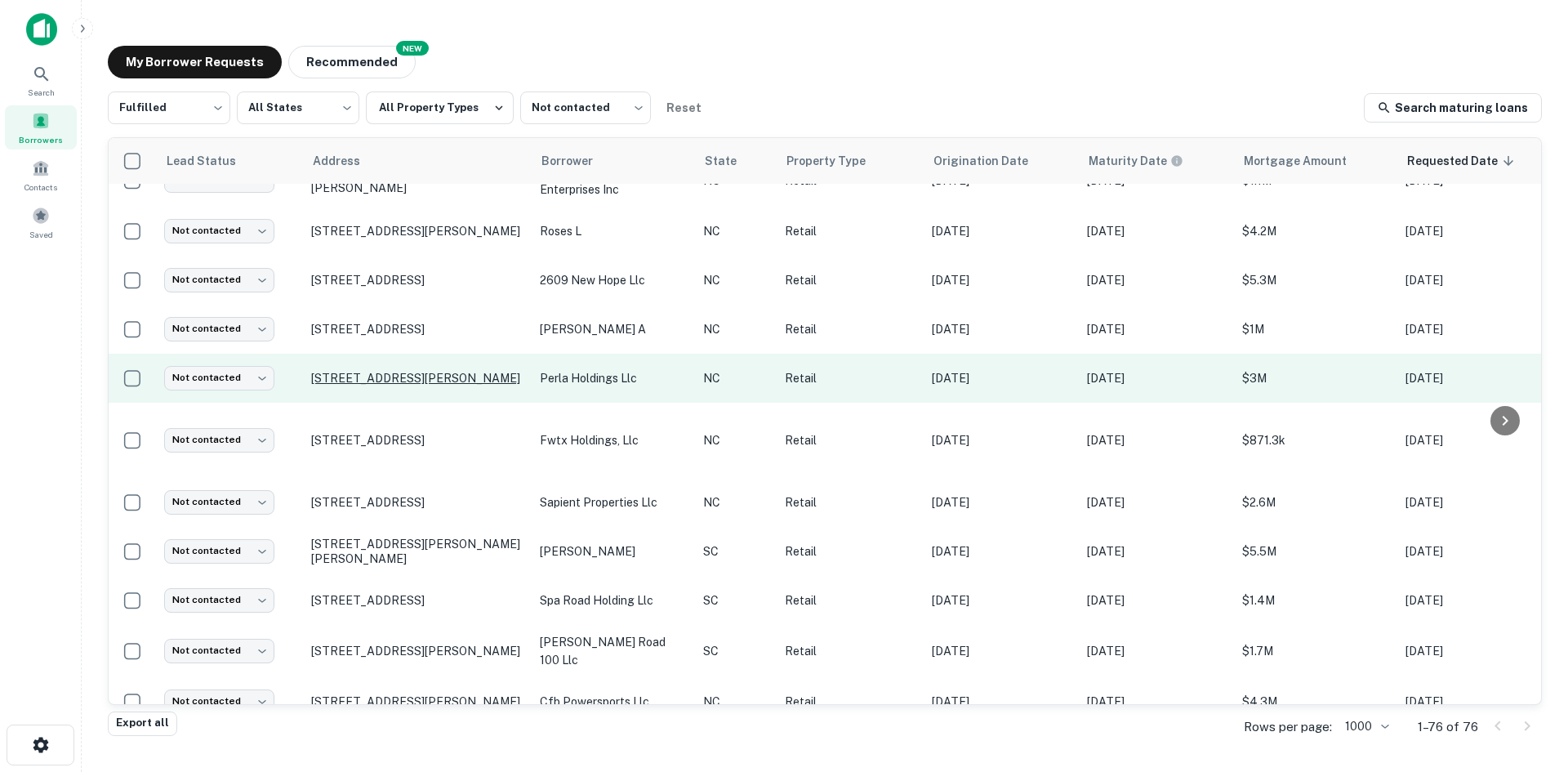
click at [430, 386] on p "[STREET_ADDRESS][PERSON_NAME]" at bounding box center [416, 378] width 212 height 15
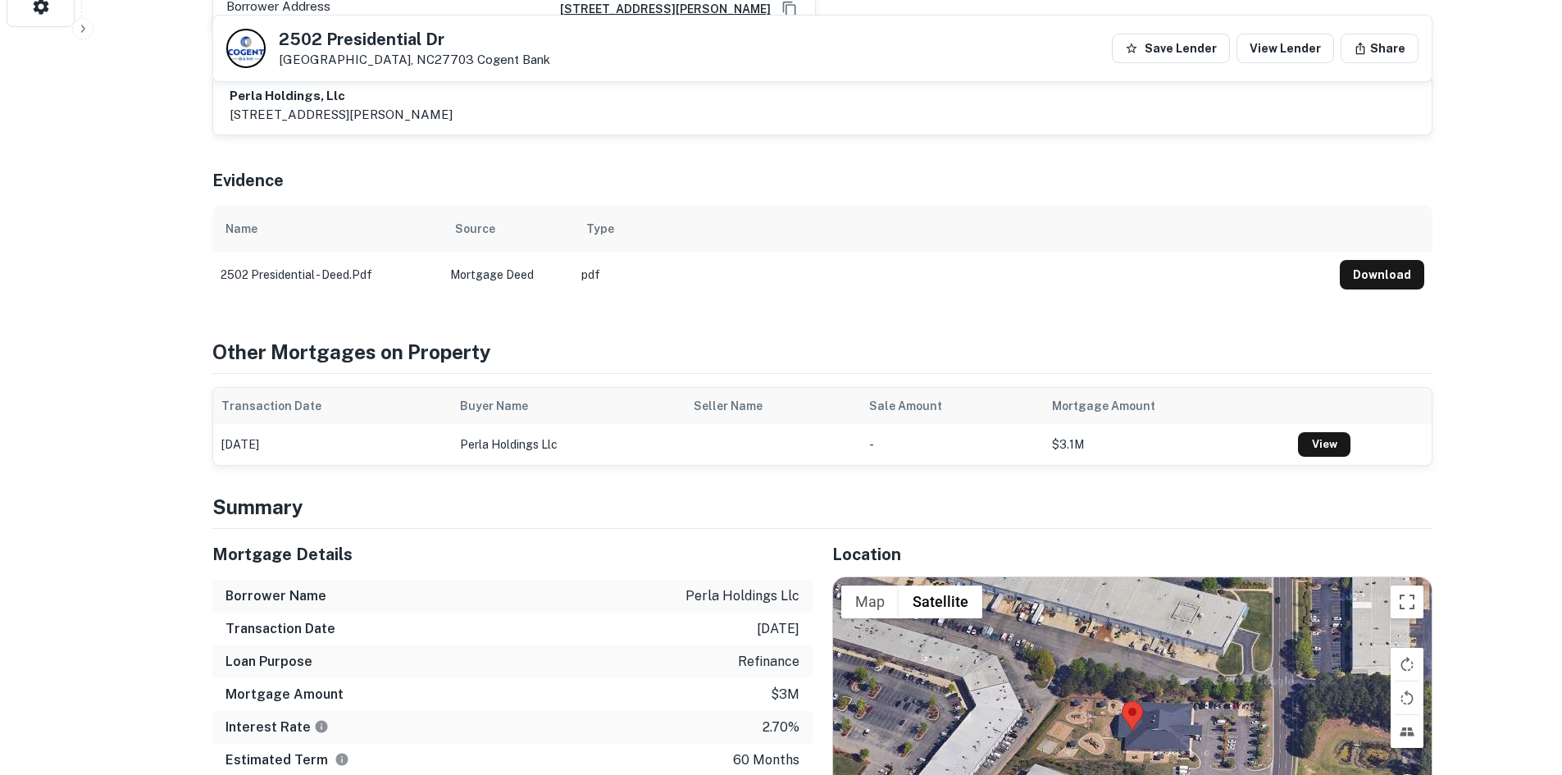
scroll to position [984, 0]
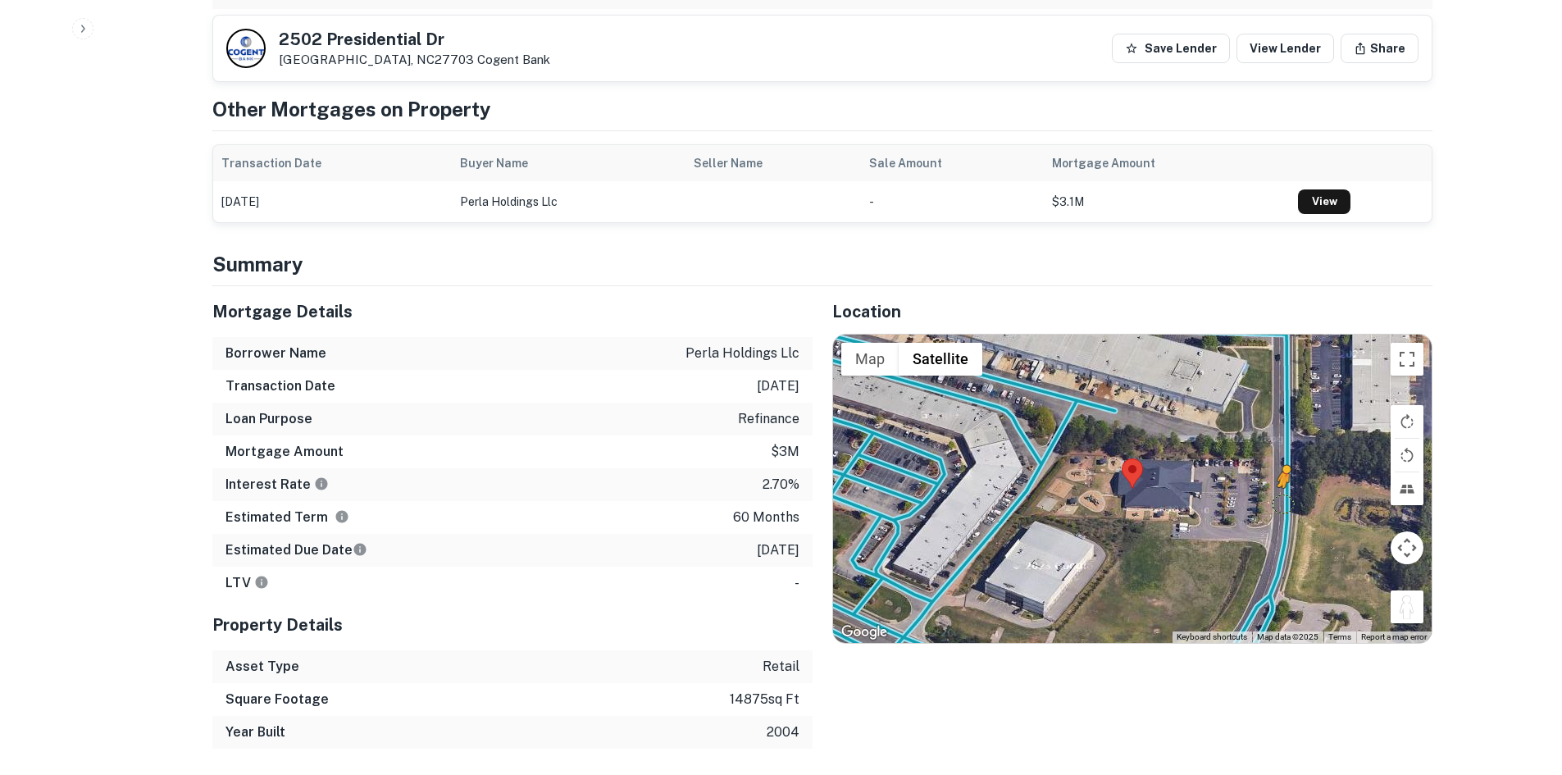
drag, startPoint x: 1402, startPoint y: 572, endPoint x: 1279, endPoint y: 463, distance: 163.3
click at [1279, 463] on div "To activate drag with keyboard, press Alt + Enter. Once in keyboard drag state,…" at bounding box center [1132, 489] width 599 height 308
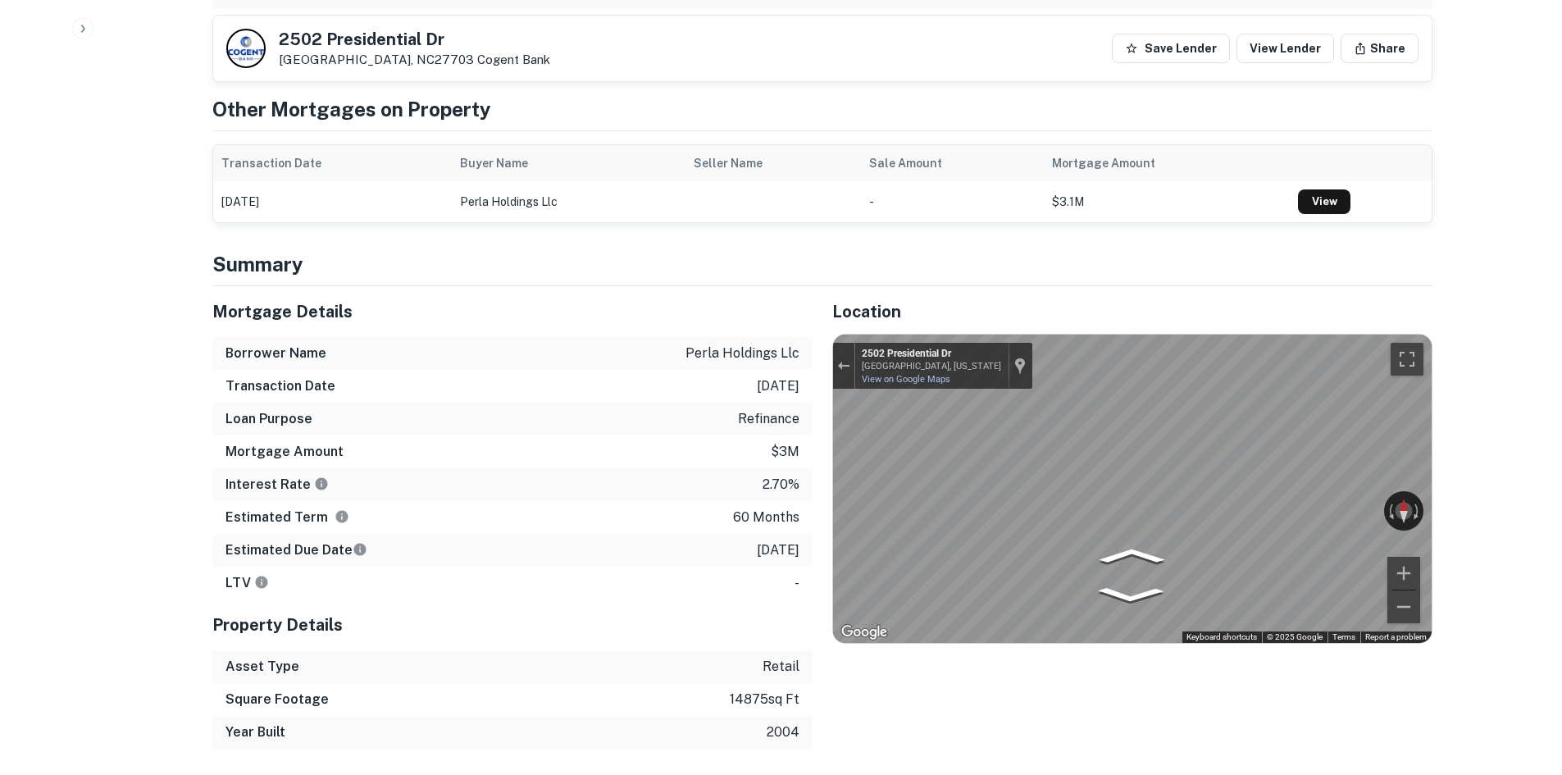
click at [1439, 445] on div "Back to borrower requests 2502 Presidential Dr Durham, NC27703 Cogent Bank Save…" at bounding box center [823, 757] width 1260 height 3430
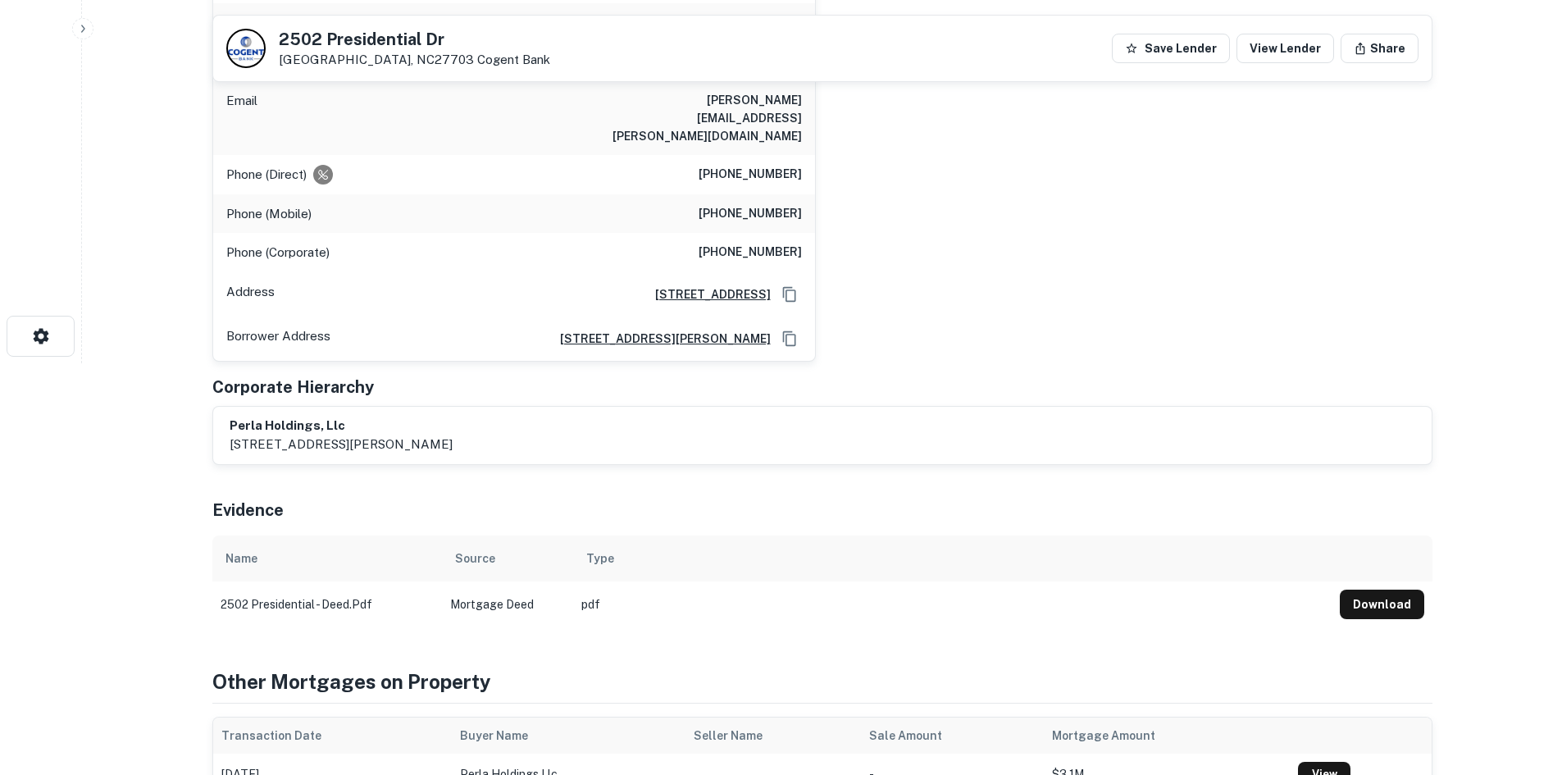
scroll to position [410, 0]
drag, startPoint x: 276, startPoint y: 29, endPoint x: 381, endPoint y: 58, distance: 109.1
click at [381, 58] on div "2502 Presidential Dr Durham, NC27703 Cogent Bank" at bounding box center [388, 48] width 324 height 39
copy div "[STREET_ADDRESS][PERSON_NAME]"
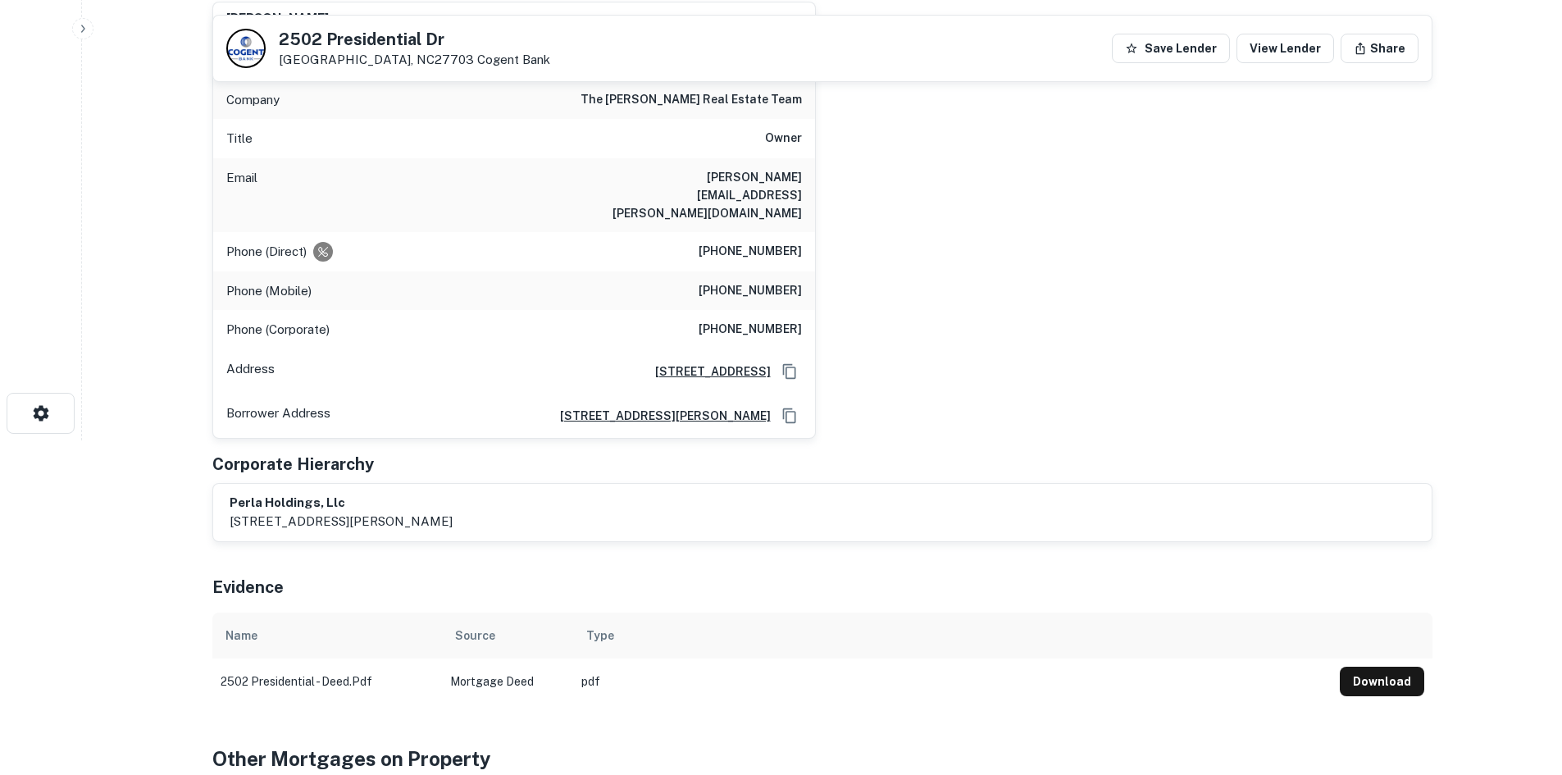
scroll to position [328, 0]
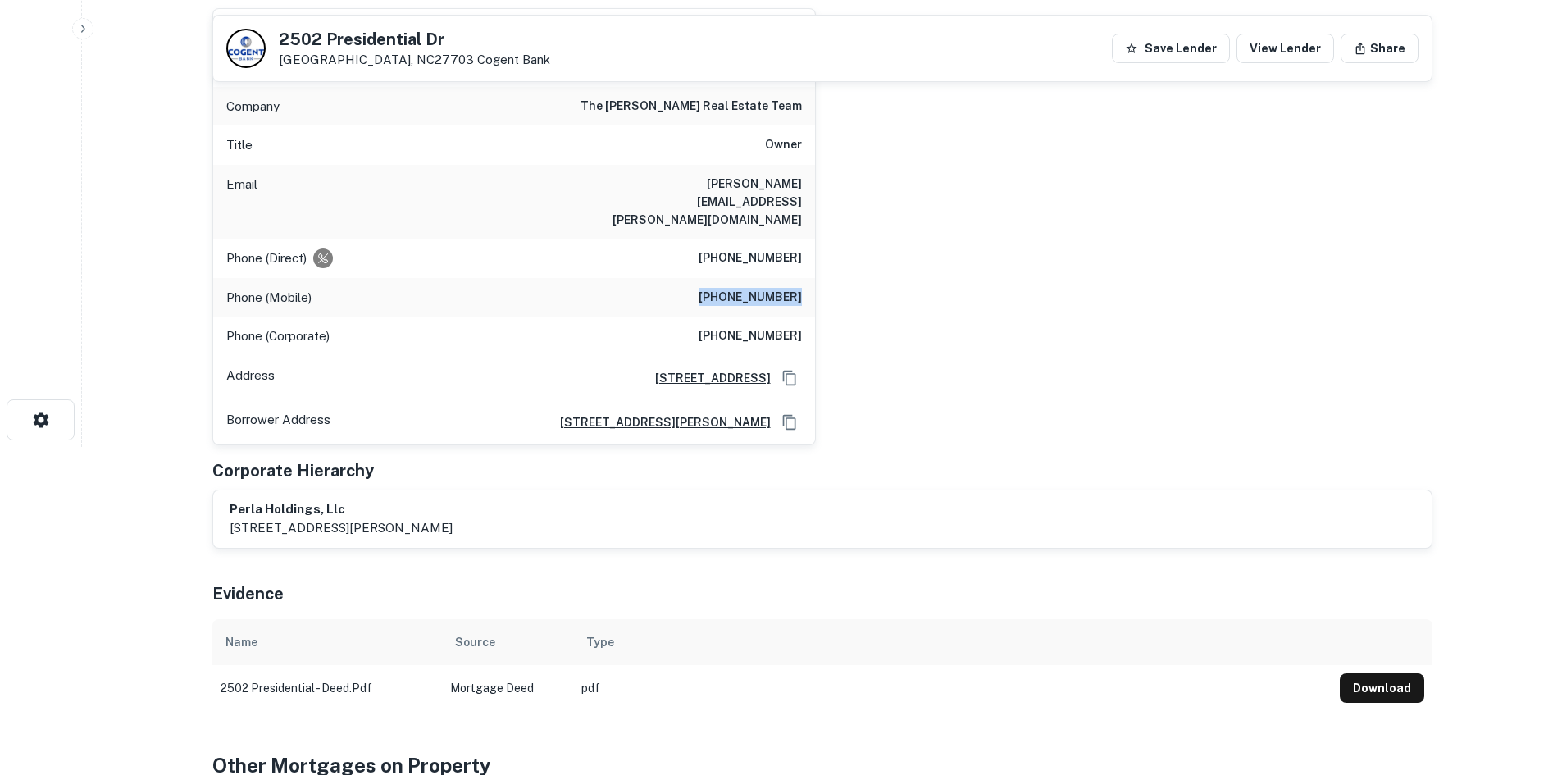
drag, startPoint x: 722, startPoint y: 262, endPoint x: 805, endPoint y: 262, distance: 82.8
click at [805, 278] on div "Phone (Mobile) (801) 910-7080" at bounding box center [514, 297] width 602 height 39
copy h6 "(801) 910-7080"
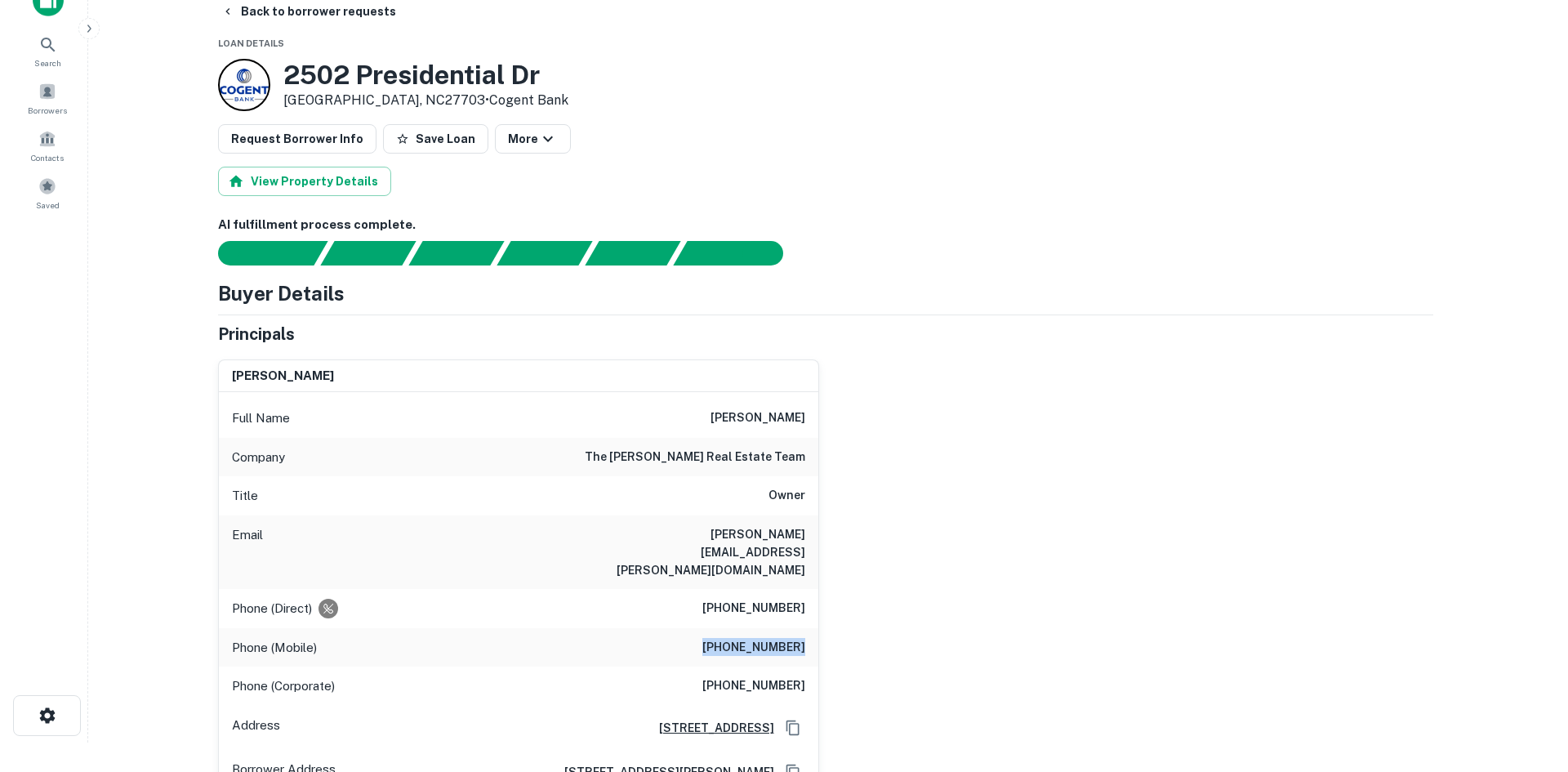
scroll to position [0, 0]
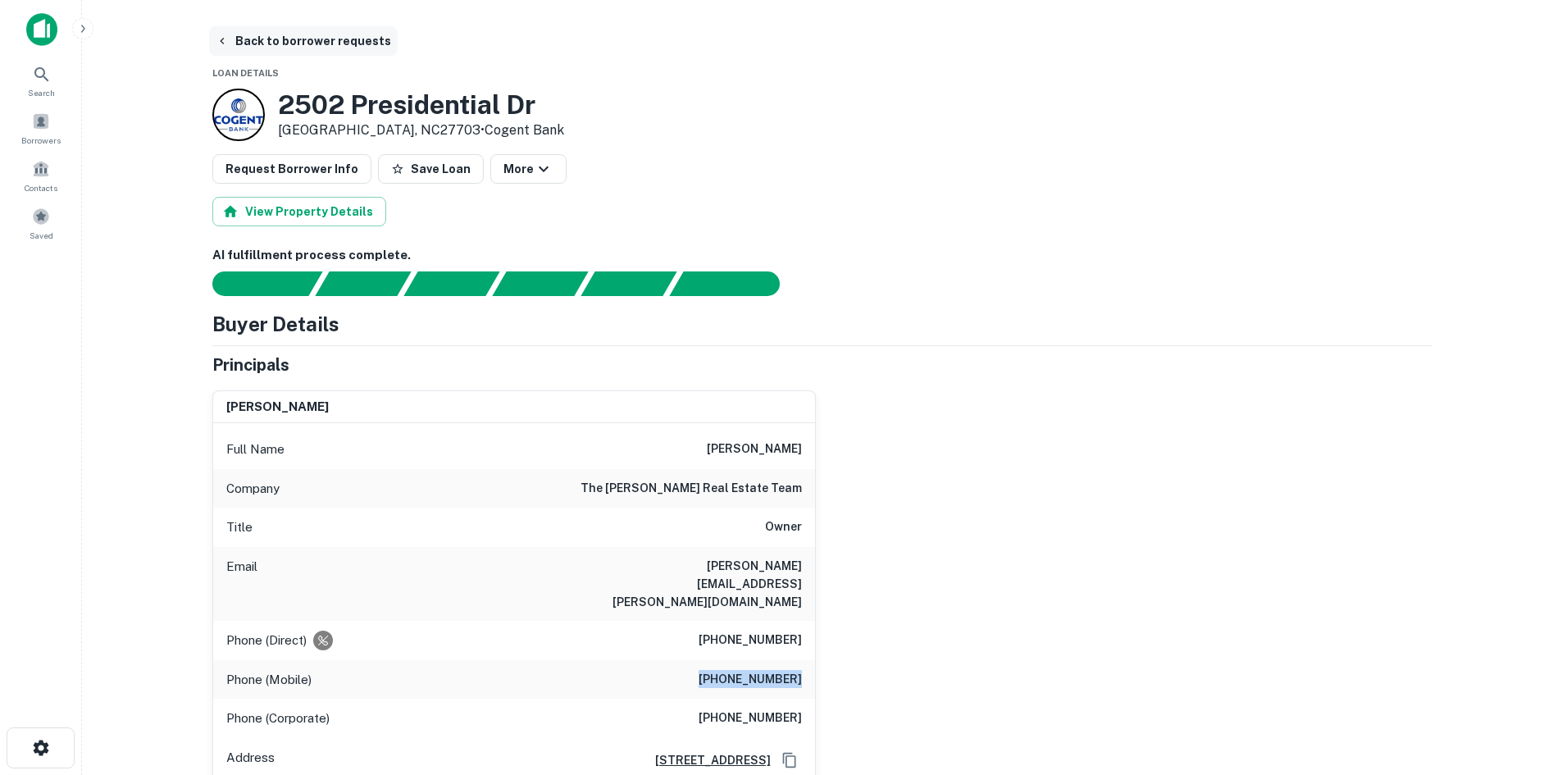
click at [302, 45] on button "Back to borrower requests" at bounding box center [303, 41] width 189 height 30
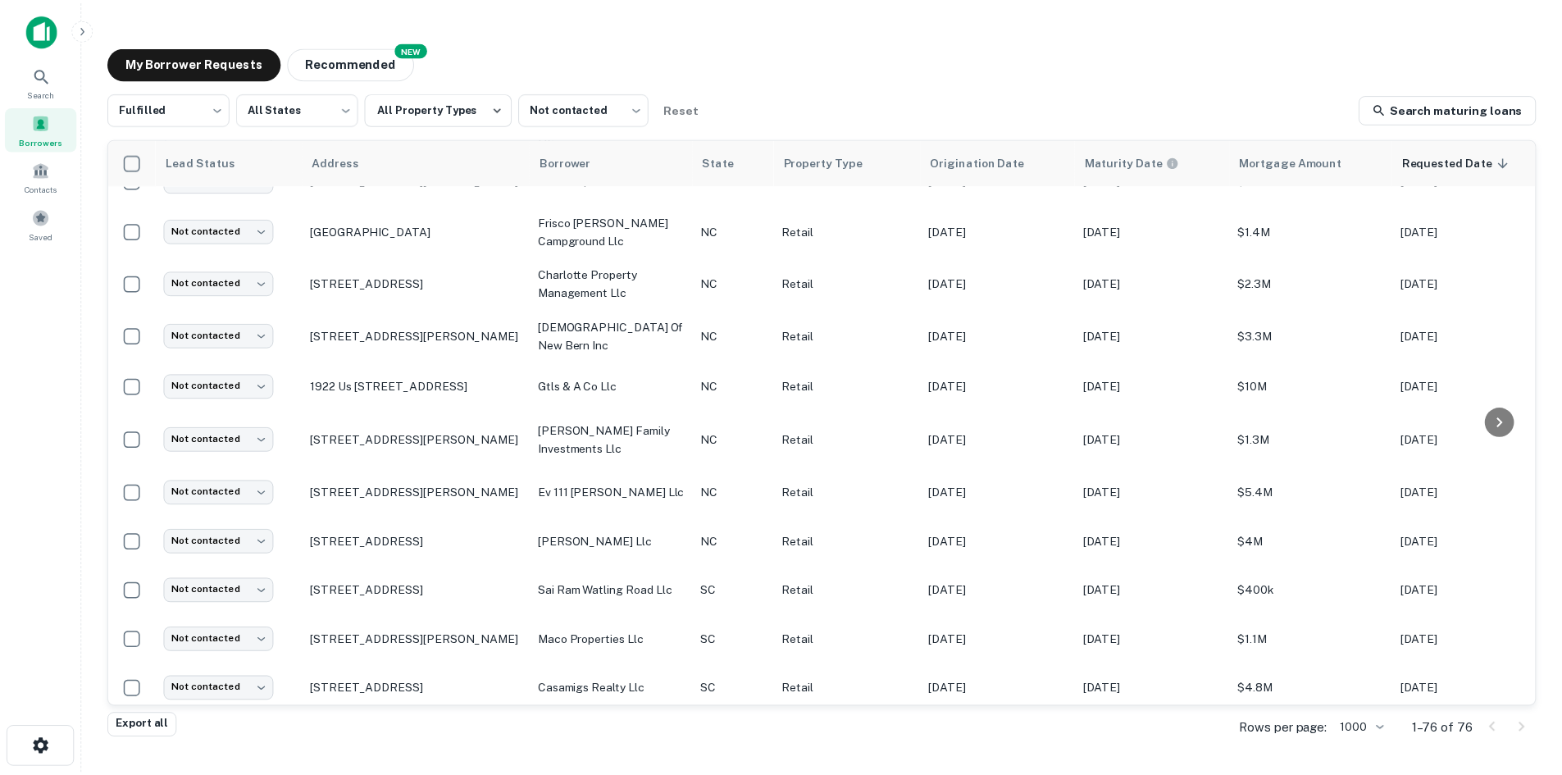
scroll to position [1698, 0]
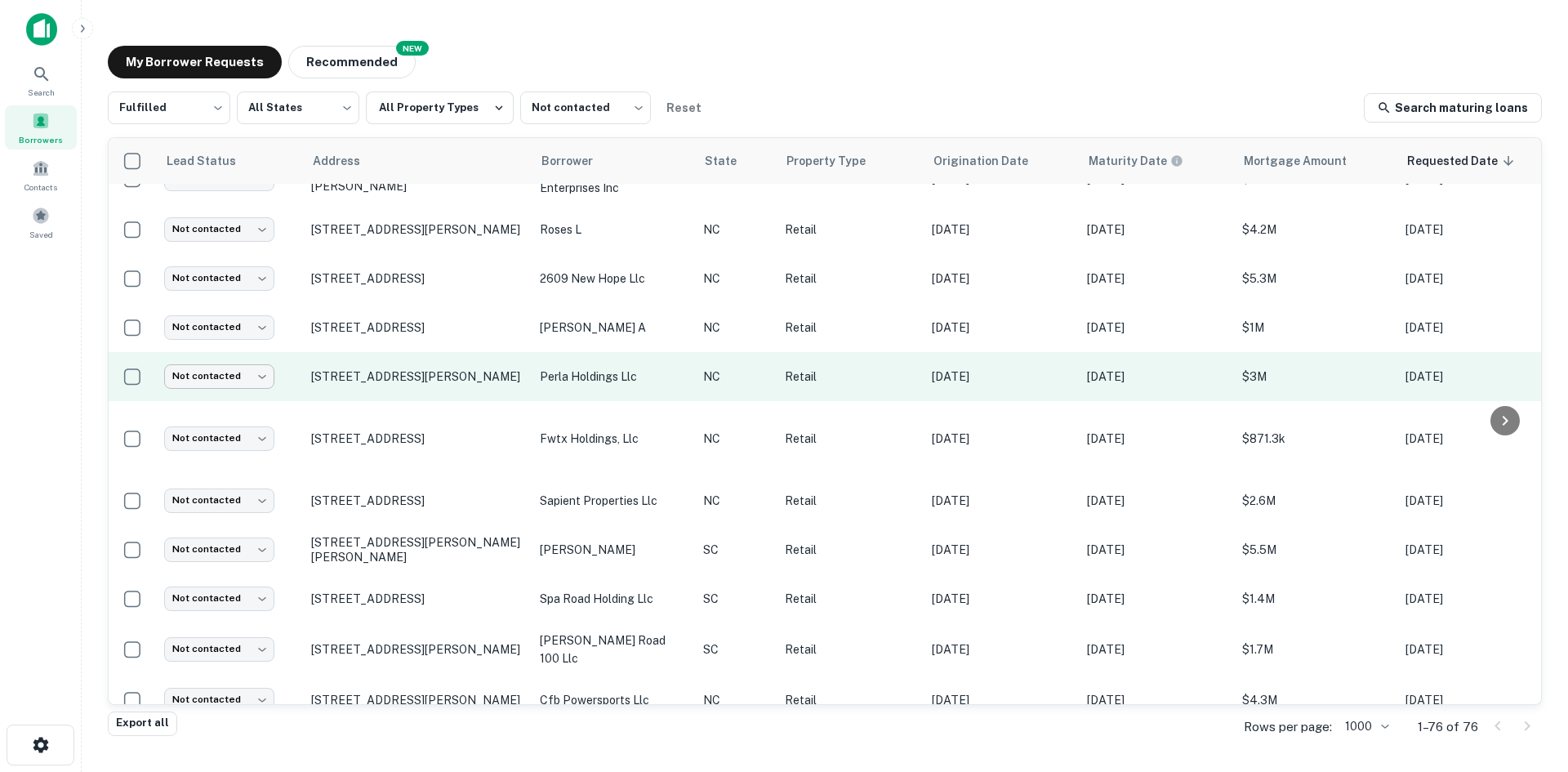
click at [202, 414] on body "Search Borrowers Contacts Saved My Borrower Requests NEW Recommended Fulfilled …" at bounding box center [784, 386] width 1568 height 772
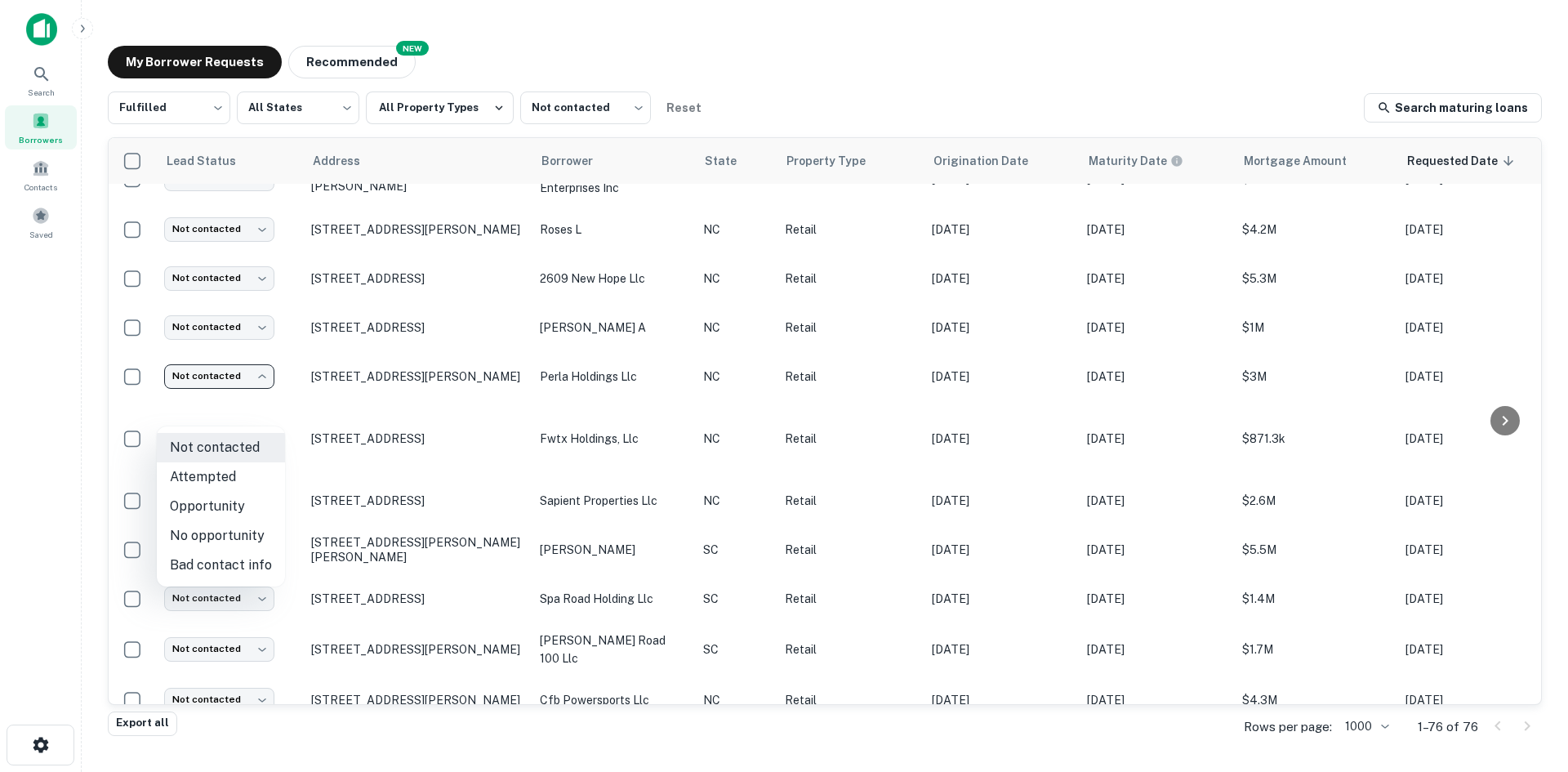
click at [236, 483] on li "Attempted" at bounding box center [220, 477] width 128 height 30
type input "*********"
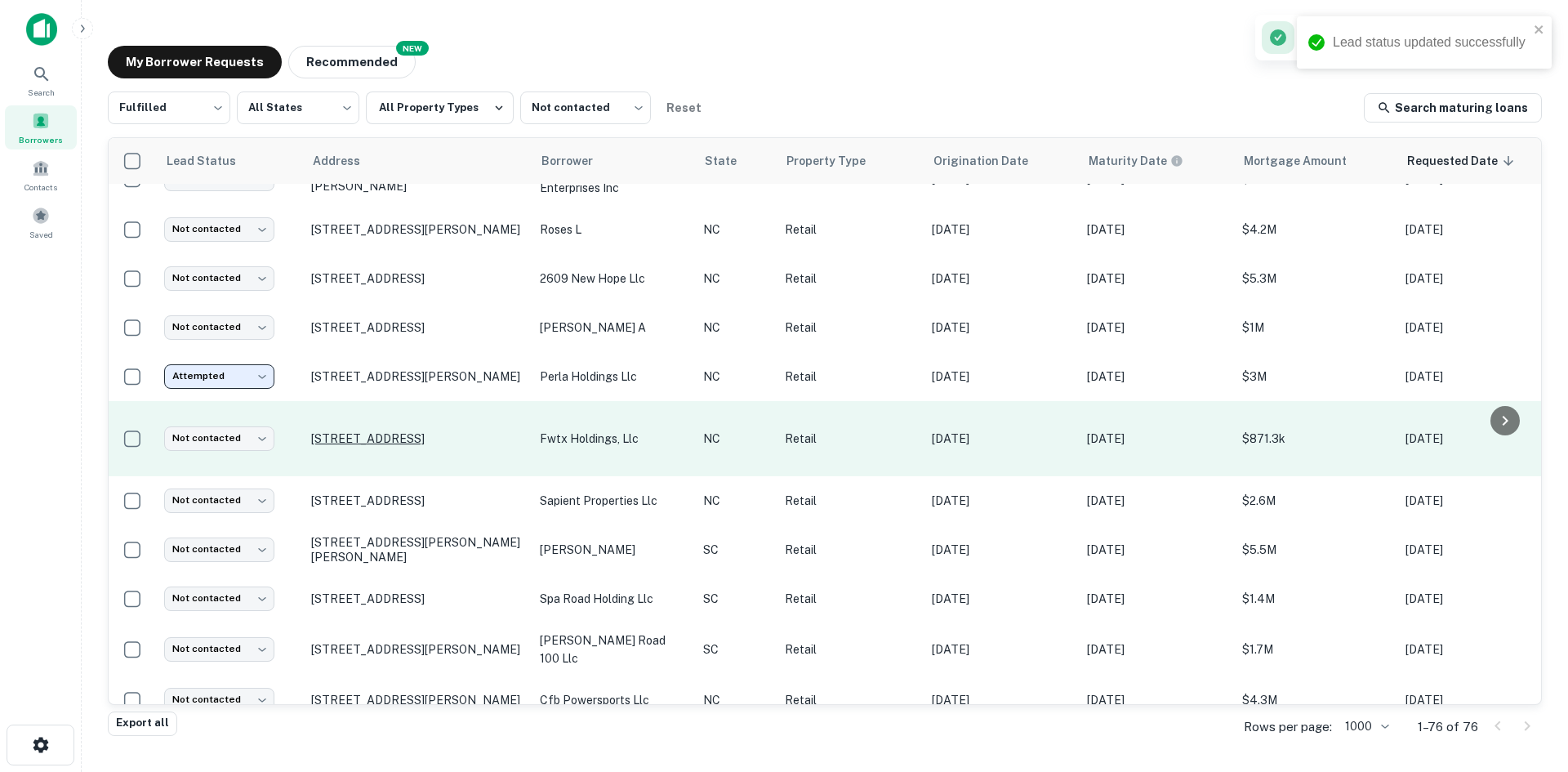
click at [360, 446] on p "[STREET_ADDRESS]" at bounding box center [416, 438] width 212 height 15
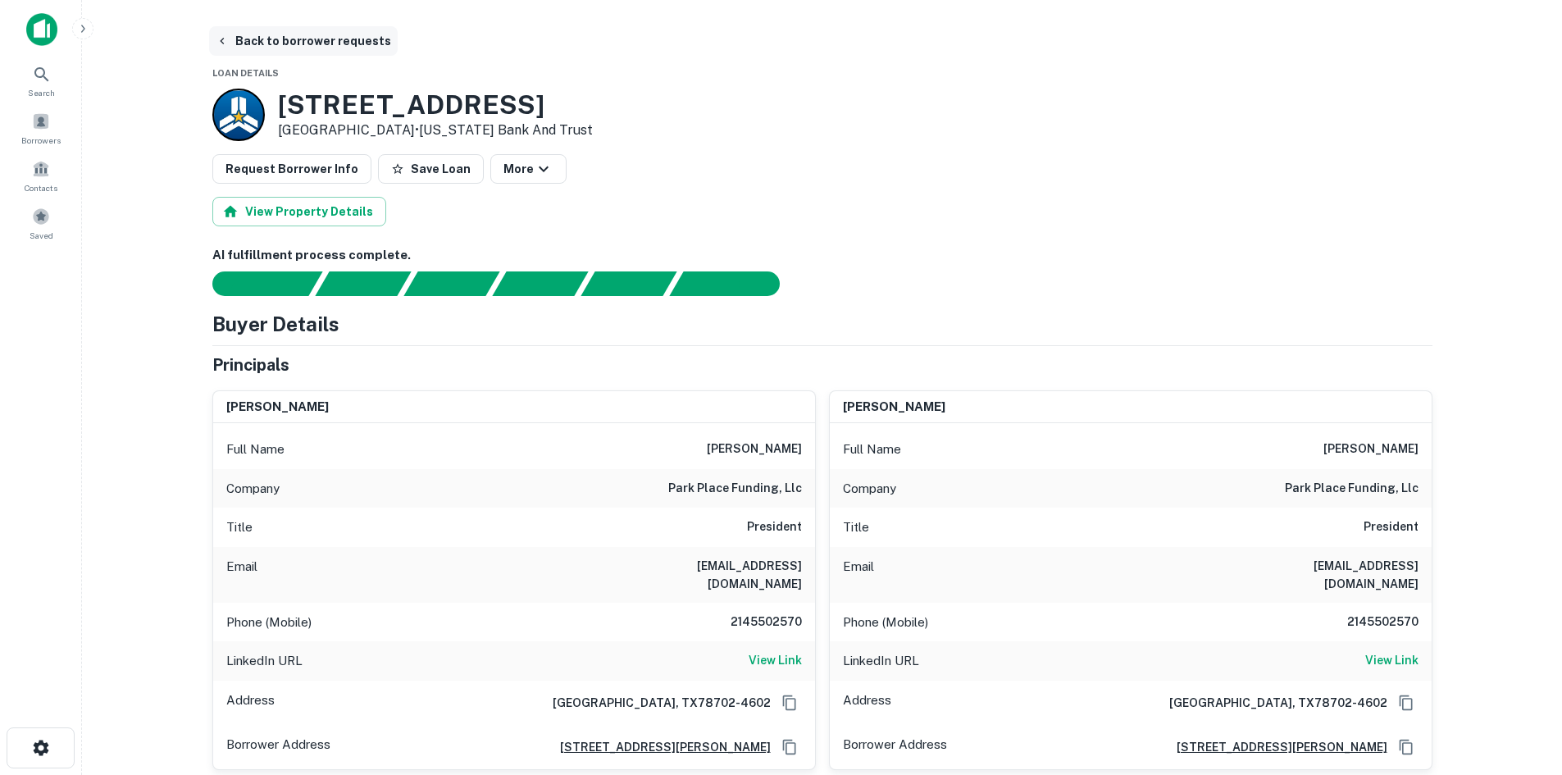
click at [270, 37] on button "Back to borrower requests" at bounding box center [303, 41] width 189 height 30
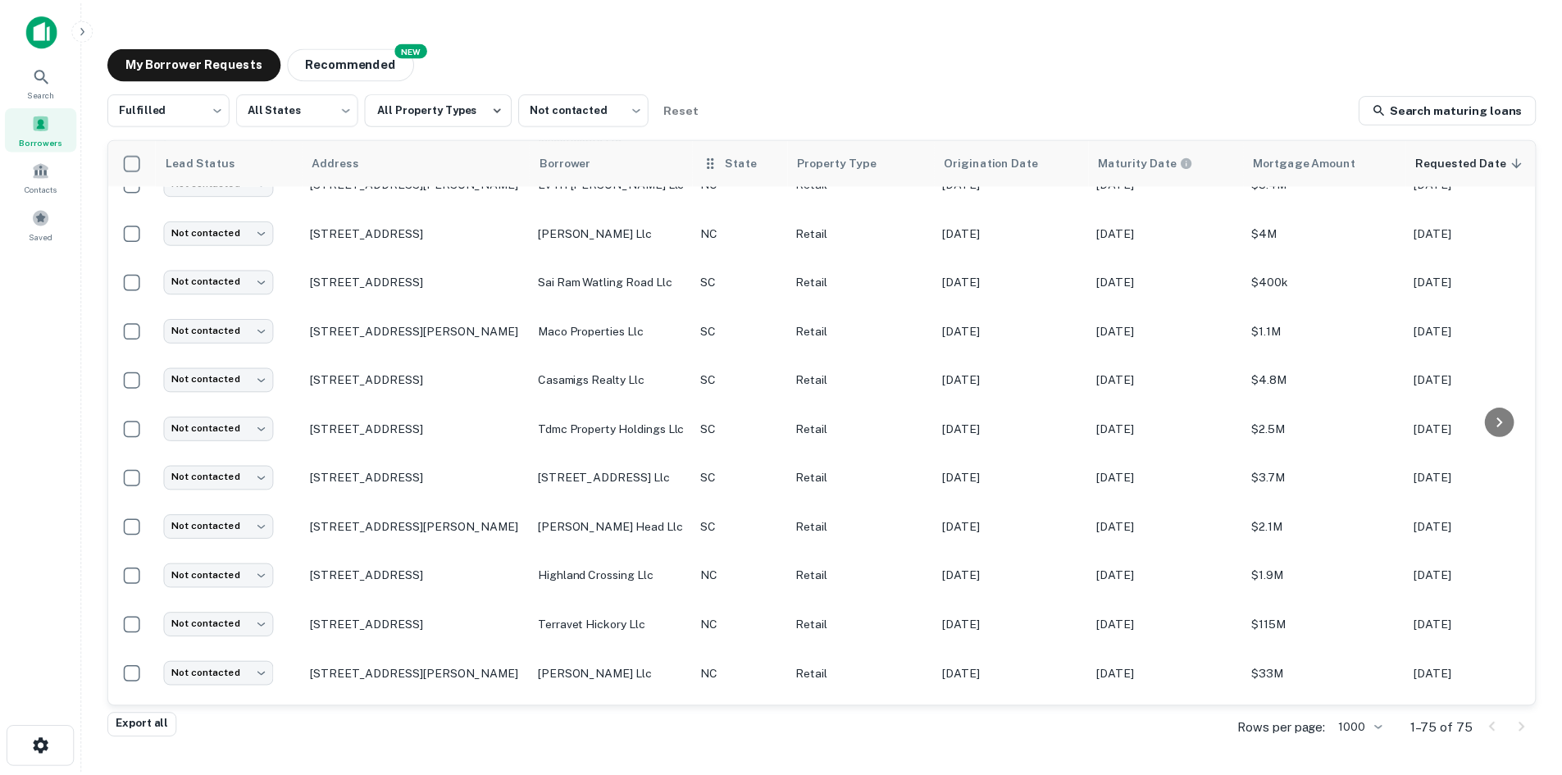
scroll to position [1703, 0]
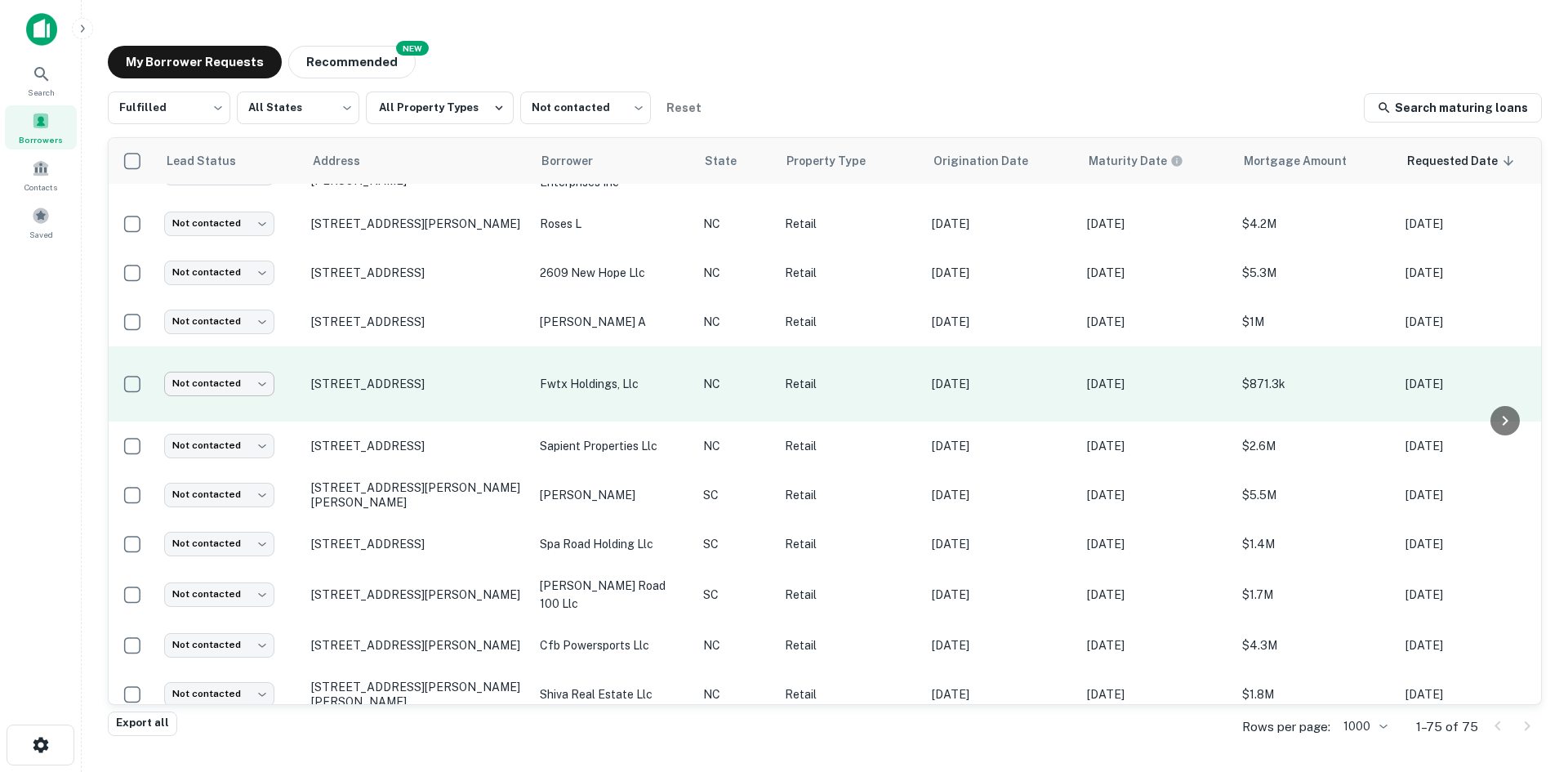
click at [187, 415] on body "Search Borrowers Contacts Saved My Borrower Requests NEW Recommended Fulfilled …" at bounding box center [784, 386] width 1568 height 772
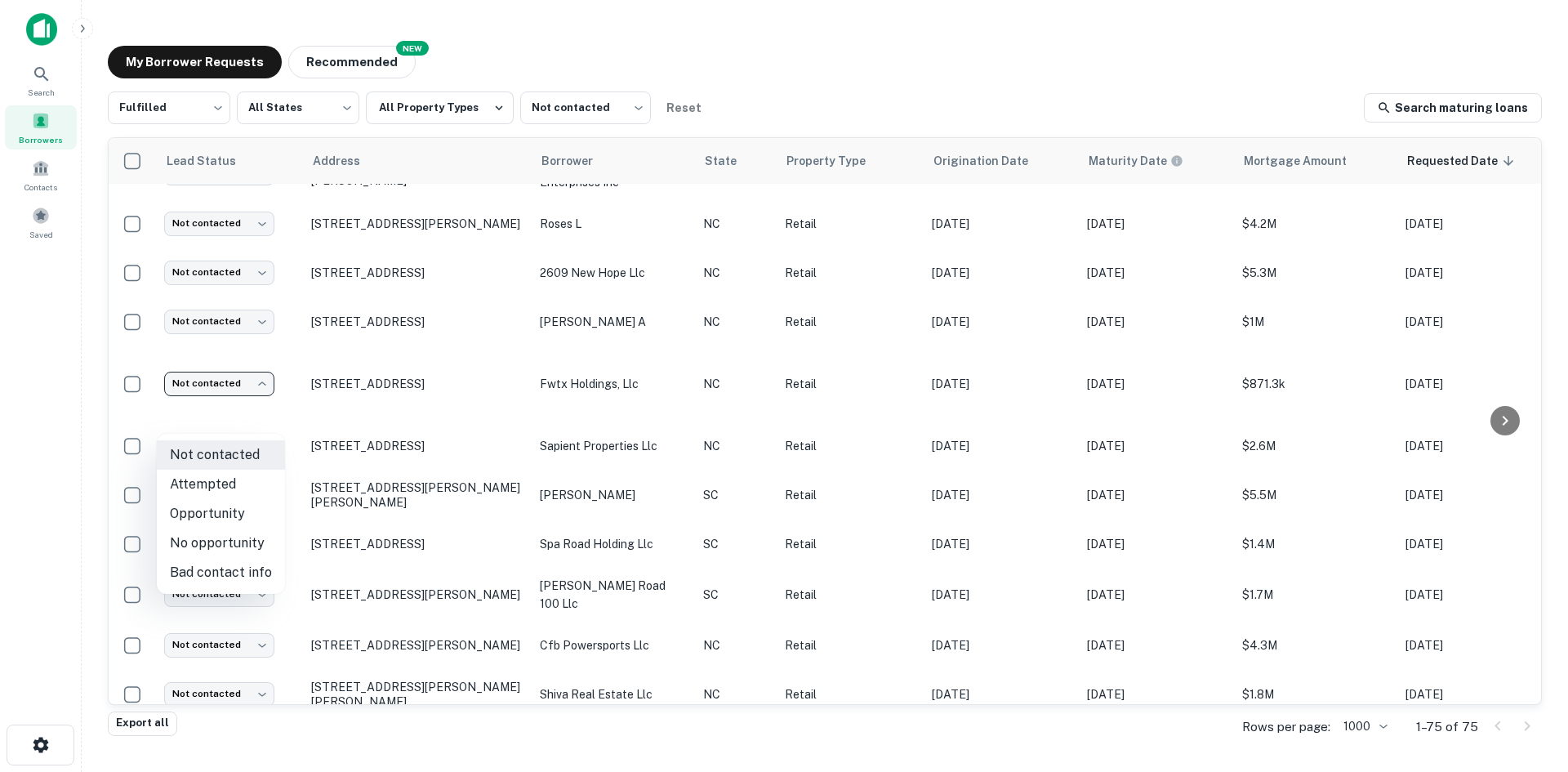
click at [209, 480] on li "Attempted" at bounding box center [220, 485] width 128 height 30
type input "*********"
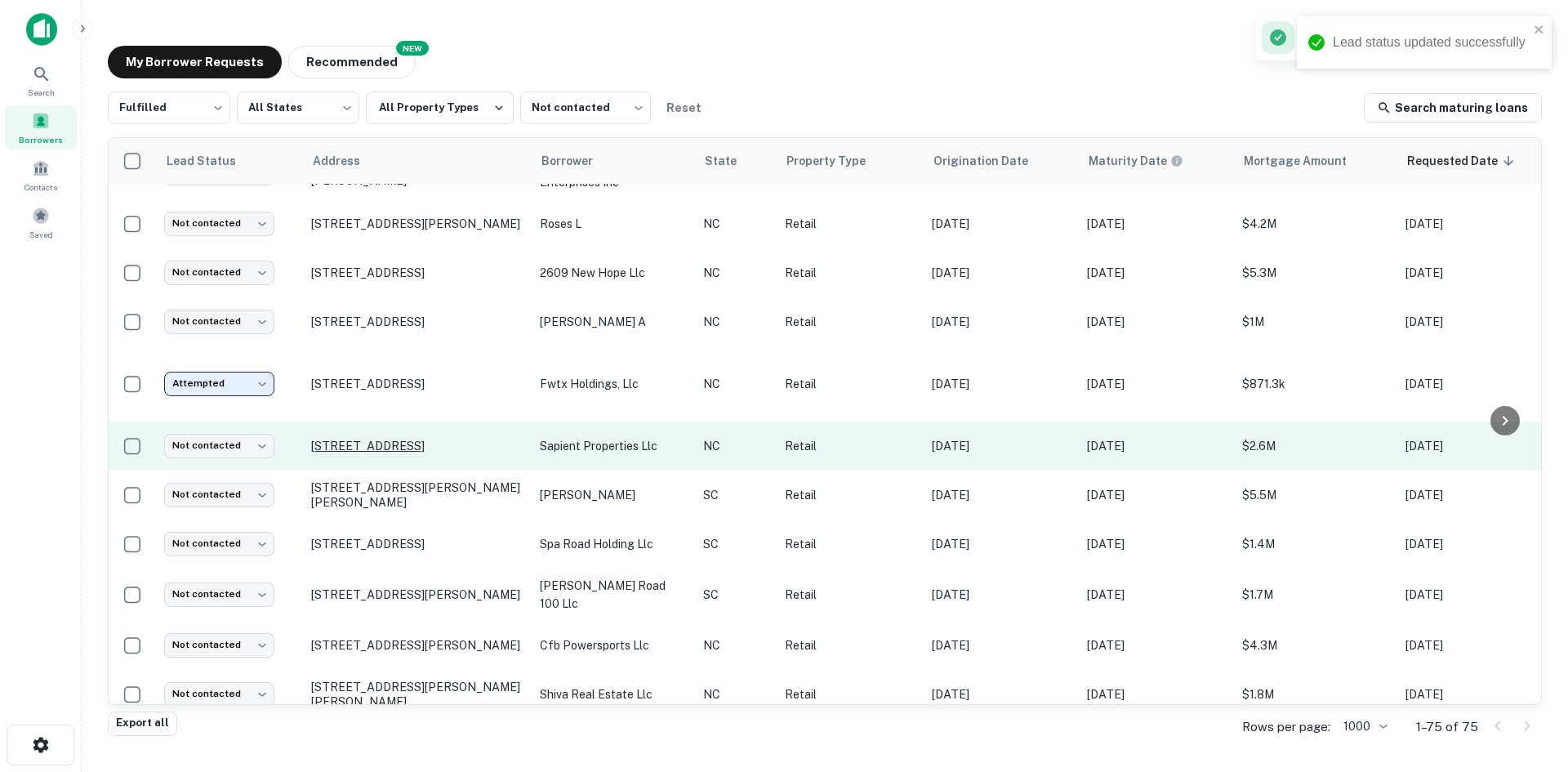
click at [365, 453] on p "[STREET_ADDRESS]" at bounding box center [416, 445] width 212 height 15
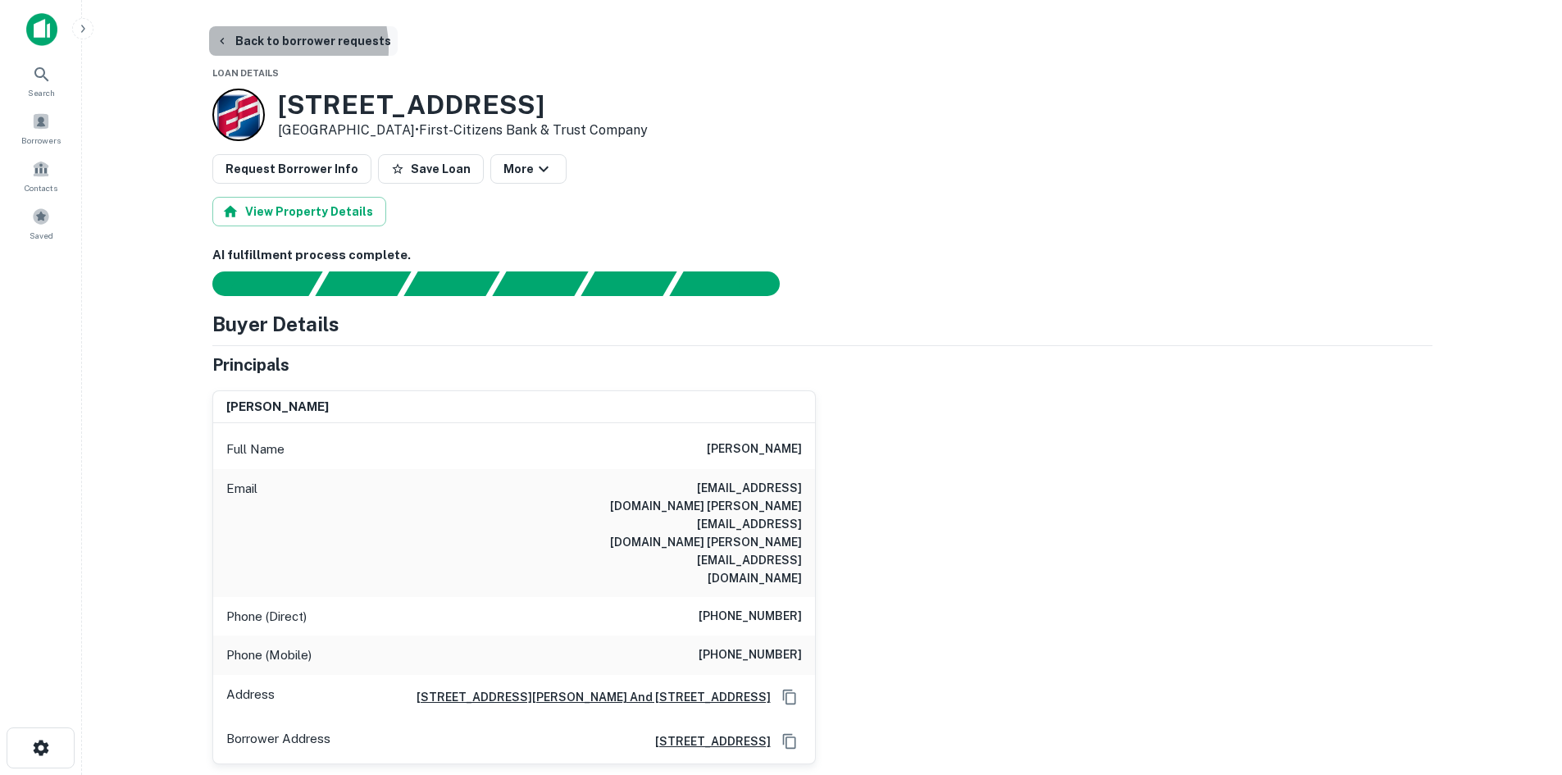
click at [273, 48] on button "Back to borrower requests" at bounding box center [303, 41] width 189 height 30
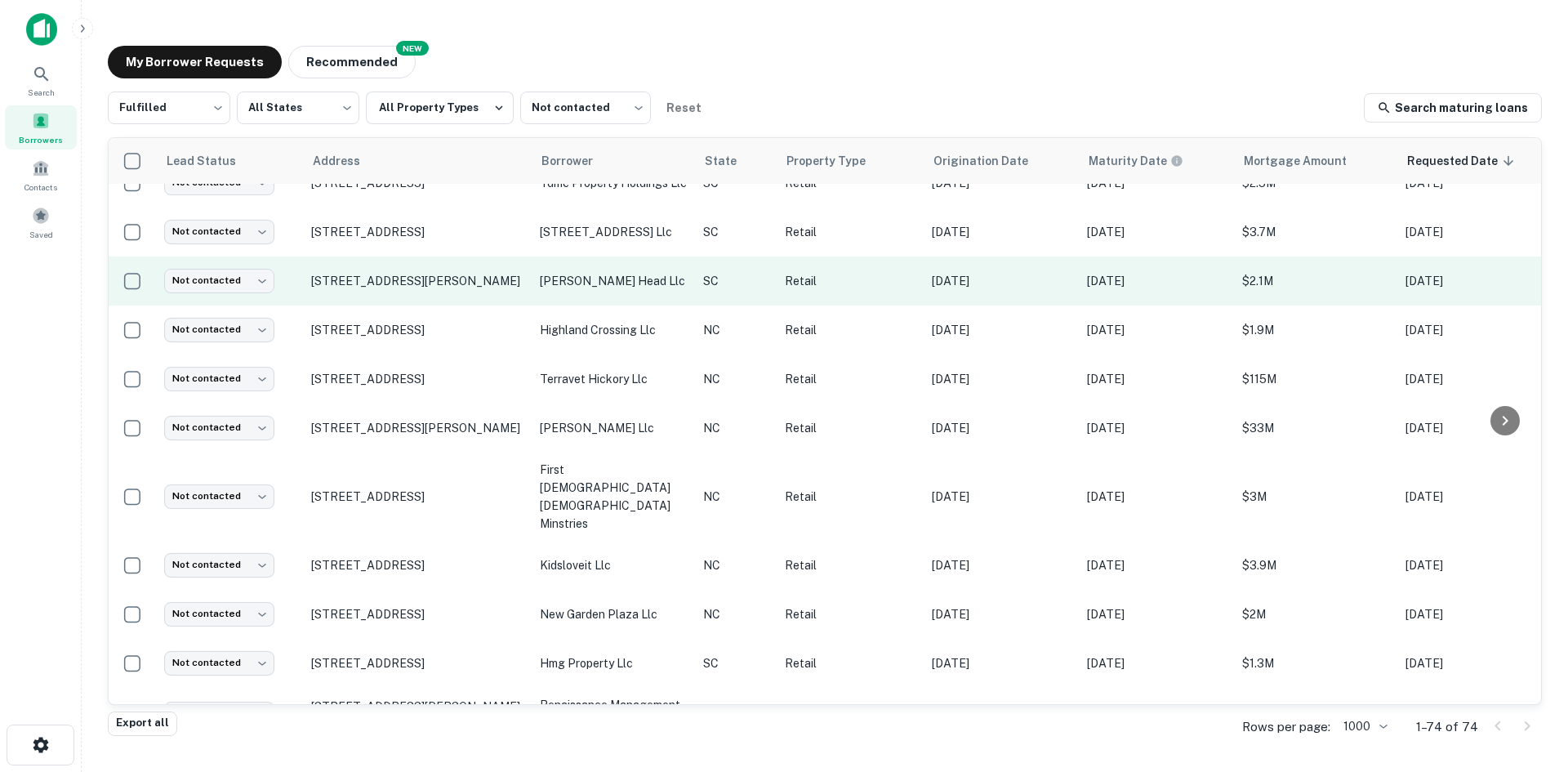
scroll to position [799, 0]
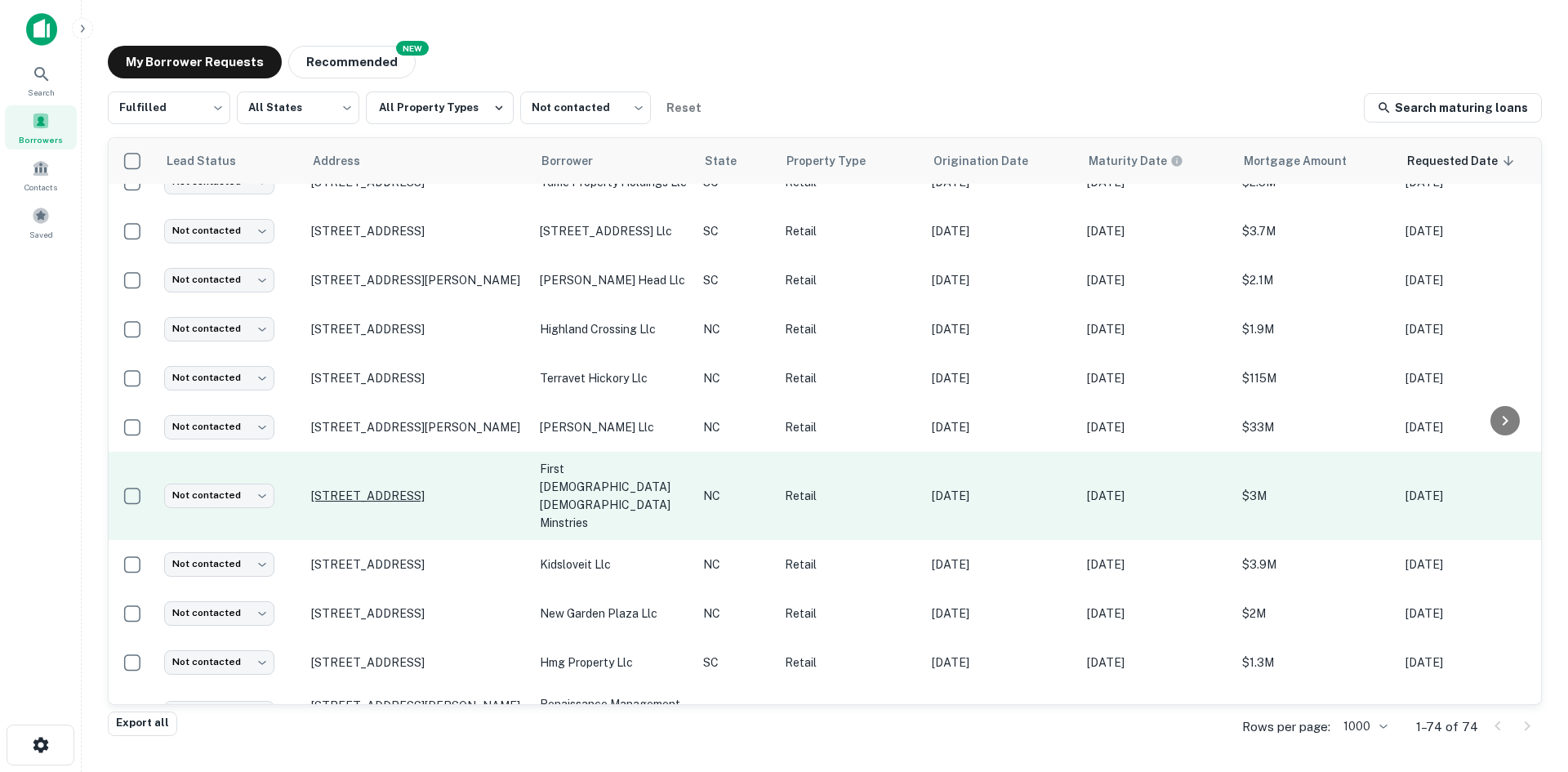
click at [419, 503] on p "[STREET_ADDRESS]" at bounding box center [416, 495] width 212 height 15
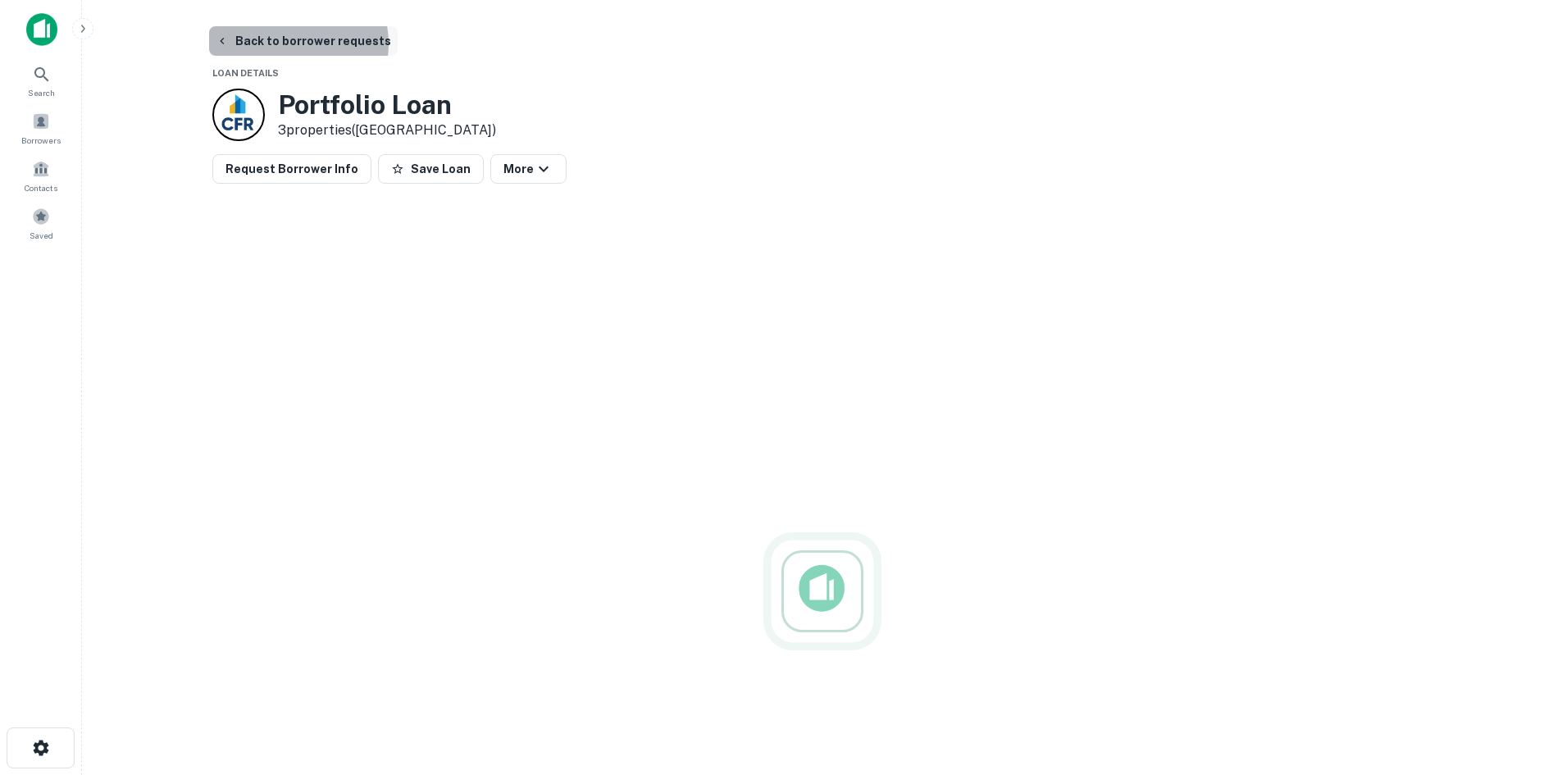
click at [290, 43] on button "Back to borrower requests" at bounding box center [303, 41] width 189 height 30
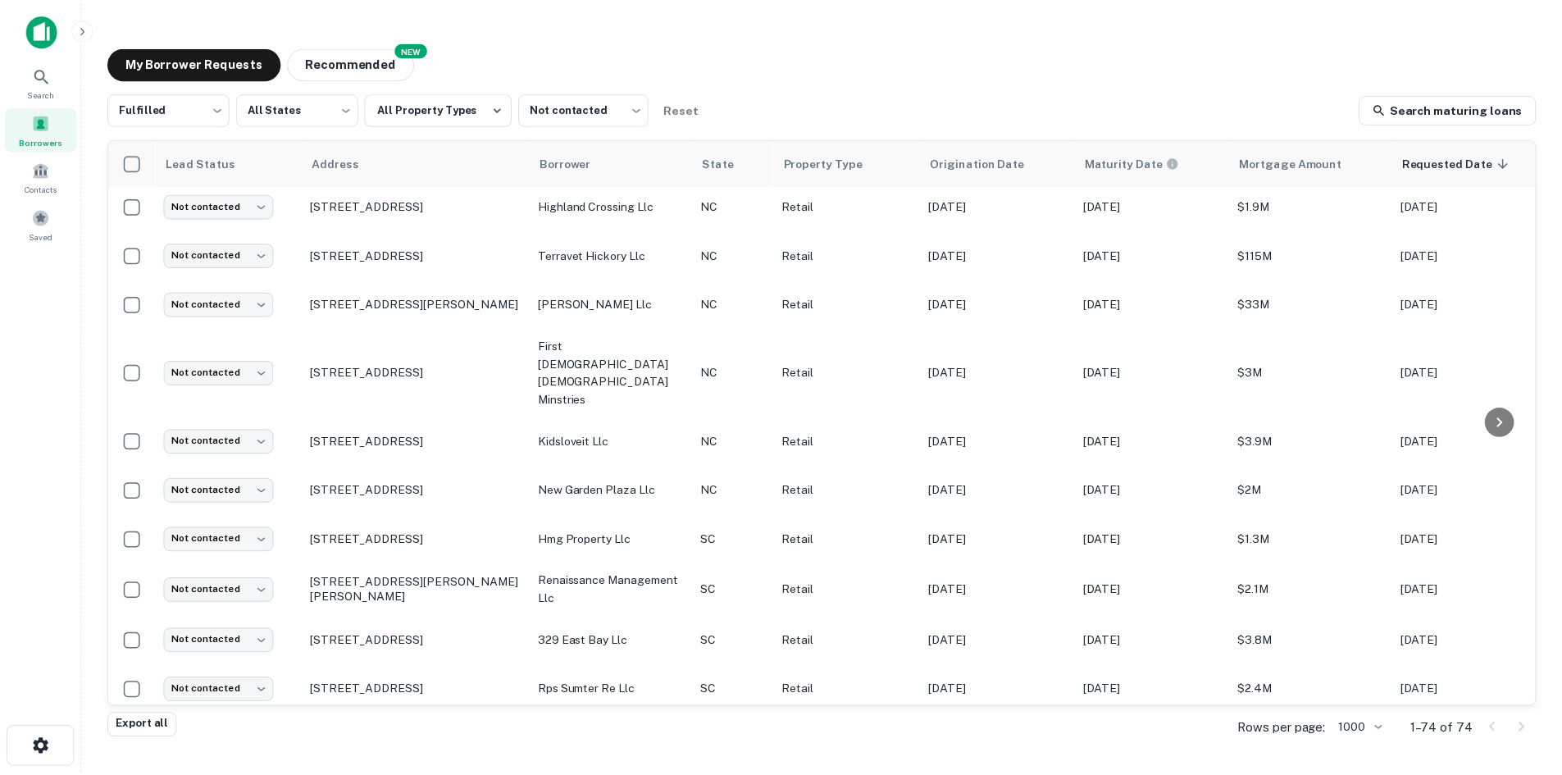
scroll to position [1048, 0]
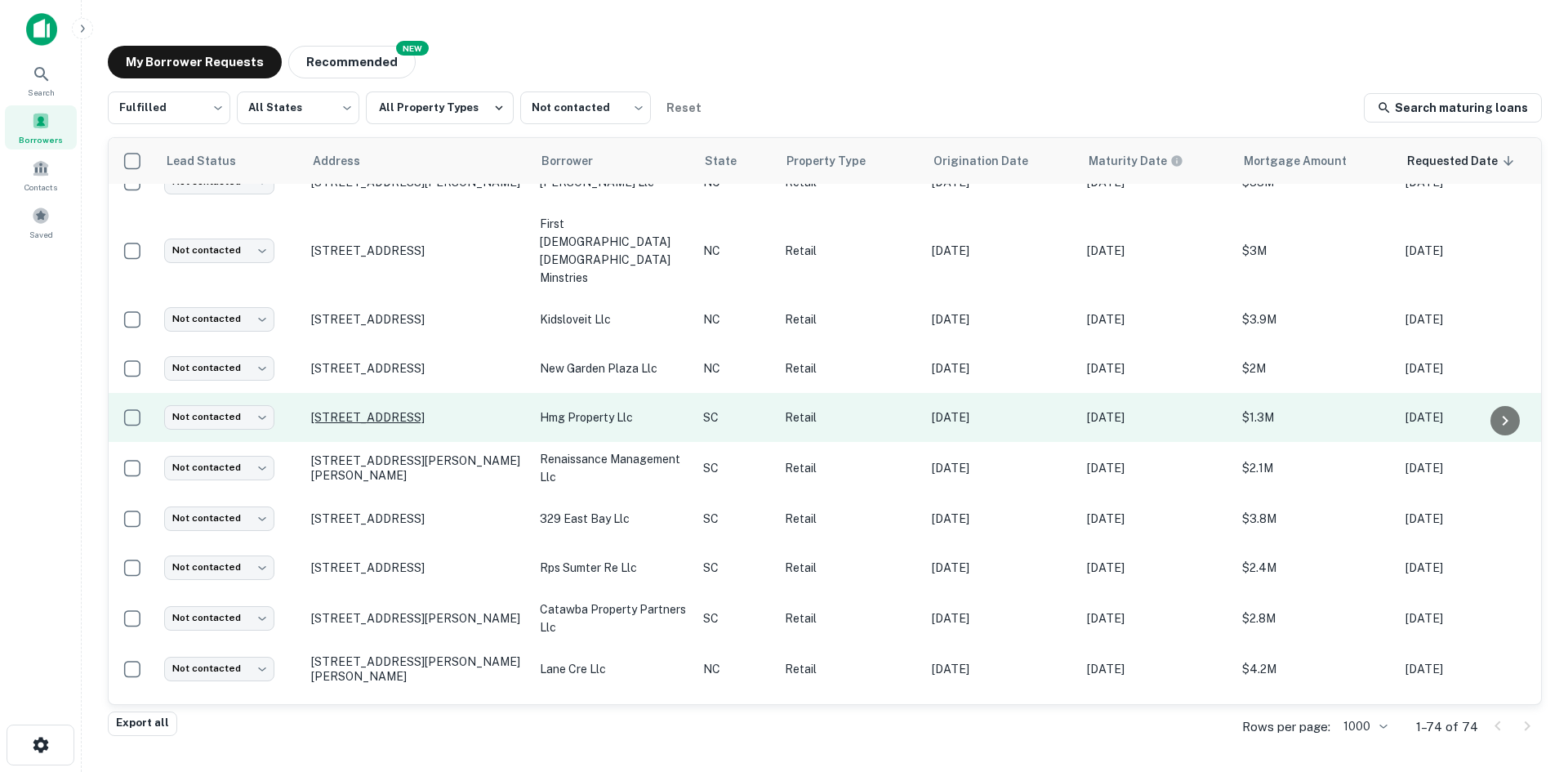
click at [424, 424] on p "[STREET_ADDRESS]" at bounding box center [416, 417] width 212 height 15
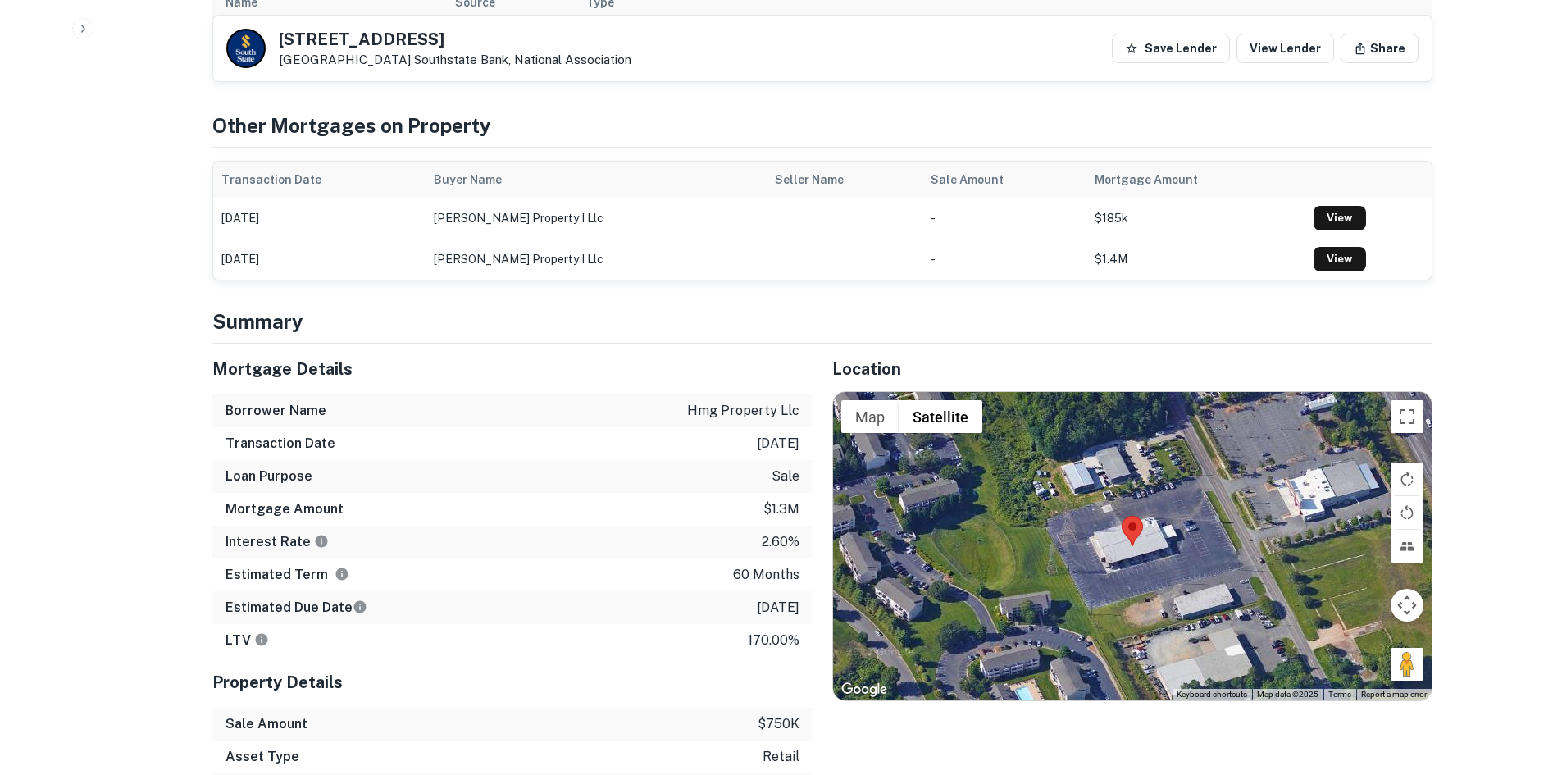
scroll to position [820, 0]
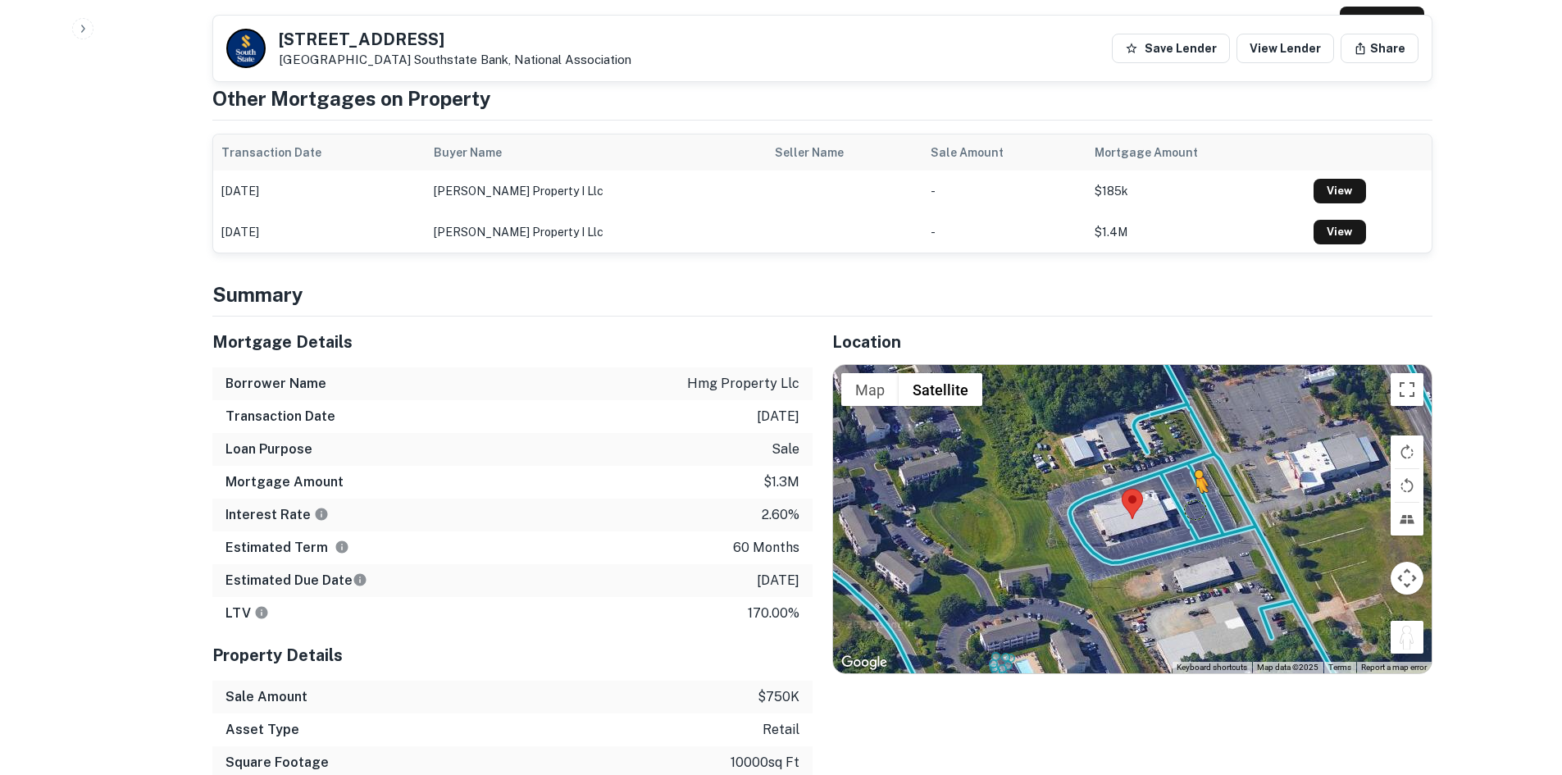
drag, startPoint x: 1403, startPoint y: 618, endPoint x: 1183, endPoint y: 488, distance: 255.2
click at [1183, 488] on div "To activate drag with keyboard, press Alt + Enter. Once in keyboard drag state,…" at bounding box center [1132, 519] width 599 height 308
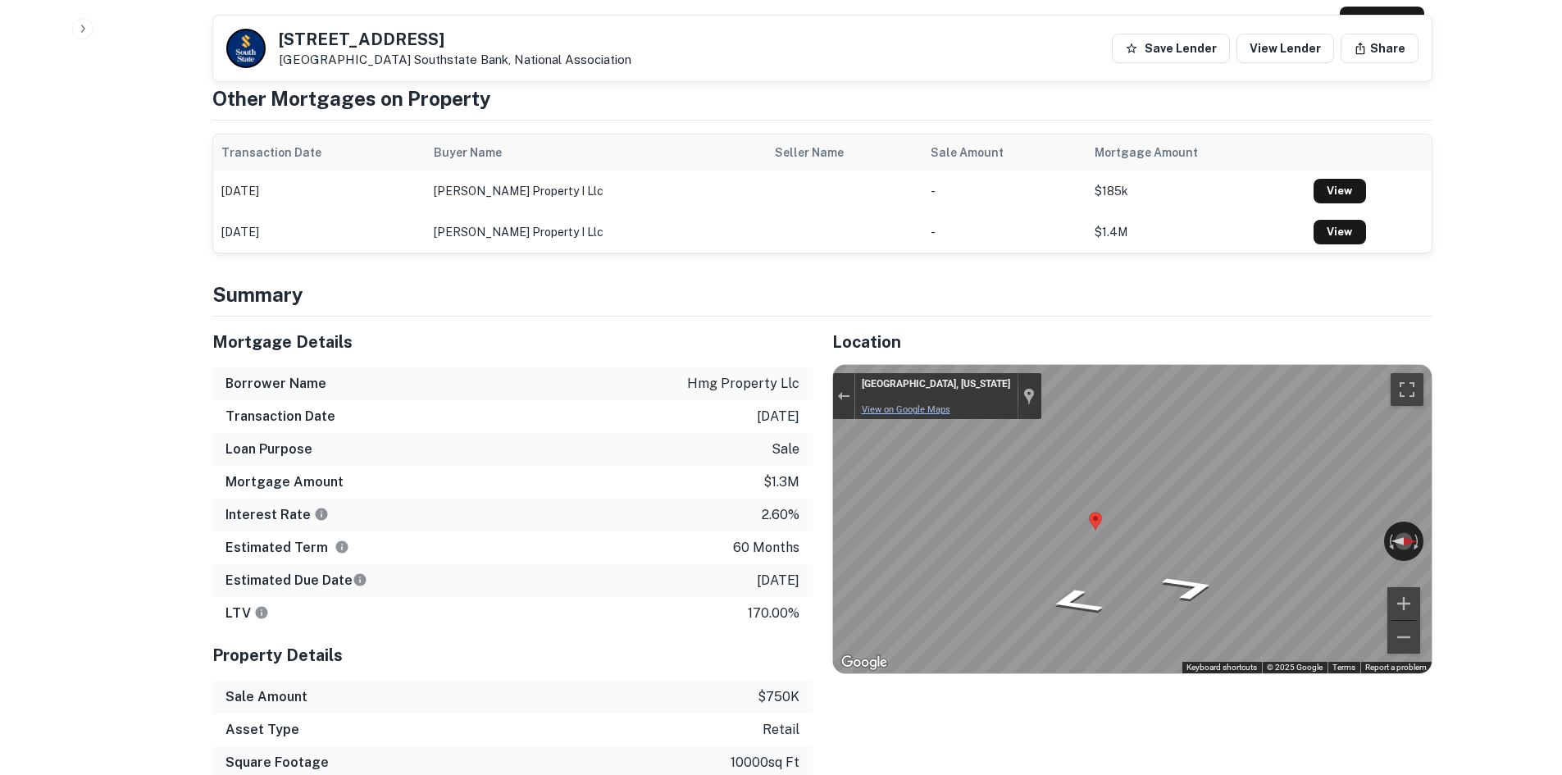
click at [924, 394] on div "← Move left → Move right ↑ Move up ↓ Move down + Zoom in - Zoom out Rock Hill, …" at bounding box center [1132, 519] width 599 height 308
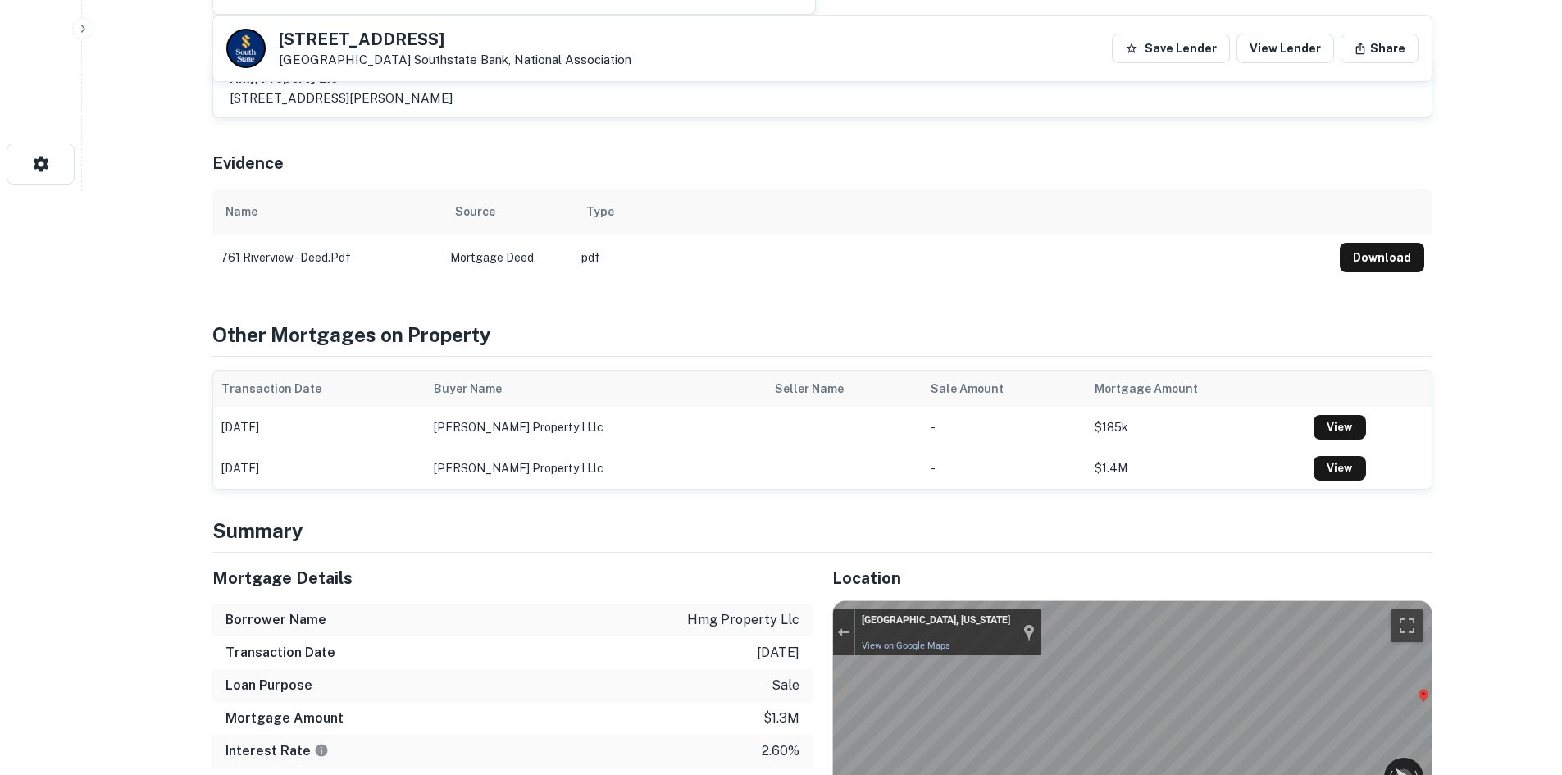
scroll to position [574, 0]
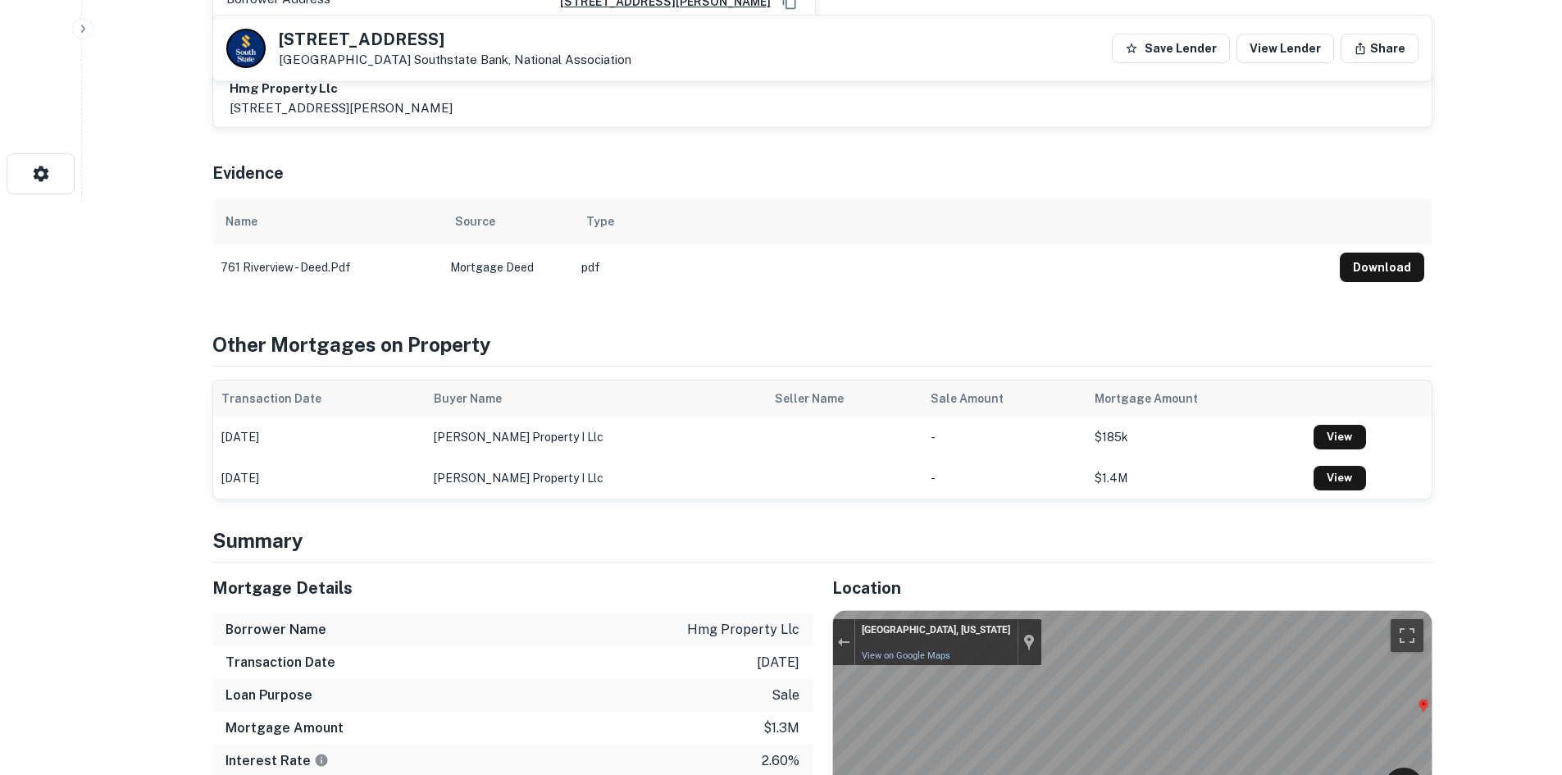
drag, startPoint x: 274, startPoint y: 37, endPoint x: 393, endPoint y: 68, distance: 122.9
click at [393, 68] on div "761 Riverview Rd Rock Hill, SC29730 Southstate Bank, National Association Save …" at bounding box center [822, 49] width 1219 height 66
copy div "[STREET_ADDRESS]"
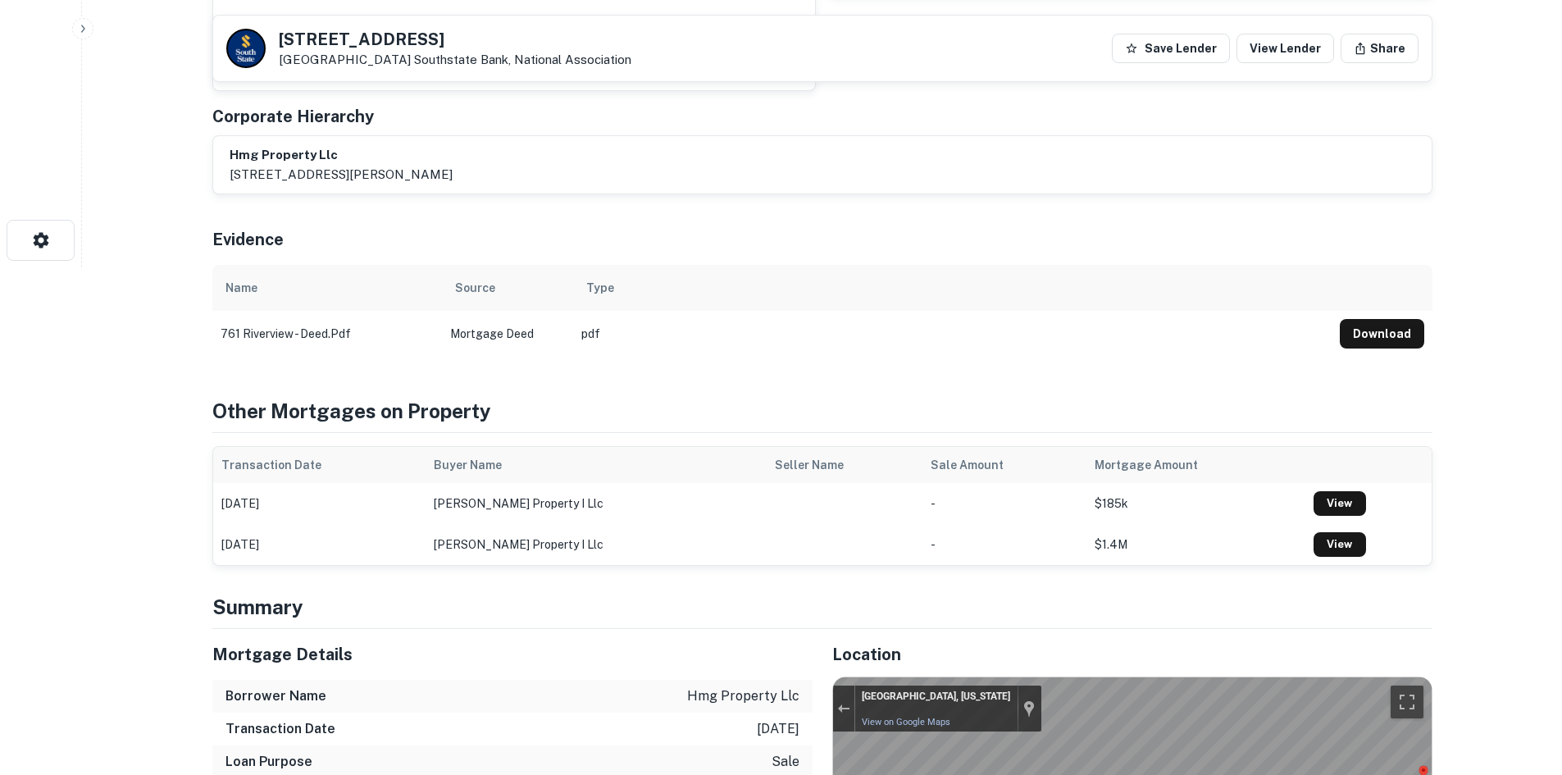
scroll to position [738, 0]
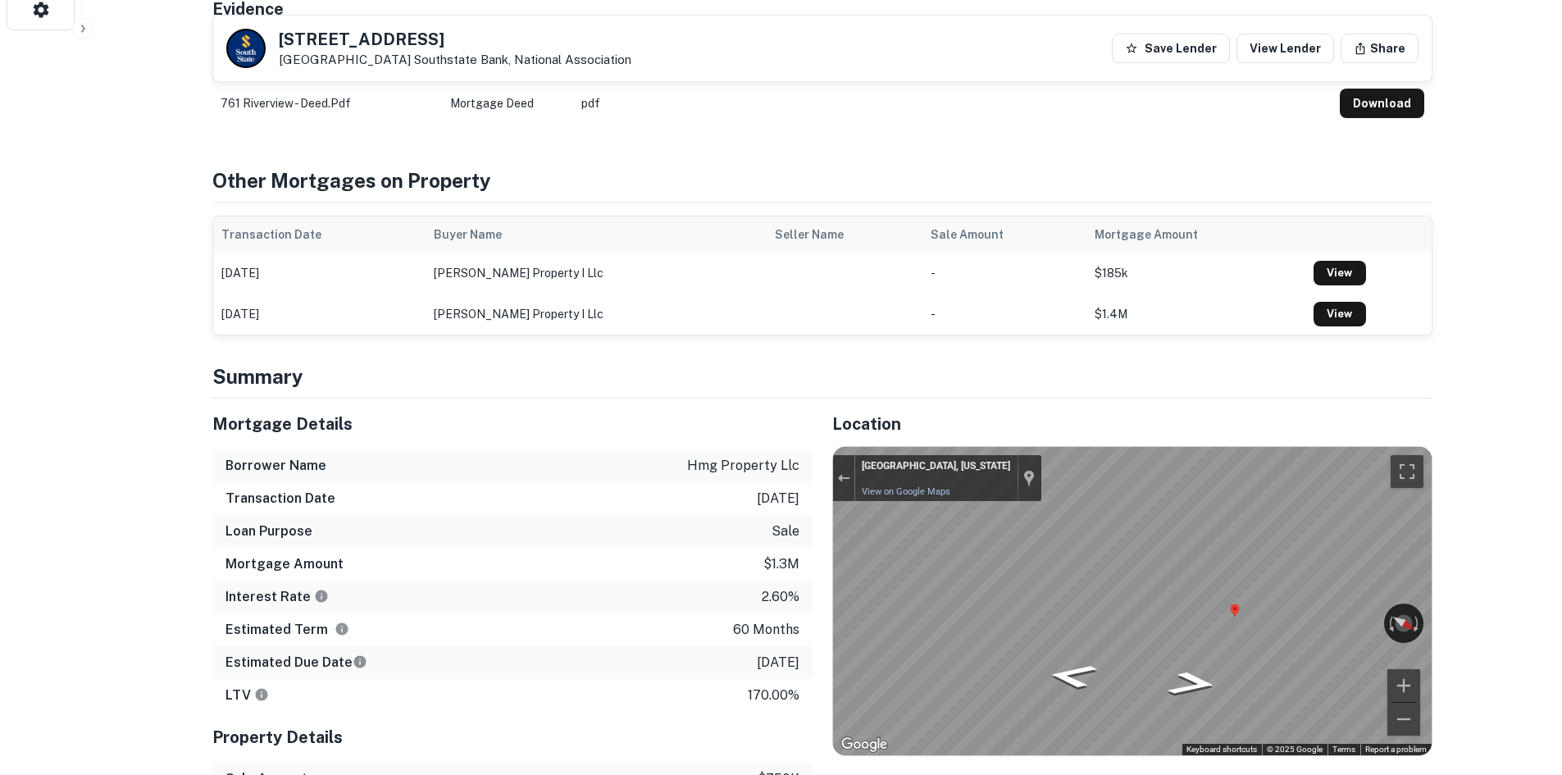
click at [819, 616] on div "Location ← Move left → Move right ↑ Move up ↓ Move down + Zoom in - Zoom out Ho…" at bounding box center [1123, 646] width 620 height 495
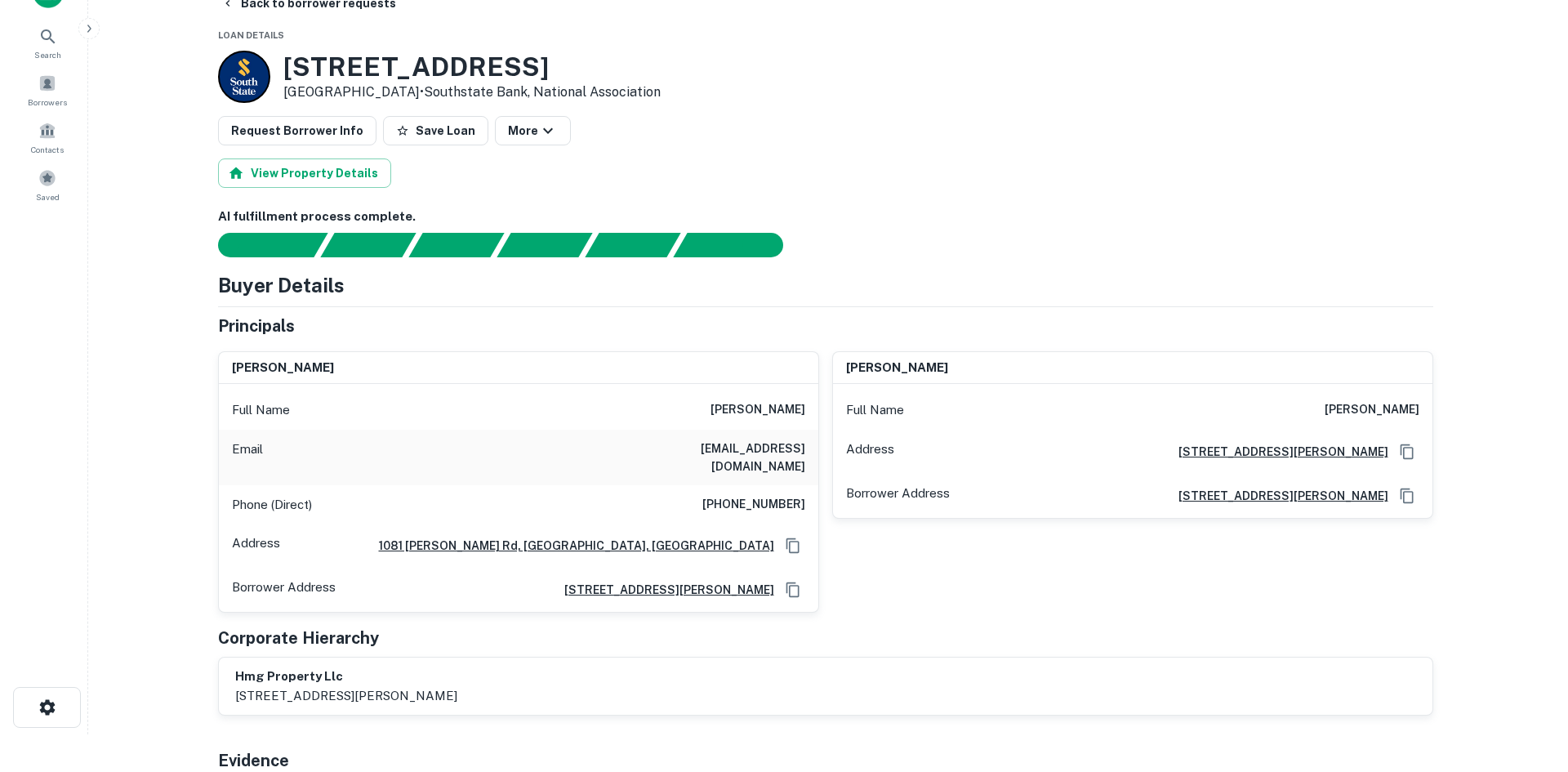
scroll to position [0, 0]
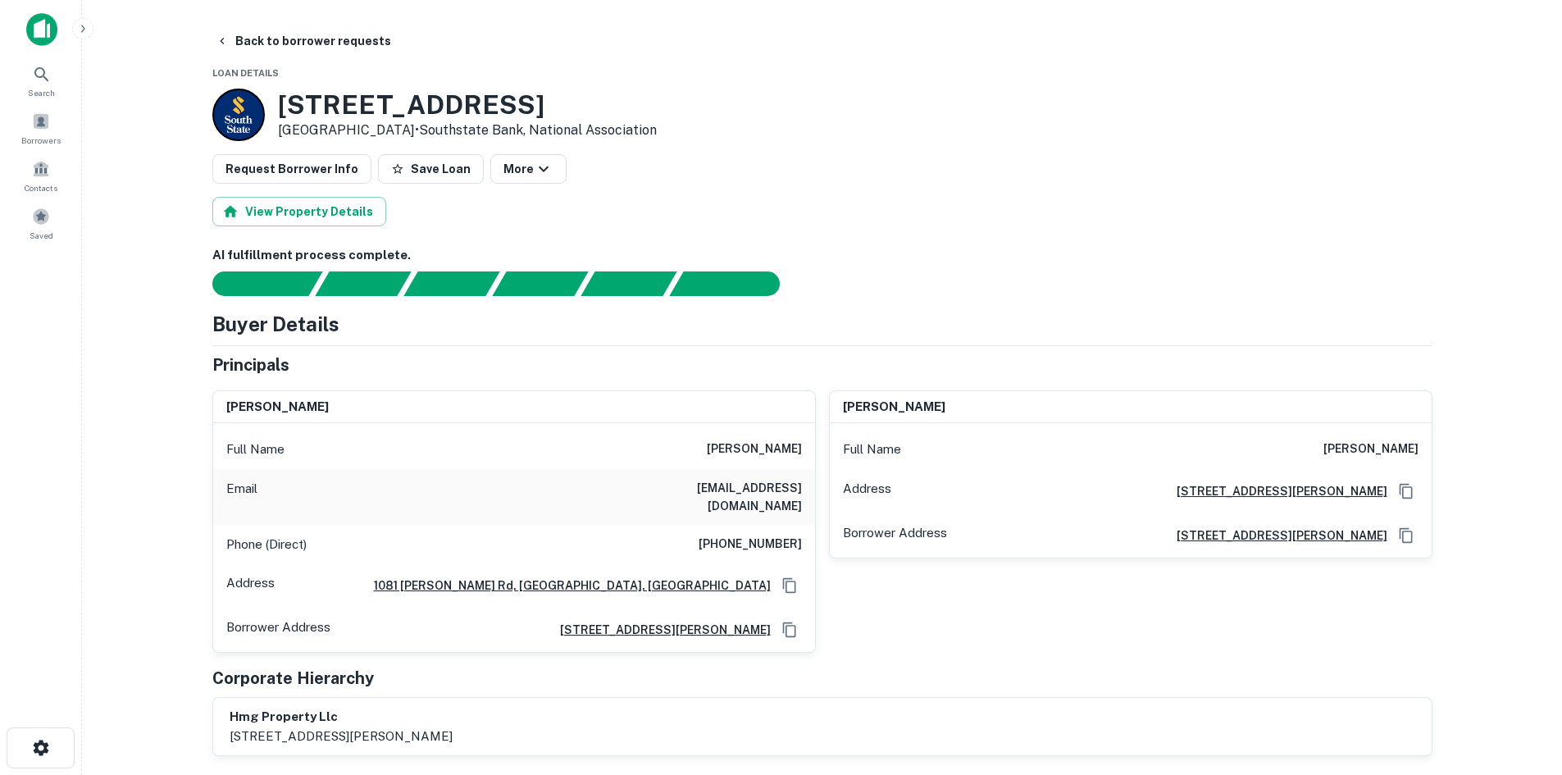
click at [289, 25] on main "Back to borrower requests Loan Details 761 Riverview Rd Rock Hill, SC29730 • So…" at bounding box center [822, 387] width 1480 height 775
click at [296, 42] on button "Back to borrower requests" at bounding box center [303, 41] width 189 height 30
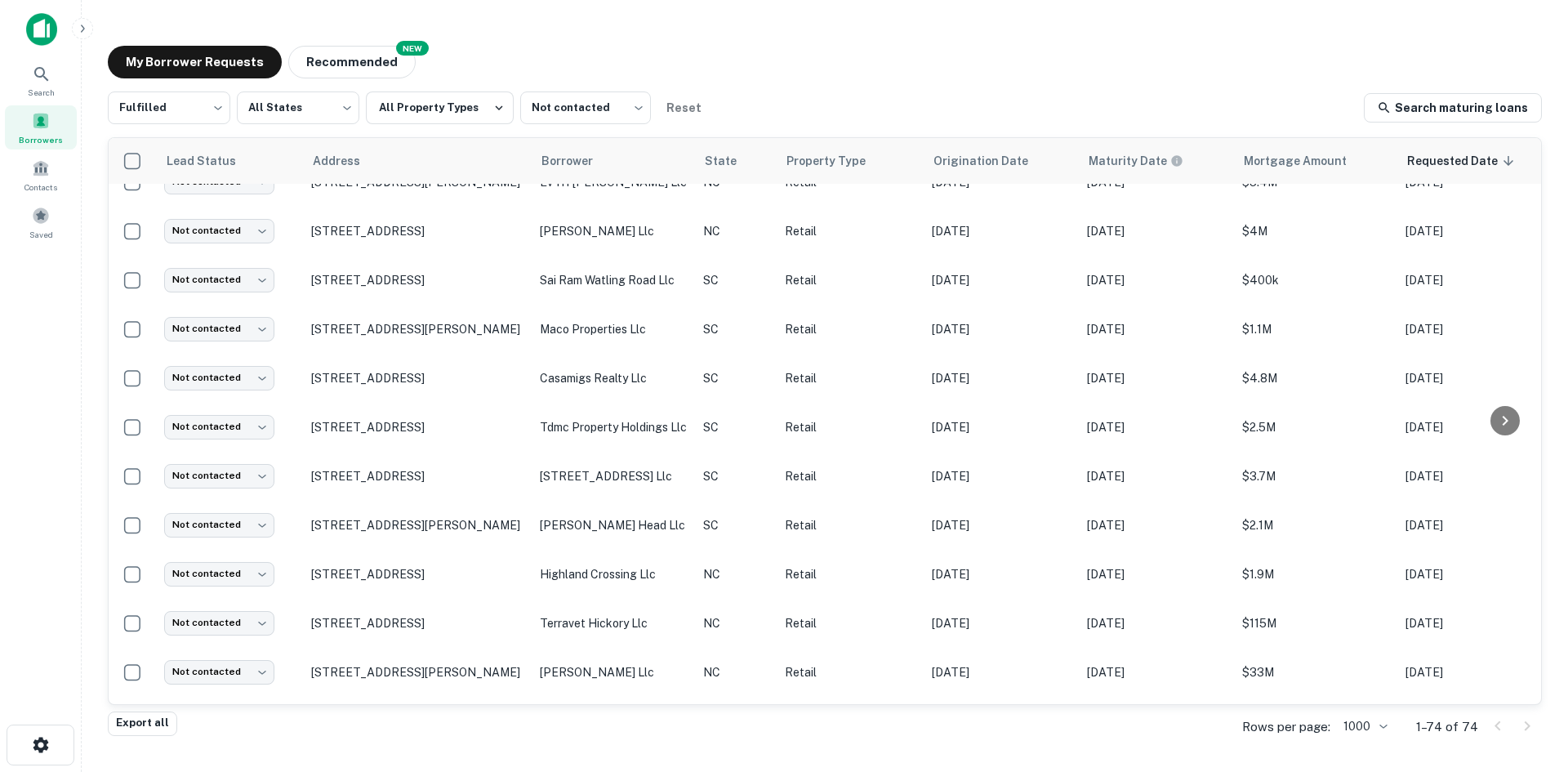
scroll to position [1059, 0]
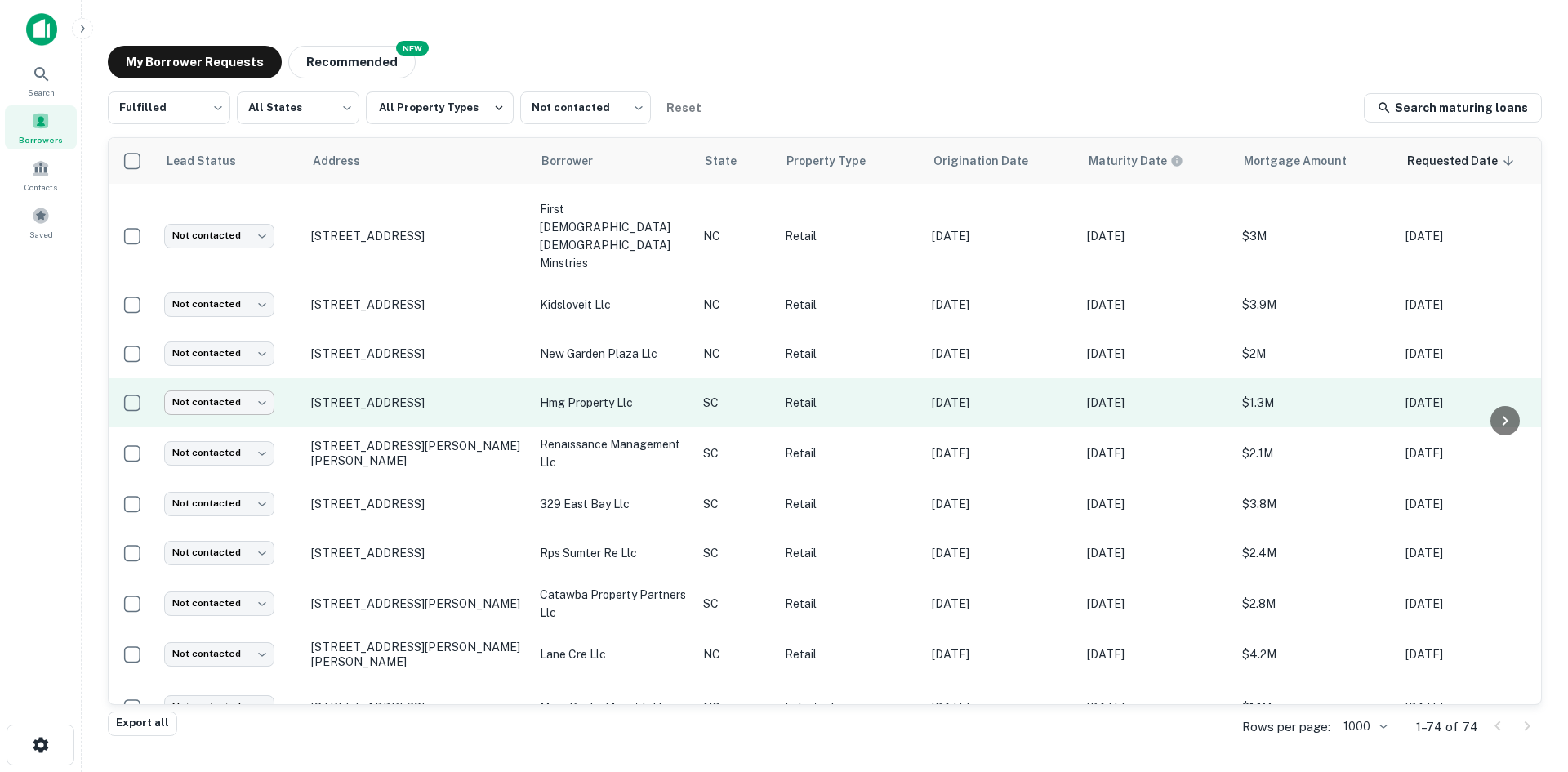
click at [256, 420] on body "Search Borrowers Contacts Saved My Borrower Requests NEW Recommended Fulfilled …" at bounding box center [784, 386] width 1568 height 772
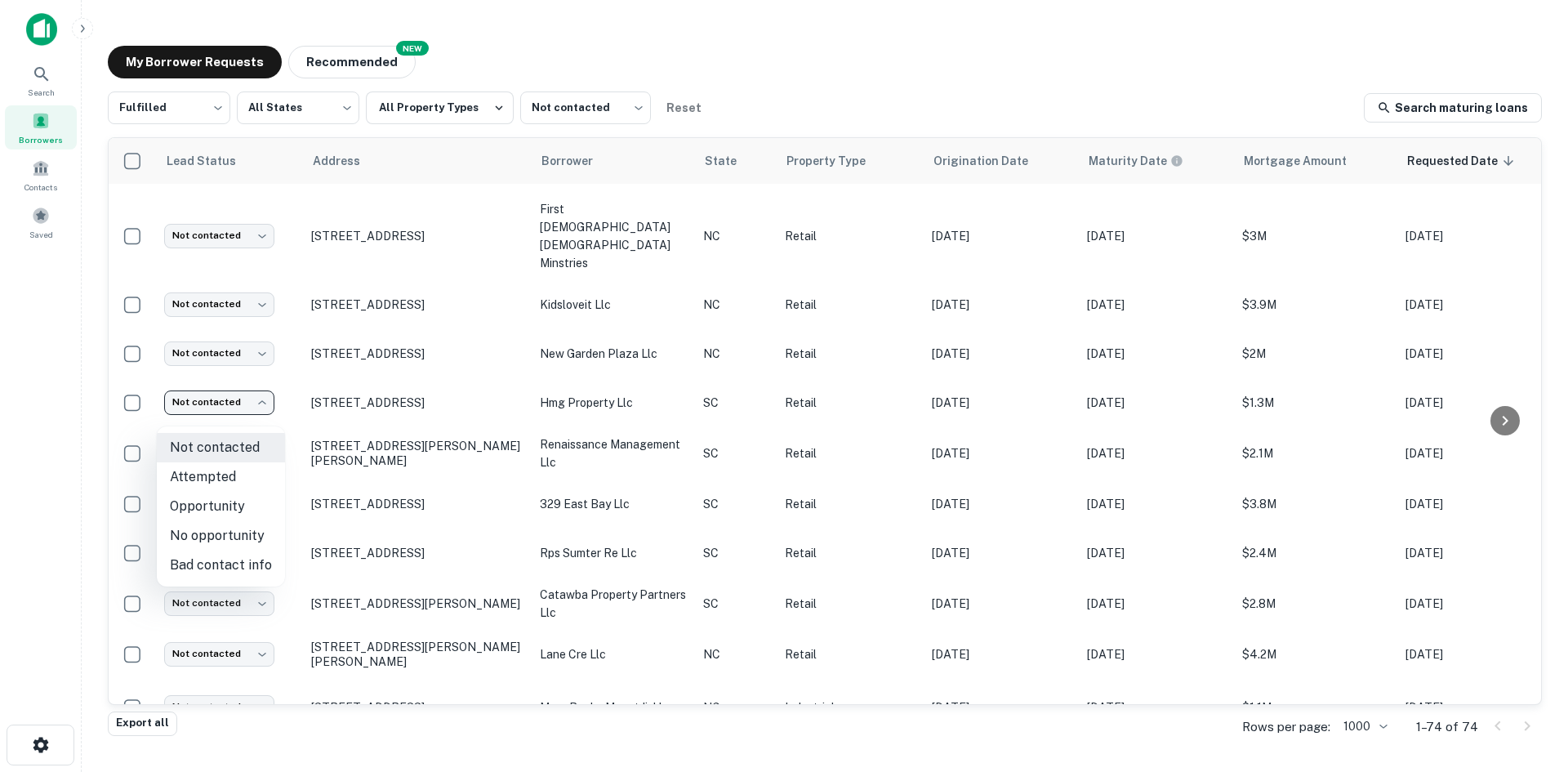
click at [235, 474] on li "Attempted" at bounding box center [220, 477] width 128 height 30
type input "*********"
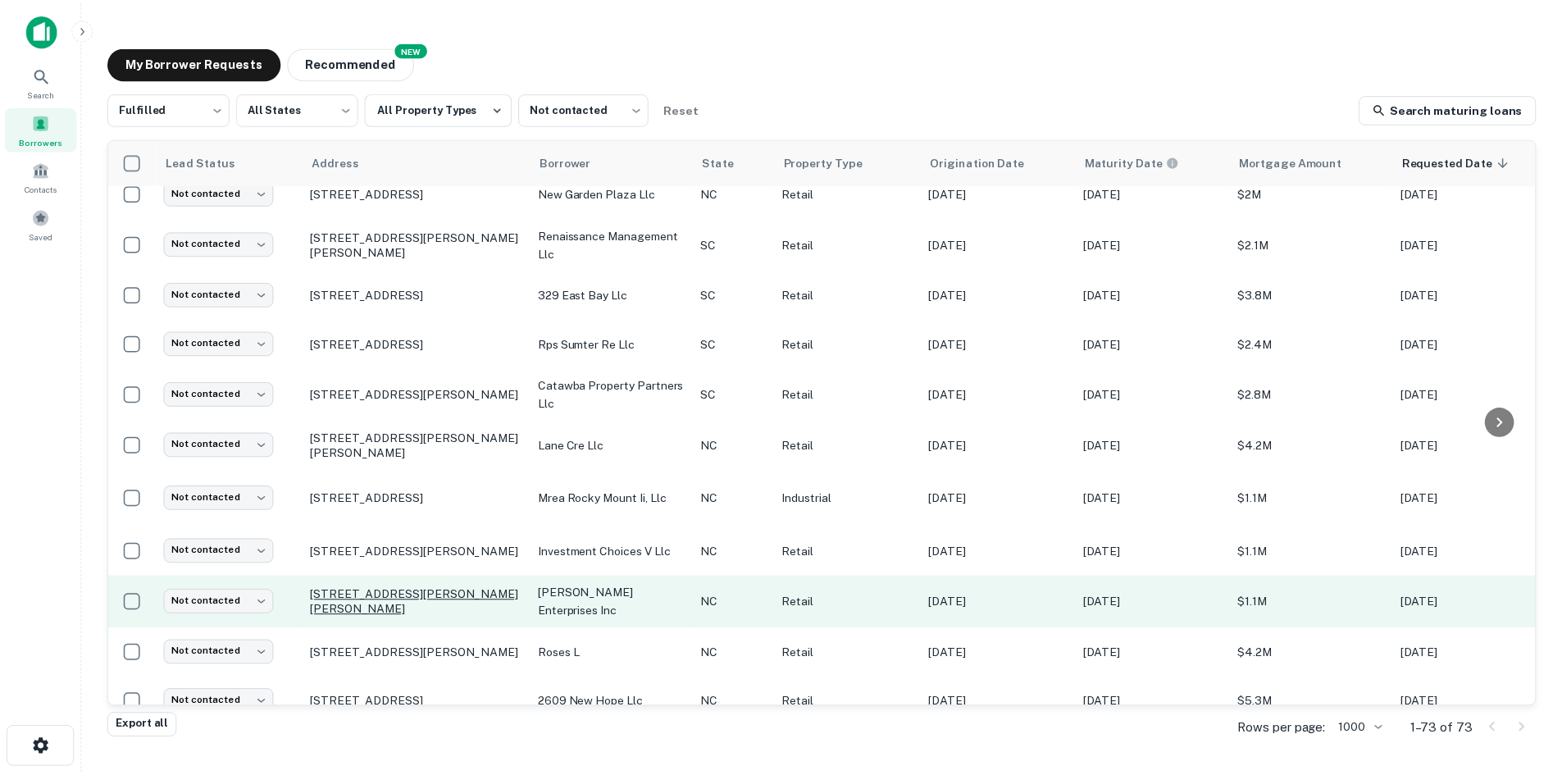
scroll to position [1227, 0]
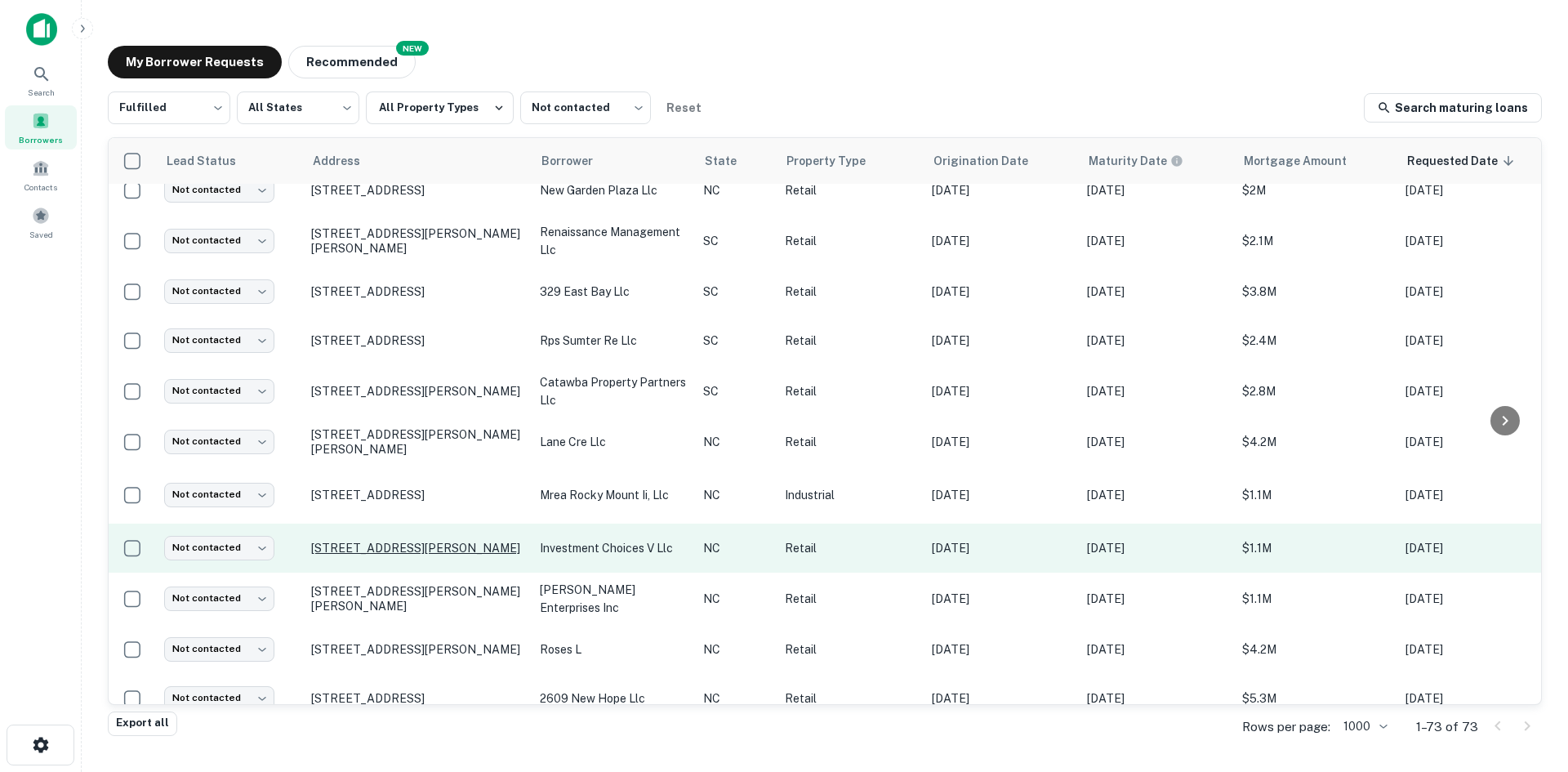
click at [398, 556] on p "[STREET_ADDRESS][PERSON_NAME]" at bounding box center [416, 548] width 212 height 15
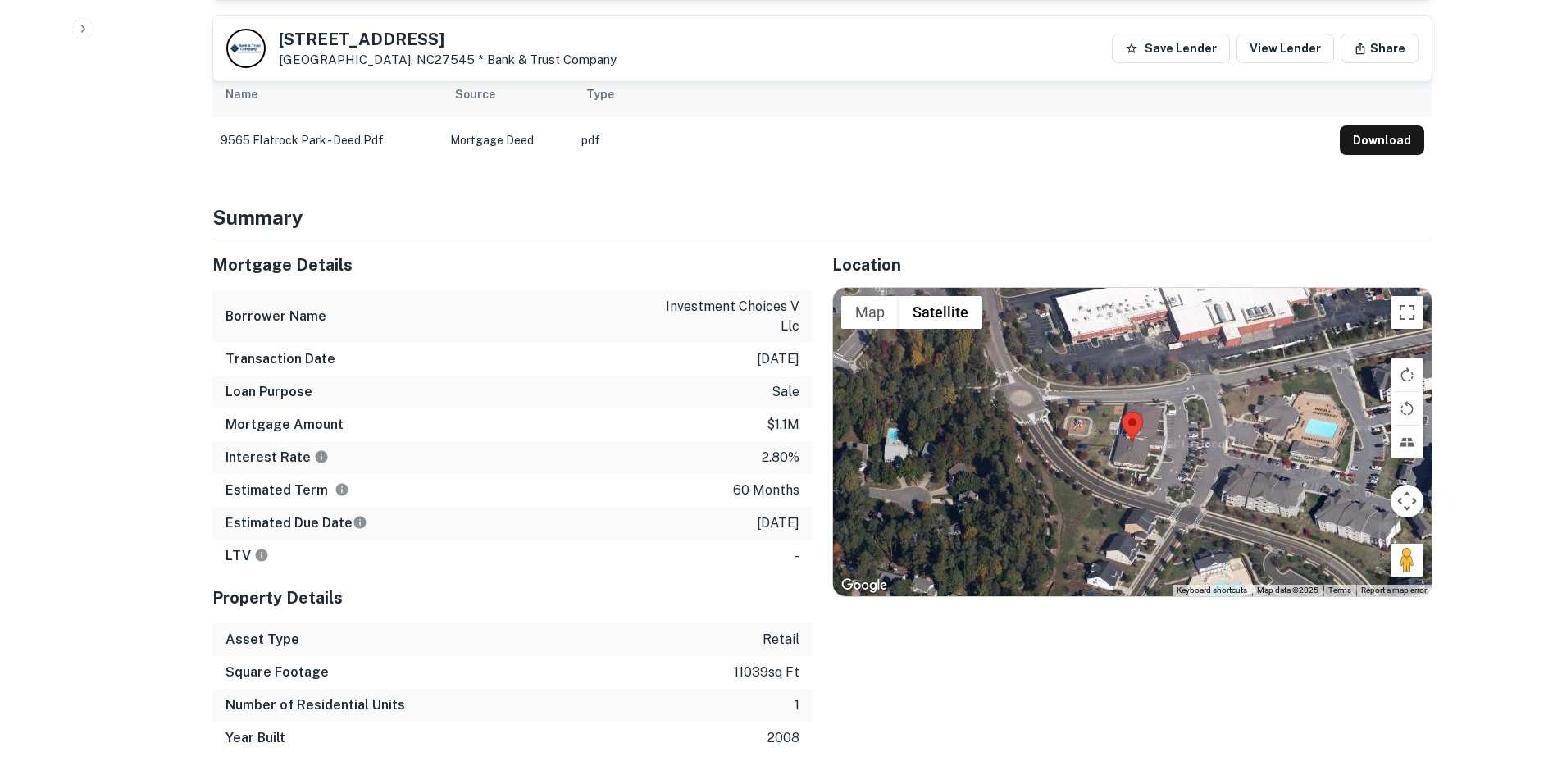
scroll to position [820, 0]
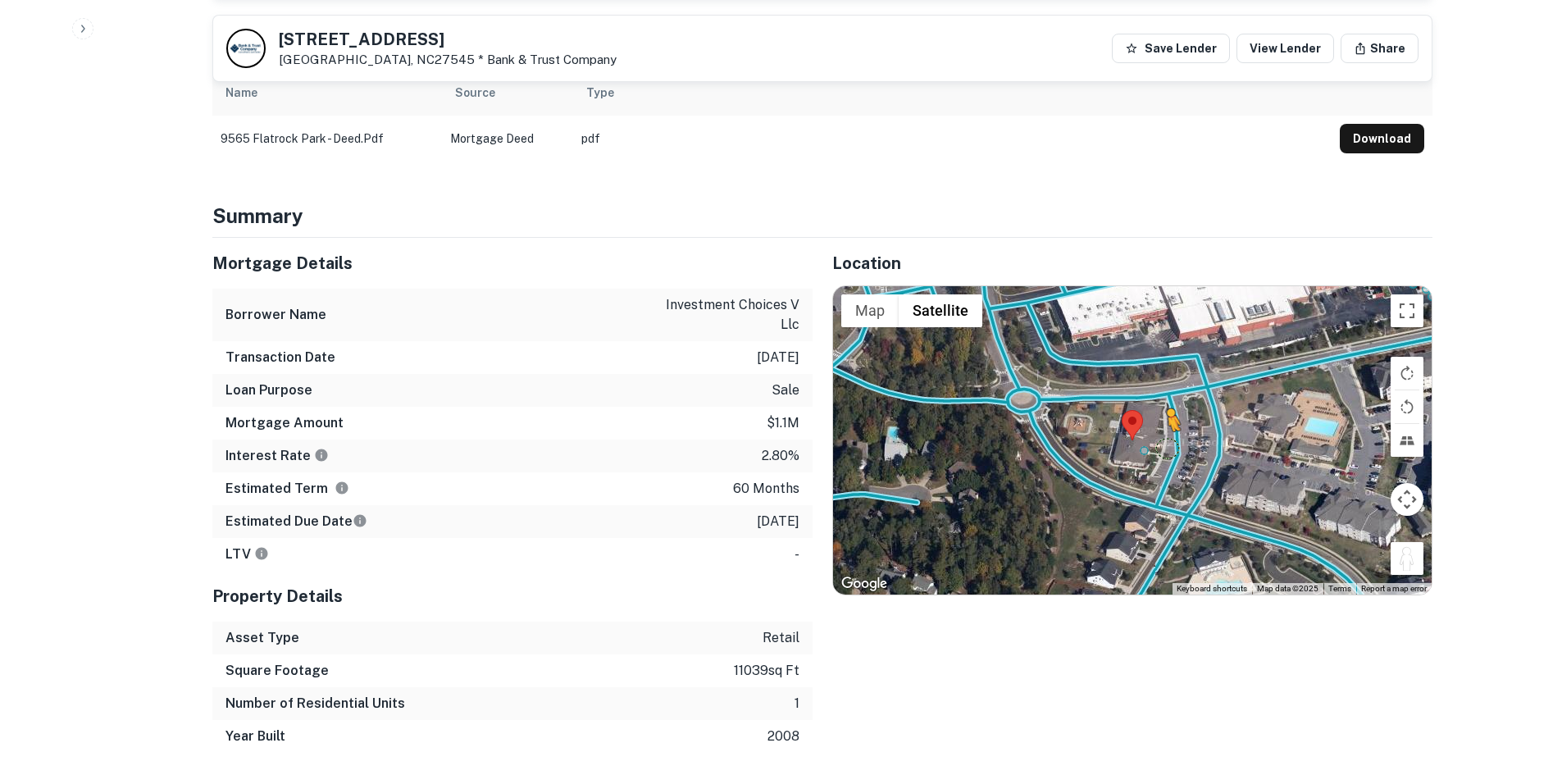
drag, startPoint x: 1402, startPoint y: 545, endPoint x: 1172, endPoint y: 431, distance: 256.8
click at [1172, 431] on div "To activate drag with keyboard, press Alt + Enter. Once in keyboard drag state,…" at bounding box center [1132, 440] width 599 height 308
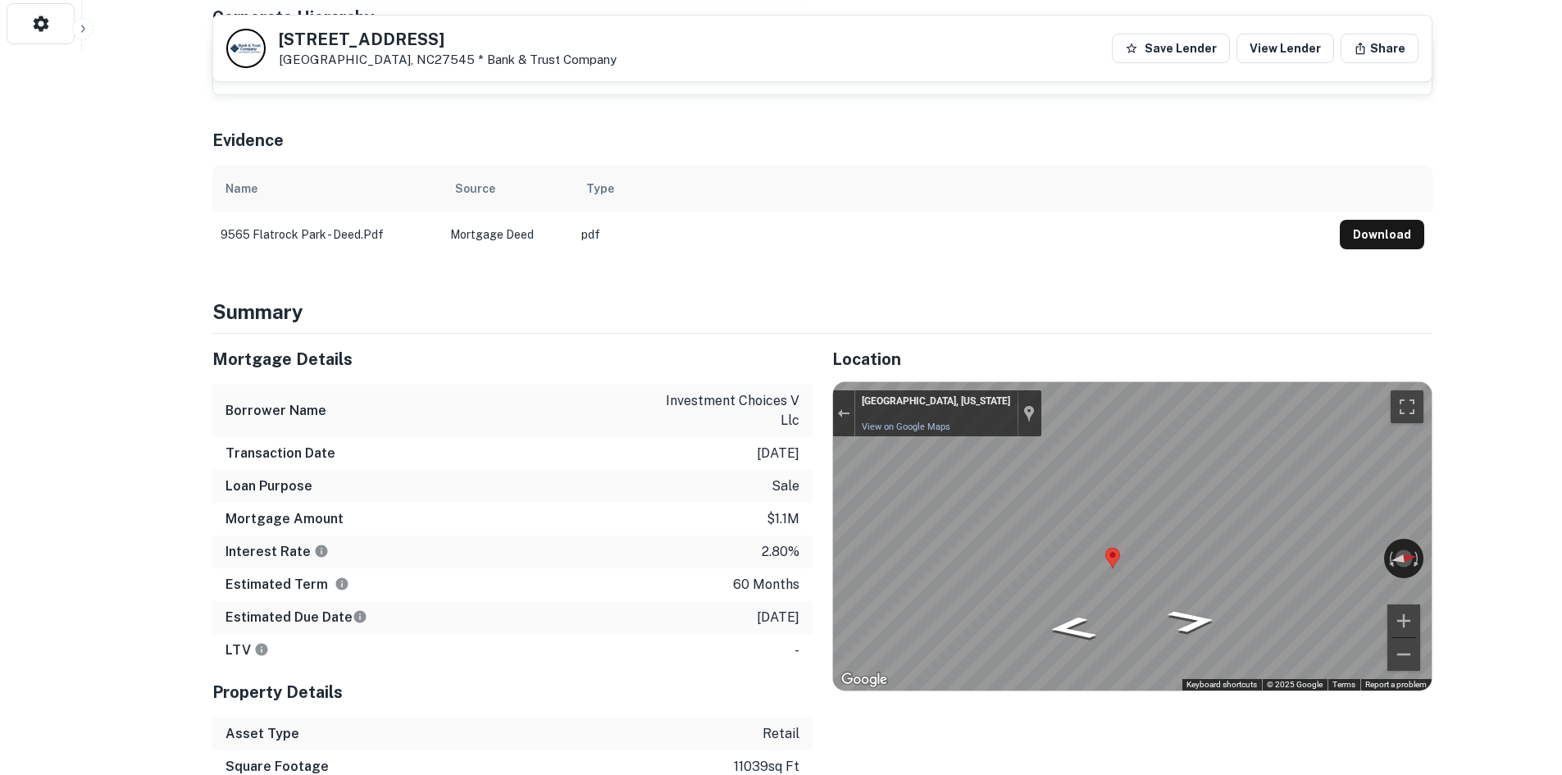
scroll to position [492, 0]
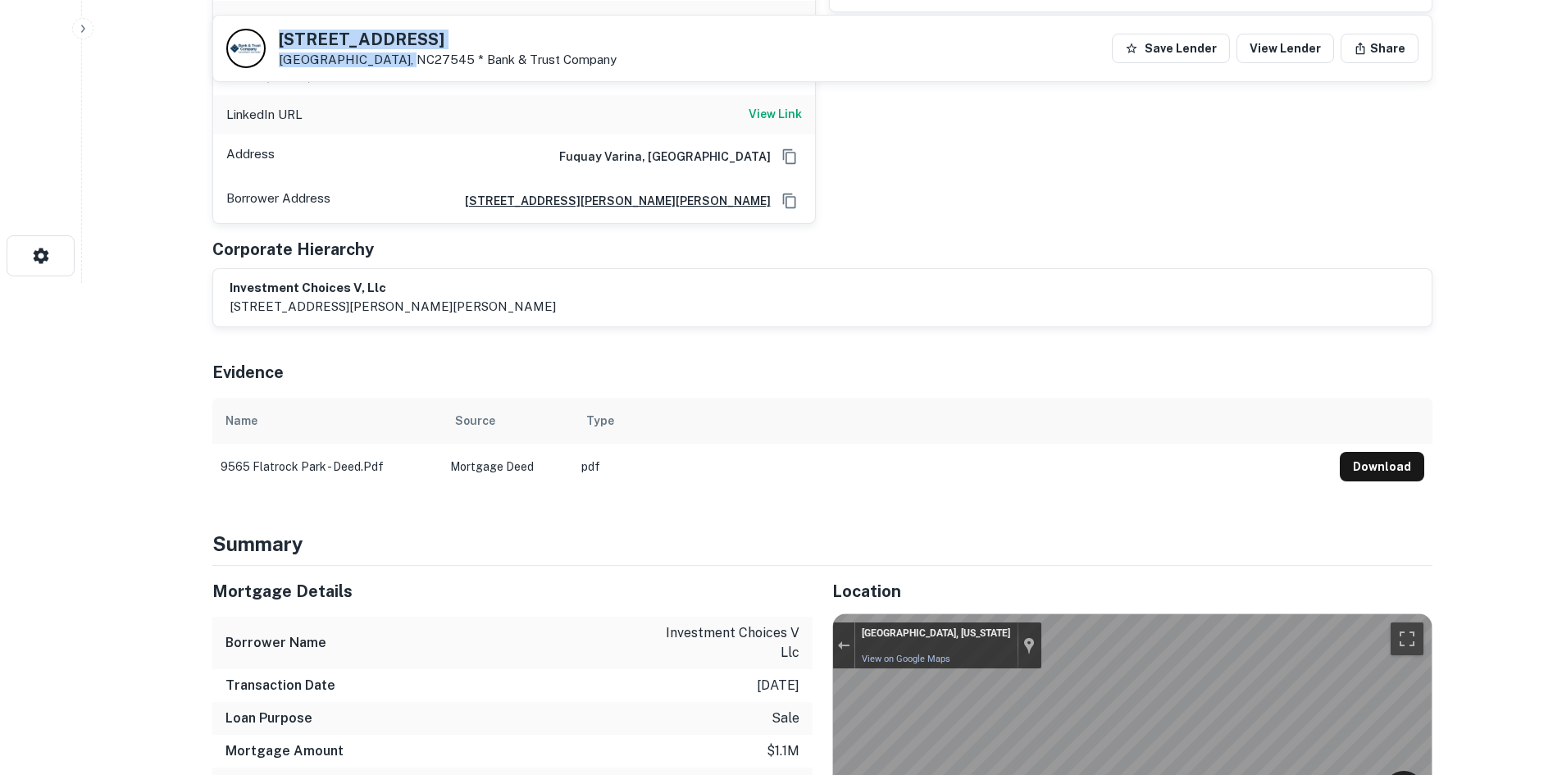
drag, startPoint x: 274, startPoint y: 31, endPoint x: 399, endPoint y: 64, distance: 128.9
click at [399, 64] on div "9565 Flatrock Park Dr Knightdale, NC27545 * Bank & Trust Company" at bounding box center [421, 48] width 390 height 39
copy div "[STREET_ADDRESS][PERSON_NAME]"
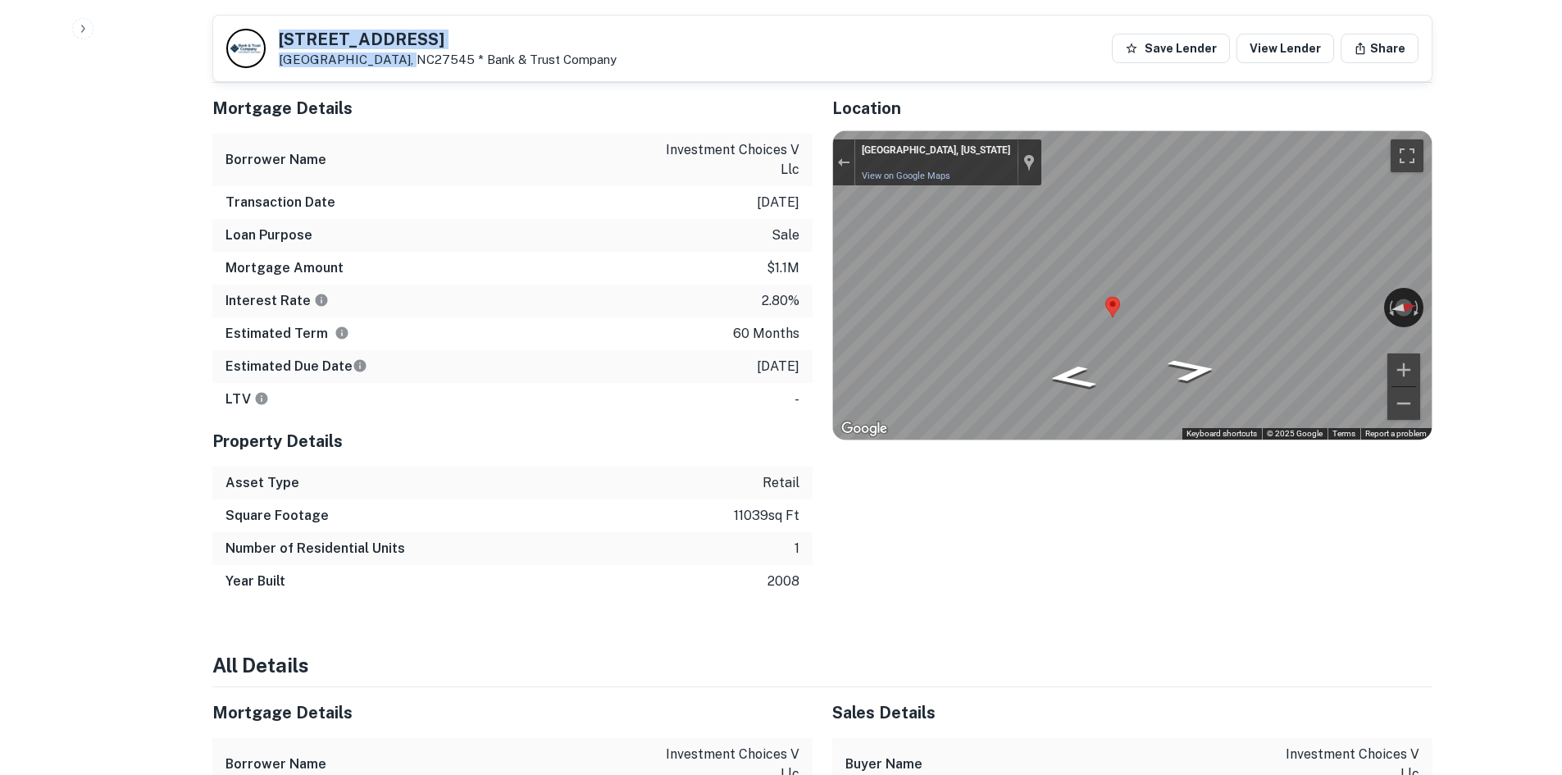
scroll to position [984, 0]
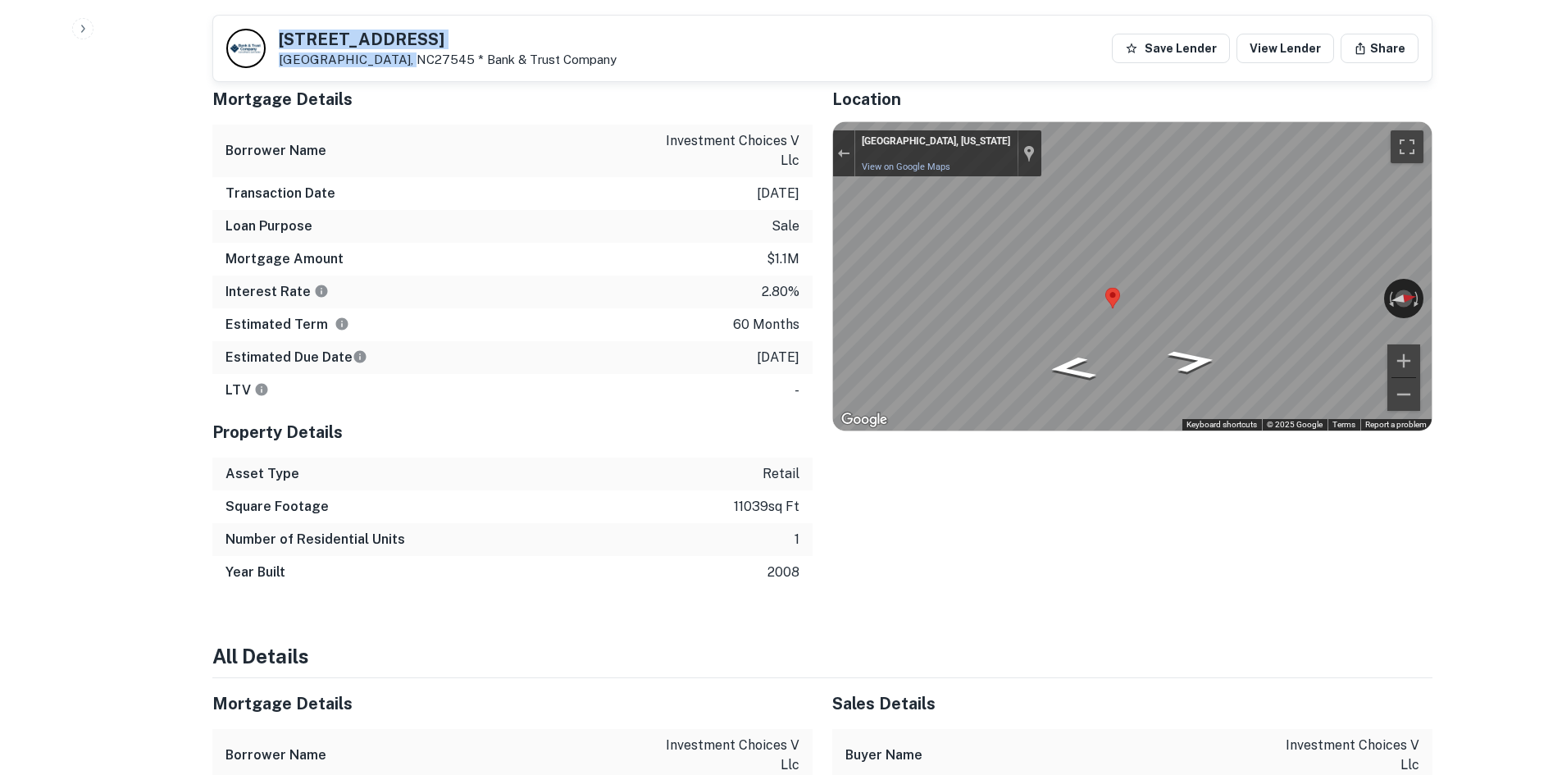
click at [283, 37] on h5 "9565 Flatrock Park Dr" at bounding box center [448, 39] width 338 height 16
drag, startPoint x: 276, startPoint y: 28, endPoint x: 359, endPoint y: 43, distance: 85.1
click at [359, 43] on div "9565 Flatrock Park Dr Knightdale, NC27545 * Bank & Trust Company Save Lender Vi…" at bounding box center [822, 49] width 1219 height 66
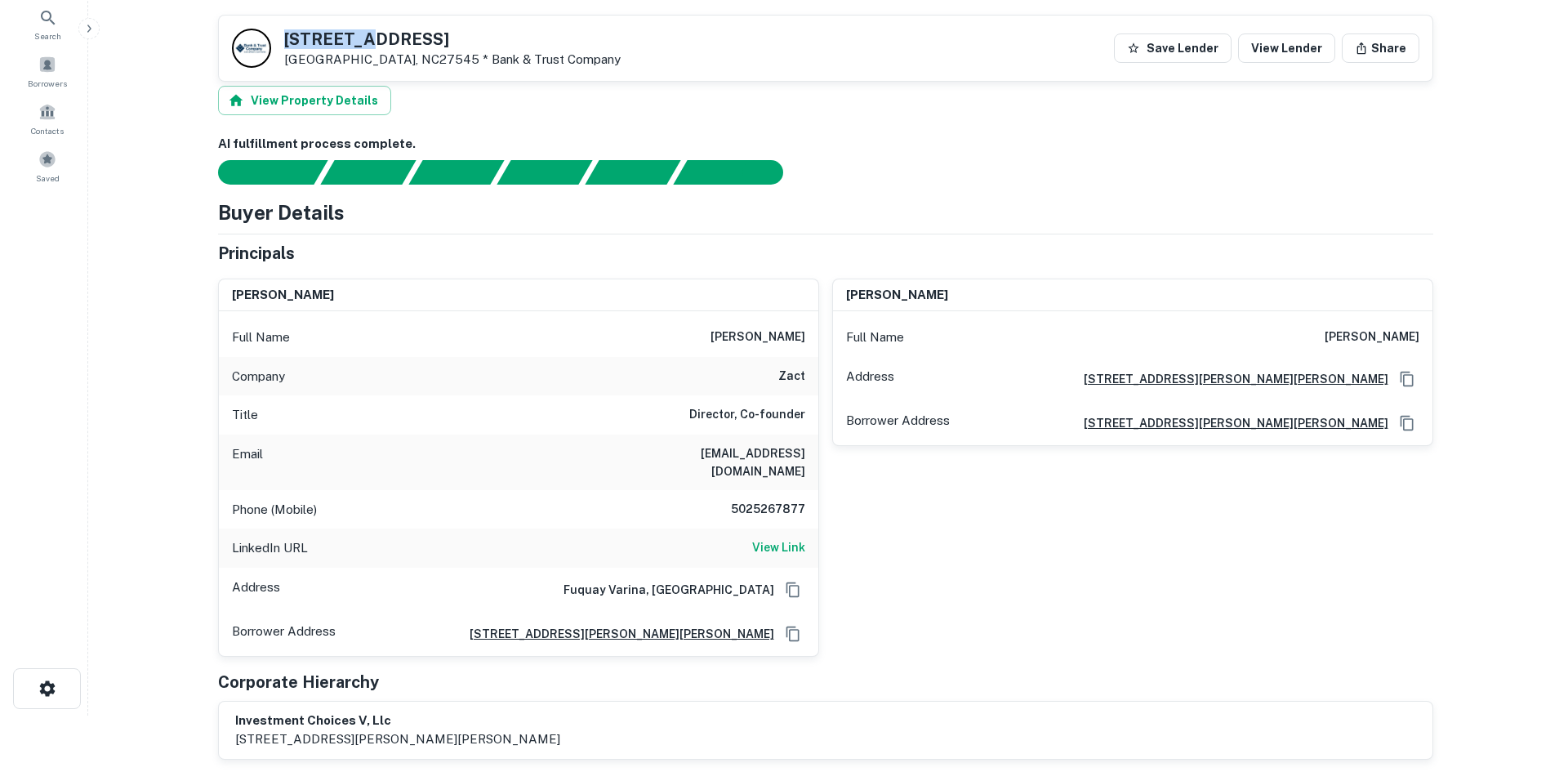
scroll to position [0, 0]
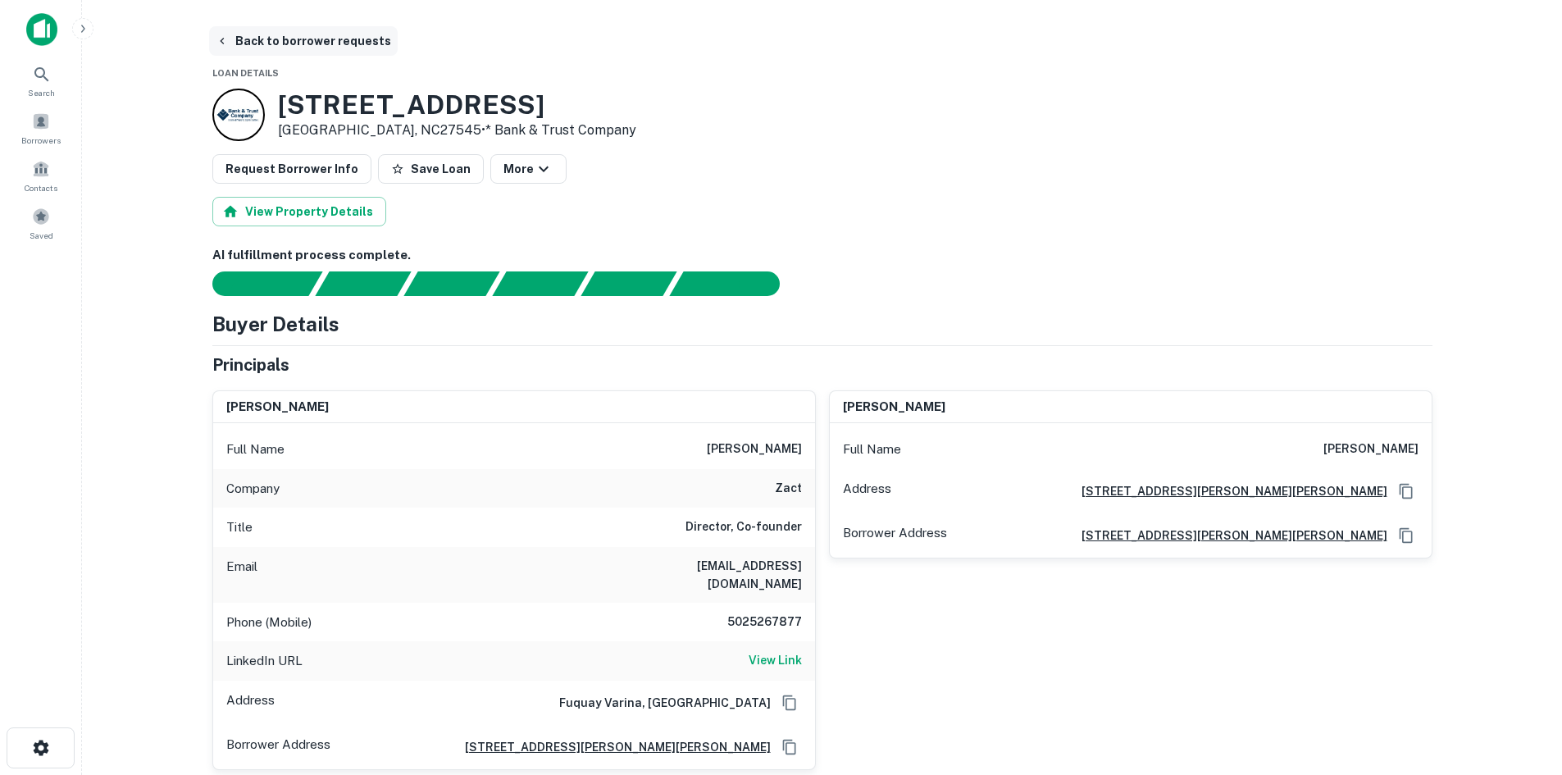
click at [297, 44] on button "Back to borrower requests" at bounding box center [303, 41] width 189 height 30
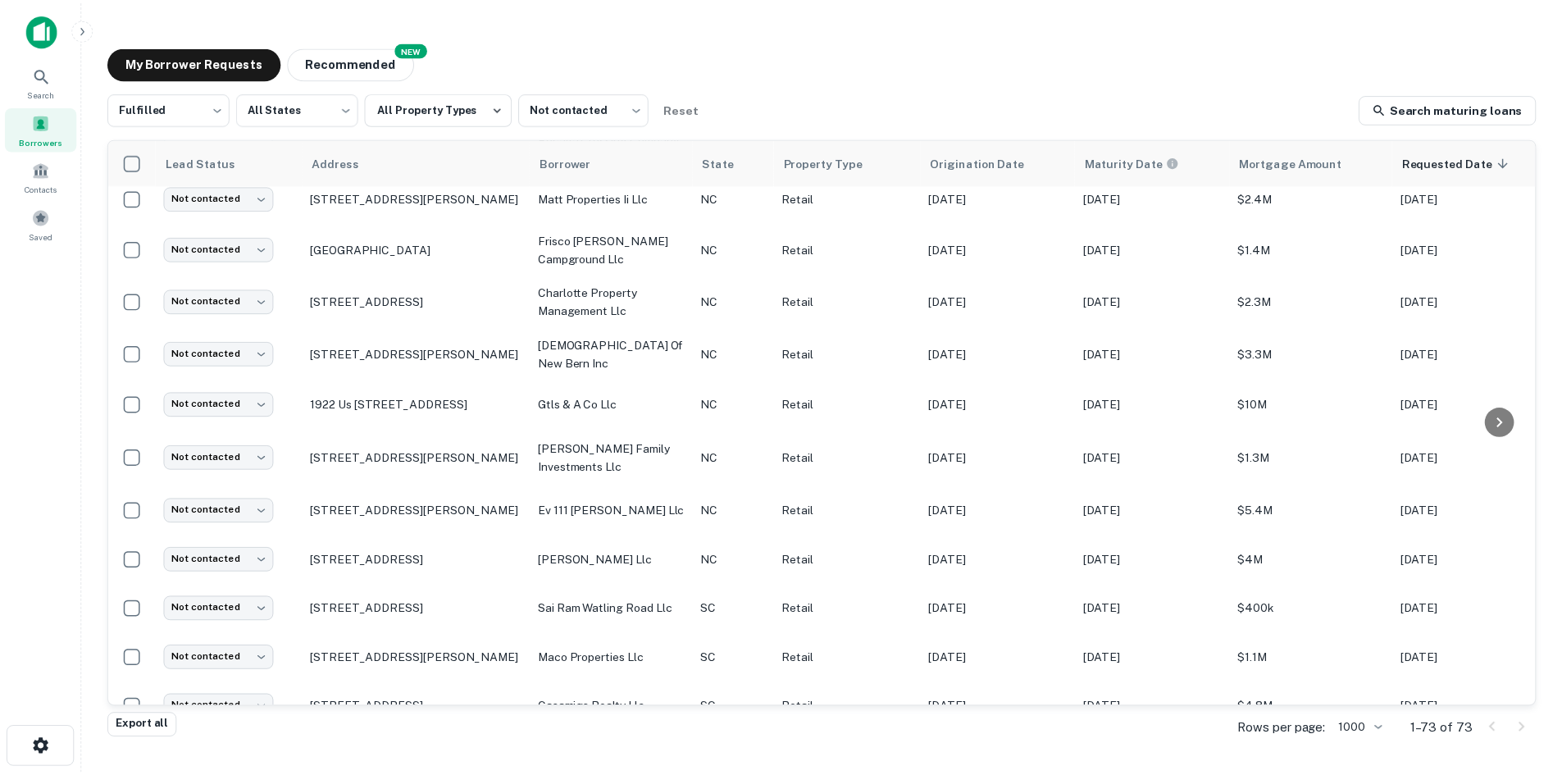
scroll to position [310, 0]
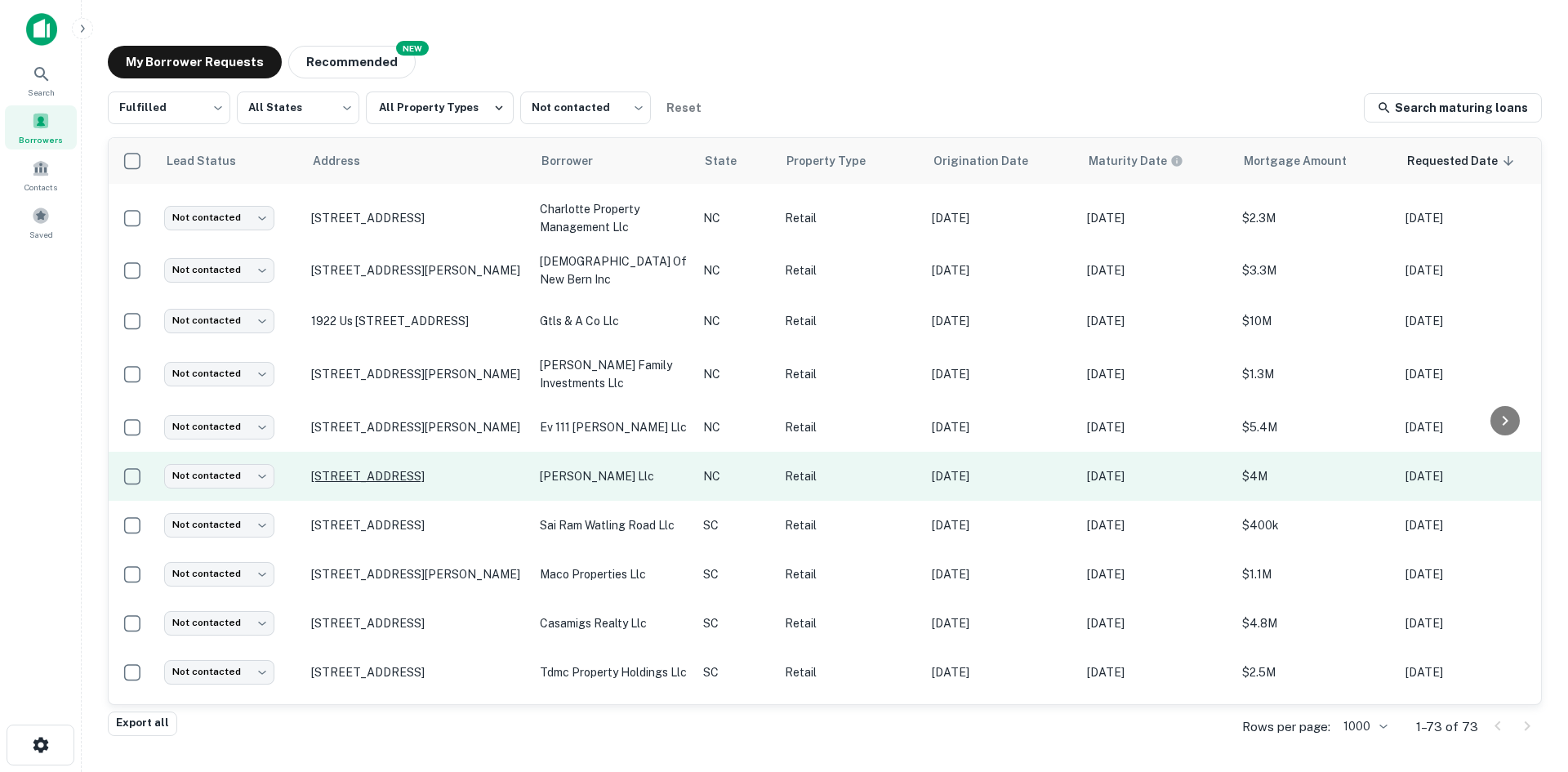
click at [402, 484] on p "[STREET_ADDRESS]" at bounding box center [416, 476] width 212 height 15
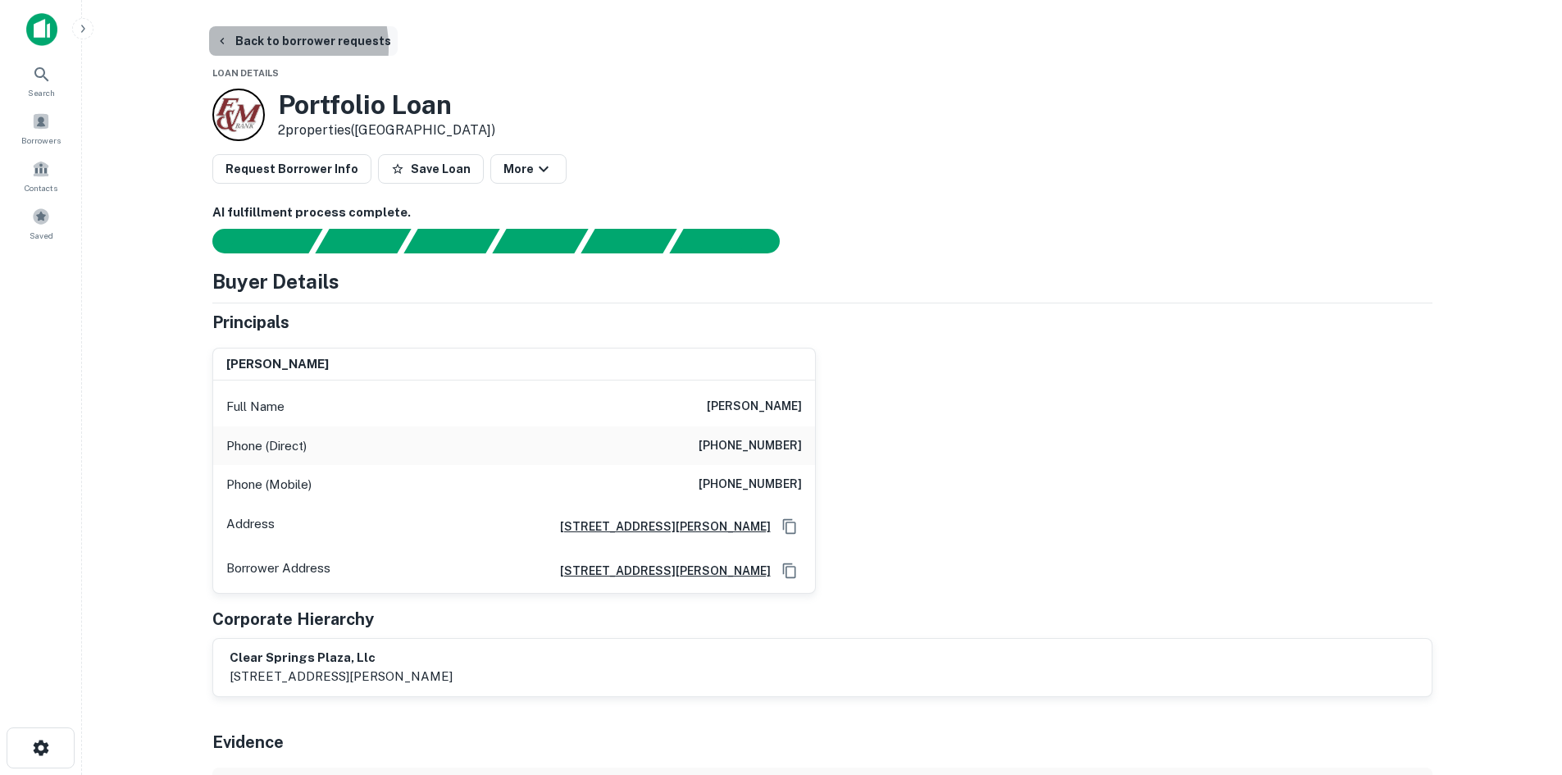
click at [262, 48] on button "Back to borrower requests" at bounding box center [303, 41] width 189 height 30
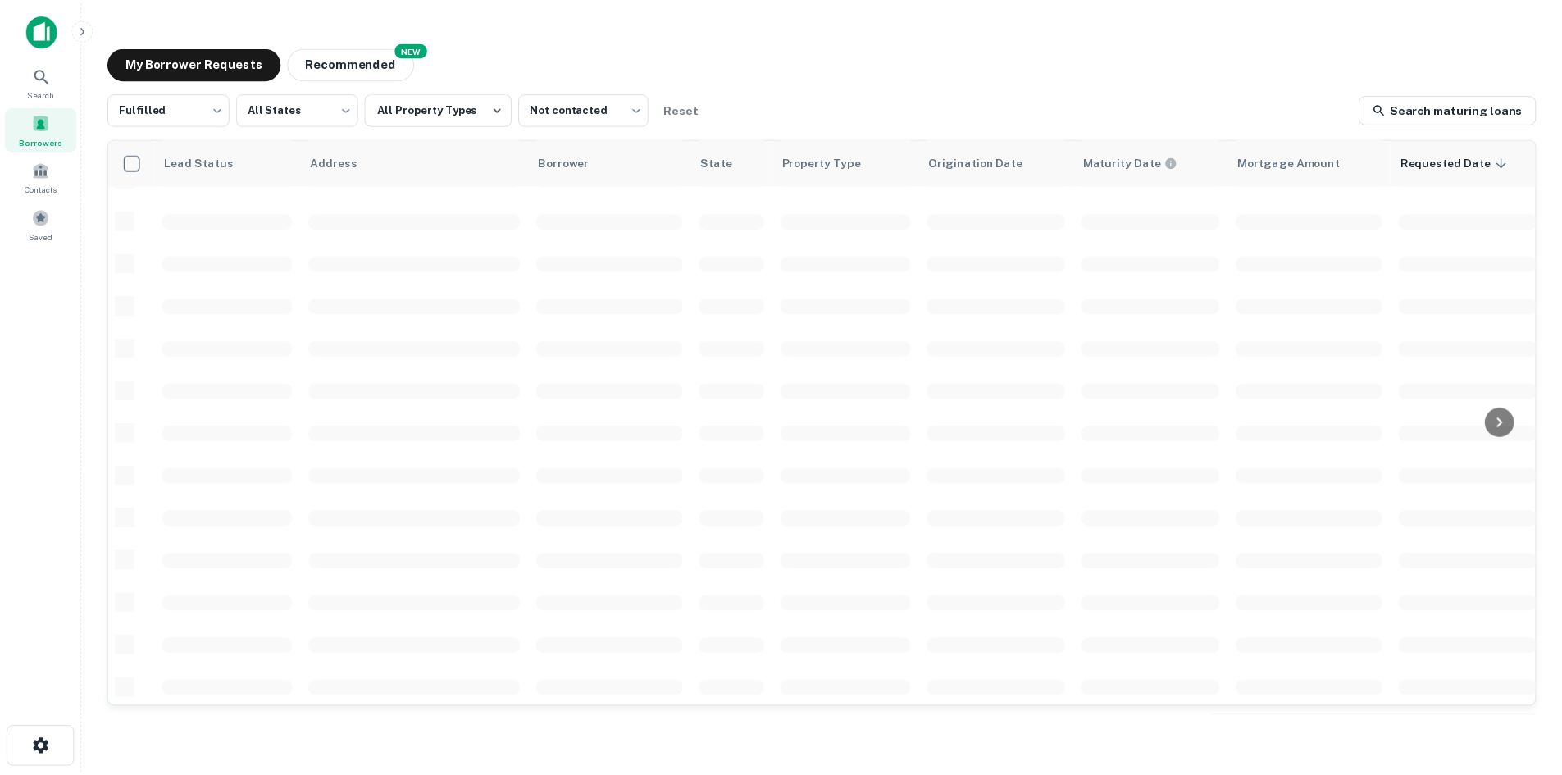
scroll to position [474, 0]
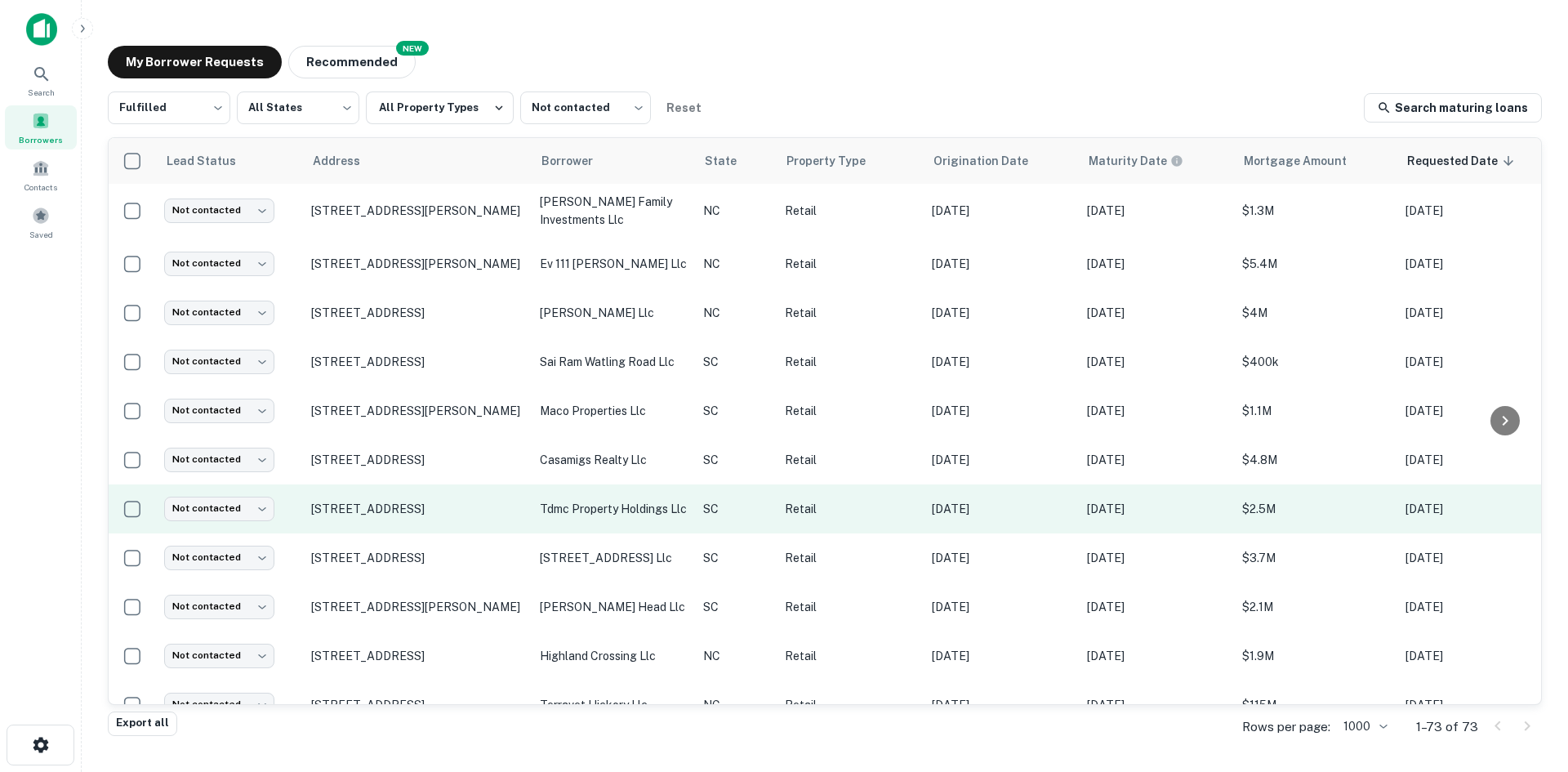
click at [388, 518] on td "[STREET_ADDRESS]" at bounding box center [417, 508] width 229 height 49
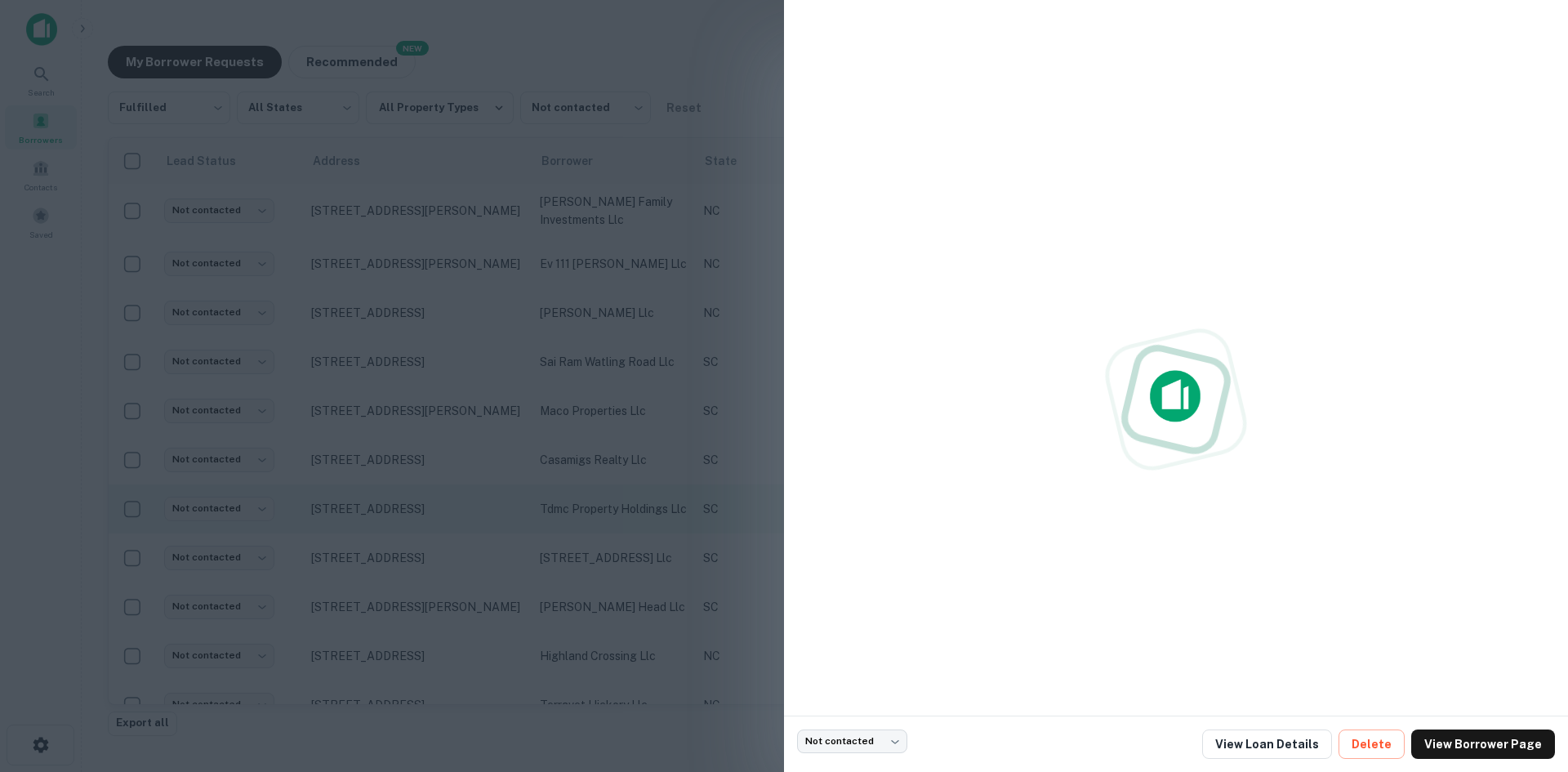
click at [384, 532] on div at bounding box center [784, 386] width 1568 height 772
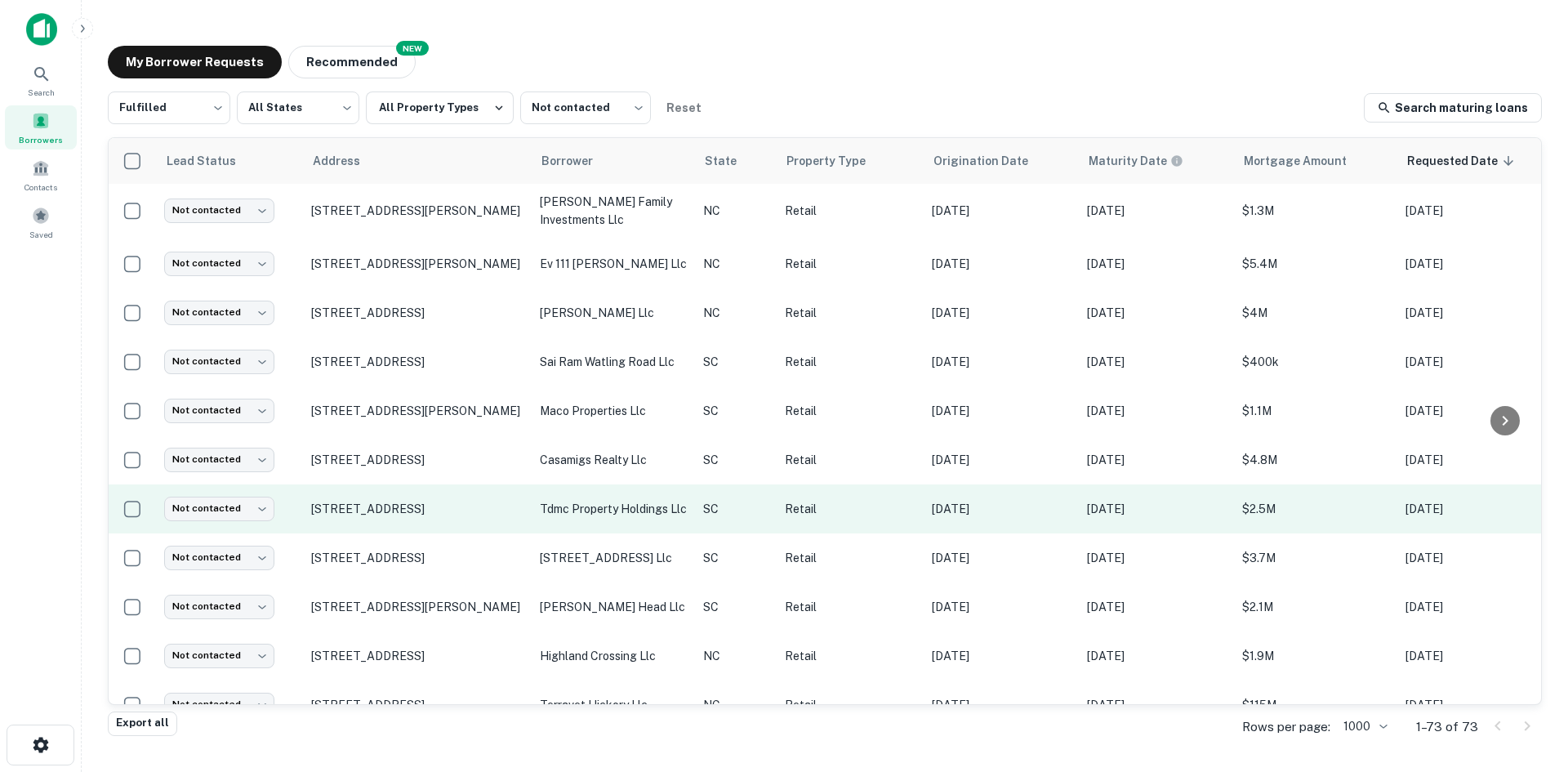
click at [384, 516] on p "[STREET_ADDRESS]" at bounding box center [416, 509] width 212 height 15
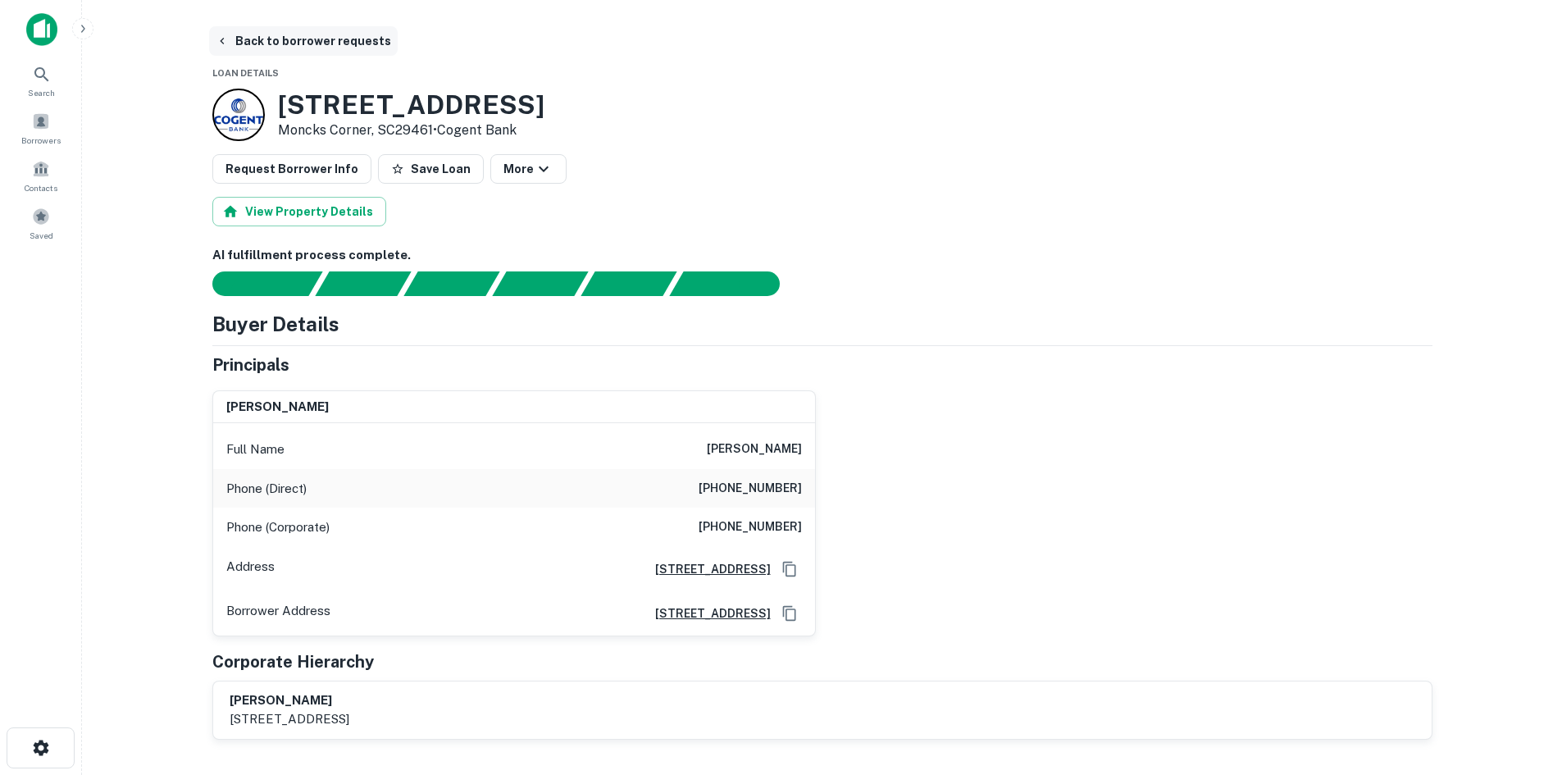
click at [293, 52] on button "Back to borrower requests" at bounding box center [303, 41] width 189 height 30
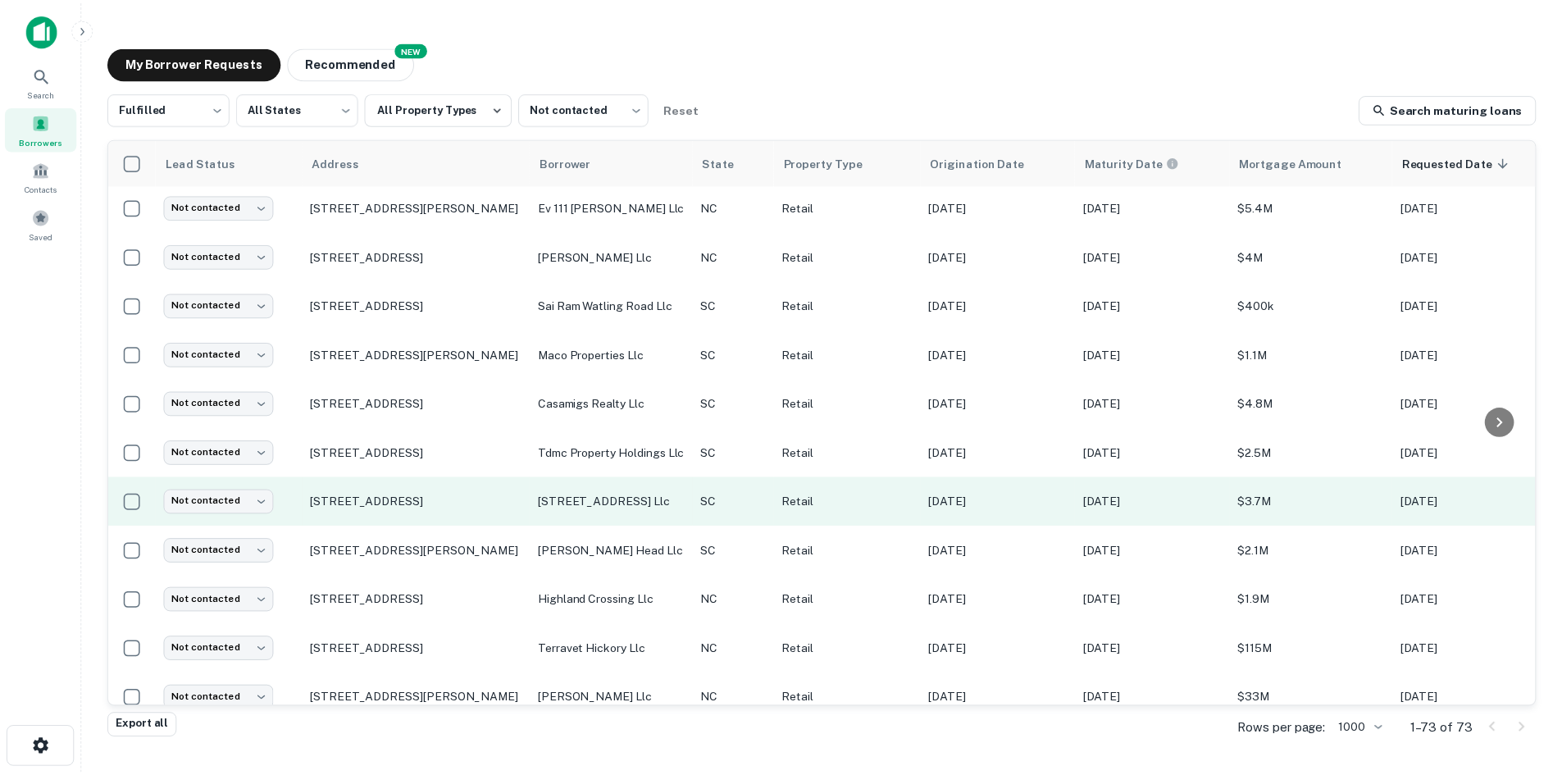
scroll to position [556, 0]
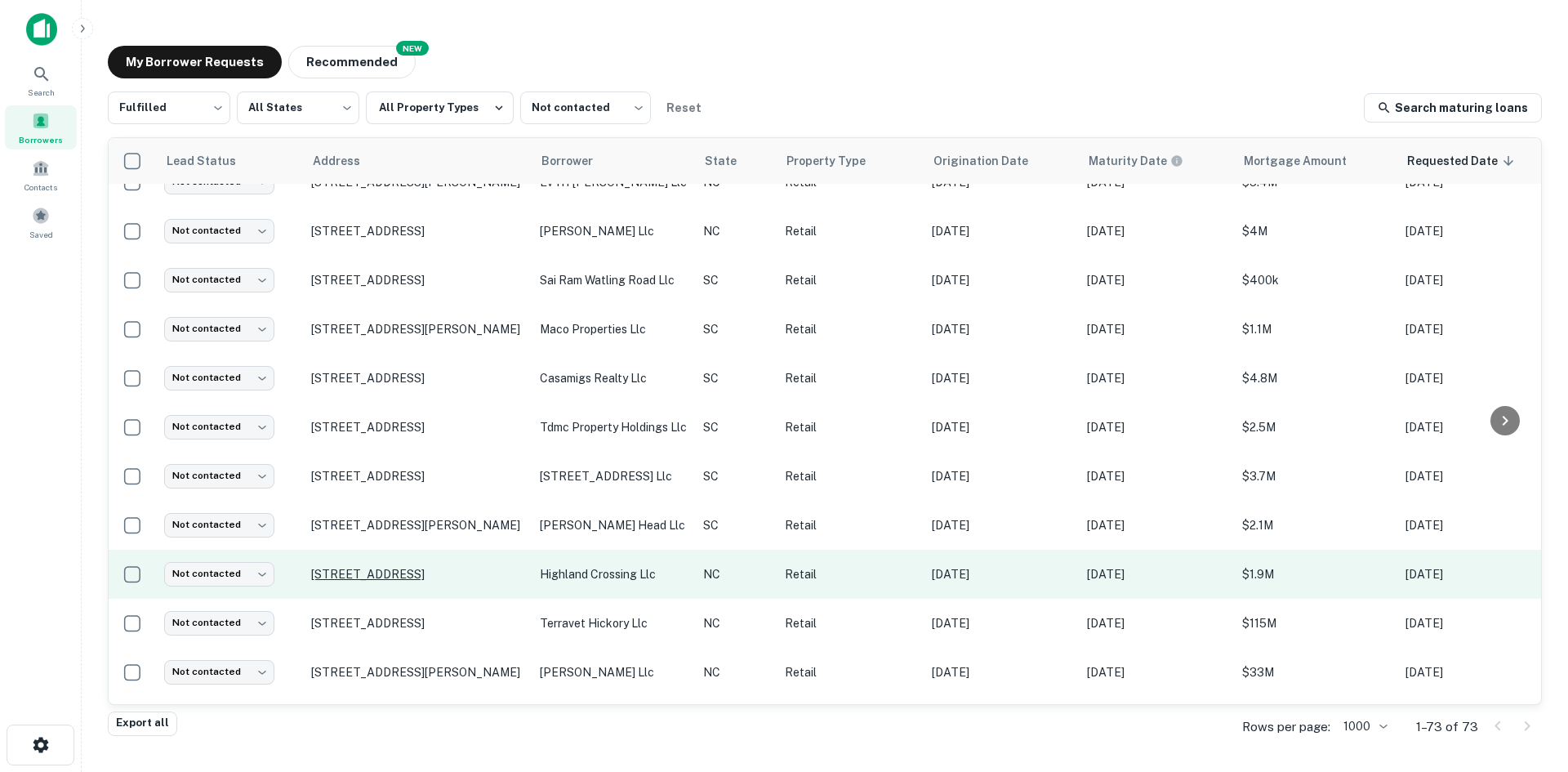
click at [410, 582] on p "[STREET_ADDRESS]" at bounding box center [416, 574] width 212 height 15
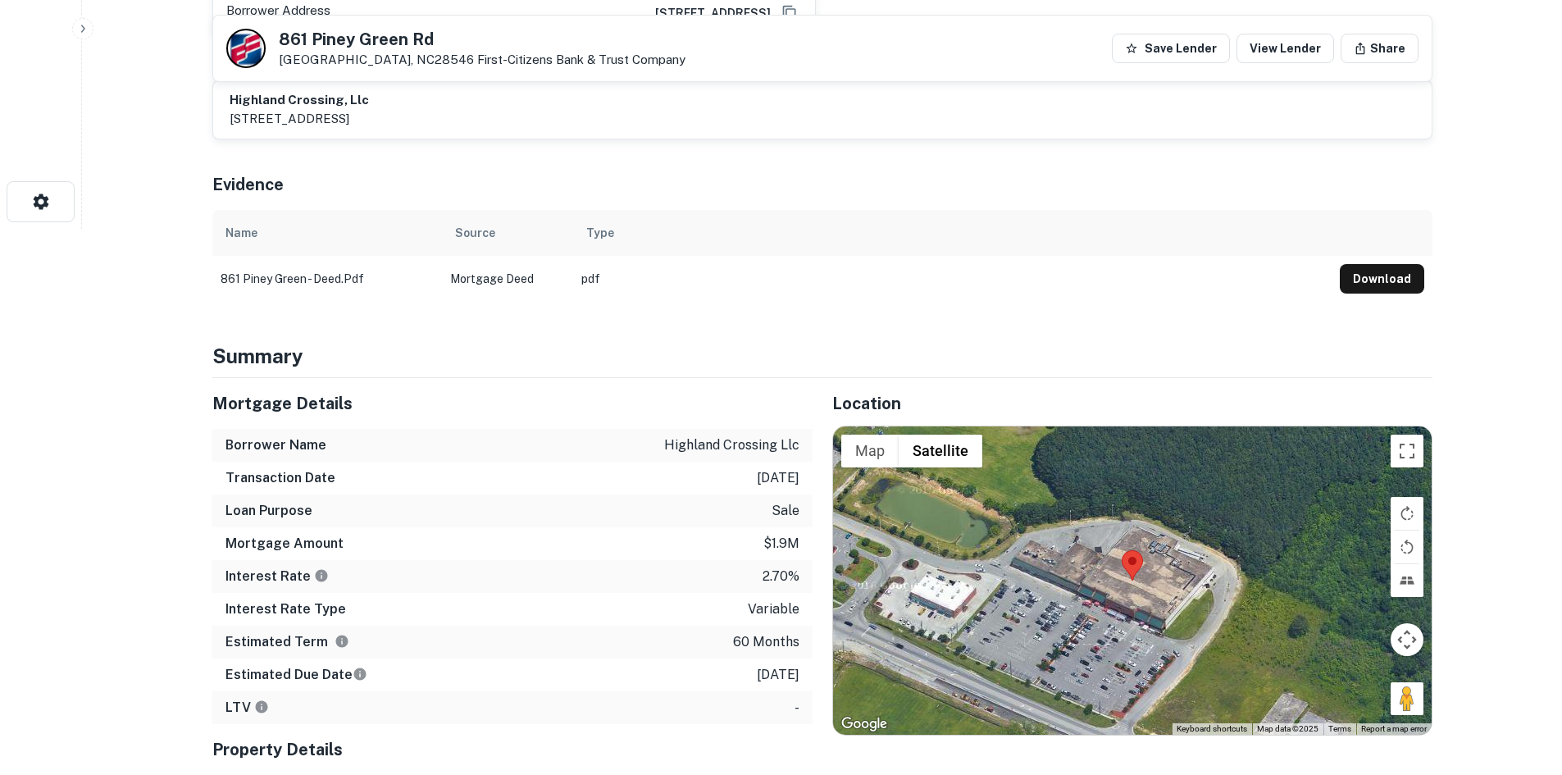
scroll to position [574, 0]
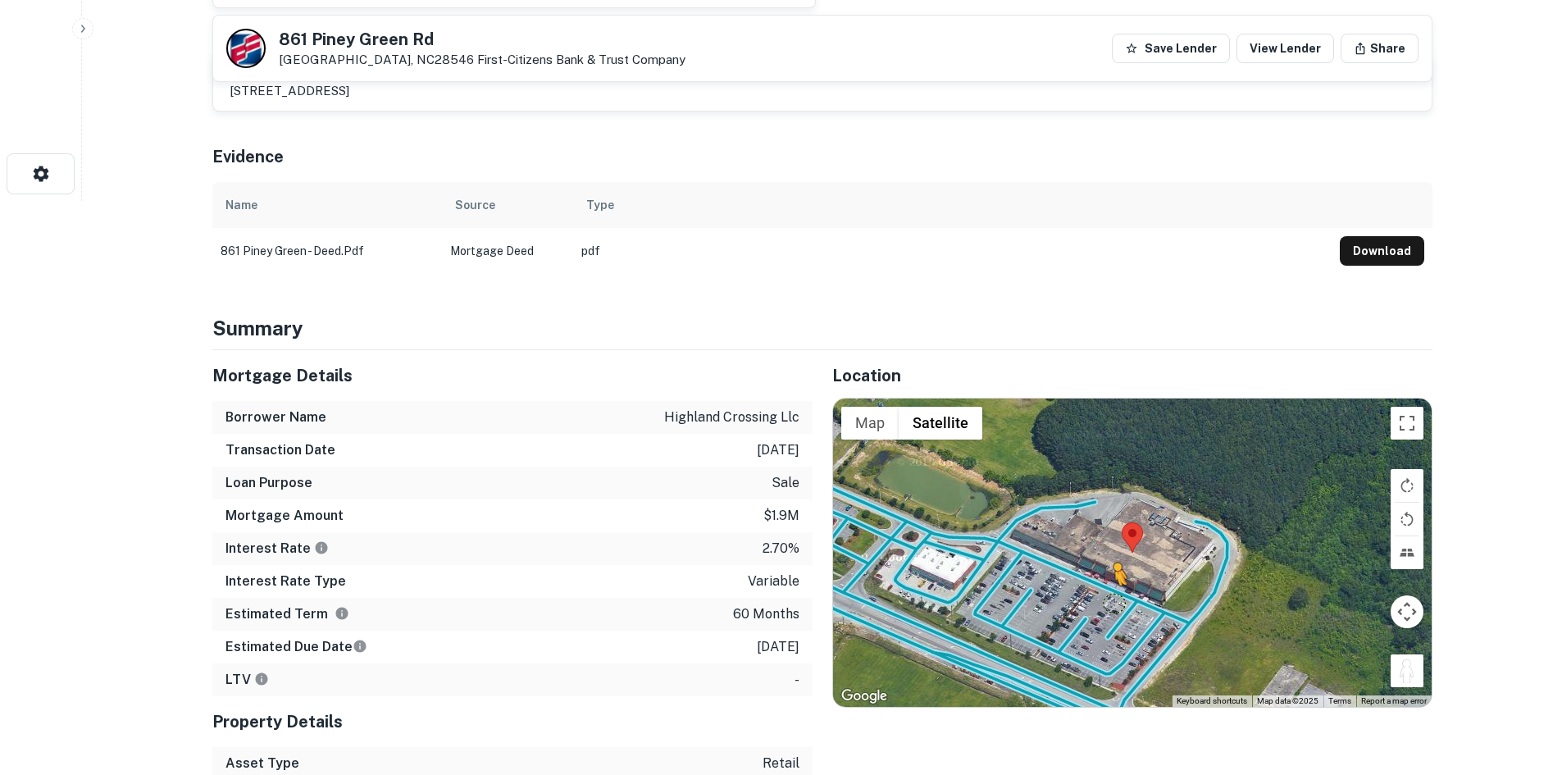
drag, startPoint x: 1409, startPoint y: 680, endPoint x: 1104, endPoint y: 597, distance: 316.1
click at [1105, 599] on div "To activate drag with keyboard, press Alt + Enter. Once in keyboard drag state,…" at bounding box center [1132, 553] width 599 height 308
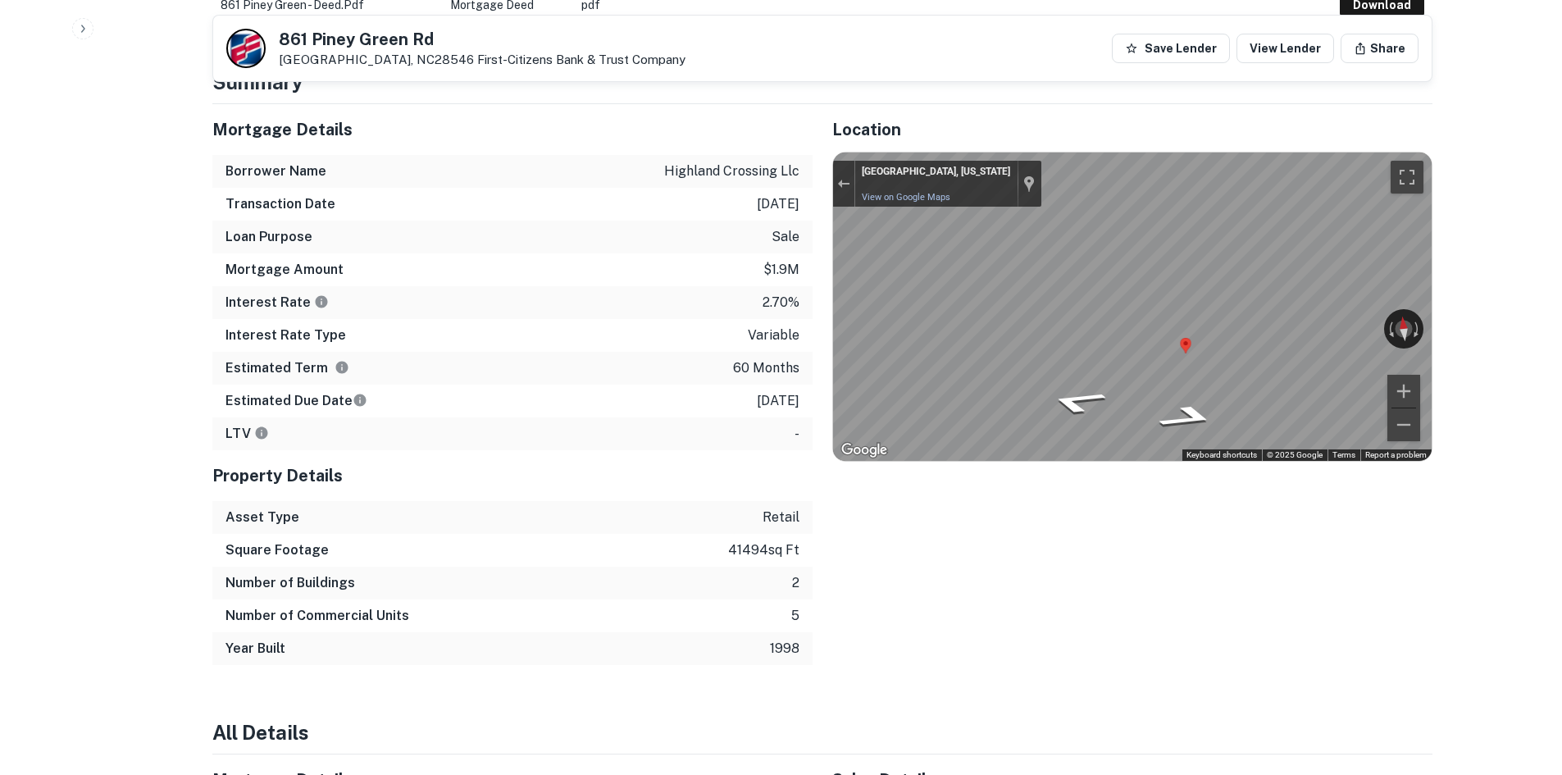
scroll to position [82, 0]
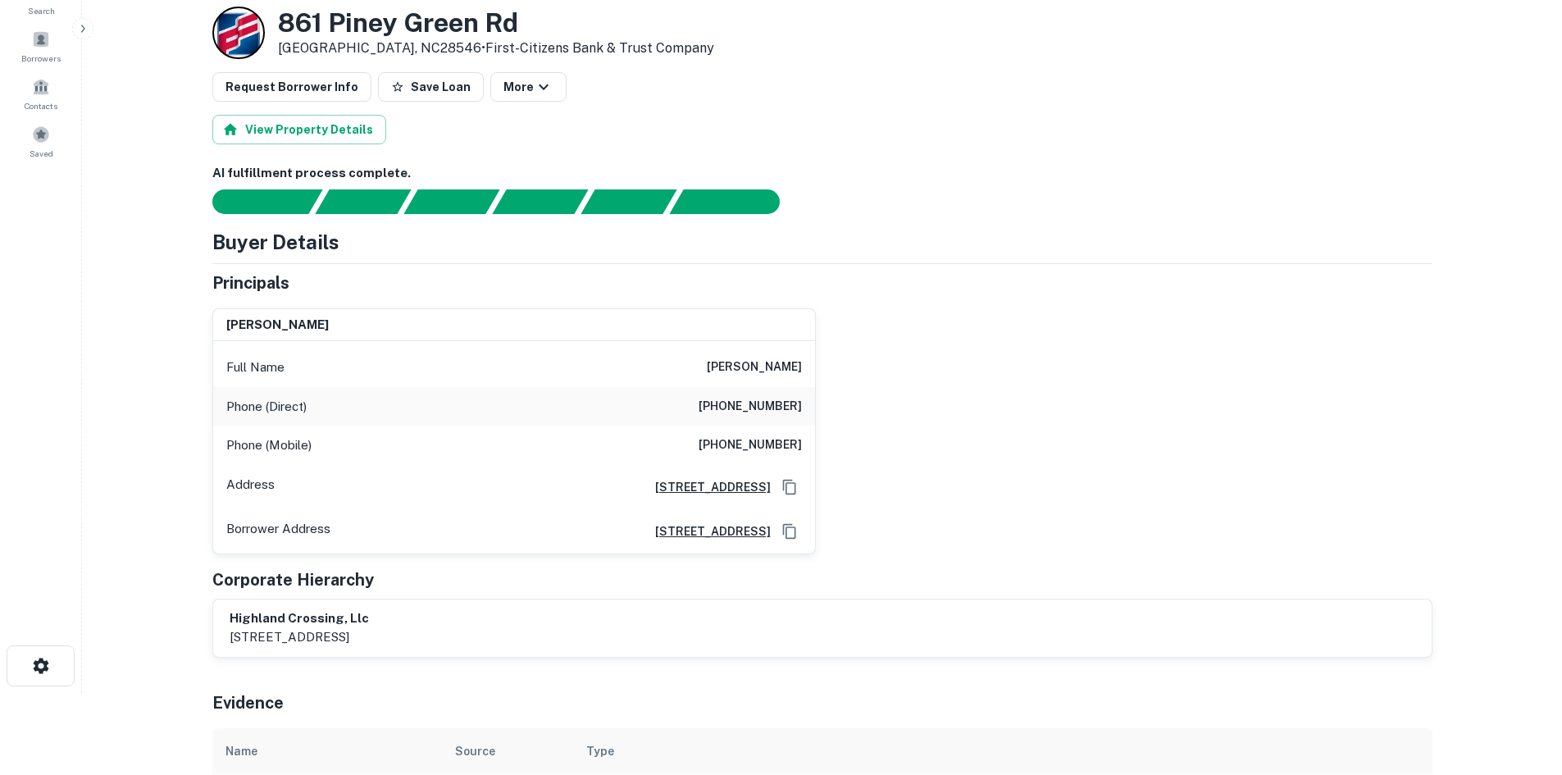
drag, startPoint x: 695, startPoint y: 364, endPoint x: 924, endPoint y: 367, distance: 228.8
click at [924, 367] on div "warren g bailey Full Name warren g bailey Phone (Direct) (910) 256-3957 Phone (…" at bounding box center [816, 424] width 1234 height 259
click at [753, 366] on h6 "warren g bailey" at bounding box center [754, 368] width 95 height 20
click at [751, 363] on h6 "warren g bailey" at bounding box center [754, 368] width 95 height 20
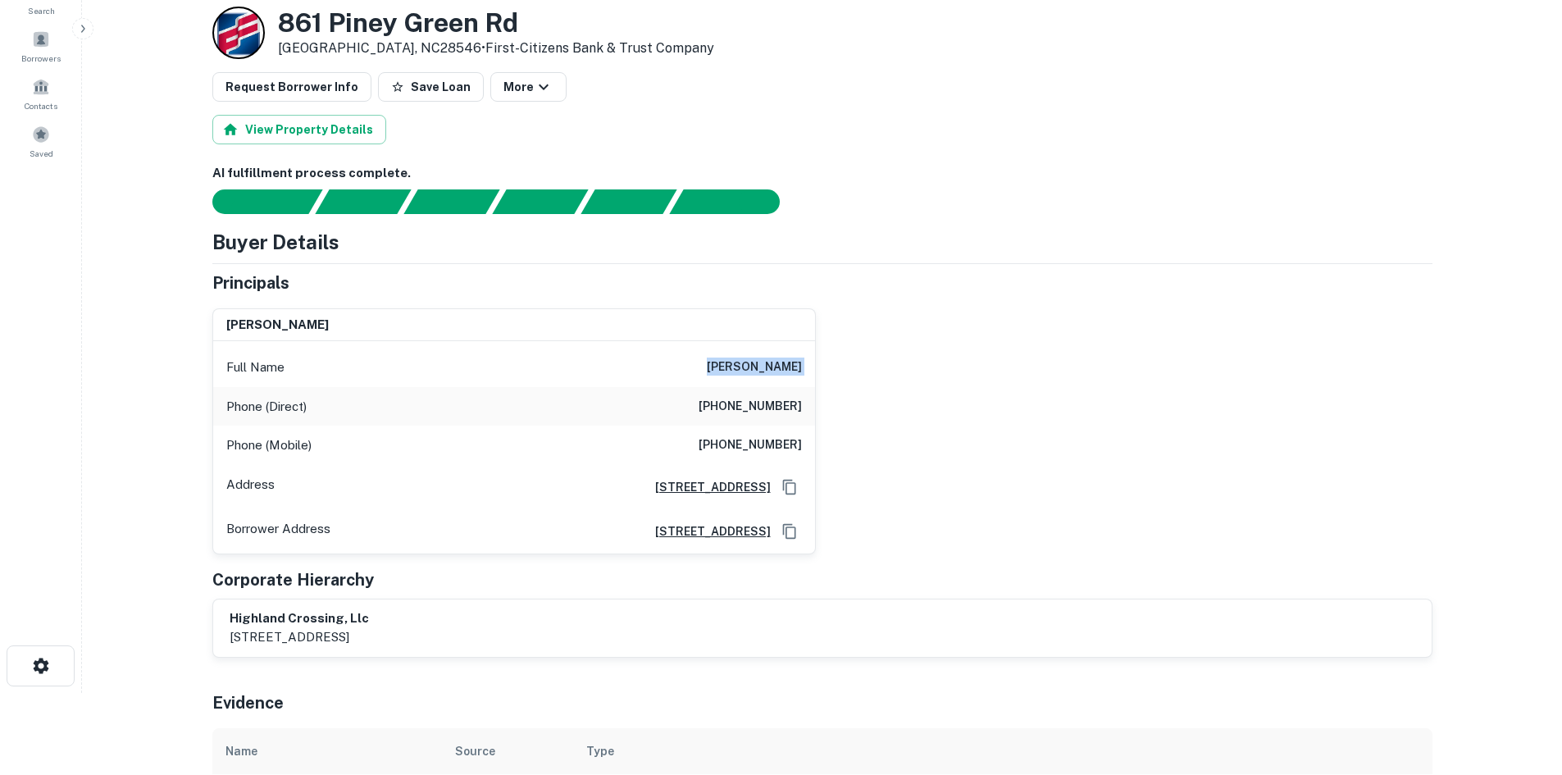
click at [751, 363] on h6 "warren g bailey" at bounding box center [754, 368] width 95 height 20
click at [723, 358] on h6 "warren g bailey" at bounding box center [754, 368] width 95 height 20
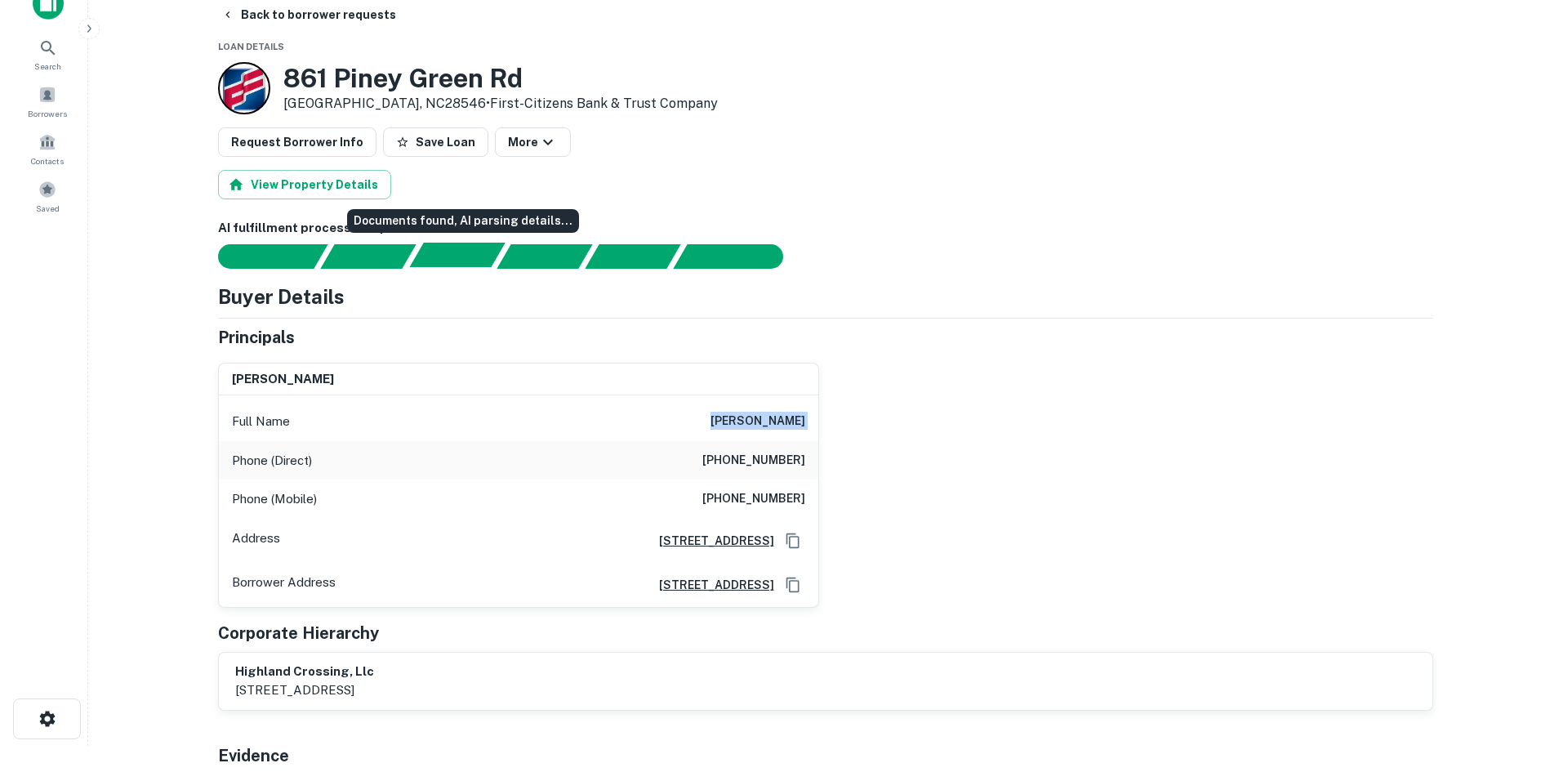
scroll to position [0, 0]
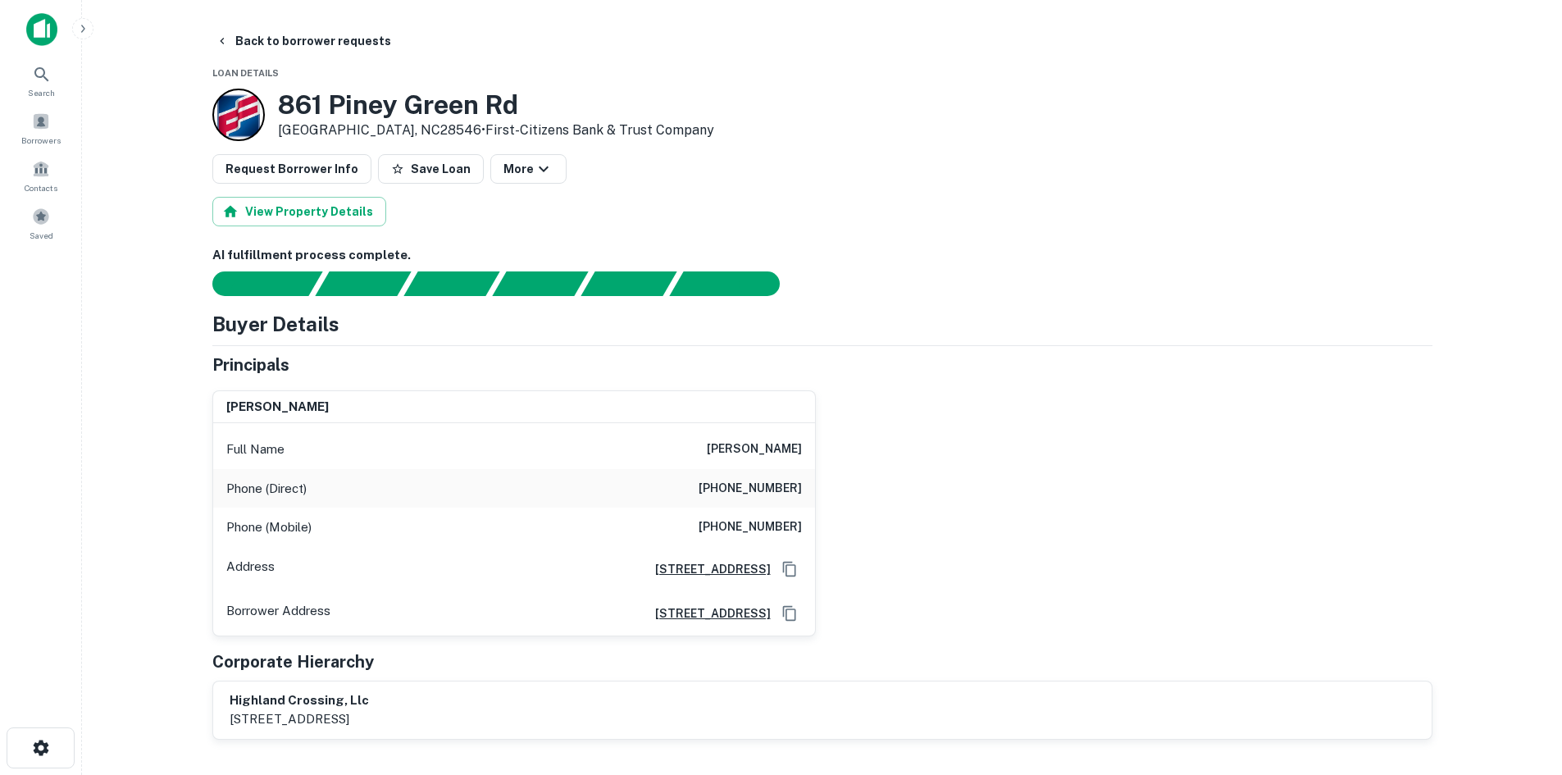
click at [719, 493] on h6 "(910) 256-3957" at bounding box center [750, 489] width 103 height 20
copy h6 "(910) 256-3957"
click at [299, 38] on button "Back to borrower requests" at bounding box center [303, 41] width 189 height 30
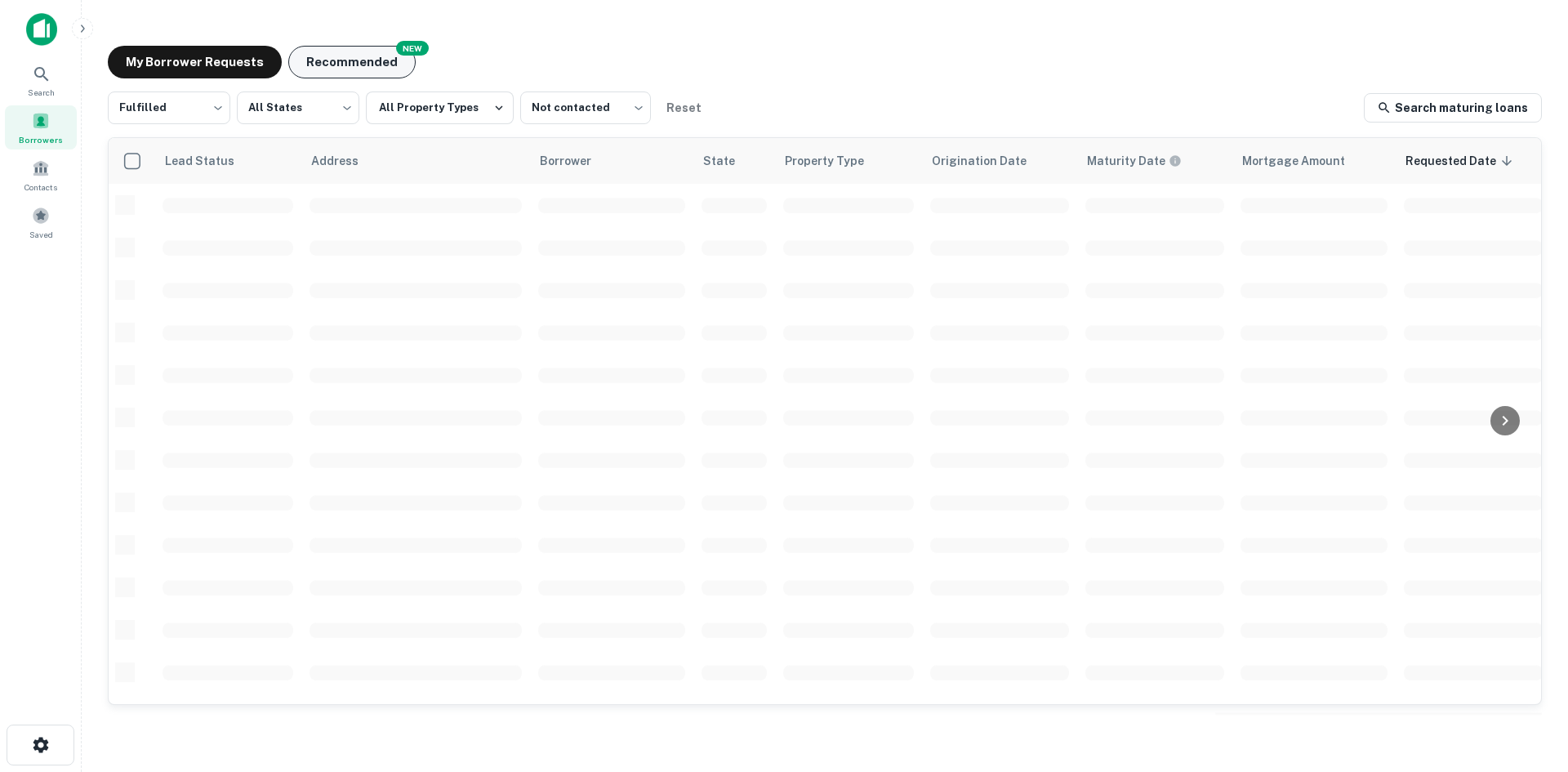
scroll to position [554, 0]
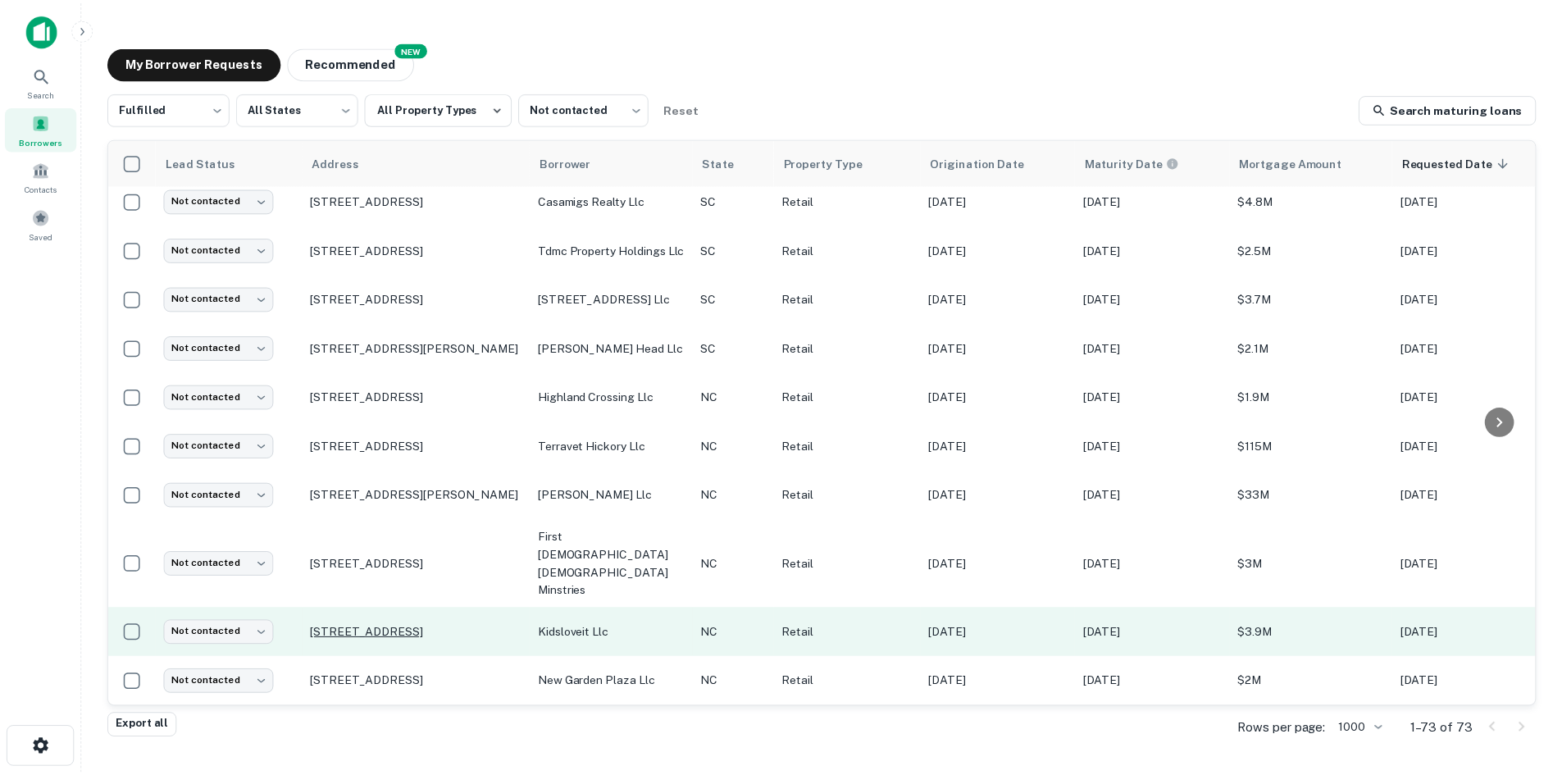
scroll to position [884, 0]
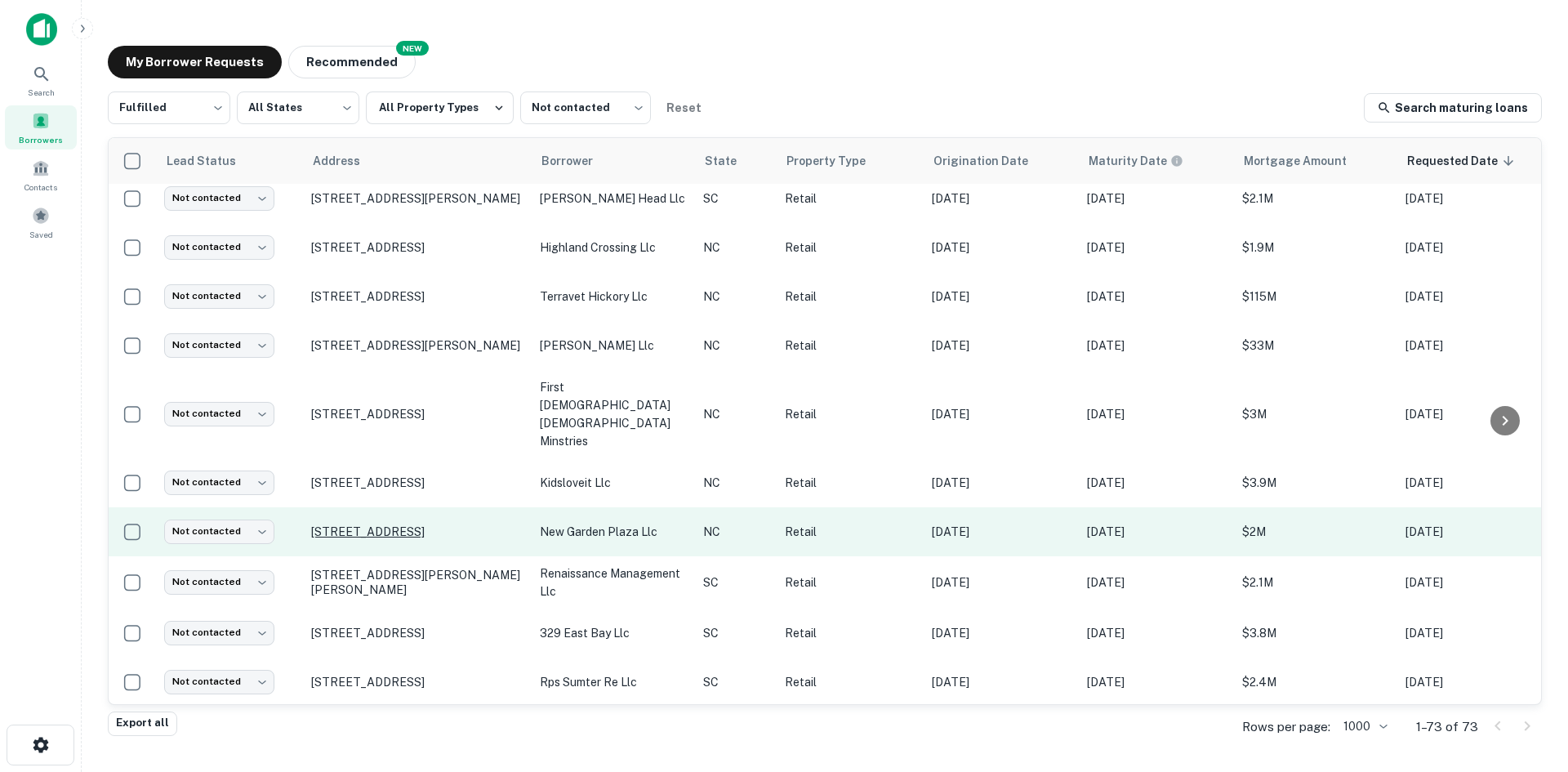
click at [339, 536] on p "[STREET_ADDRESS]" at bounding box center [416, 532] width 212 height 15
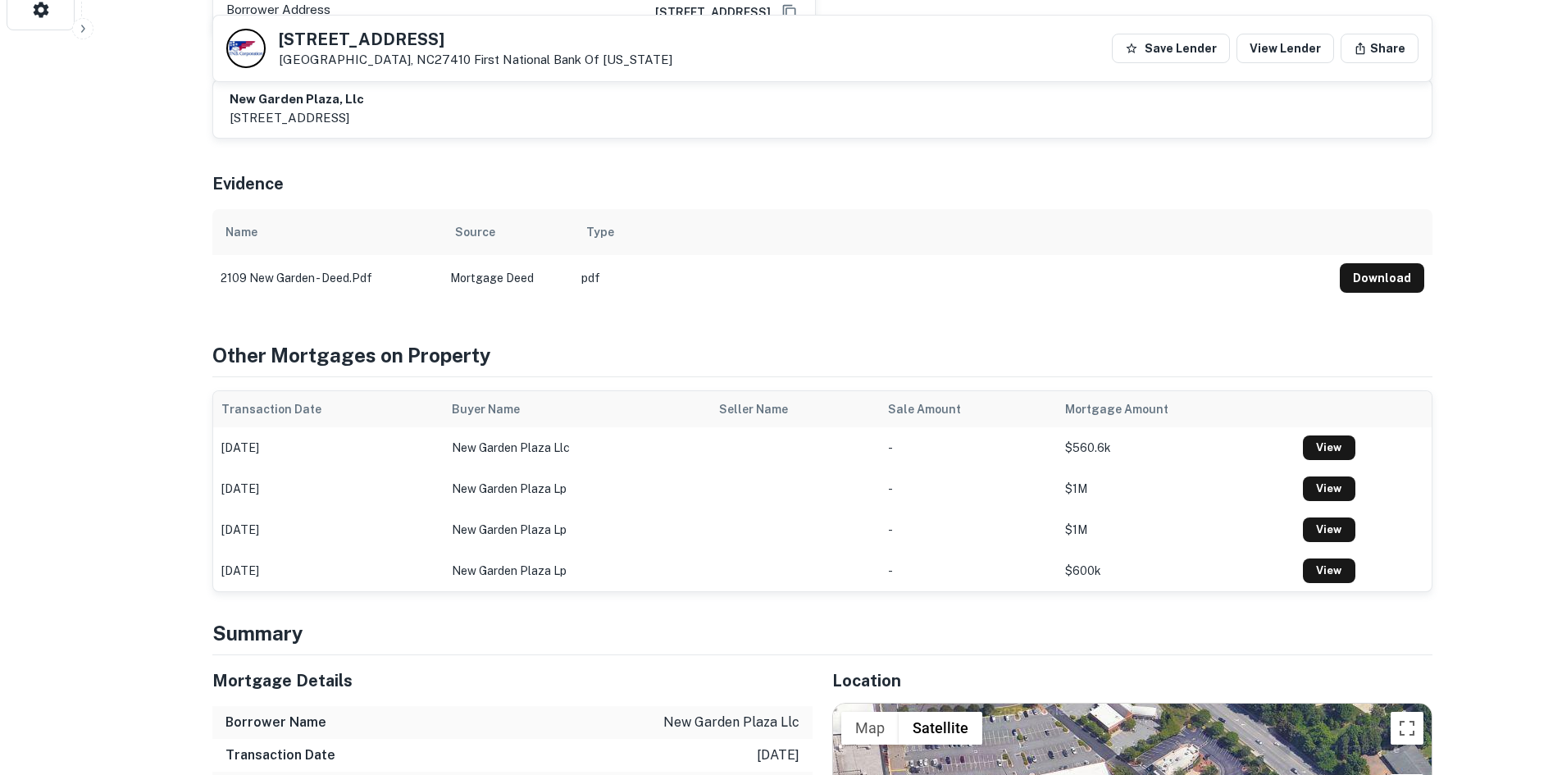
scroll to position [1066, 0]
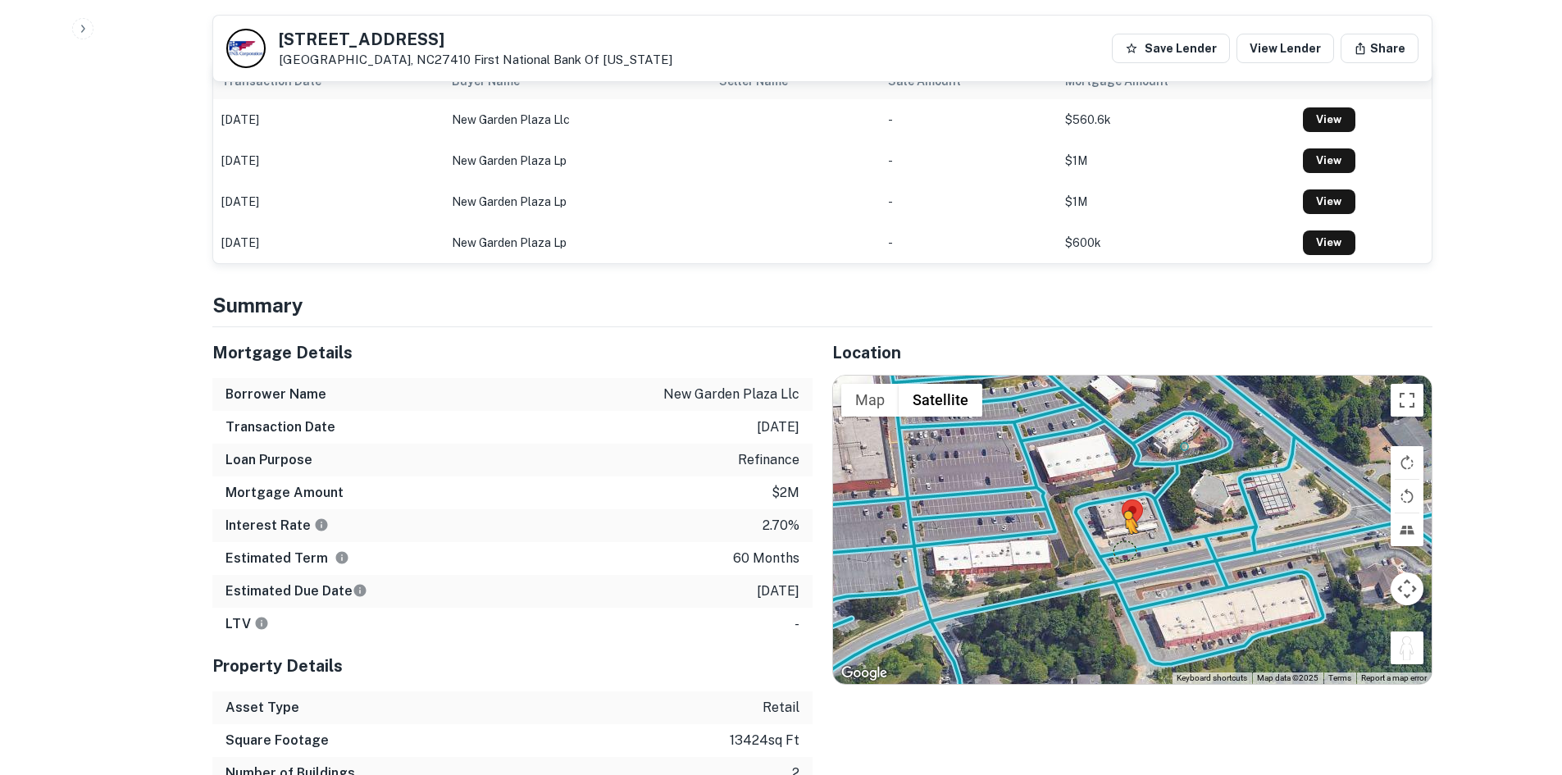
drag, startPoint x: 1414, startPoint y: 613, endPoint x: 1118, endPoint y: 514, distance: 312.0
click at [1118, 514] on div "To activate drag with keyboard, press Alt + Enter. Once in keyboard drag state,…" at bounding box center [1132, 530] width 599 height 308
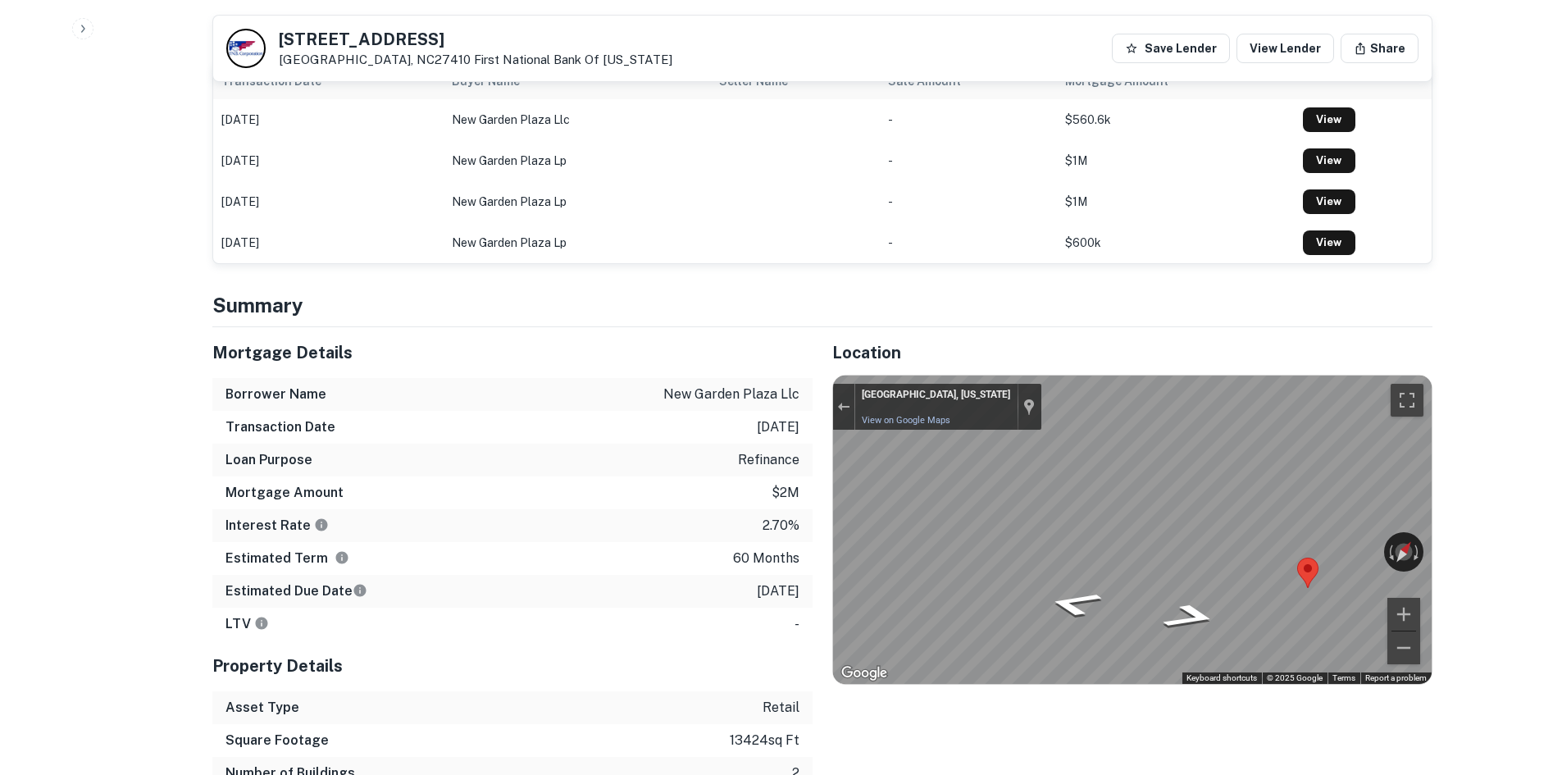
click at [748, 583] on div "Mortgage Details Borrower Name new garden plaza llc Transaction Date 2/24/2021 …" at bounding box center [813, 574] width 1240 height 495
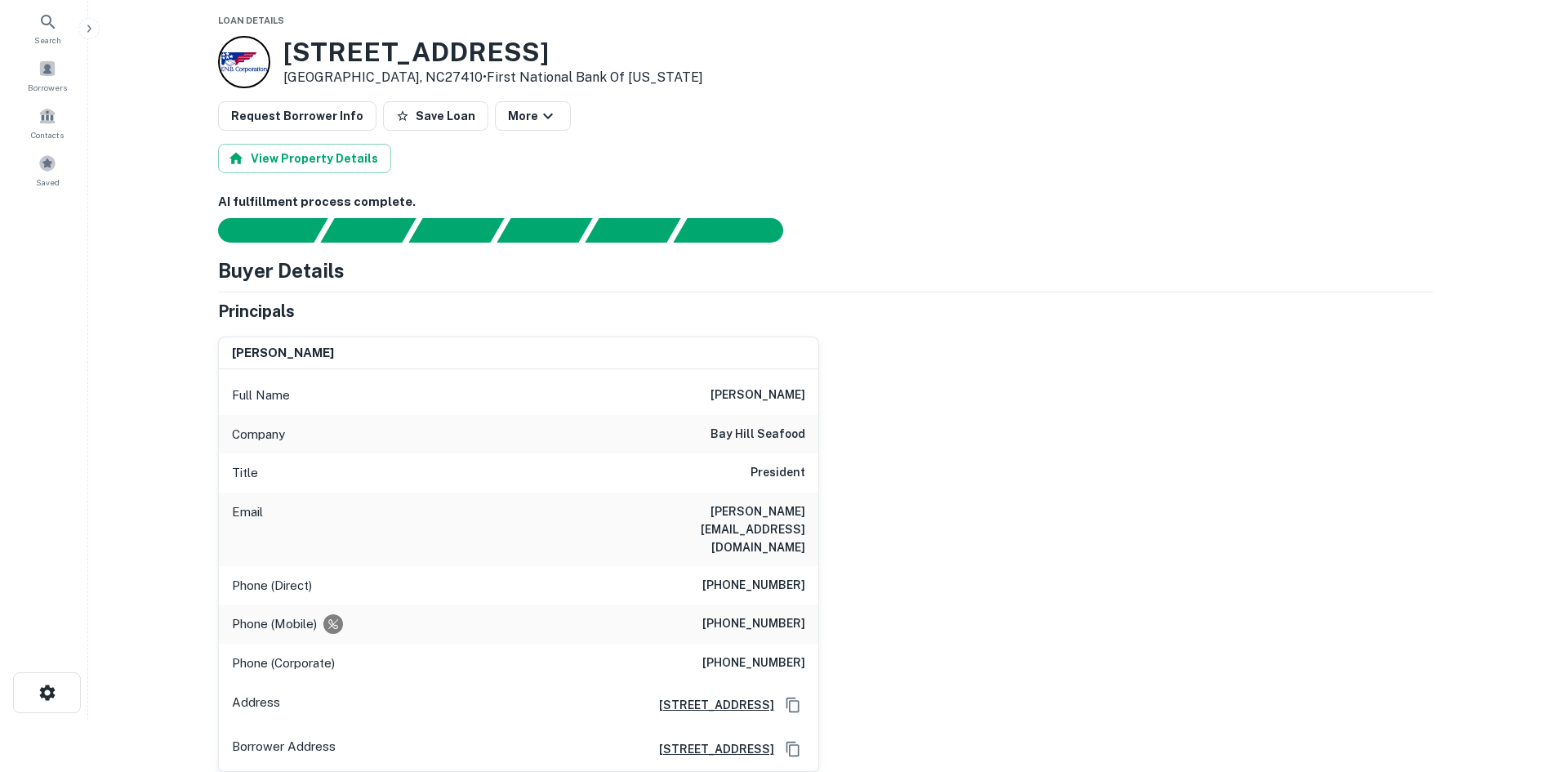
scroll to position [0, 0]
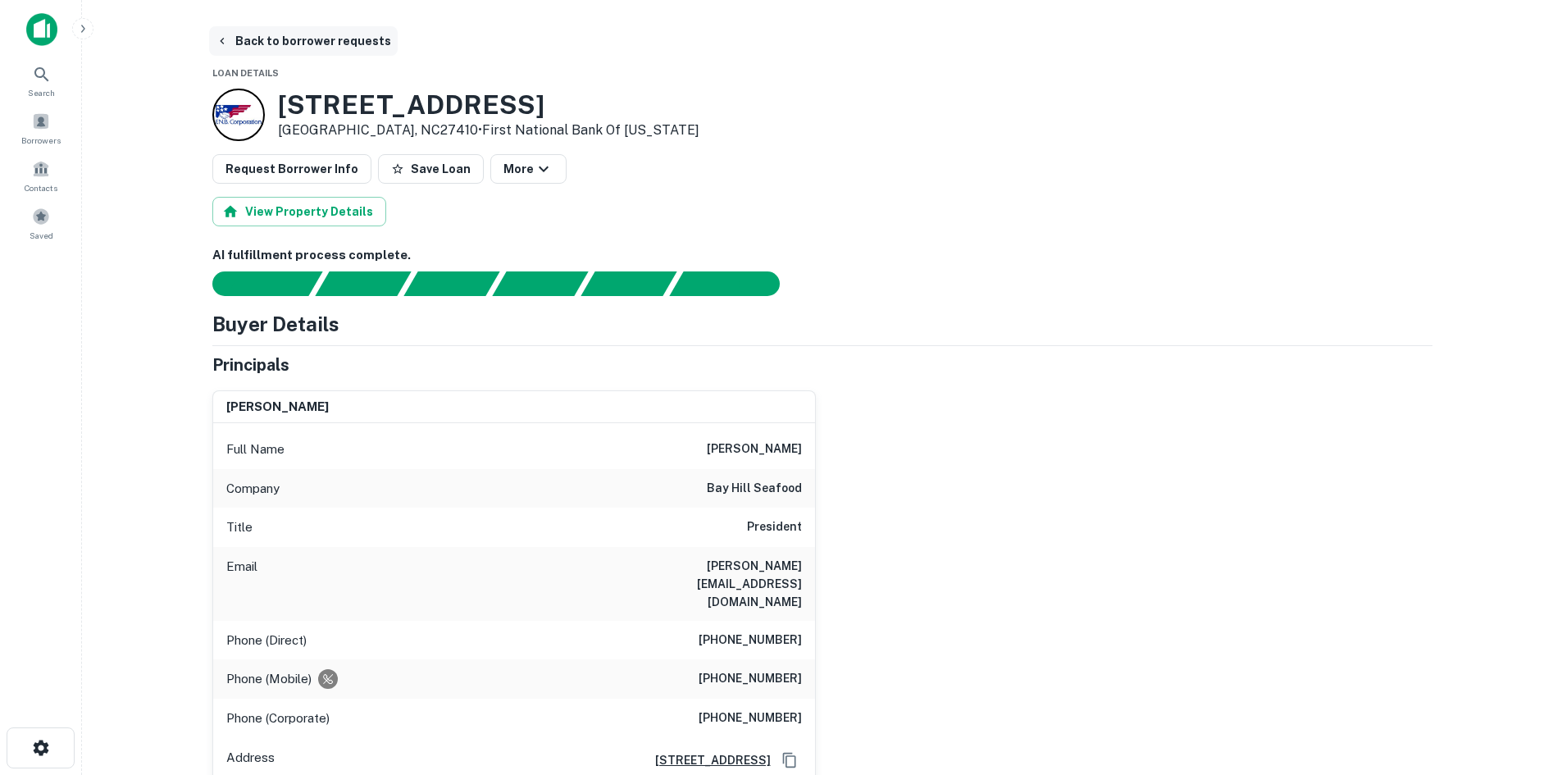
click at [316, 44] on button "Back to borrower requests" at bounding box center [303, 41] width 189 height 30
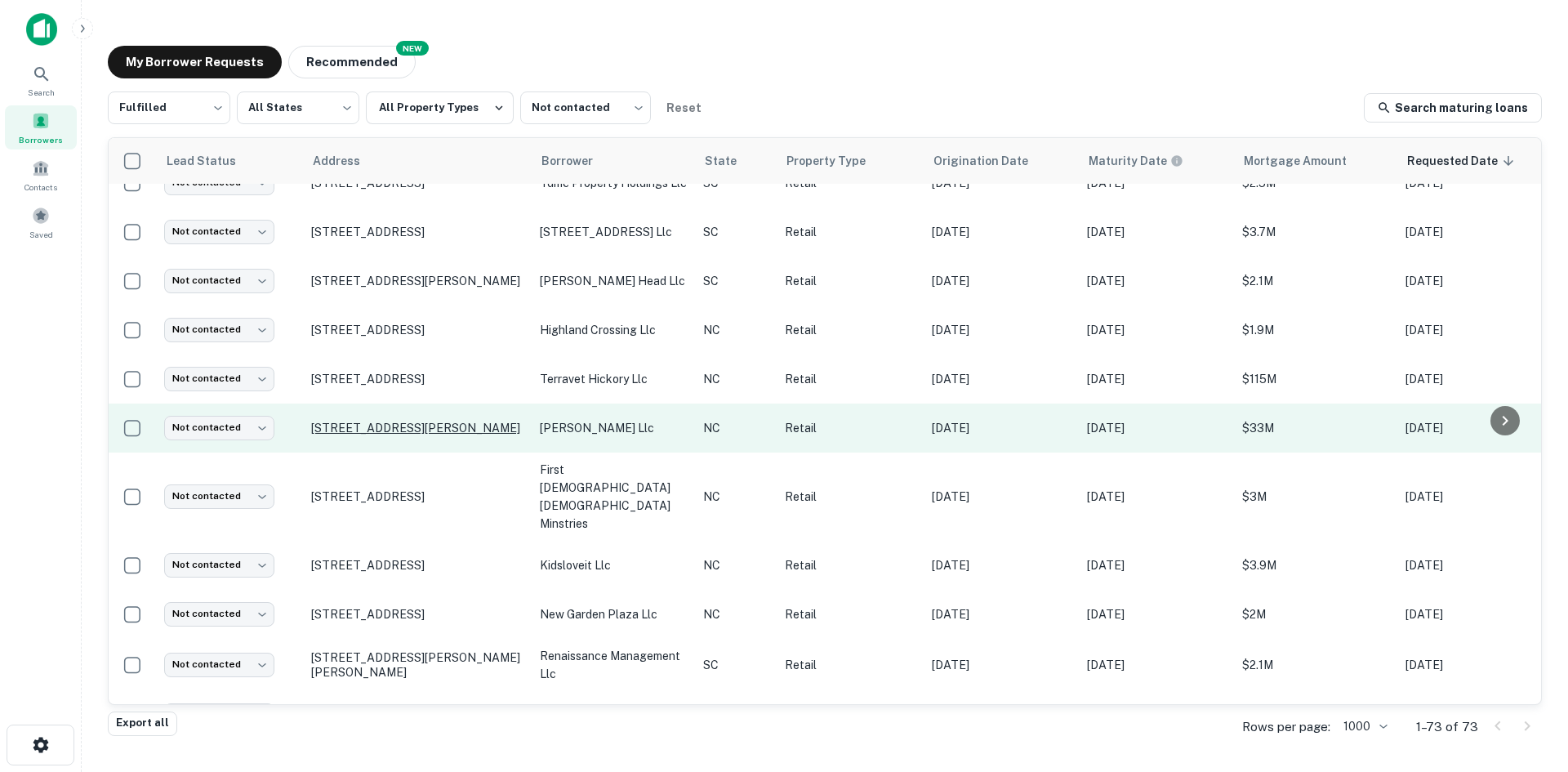
scroll to position [799, 0]
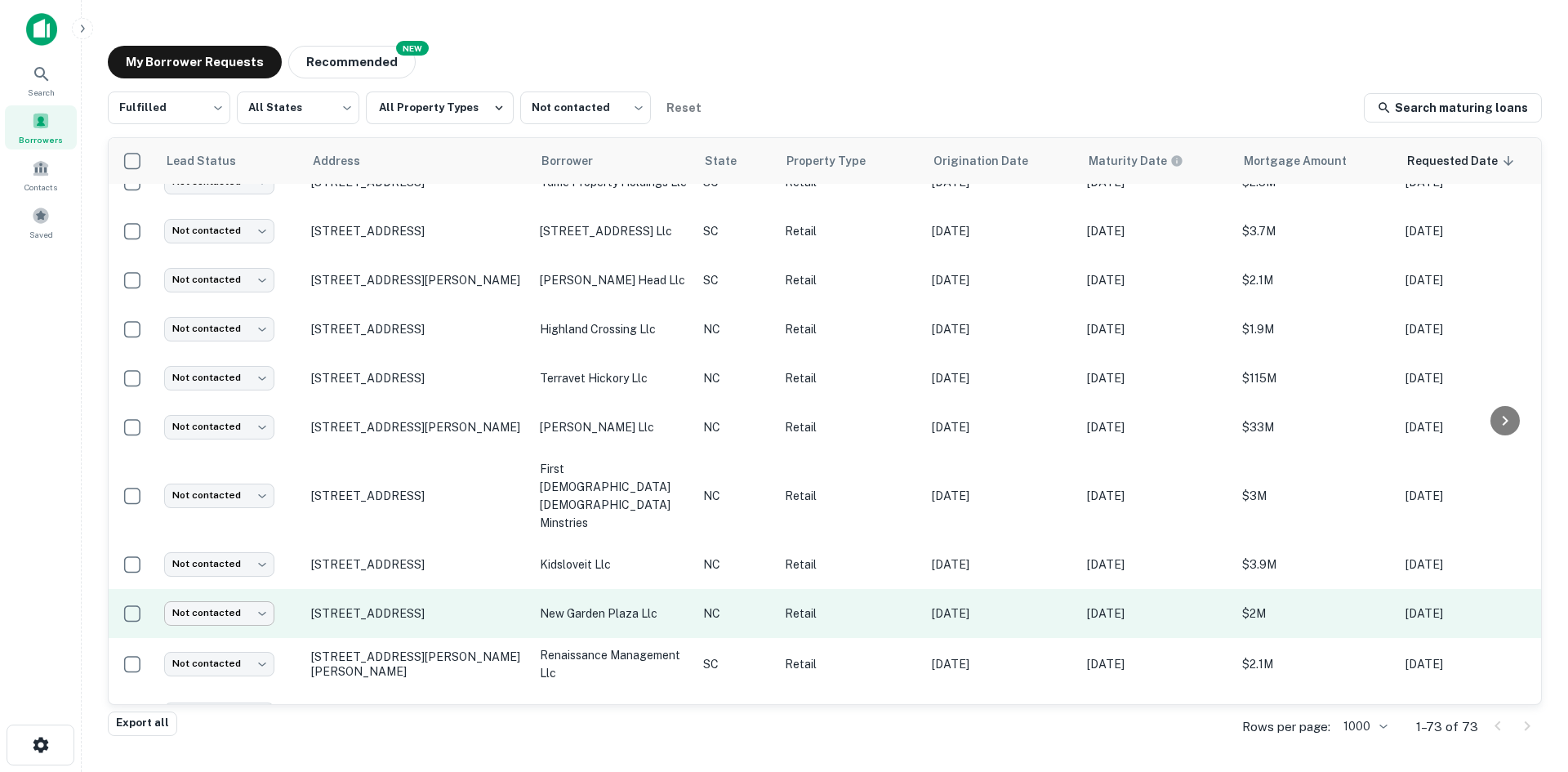
click at [252, 621] on body "Search Borrowers Contacts Saved My Borrower Requests NEW Recommended Fulfilled …" at bounding box center [784, 386] width 1568 height 772
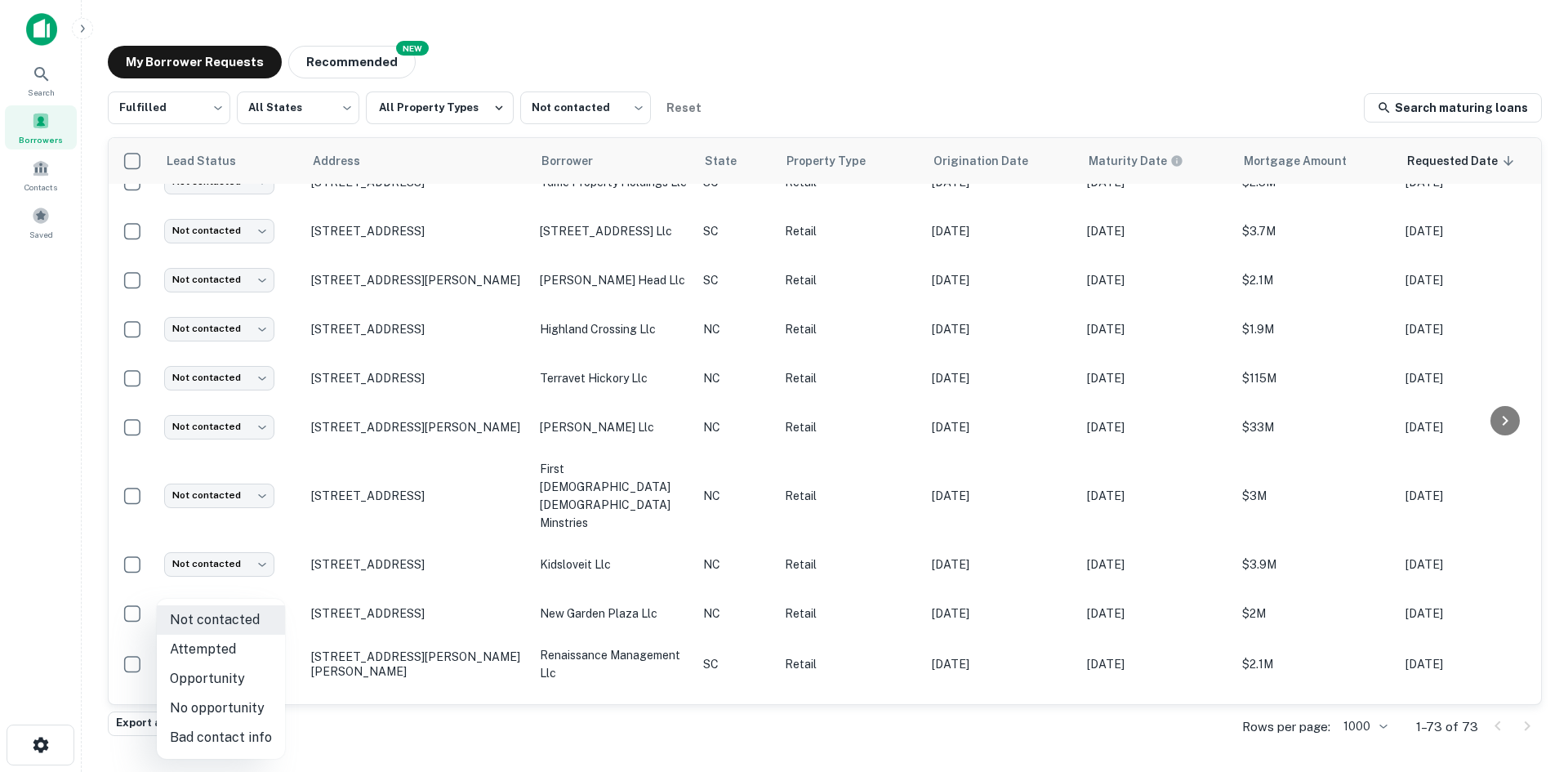
click at [248, 655] on li "Attempted" at bounding box center [220, 649] width 128 height 30
type input "*********"
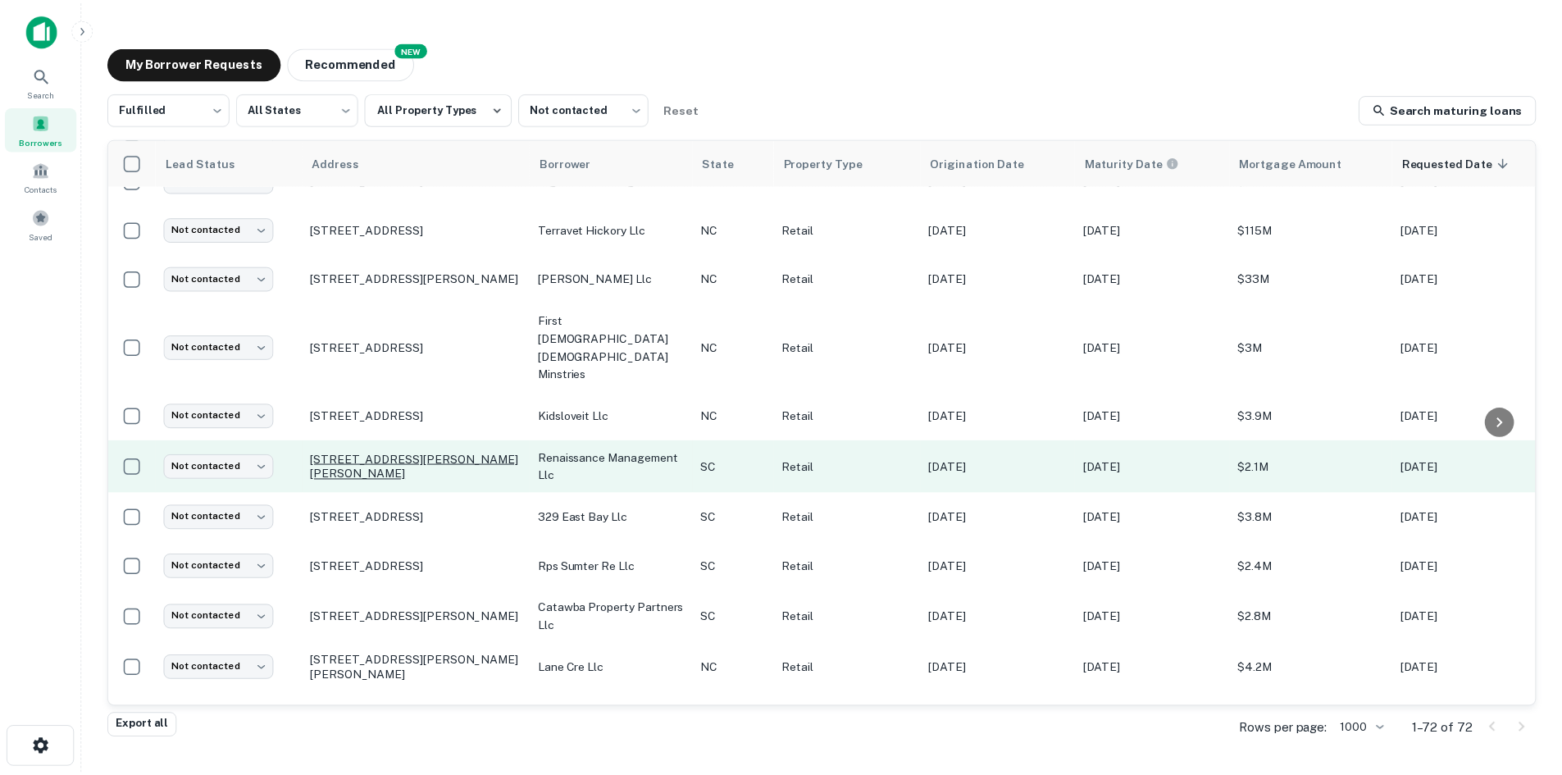
scroll to position [1048, 0]
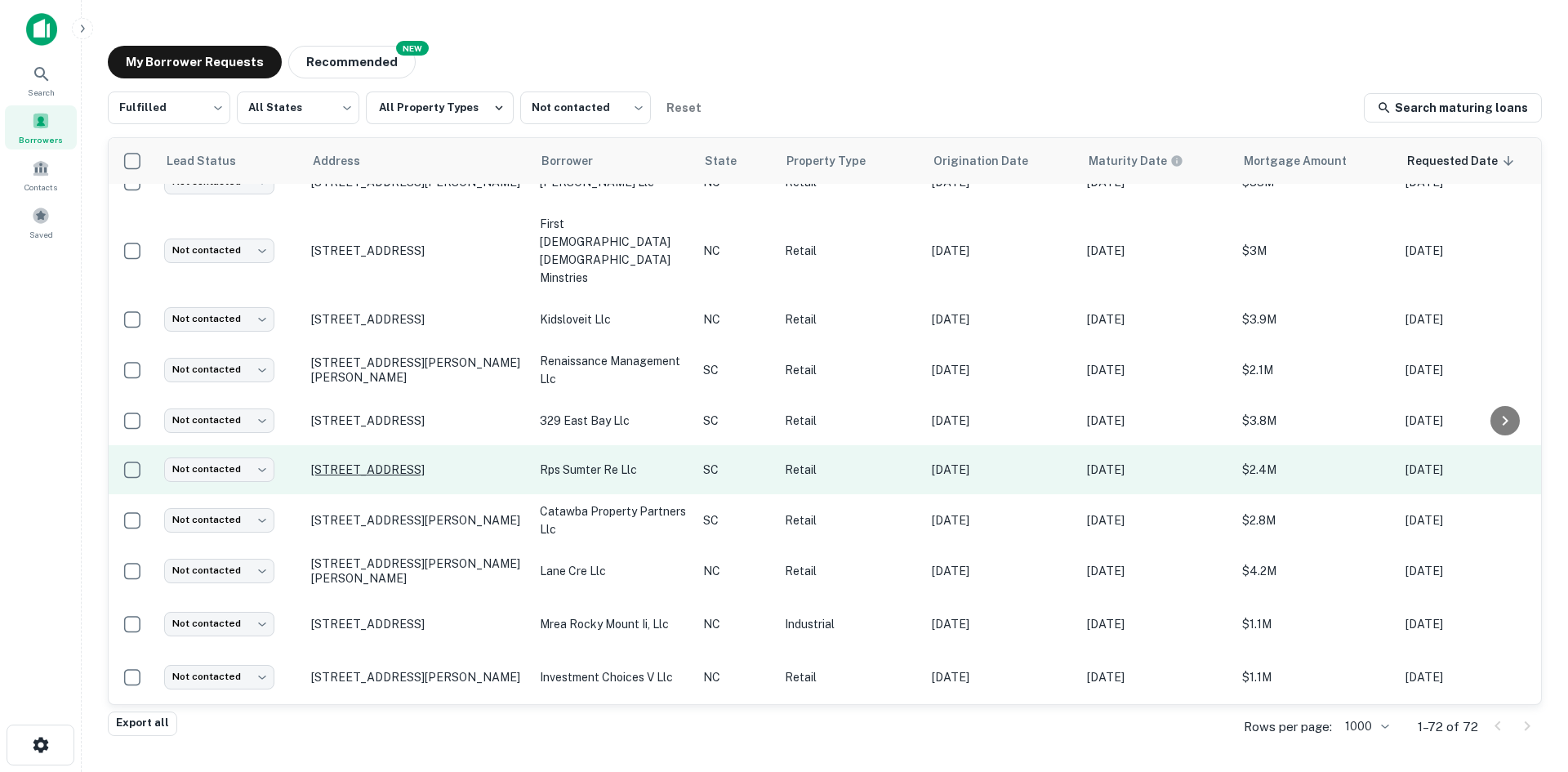
click at [418, 477] on p "[STREET_ADDRESS]" at bounding box center [416, 469] width 212 height 15
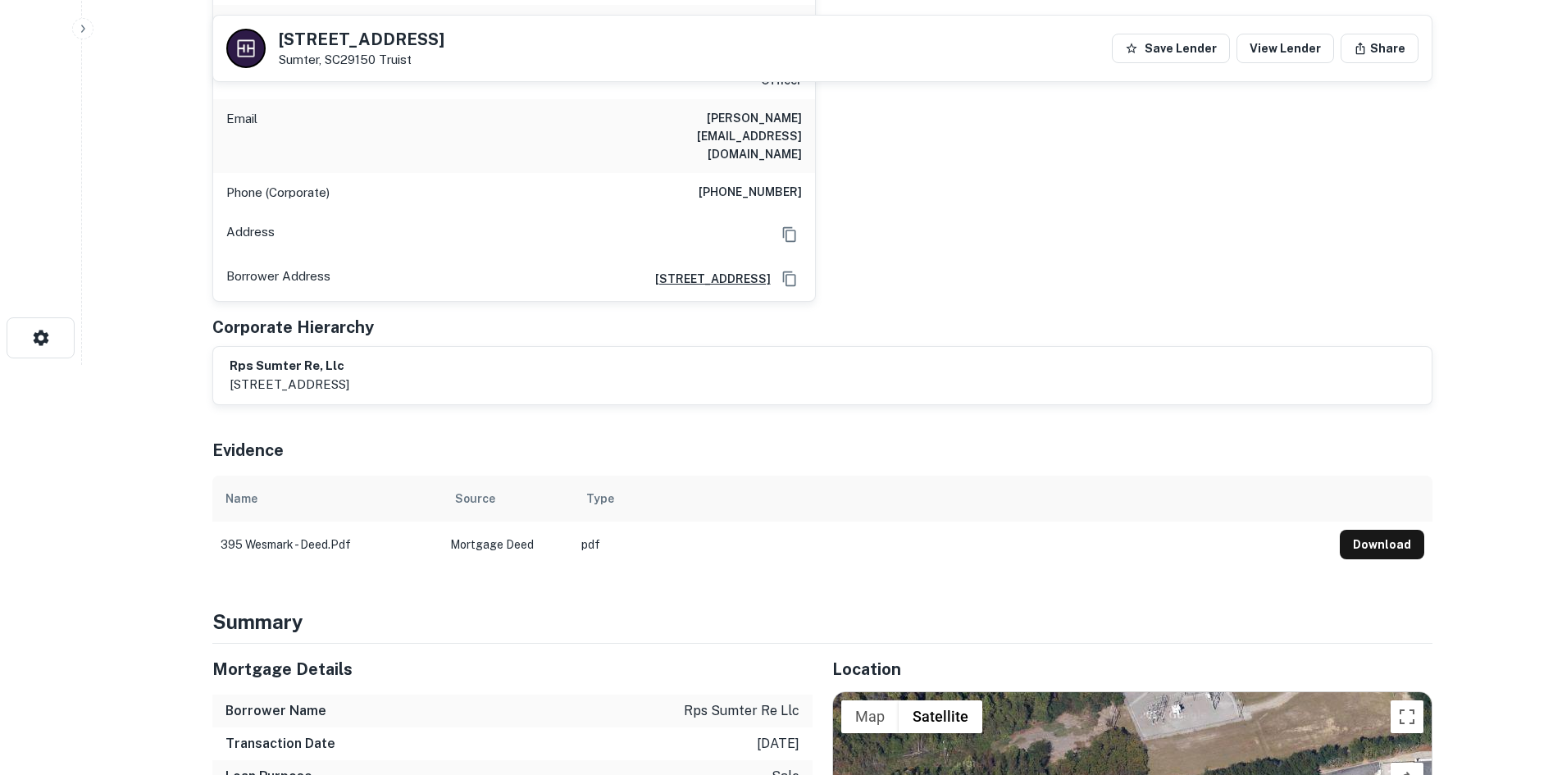
scroll to position [656, 0]
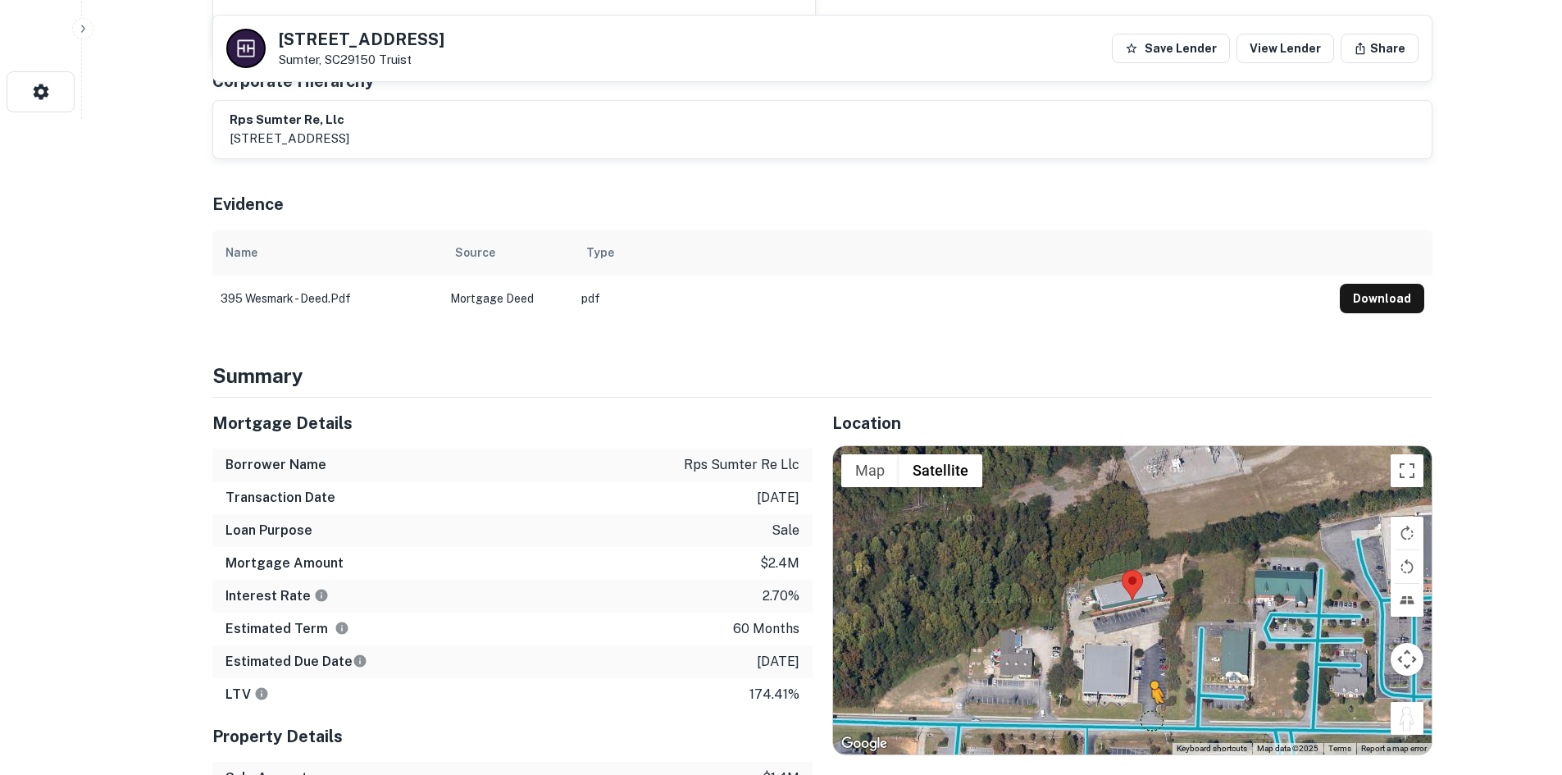
drag, startPoint x: 1393, startPoint y: 663, endPoint x: 1149, endPoint y: 668, distance: 244.5
click at [1149, 668] on div "To activate drag with keyboard, press Alt + Enter. Once in keyboard drag state,…" at bounding box center [1132, 600] width 599 height 308
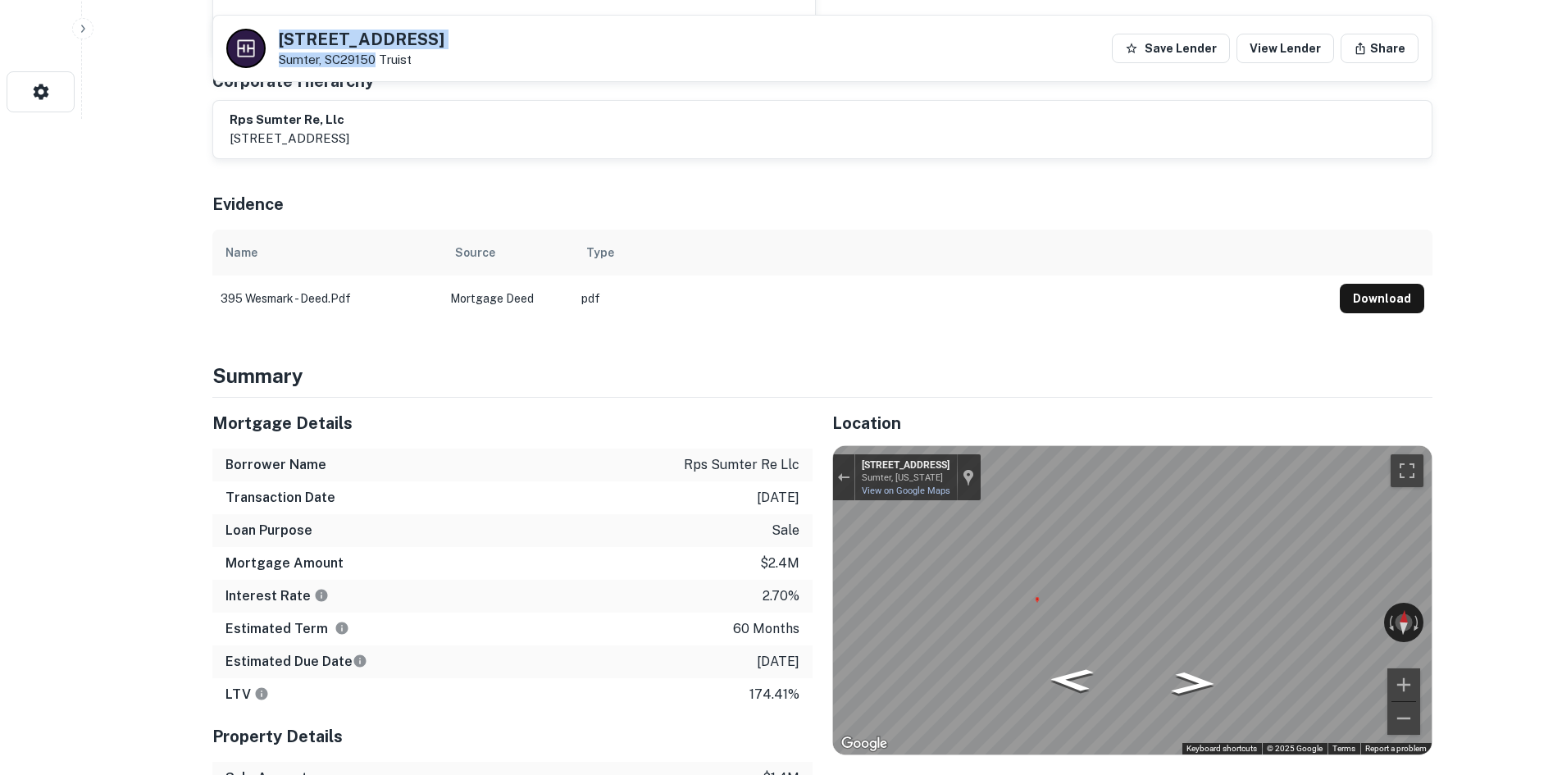
drag, startPoint x: 274, startPoint y: 31, endPoint x: 378, endPoint y: 64, distance: 109.2
click at [378, 64] on div "395 W WESMARK BLVD Sumter, SC29150 Truist" at bounding box center [335, 48] width 218 height 39
copy div "395 W WESMARK BLVD Sumter, SC29150"
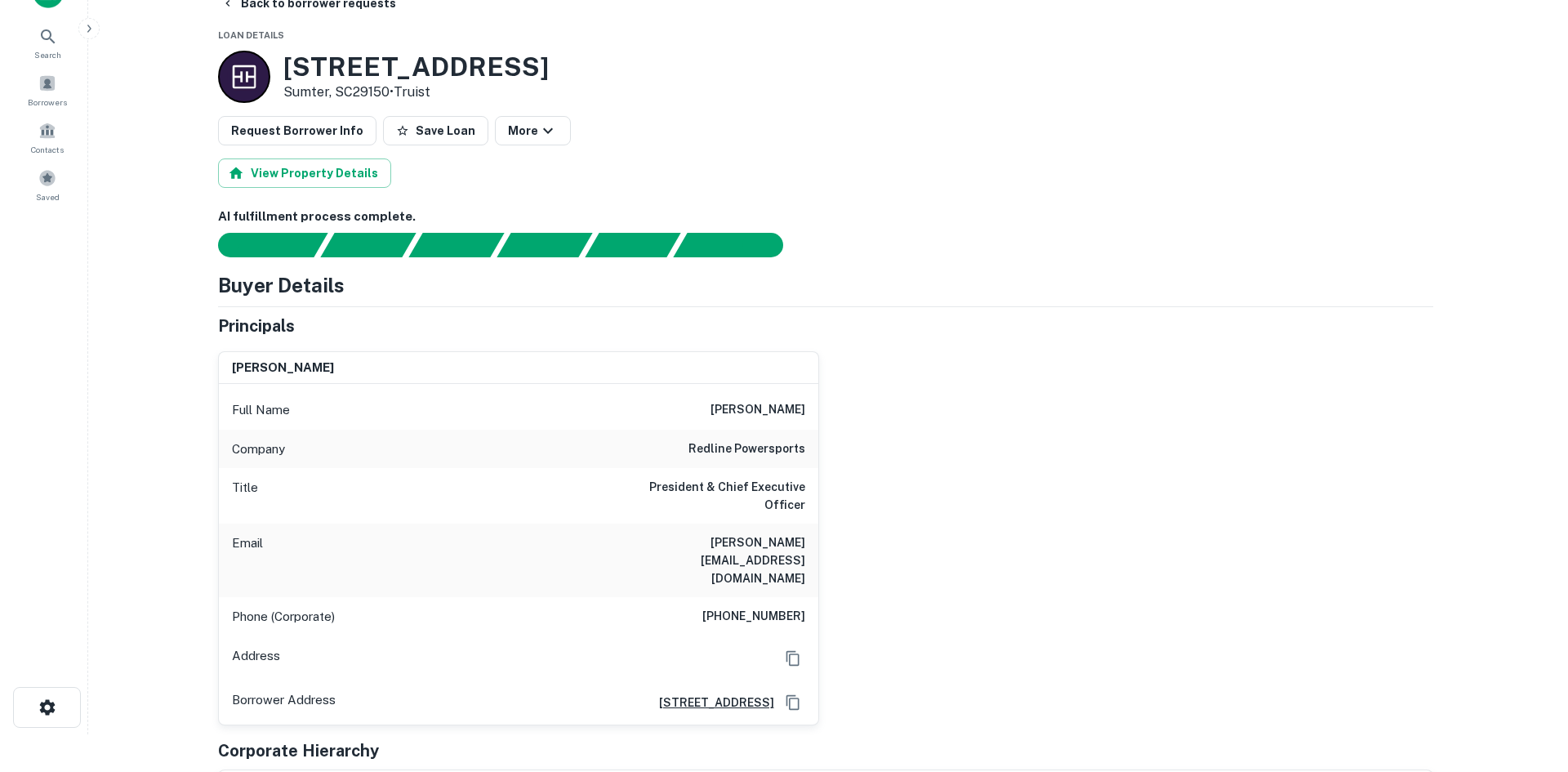
scroll to position [0, 0]
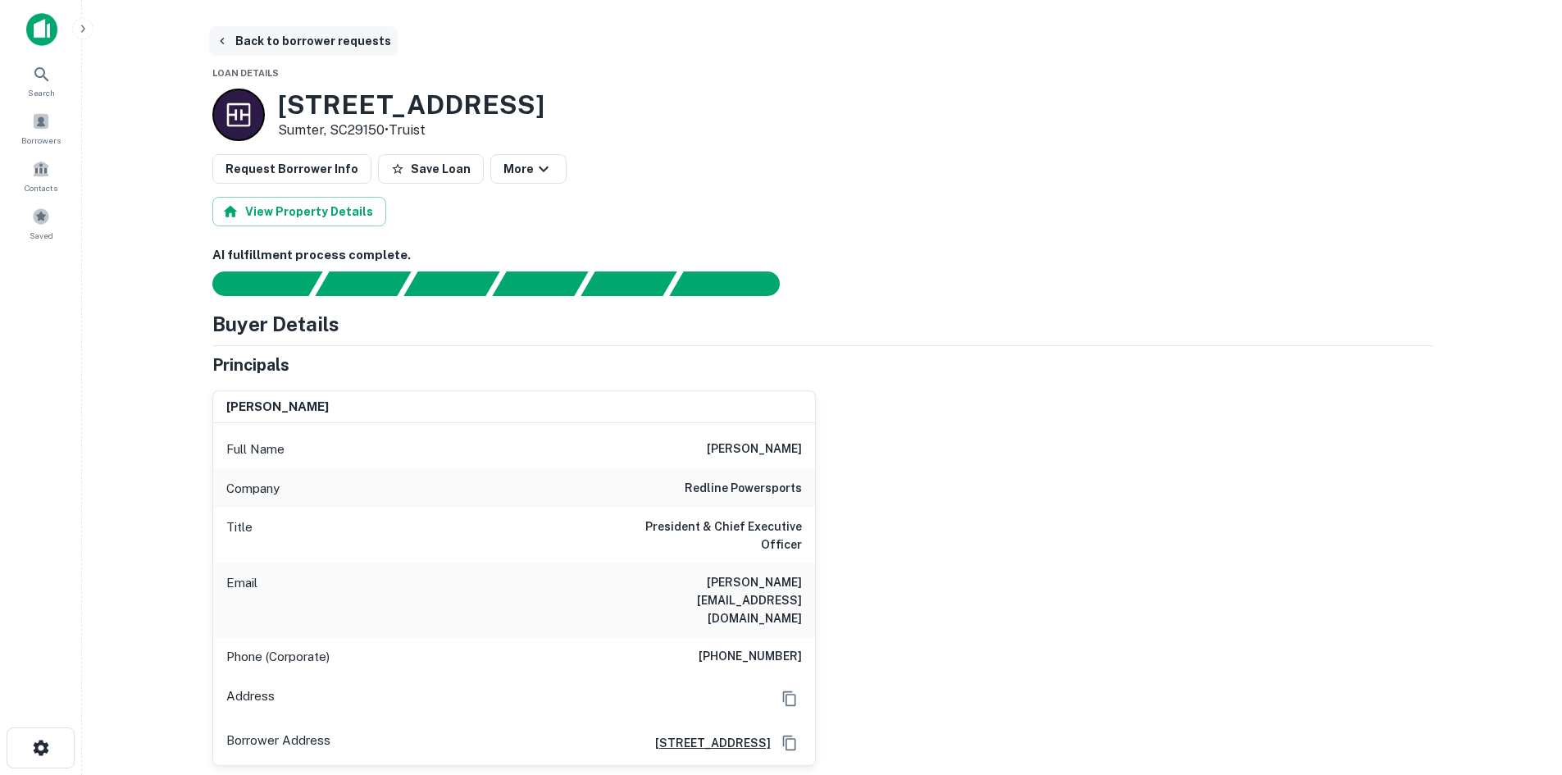
click at [302, 30] on button "Back to borrower requests" at bounding box center [303, 41] width 189 height 30
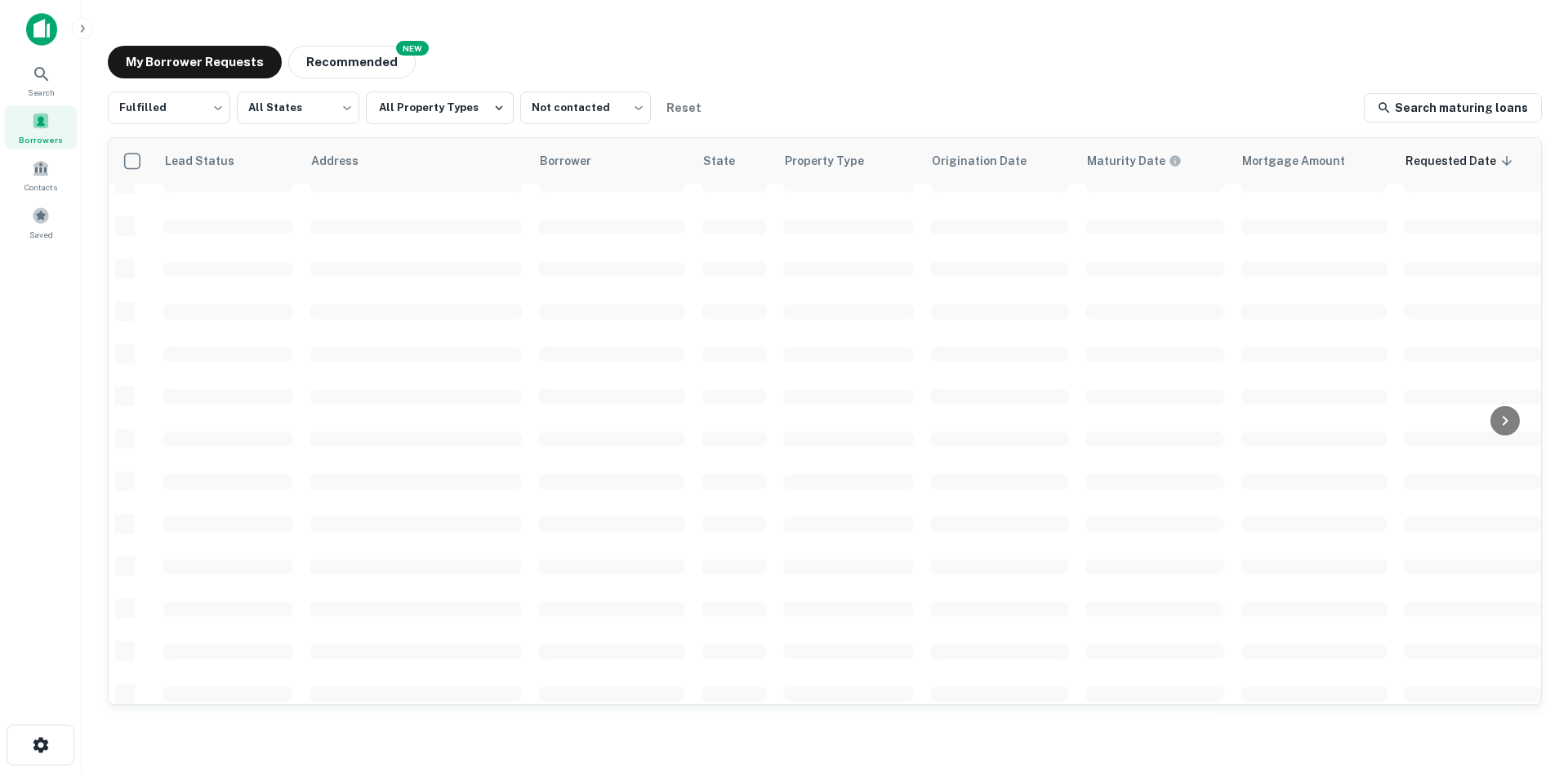
scroll to position [554, 0]
click at [60, 223] on div "Saved" at bounding box center [41, 222] width 72 height 44
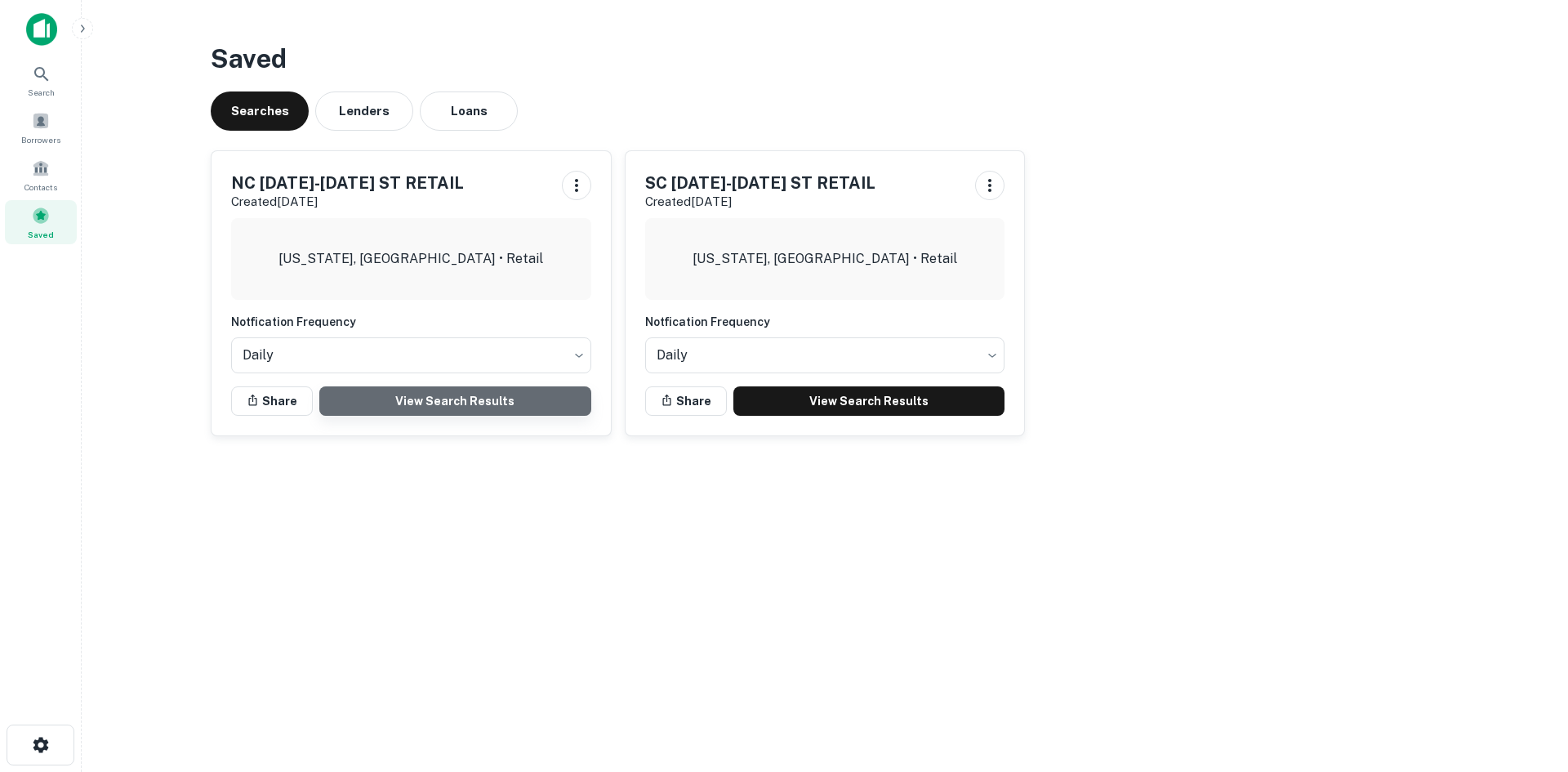
click at [501, 410] on link "View Search Results" at bounding box center [455, 401] width 272 height 30
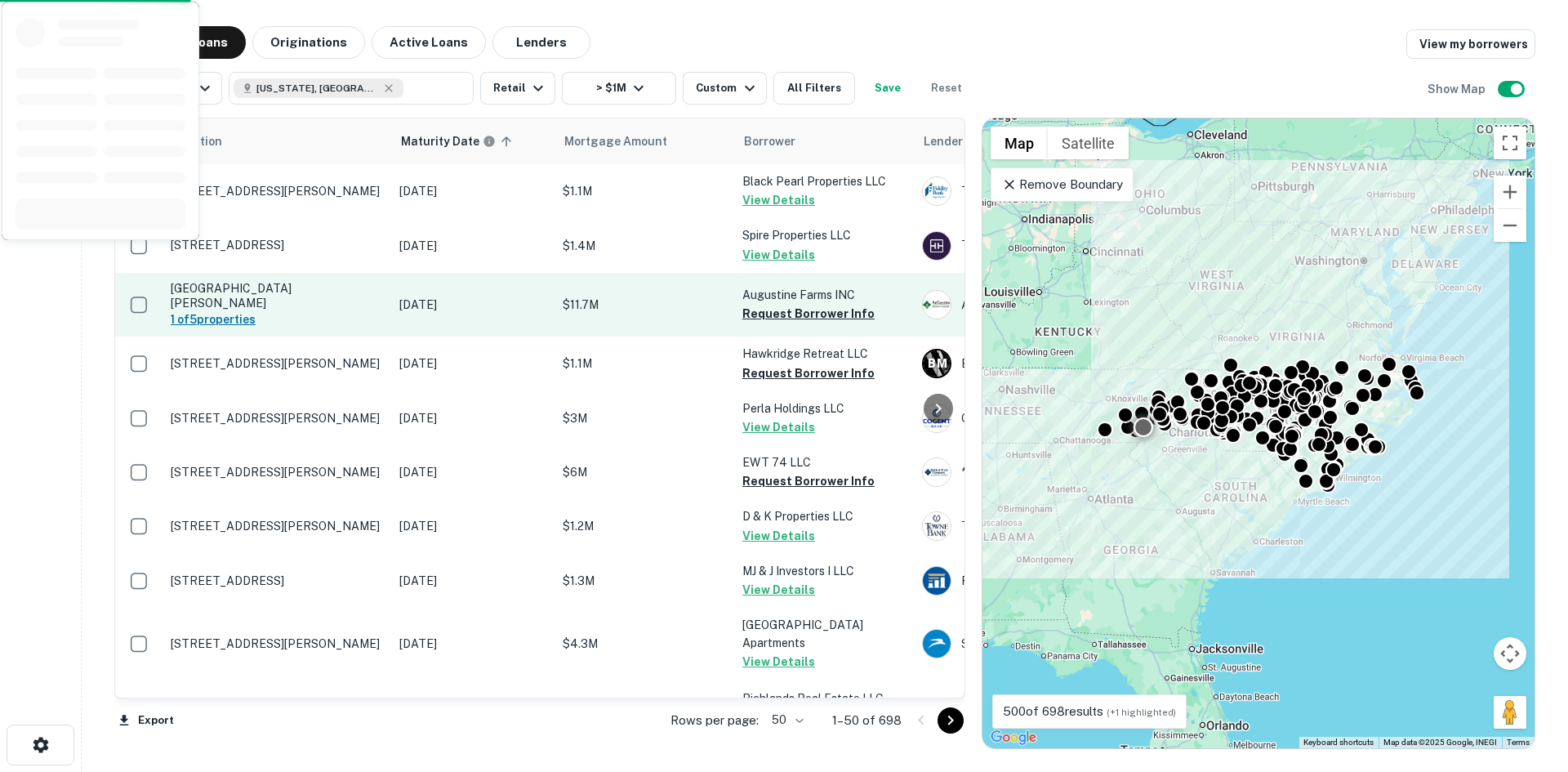
drag, startPoint x: 282, startPoint y: 339, endPoint x: 276, endPoint y: 311, distance: 28.6
click at [282, 339] on td "1035 Toxaway Dr Lake Toxaway, NC28747" at bounding box center [277, 364] width 229 height 54
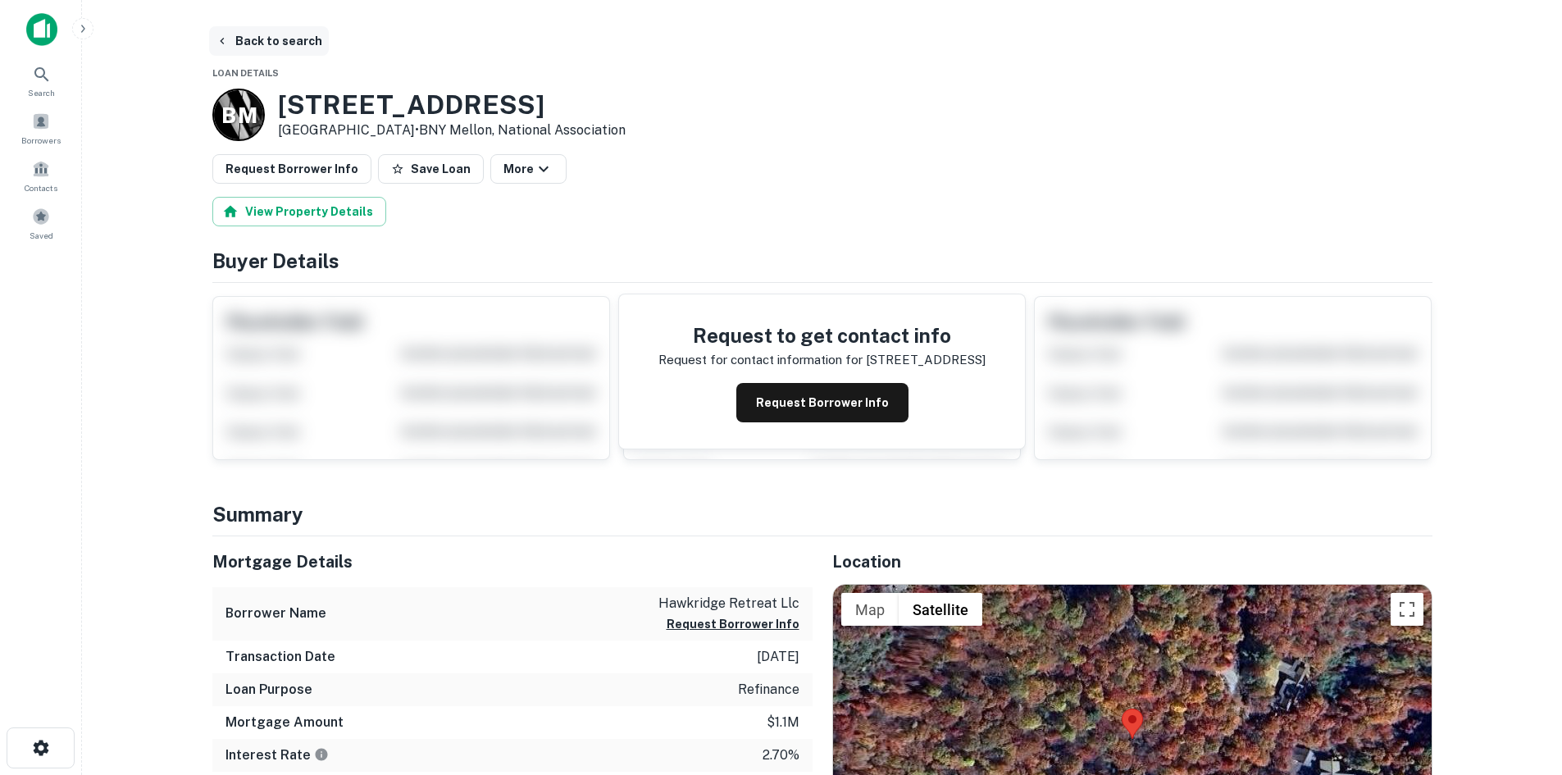
click at [270, 40] on button "Back to search" at bounding box center [269, 41] width 120 height 30
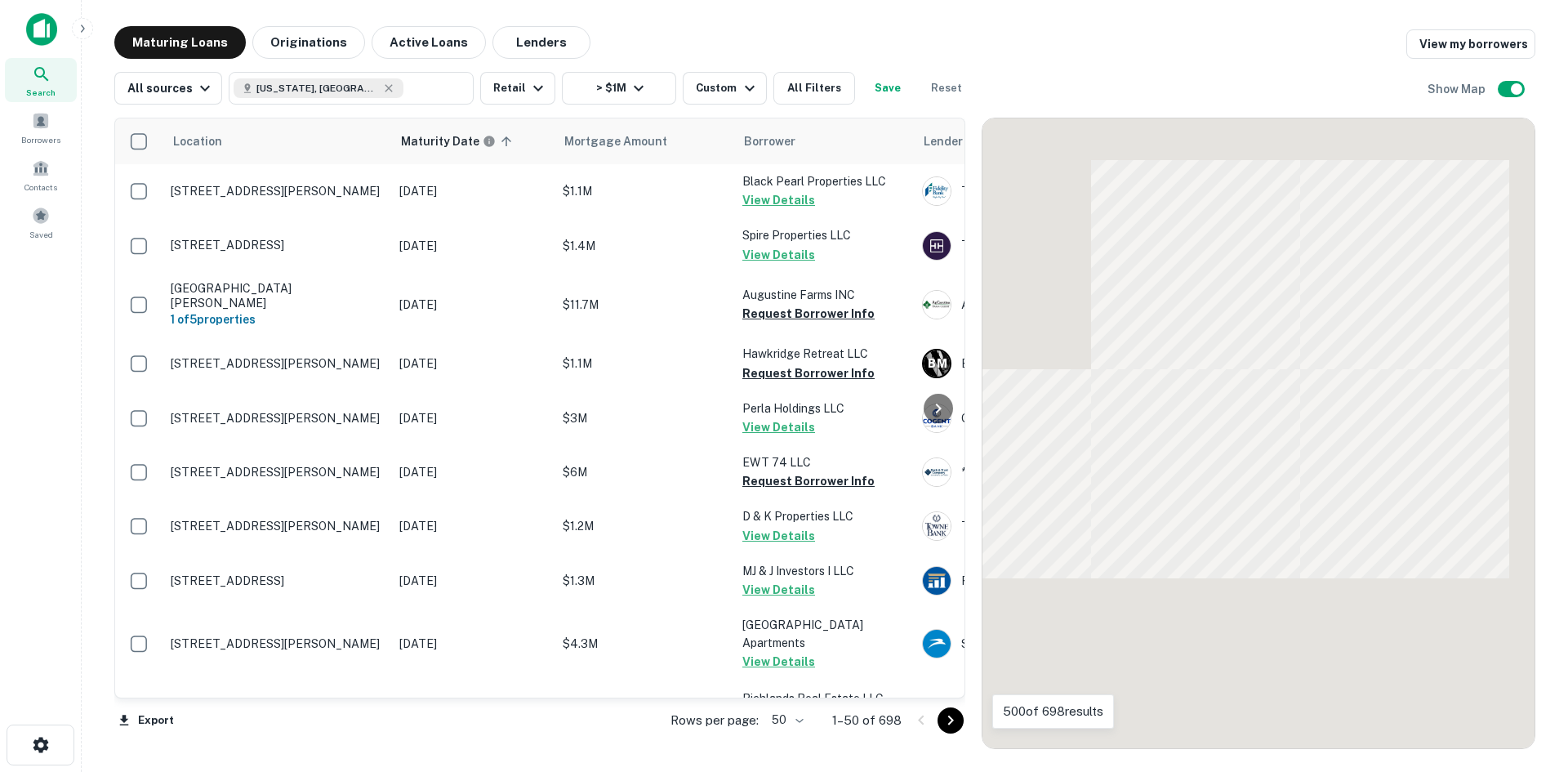
click at [787, 729] on body "Search Borrowers Contacts Saved Maturing Loans Originations Active Loans Lender…" at bounding box center [784, 386] width 1568 height 772
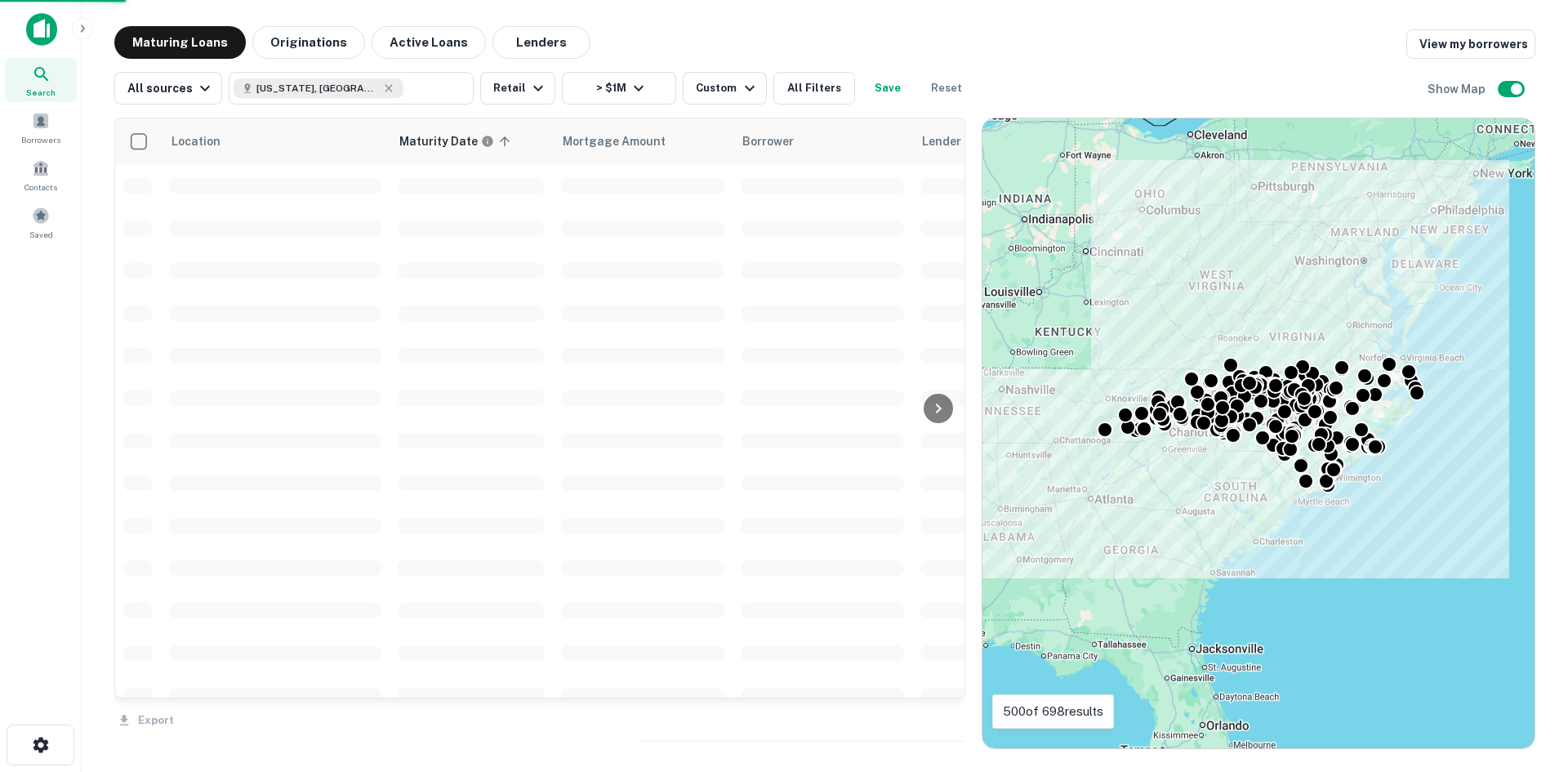
click at [791, 734] on div "Location Maturity Date sorted ascending Mortgage Amount Borrower Lender Purpose…" at bounding box center [540, 433] width 851 height 632
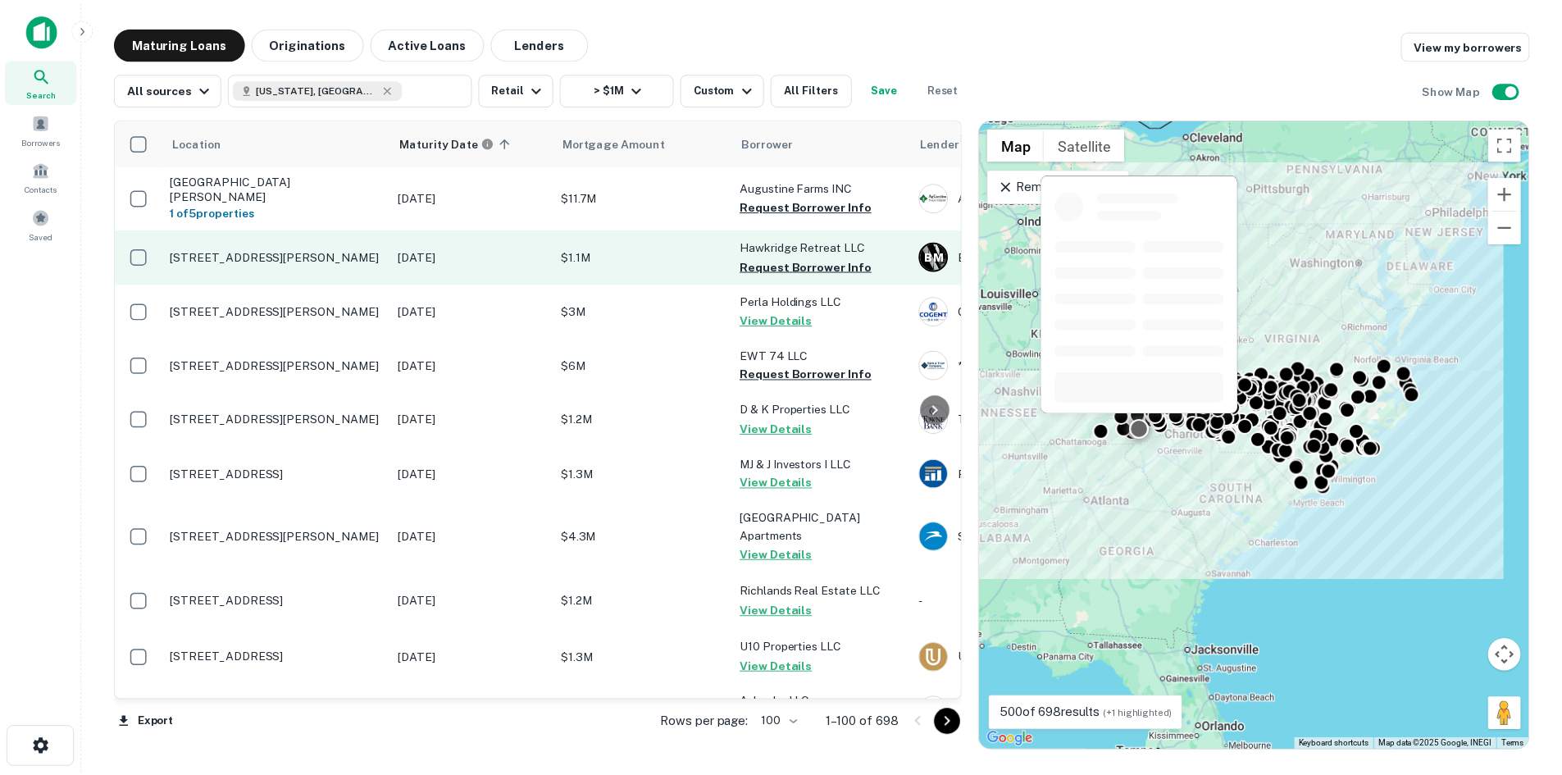
scroll to position [164, 0]
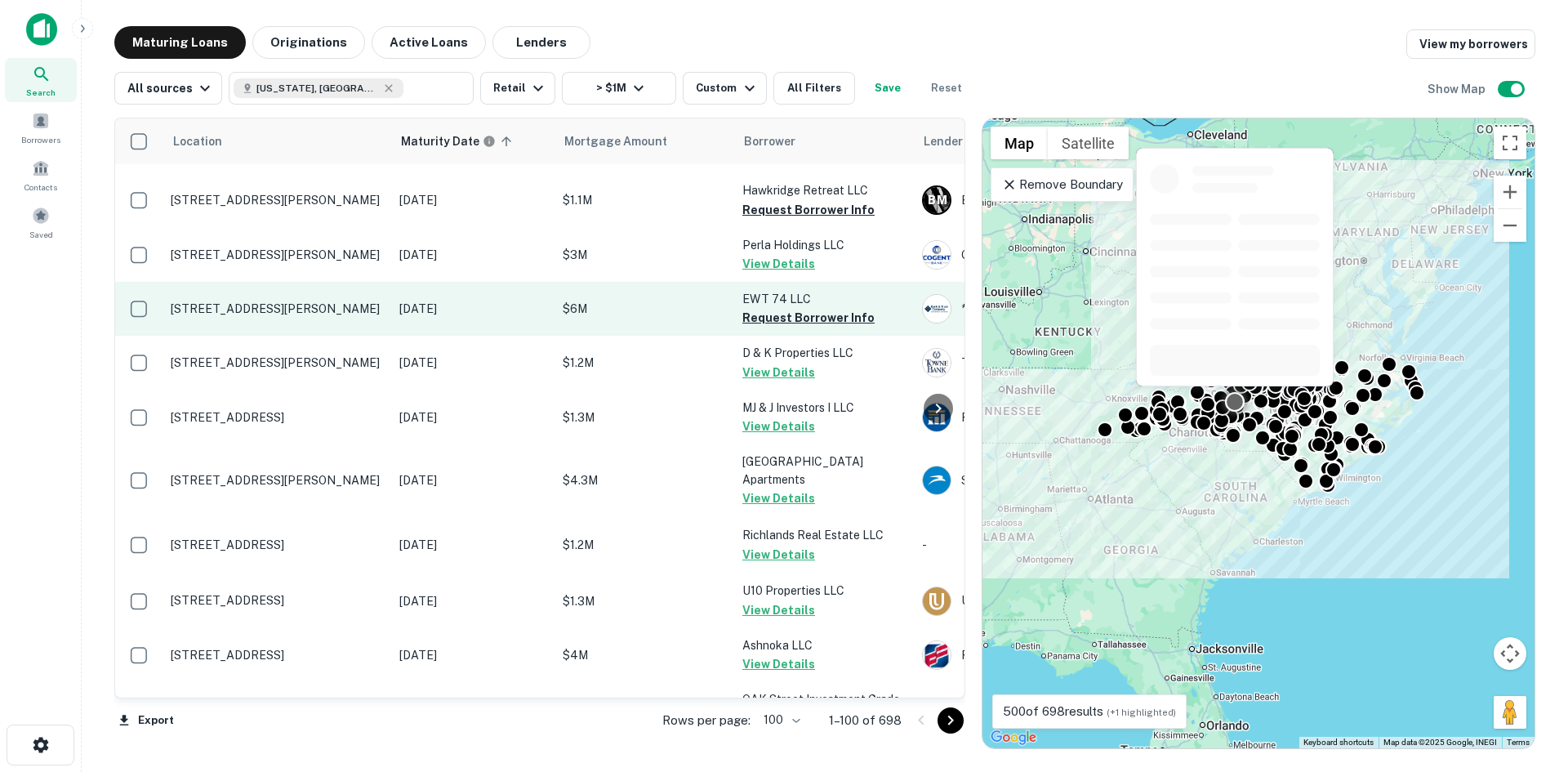
click at [262, 302] on p "2205 Woodleaf Rd Salisbury, NC28147" at bounding box center [276, 309] width 212 height 15
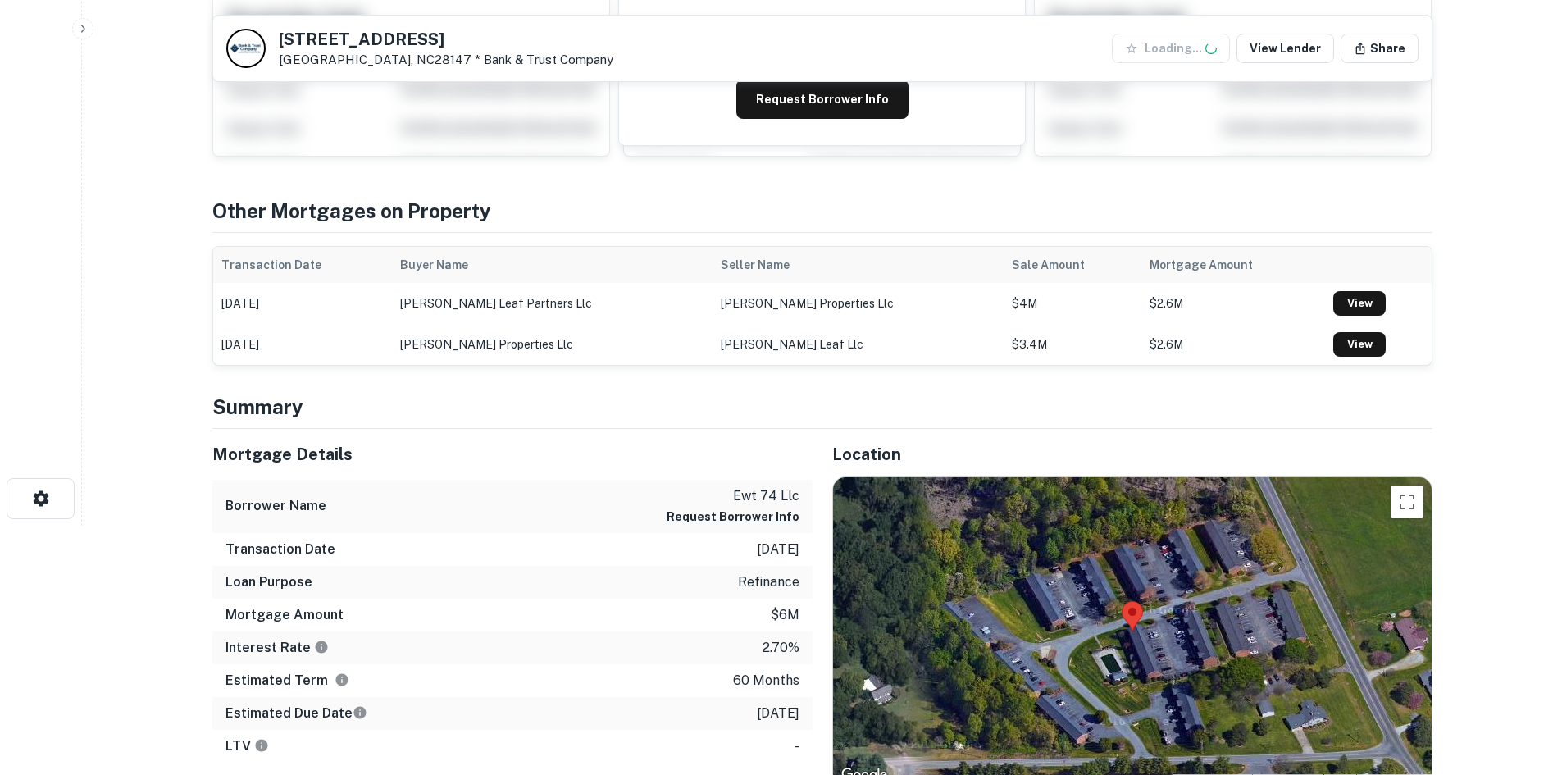
scroll to position [492, 0]
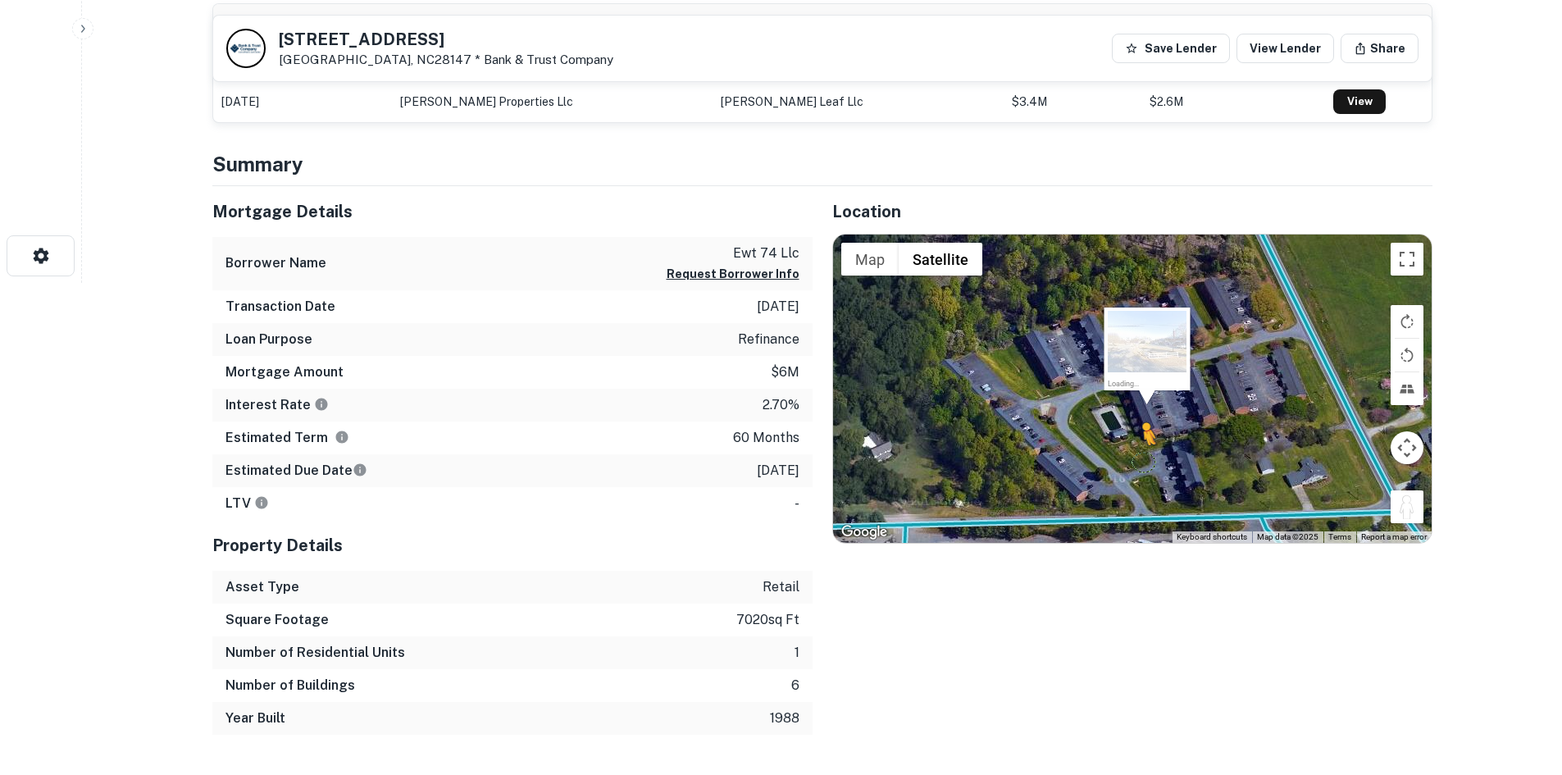
drag, startPoint x: 1406, startPoint y: 516, endPoint x: 1067, endPoint y: 372, distance: 367.9
click at [1067, 375] on div "To activate drag with keyboard, press Alt + Enter. Once in keyboard drag state,…" at bounding box center [1132, 389] width 599 height 308
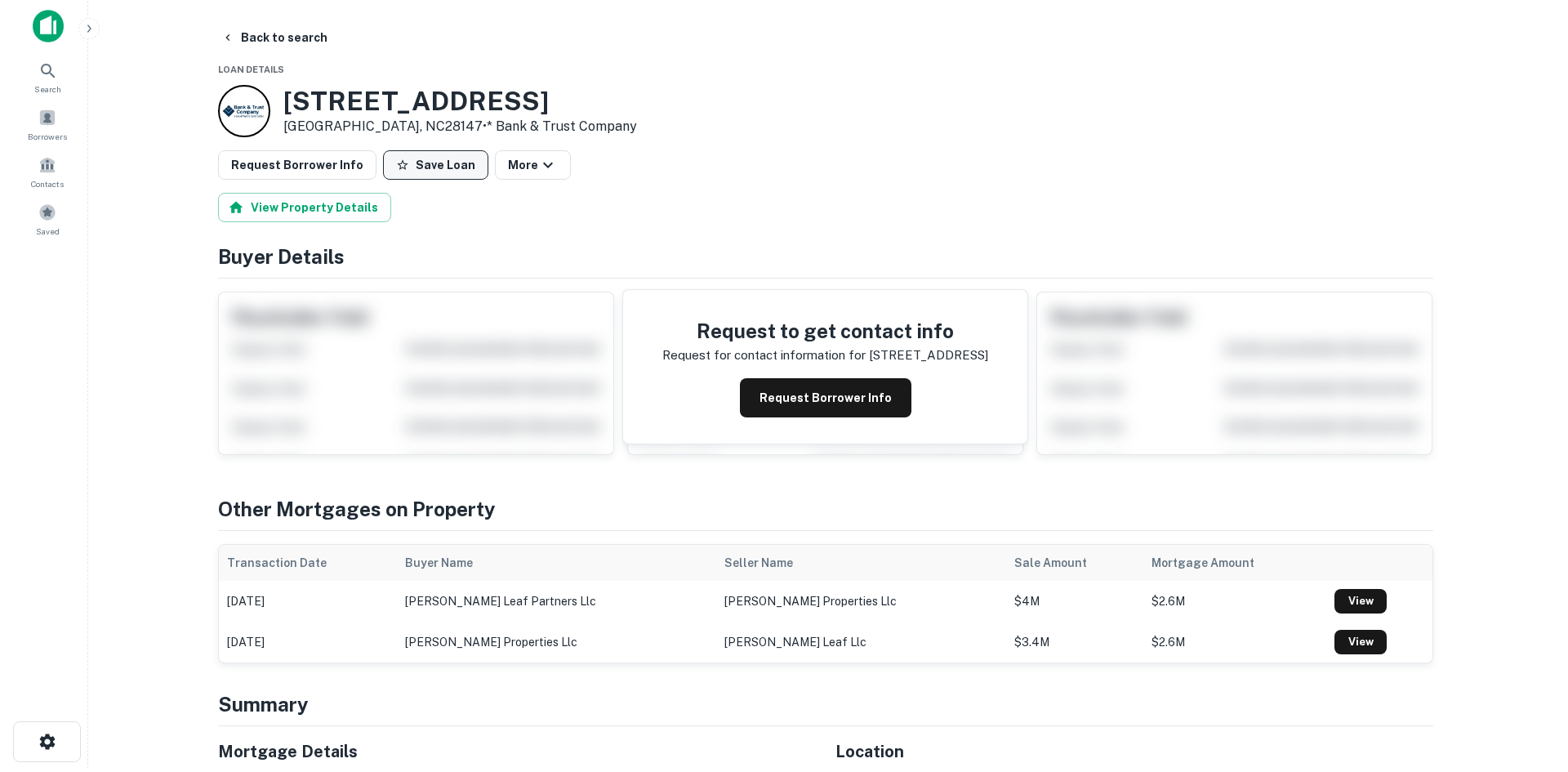
scroll to position [0, 0]
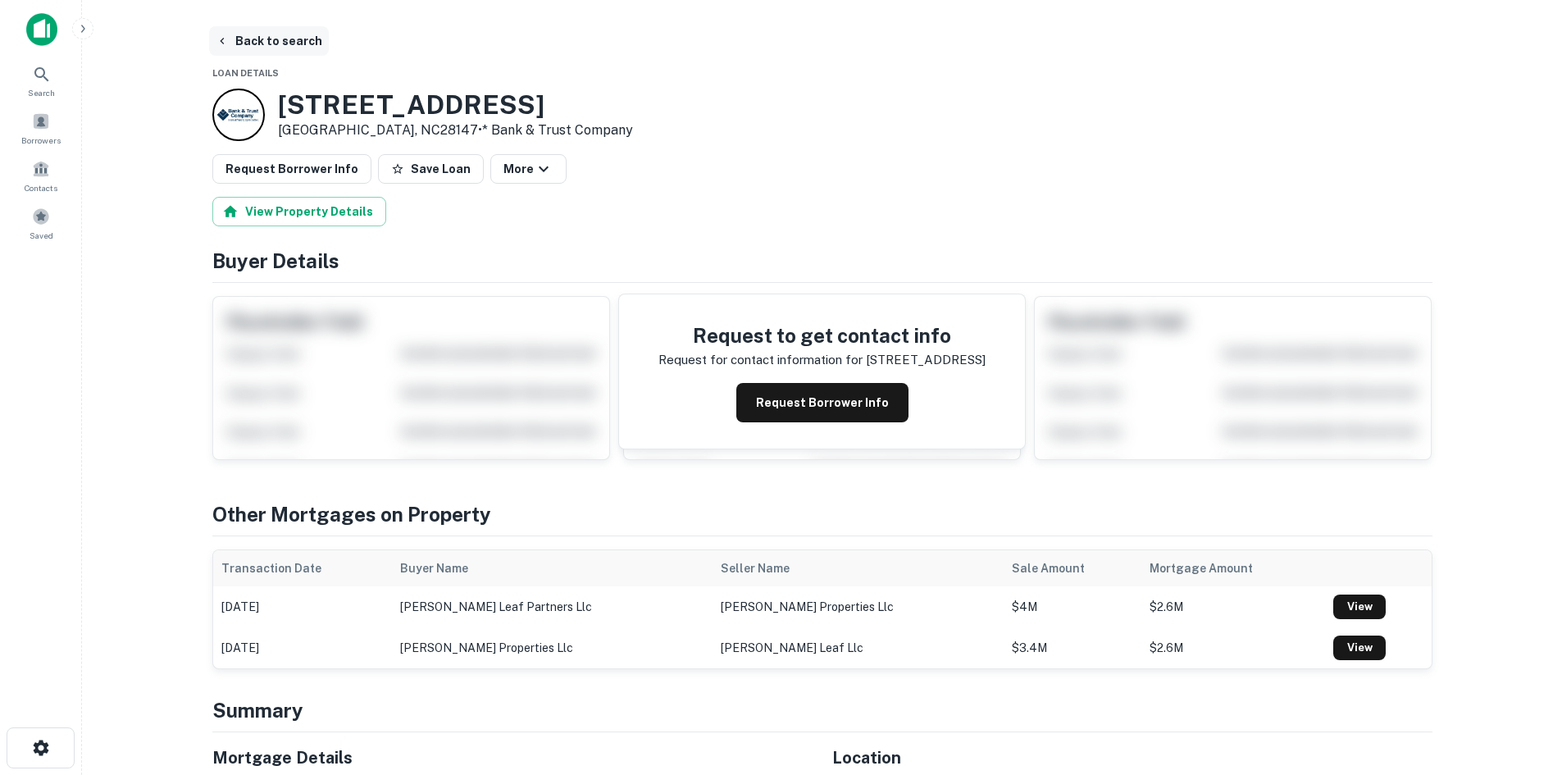
click at [280, 33] on button "Back to search" at bounding box center [269, 41] width 120 height 30
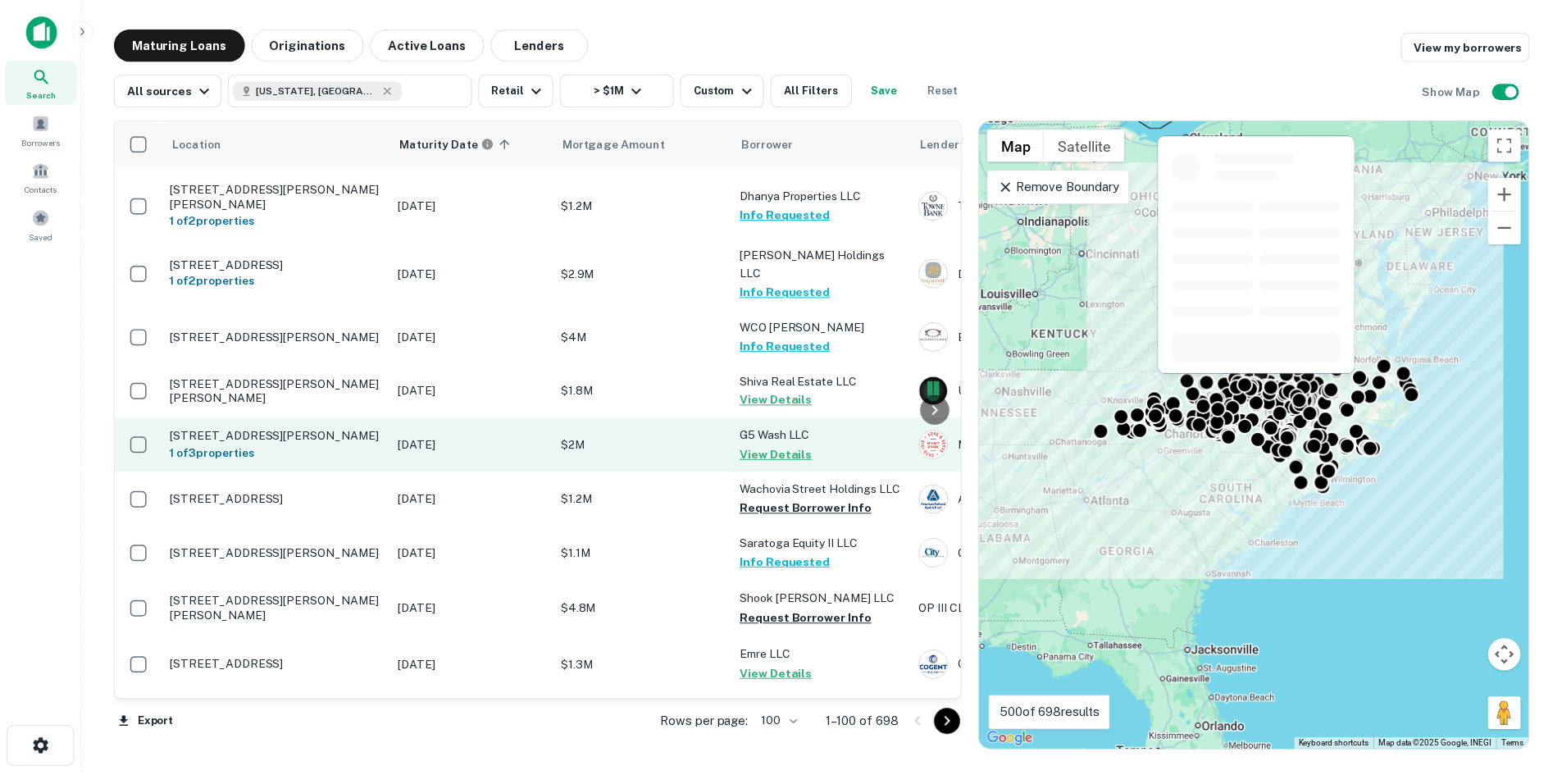
scroll to position [1312, 0]
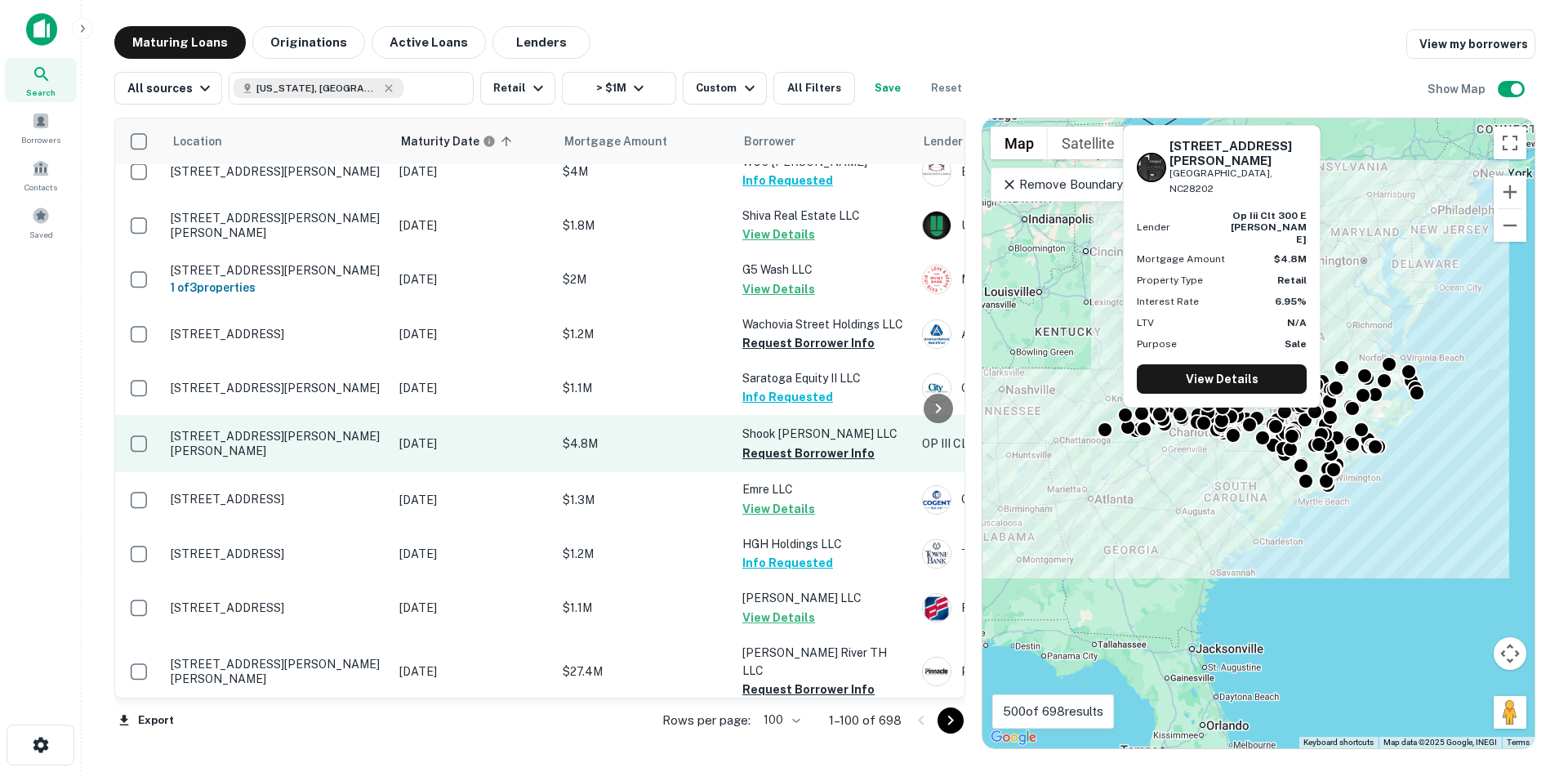
click at [321, 429] on p "[STREET_ADDRESS][PERSON_NAME][PERSON_NAME]" at bounding box center [276, 444] width 212 height 30
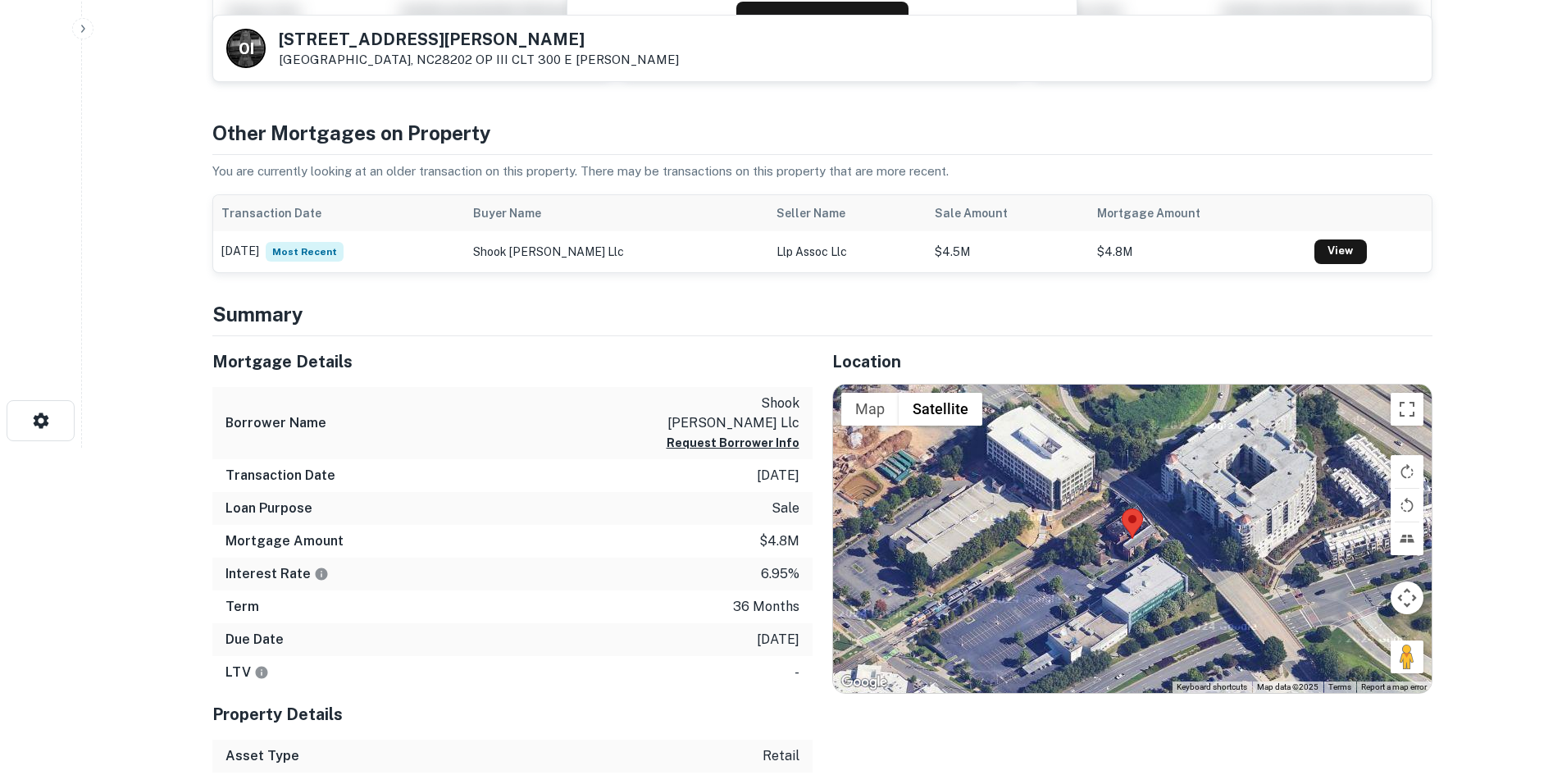
scroll to position [328, 0]
drag, startPoint x: 1402, startPoint y: 654, endPoint x: 1226, endPoint y: 572, distance: 193.7
click at [1226, 572] on div "Map Terrain Satellite Labels Keyboard shortcuts Map Data Map data ©2025 Map dat…" at bounding box center [1132, 538] width 599 height 308
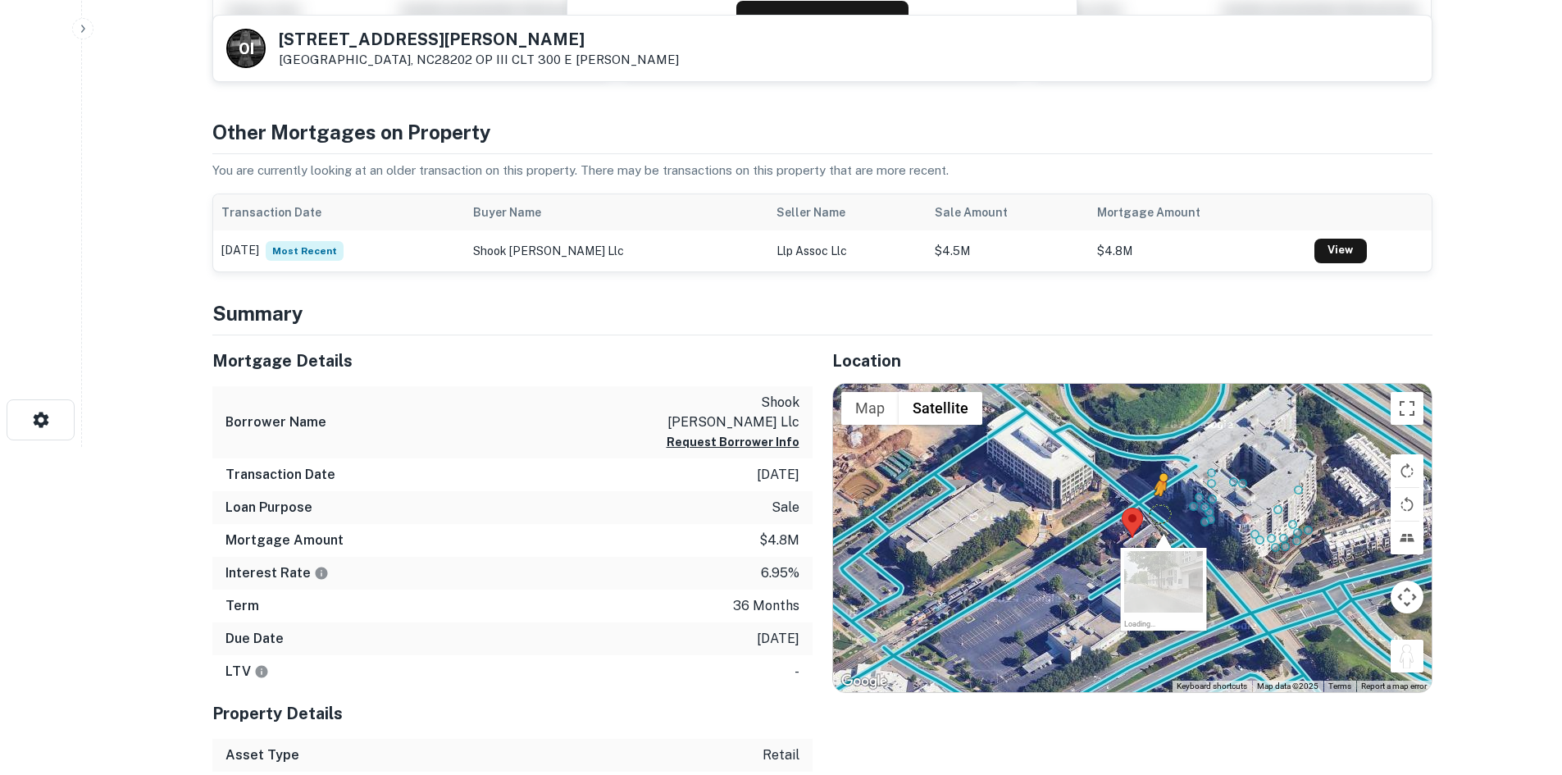
drag, startPoint x: 1413, startPoint y: 648, endPoint x: 1154, endPoint y: 508, distance: 294.7
click at [1154, 508] on div "To activate drag with keyboard, press Alt + Enter. Once in keyboard drag state,…" at bounding box center [1132, 538] width 599 height 308
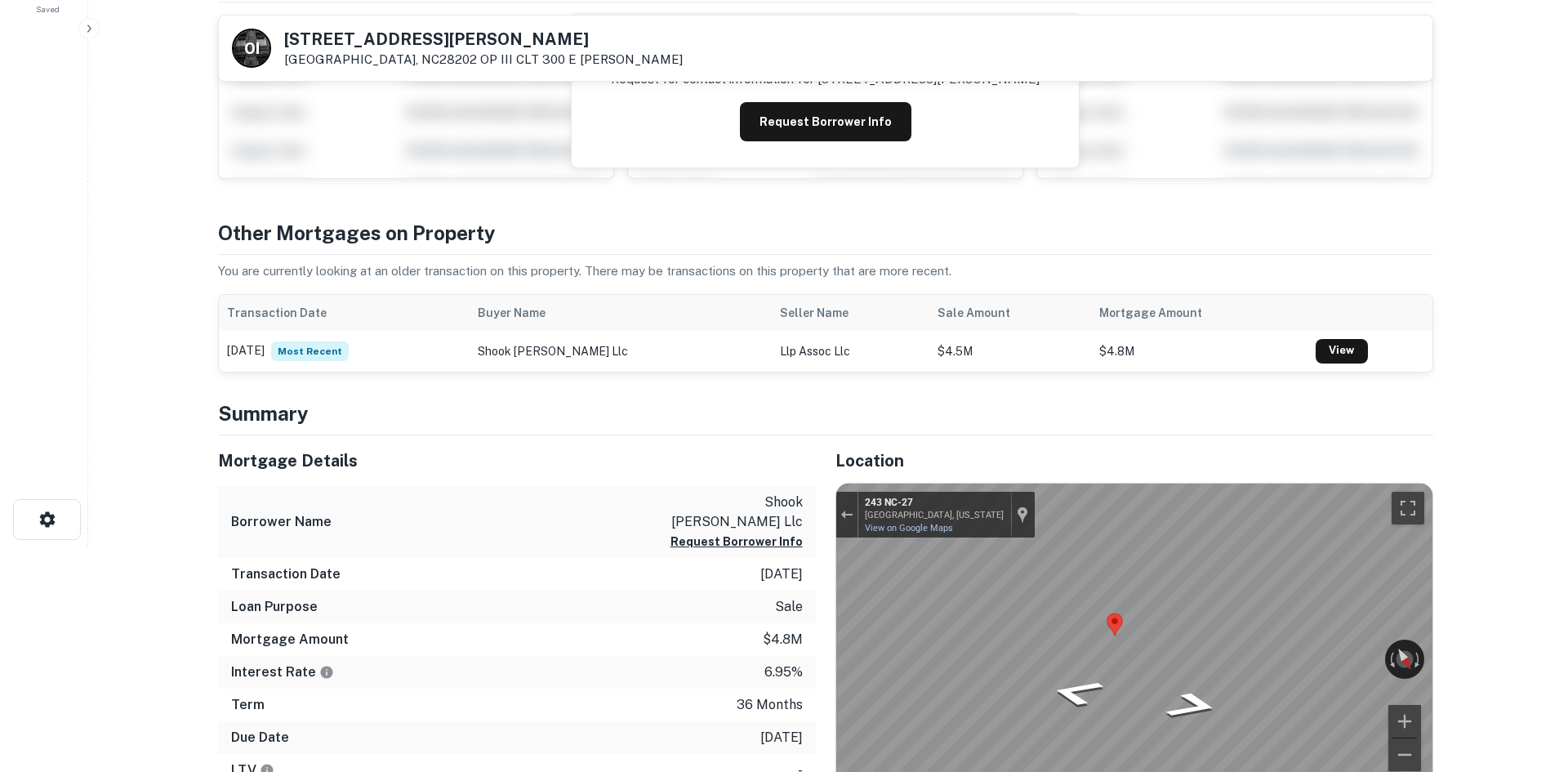
scroll to position [0, 0]
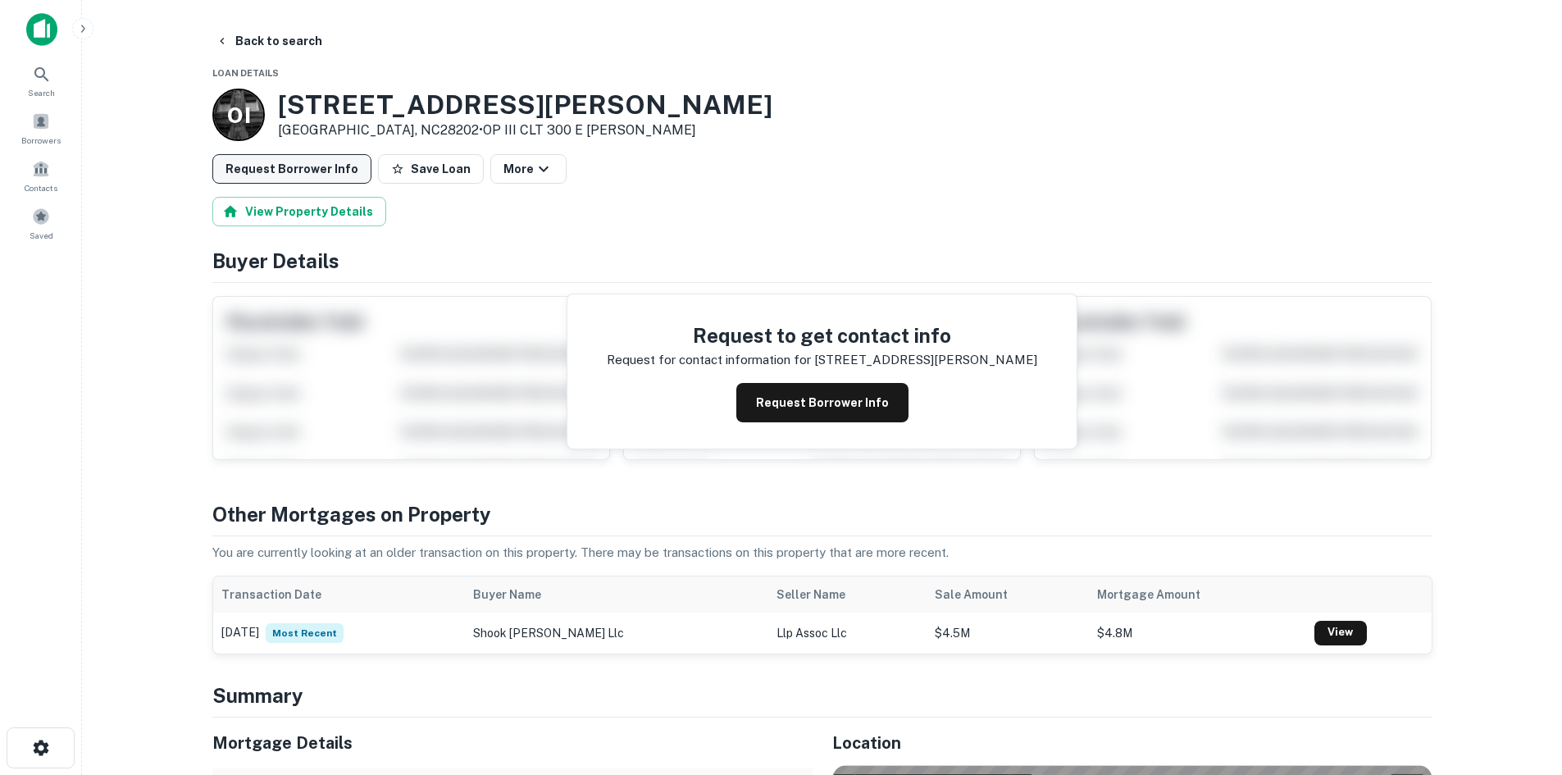
click at [278, 175] on button "Request Borrower Info" at bounding box center [291, 169] width 159 height 30
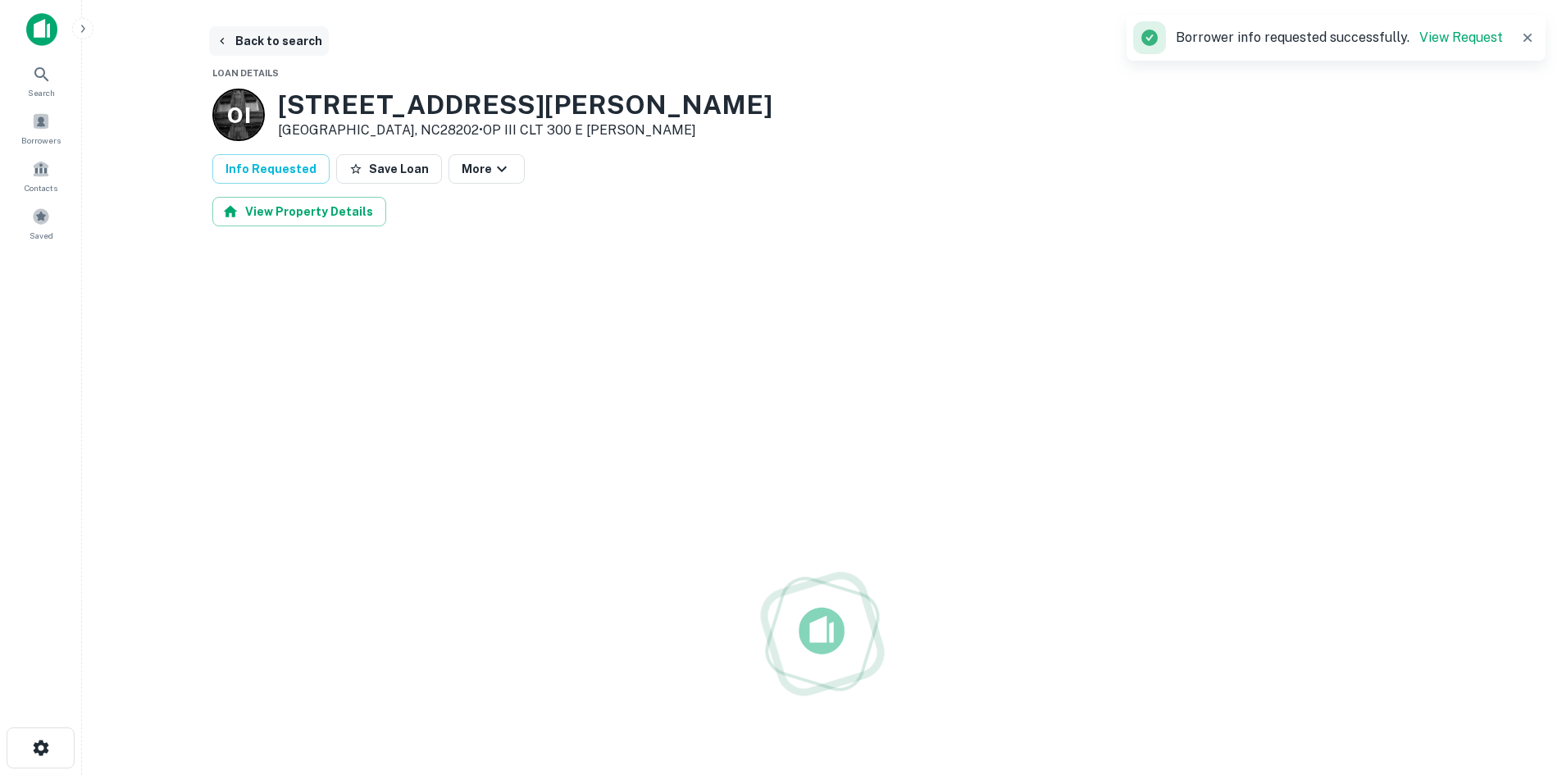
click at [306, 41] on button "Back to search" at bounding box center [269, 41] width 120 height 30
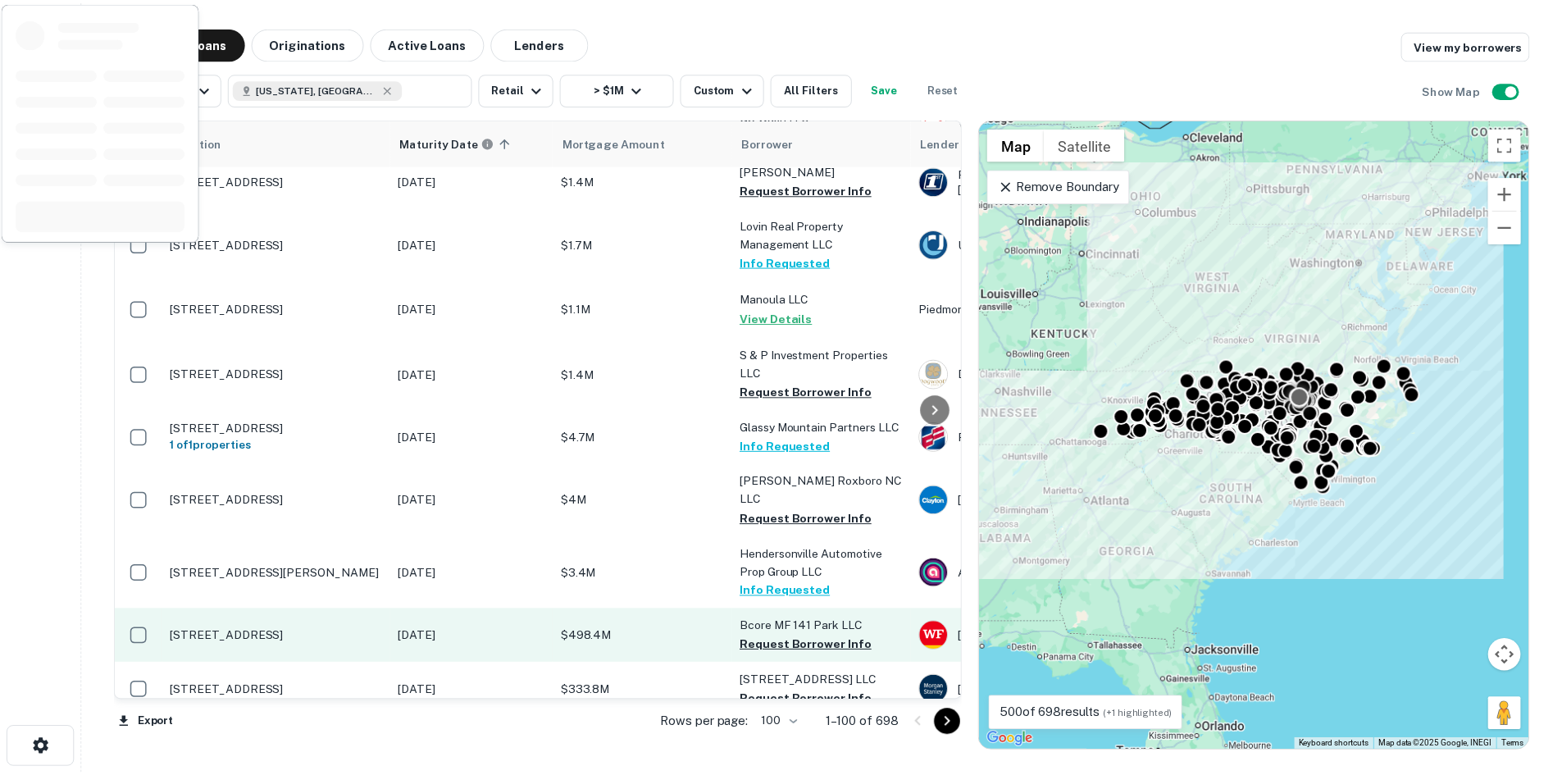
scroll to position [2132, 0]
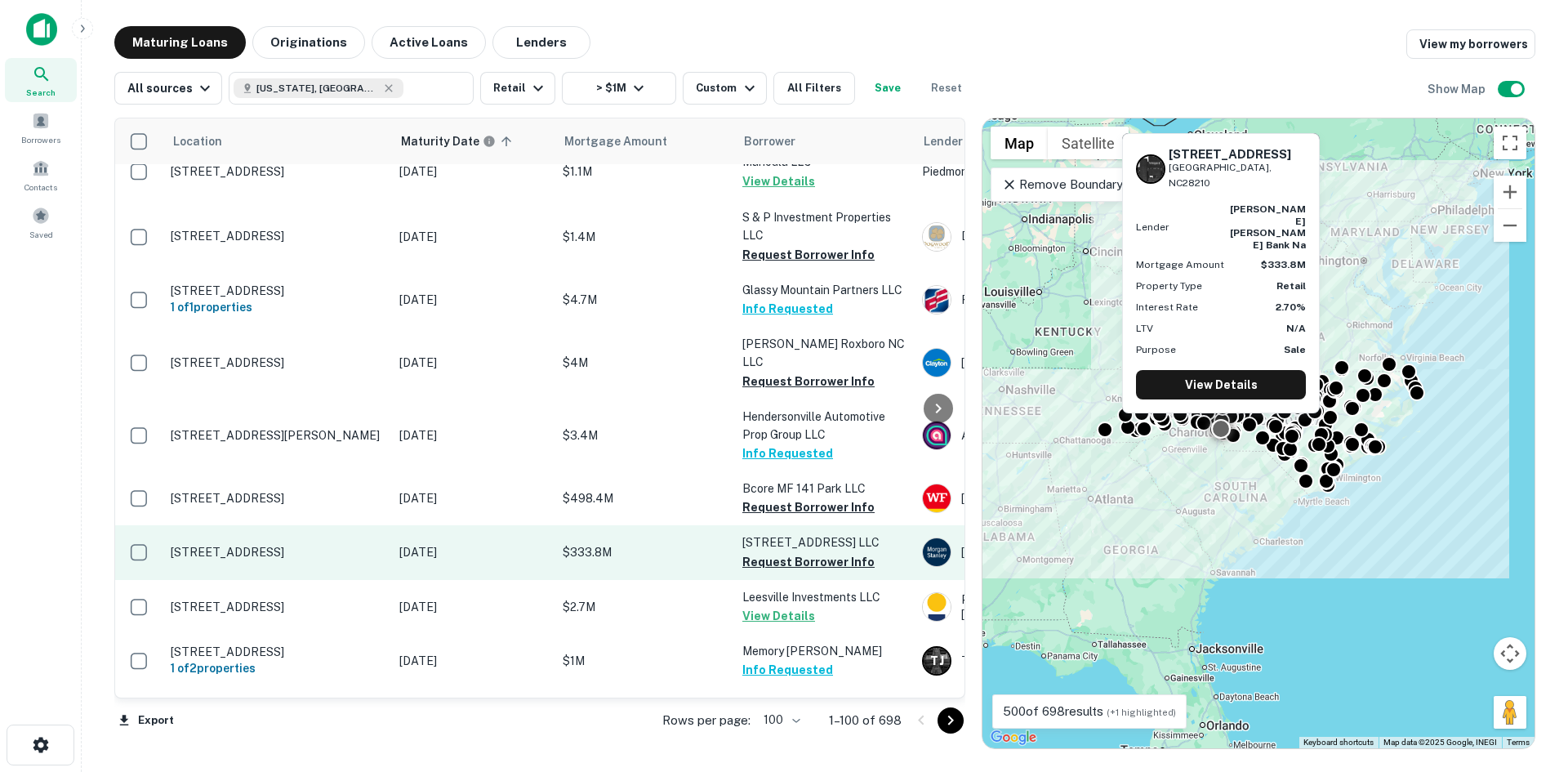
click at [308, 545] on p "10512 Park Rd Charlotte, NC28210" at bounding box center [276, 552] width 212 height 15
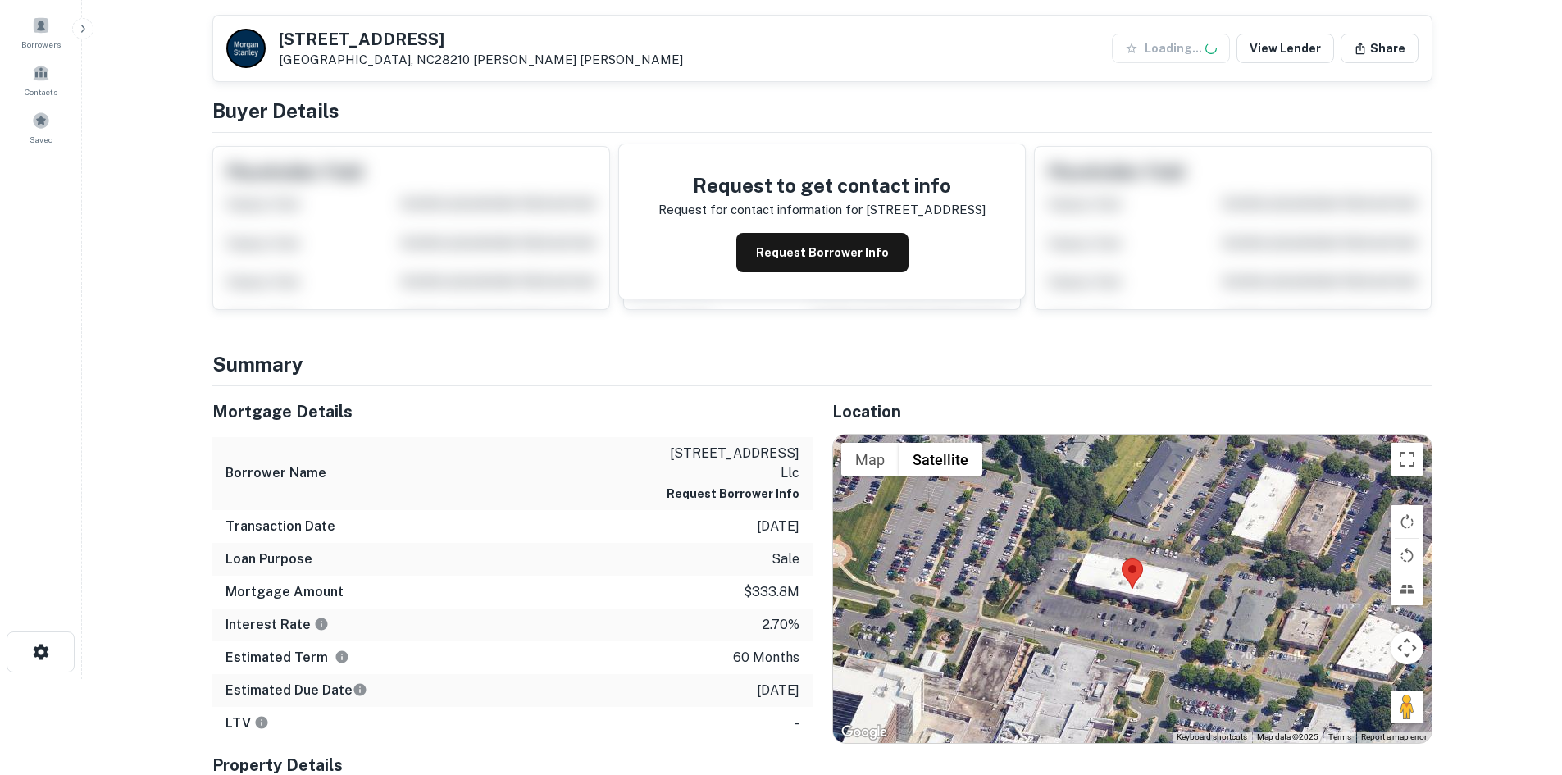
scroll to position [246, 0]
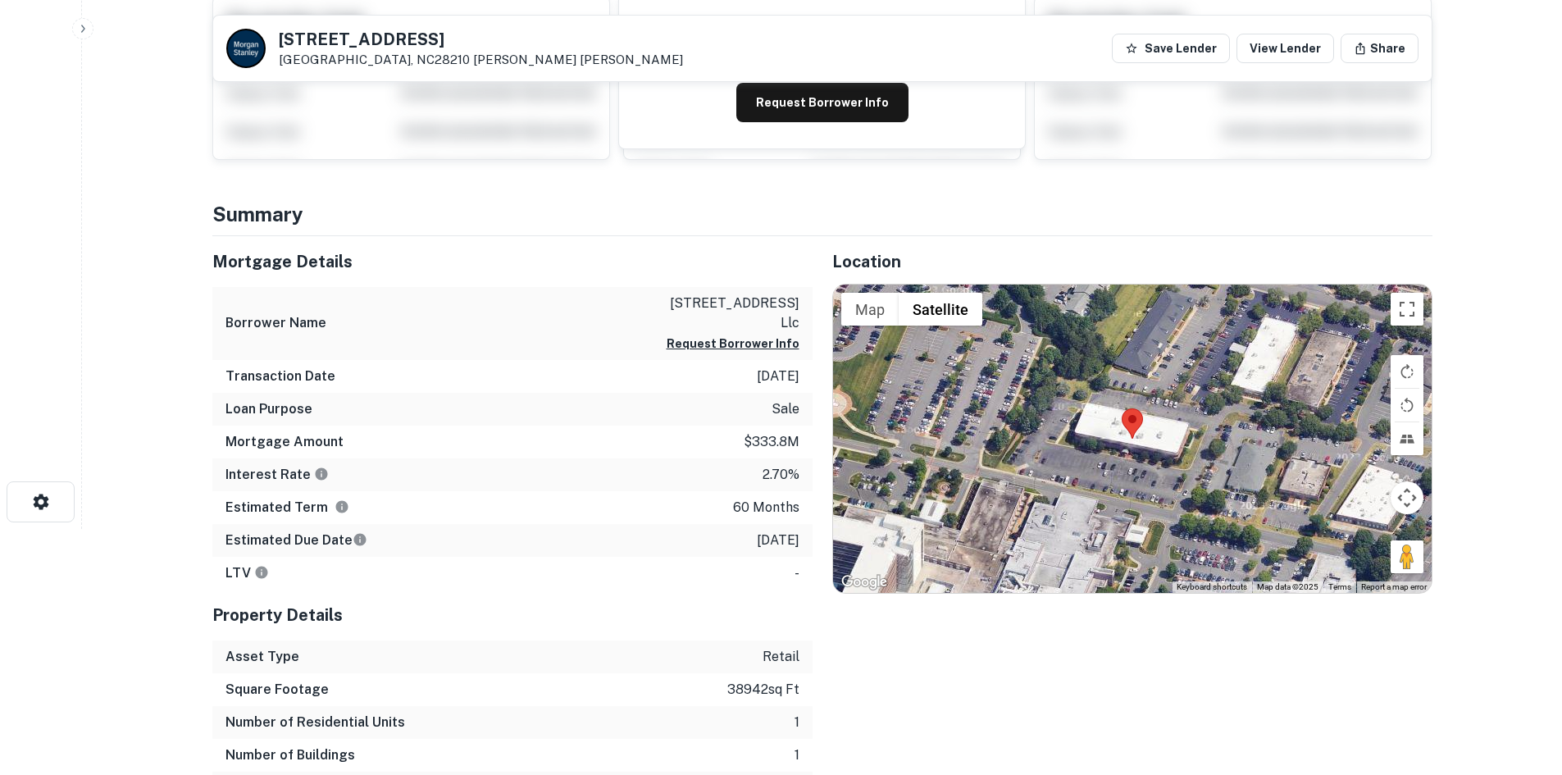
drag, startPoint x: 1401, startPoint y: 563, endPoint x: 1158, endPoint y: 506, distance: 249.5
click at [1151, 508] on div "Map Terrain Satellite Labels Keyboard shortcuts Map Data Map data ©2025 Map dat…" at bounding box center [1132, 439] width 599 height 308
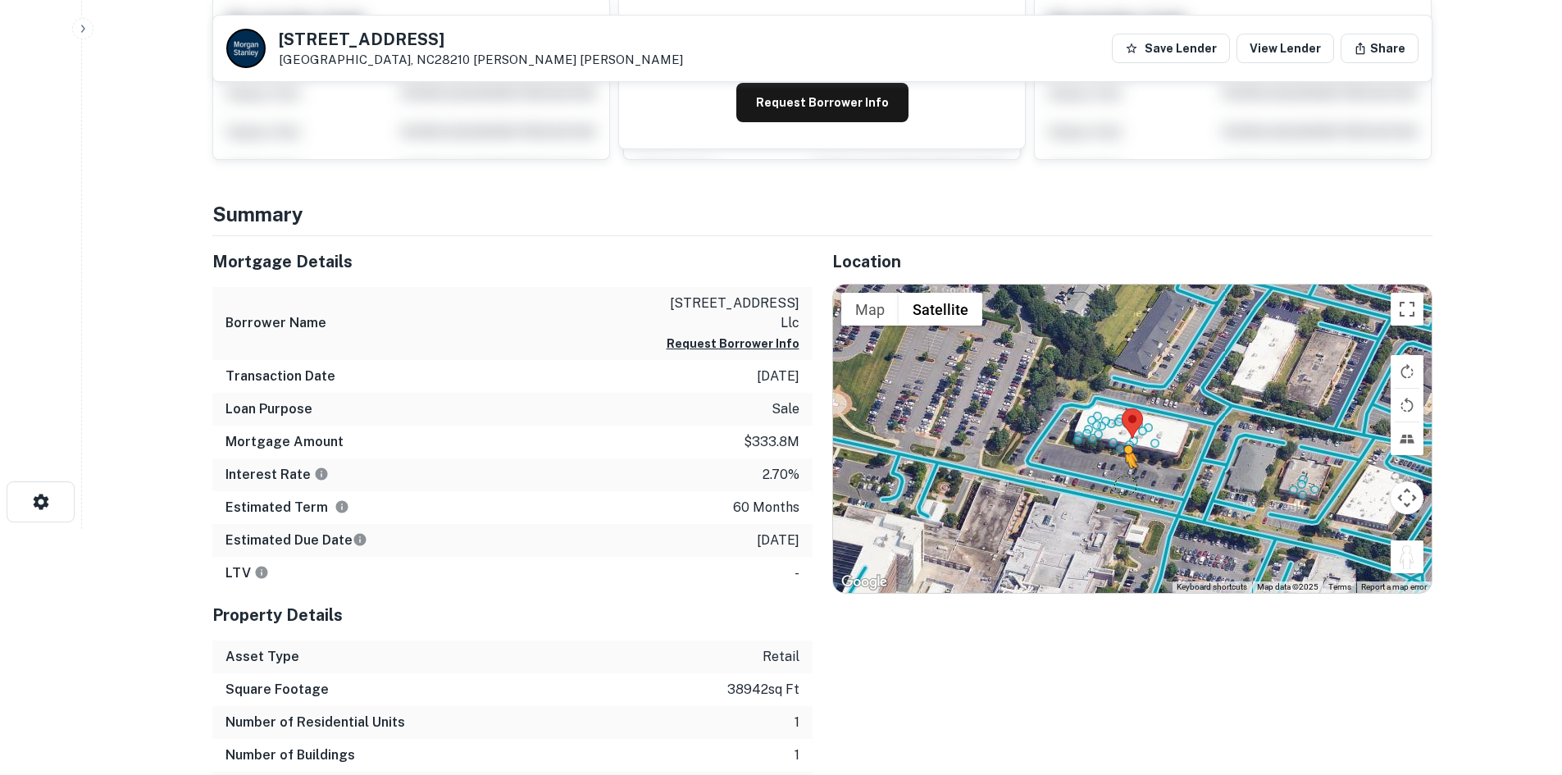
drag, startPoint x: 1406, startPoint y: 552, endPoint x: 1124, endPoint y: 484, distance: 290.2
click at [1124, 484] on div "To activate drag with keyboard, press Alt + Enter. Once in keyboard drag state,…" at bounding box center [1132, 439] width 599 height 308
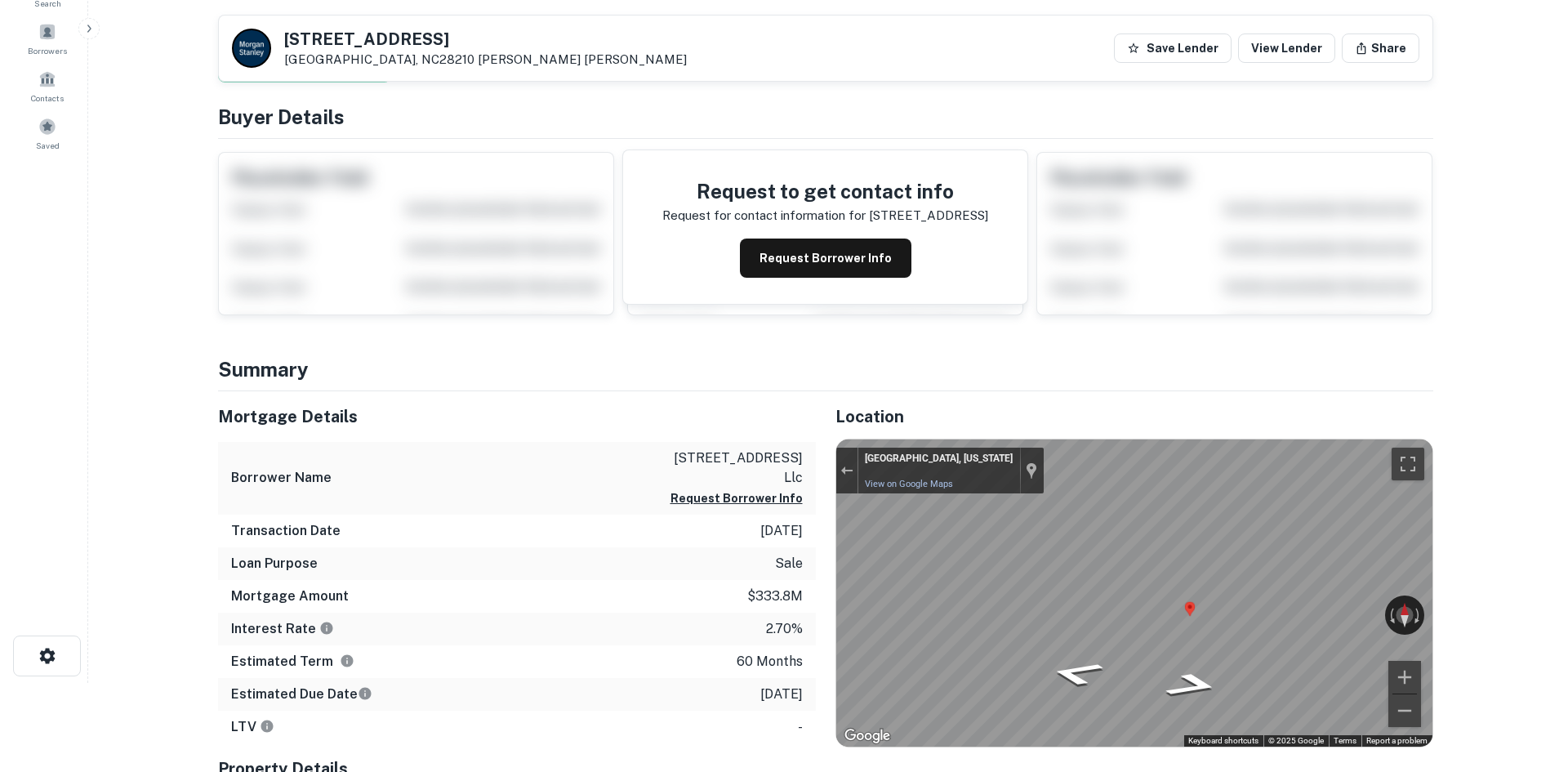
scroll to position [0, 0]
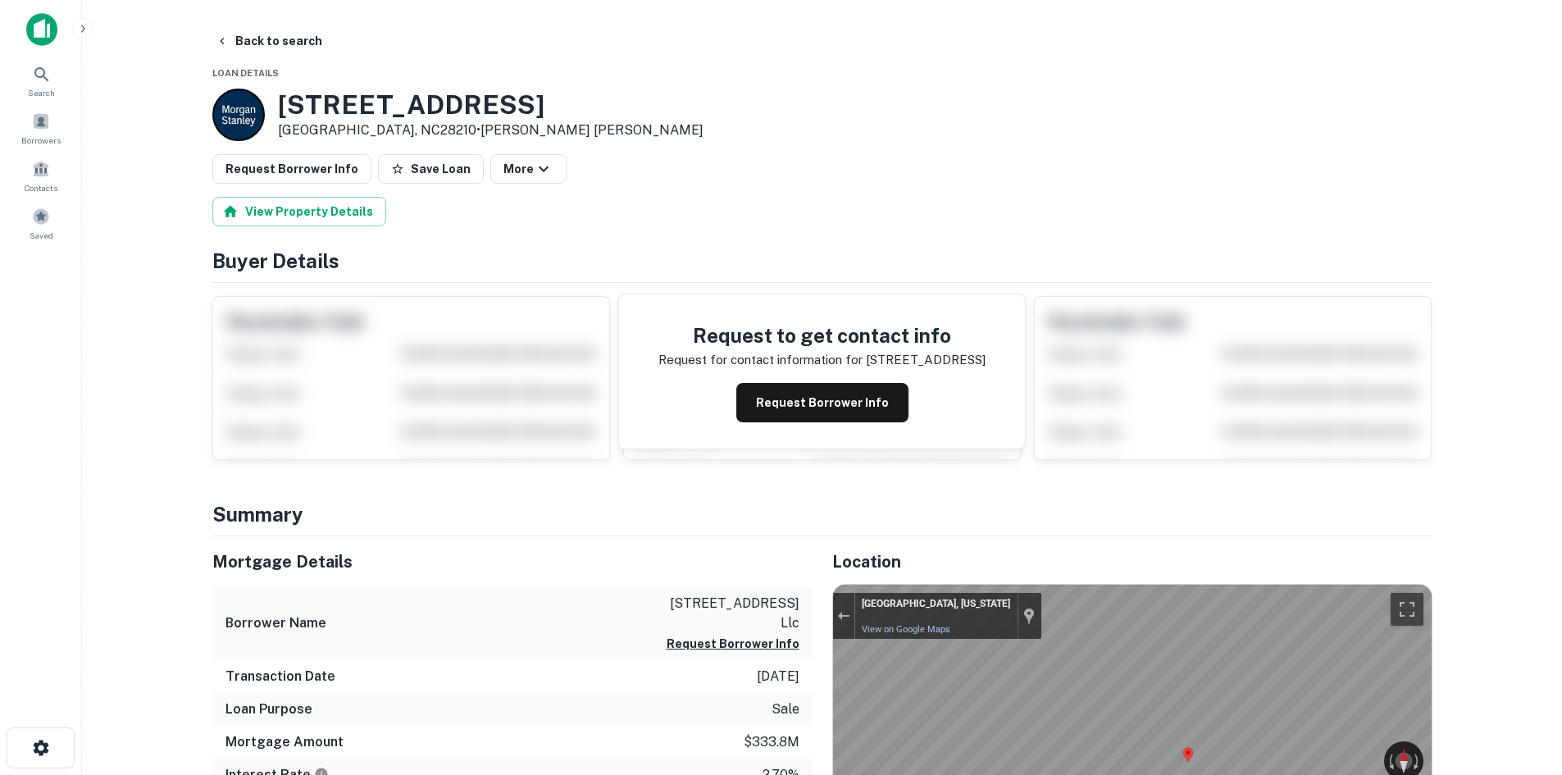
click at [303, 43] on button "Back to search" at bounding box center [269, 41] width 120 height 30
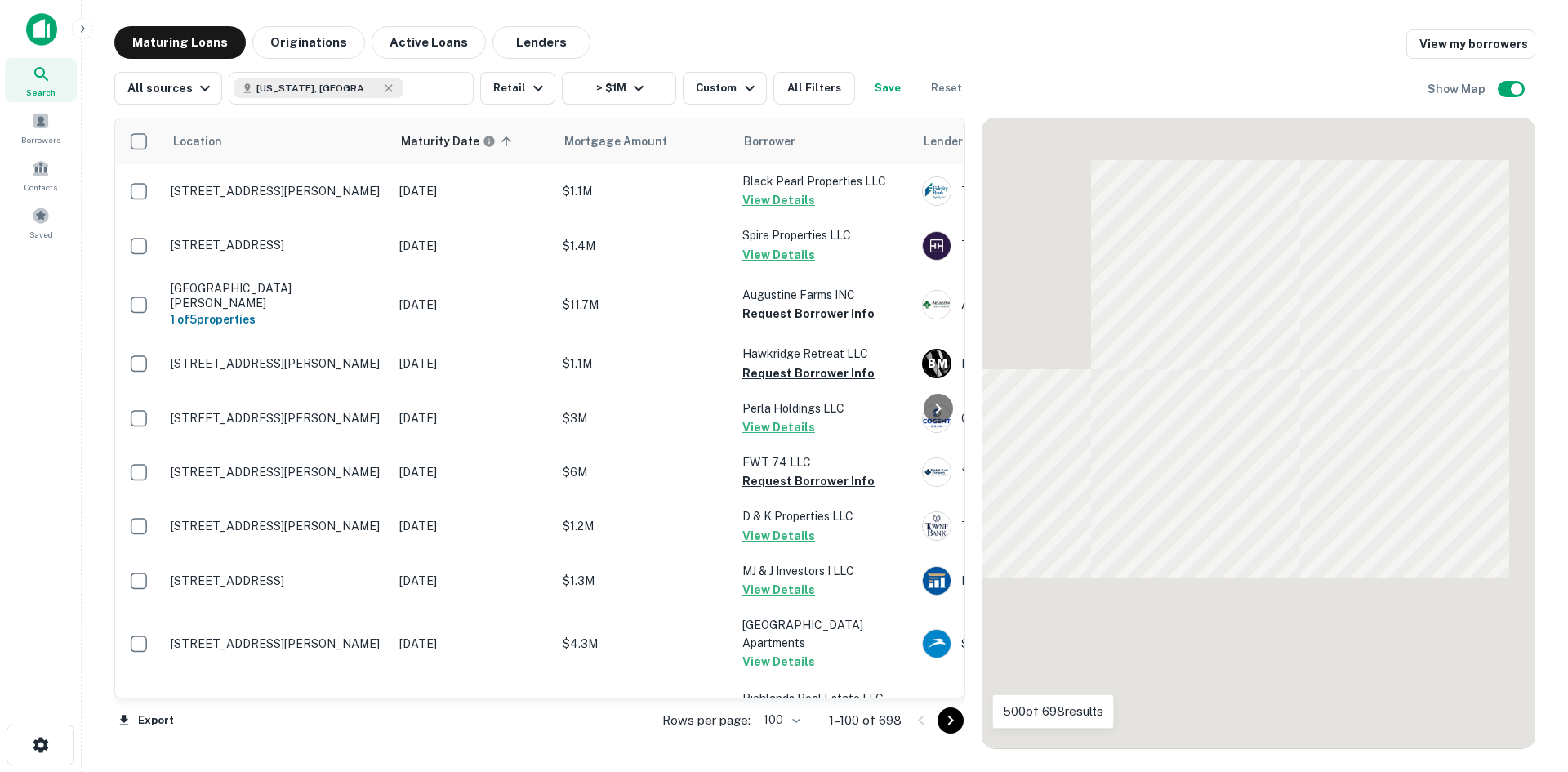
scroll to position [2124, 0]
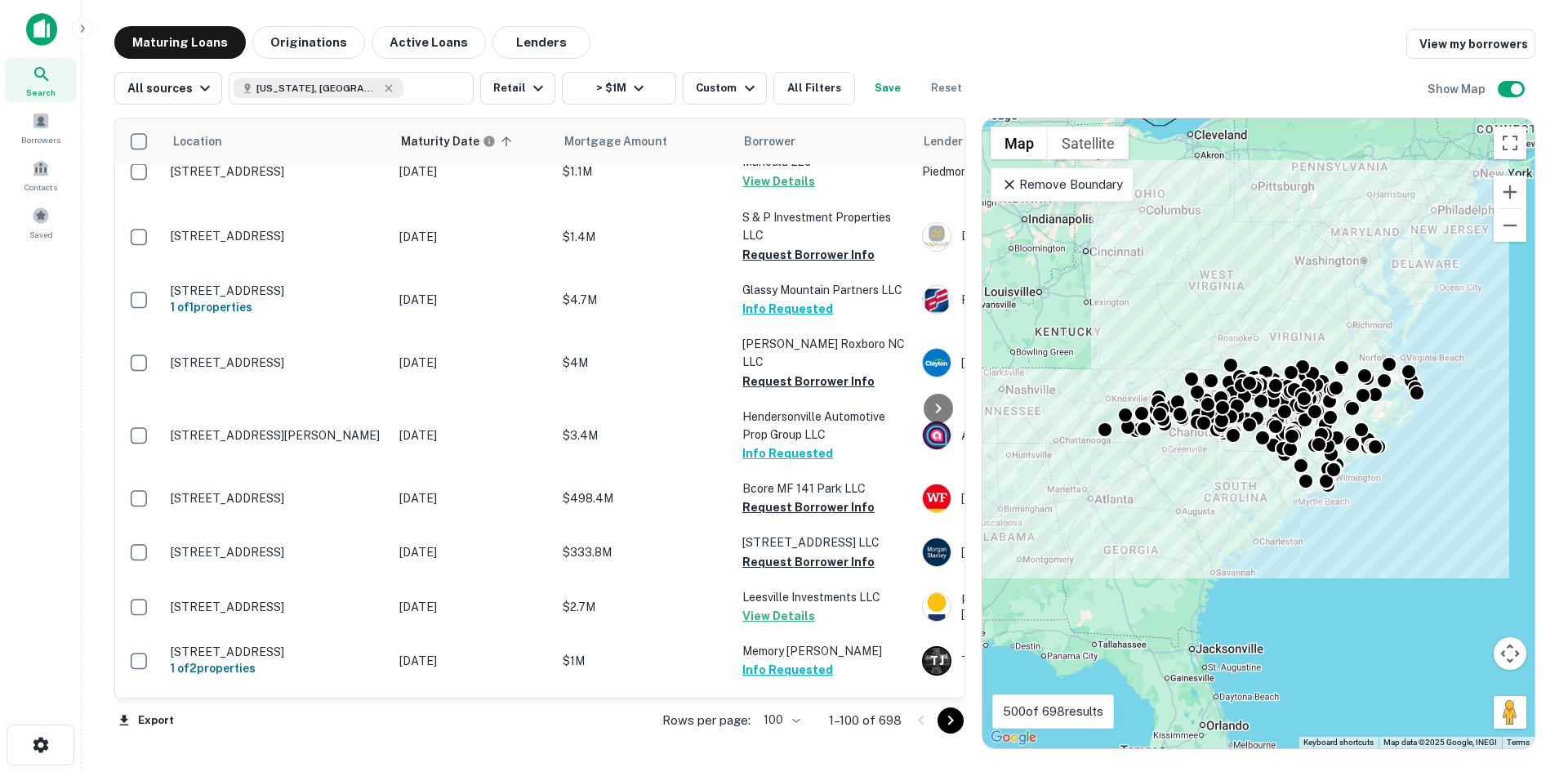
click at [950, 723] on icon "Go to next page" at bounding box center [951, 720] width 6 height 10
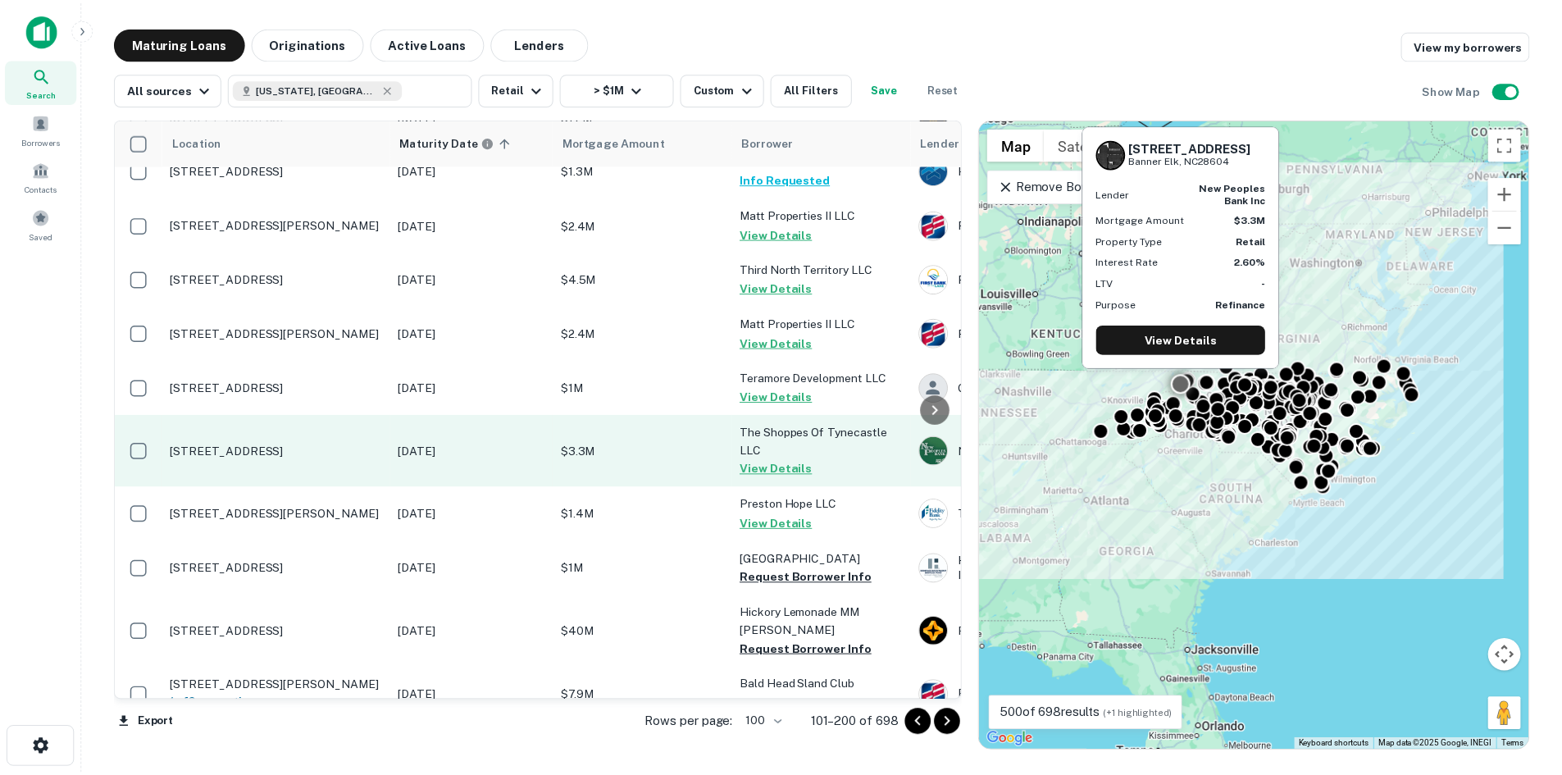
scroll to position [3117, 0]
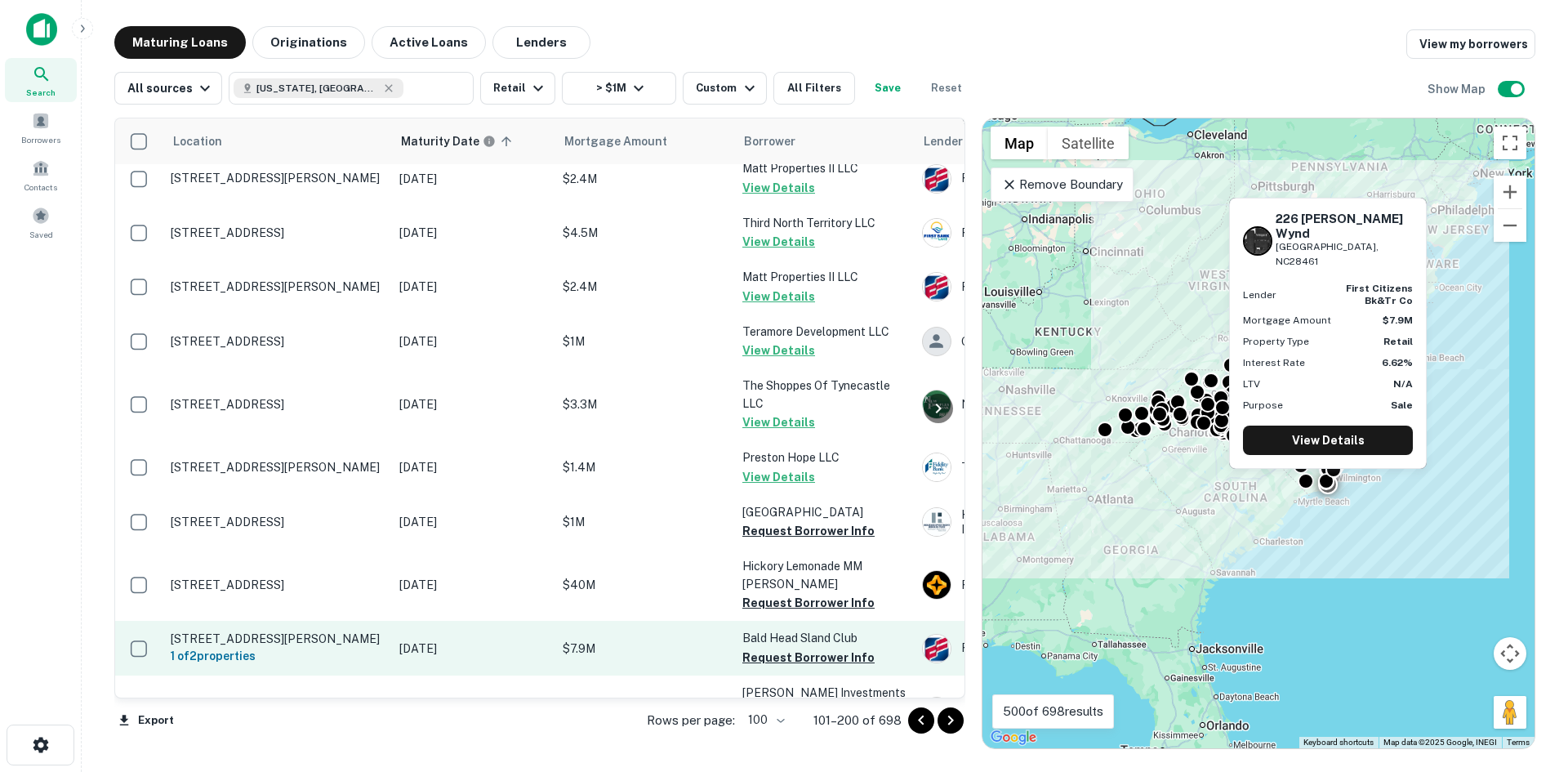
click at [336, 632] on p "226 Stede Bonnet Wynd Southport, NC28461" at bounding box center [276, 639] width 212 height 15
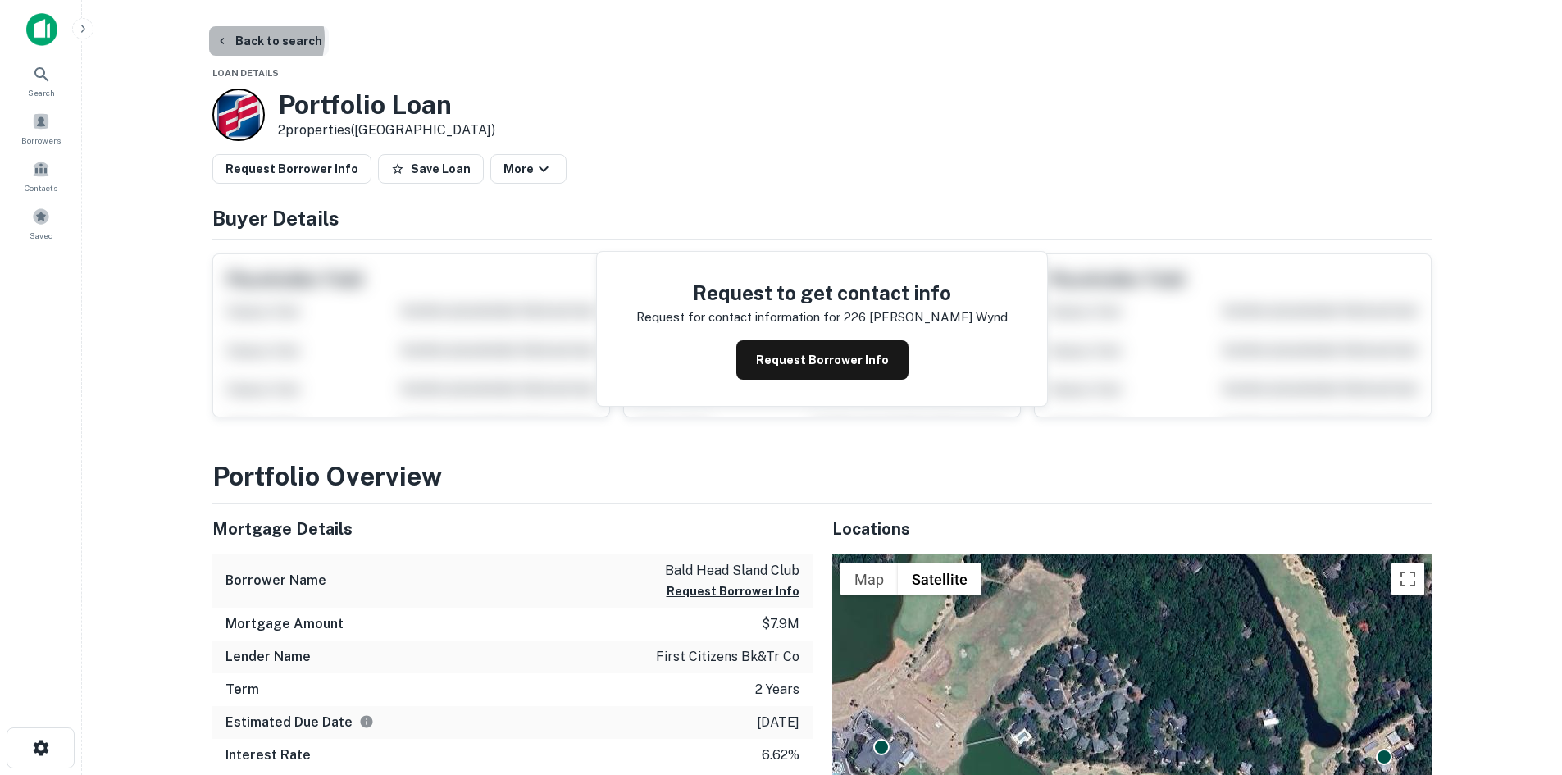
click at [249, 39] on button "Back to search" at bounding box center [269, 41] width 120 height 30
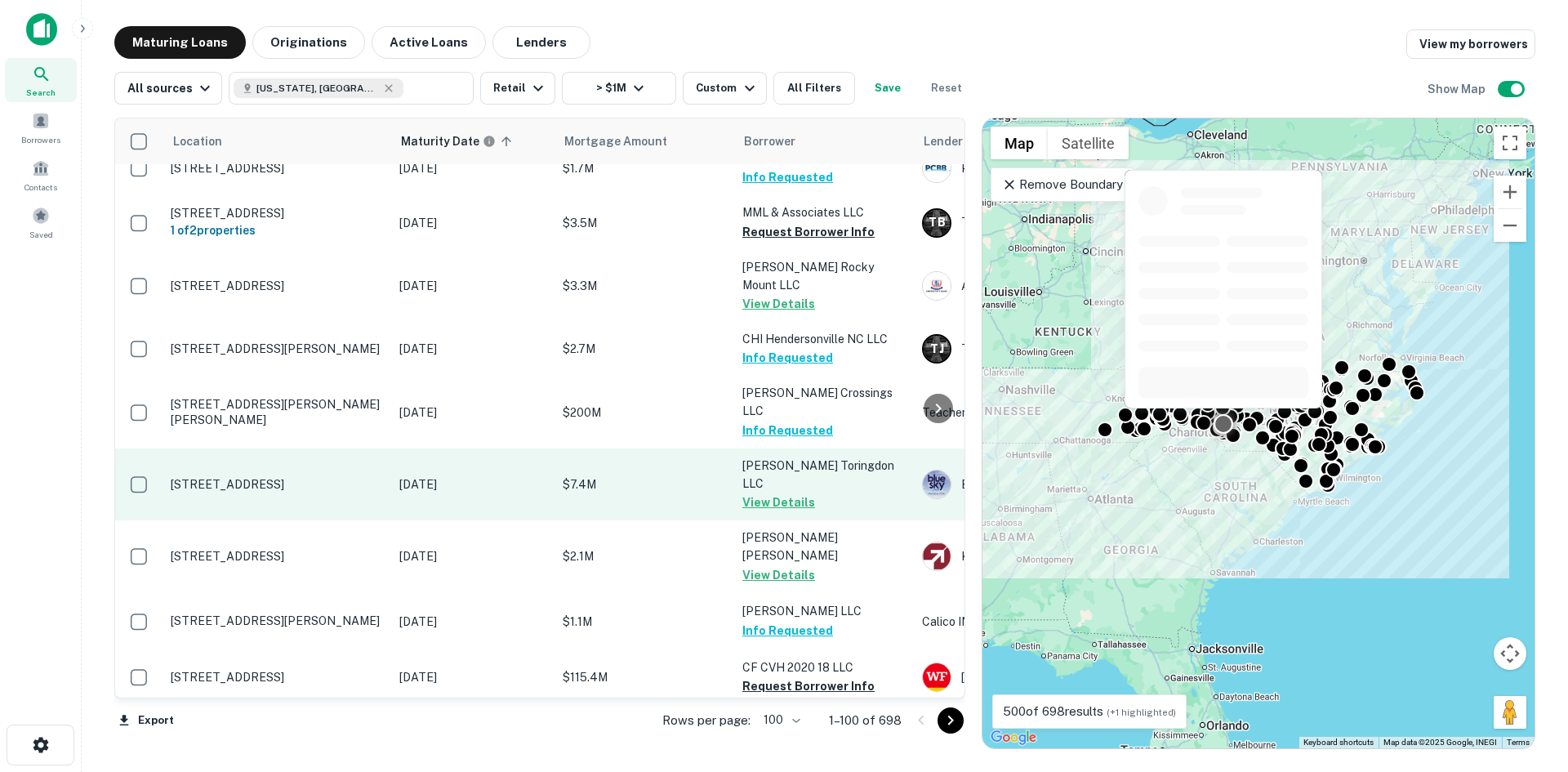
scroll to position [5237, 0]
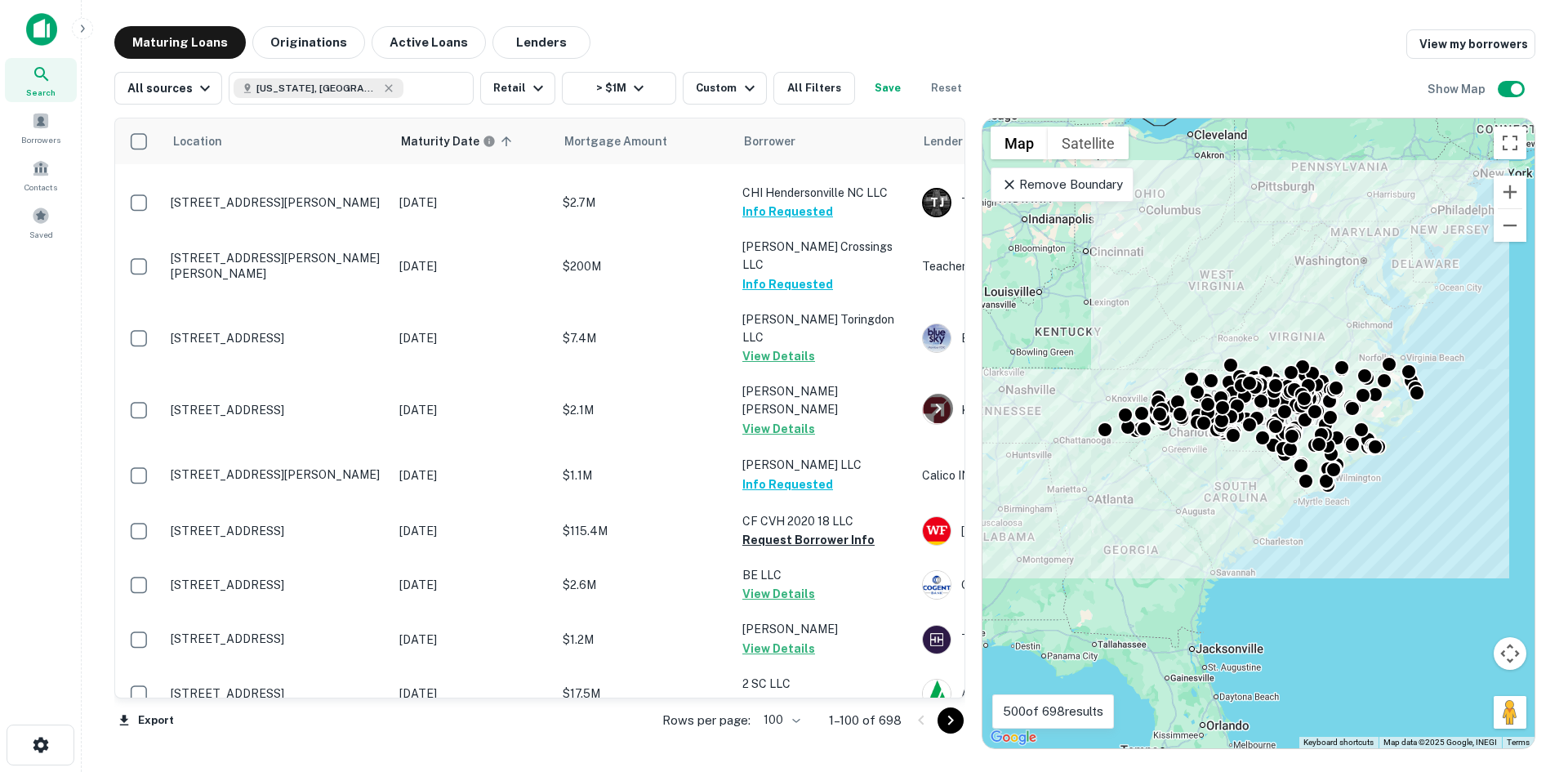
click at [939, 715] on button "Go to next page" at bounding box center [951, 720] width 26 height 26
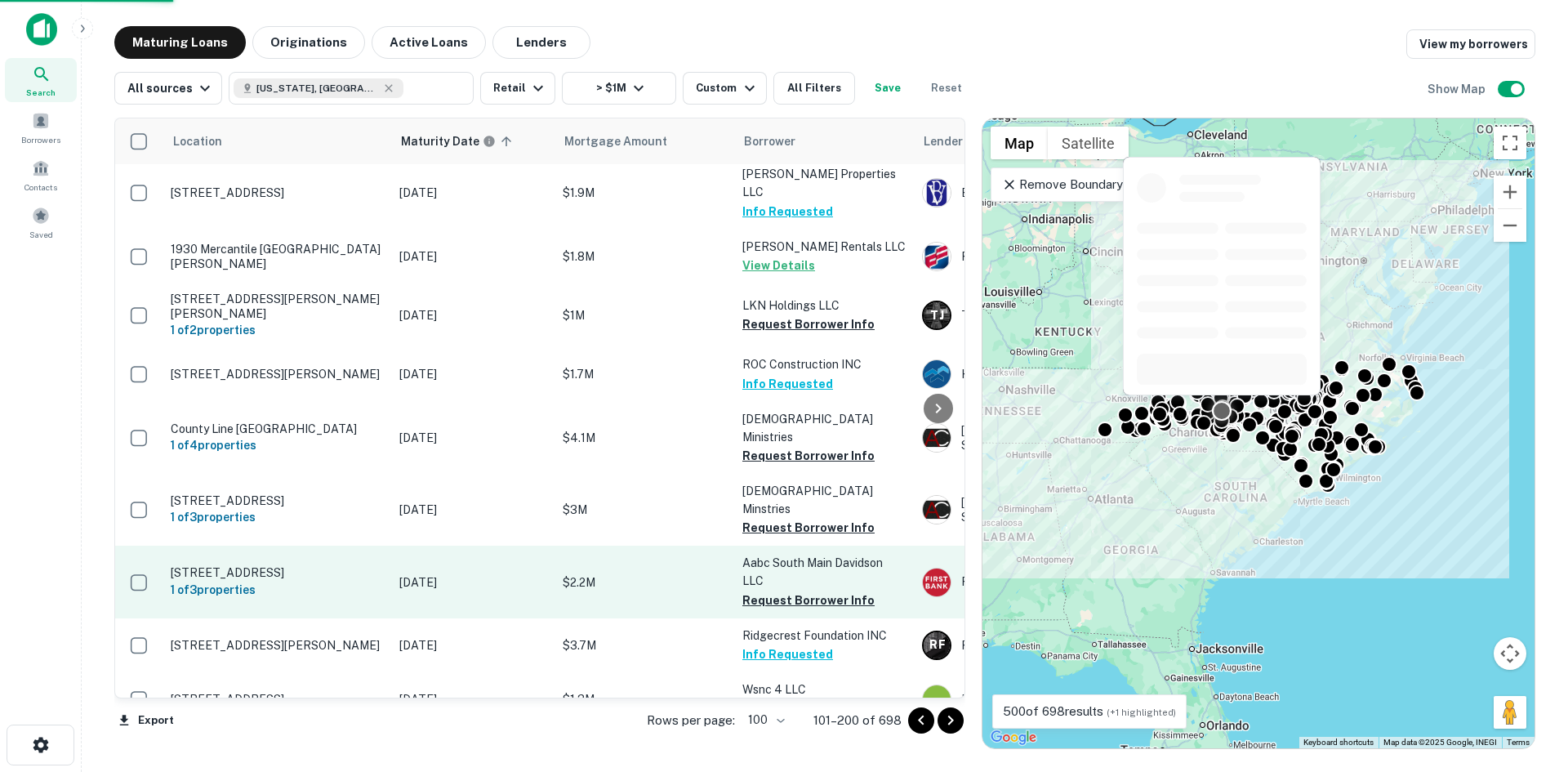
click at [334, 566] on p "[STREET_ADDRESS]" at bounding box center [276, 573] width 212 height 15
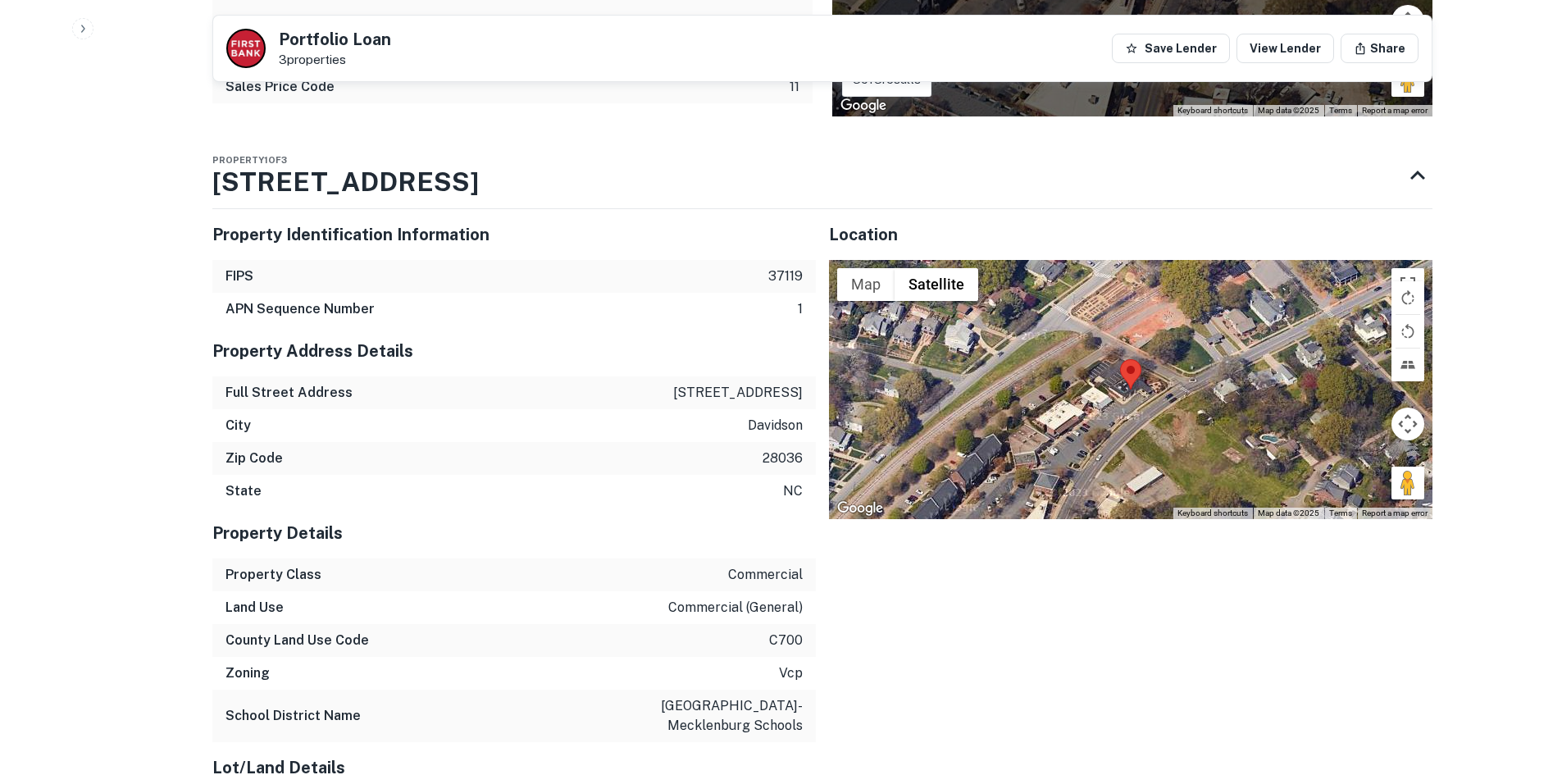
scroll to position [984, 0]
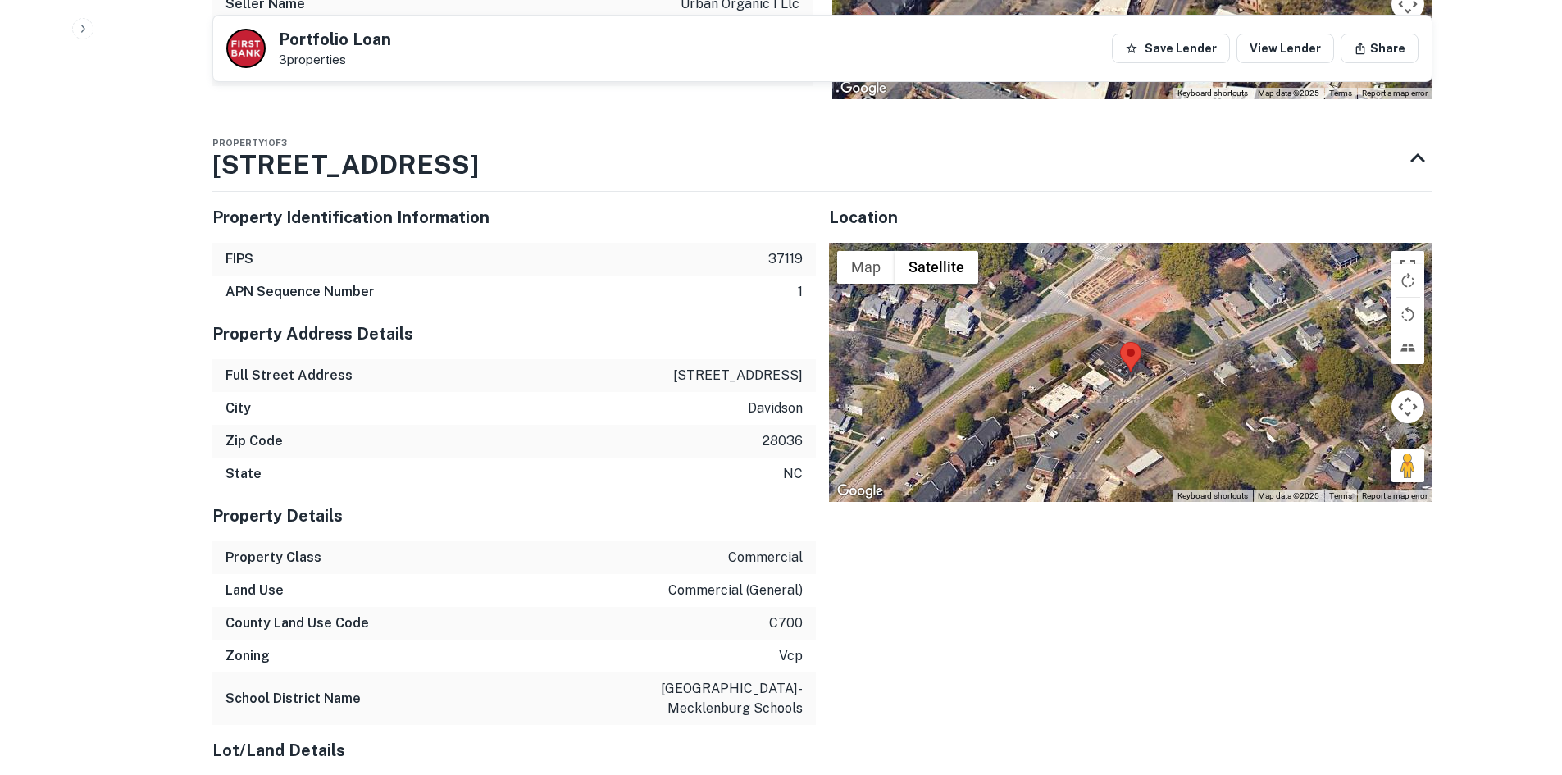
drag, startPoint x: 1392, startPoint y: 464, endPoint x: 1294, endPoint y: 436, distance: 101.7
click at [1187, 390] on div "Map Terrain Satellite Labels Keyboard shortcuts Map Data Map data ©2025 Map dat…" at bounding box center [1131, 372] width 604 height 259
drag, startPoint x: 1403, startPoint y: 464, endPoint x: 1196, endPoint y: 397, distance: 218.1
click at [1189, 397] on div "Map Terrain Satellite Labels Keyboard shortcuts Map Data Map data ©2025 Map dat…" at bounding box center [1131, 372] width 604 height 259
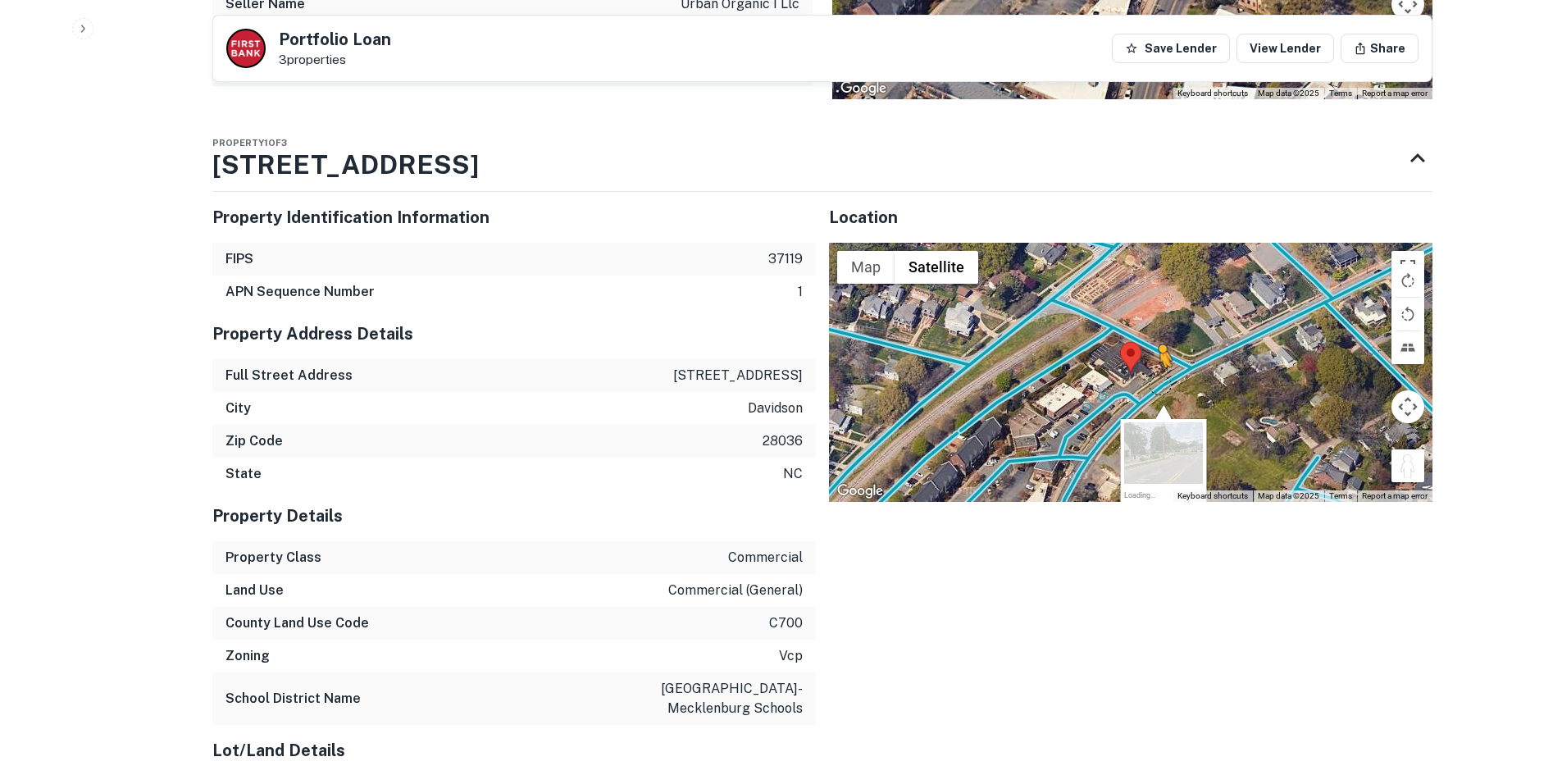
drag, startPoint x: 1407, startPoint y: 470, endPoint x: 1157, endPoint y: 381, distance: 264.6
click at [1157, 381] on div "To activate drag with keyboard, press Alt + Enter. Once in keyboard drag state,…" at bounding box center [1131, 372] width 604 height 259
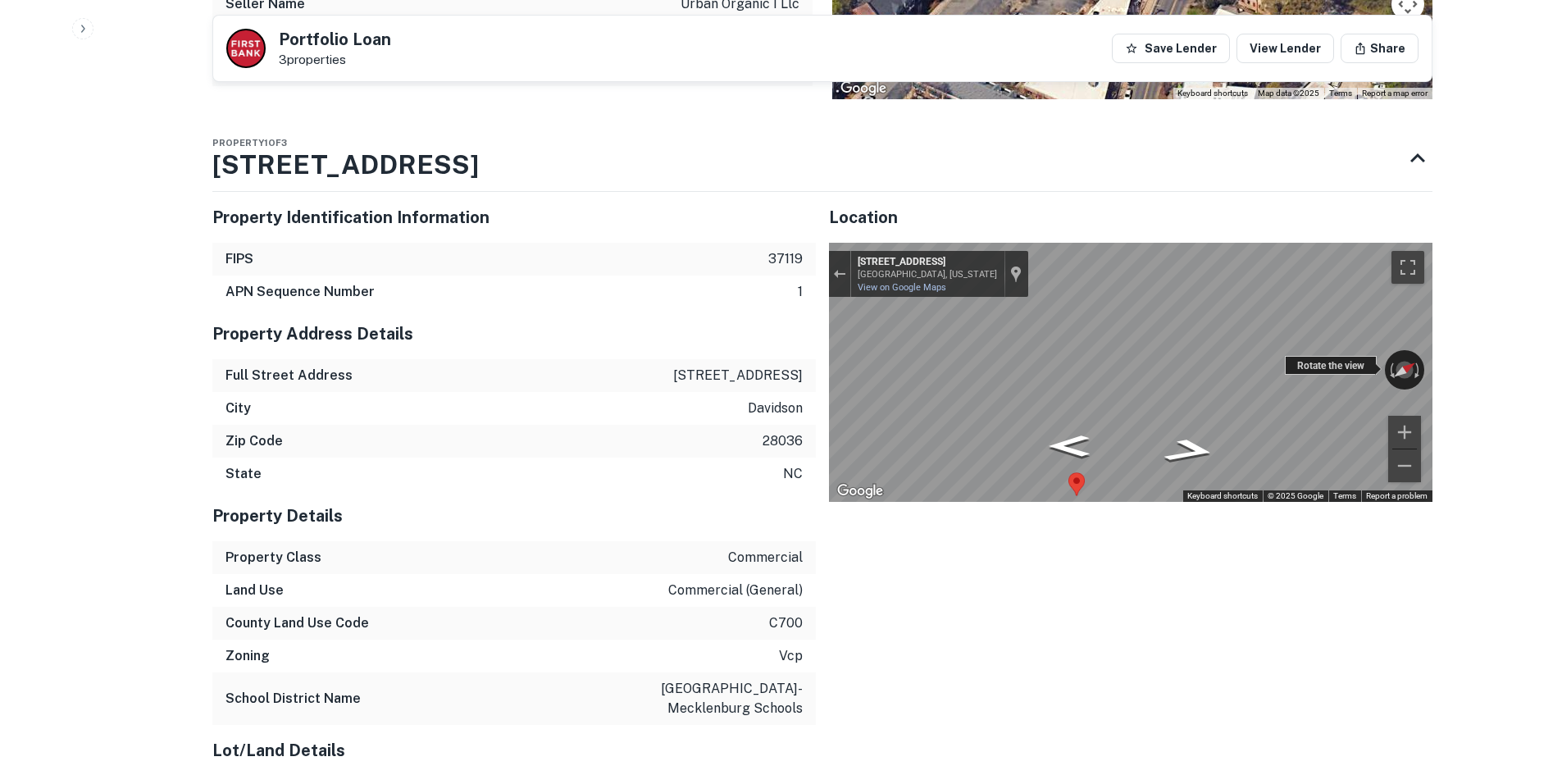
click at [1285, 360] on div "← Move left → Move right ↑ Move up ↓ Move down + Zoom in - Zoom out 402 S Main …" at bounding box center [1131, 372] width 604 height 259
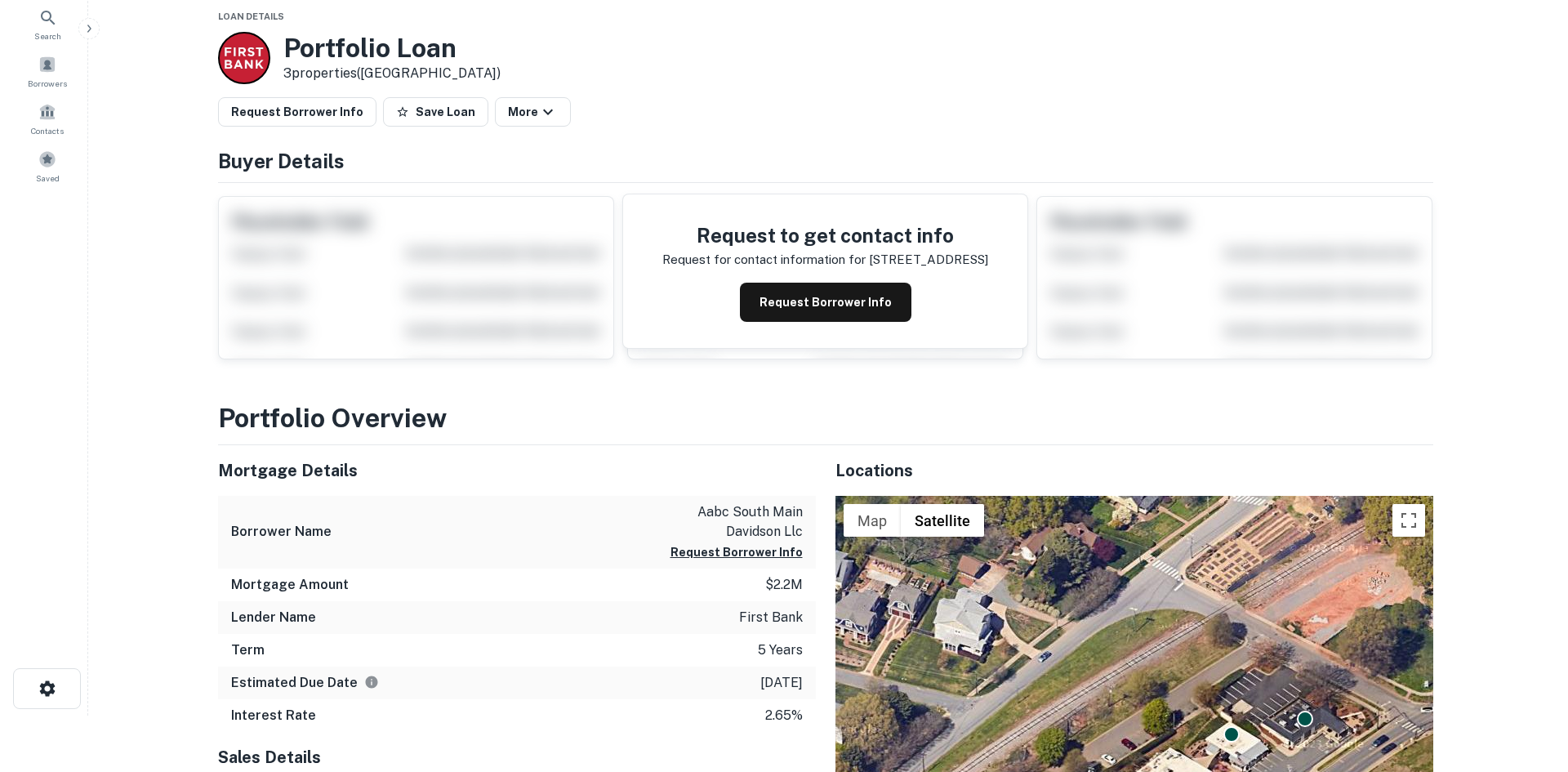
scroll to position [0, 0]
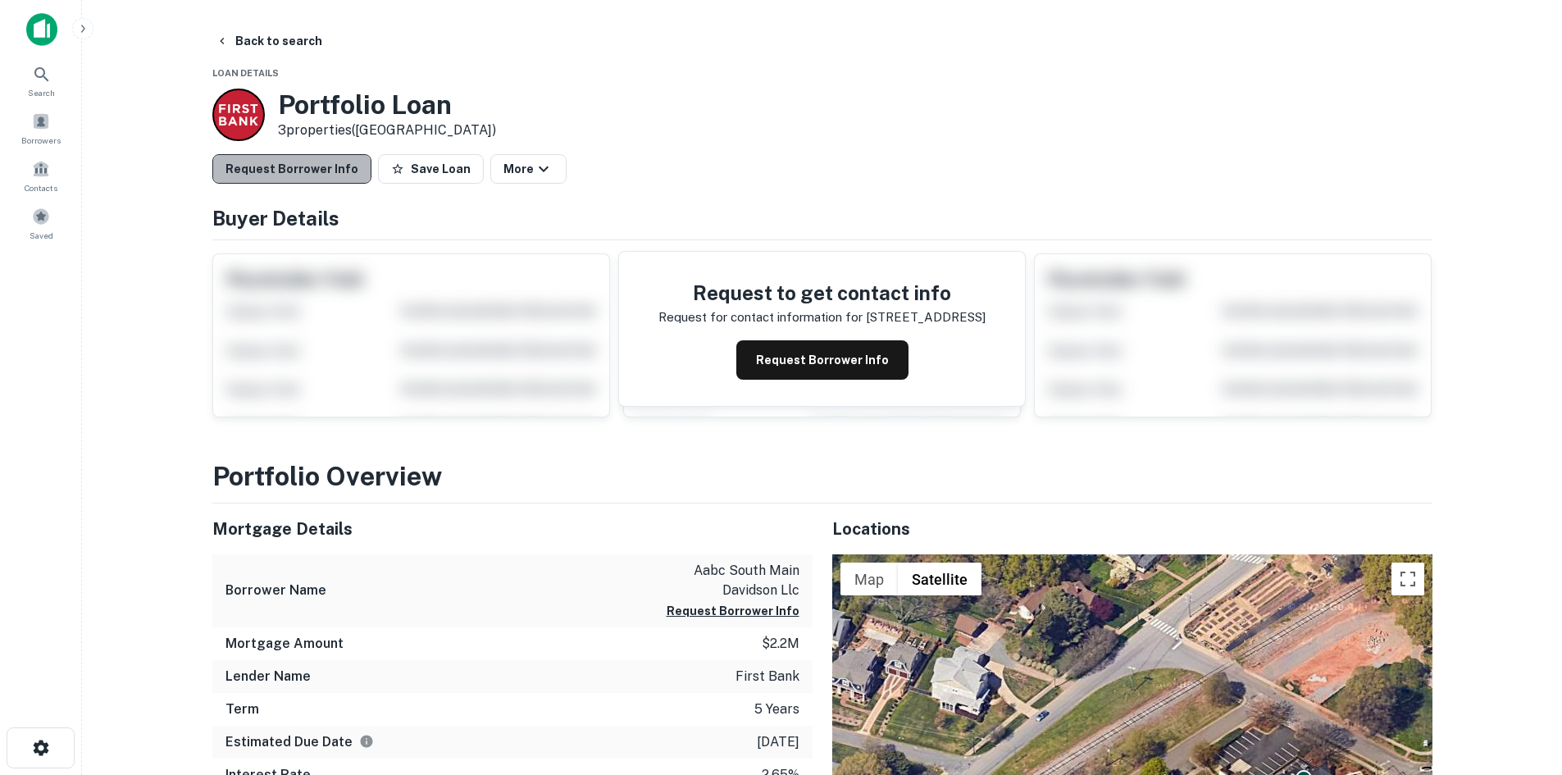
click at [322, 164] on button "Request Borrower Info" at bounding box center [291, 169] width 159 height 30
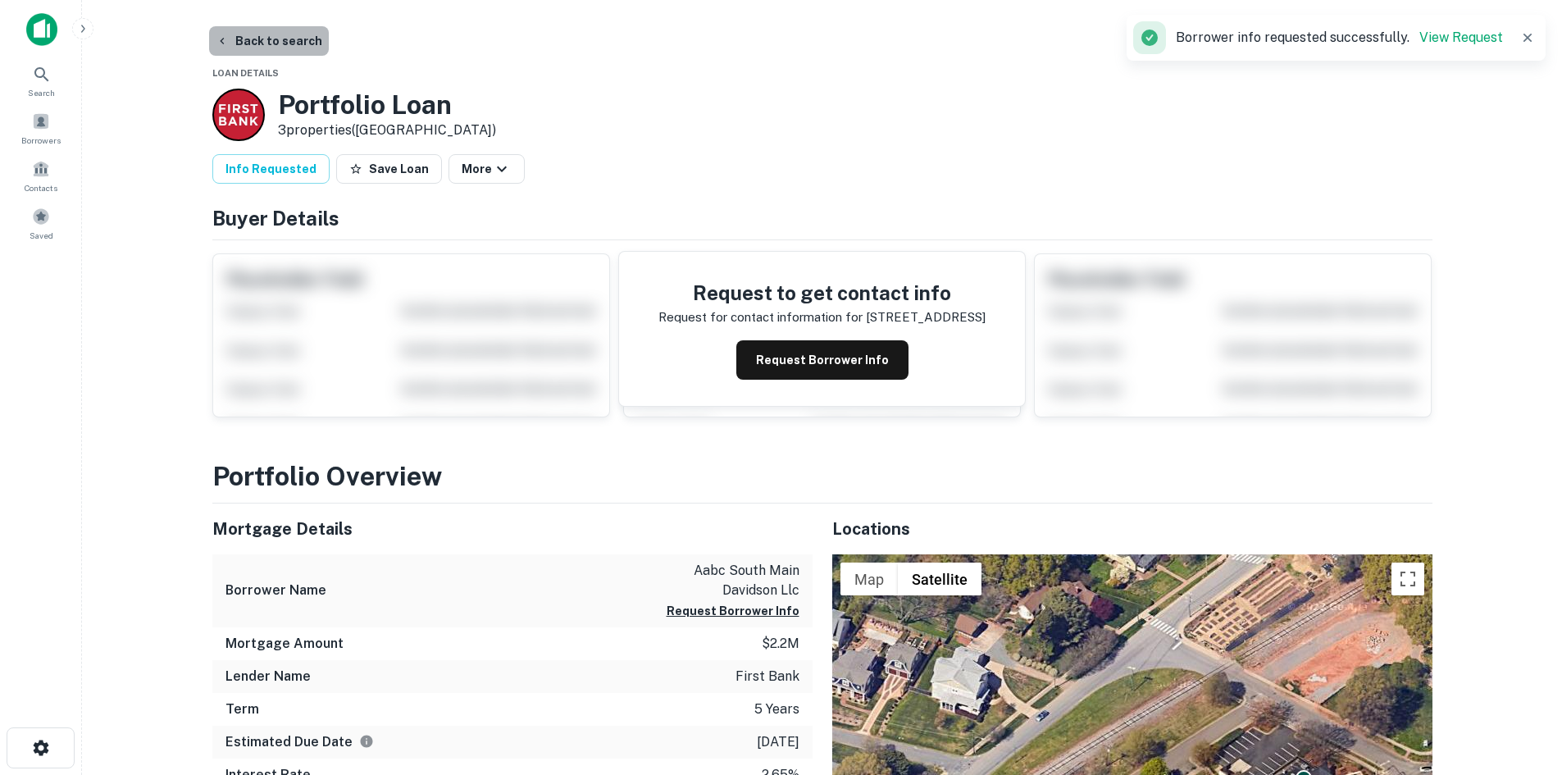
click at [292, 46] on button "Back to search" at bounding box center [269, 41] width 120 height 30
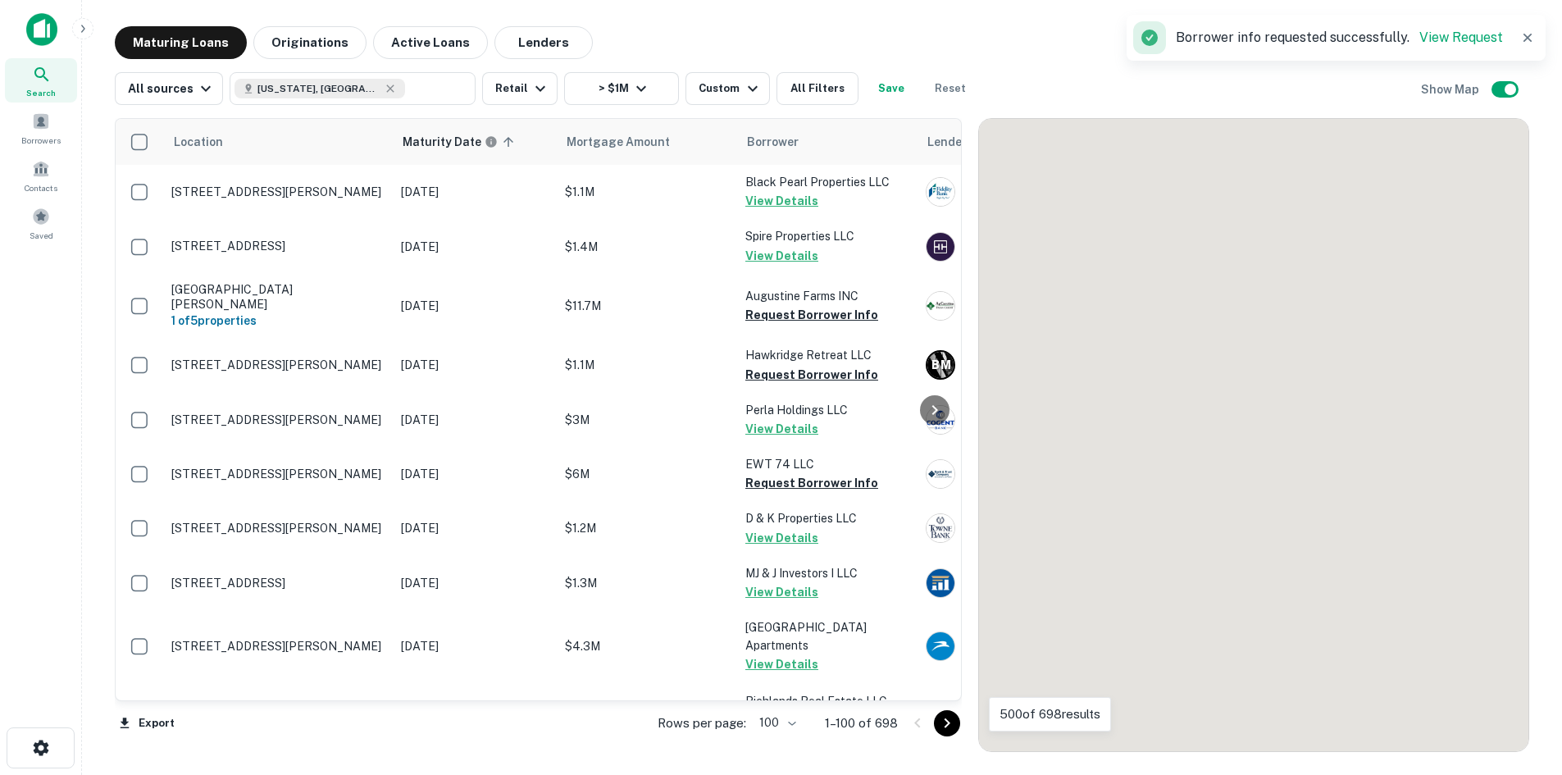
click at [943, 720] on button "Go to next page" at bounding box center [947, 723] width 26 height 26
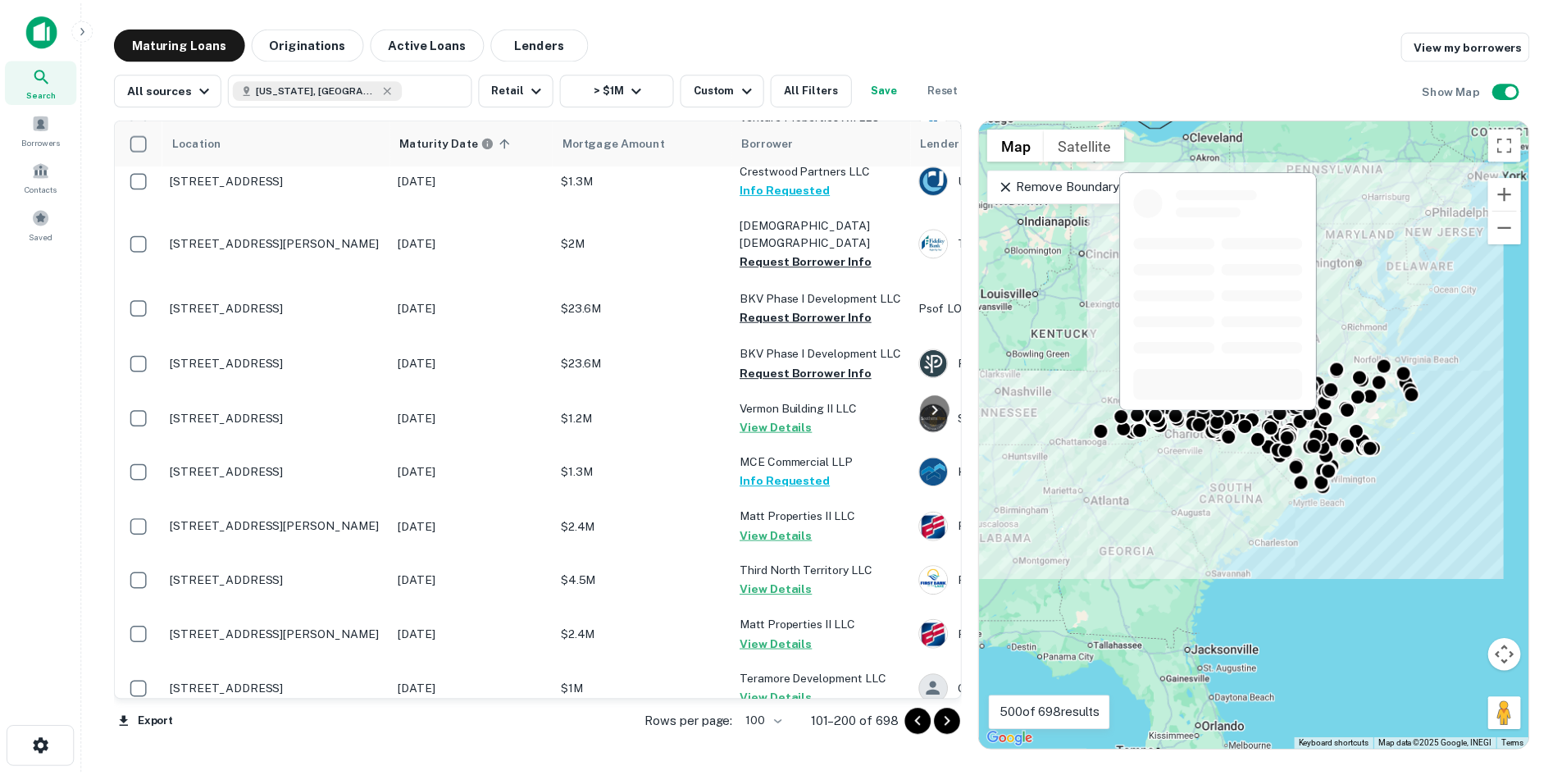
scroll to position [2372, 0]
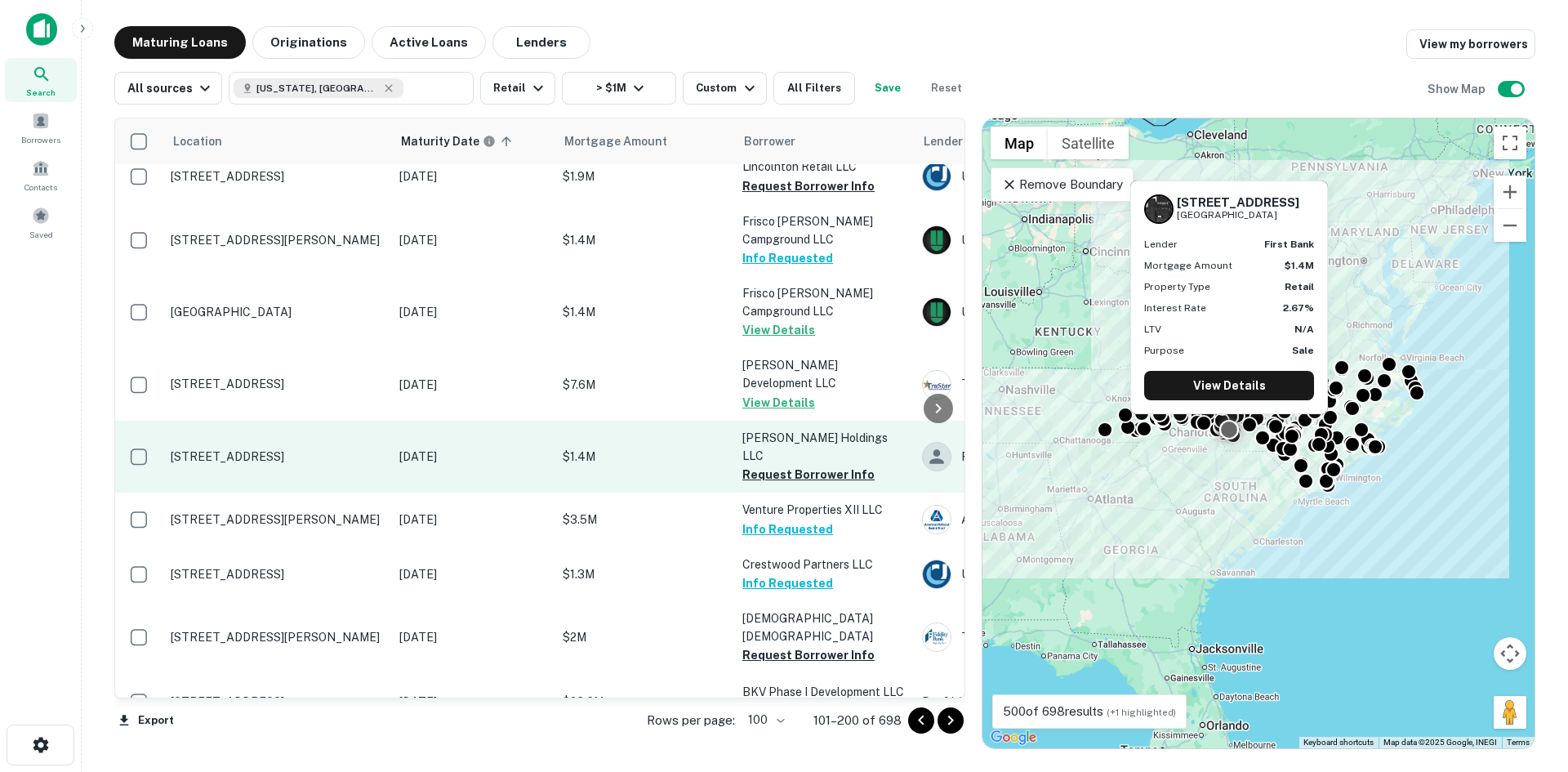
click at [347, 449] on p "[STREET_ADDRESS]" at bounding box center [276, 456] width 212 height 15
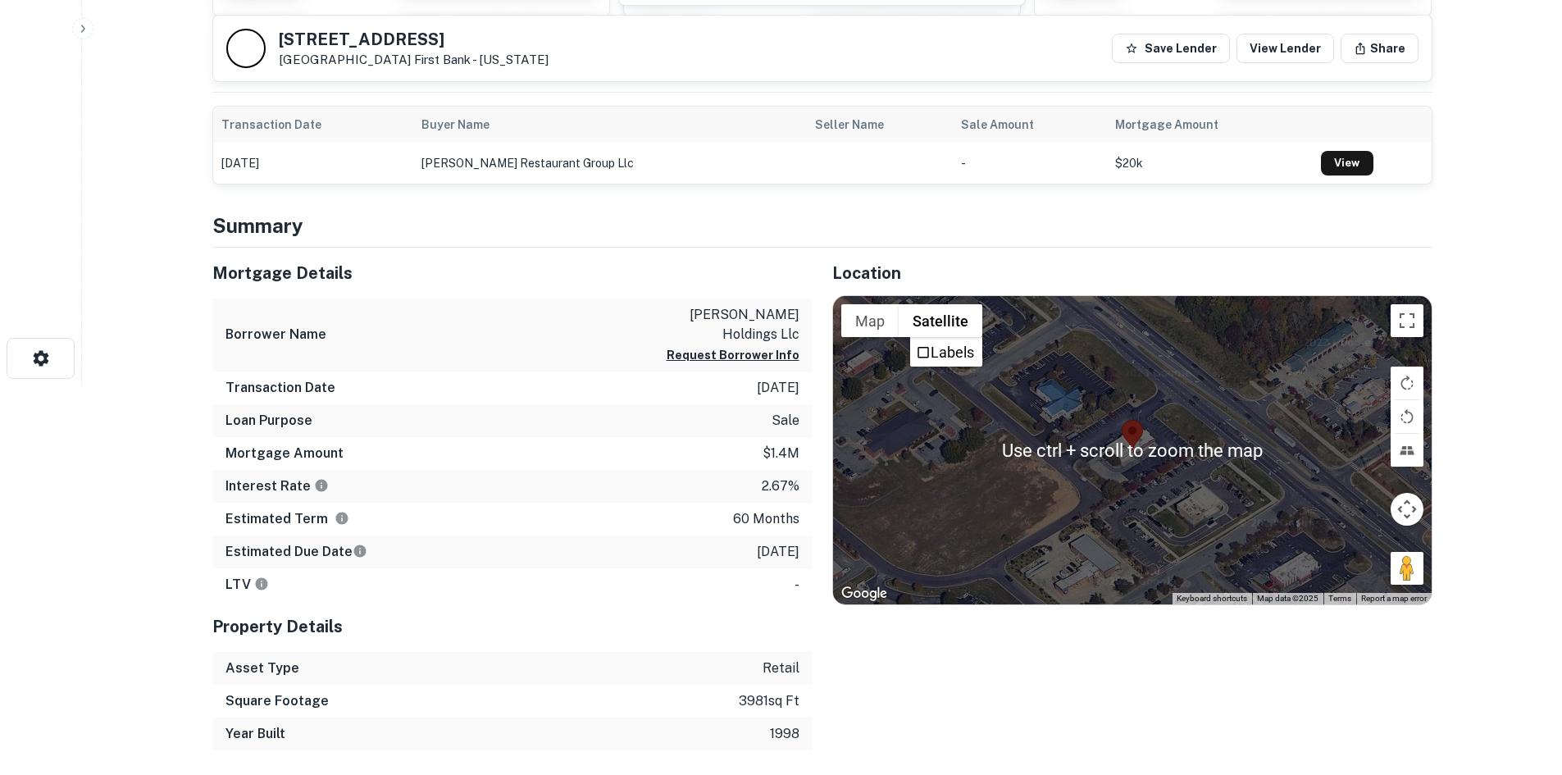
scroll to position [410, 0]
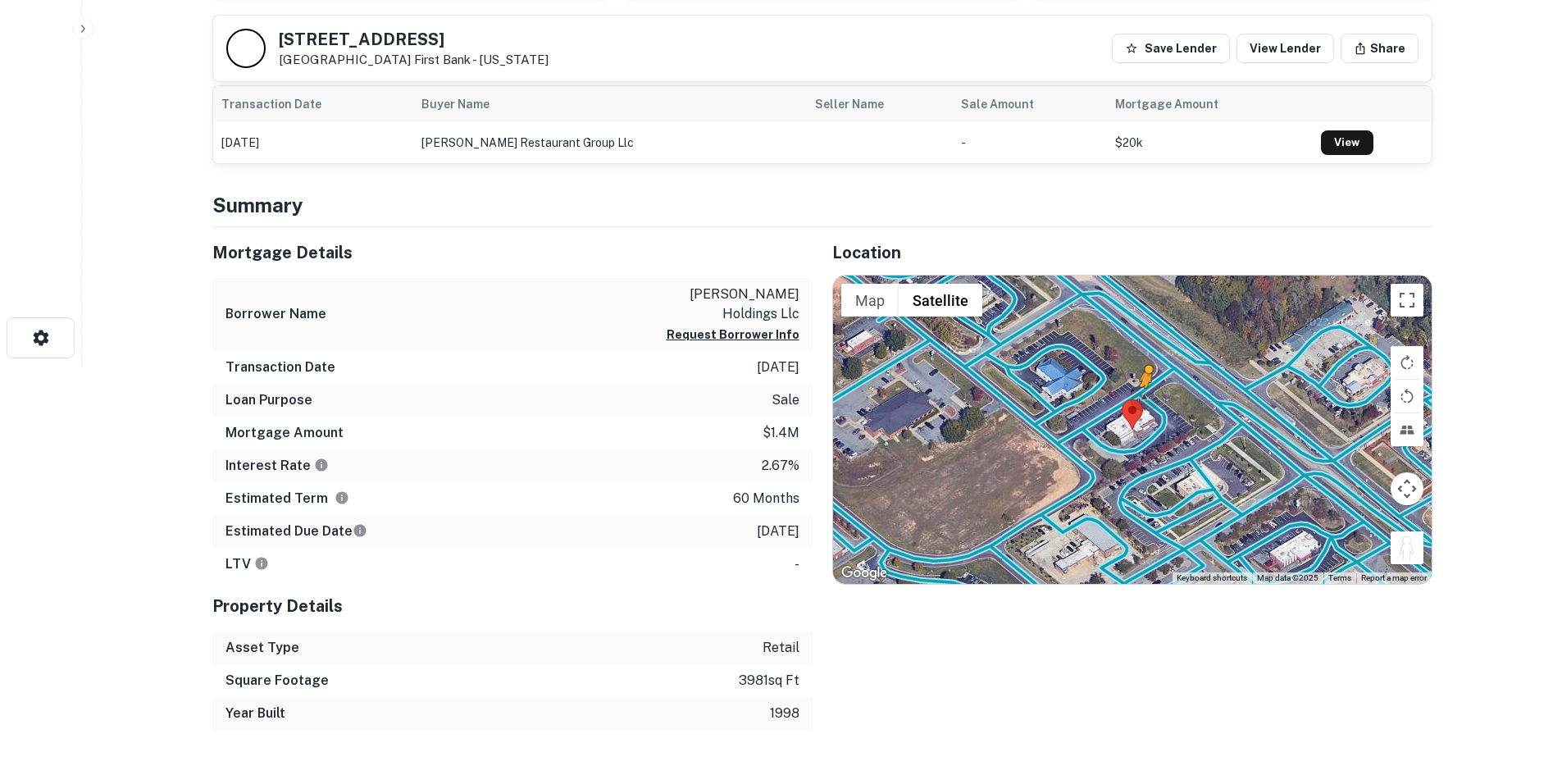
drag, startPoint x: 1407, startPoint y: 543, endPoint x: 1133, endPoint y: 404, distance: 307.0
click at [1133, 404] on div "To activate drag with keyboard, press Alt + Enter. Once in keyboard drag state,…" at bounding box center [1132, 430] width 599 height 308
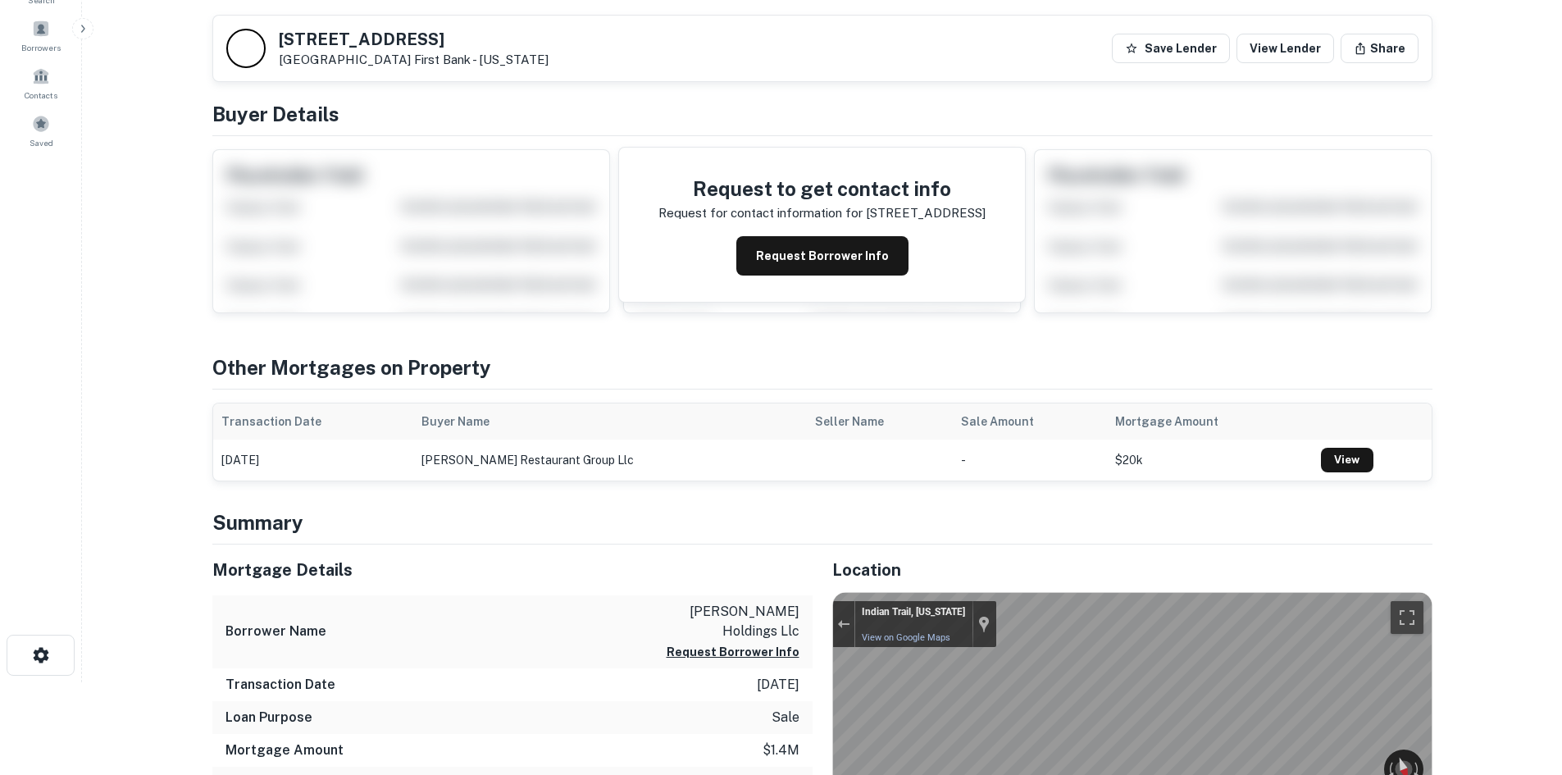
scroll to position [0, 0]
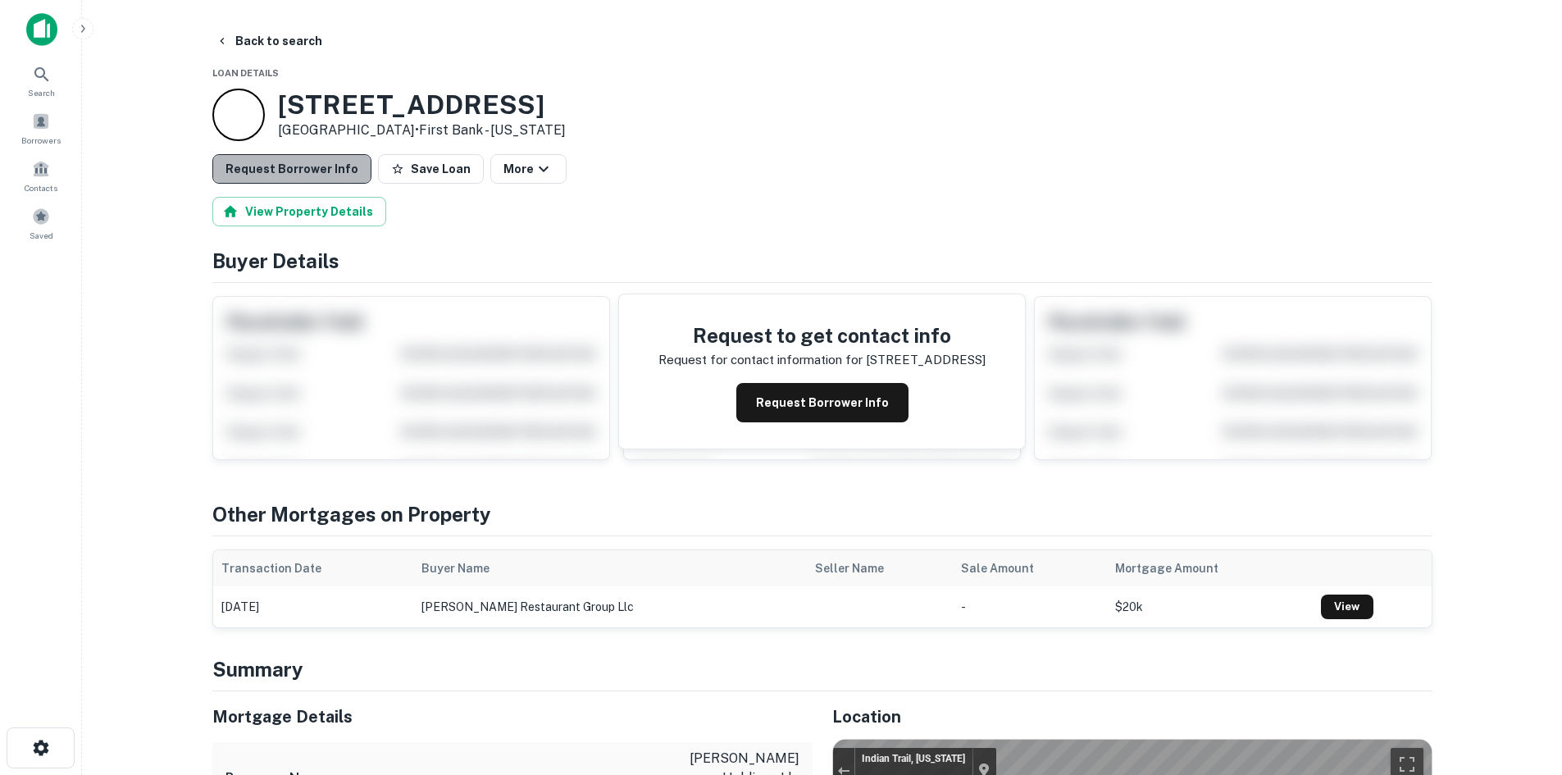
click at [303, 167] on button "Request Borrower Info" at bounding box center [291, 169] width 159 height 30
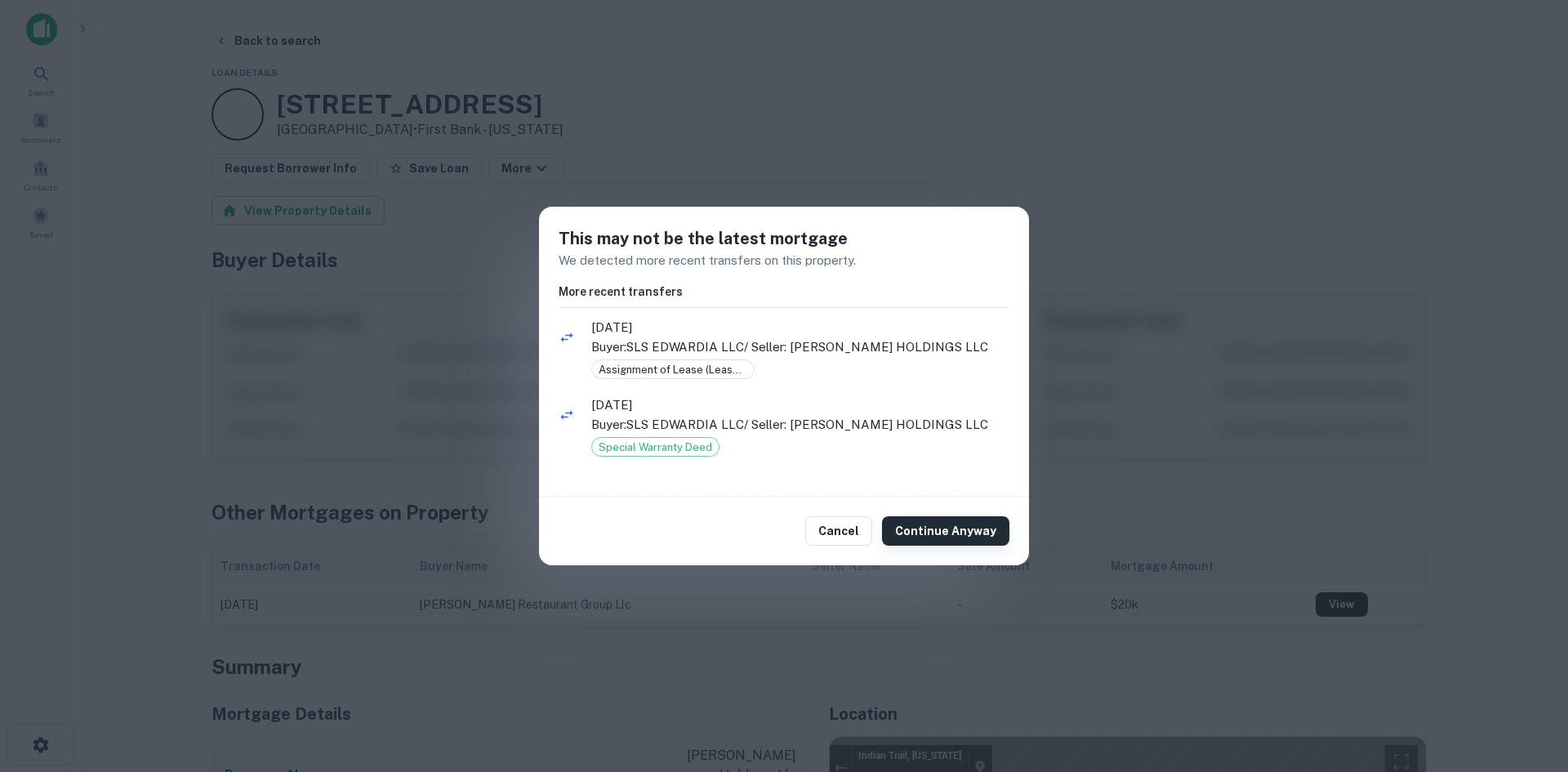
click at [930, 525] on button "Continue Anyway" at bounding box center [946, 531] width 127 height 30
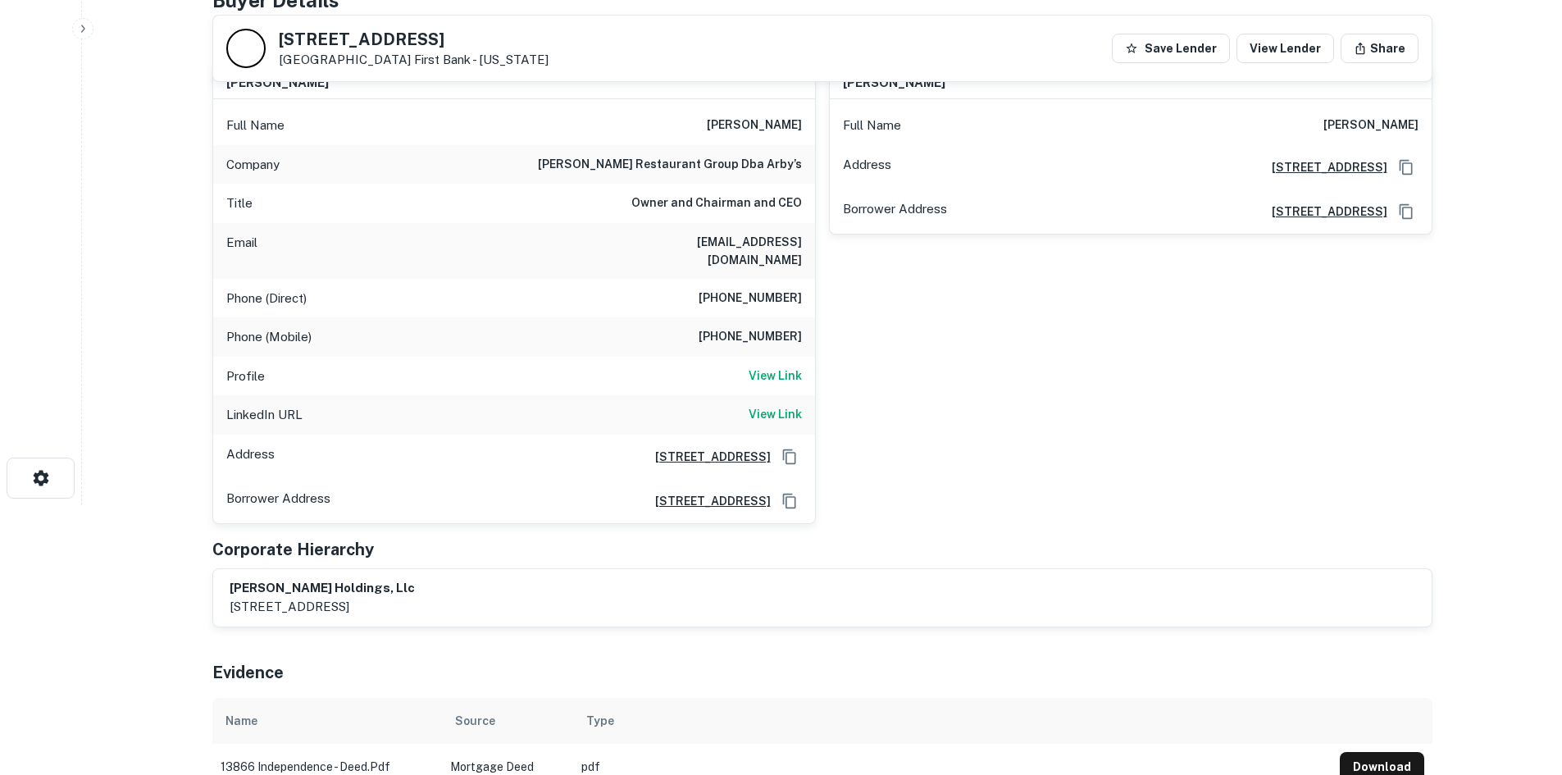
scroll to position [246, 0]
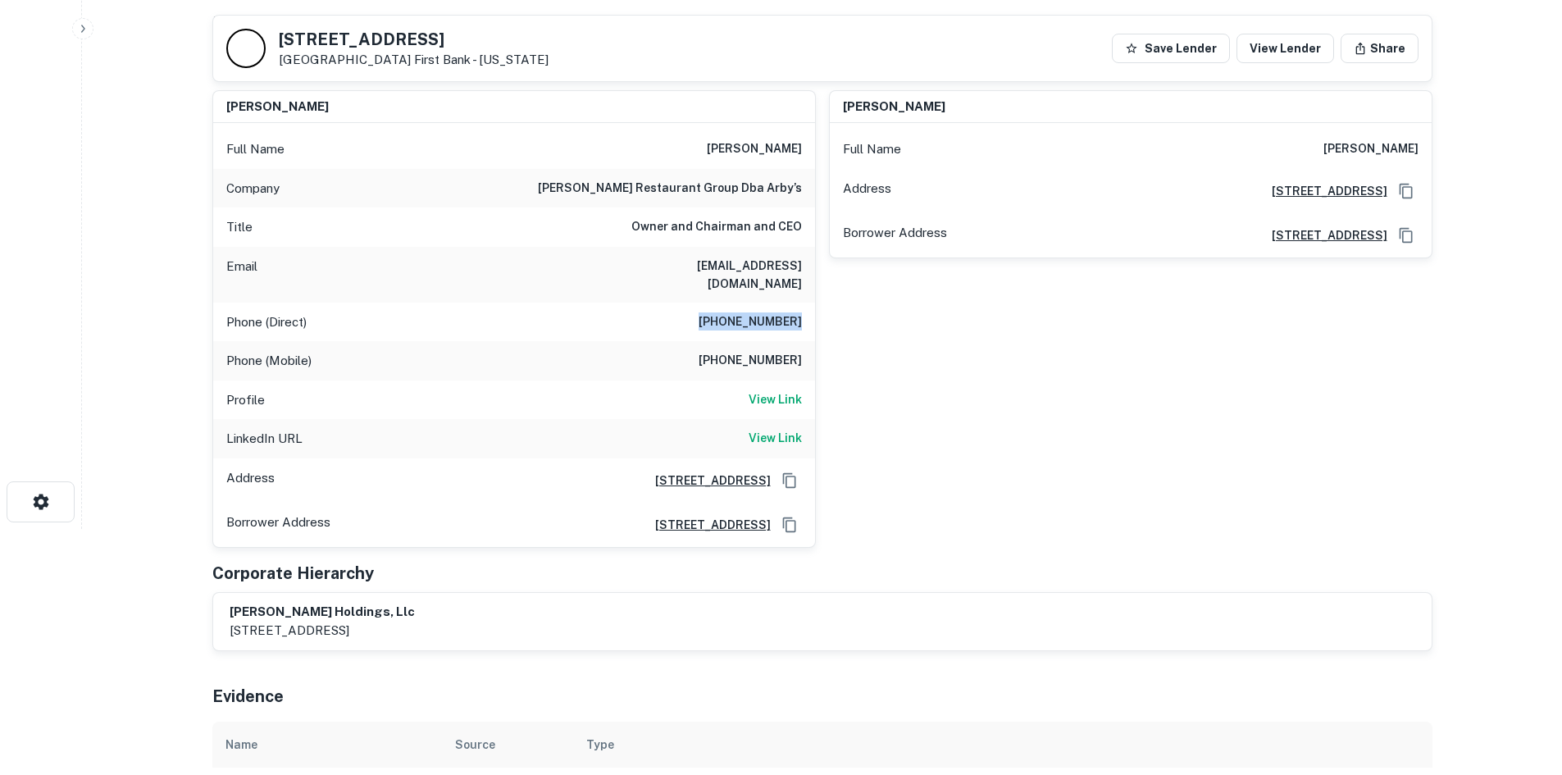
drag, startPoint x: 697, startPoint y: 303, endPoint x: 811, endPoint y: 312, distance: 114.4
click at [811, 312] on div "Phone (Direct) (252) 441-2130" at bounding box center [514, 322] width 602 height 39
copy h6 "(252) 441-2130"
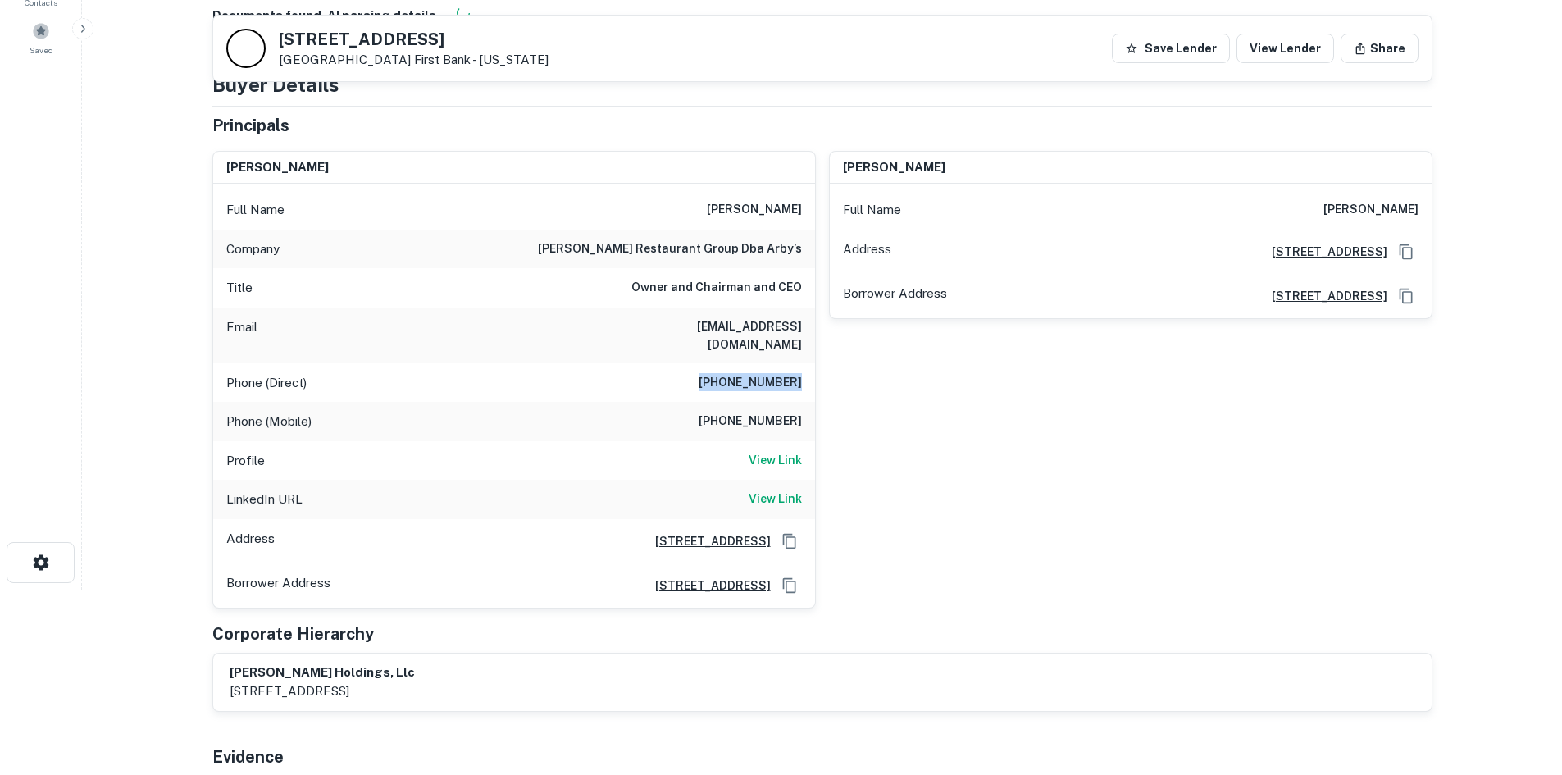
scroll to position [164, 0]
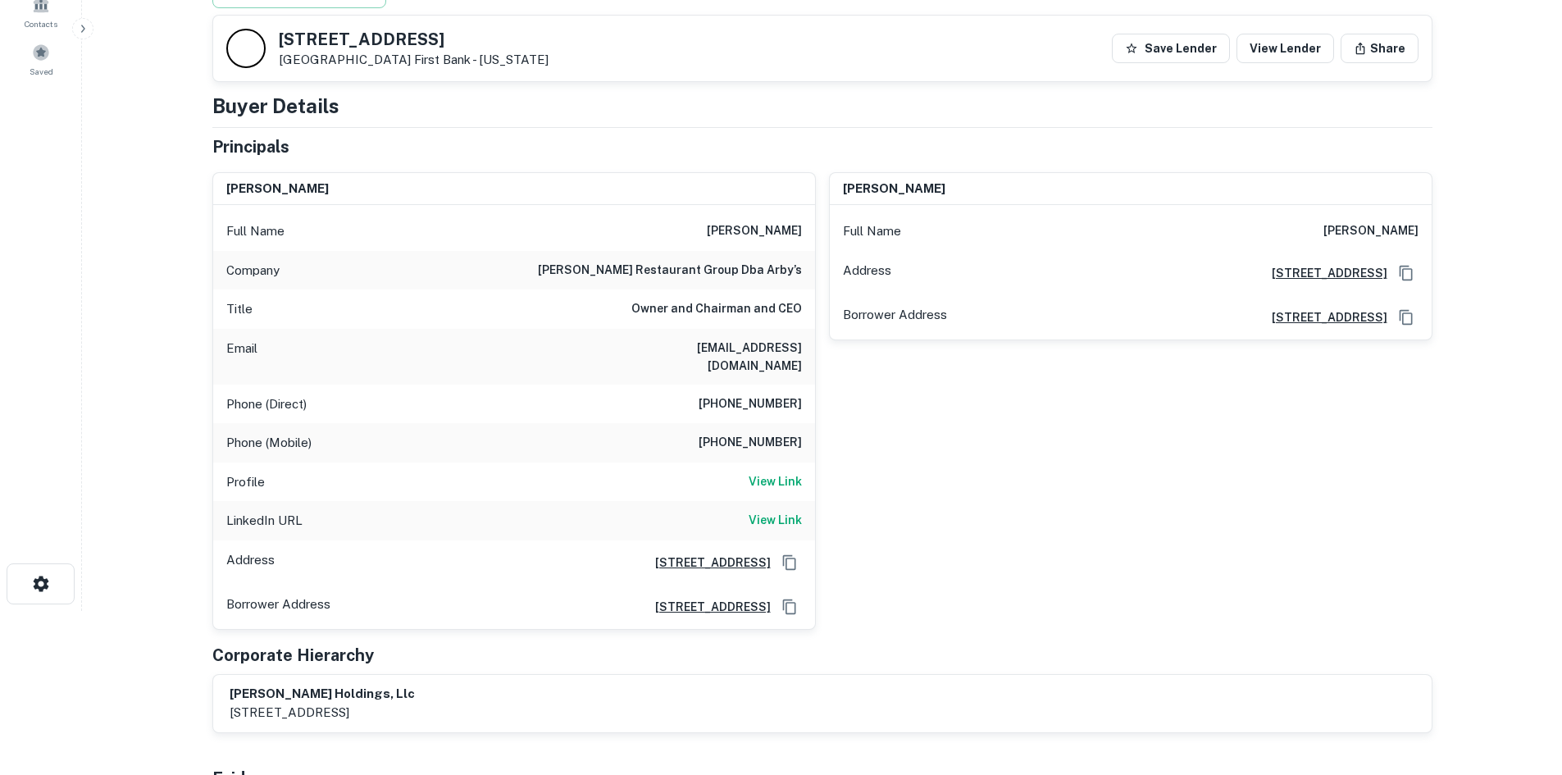
click at [700, 433] on div "Phone (Mobile) (828) 253-8648" at bounding box center [514, 442] width 602 height 39
copy h6 "(828) 253-8648"
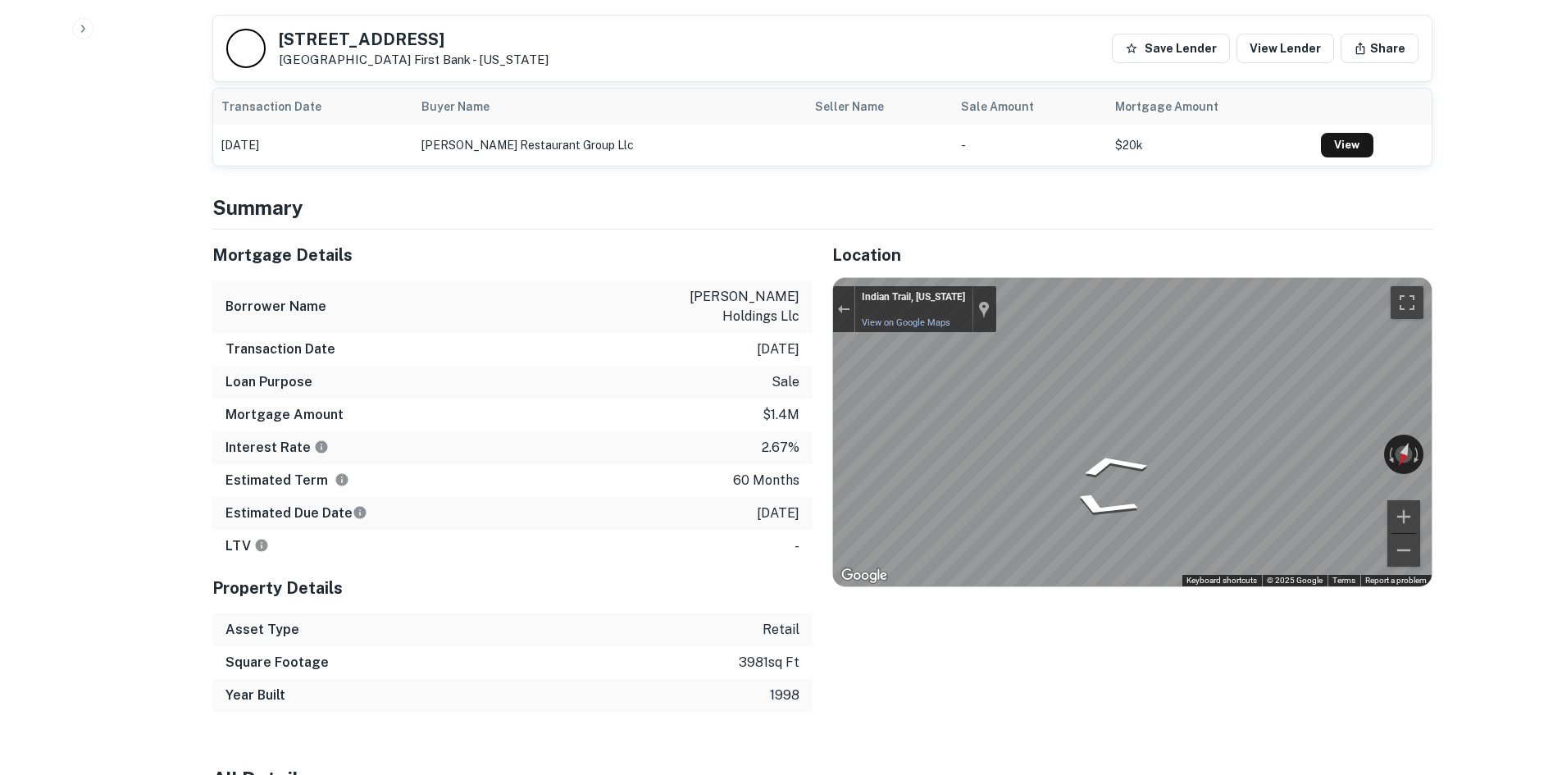
scroll to position [1066, 0]
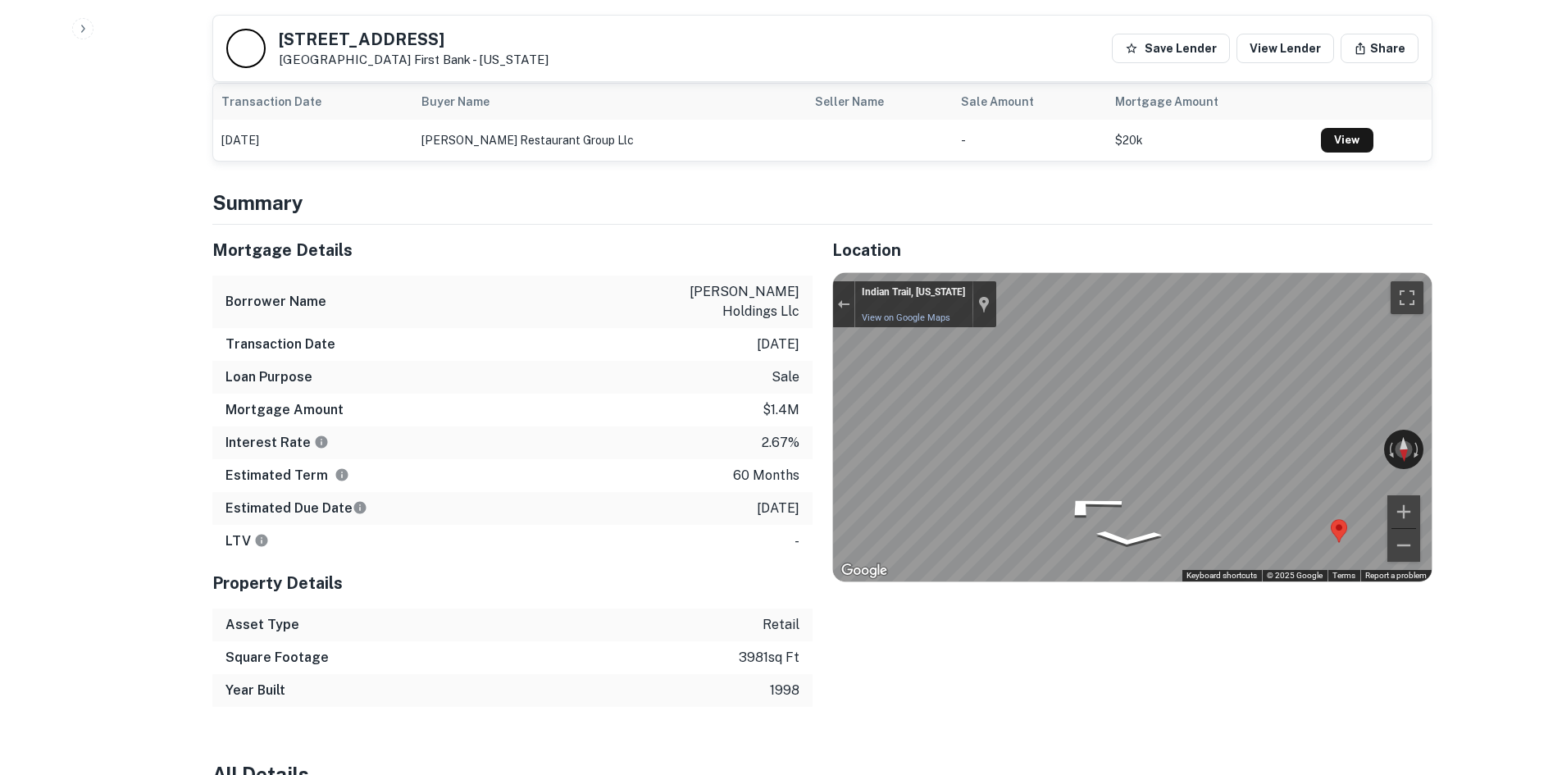
click at [909, 571] on div "Location ← Move left → Move right ↑ Move up ↓ Move down + Zoom in - Zoom out Ho…" at bounding box center [1123, 466] width 620 height 482
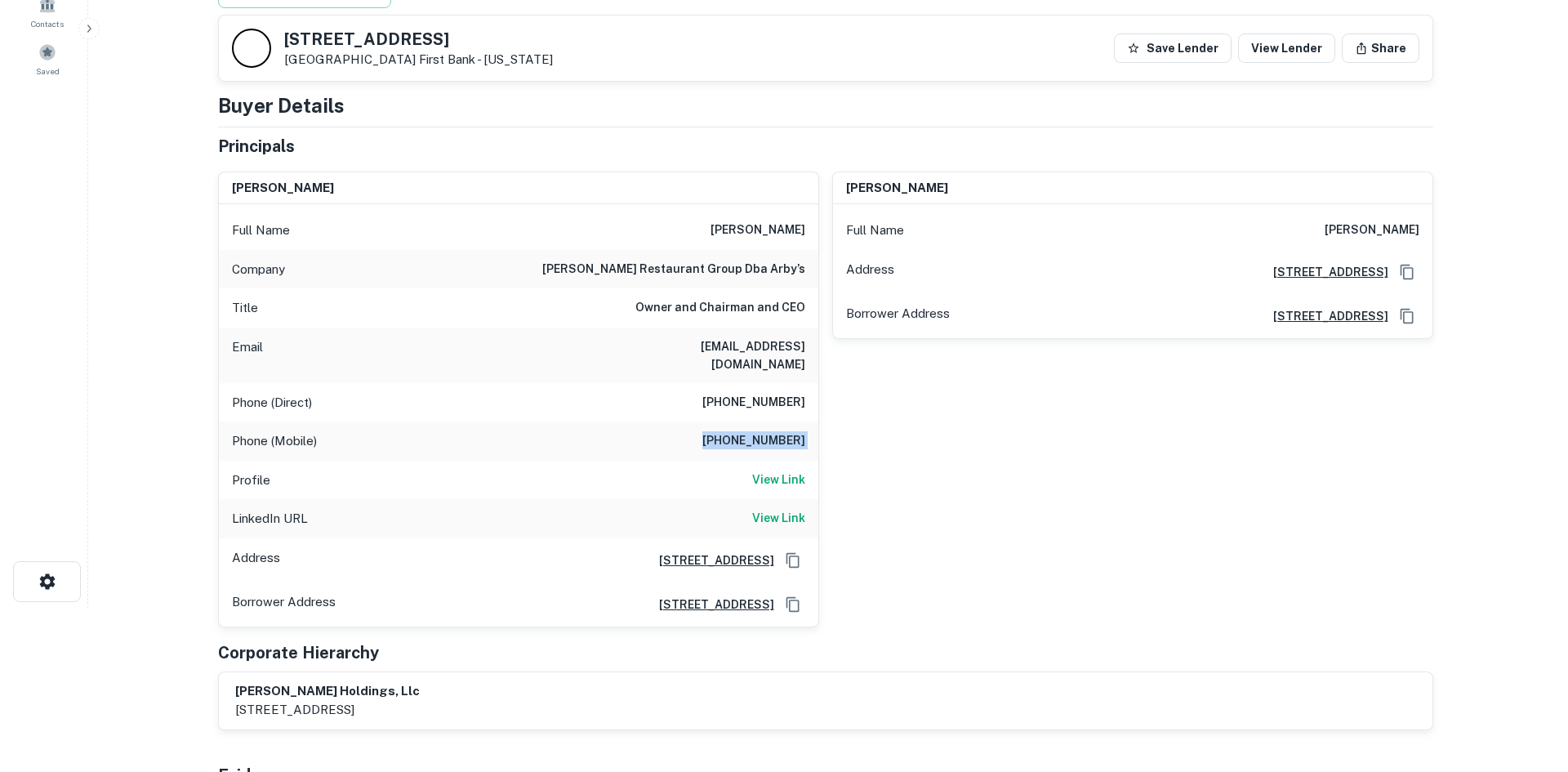
scroll to position [0, 0]
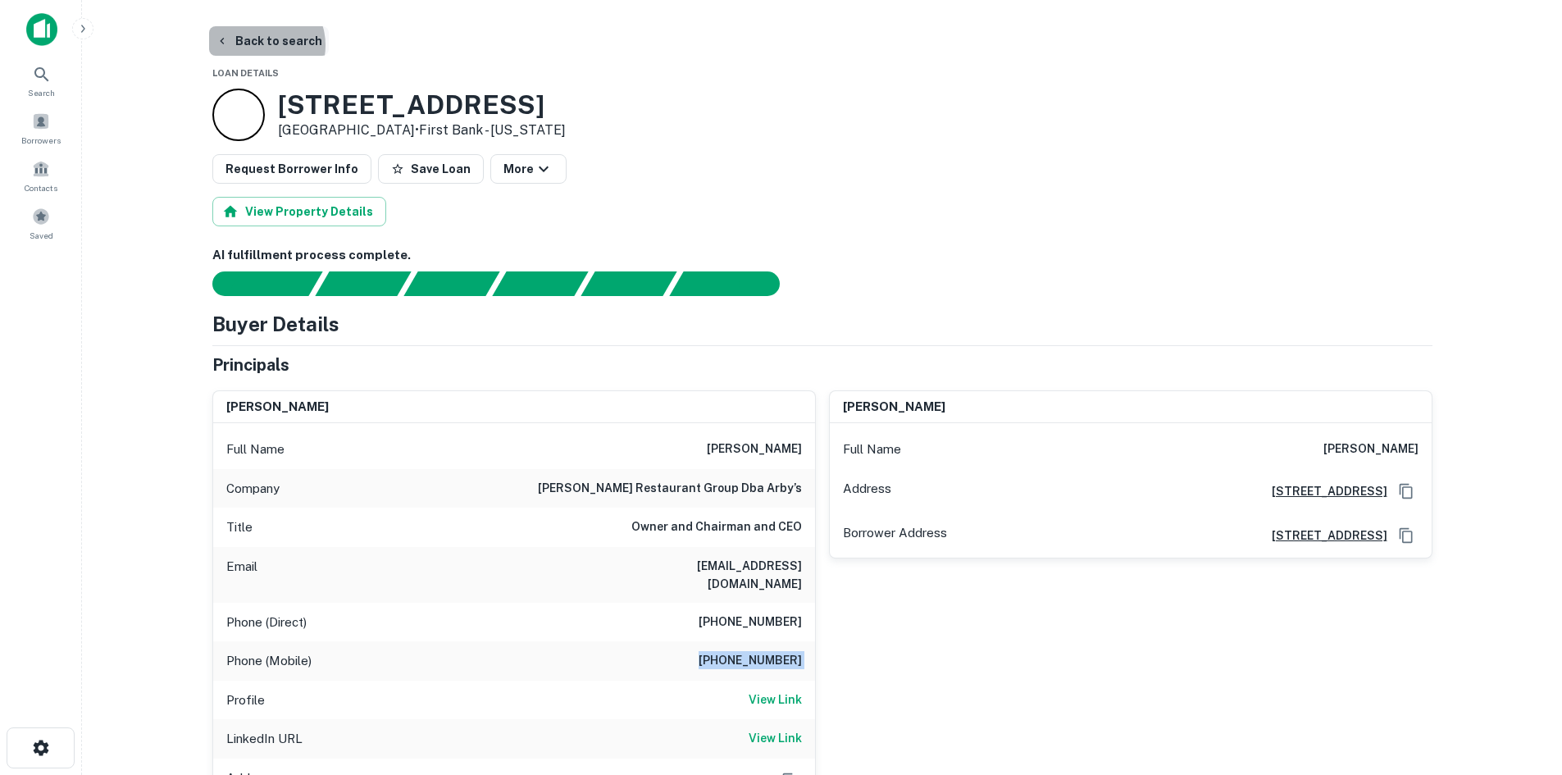
click at [262, 45] on button "Back to search" at bounding box center [269, 41] width 120 height 30
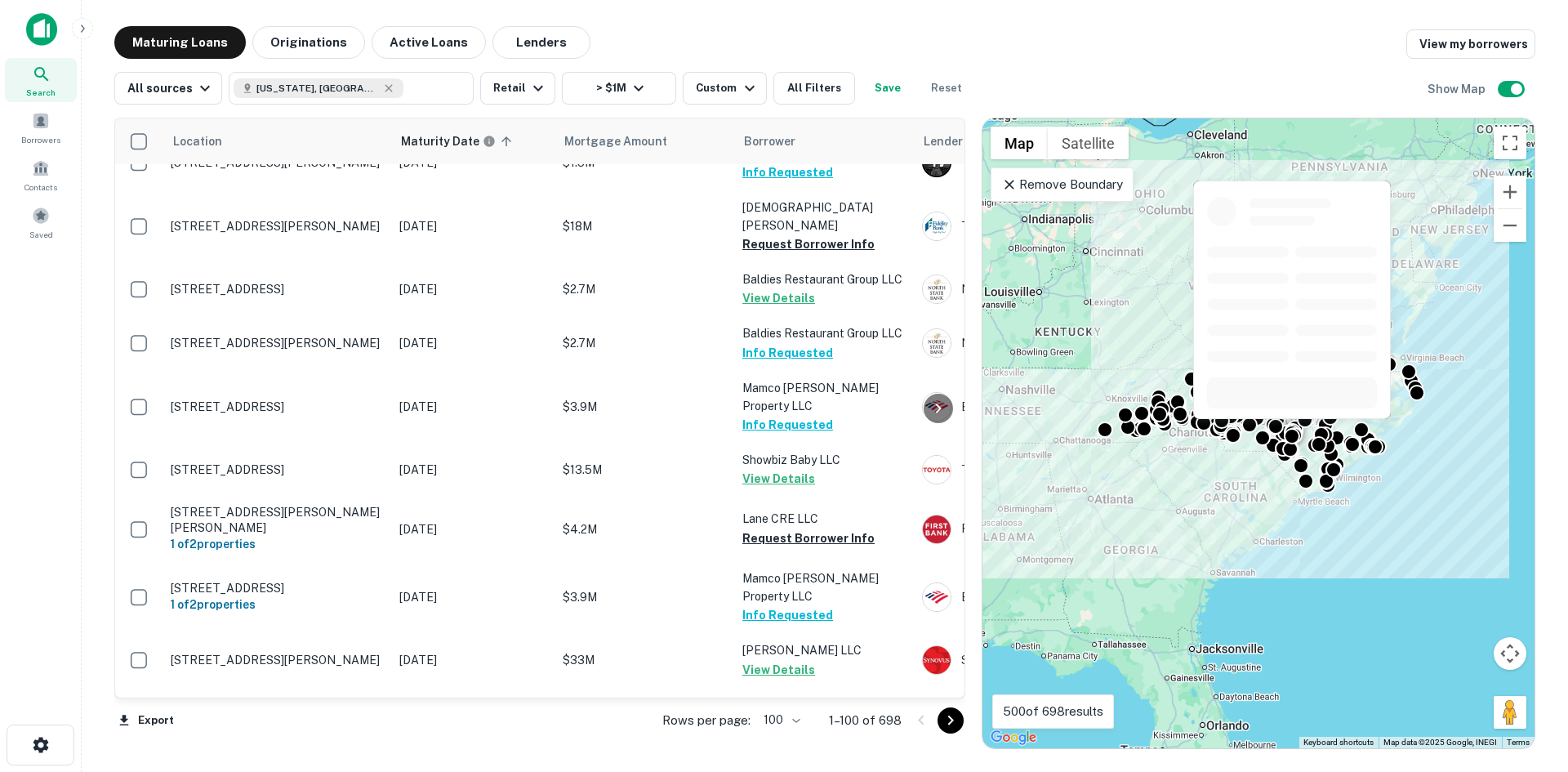
scroll to position [3261, 0]
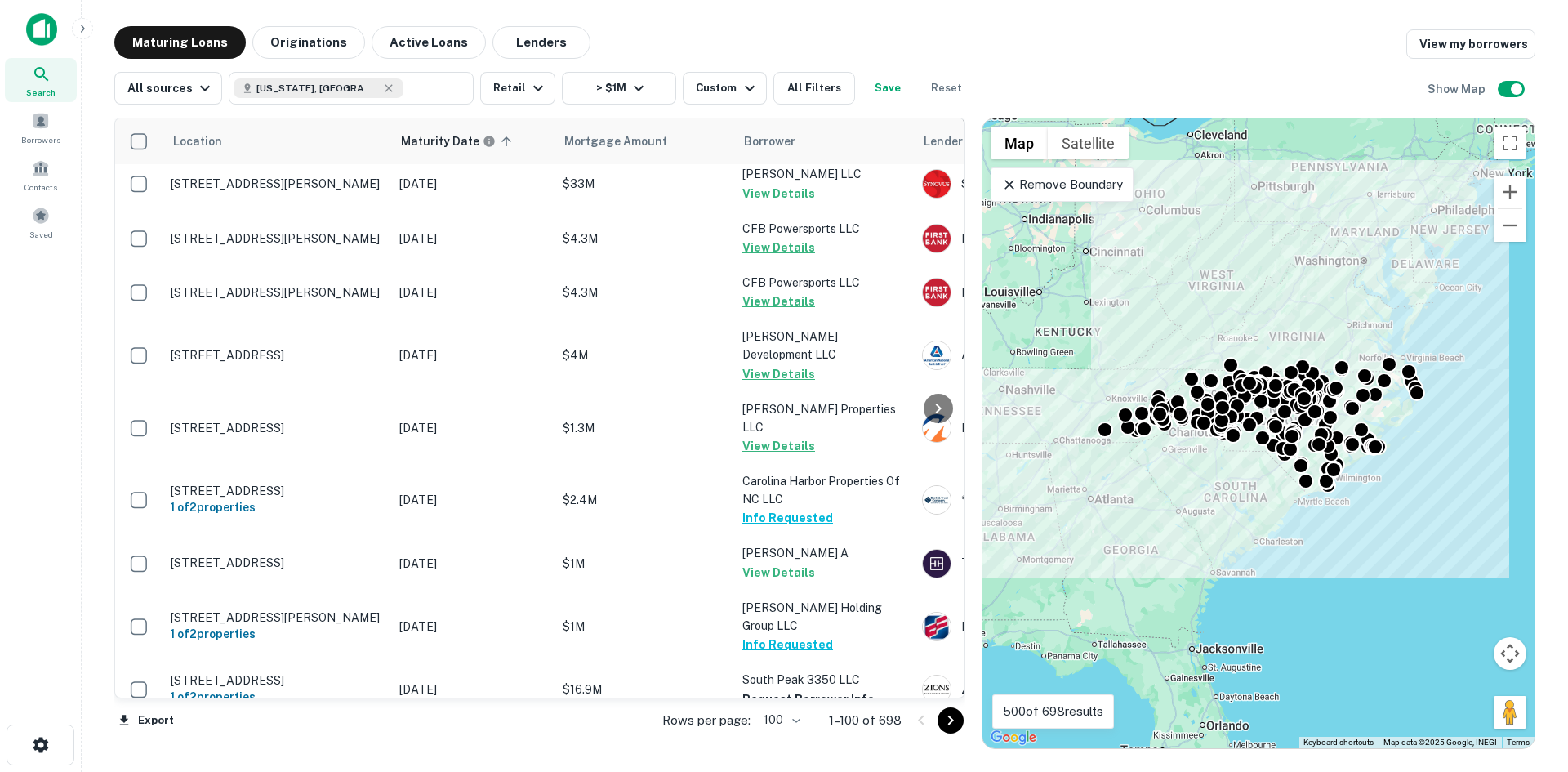
drag, startPoint x: 947, startPoint y: 722, endPoint x: 923, endPoint y: 692, distance: 38.4
click at [947, 722] on icon "Go to next page" at bounding box center [951, 721] width 20 height 20
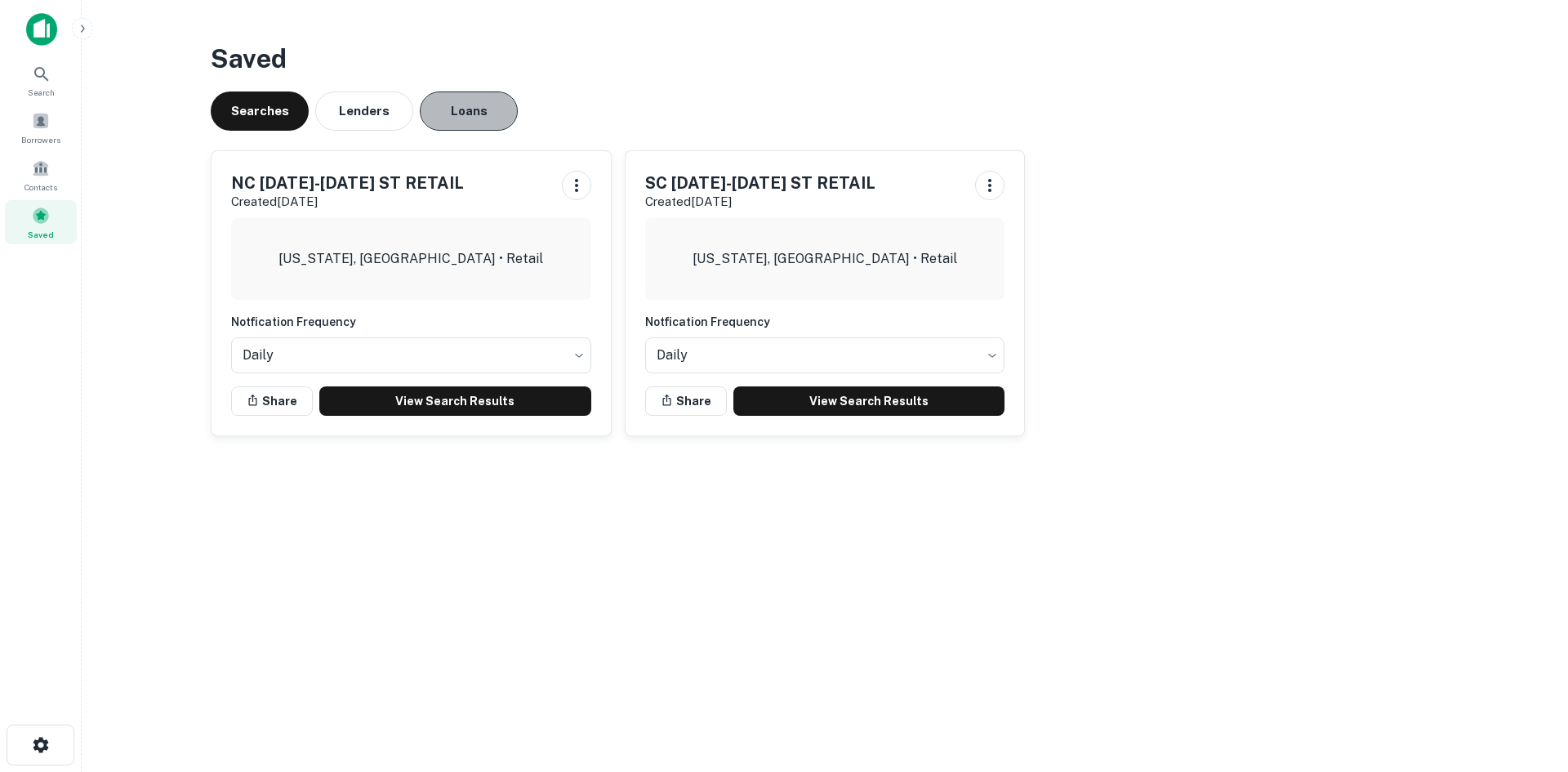
click at [466, 107] on button "Loans" at bounding box center [469, 111] width 98 height 39
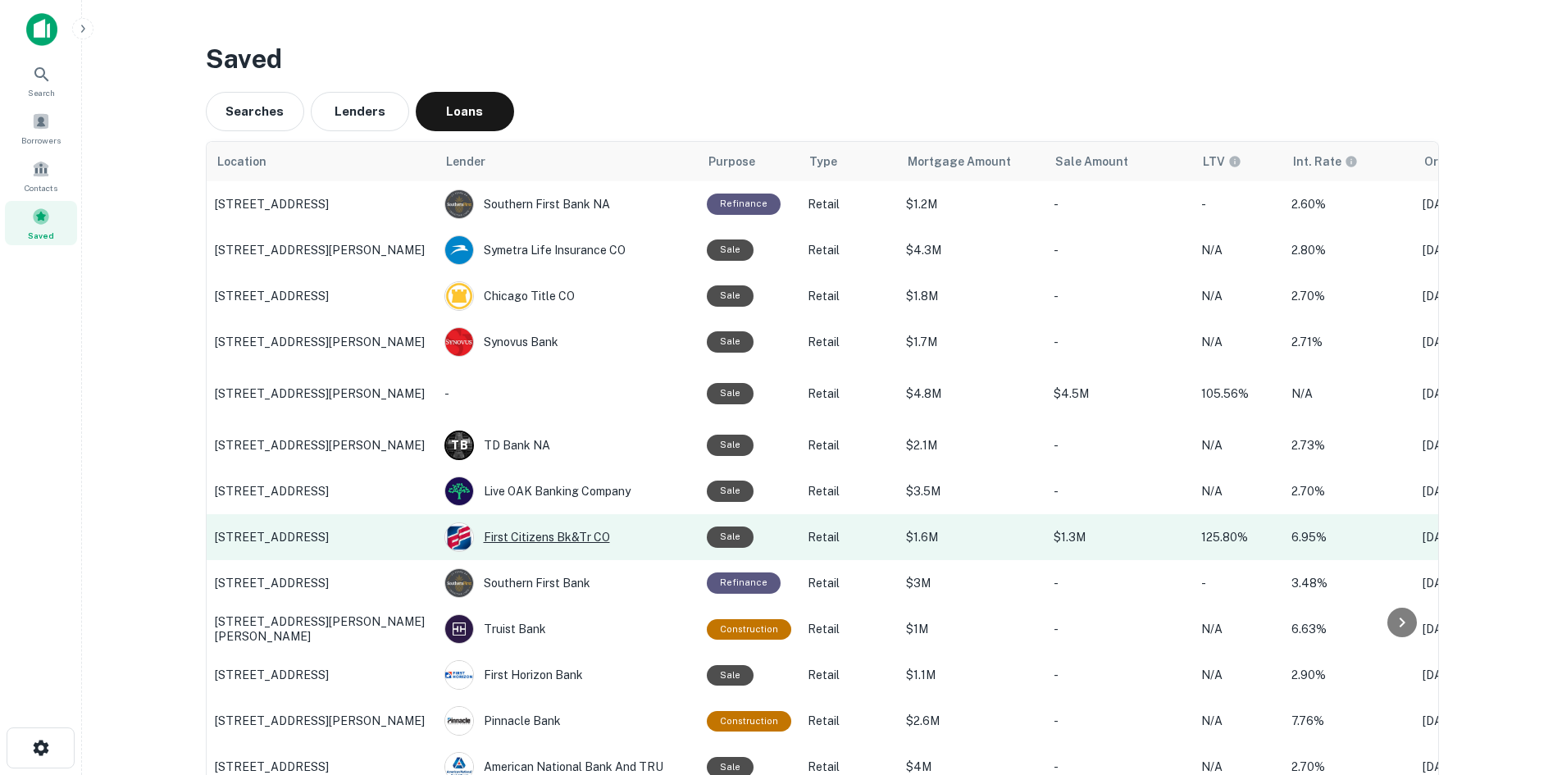
click at [559, 545] on div "First Citizens Bk&tr CO" at bounding box center [568, 537] width 246 height 30
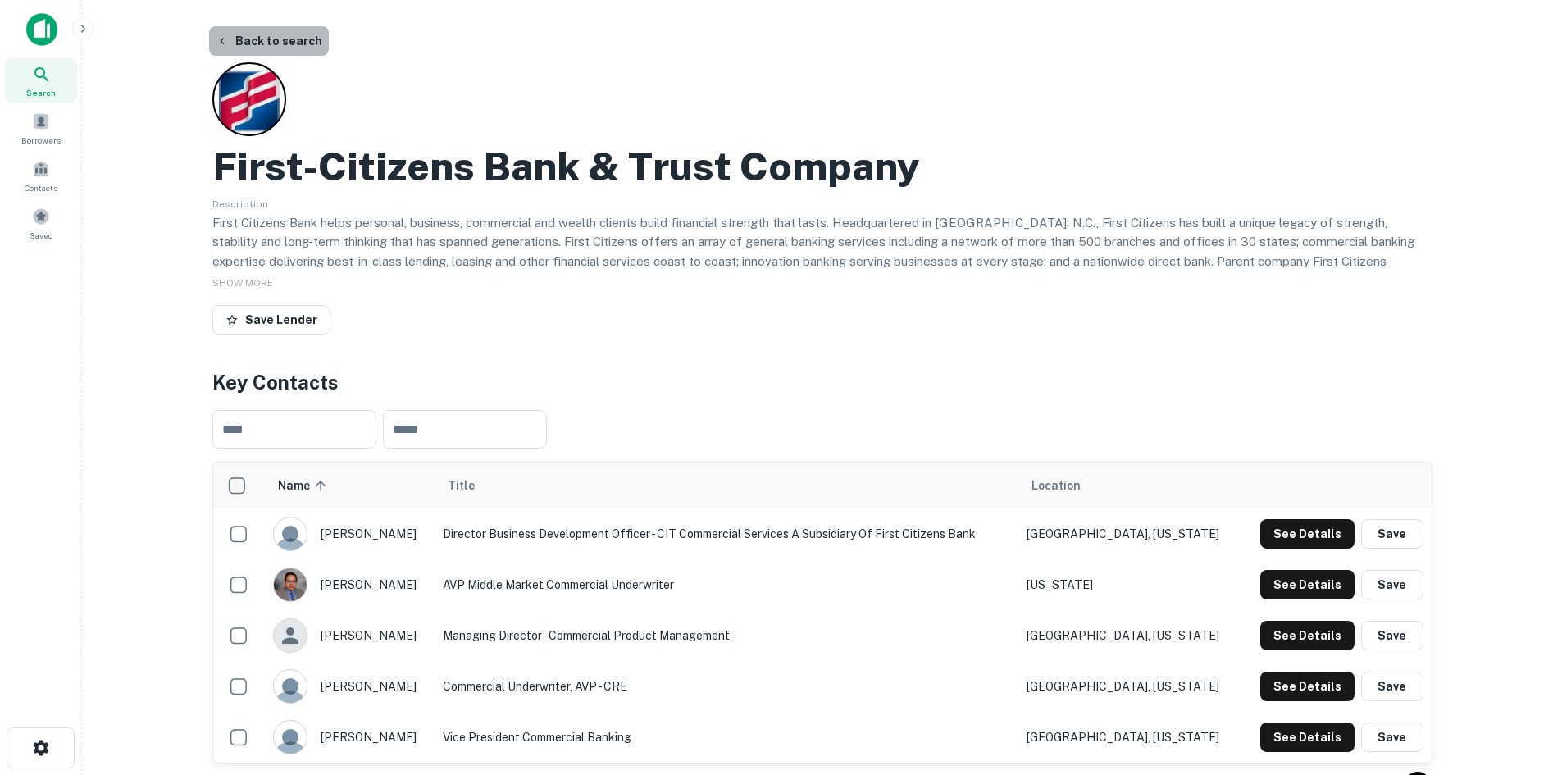
click at [280, 52] on button "Back to search" at bounding box center [269, 41] width 120 height 30
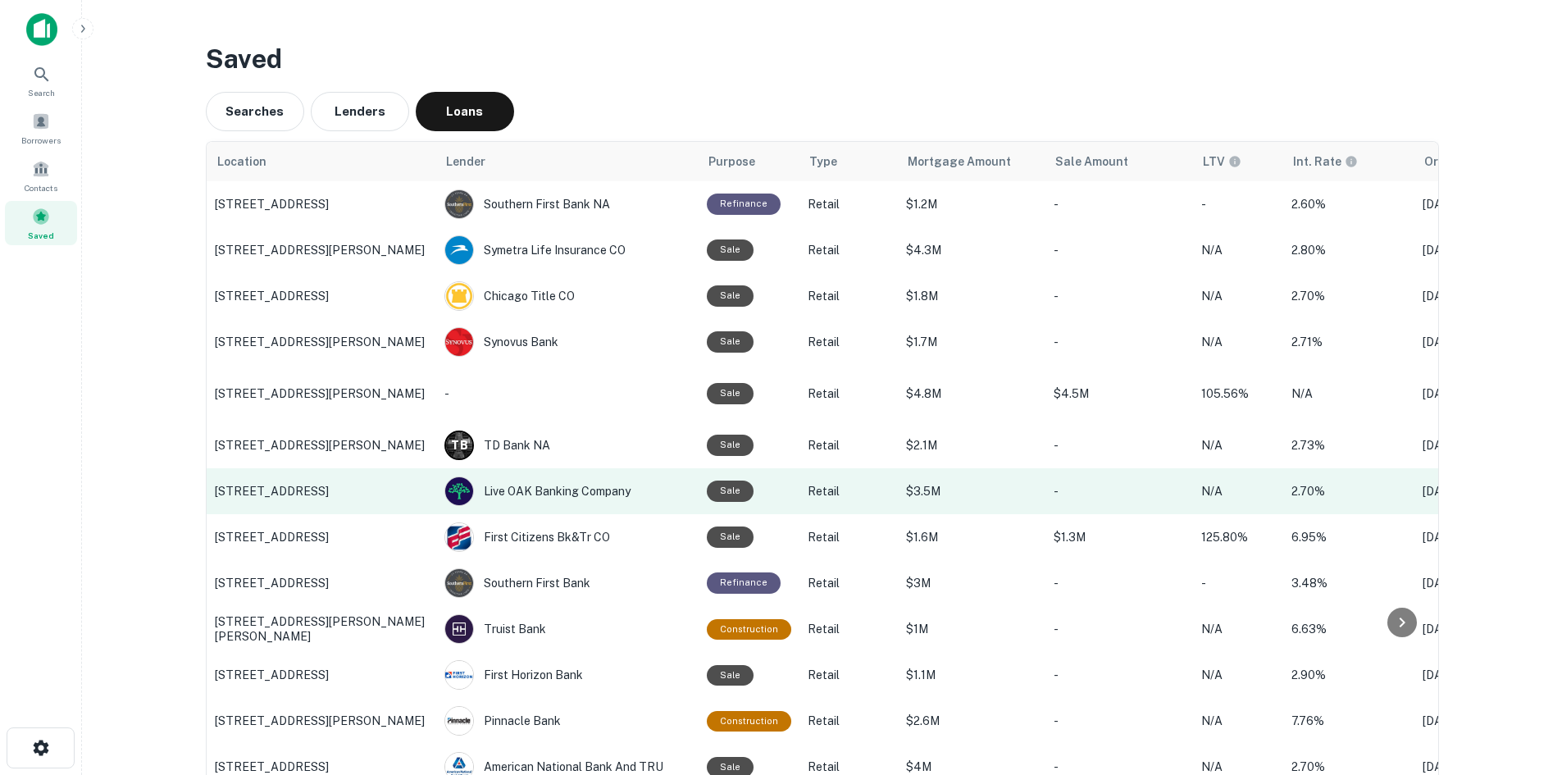
click at [341, 476] on td "[STREET_ADDRESS]" at bounding box center [322, 491] width 230 height 46
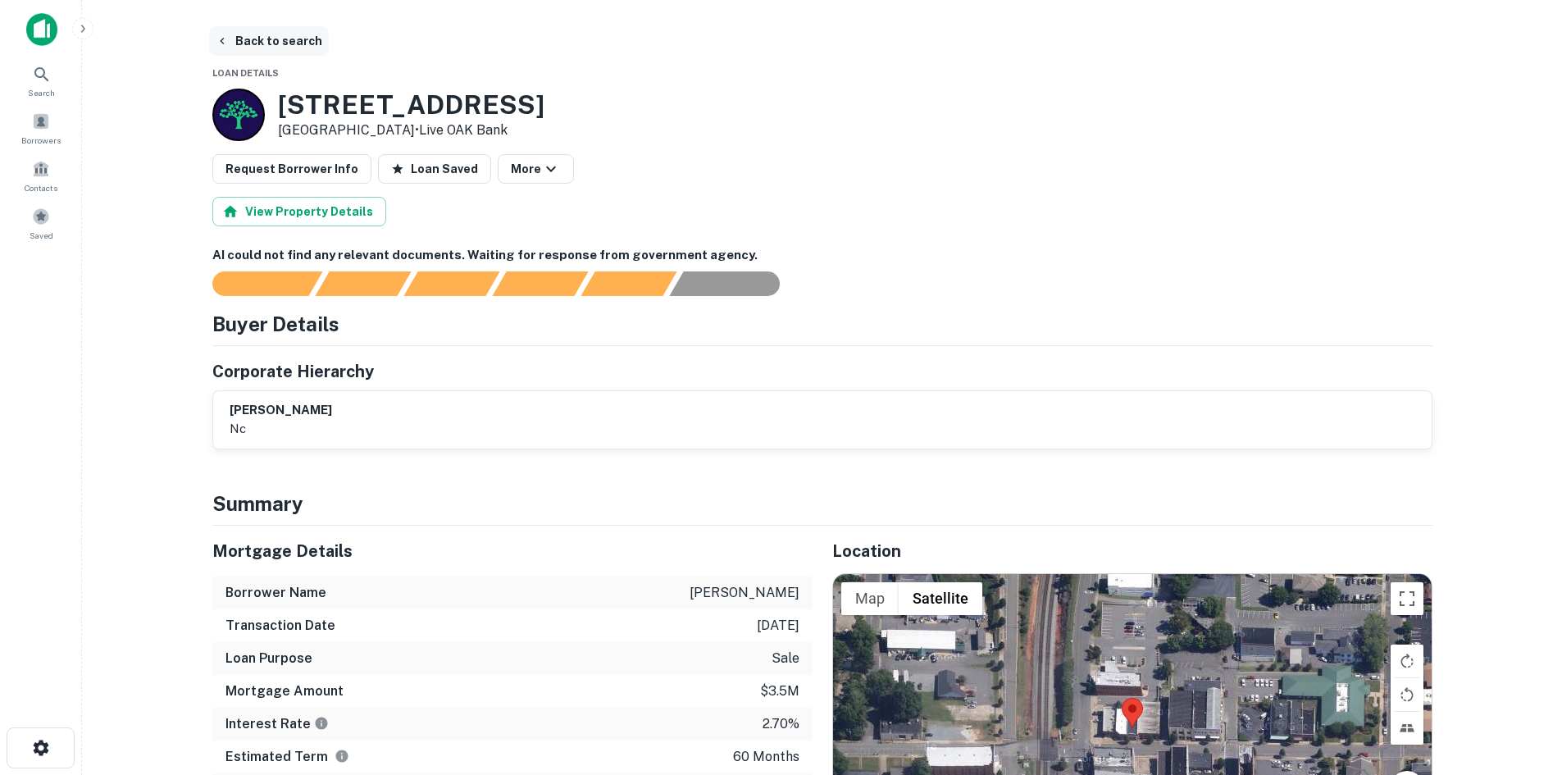
click at [253, 43] on button "Back to search" at bounding box center [269, 41] width 120 height 30
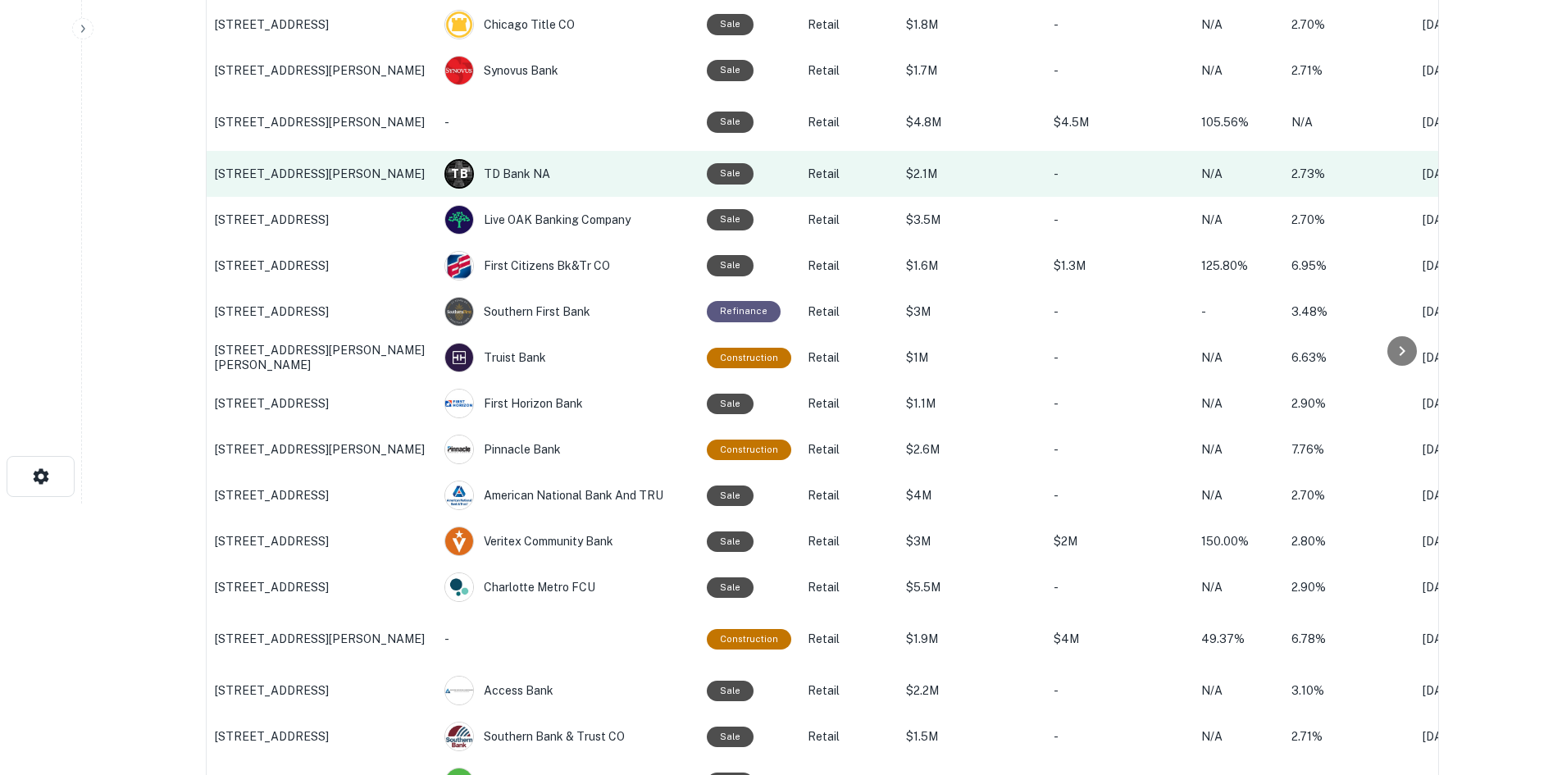
scroll to position [328, 0]
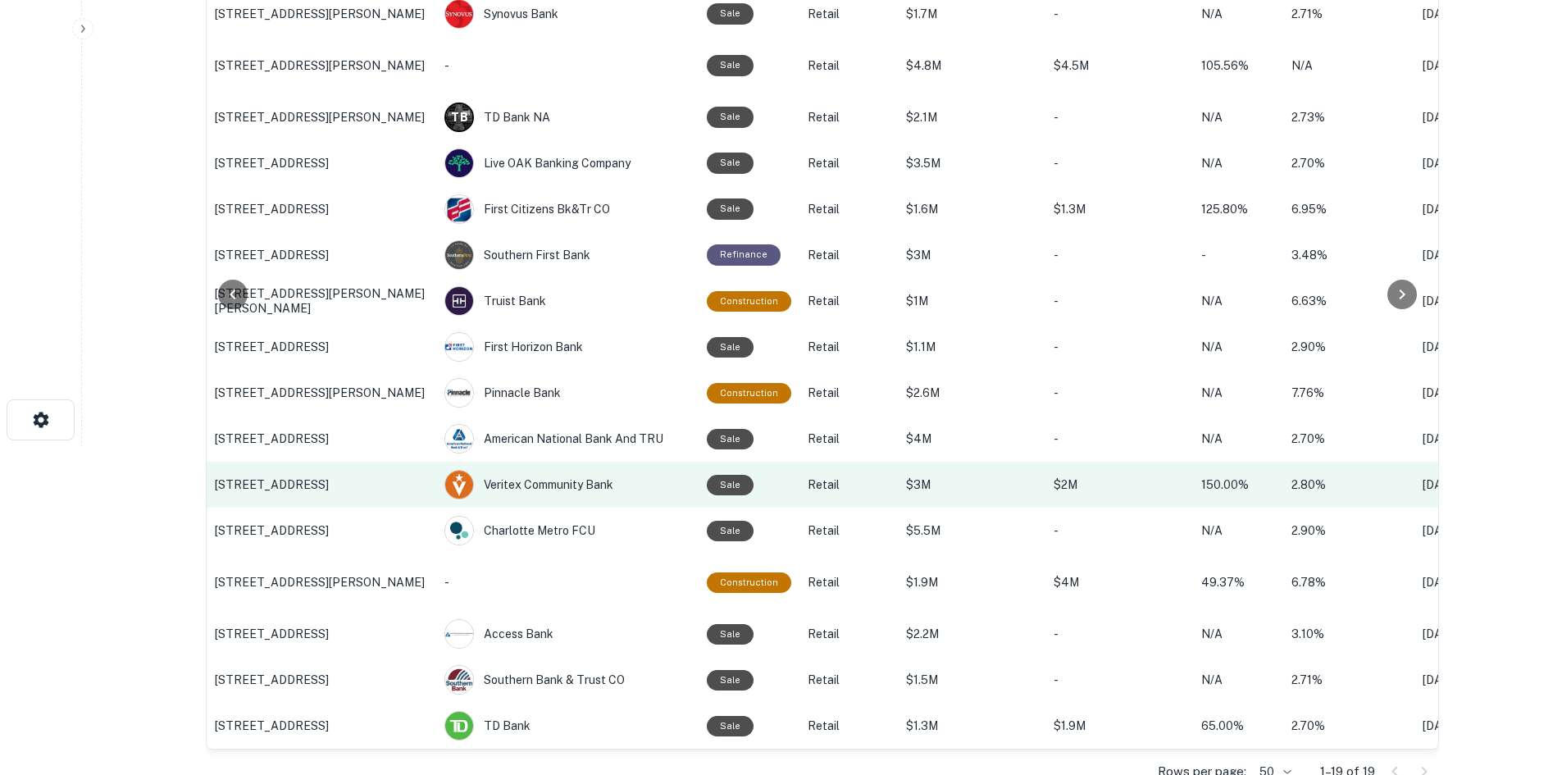
click at [274, 470] on td "[STREET_ADDRESS]" at bounding box center [322, 485] width 230 height 46
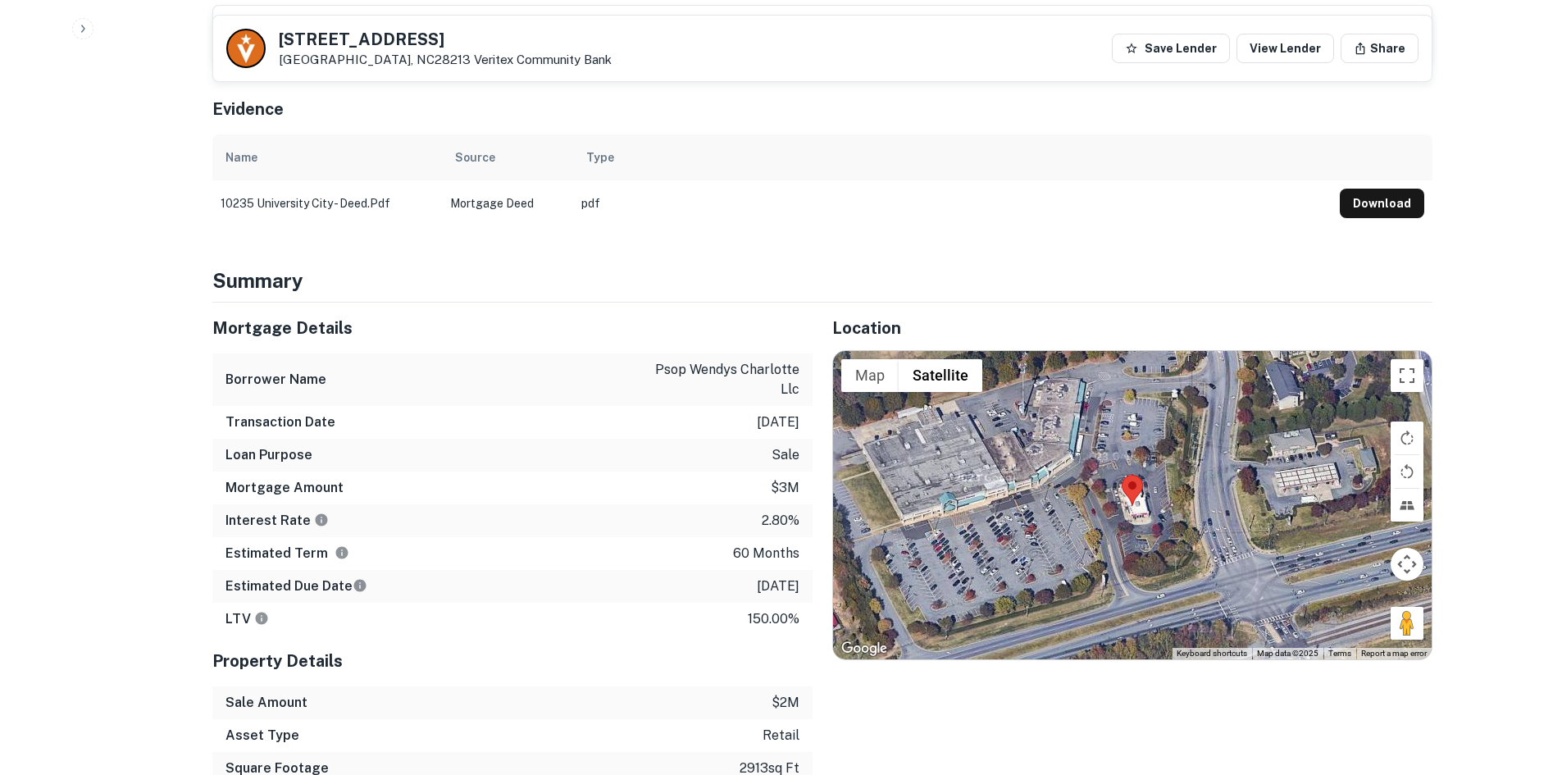
scroll to position [984, 0]
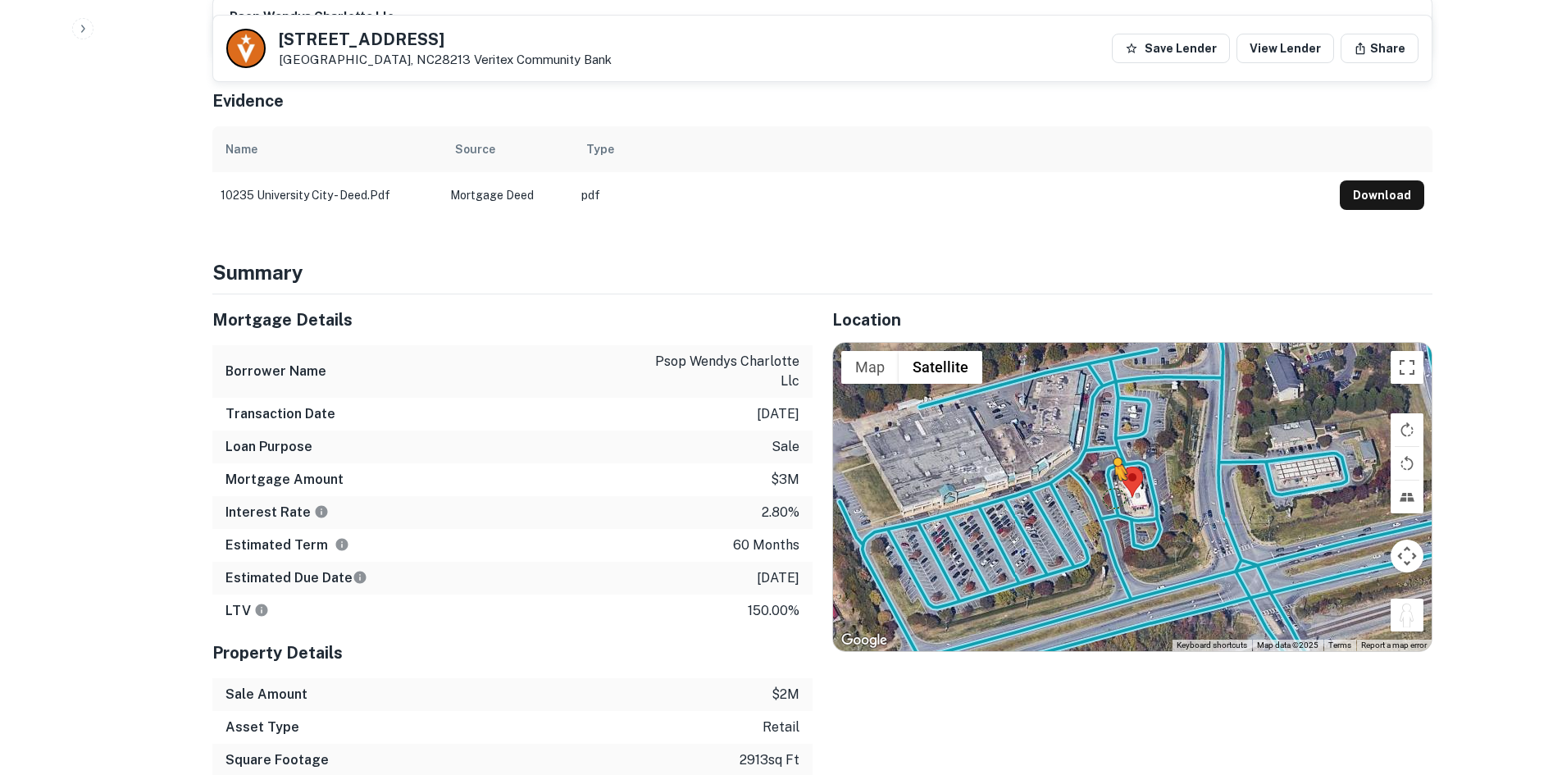
drag, startPoint x: 1412, startPoint y: 601, endPoint x: 1106, endPoint y: 468, distance: 333.5
click at [1106, 468] on div "To activate drag with keyboard, press Alt + Enter. Once in keyboard drag state,…" at bounding box center [1132, 497] width 599 height 308
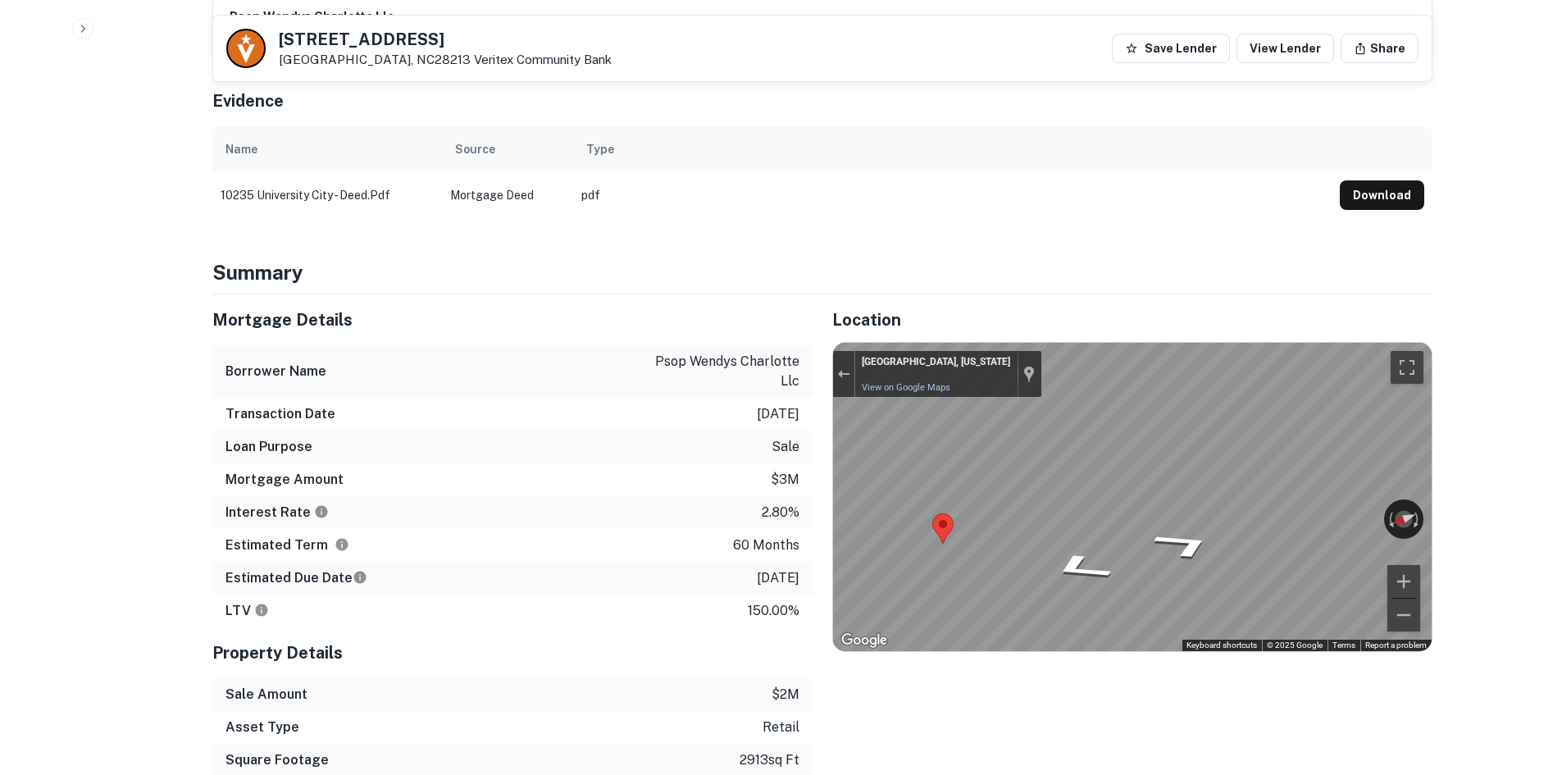
click at [728, 451] on div "Mortgage Details Borrower Name psop wendys charlotte llc Transaction Date [DATE…" at bounding box center [813, 584] width 1240 height 581
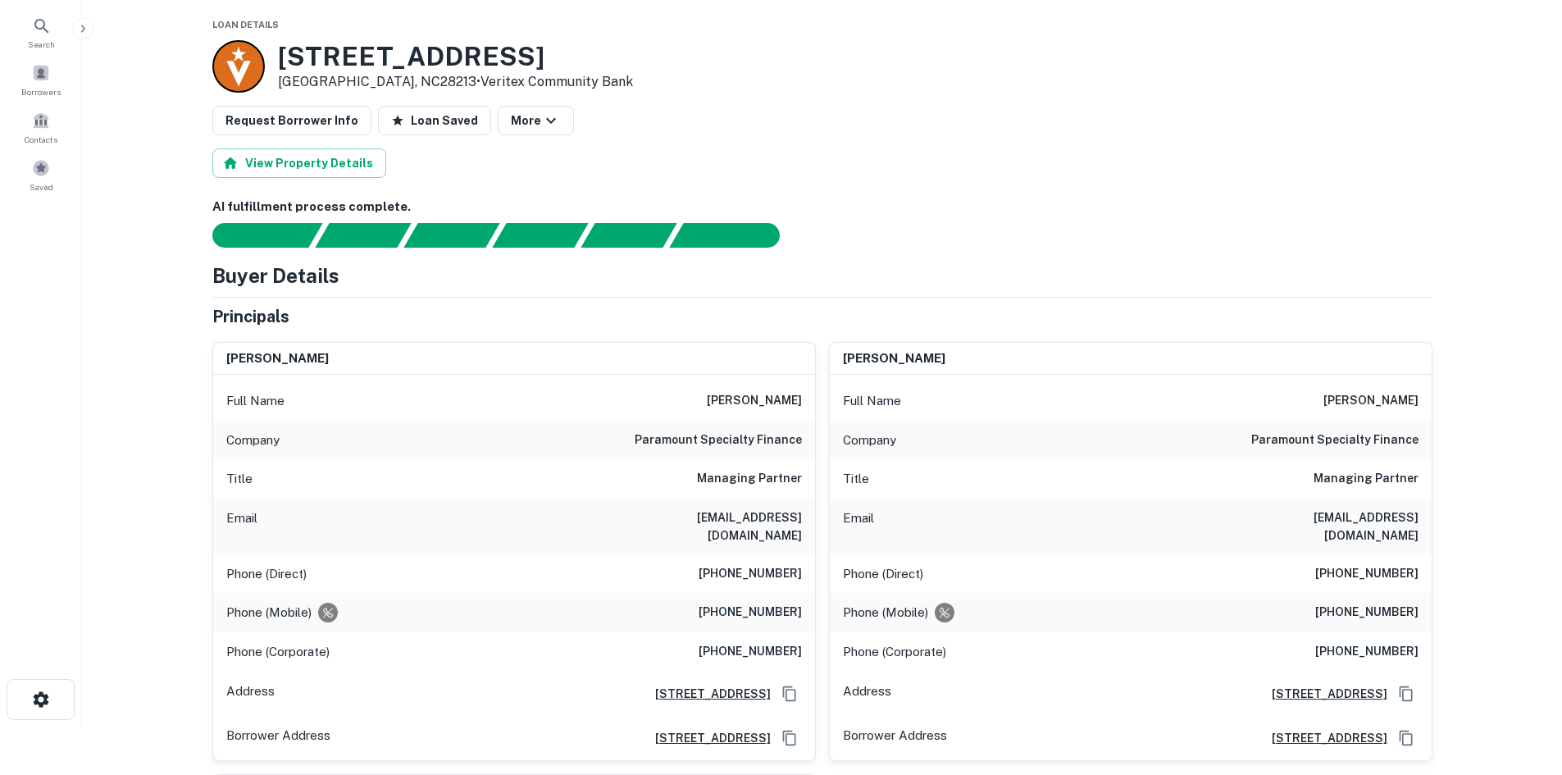
scroll to position [0, 0]
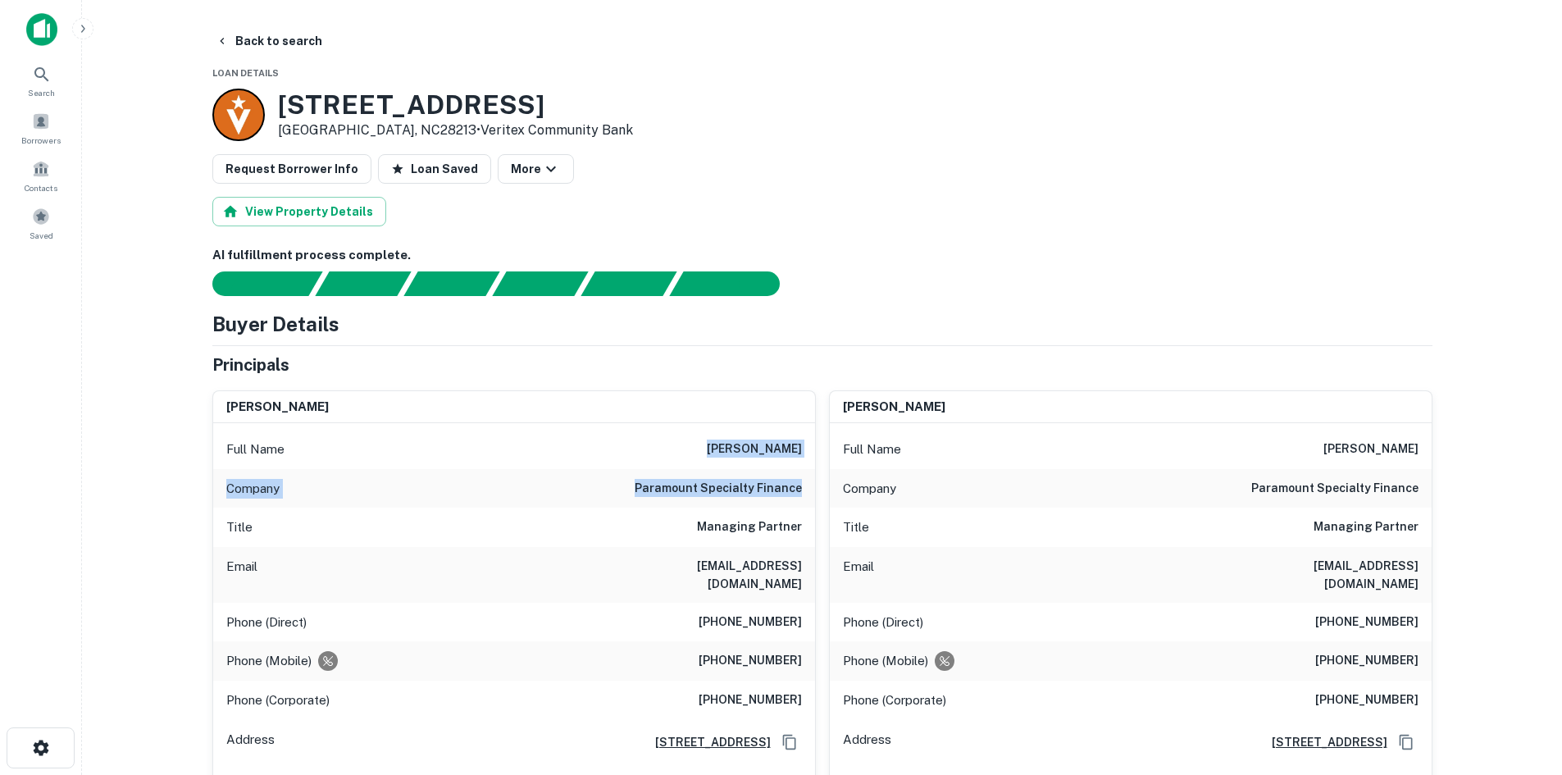
drag, startPoint x: 709, startPoint y: 446, endPoint x: 800, endPoint y: 488, distance: 100.9
click at [800, 488] on div "Full Name [PERSON_NAME] Company paramount specialty finance Title Managing Part…" at bounding box center [514, 615] width 602 height 385
copy div "[PERSON_NAME] Company paramount specialty finance"
click at [267, 46] on button "Back to search" at bounding box center [269, 41] width 120 height 30
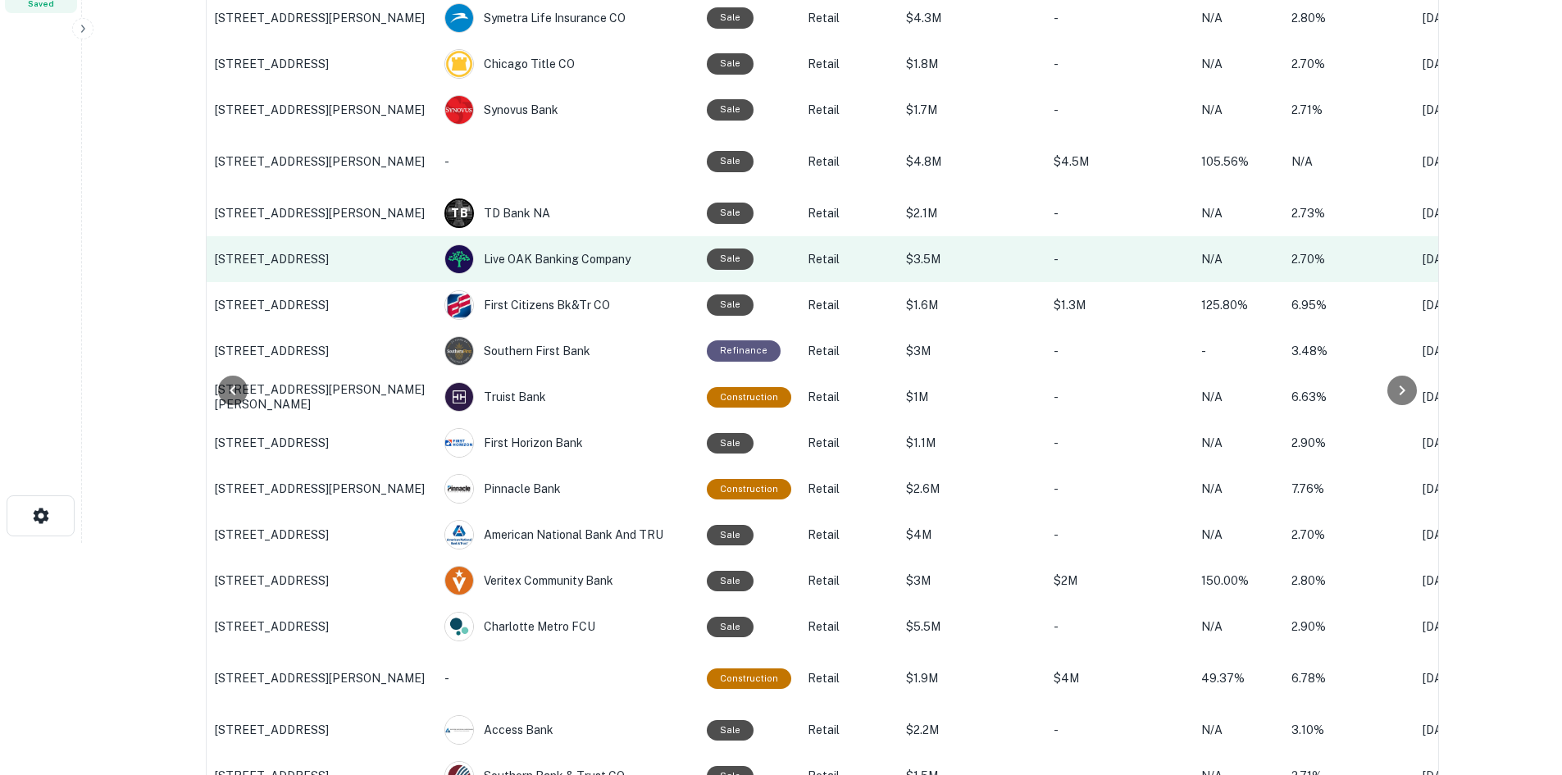
scroll to position [328, 0]
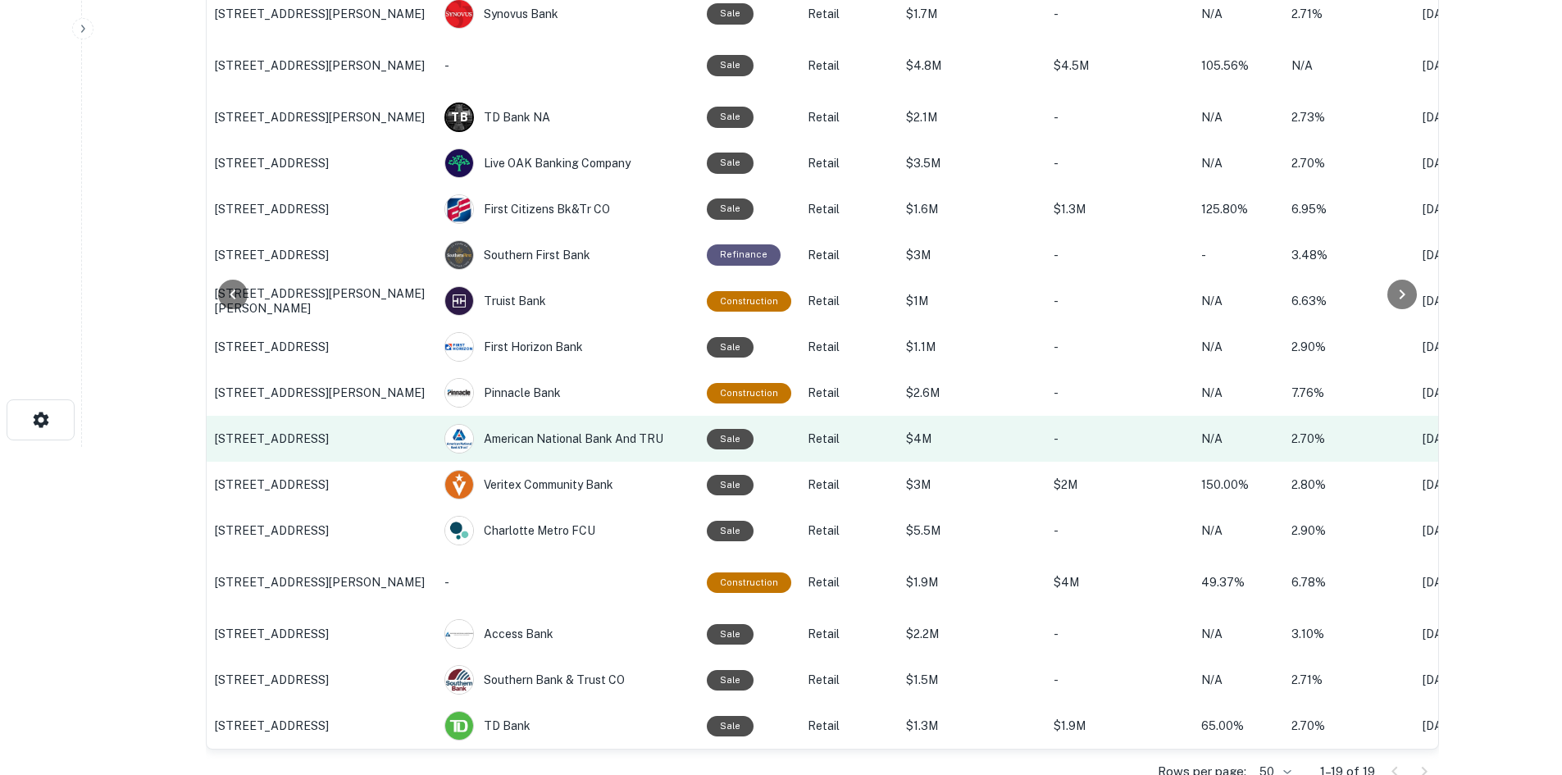
click at [349, 430] on td "[STREET_ADDRESS]" at bounding box center [322, 439] width 230 height 46
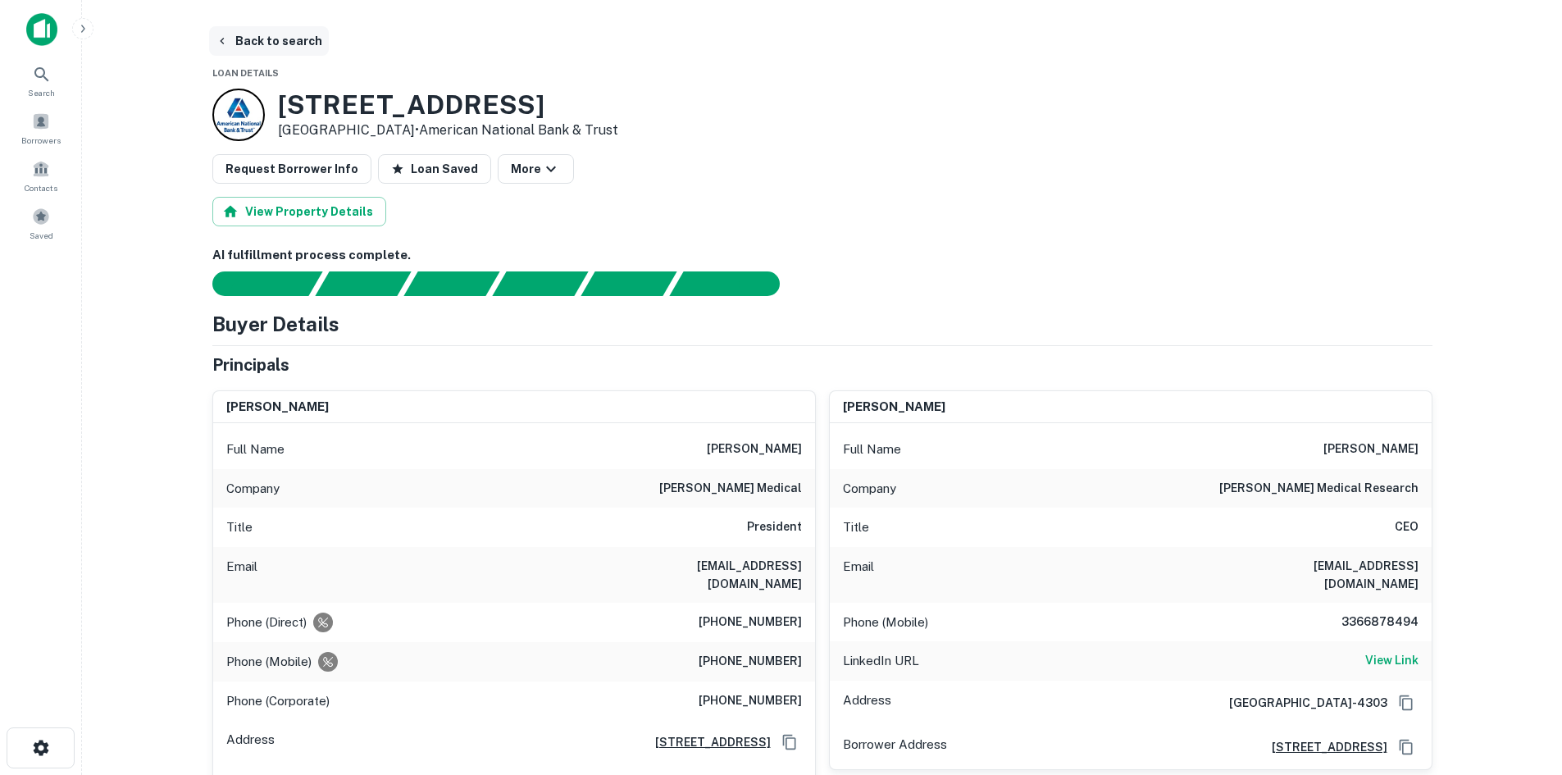
click at [299, 50] on button "Back to search" at bounding box center [269, 41] width 120 height 30
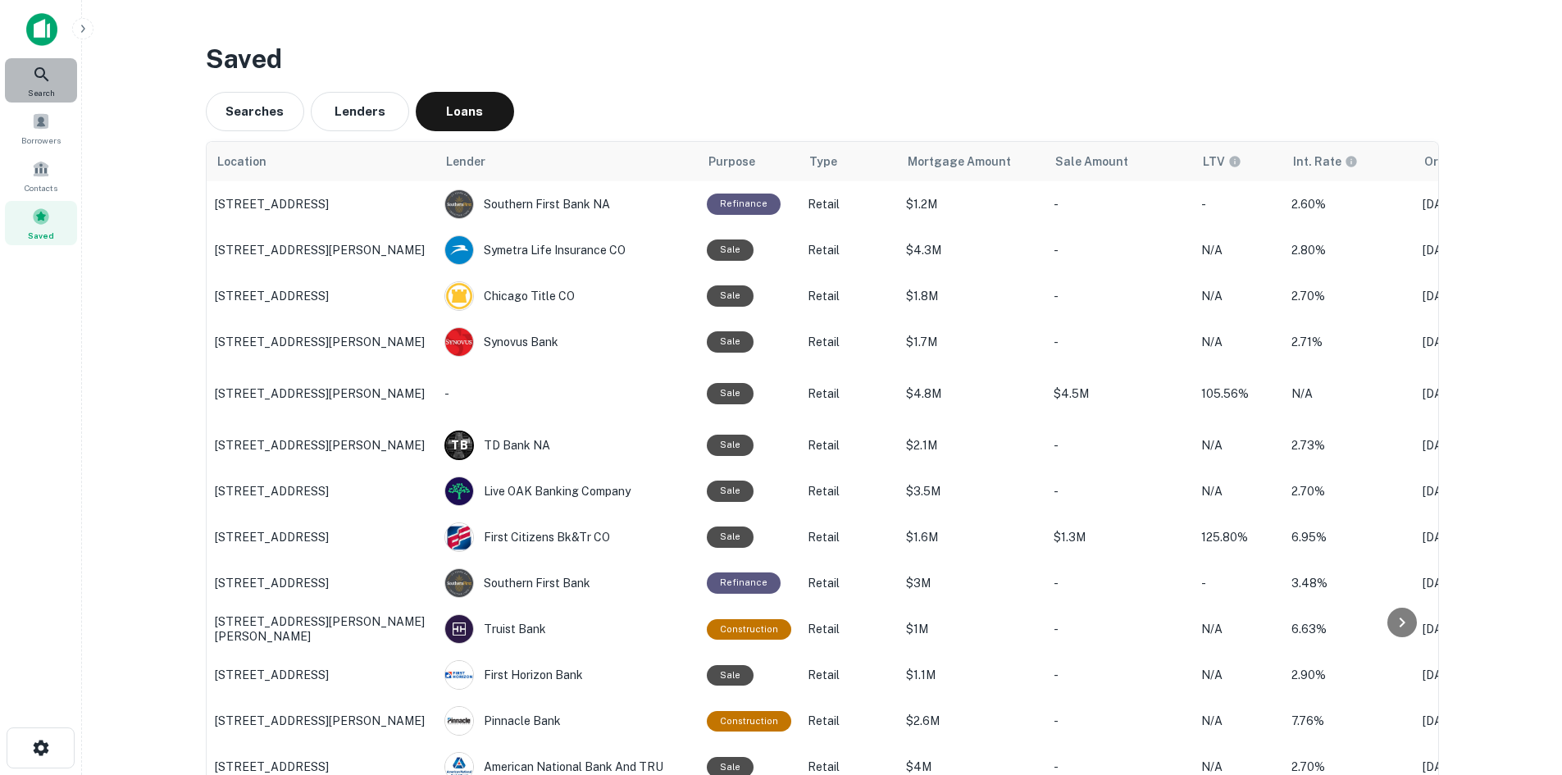
click at [53, 89] on span "Search" at bounding box center [41, 92] width 27 height 13
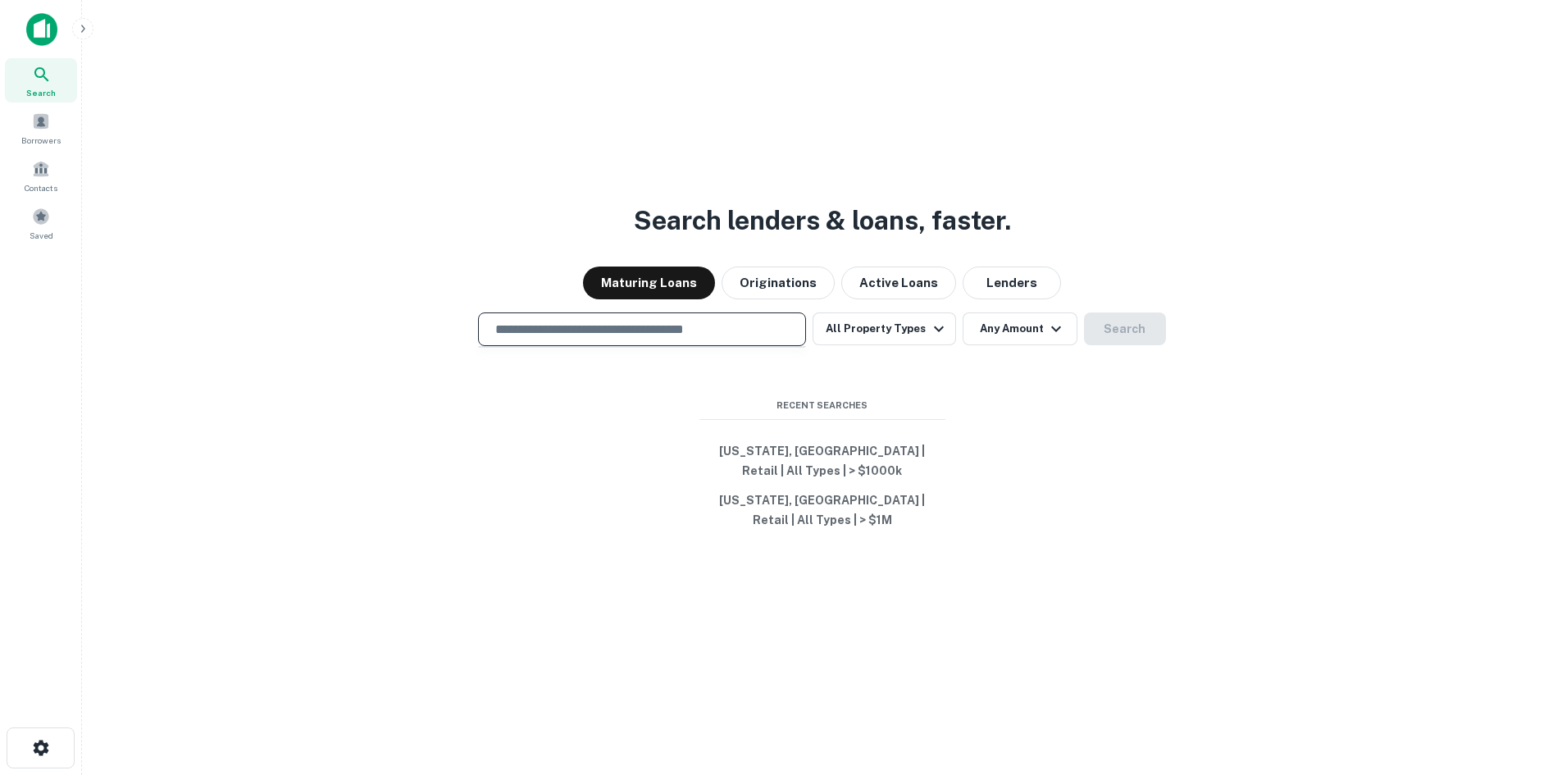
click at [521, 325] on input "text" at bounding box center [642, 329] width 313 height 19
paste input "**********"
type input "**********"
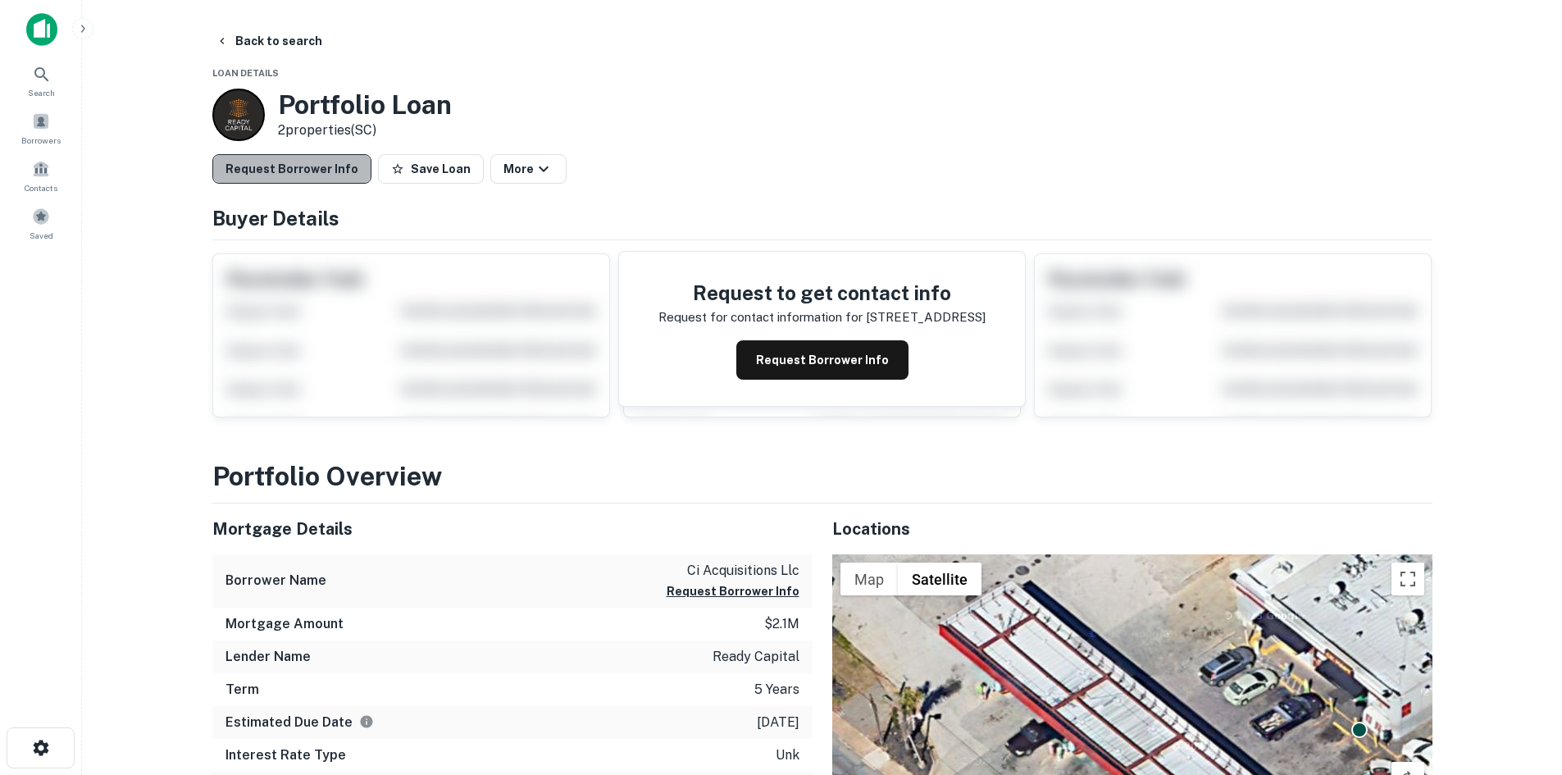
click at [314, 165] on button "Request Borrower Info" at bounding box center [291, 169] width 159 height 30
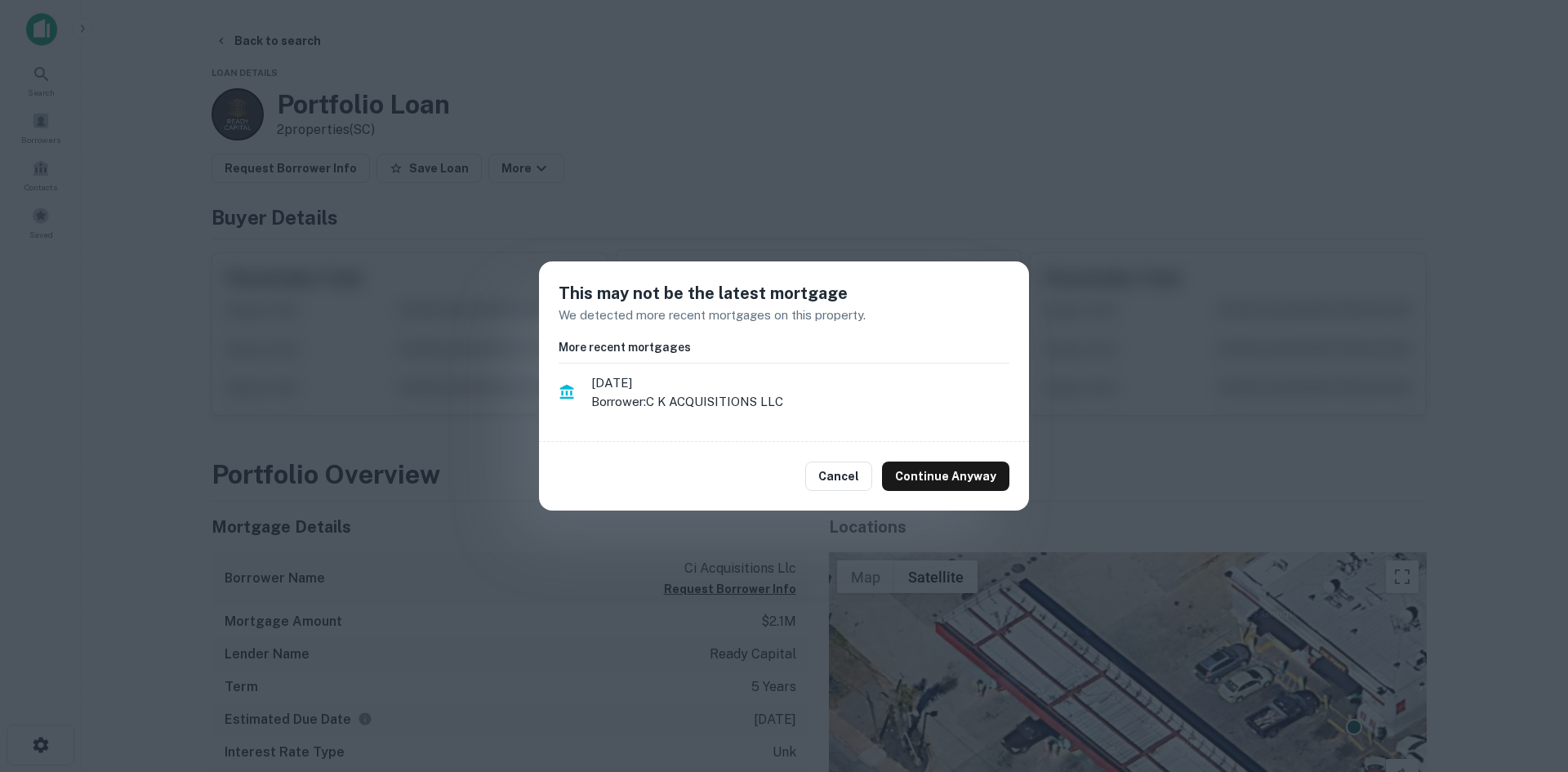
click at [983, 493] on div "Cancel Continue Anyway" at bounding box center [784, 476] width 490 height 69
click at [981, 485] on button "Continue Anyway" at bounding box center [946, 476] width 127 height 30
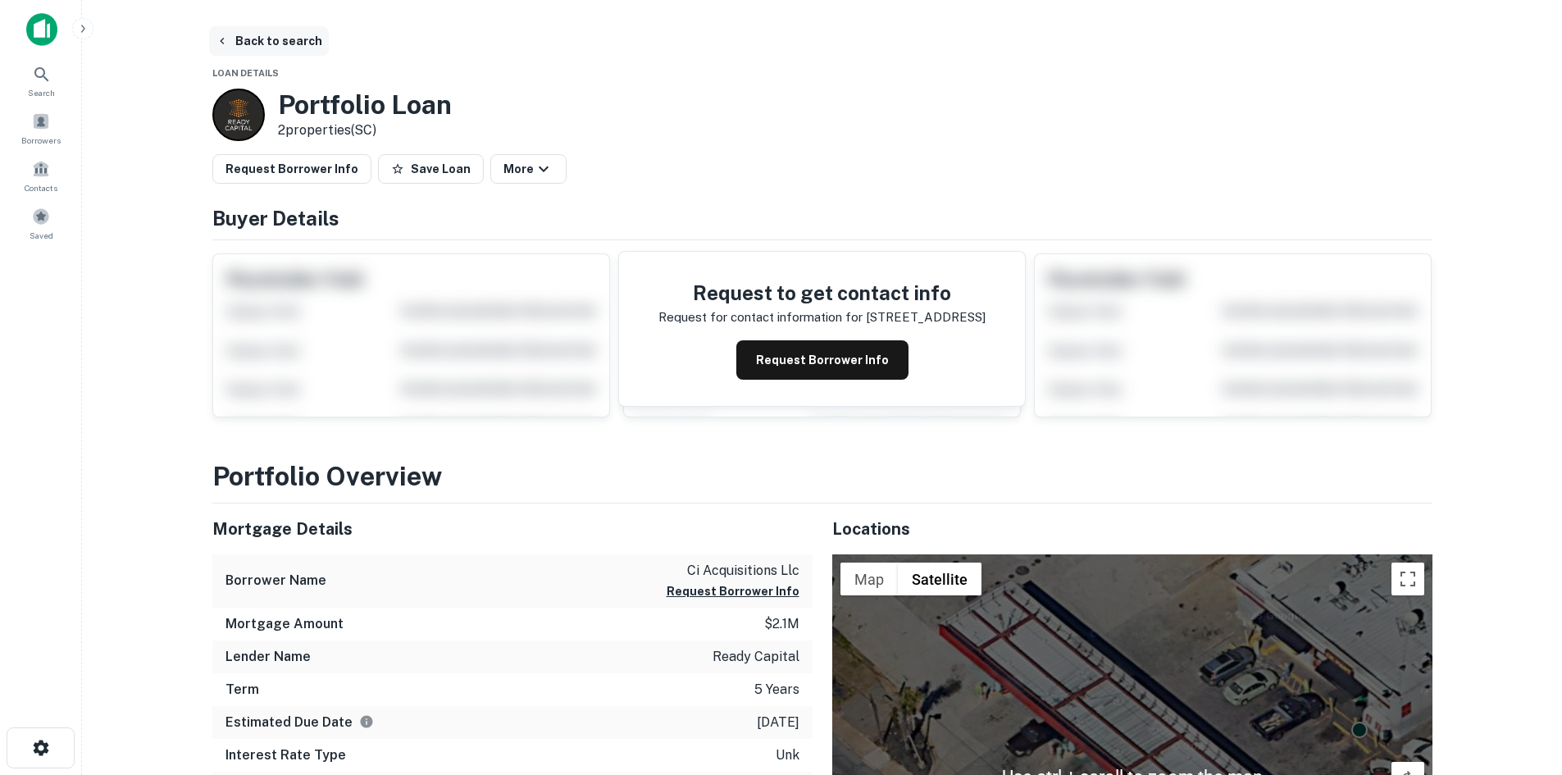
click at [244, 35] on button "Back to search" at bounding box center [269, 41] width 120 height 30
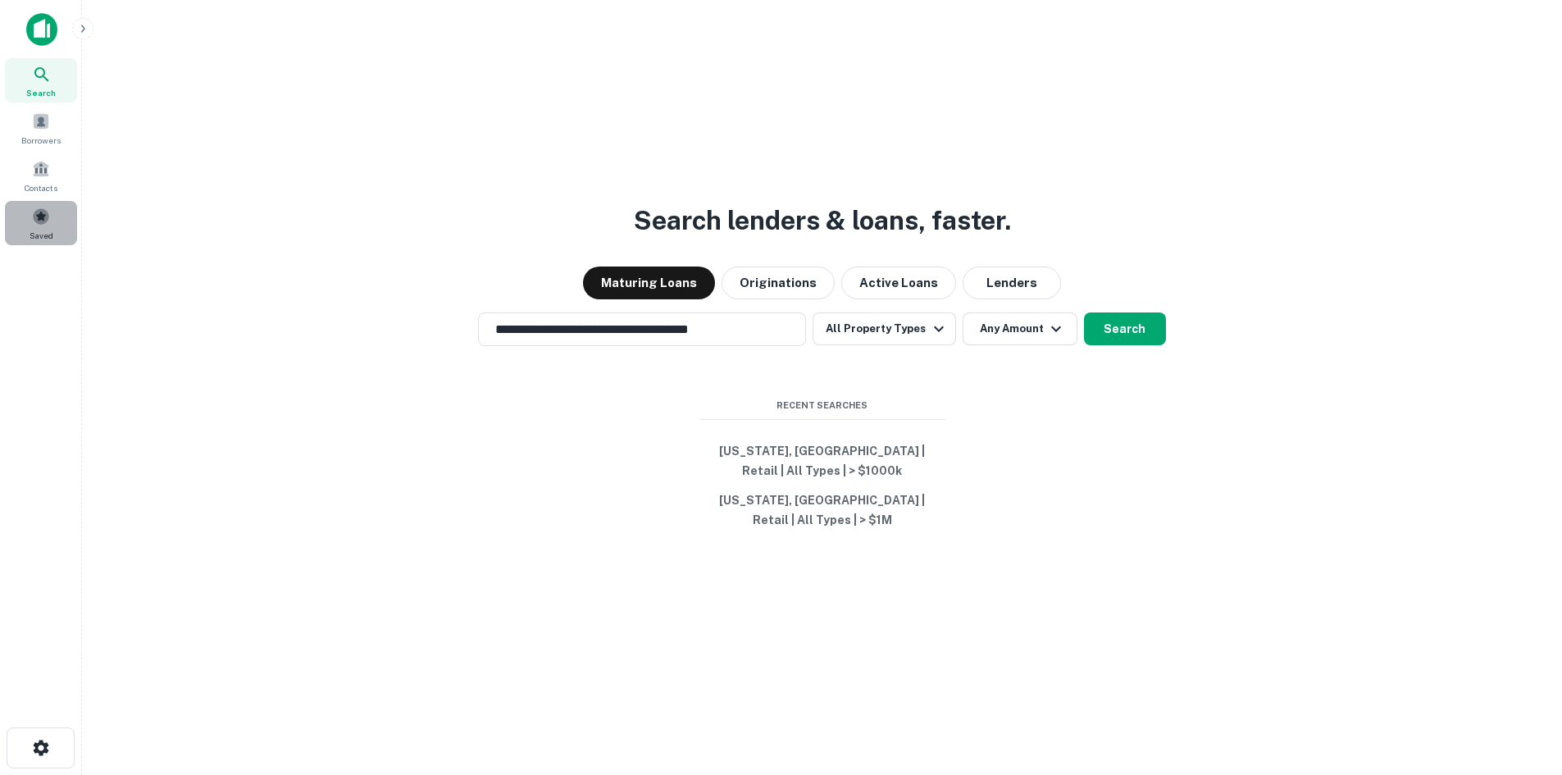
click at [63, 226] on div "Saved" at bounding box center [41, 223] width 72 height 44
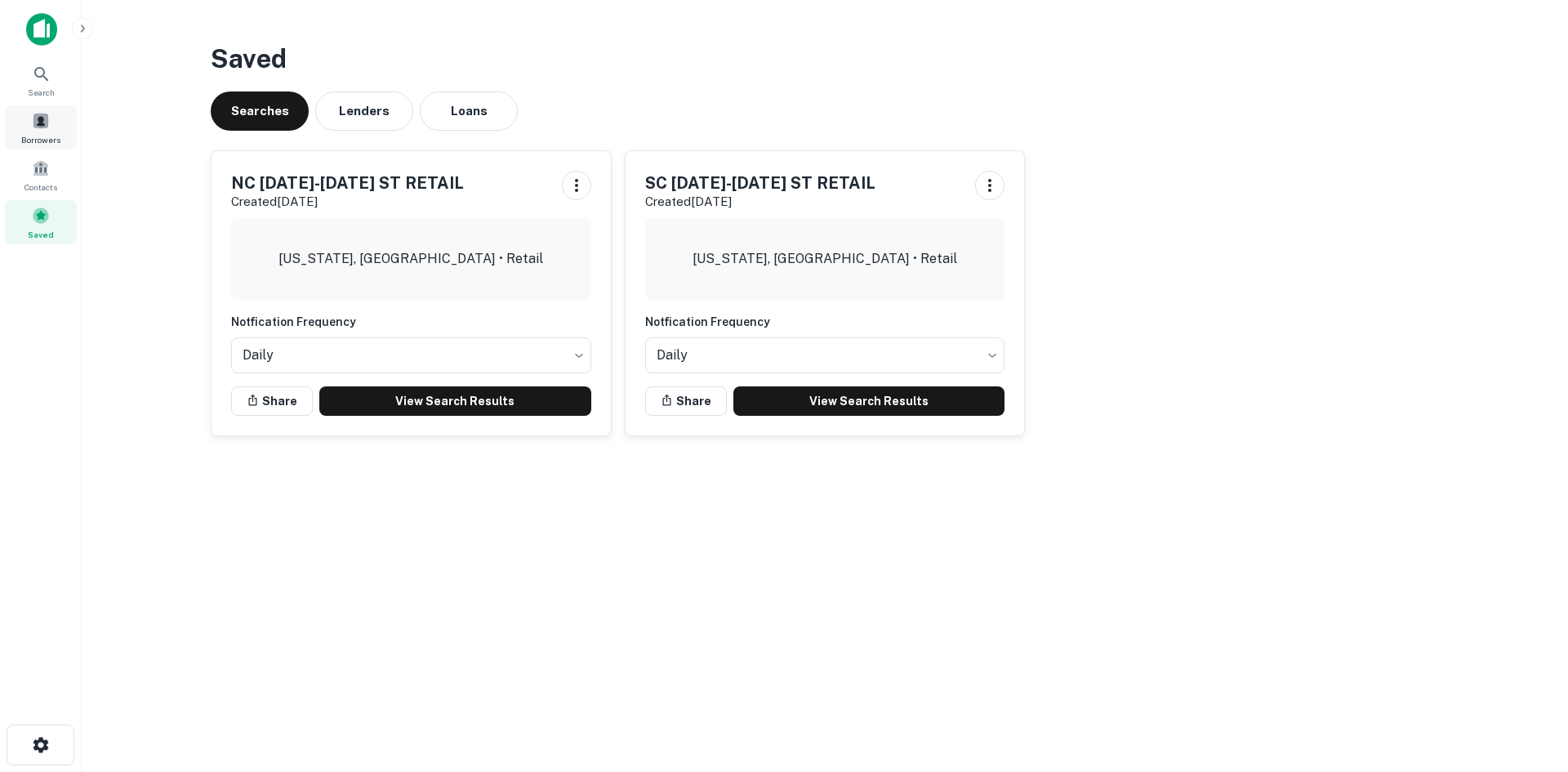
click at [48, 141] on span "Borrowers" at bounding box center [40, 139] width 39 height 13
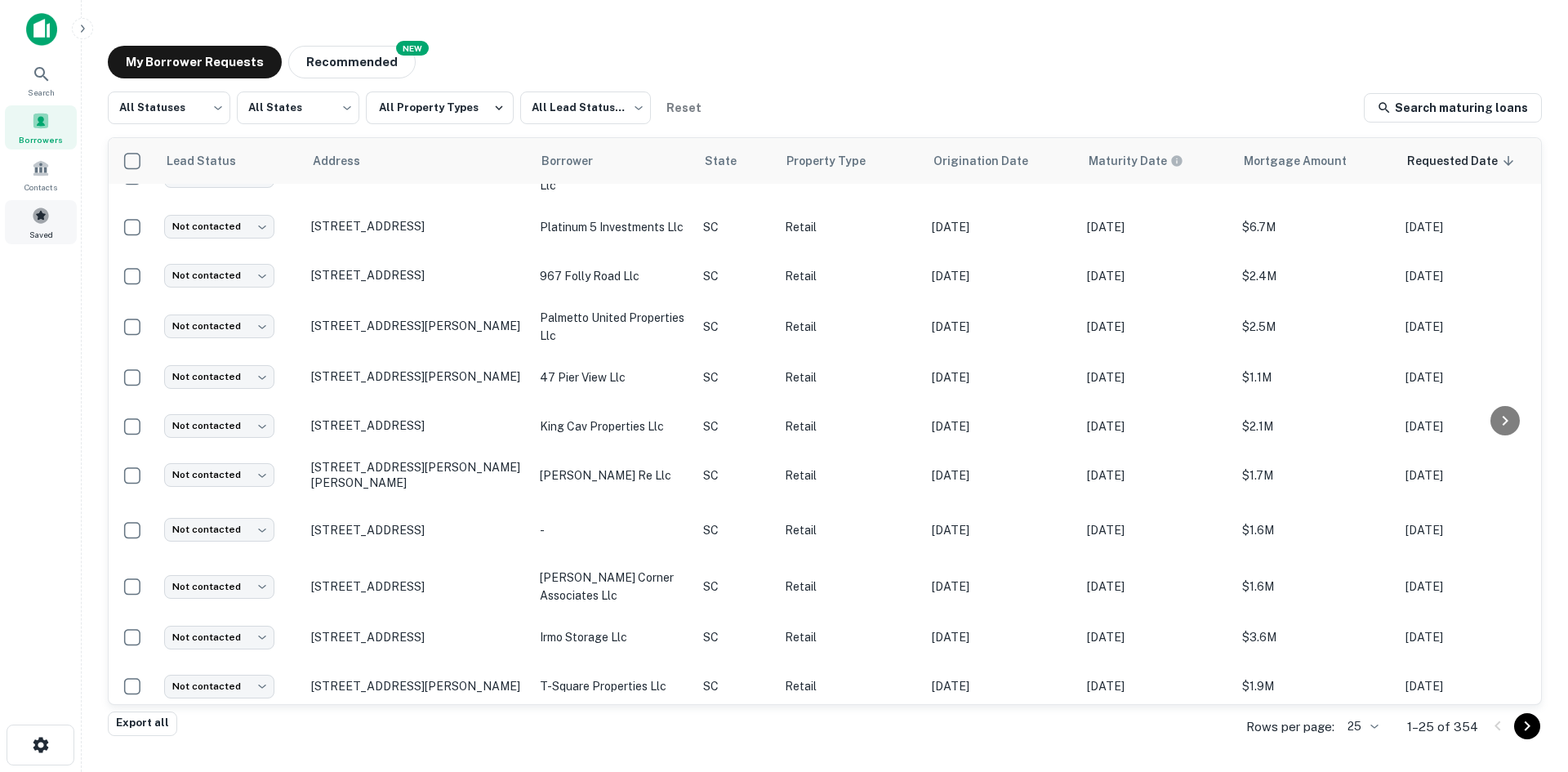
click at [37, 207] on span at bounding box center [41, 216] width 18 height 18
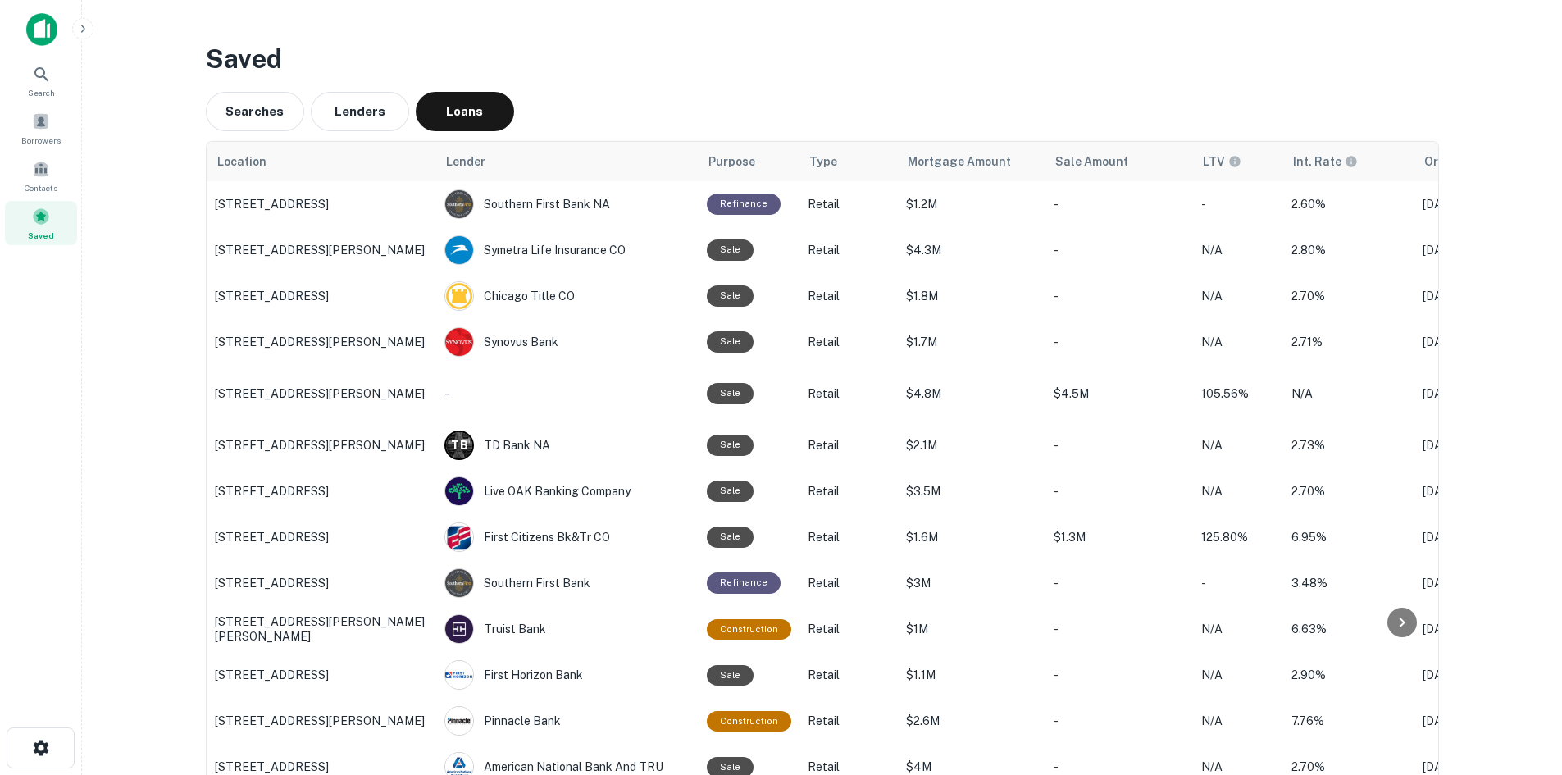
click at [671, 105] on div "Searches Lenders Loans" at bounding box center [823, 111] width 1234 height 39
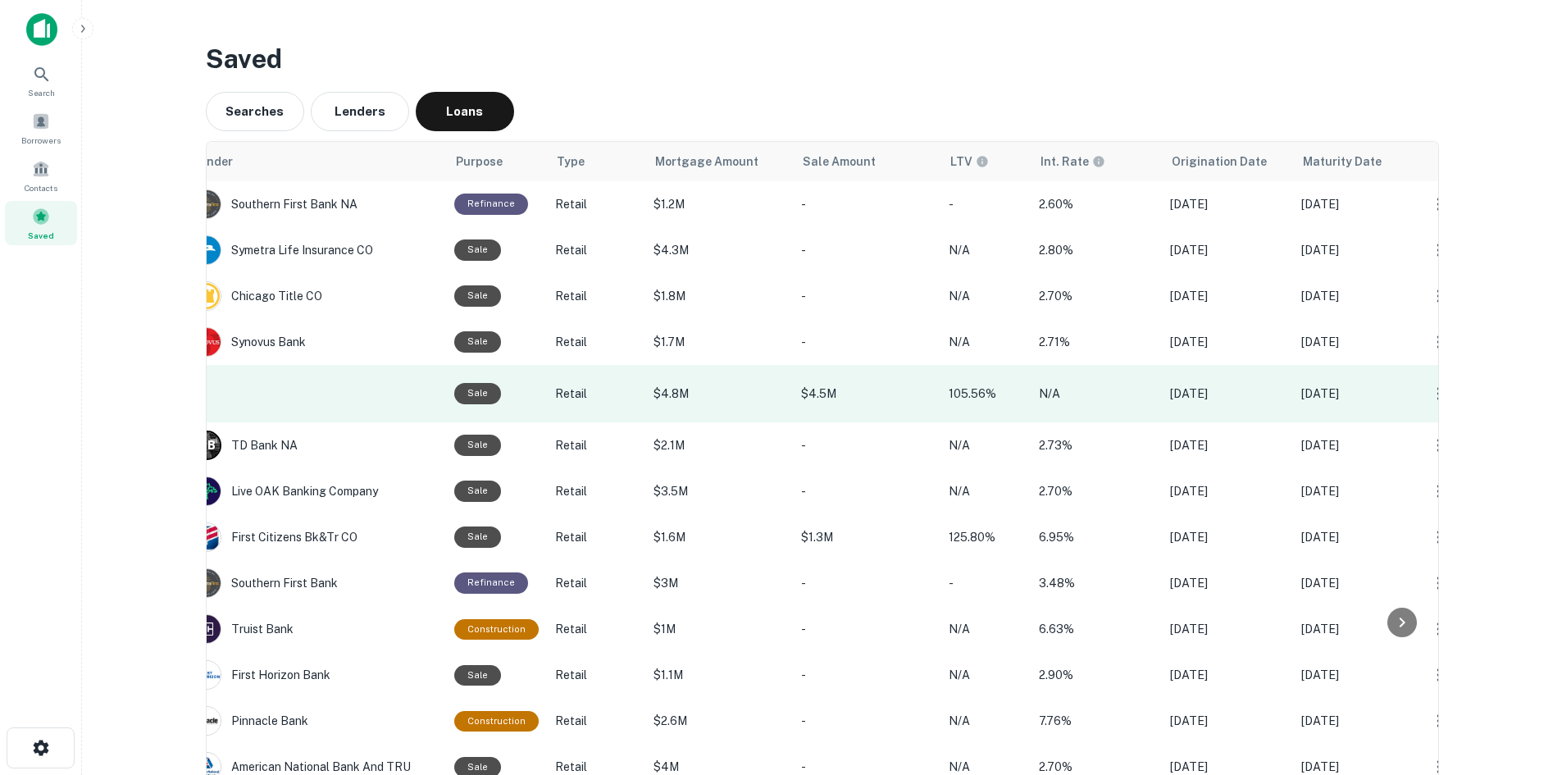
drag, startPoint x: 682, startPoint y: 423, endPoint x: 890, endPoint y: 395, distance: 209.4
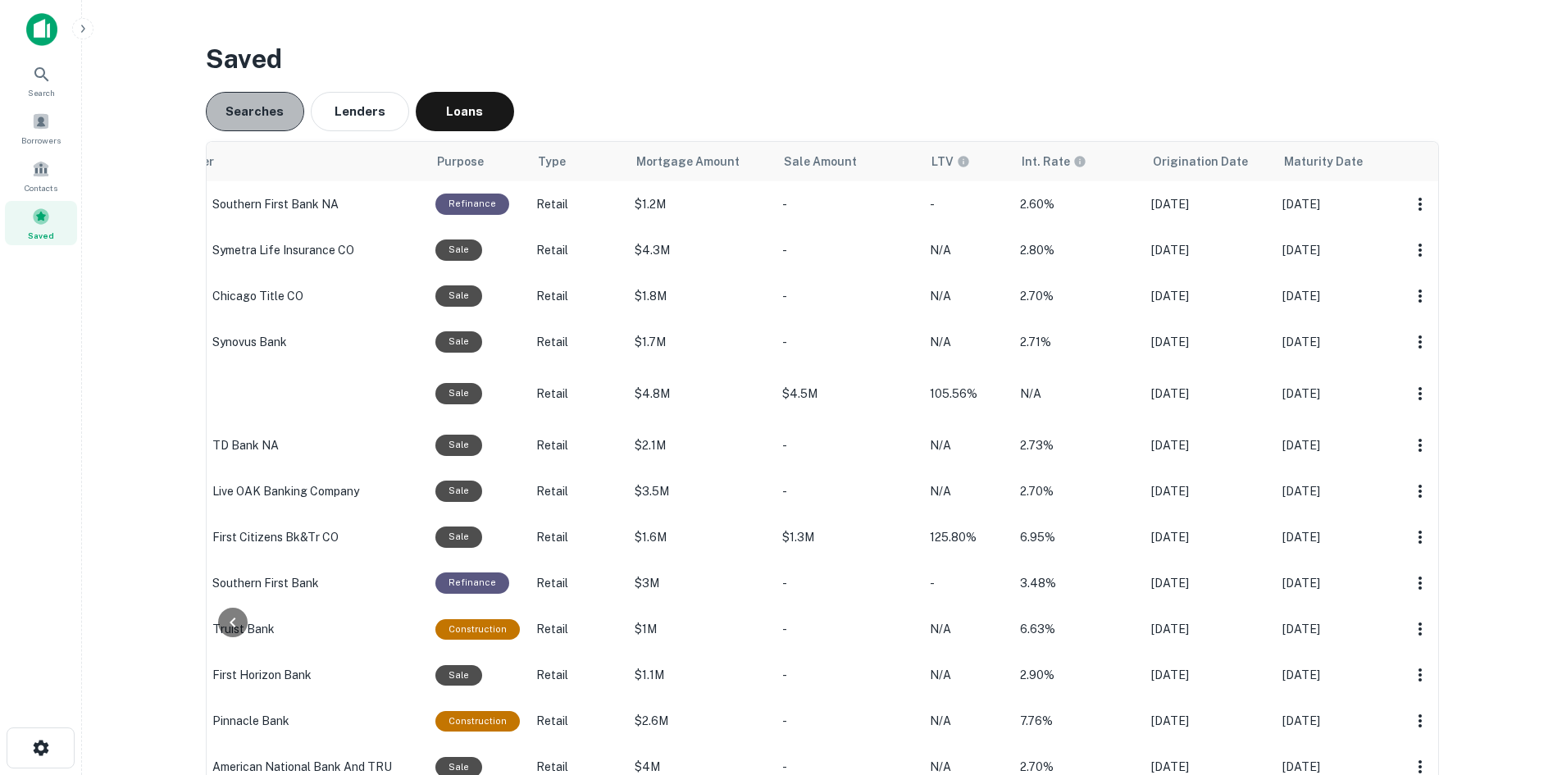
click at [277, 116] on button "Searches" at bounding box center [255, 111] width 98 height 39
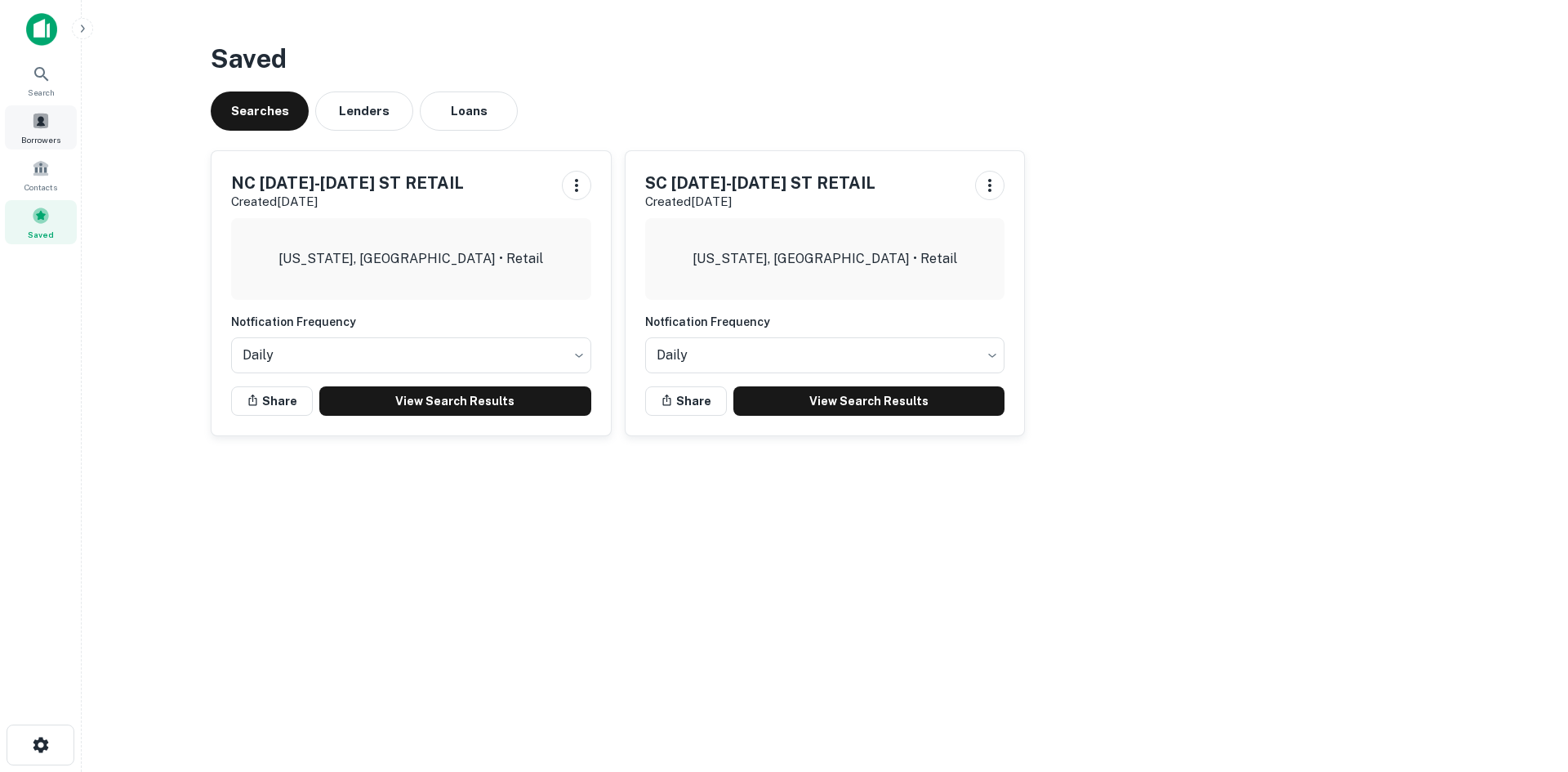
click at [50, 119] on div "Borrowers" at bounding box center [41, 128] width 72 height 44
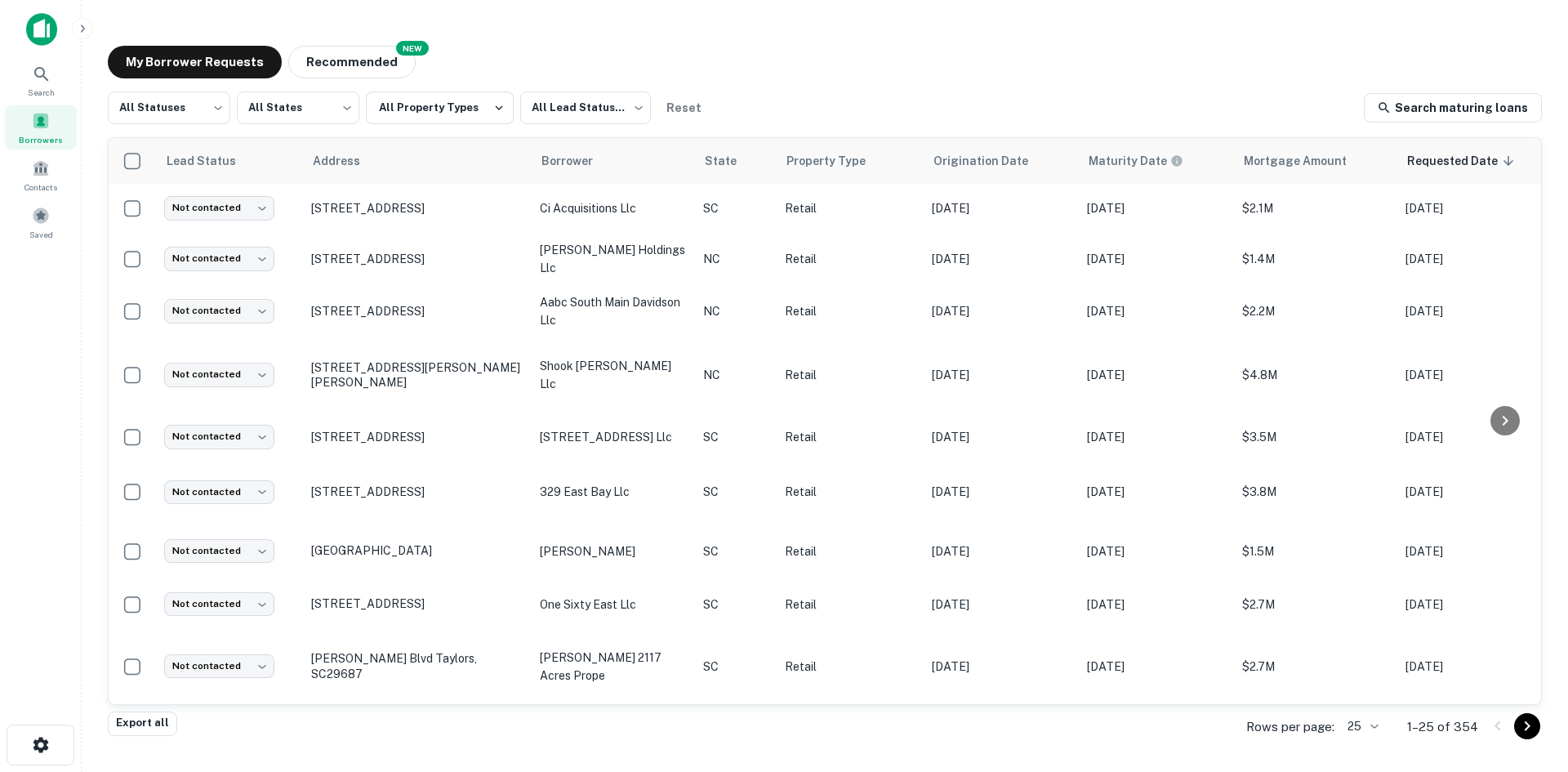
click at [1345, 720] on body "Search Borrowers Contacts Saved My Borrower Requests NEW Recommended All Status…" at bounding box center [784, 386] width 1568 height 772
click at [1349, 728] on li "1000" at bounding box center [1365, 738] width 56 height 30
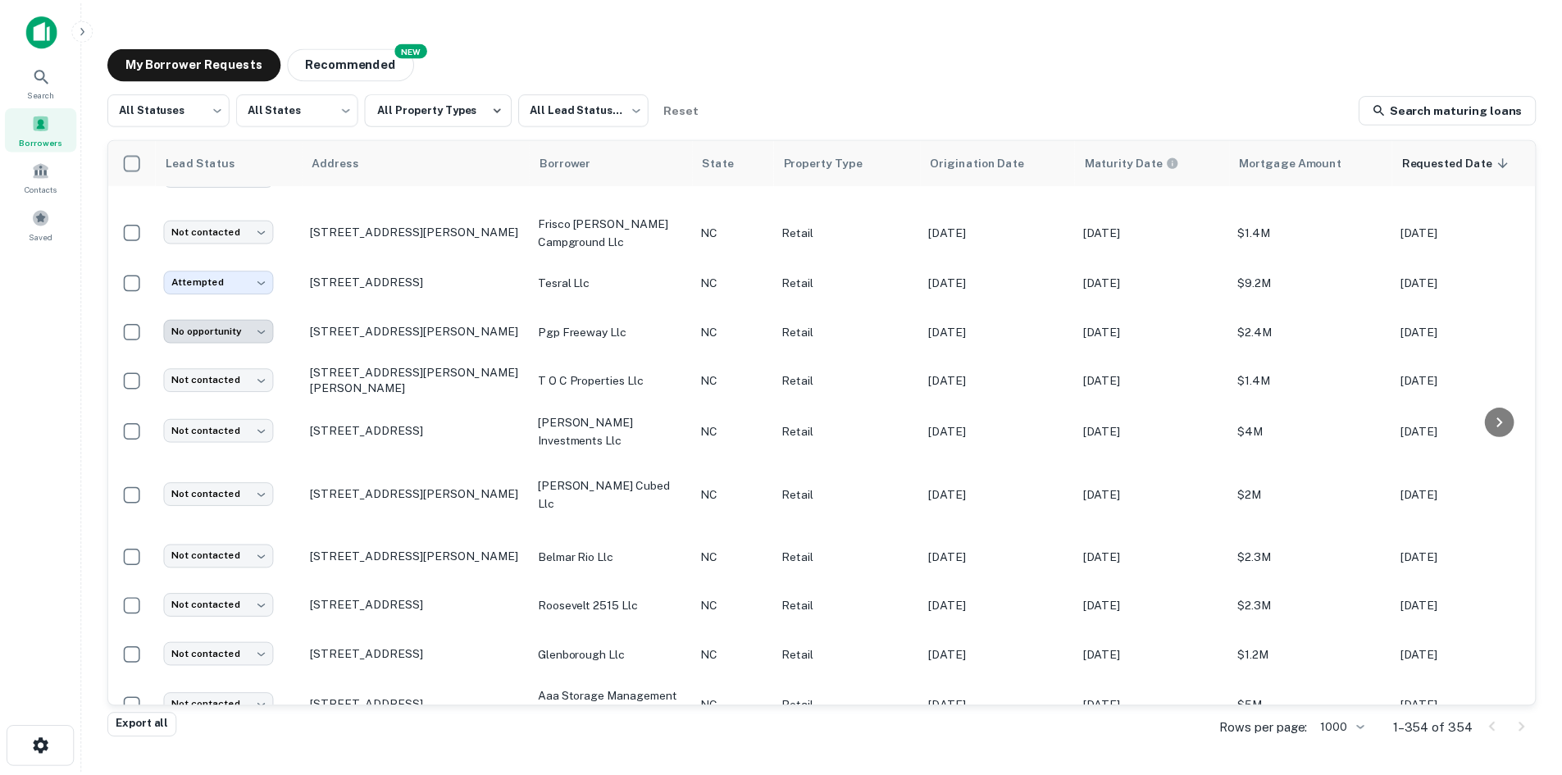
scroll to position [16899, 0]
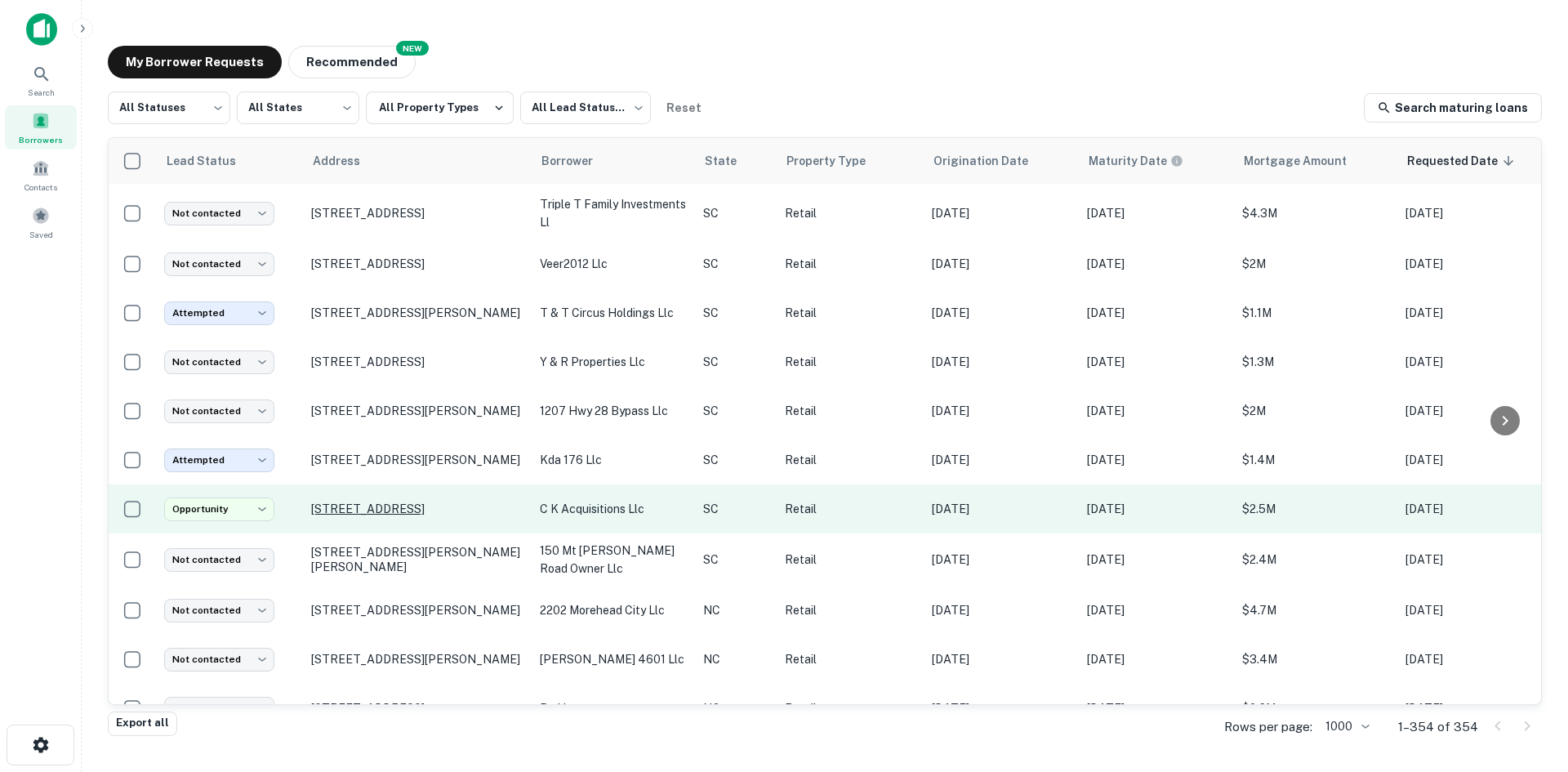
click at [388, 502] on p "[STREET_ADDRESS]" at bounding box center [416, 509] width 212 height 15
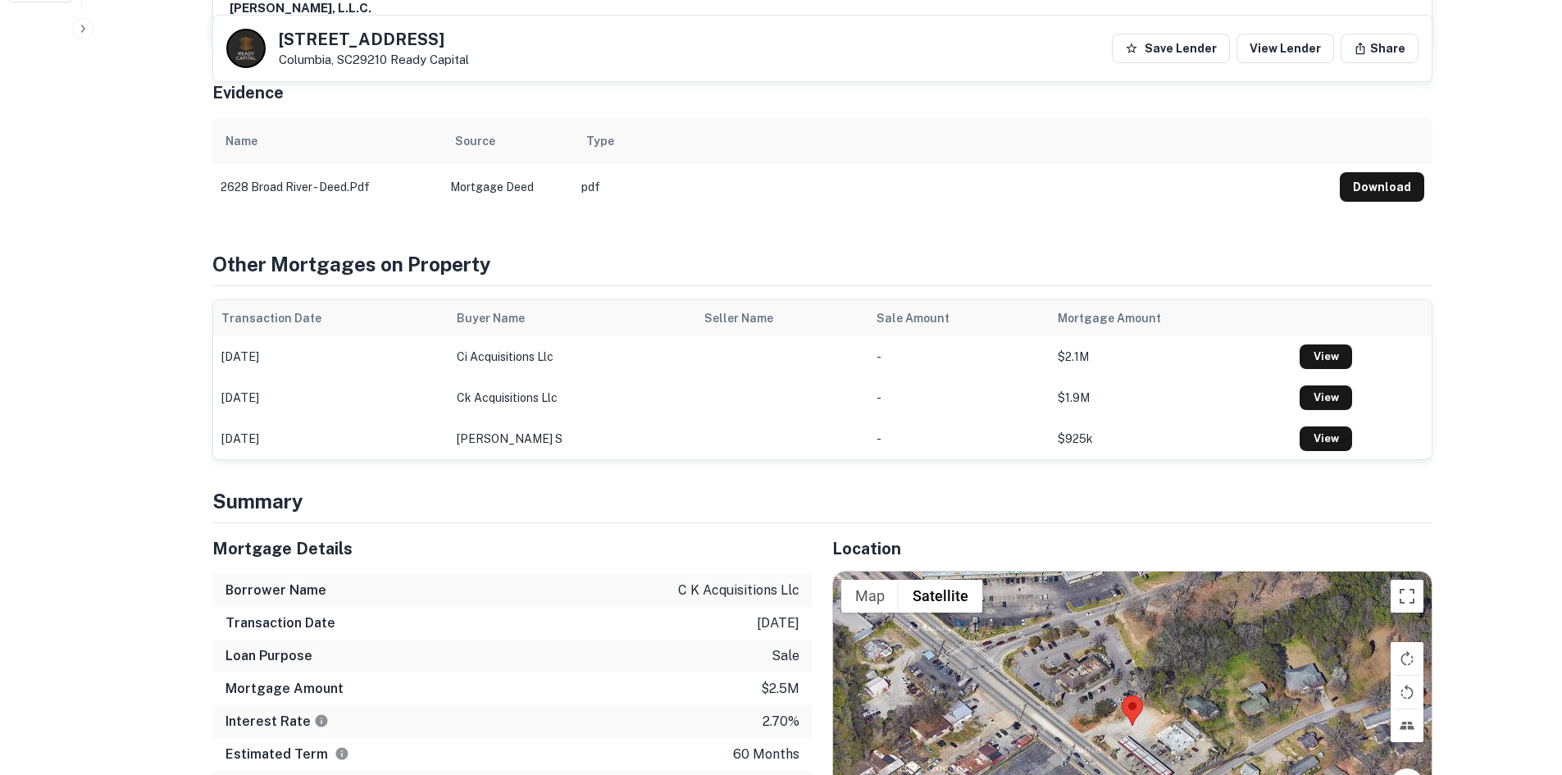
scroll to position [984, 0]
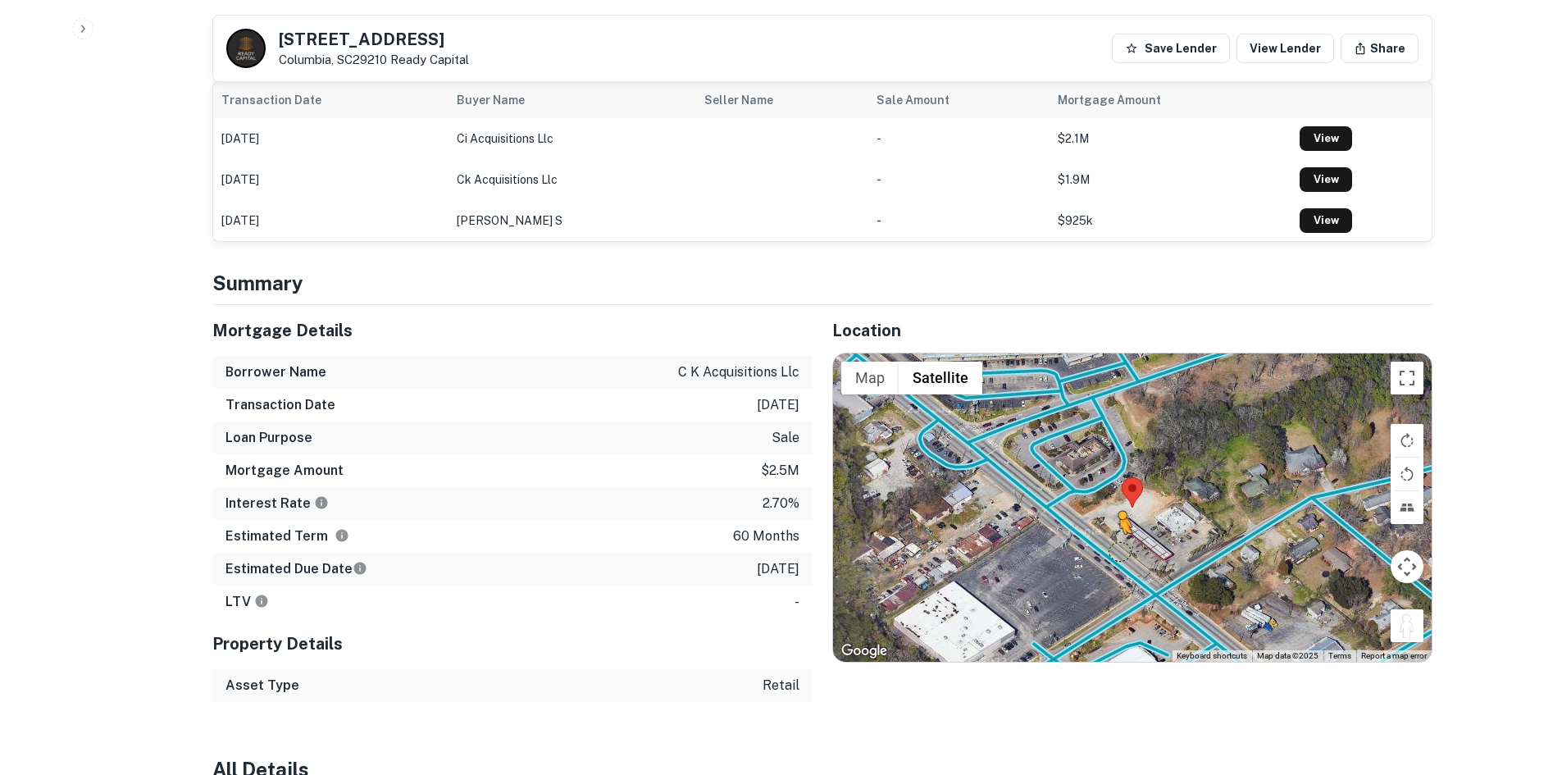
drag, startPoint x: 1415, startPoint y: 577, endPoint x: 1118, endPoint y: 508, distance: 304.8
click at [1118, 508] on div "To activate drag with keyboard, press Alt + Enter. Once in keyboard drag state,…" at bounding box center [1132, 507] width 599 height 308
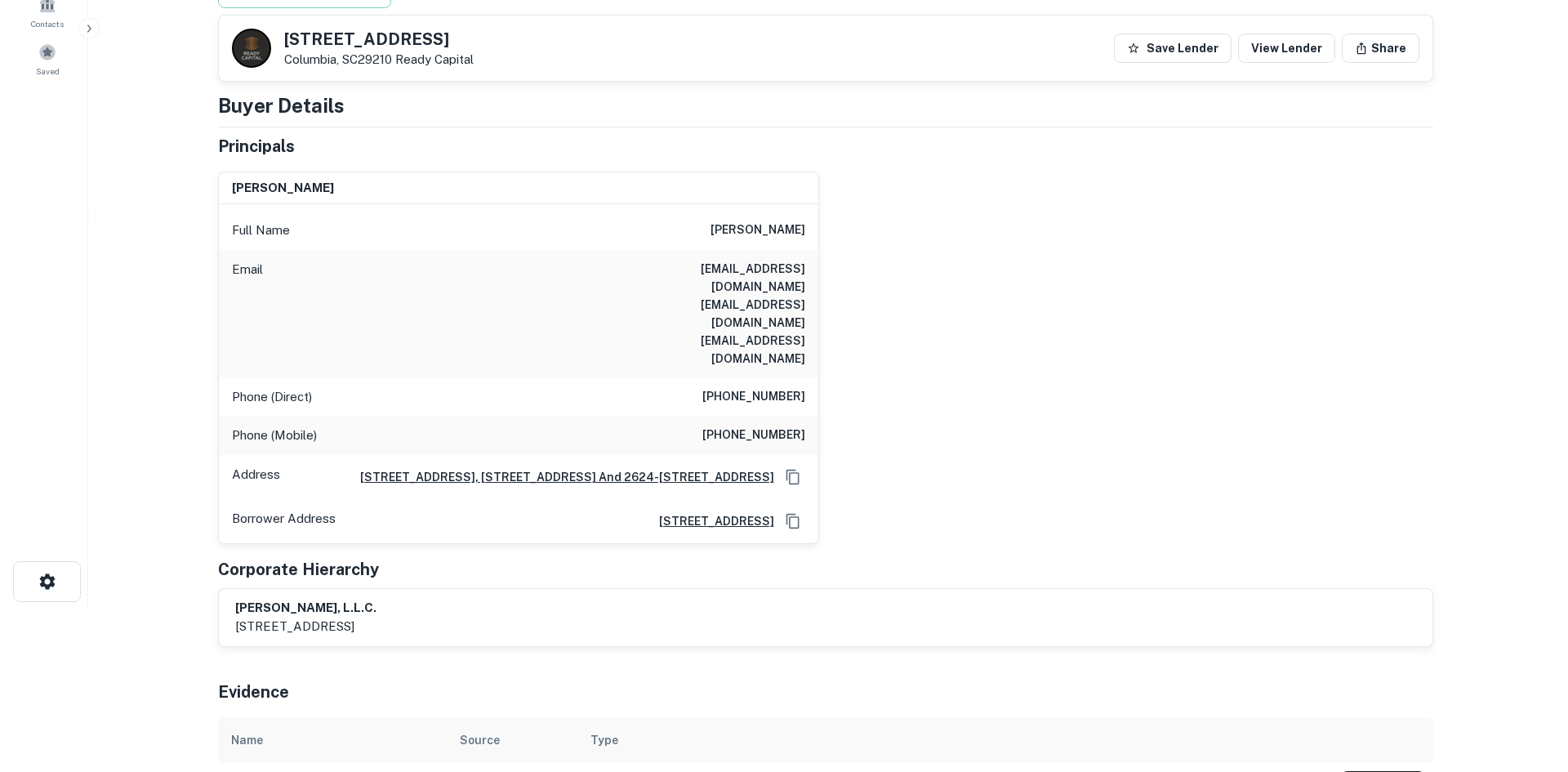
scroll to position [0, 0]
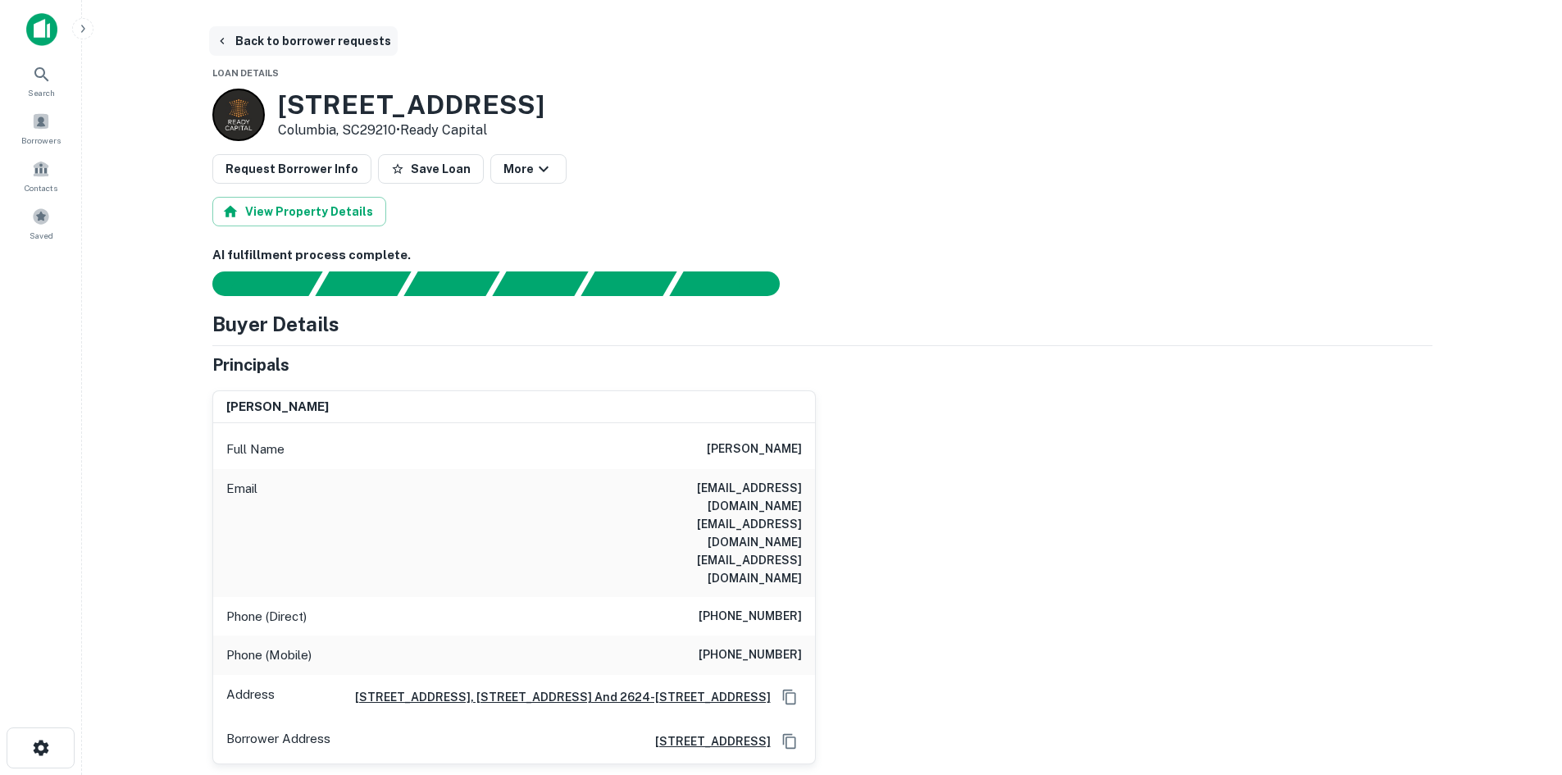
click at [284, 49] on button "Back to borrower requests" at bounding box center [303, 41] width 189 height 30
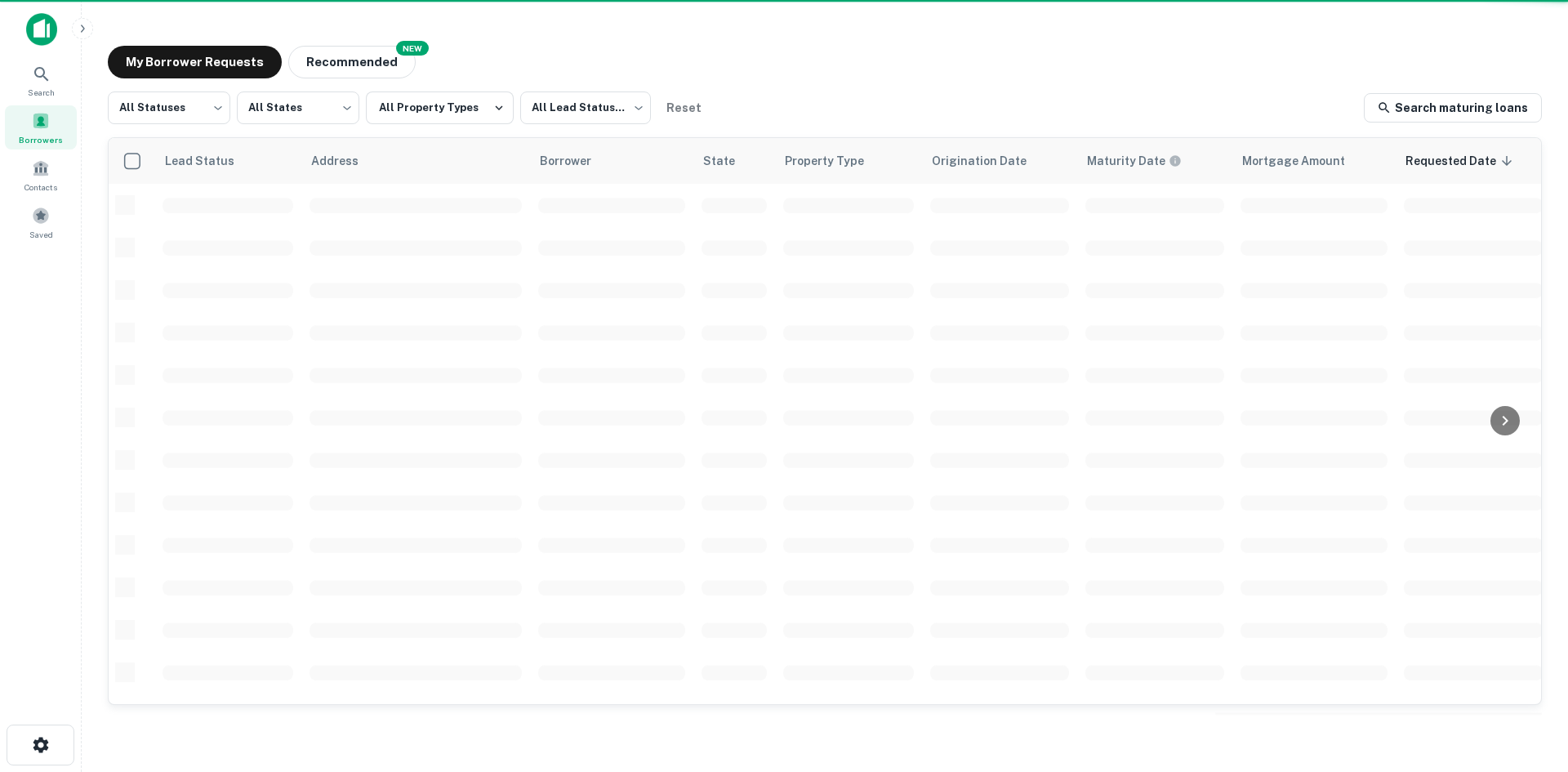
scroll to position [554, 0]
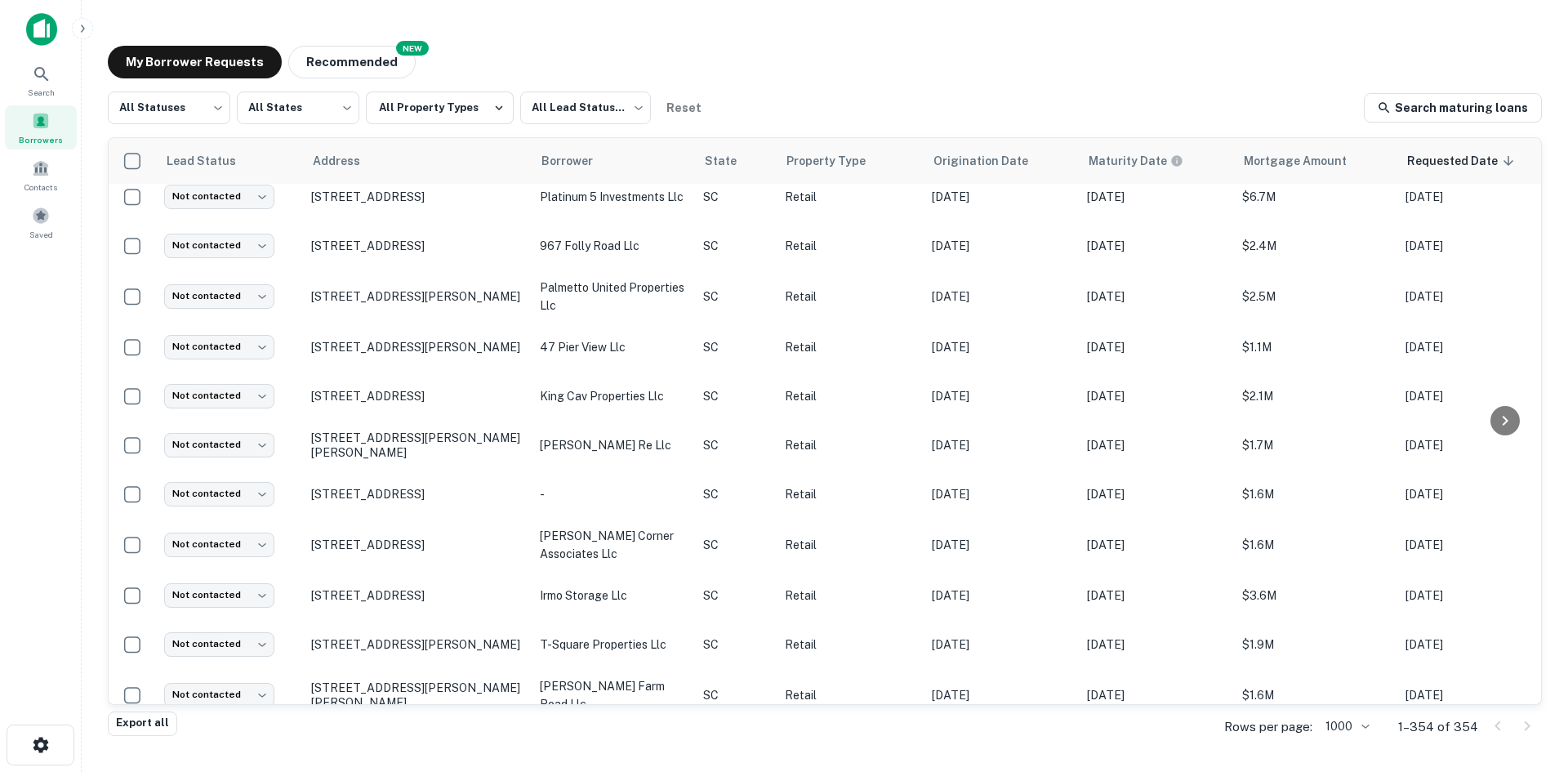
click at [884, 121] on div "All Statuses *** ​ All States *** ​ All Property Types All Lead Statuses *** ​ …" at bounding box center [824, 108] width 1434 height 33
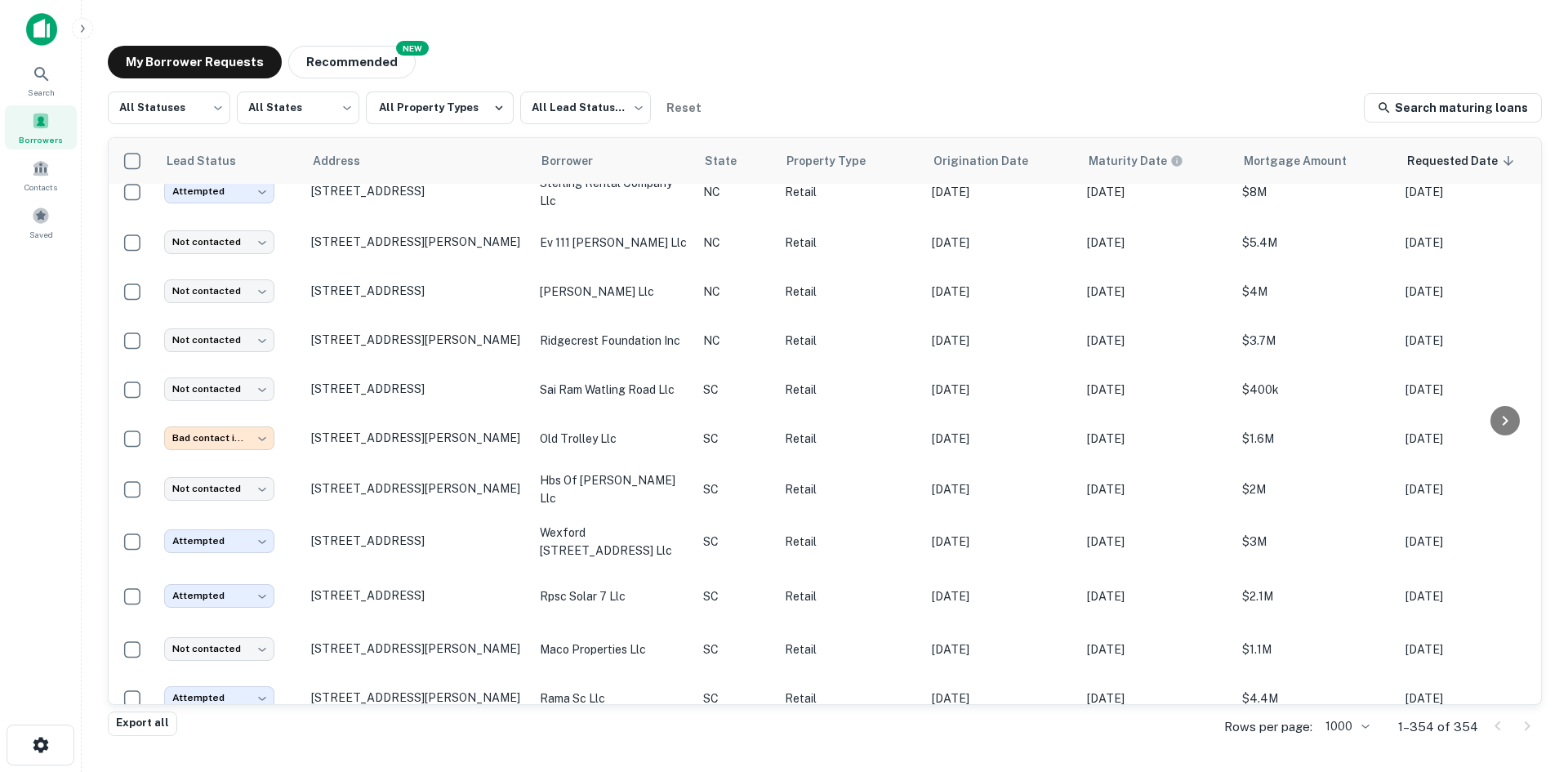
scroll to position [10192, 0]
